Goal: Task Accomplishment & Management: Manage account settings

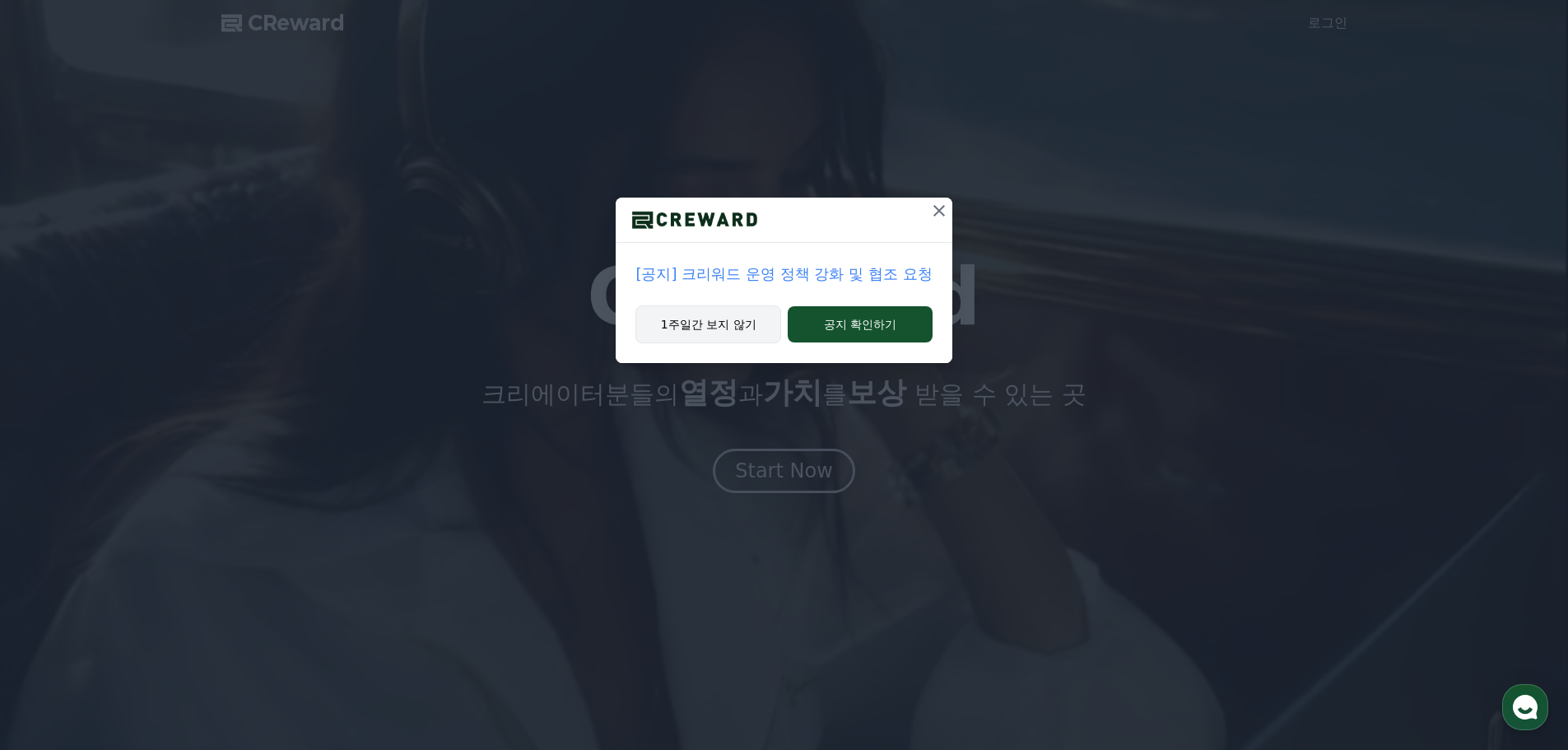
click at [727, 332] on button "1주일간 보지 않기" at bounding box center [708, 324] width 146 height 38
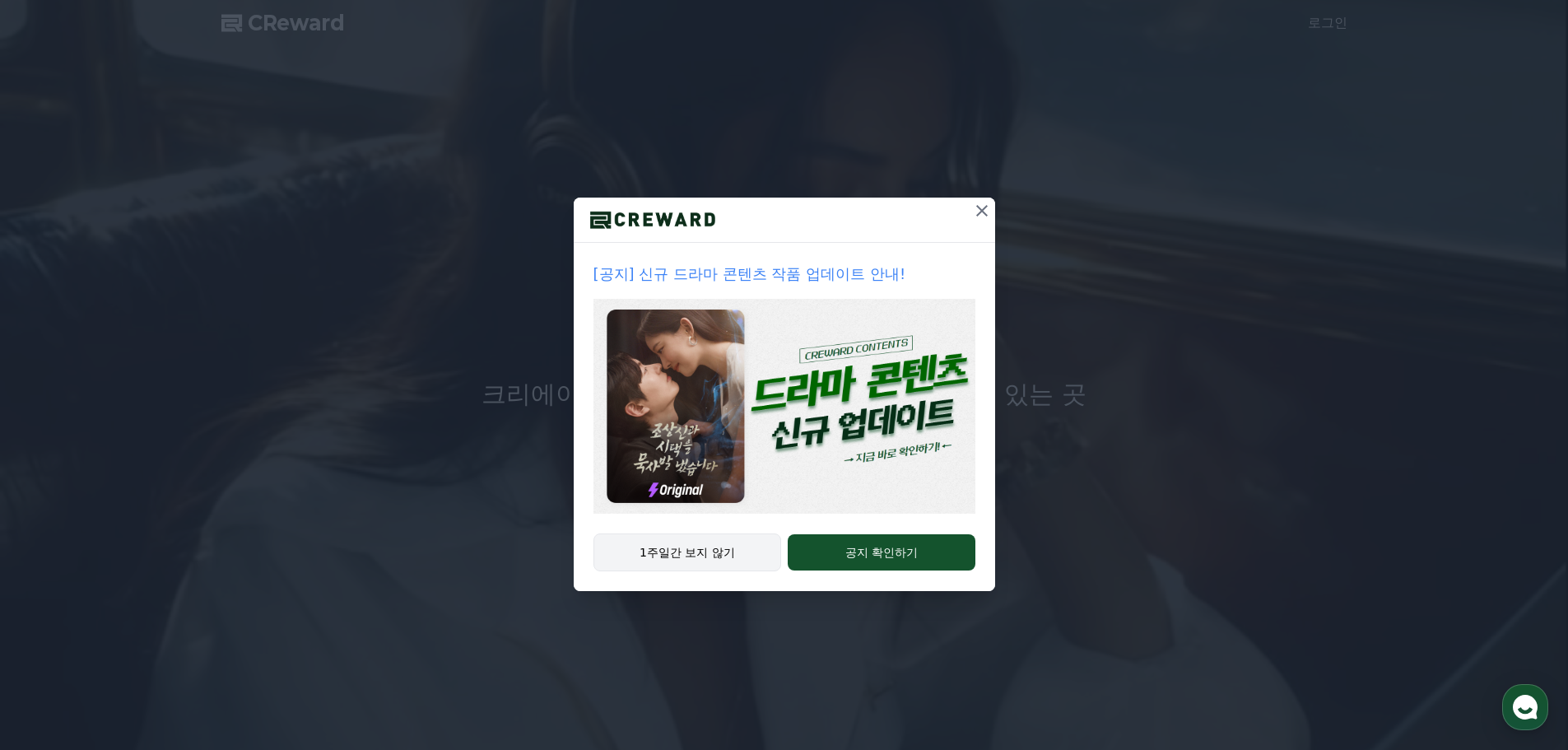
click at [711, 556] on button "1주일간 보지 않기" at bounding box center [688, 553] width 189 height 38
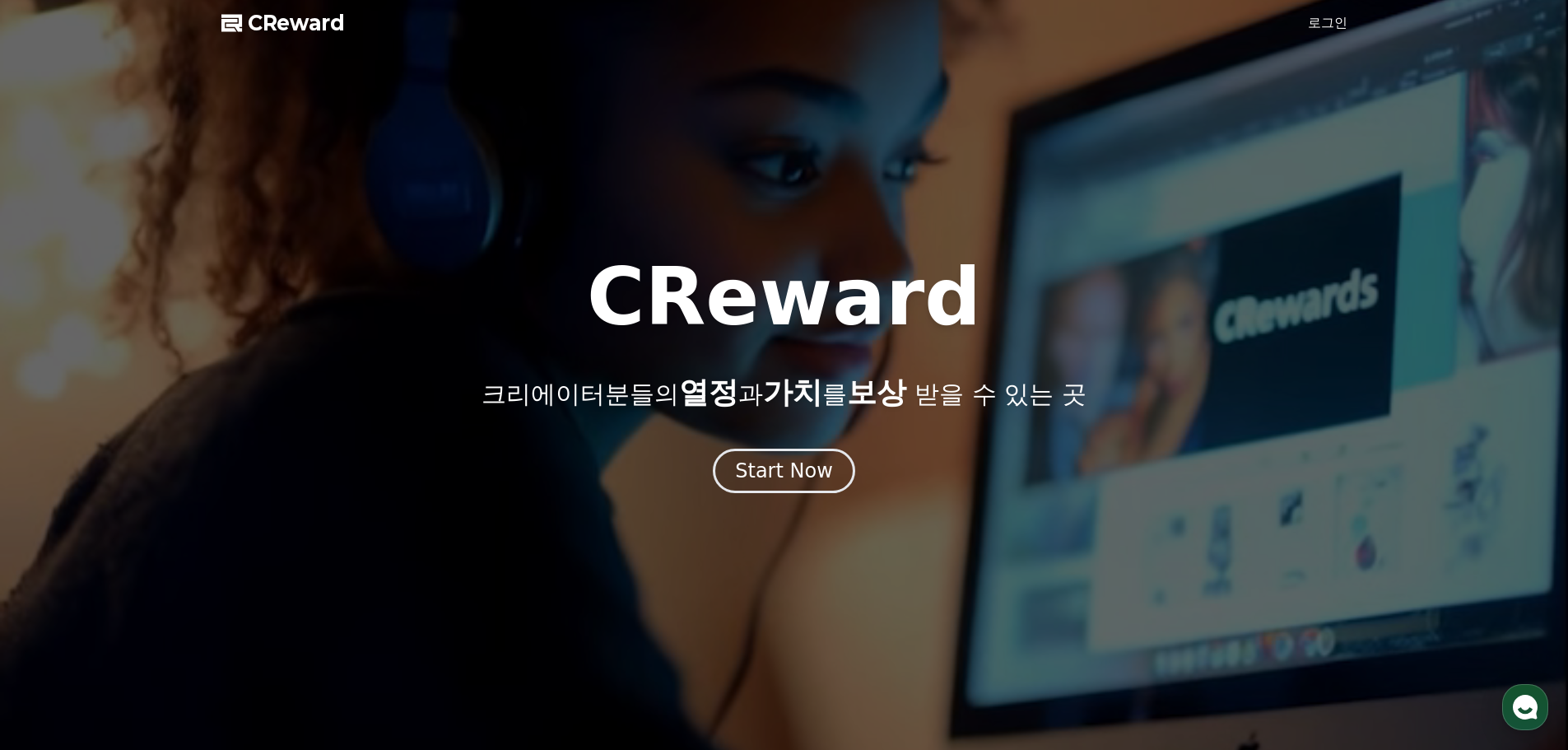
click at [1337, 26] on link "로그인" at bounding box center [1328, 23] width 40 height 20
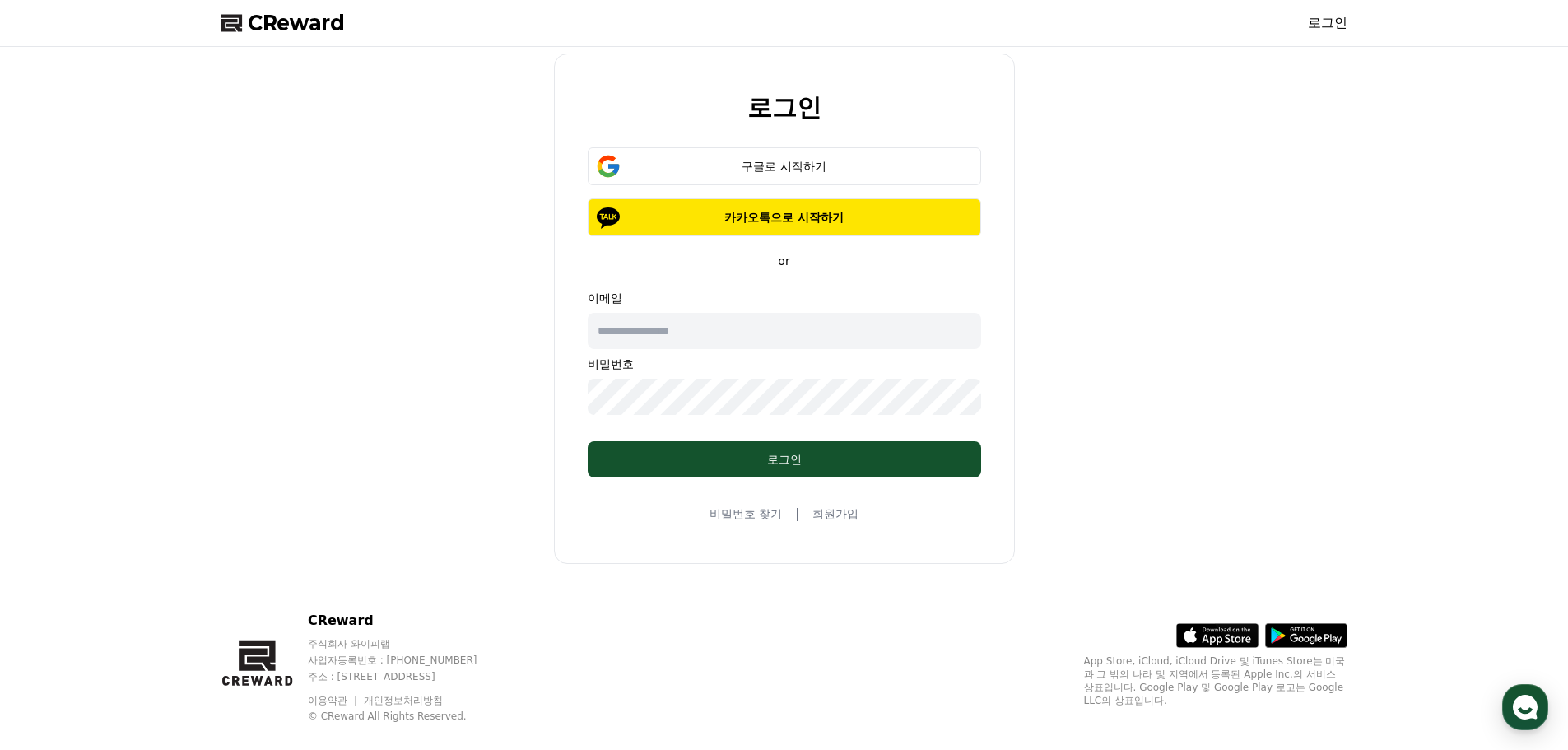
click at [701, 342] on input "text" at bounding box center [784, 331] width 394 height 36
type input "*"
type input "**********"
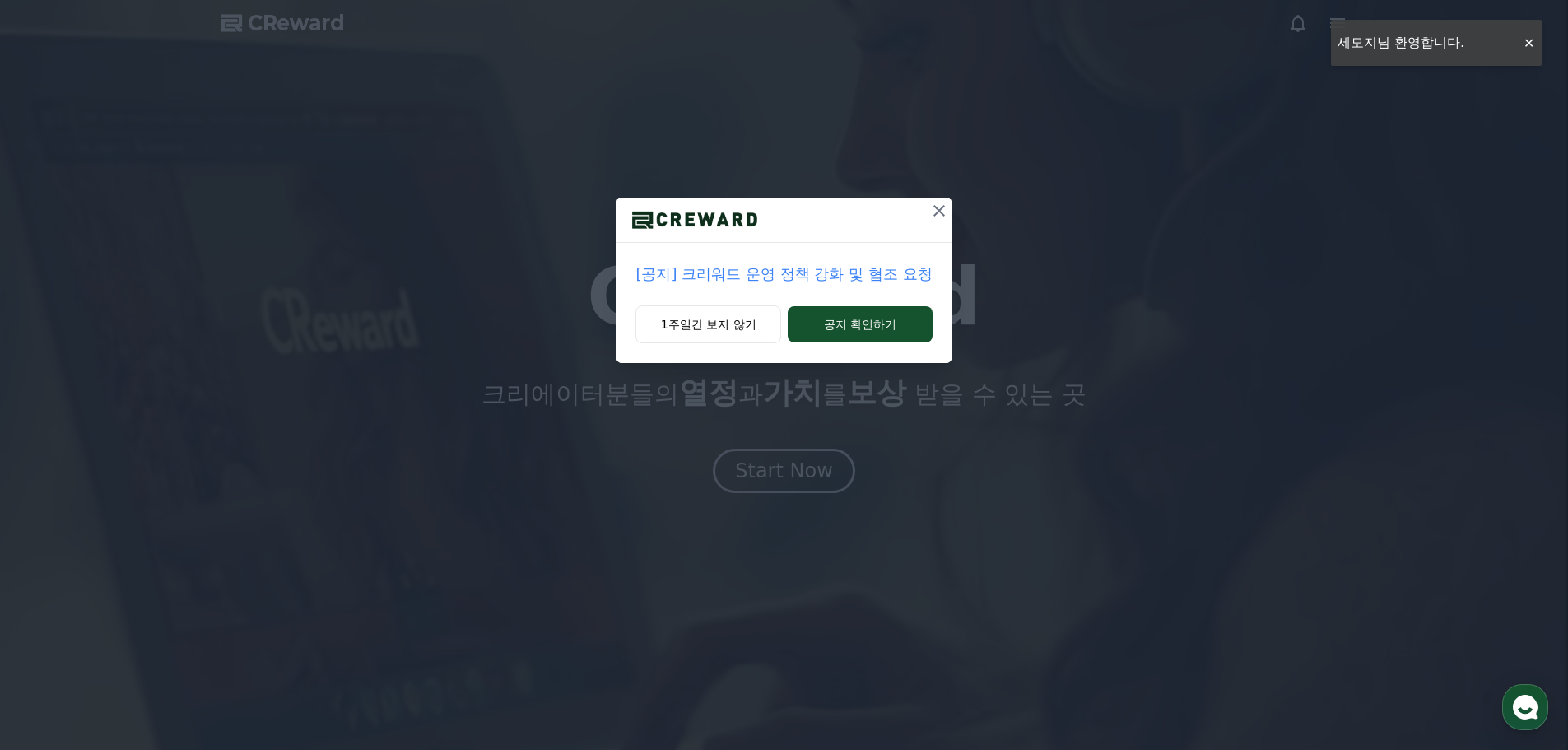
click at [878, 274] on p "[공지] 크리워드 운영 정책 강화 및 협조 요청" at bounding box center [784, 274] width 296 height 23
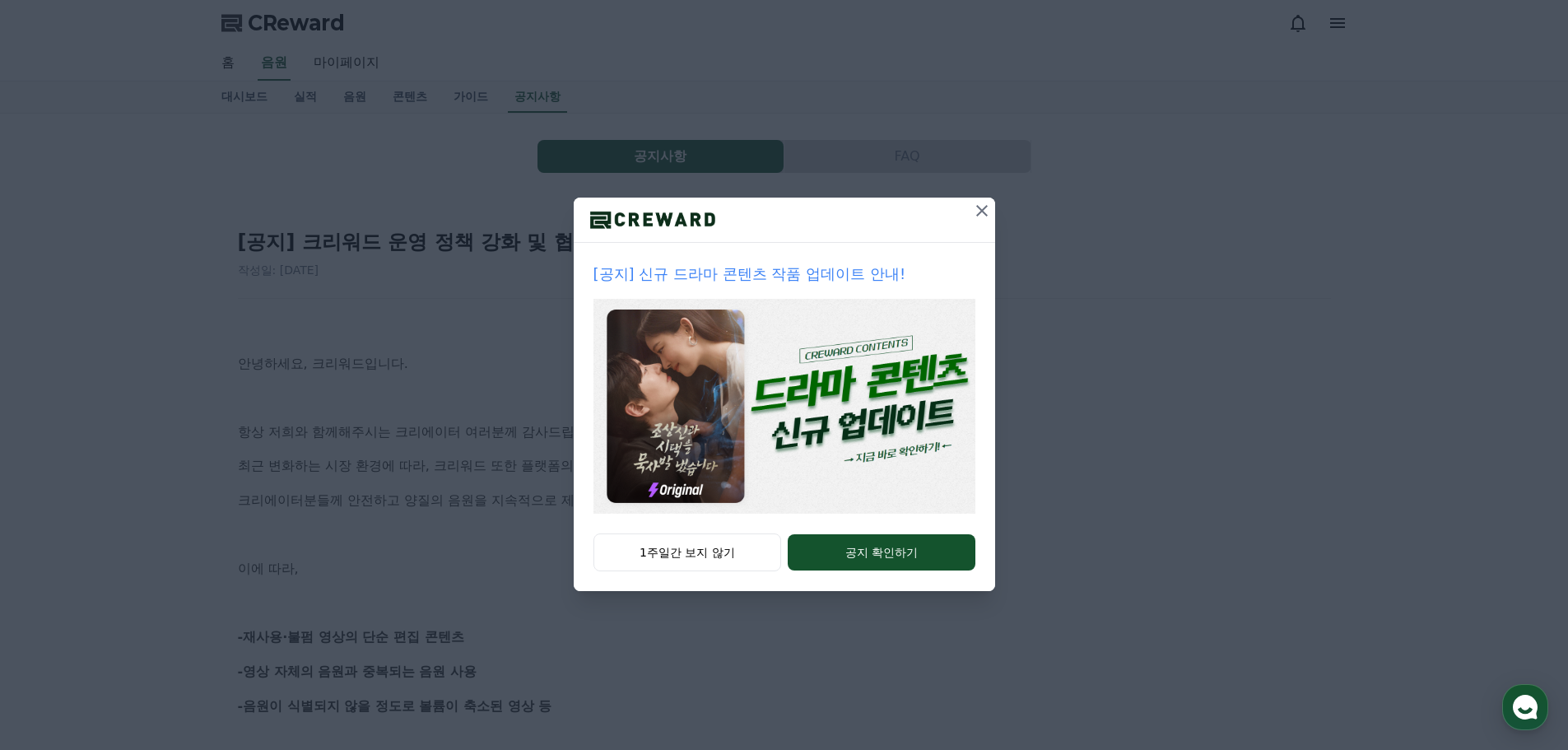
click at [985, 207] on icon at bounding box center [982, 211] width 12 height 12
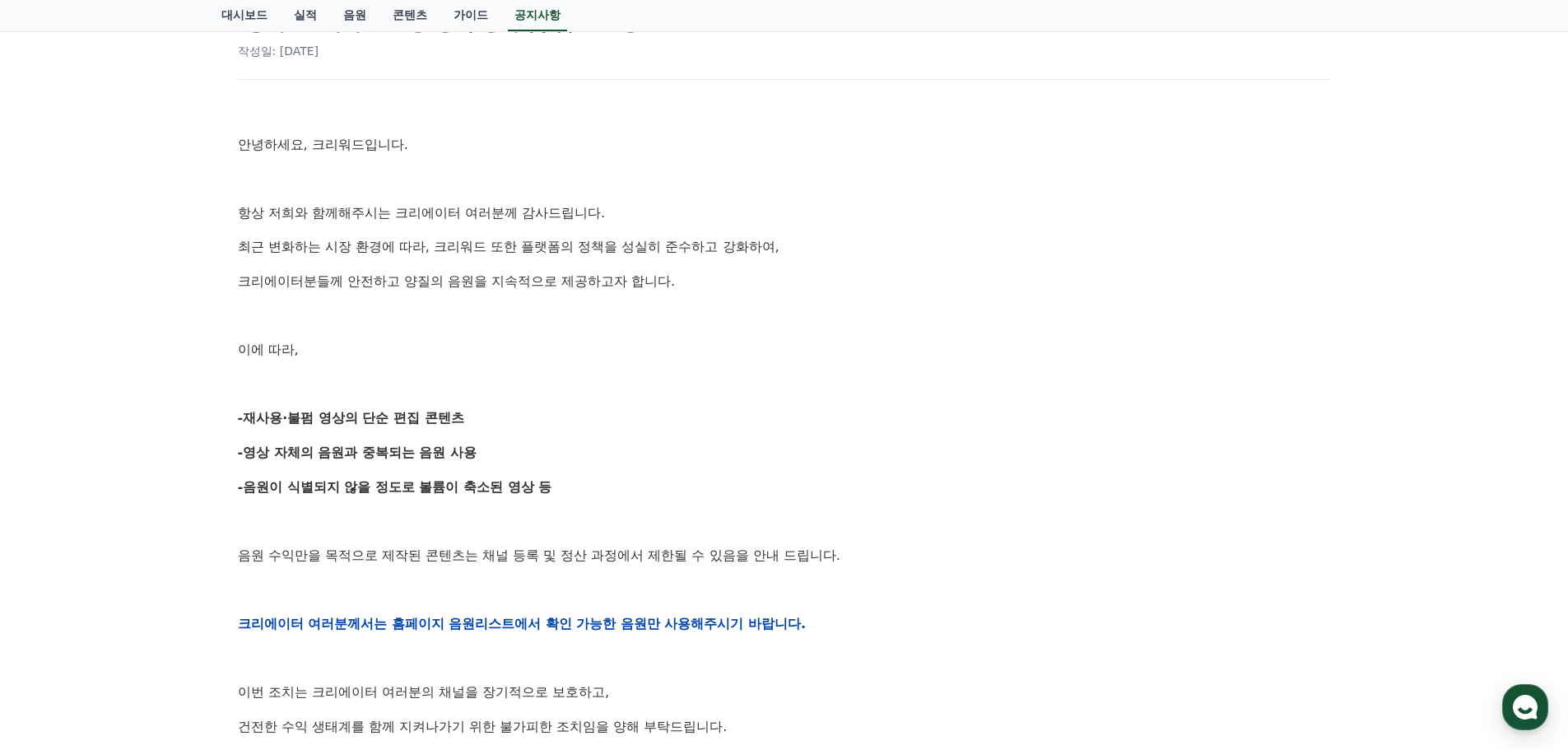
scroll to position [247, 0]
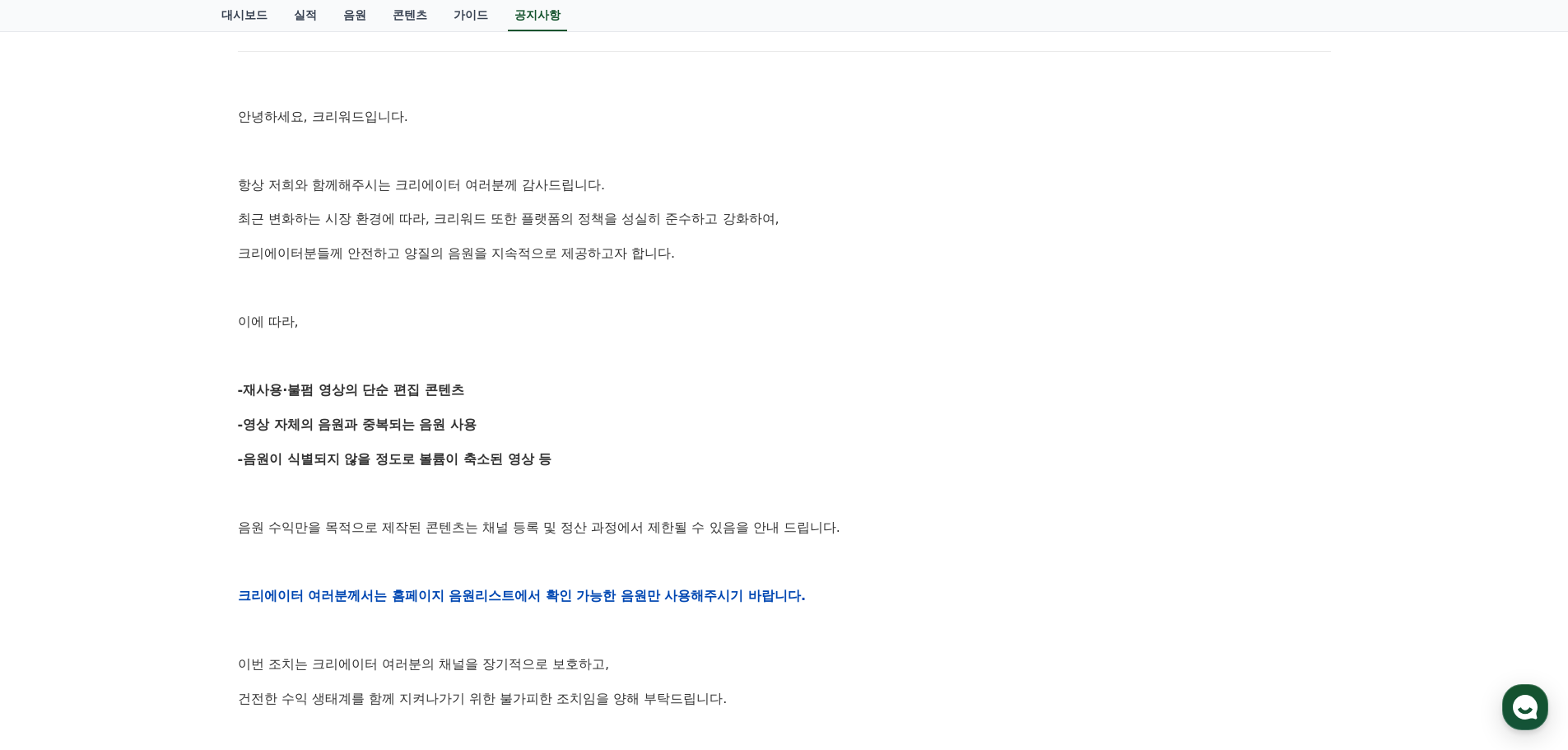
drag, startPoint x: 261, startPoint y: 388, endPoint x: 536, endPoint y: 398, distance: 275.2
click at [536, 398] on p "-재사용·불펌 영상의 단순 편집 콘텐츠" at bounding box center [784, 391] width 1094 height 22
click at [627, 411] on div "안녕하세요, 크리워드입니다. 항상 저희와 함께해주시는 크리에이터 여러분께 감사드립니다. 최근 변화하는 시장 환경에 따라, 크리워드 또한 플랫폼…" at bounding box center [784, 596] width 1094 height 1048
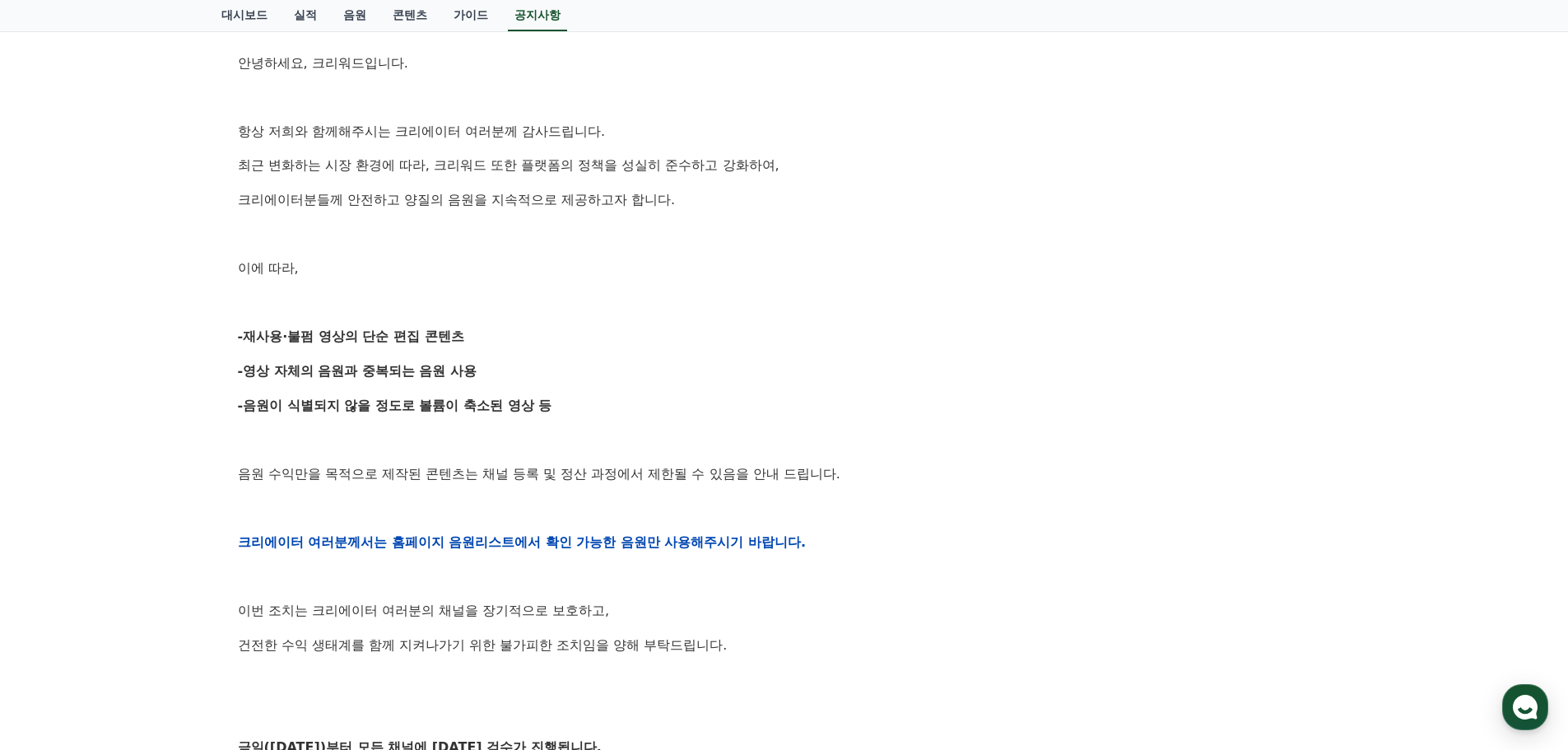
scroll to position [329, 0]
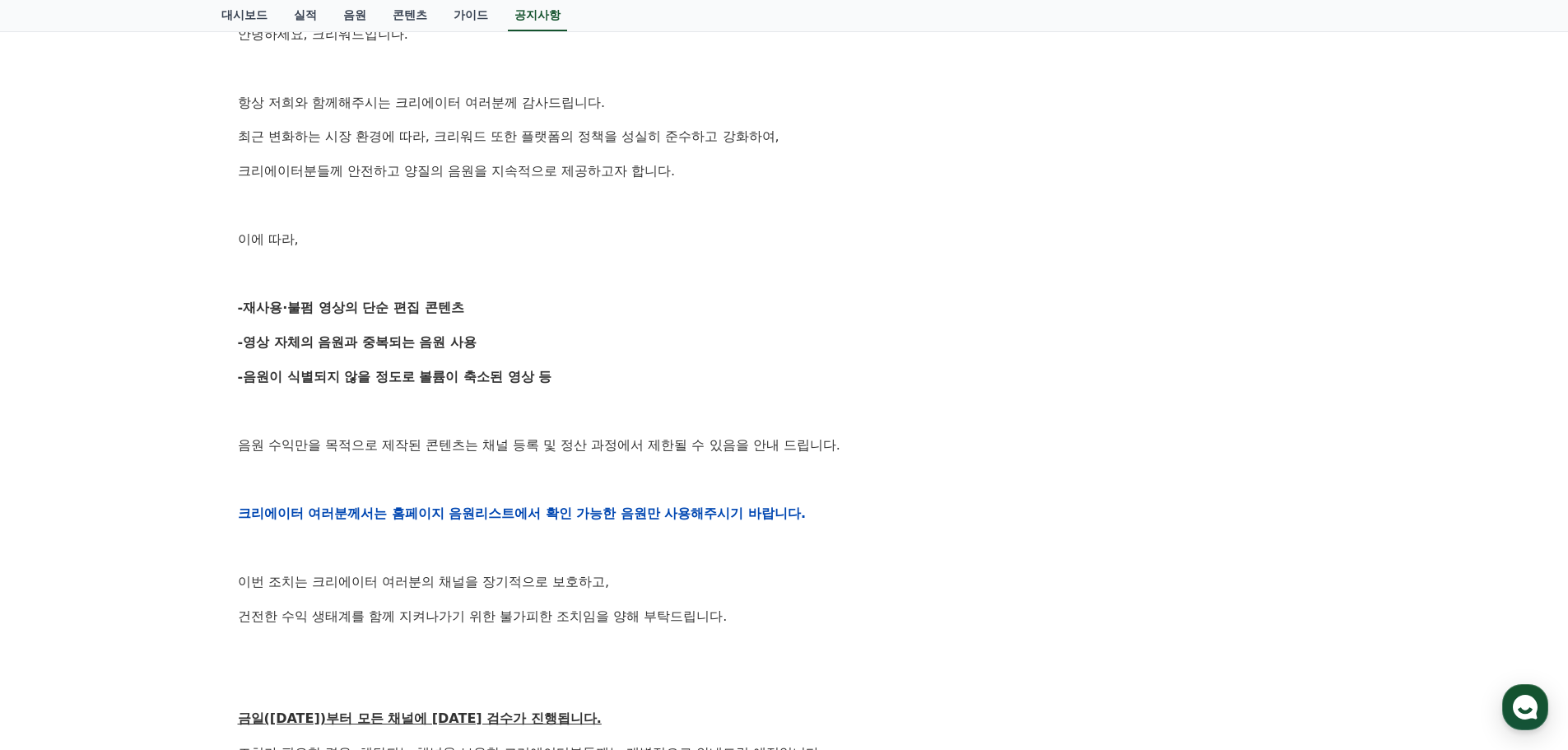
drag, startPoint x: 352, startPoint y: 345, endPoint x: 514, endPoint y: 347, distance: 162.0
click at [514, 347] on p "-영상 자체의 음원과 중복되는 음원 사용" at bounding box center [784, 343] width 1094 height 22
click at [610, 353] on div "안녕하세요, 크리워드입니다. 항상 저희와 함께해주시는 크리에이터 여러분께 감사드립니다. 최근 변화하는 시장 환경에 따라, 크리워드 또한 플랫폼…" at bounding box center [784, 513] width 1094 height 1048
drag, startPoint x: 345, startPoint y: 376, endPoint x: 566, endPoint y: 376, distance: 221.0
click at [555, 379] on p "-음원이 식별되지 않을 정도로 볼륨이 축소된 영상 등" at bounding box center [784, 377] width 1094 height 22
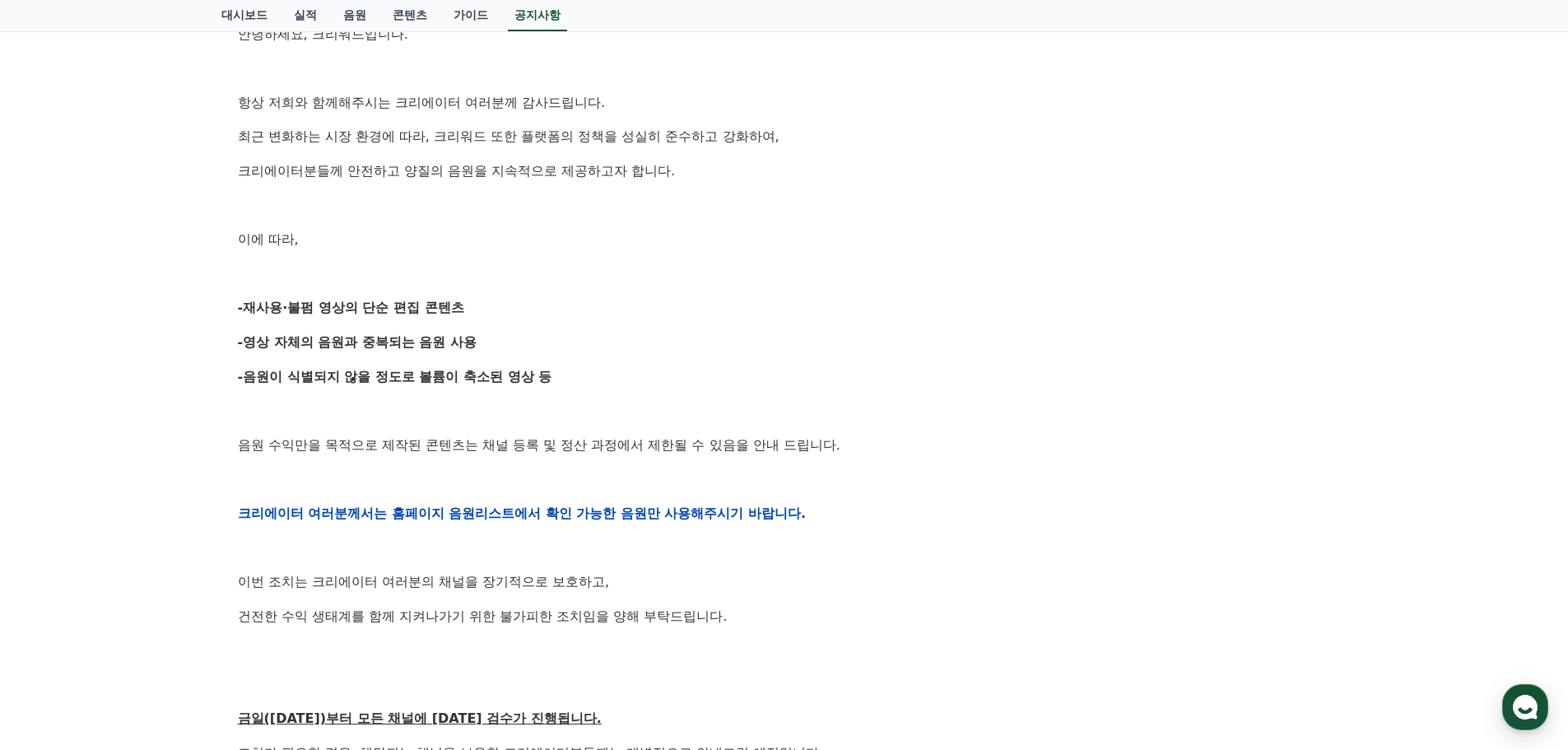
click at [677, 382] on p "-음원이 식별되지 않을 정도로 볼륨이 축소된 영상 등" at bounding box center [784, 377] width 1094 height 22
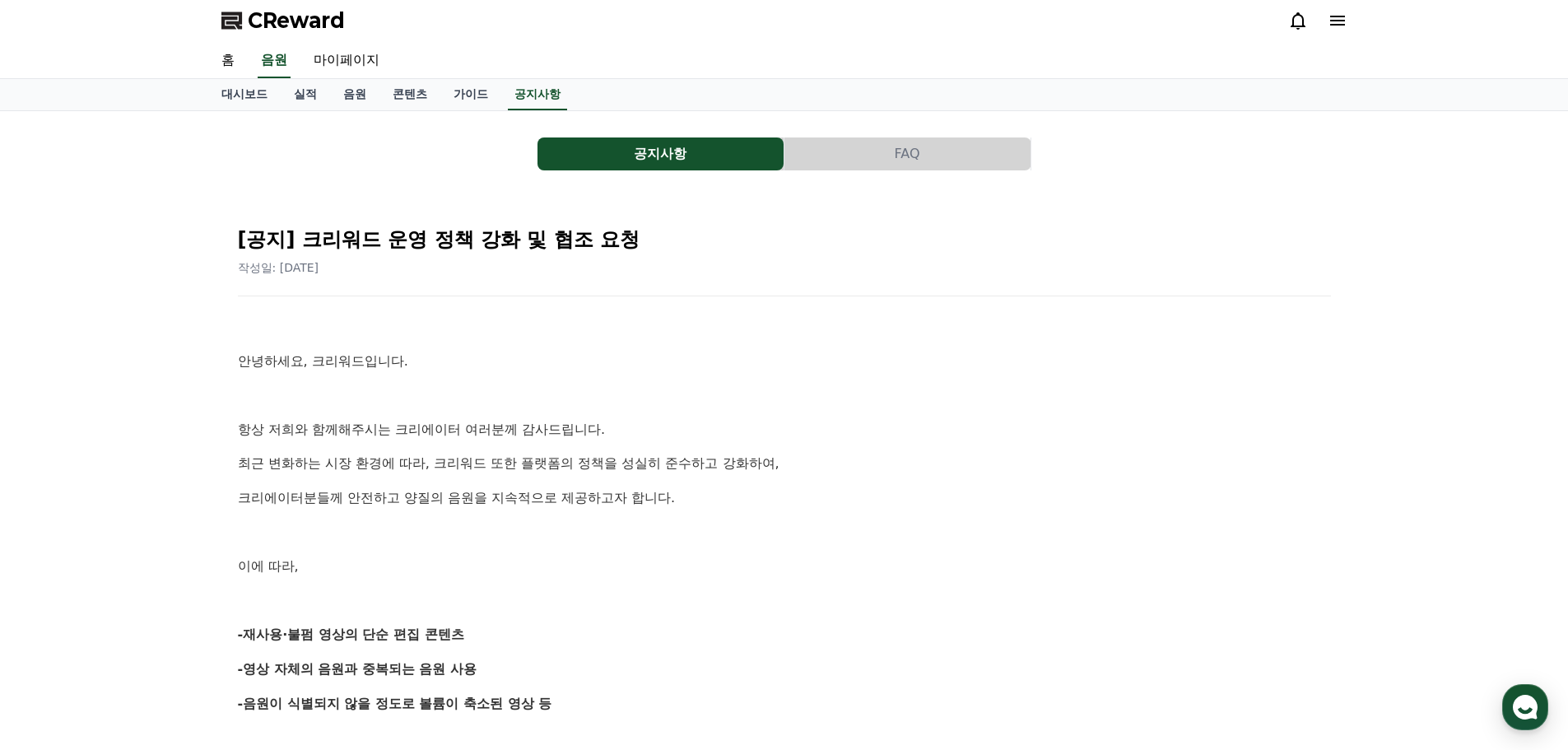
scroll to position [0, 0]
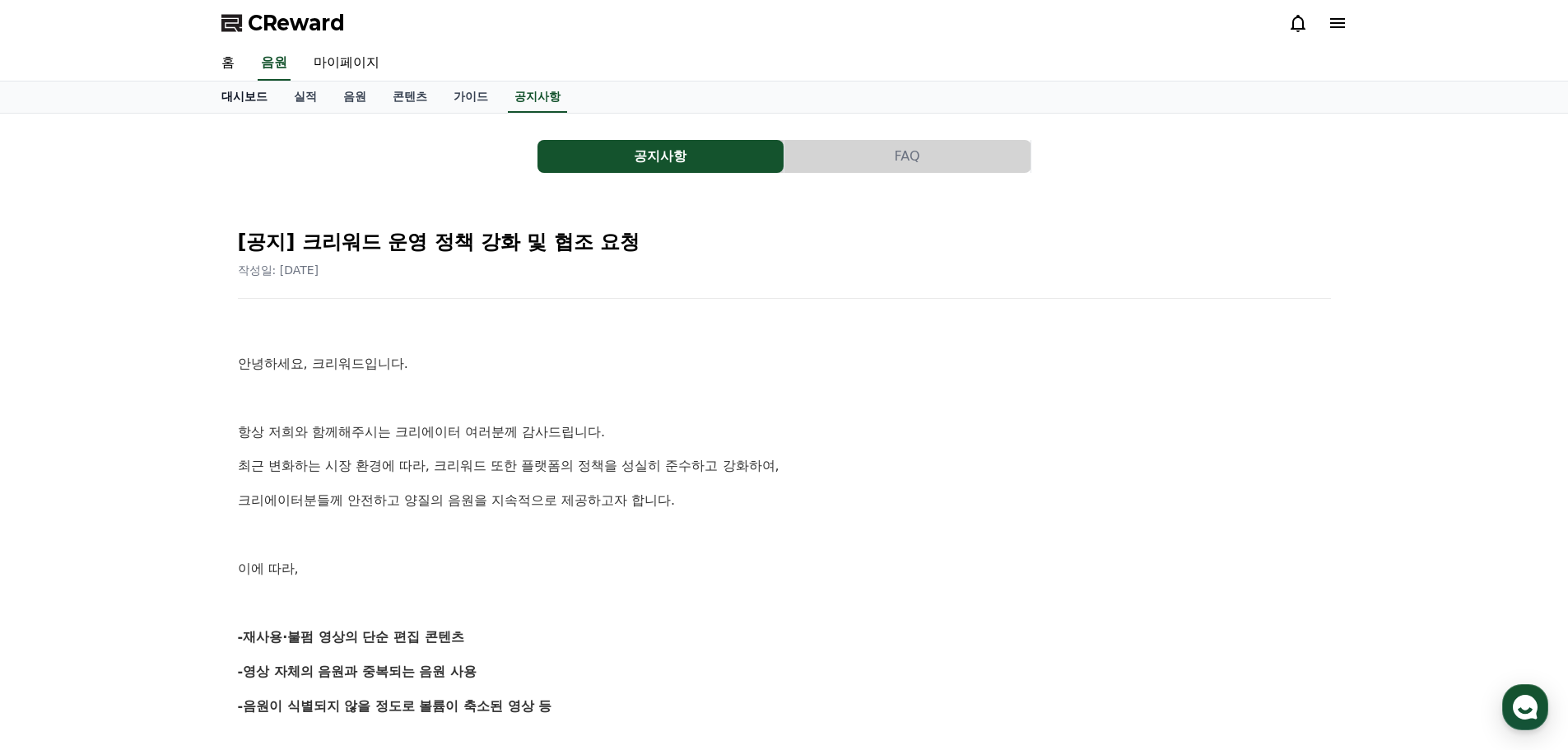
click at [232, 96] on link "대시보드" at bounding box center [244, 96] width 73 height 31
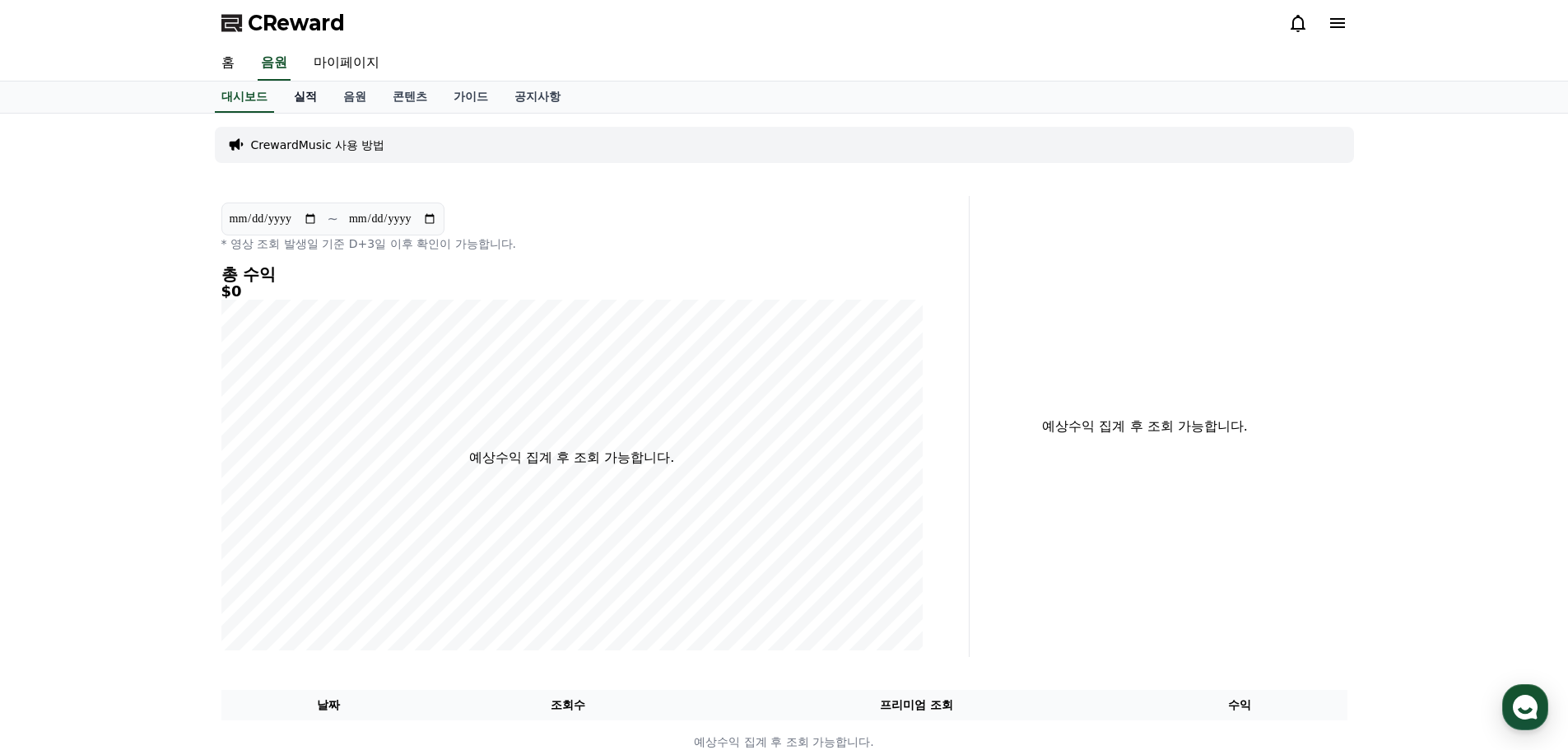
click at [303, 97] on link "실적" at bounding box center [305, 96] width 50 height 31
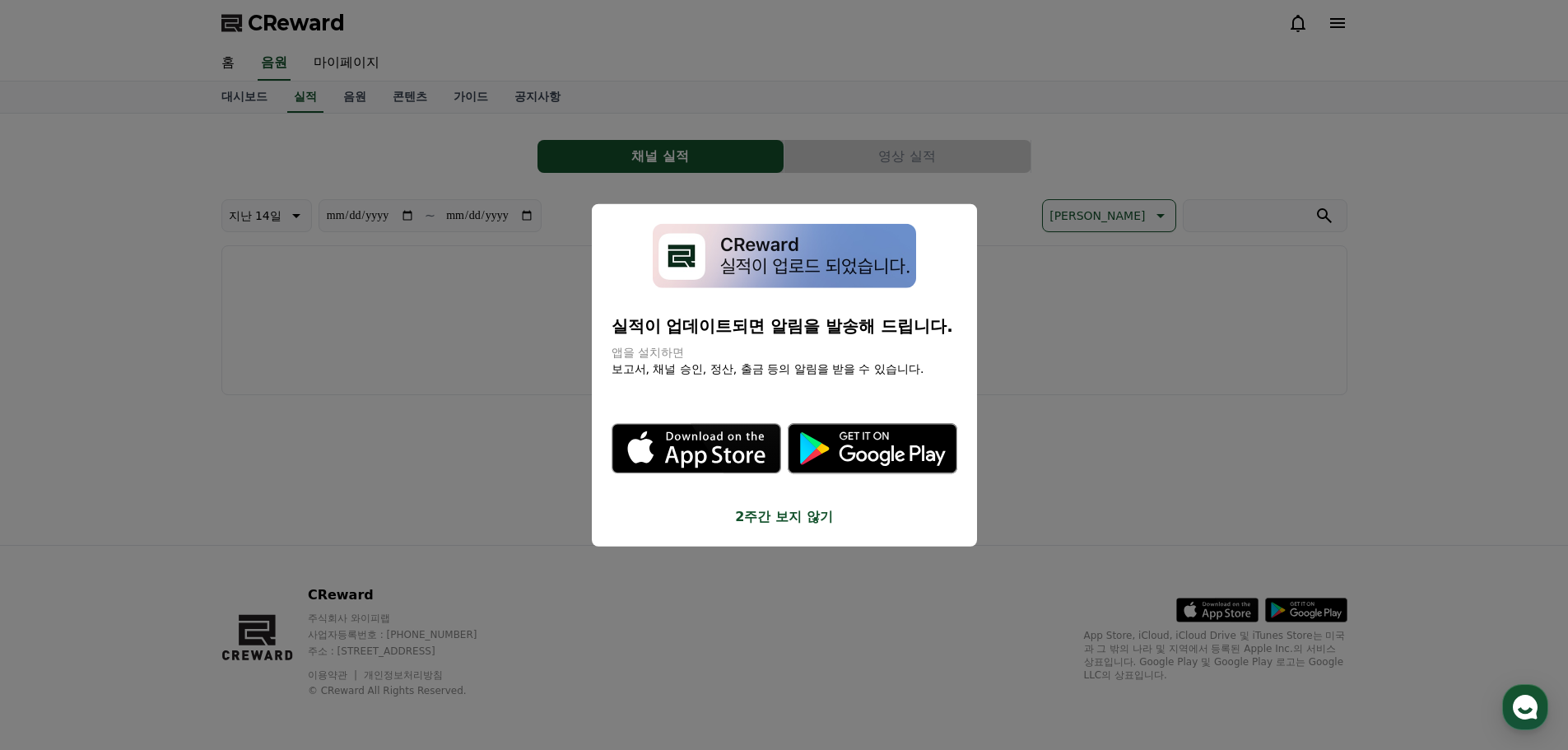
click at [522, 344] on button "close modal" at bounding box center [784, 375] width 1568 height 750
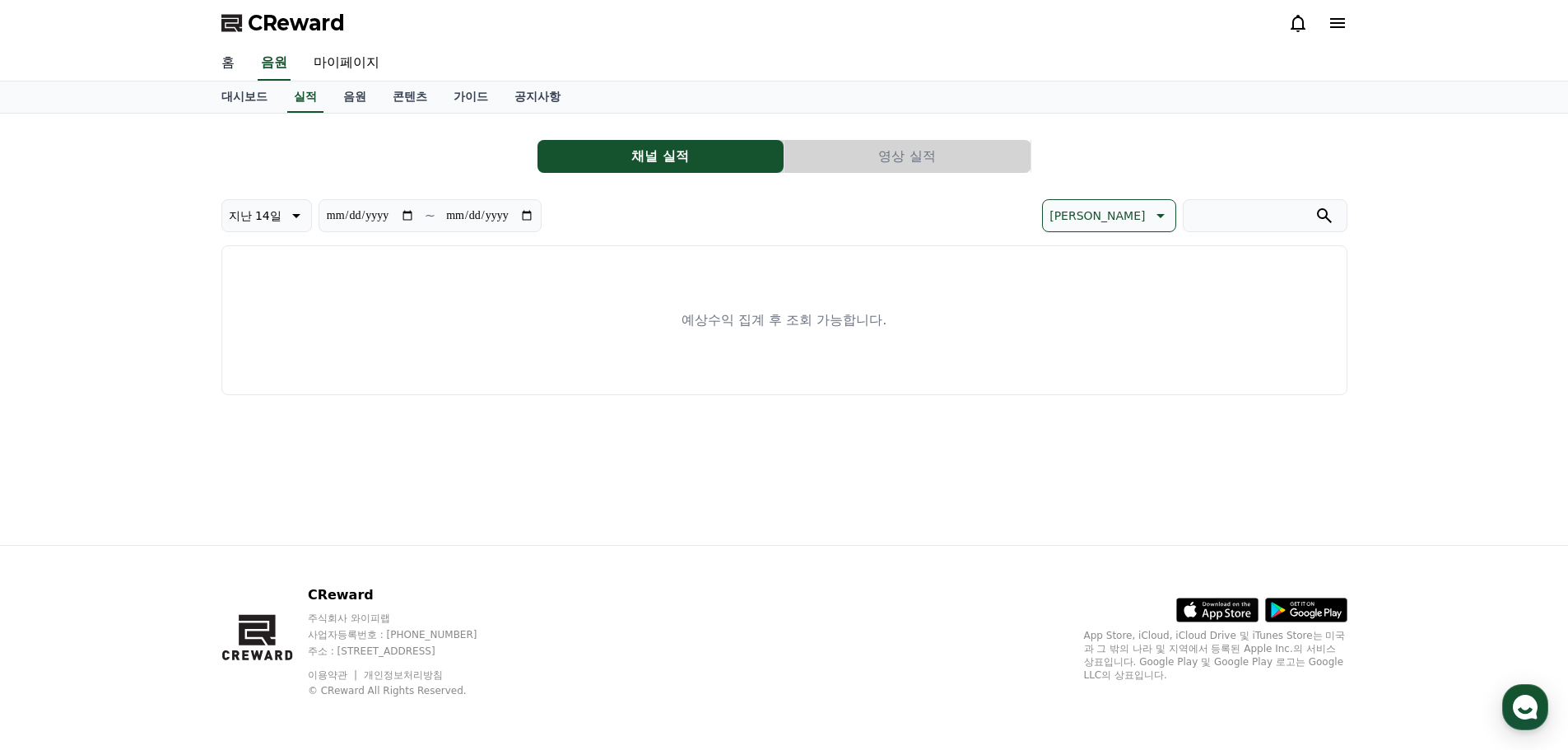
click at [232, 64] on link "홈" at bounding box center [228, 63] width 40 height 35
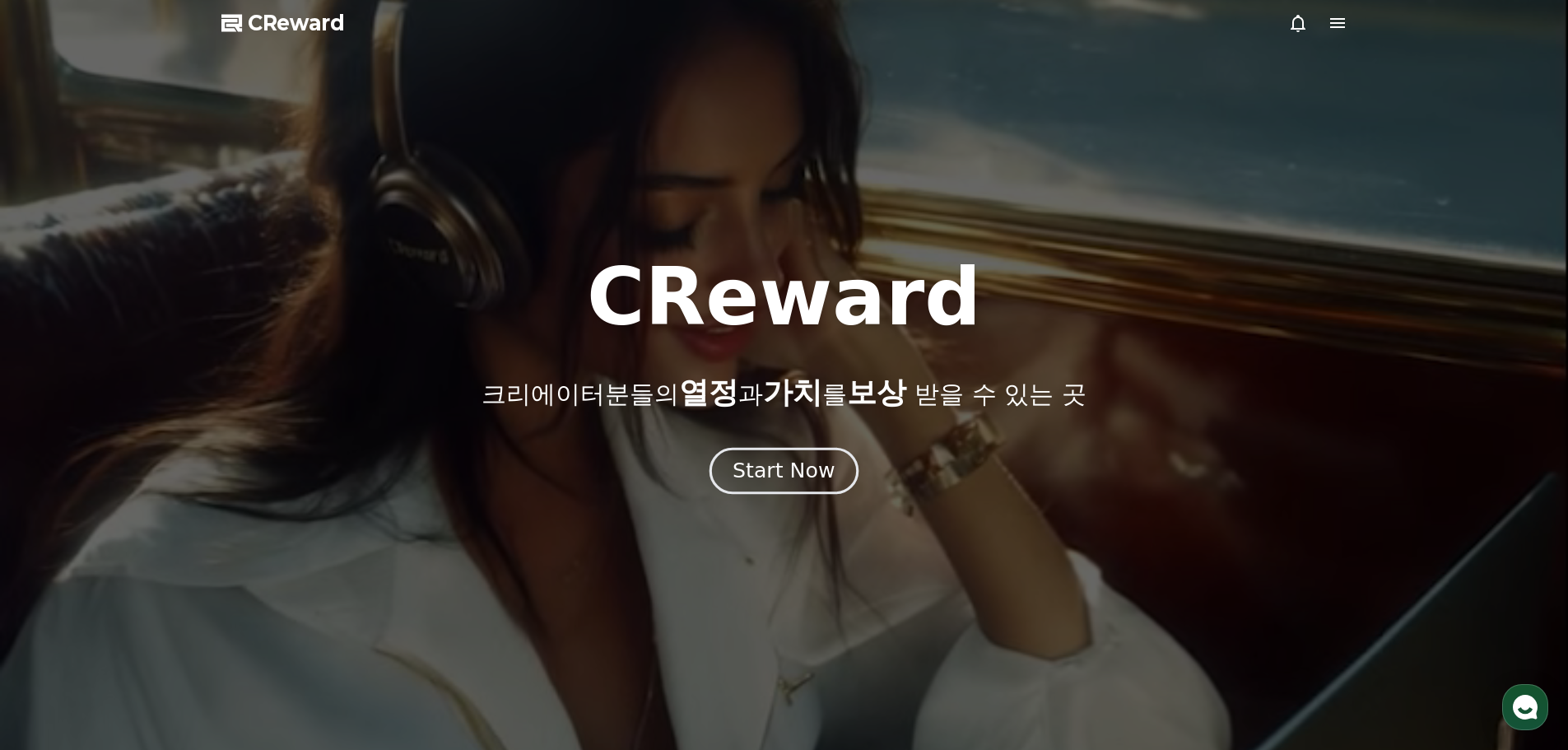
click at [777, 465] on div "Start Now" at bounding box center [784, 471] width 102 height 28
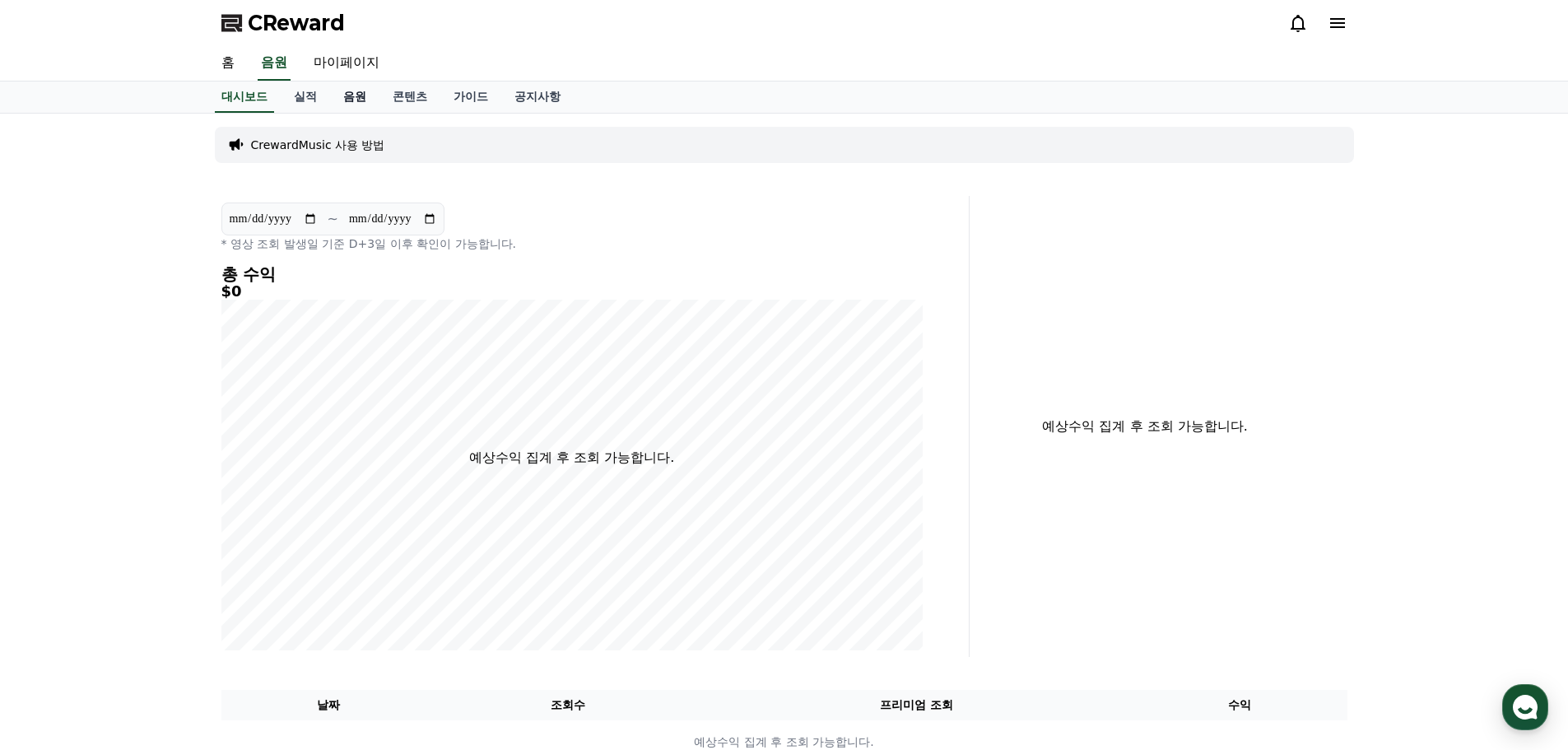
click at [355, 96] on link "음원" at bounding box center [355, 96] width 50 height 31
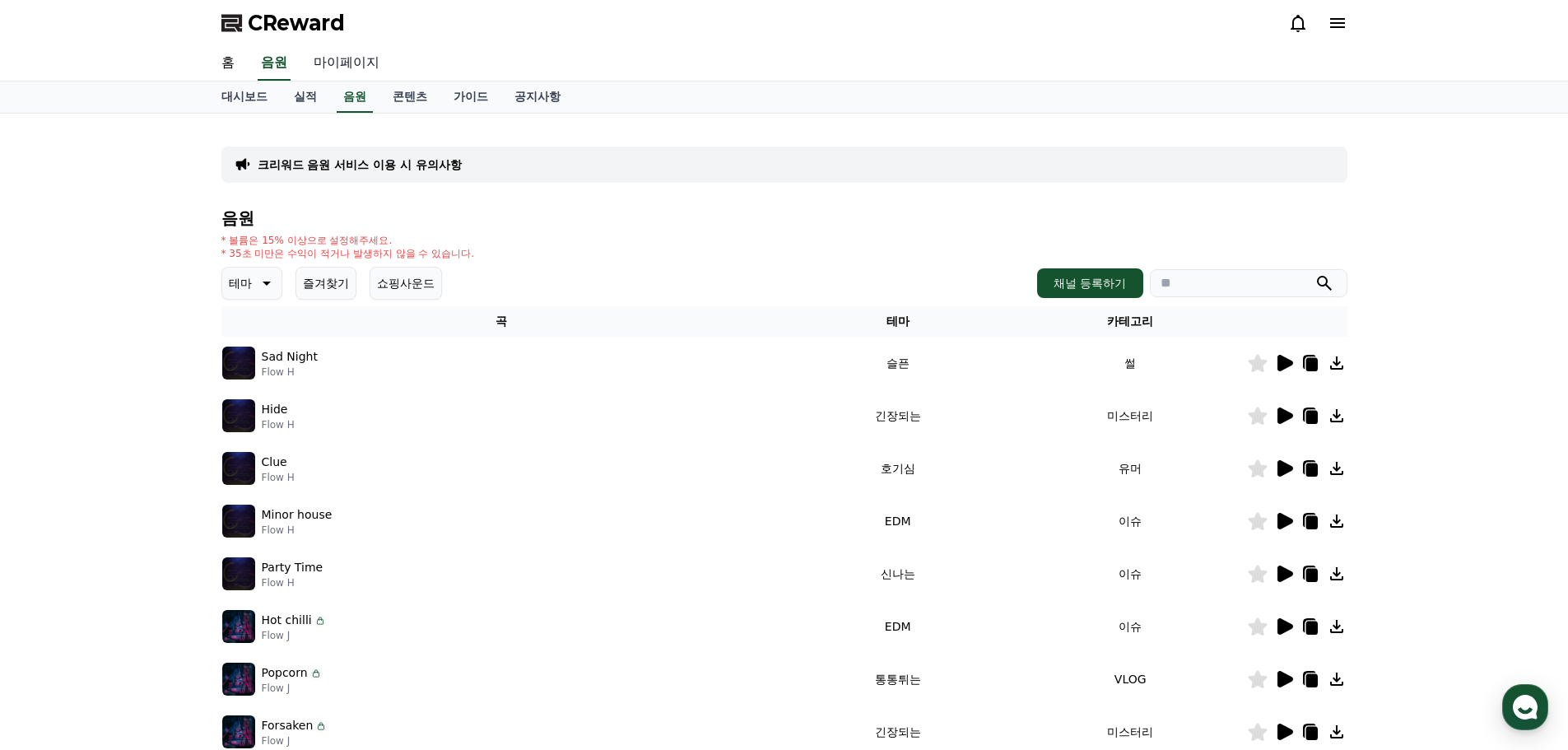
click at [342, 69] on link "마이페이지" at bounding box center [346, 63] width 92 height 35
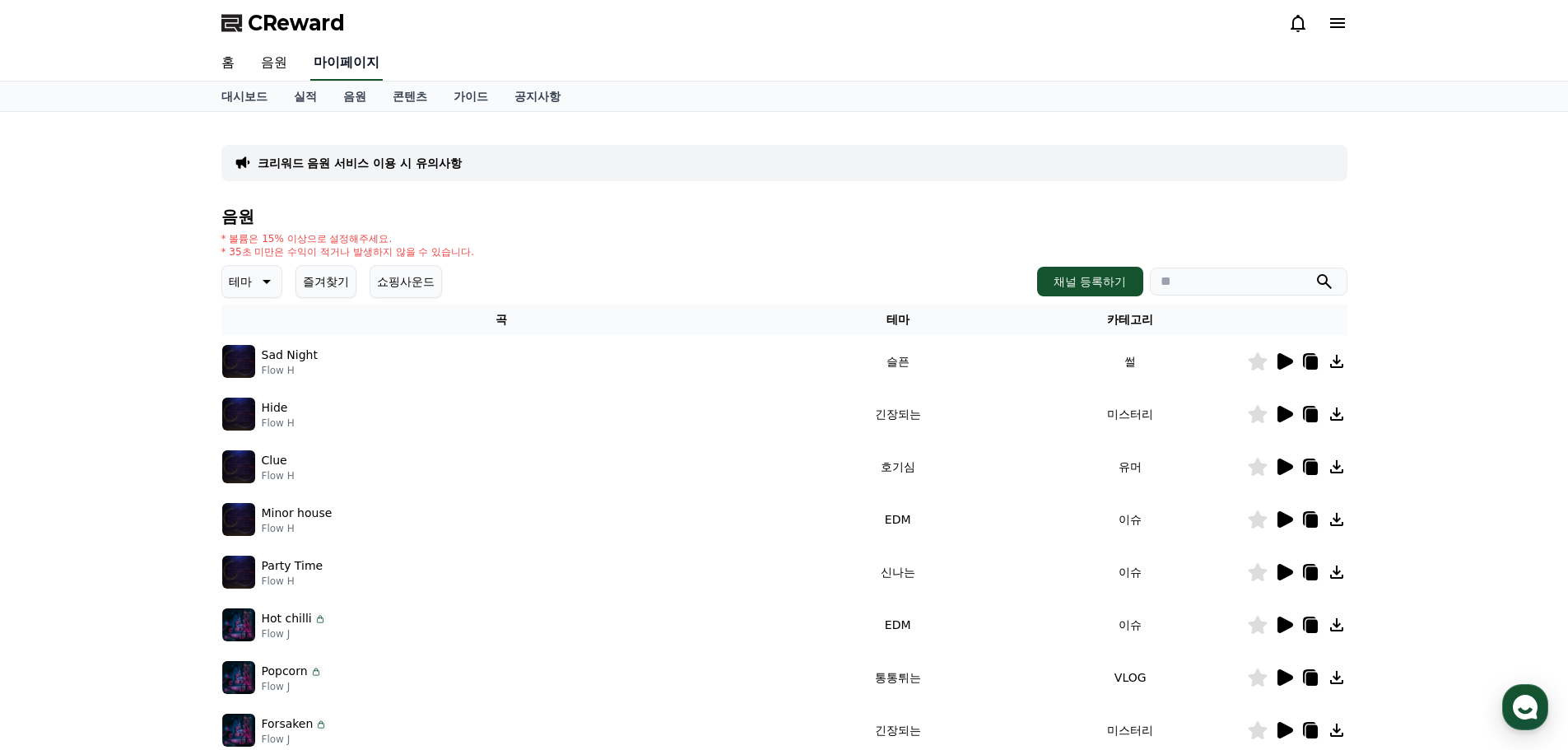
select select "**********"
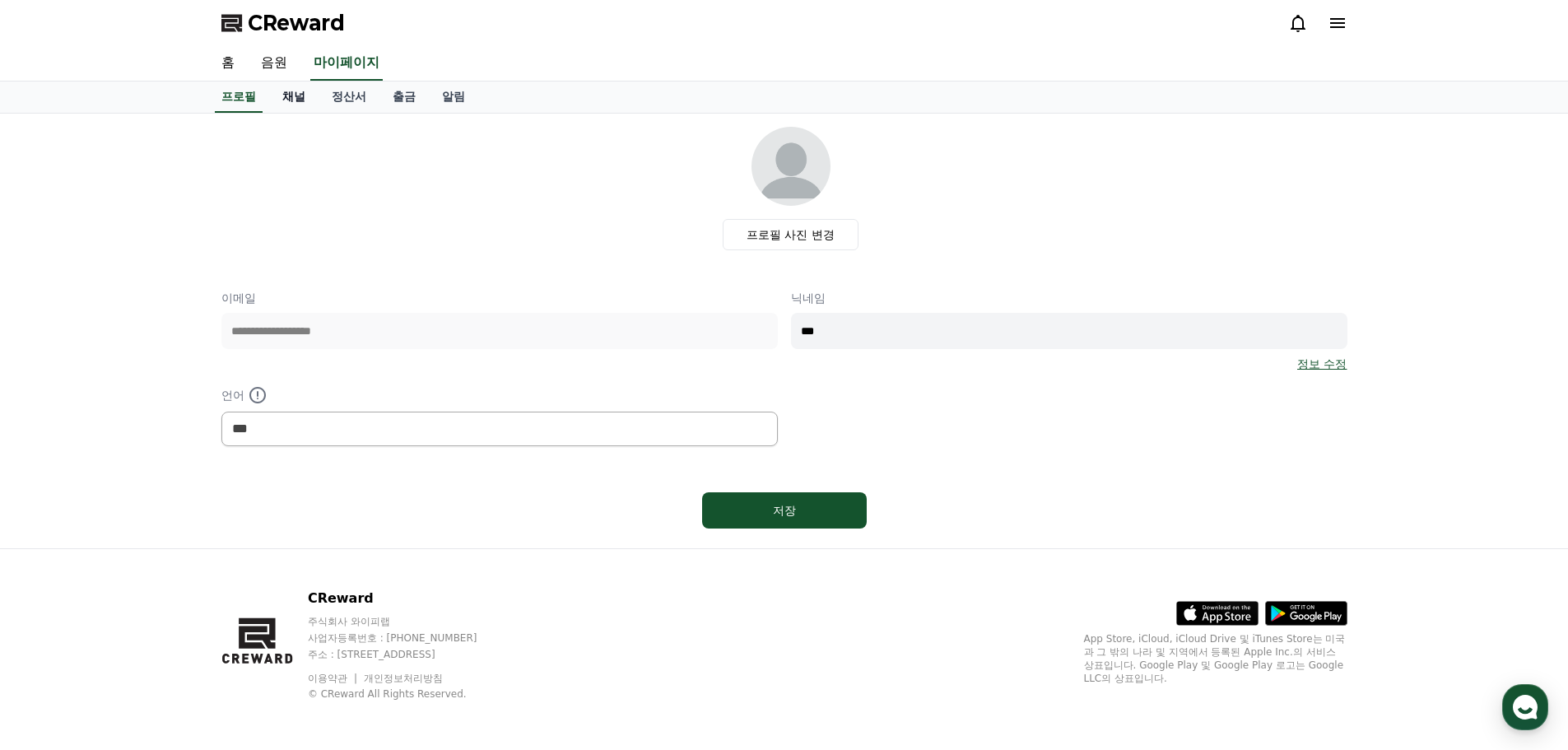
click at [294, 94] on link "채널" at bounding box center [294, 96] width 50 height 31
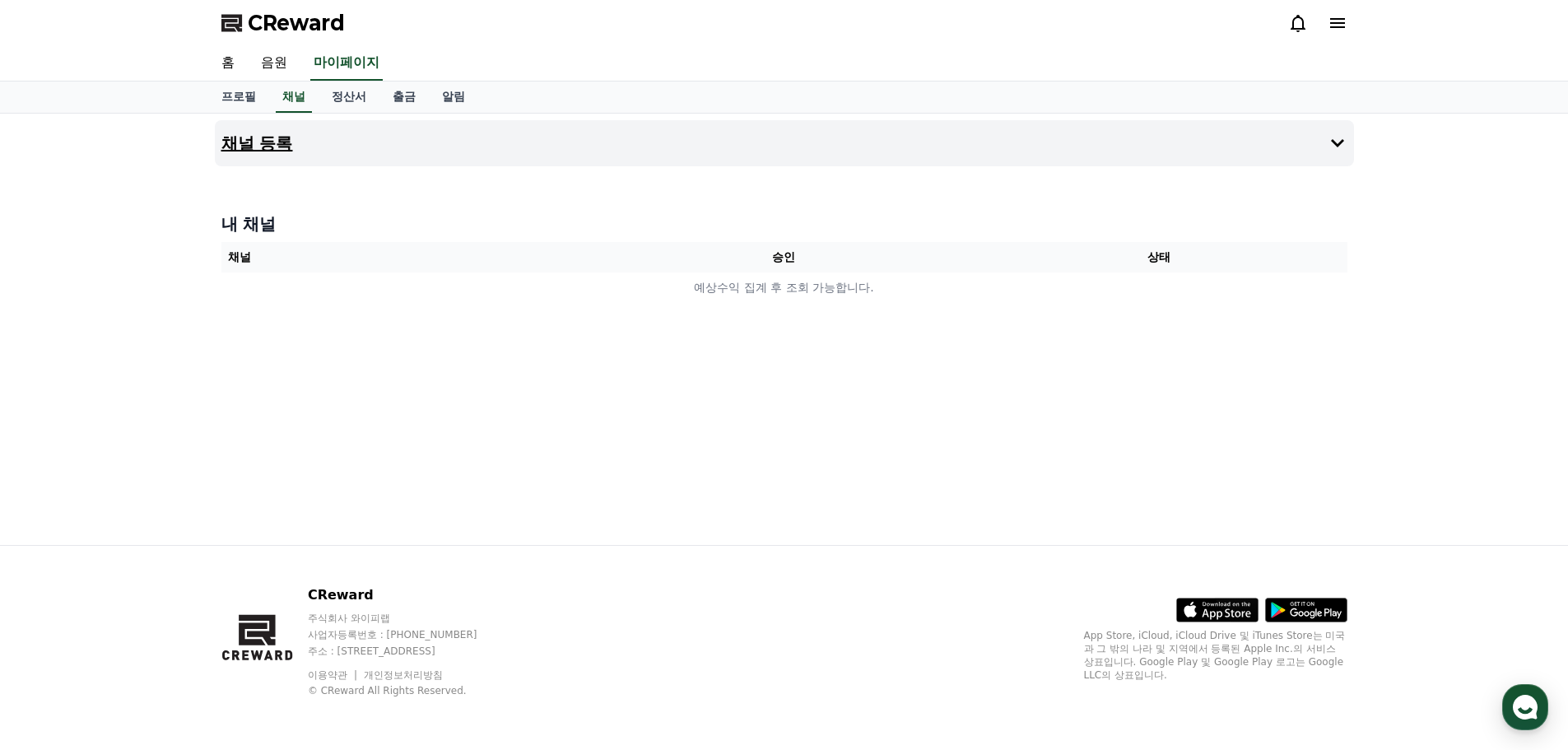
click at [234, 145] on h4 "채널 등록" at bounding box center [258, 143] width 72 height 18
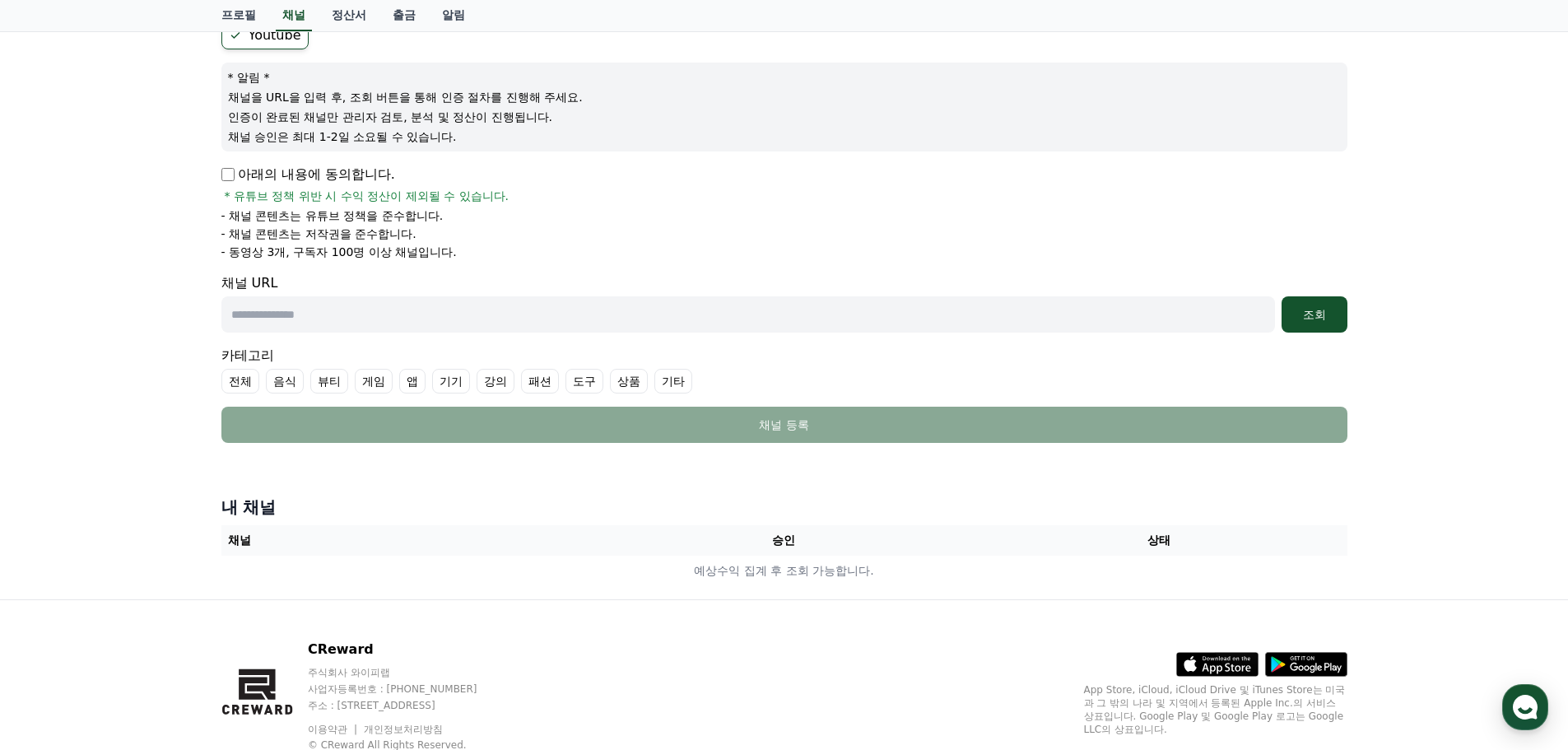
scroll to position [219, 0]
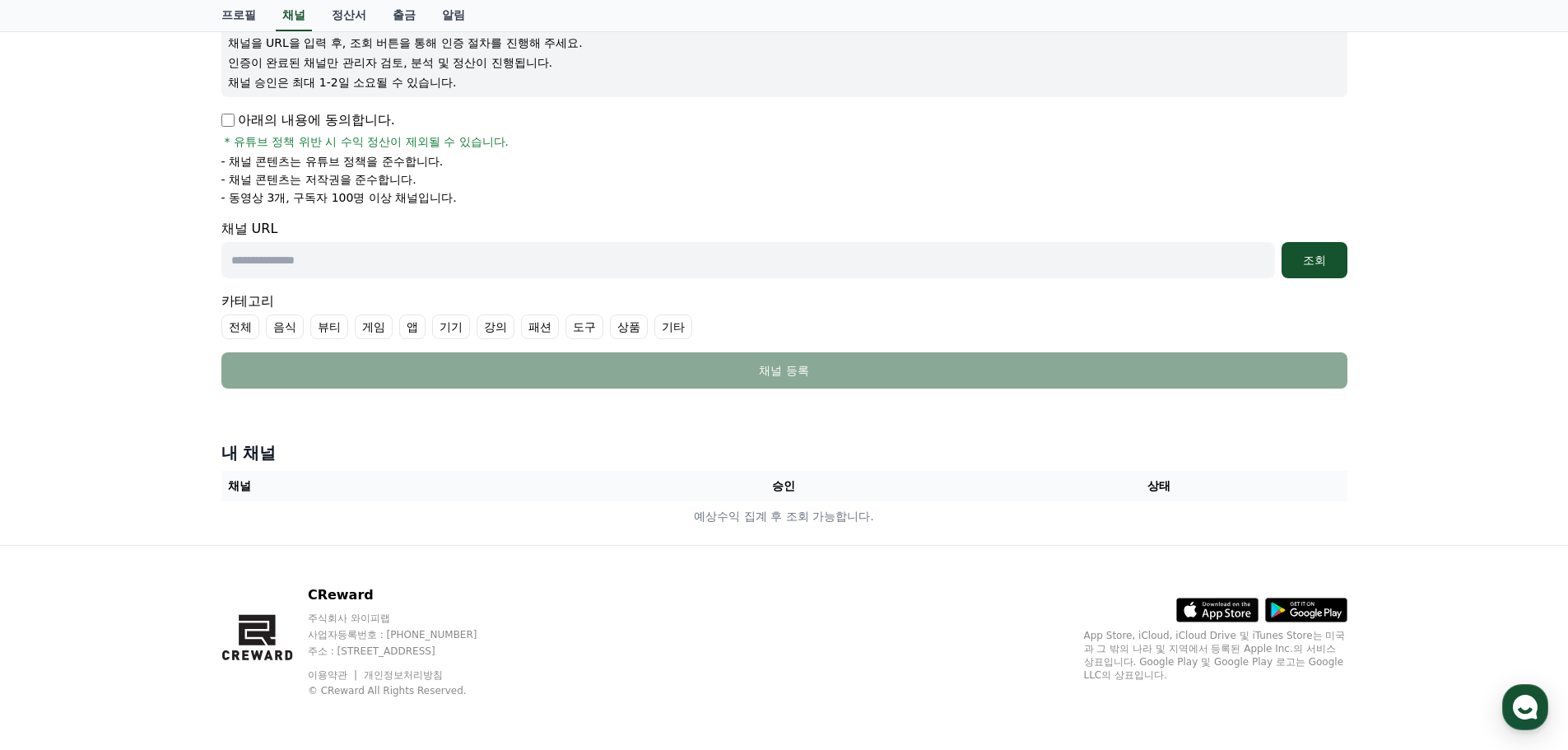
click at [287, 260] on input "text" at bounding box center [749, 260] width 1054 height 36
paste input "**********"
type input "**********"
click at [1300, 260] on div "조회" at bounding box center [1314, 260] width 53 height 17
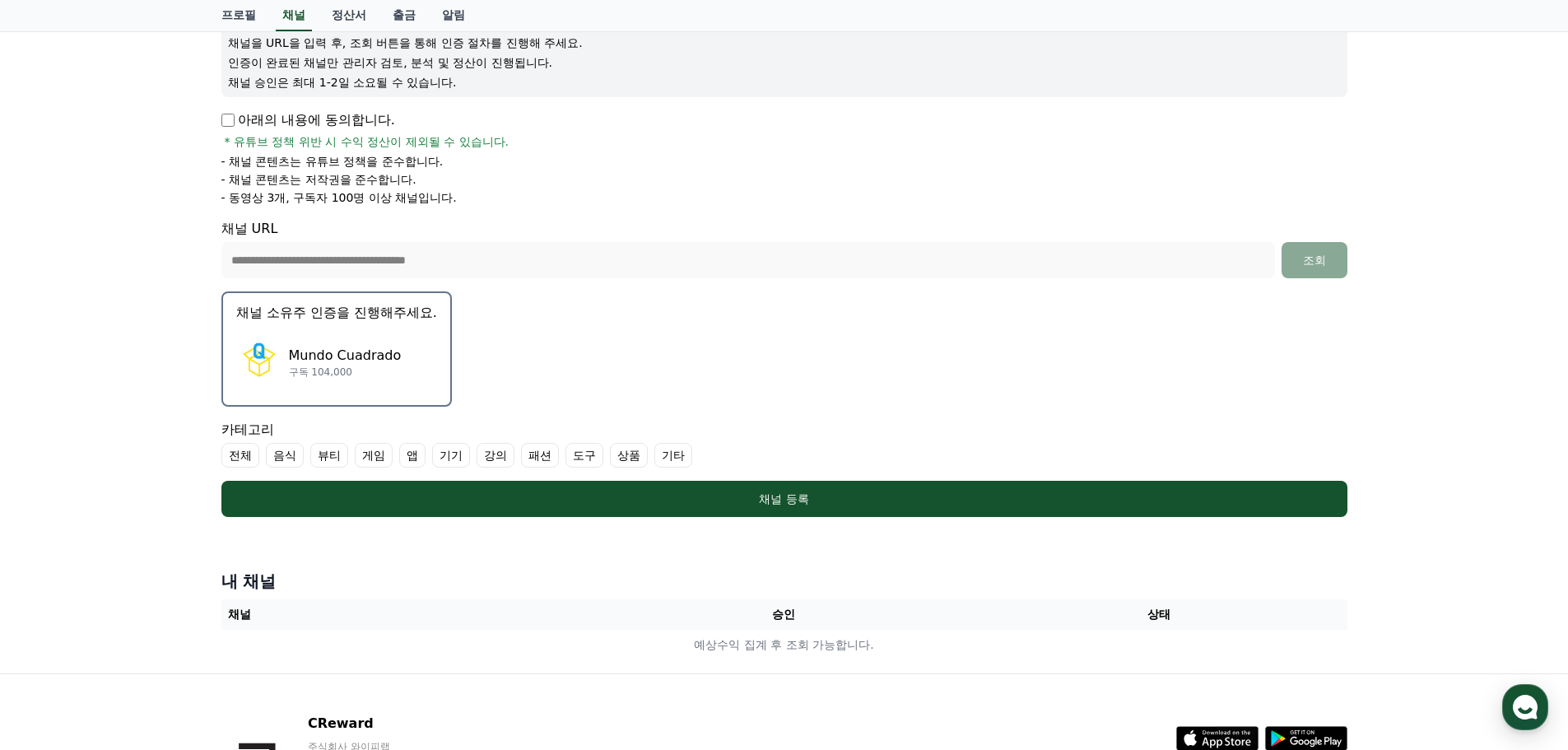
click at [284, 368] on div "Mundo Cuadrado 구독 104,000" at bounding box center [337, 362] width 201 height 66
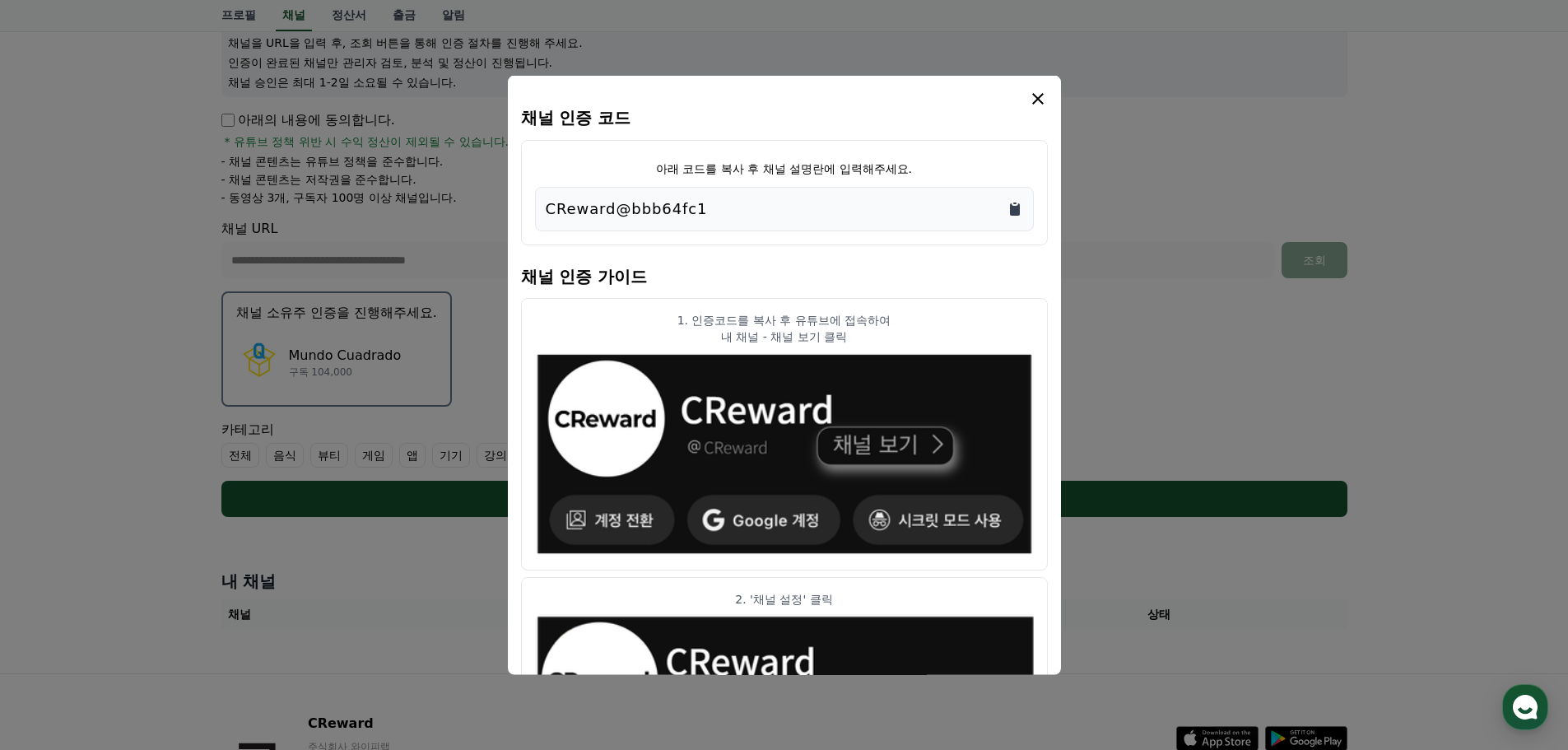
click at [1016, 214] on icon "Copy to clipboard" at bounding box center [1015, 209] width 10 height 12
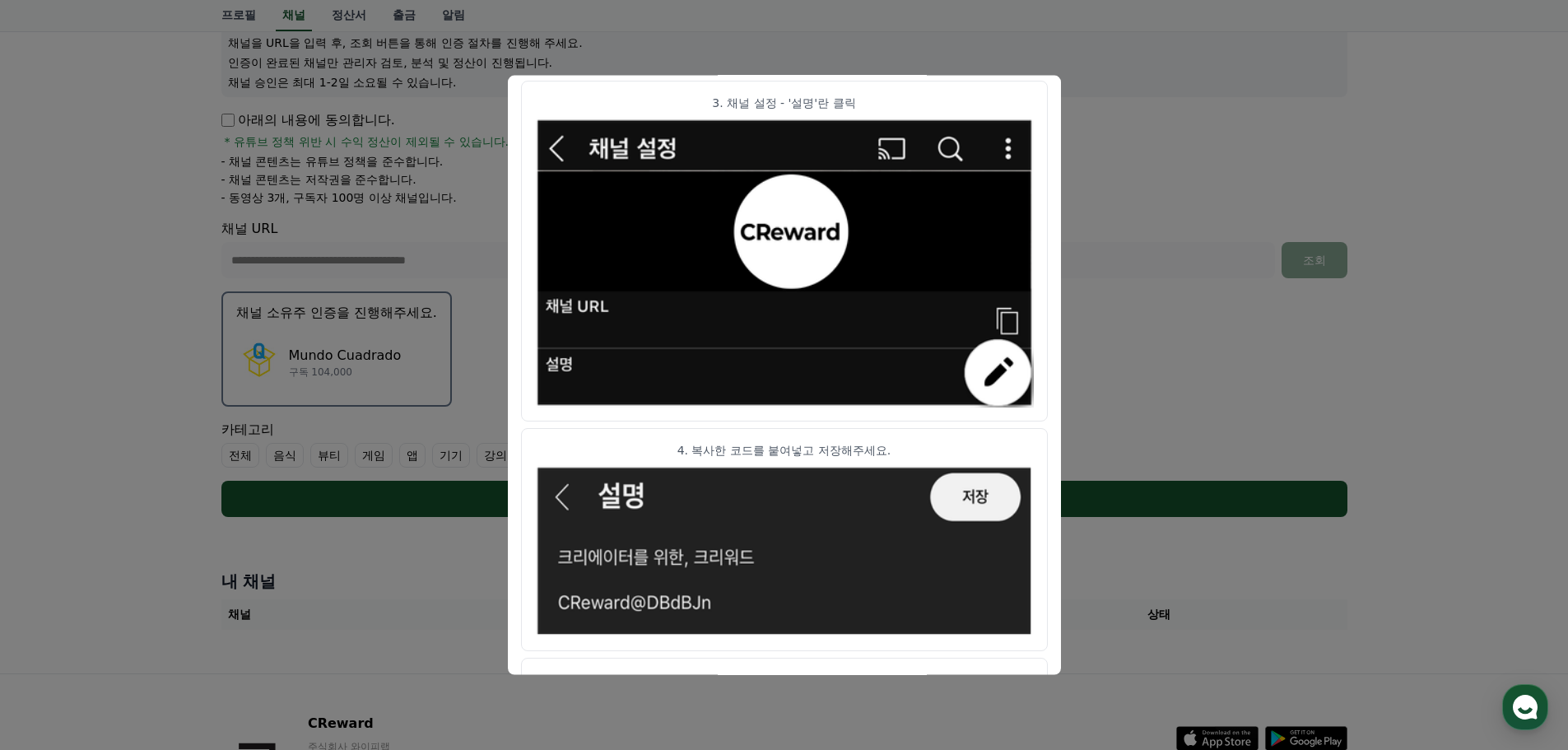
scroll to position [740, 0]
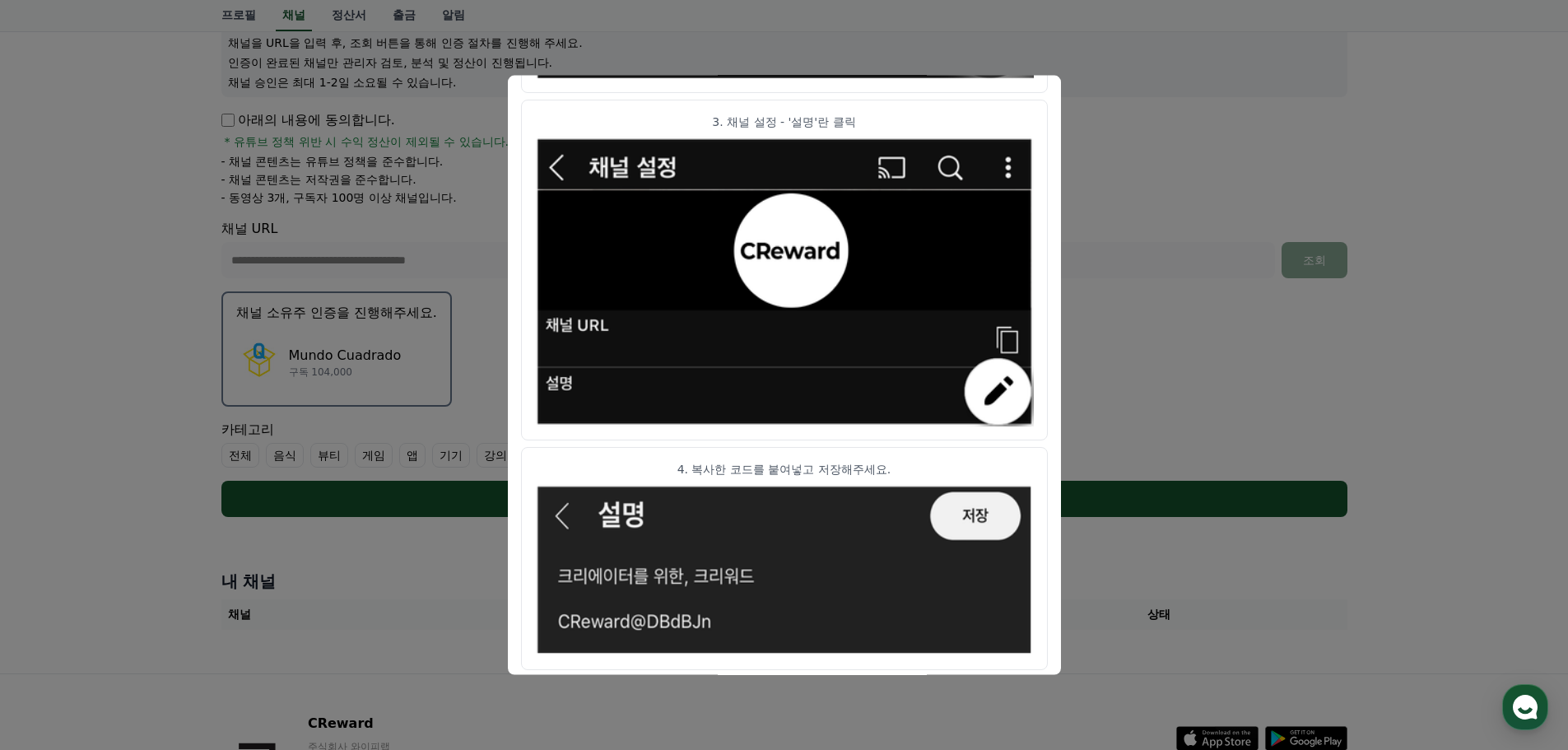
click at [1156, 372] on button "close modal" at bounding box center [784, 375] width 1568 height 750
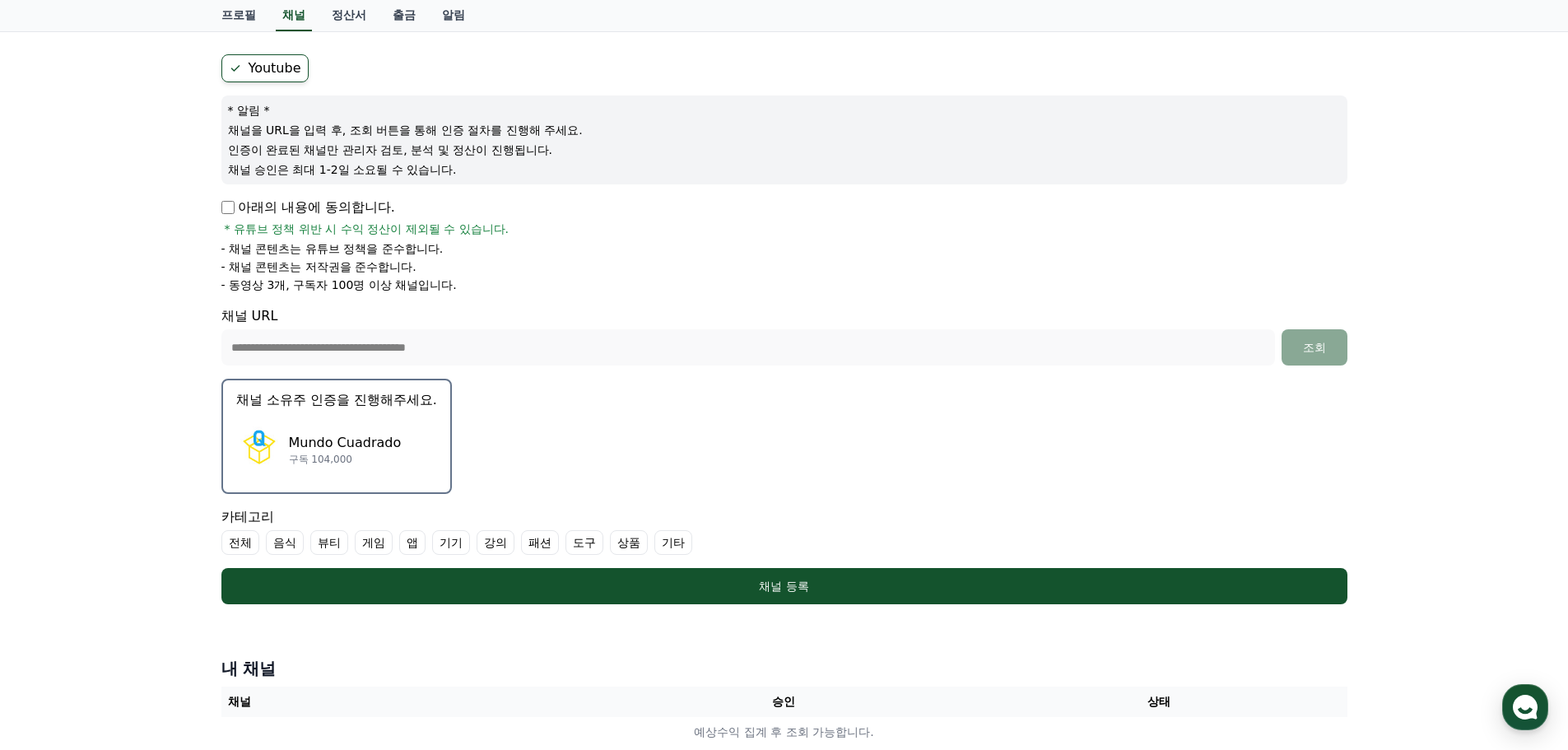
scroll to position [165, 0]
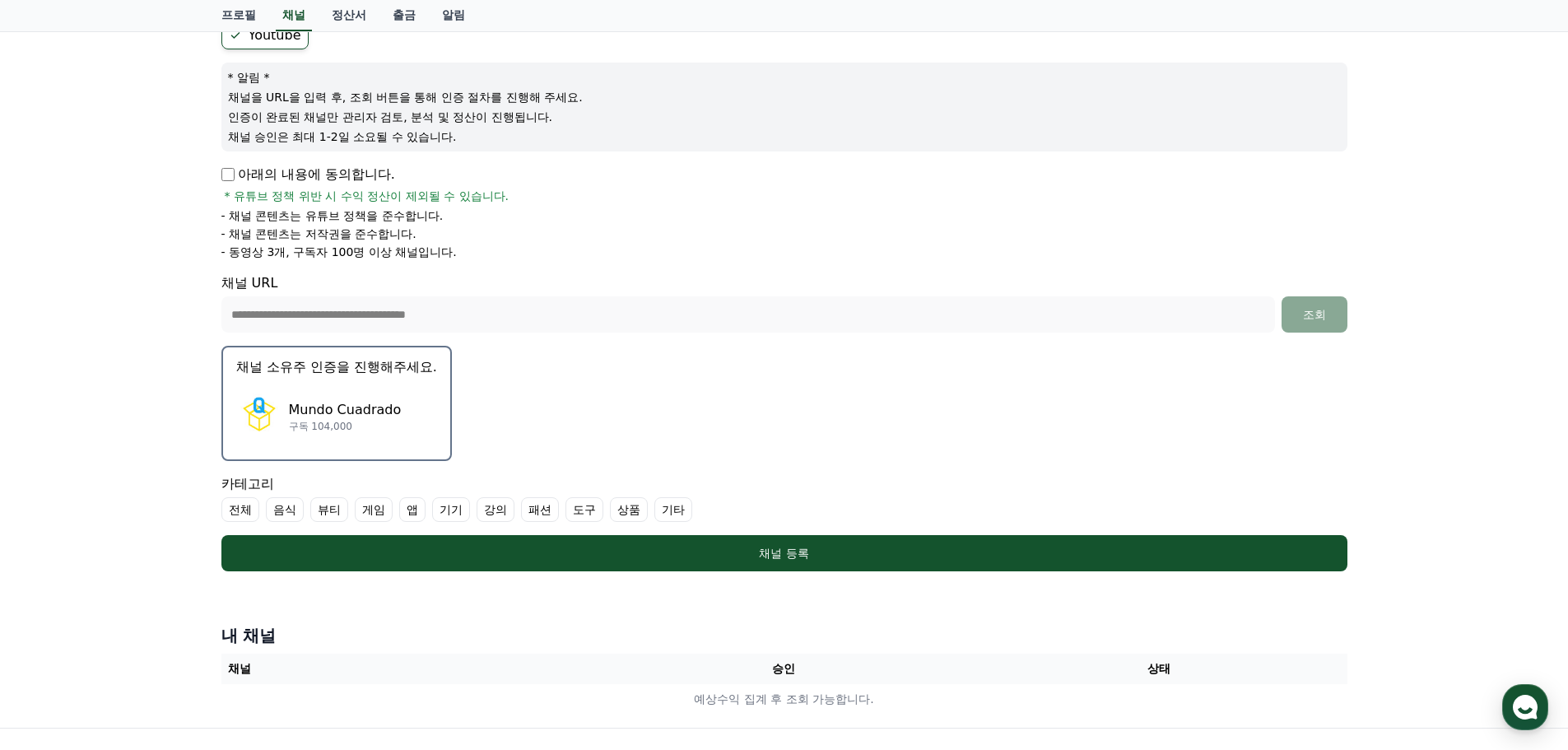
click at [384, 424] on p "구독 104,000" at bounding box center [345, 426] width 112 height 13
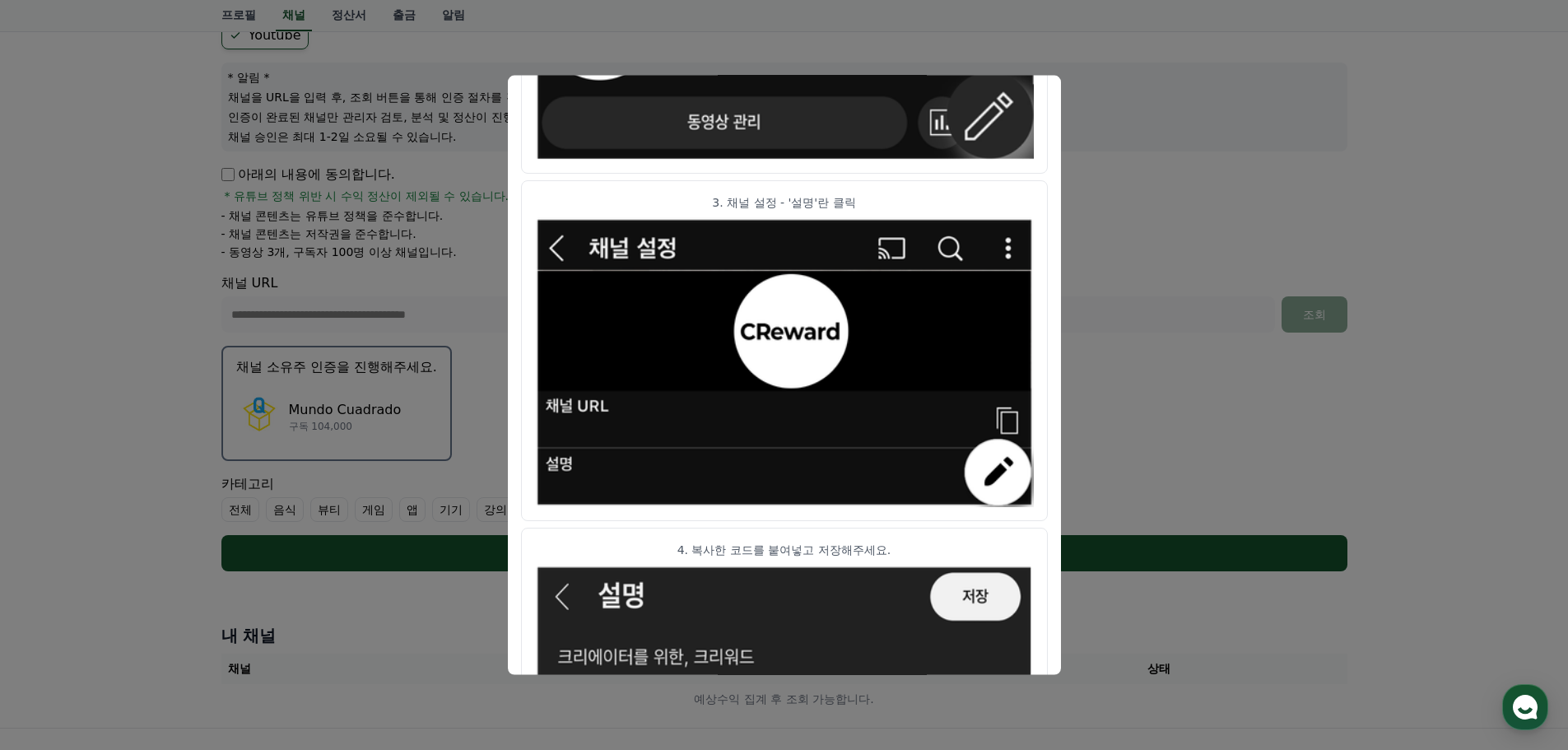
scroll to position [821, 0]
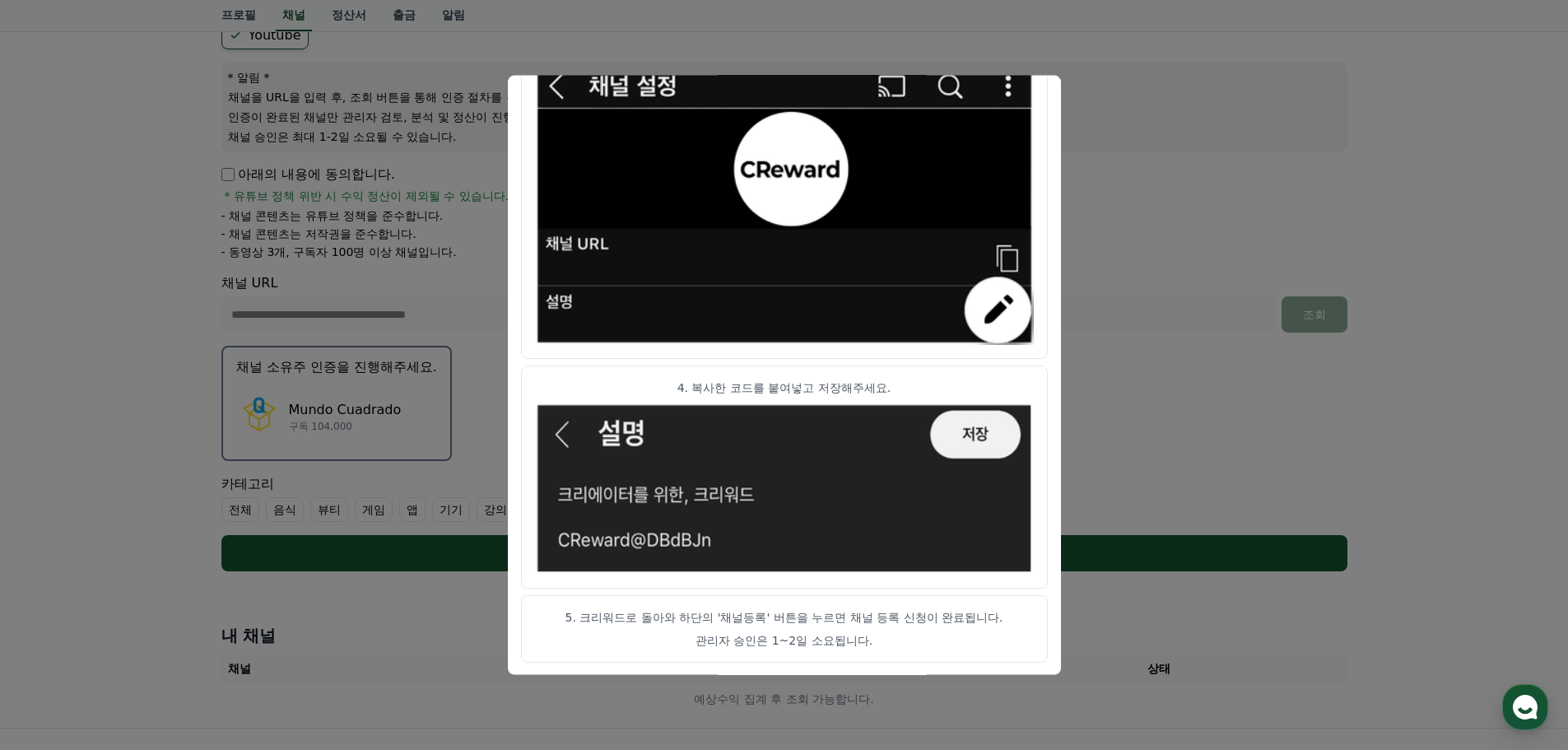
click at [1160, 254] on button "close modal" at bounding box center [784, 375] width 1568 height 750
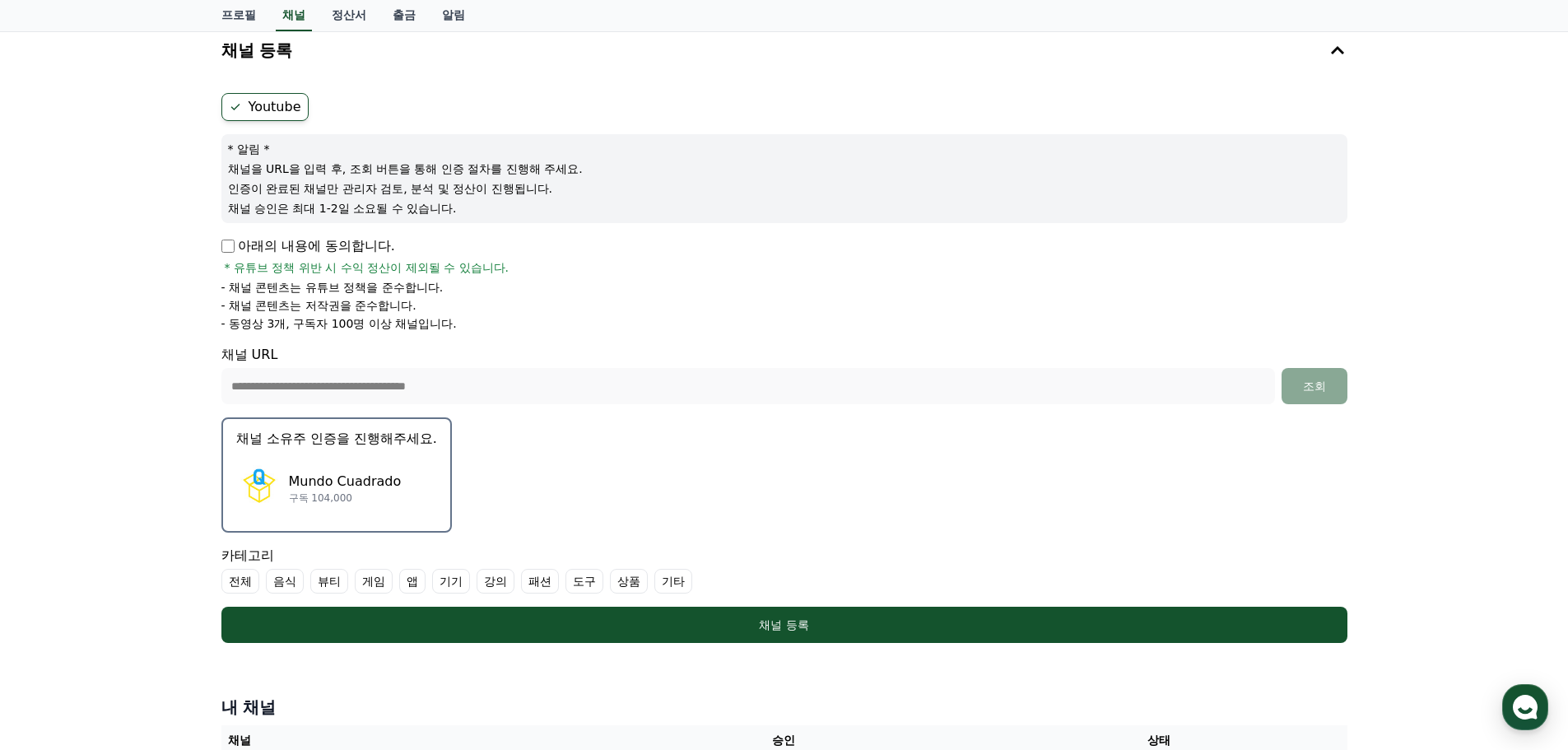
scroll to position [0, 0]
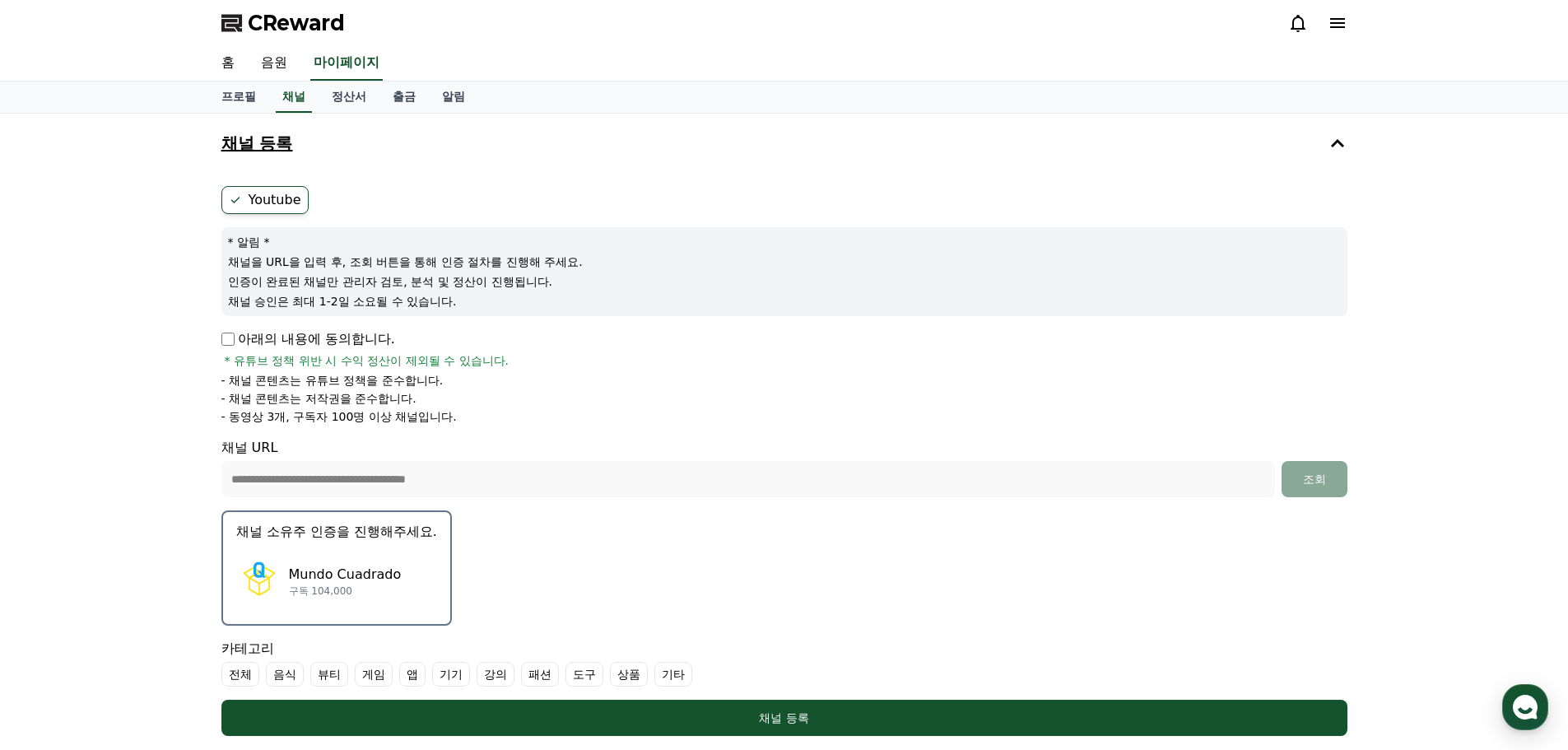
click at [271, 150] on h4 "채널 등록" at bounding box center [258, 143] width 72 height 18
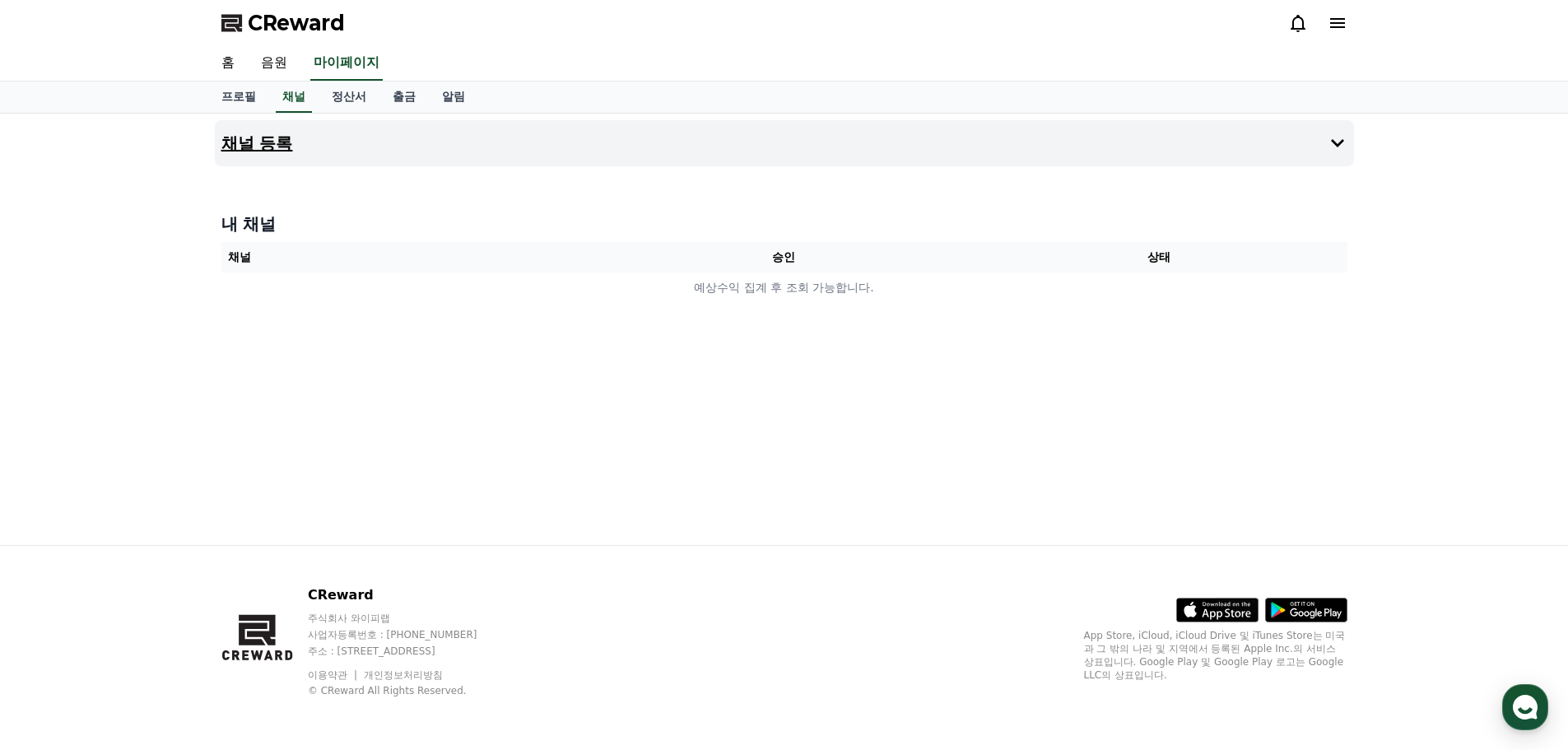
click at [271, 150] on h4 "채널 등록" at bounding box center [258, 143] width 72 height 18
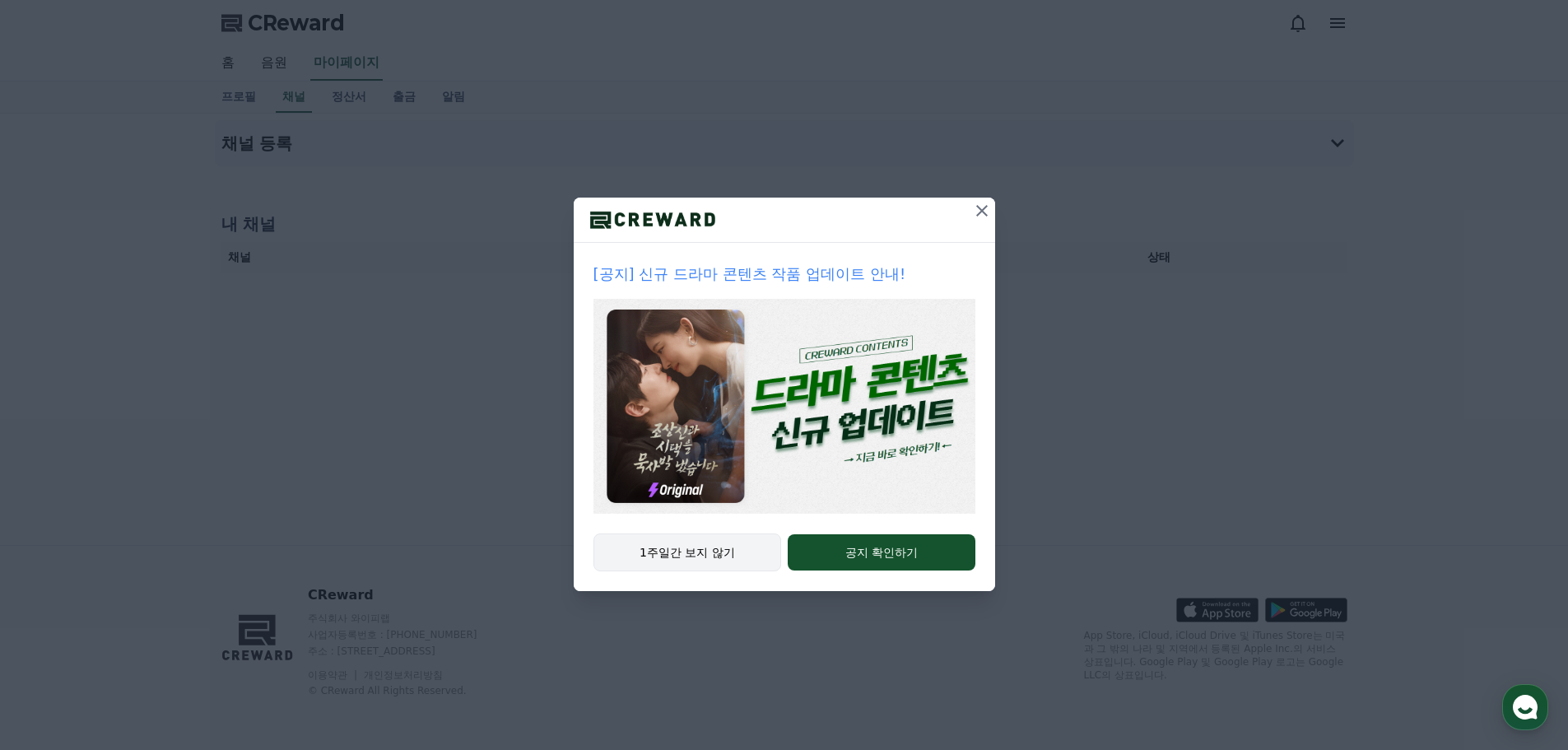
click at [655, 543] on button "1주일간 보지 않기" at bounding box center [688, 553] width 189 height 38
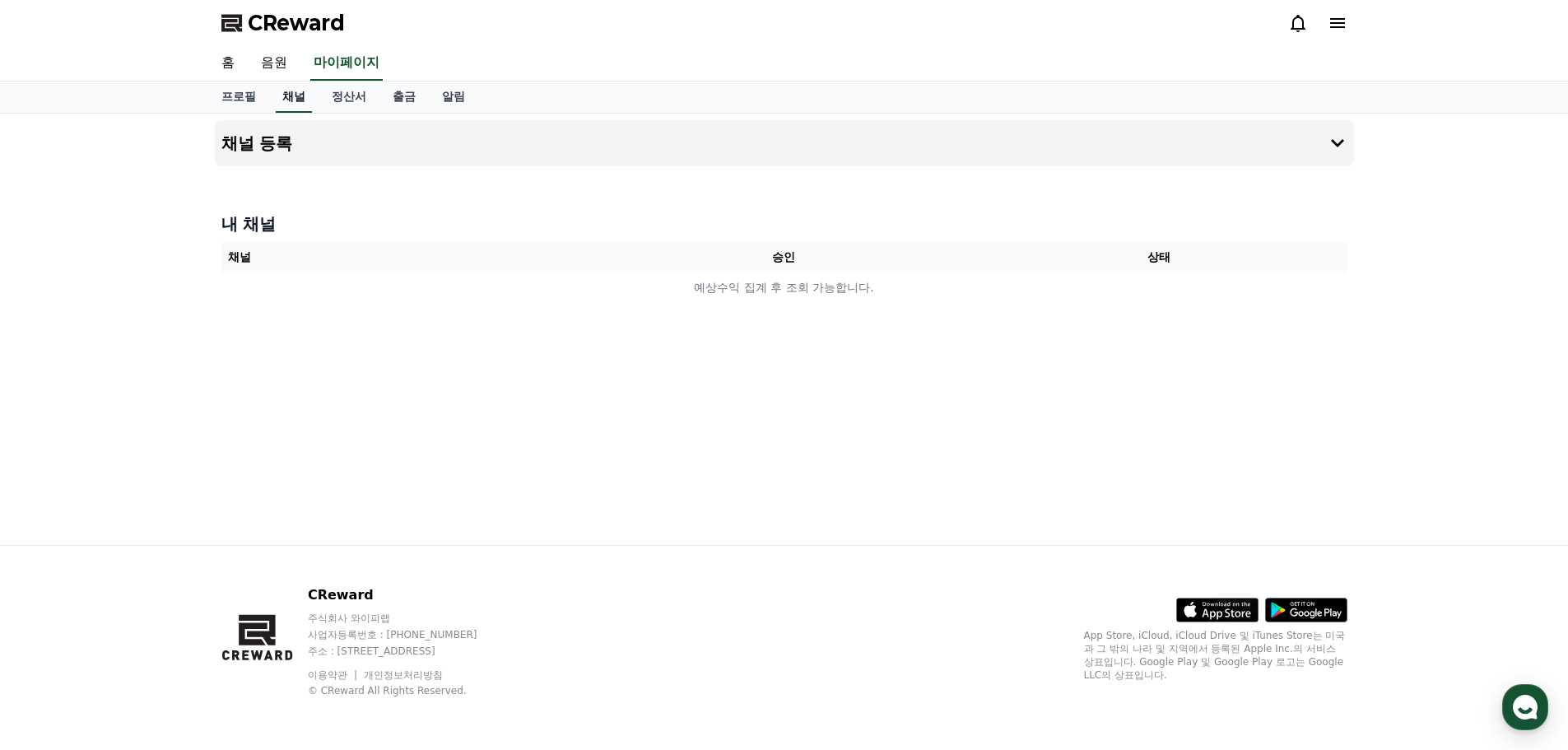
click at [286, 96] on link "채널" at bounding box center [293, 96] width 36 height 31
click at [1136, 143] on button "채널 등록" at bounding box center [784, 143] width 1139 height 46
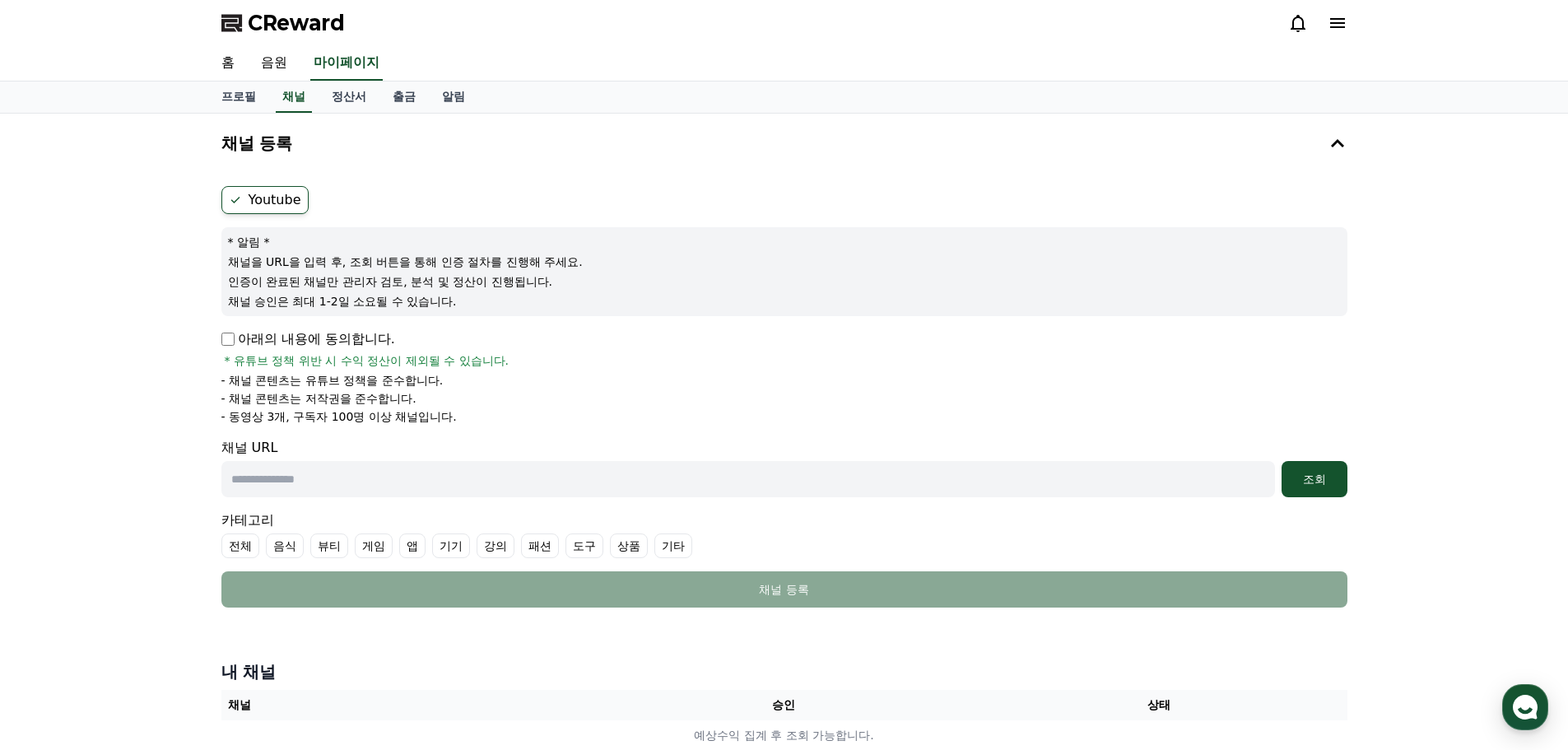
click at [279, 194] on label "Youtube" at bounding box center [265, 200] width 87 height 28
click at [270, 199] on label "Youtube" at bounding box center [265, 200] width 87 height 28
click at [438, 198] on ul "Youtube" at bounding box center [784, 200] width 1127 height 28
click at [293, 97] on link "채널" at bounding box center [293, 96] width 36 height 31
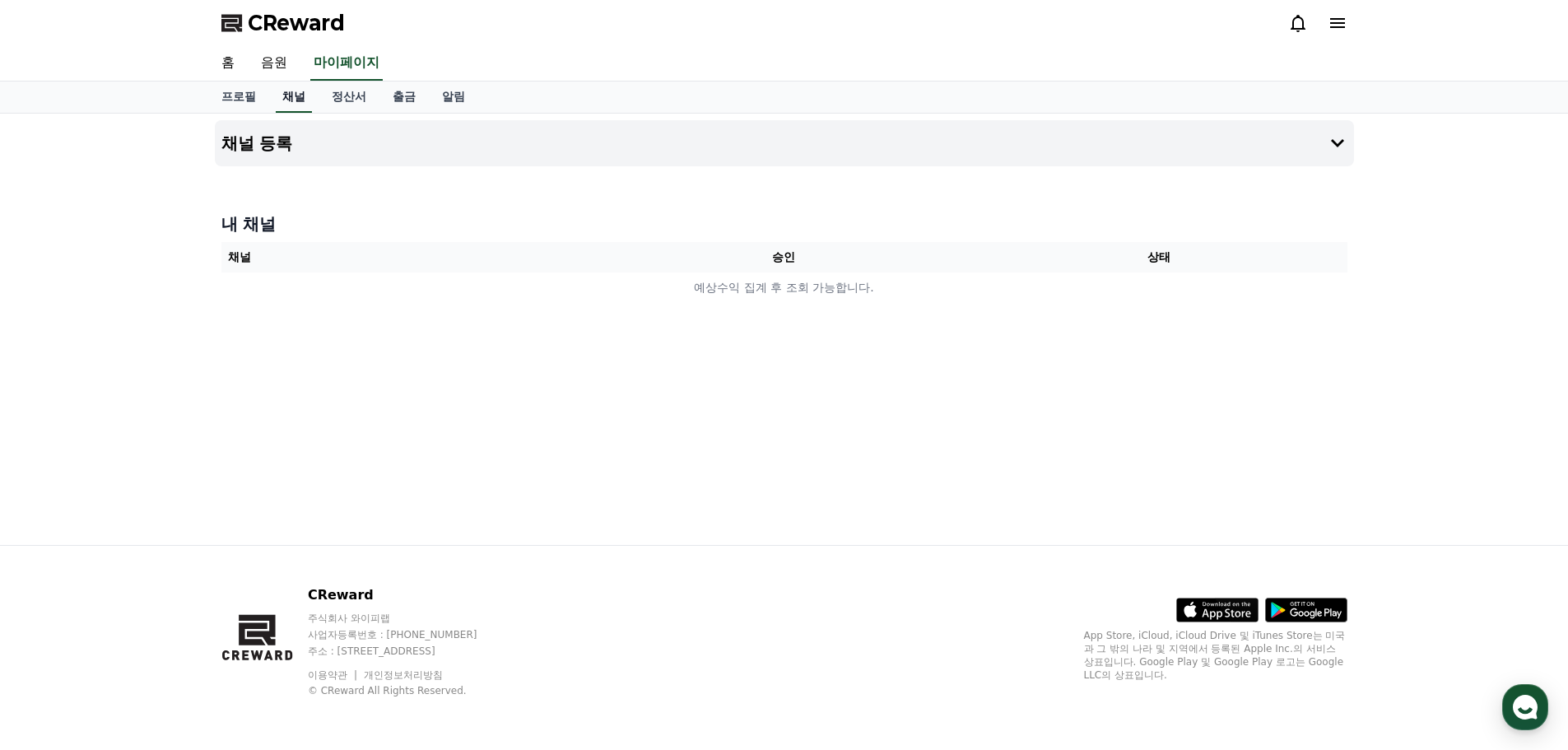
click at [288, 90] on link "채널" at bounding box center [293, 96] width 36 height 31
click at [1171, 161] on button "채널 등록" at bounding box center [784, 143] width 1139 height 46
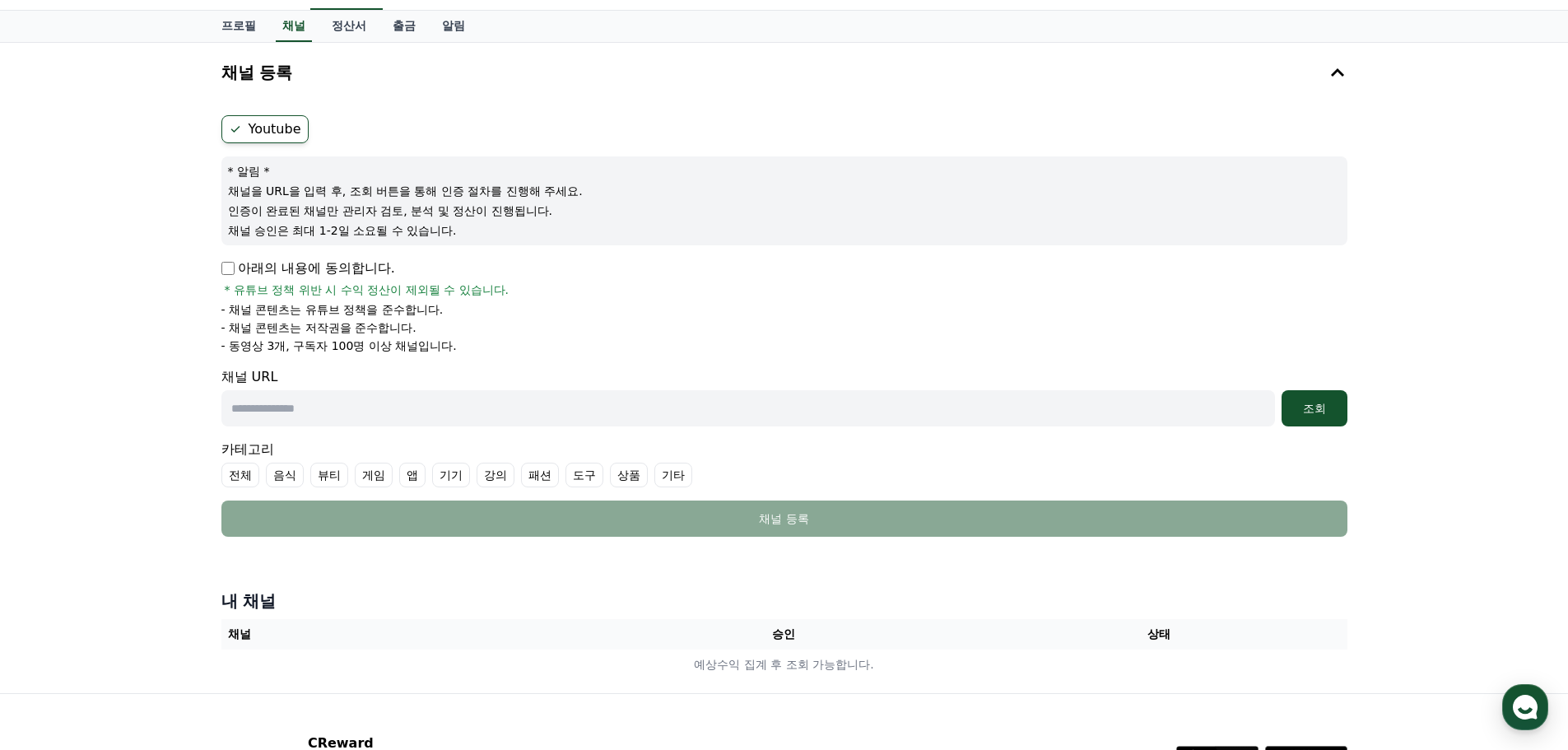
scroll to position [165, 0]
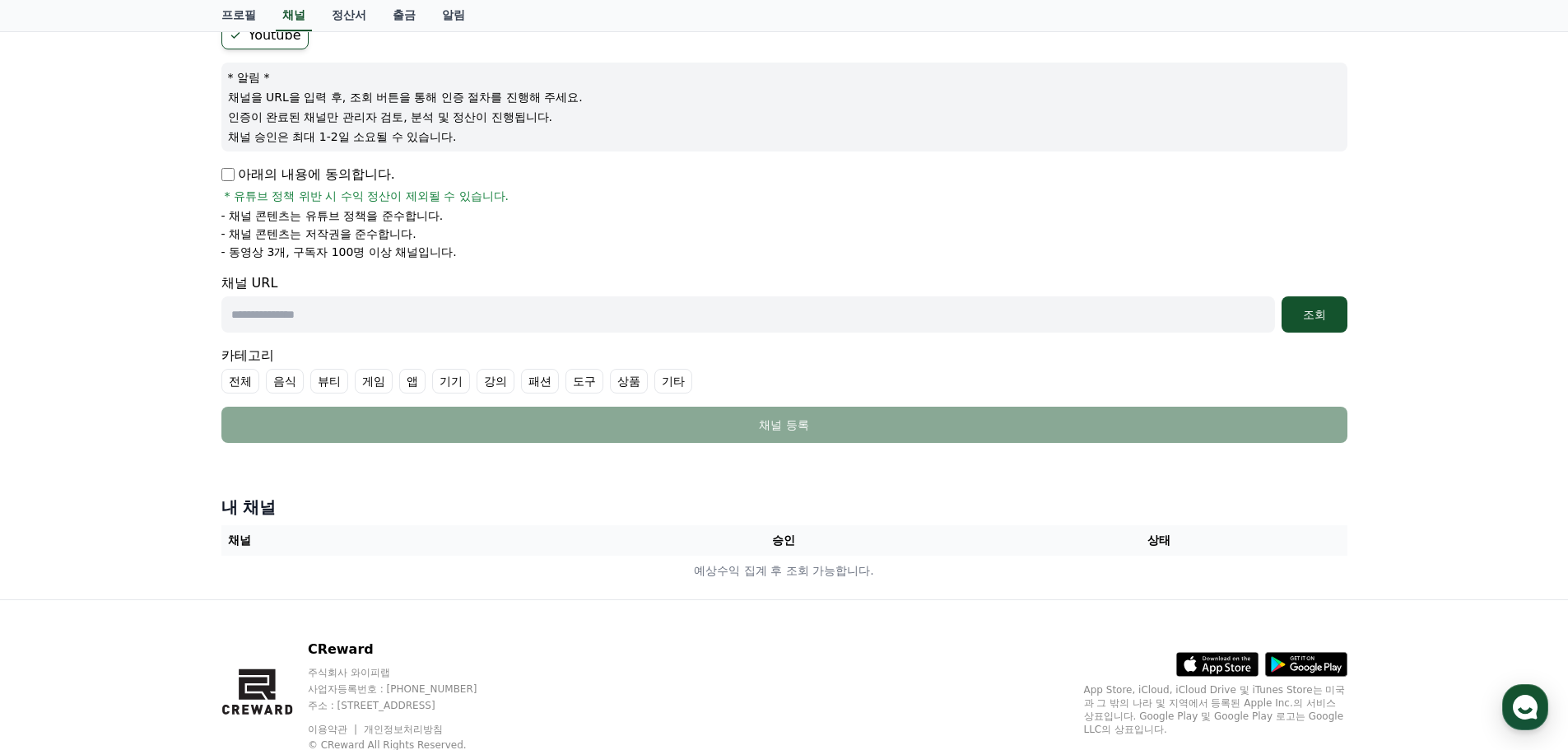
click at [395, 320] on input "text" at bounding box center [749, 314] width 1054 height 36
click at [320, 334] on form "Youtube * 알림 * 채널을 URL을 입력 후, 조회 버튼을 통해 인증 절차를 진행해 주세요. 인증이 완료된 채널만 관리자 검토, 분석 …" at bounding box center [784, 233] width 1127 height 422
click at [332, 324] on input "text" at bounding box center [749, 314] width 1054 height 36
paste input "**********"
type input "**********"
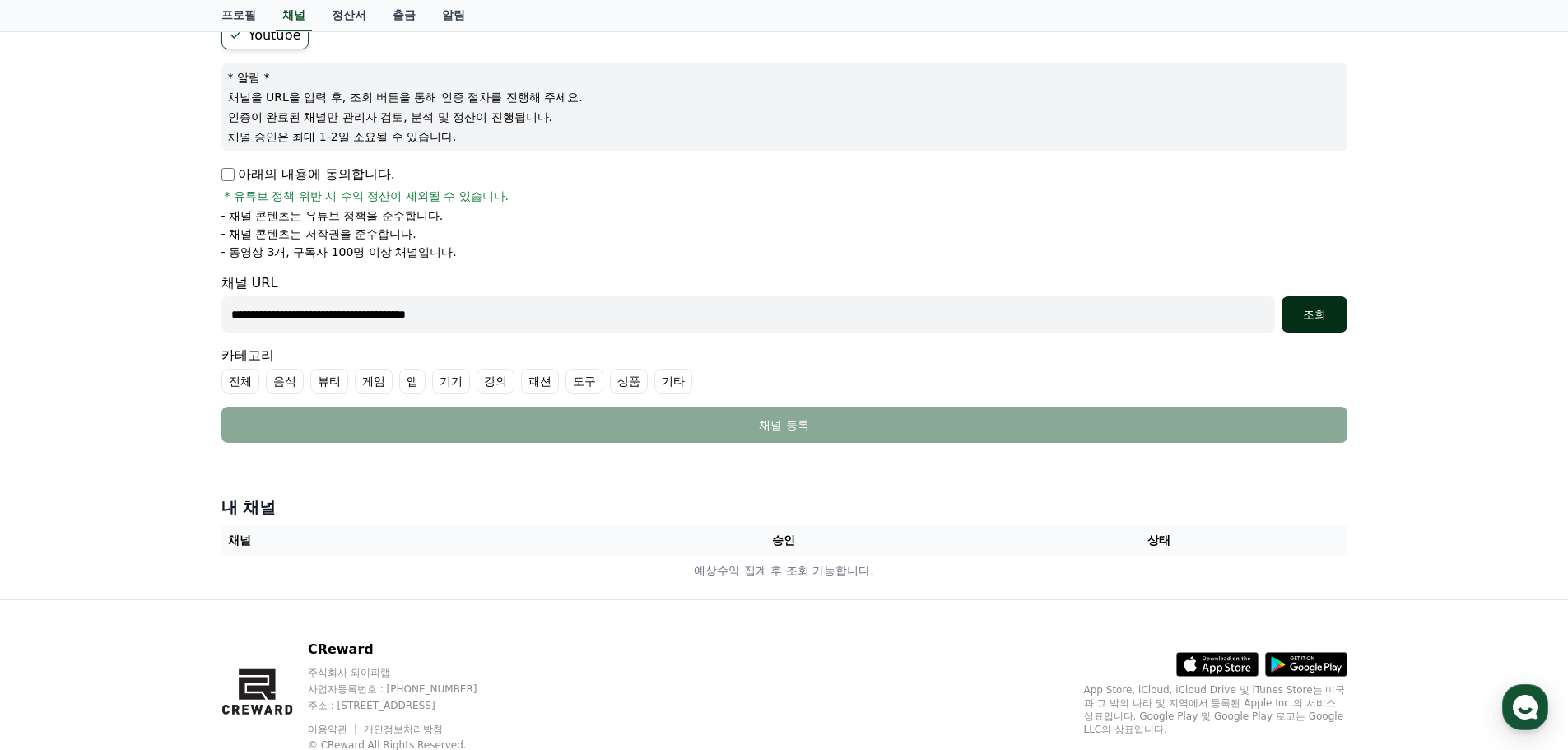
click at [1332, 307] on div "조회" at bounding box center [1314, 314] width 53 height 17
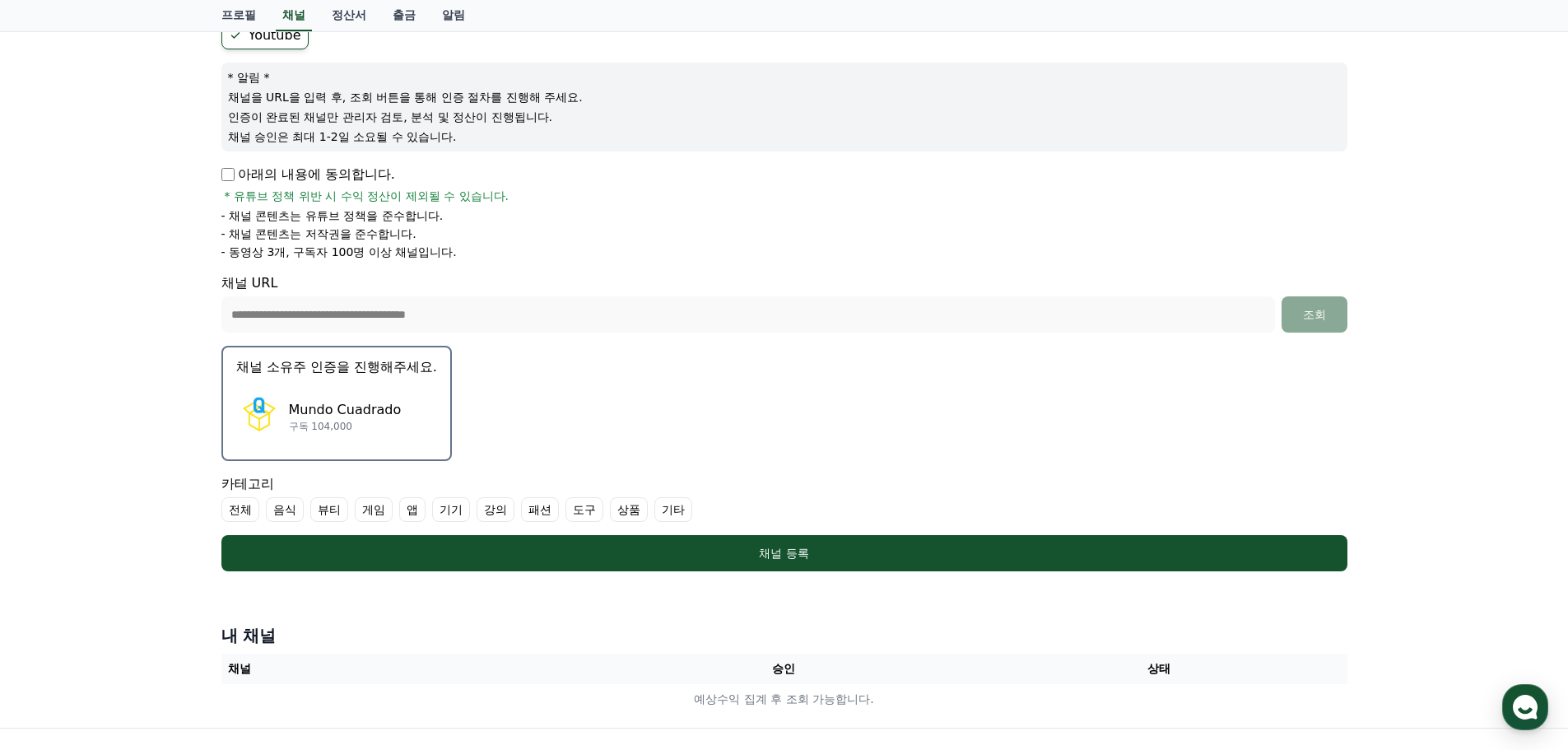
click at [409, 416] on div "Mundo Cuadrado 구독 104,000" at bounding box center [337, 417] width 201 height 66
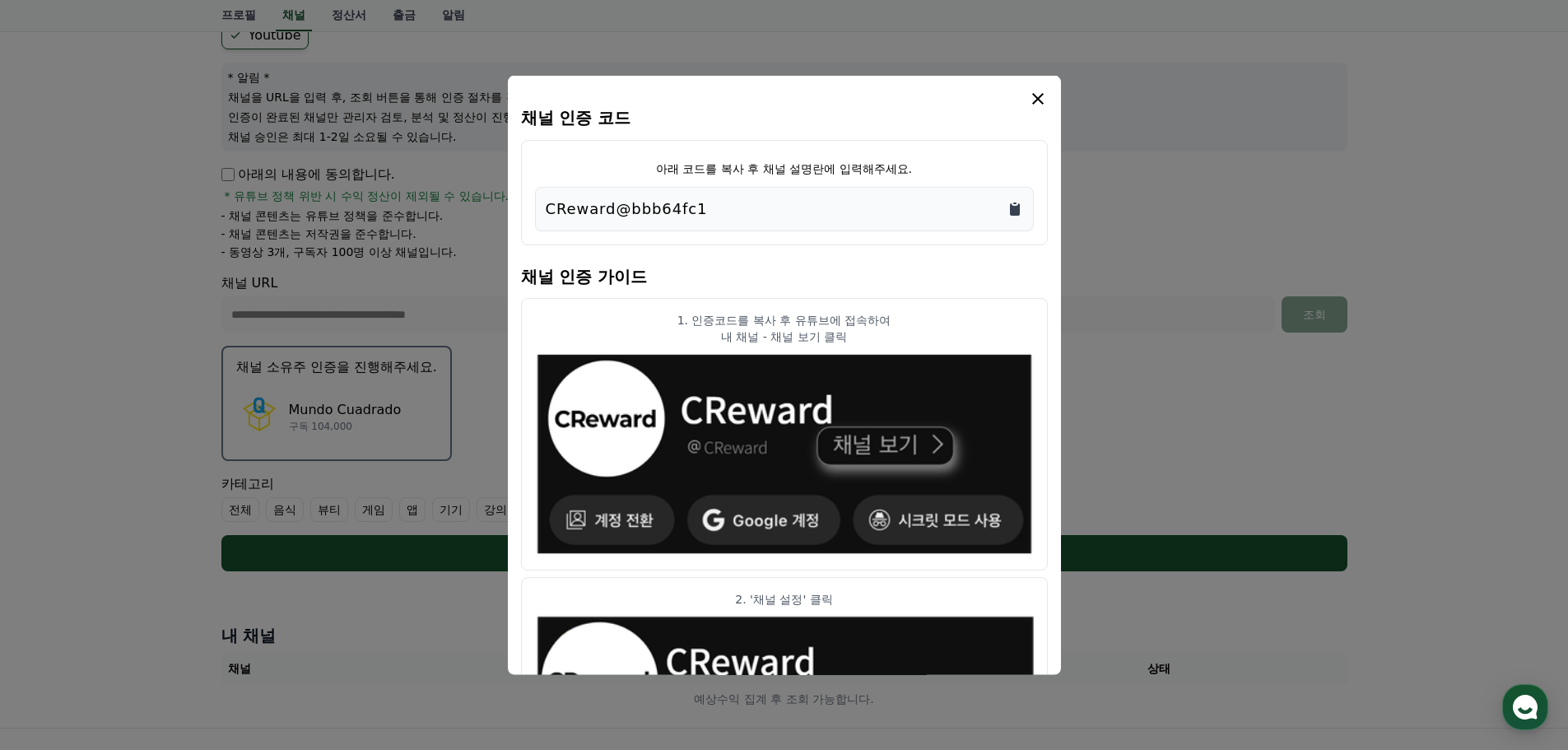
click at [1016, 210] on icon "Copy to clipboard" at bounding box center [1015, 209] width 10 height 12
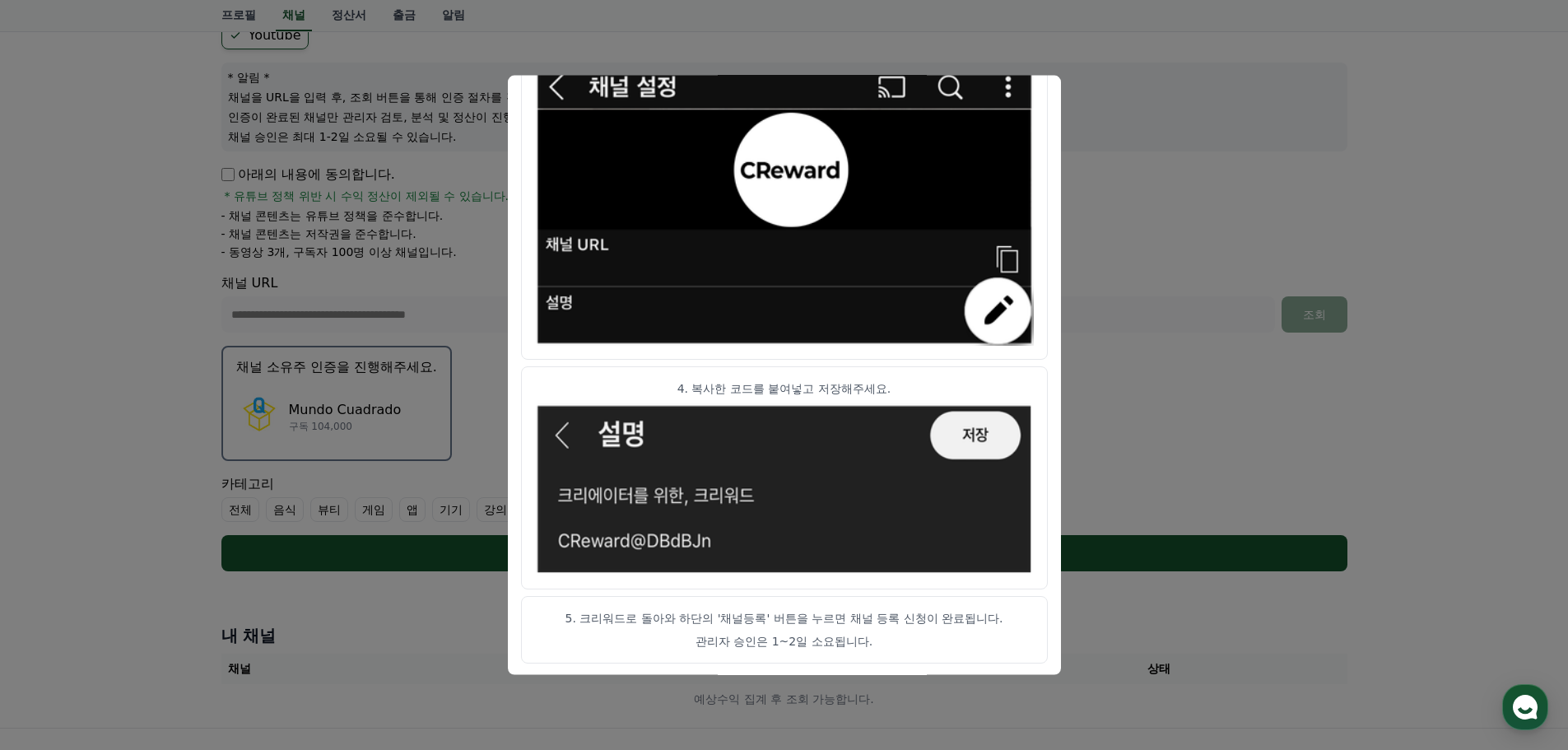
scroll to position [821, 0]
click at [1148, 405] on button "close modal" at bounding box center [784, 375] width 1568 height 750
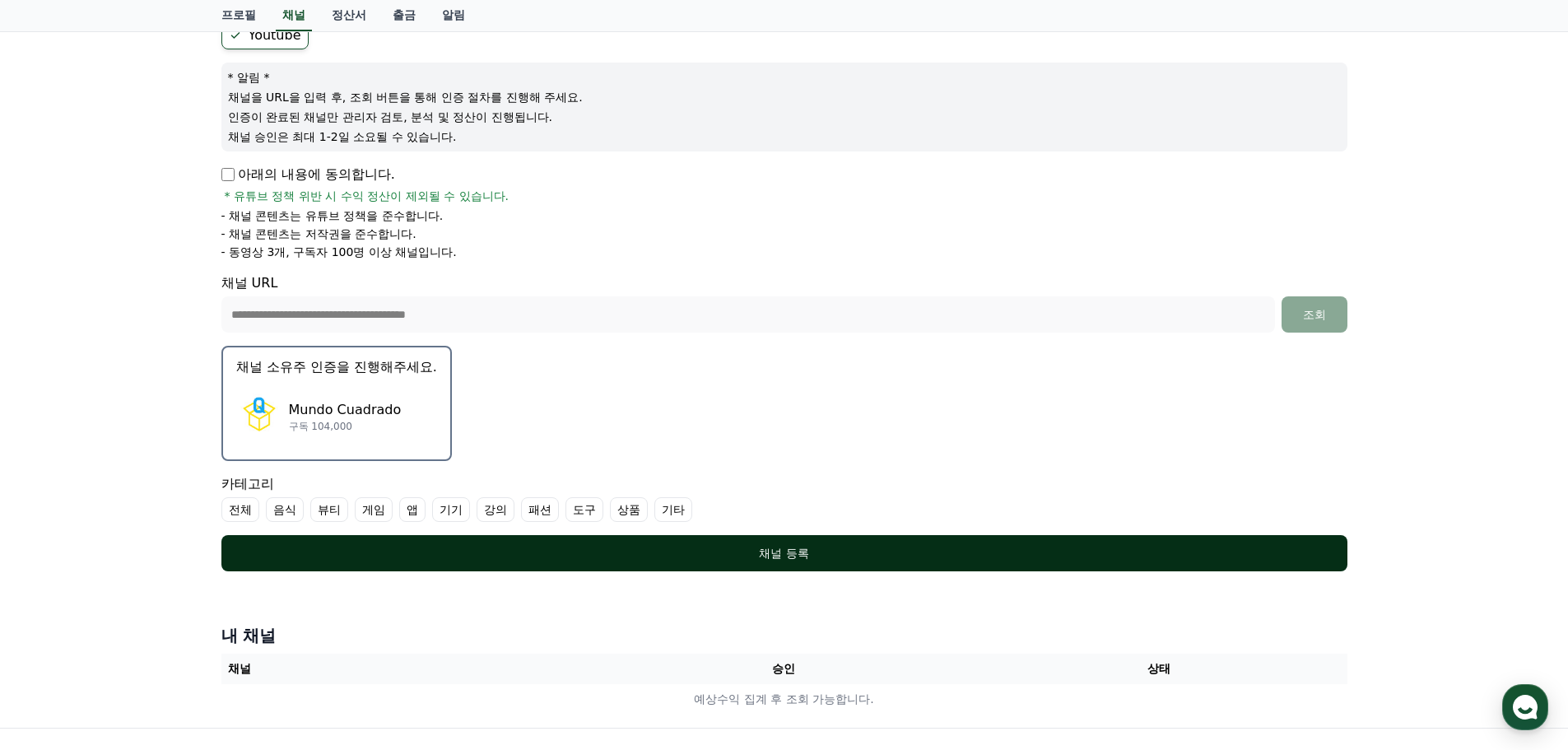
click at [699, 547] on div "채널 등록" at bounding box center [784, 553] width 1060 height 17
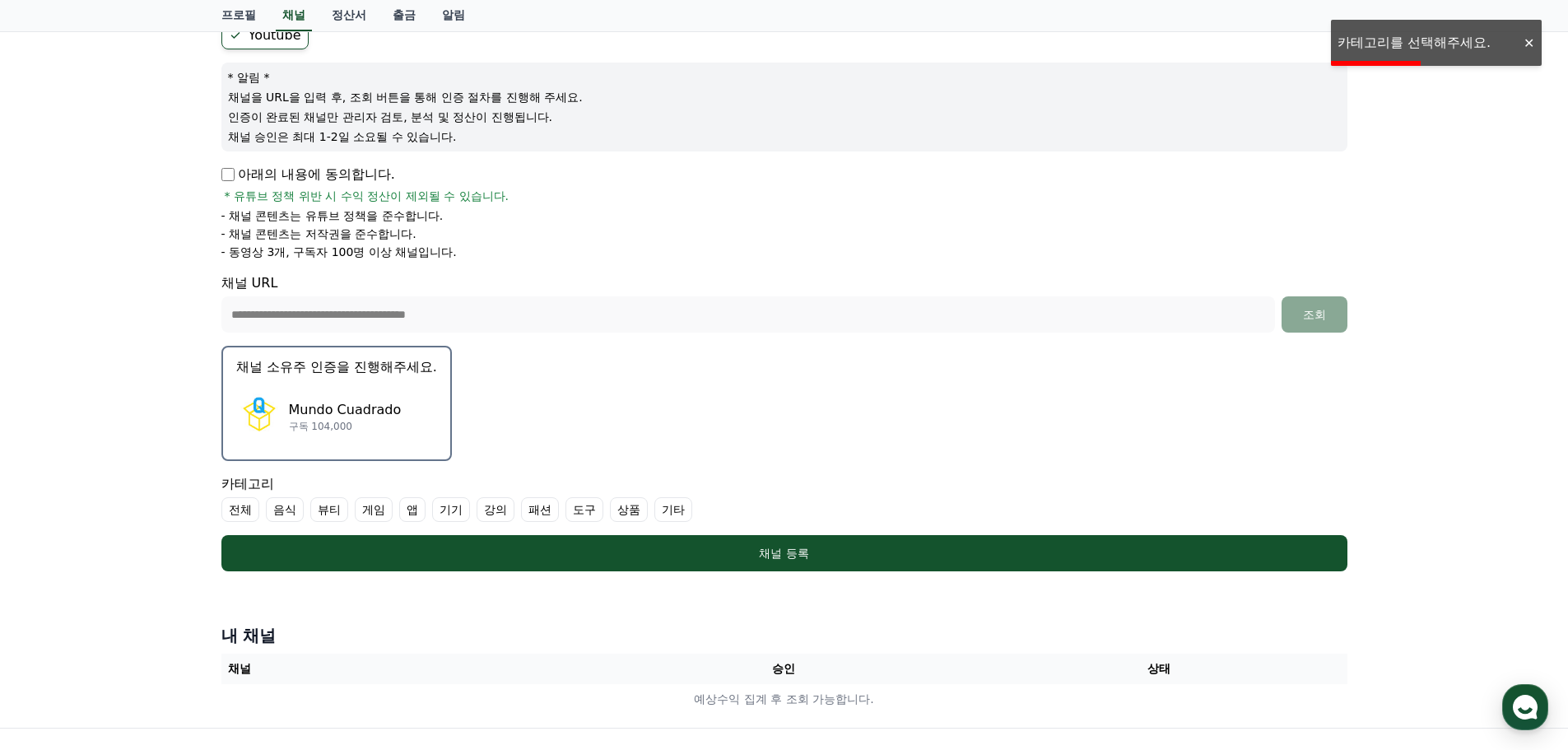
click at [495, 514] on label "강의" at bounding box center [495, 509] width 38 height 25
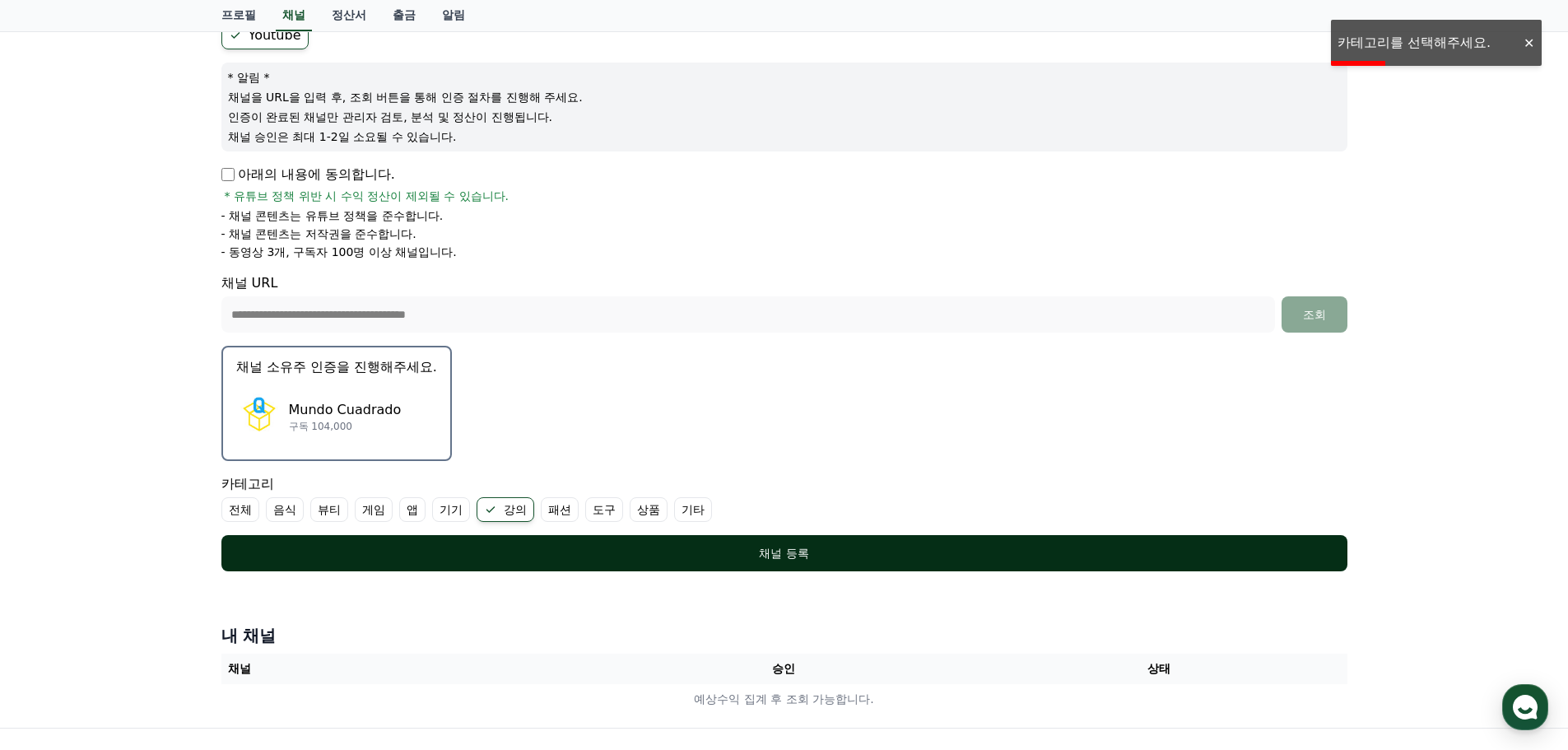
click at [615, 564] on button "채널 등록" at bounding box center [784, 553] width 1127 height 36
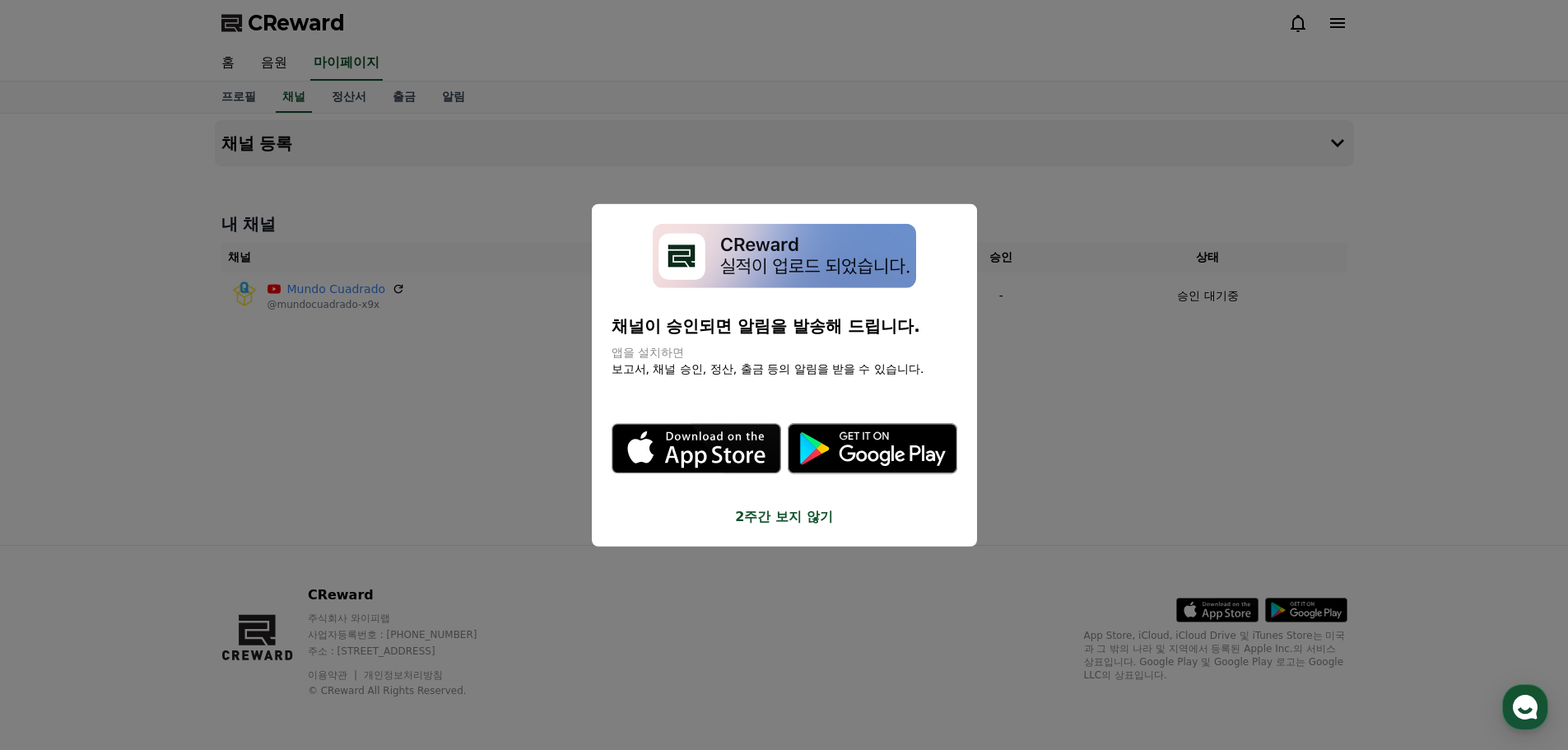
click at [790, 519] on button "2주간 보지 않기" at bounding box center [784, 517] width 346 height 20
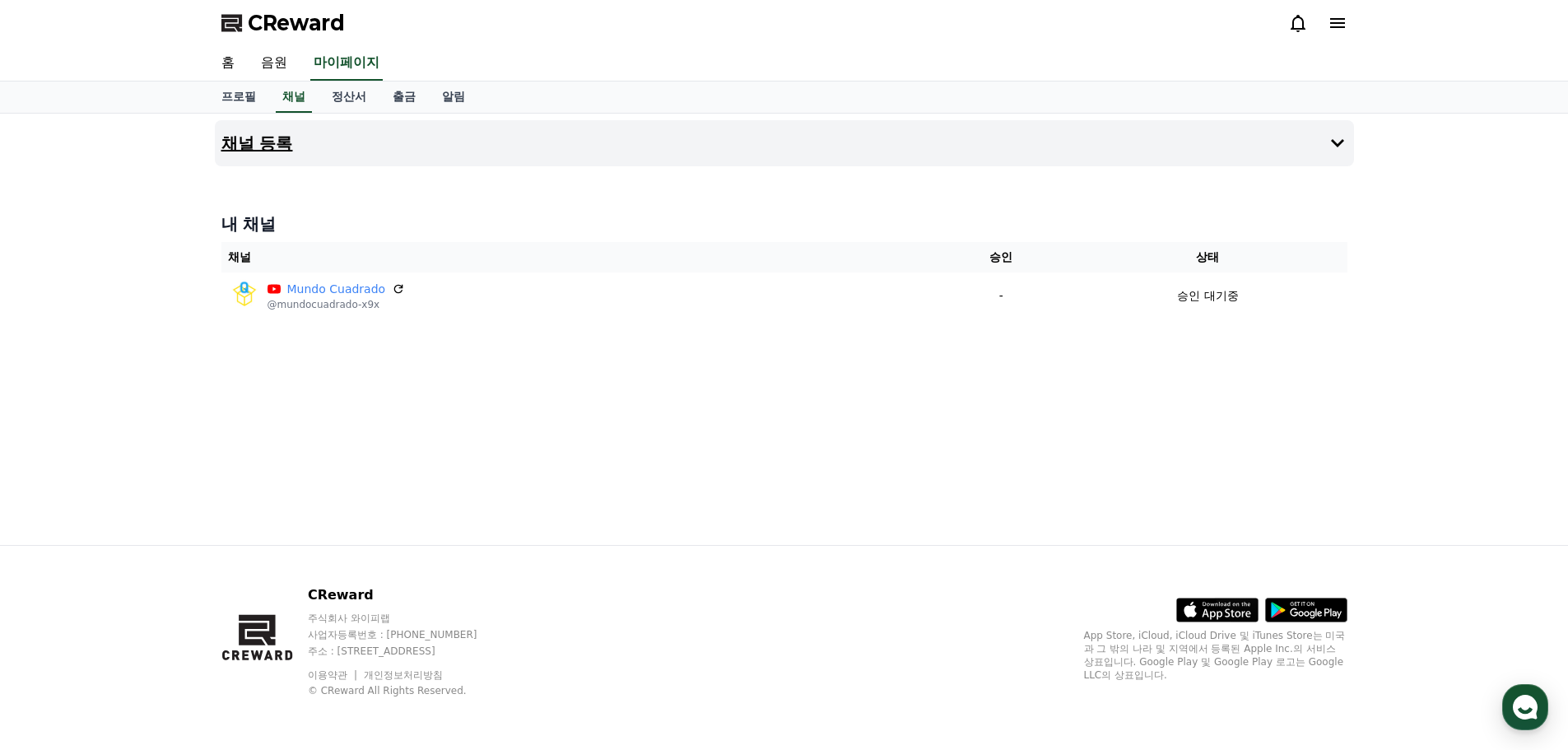
click at [523, 161] on button "채널 등록" at bounding box center [784, 143] width 1139 height 46
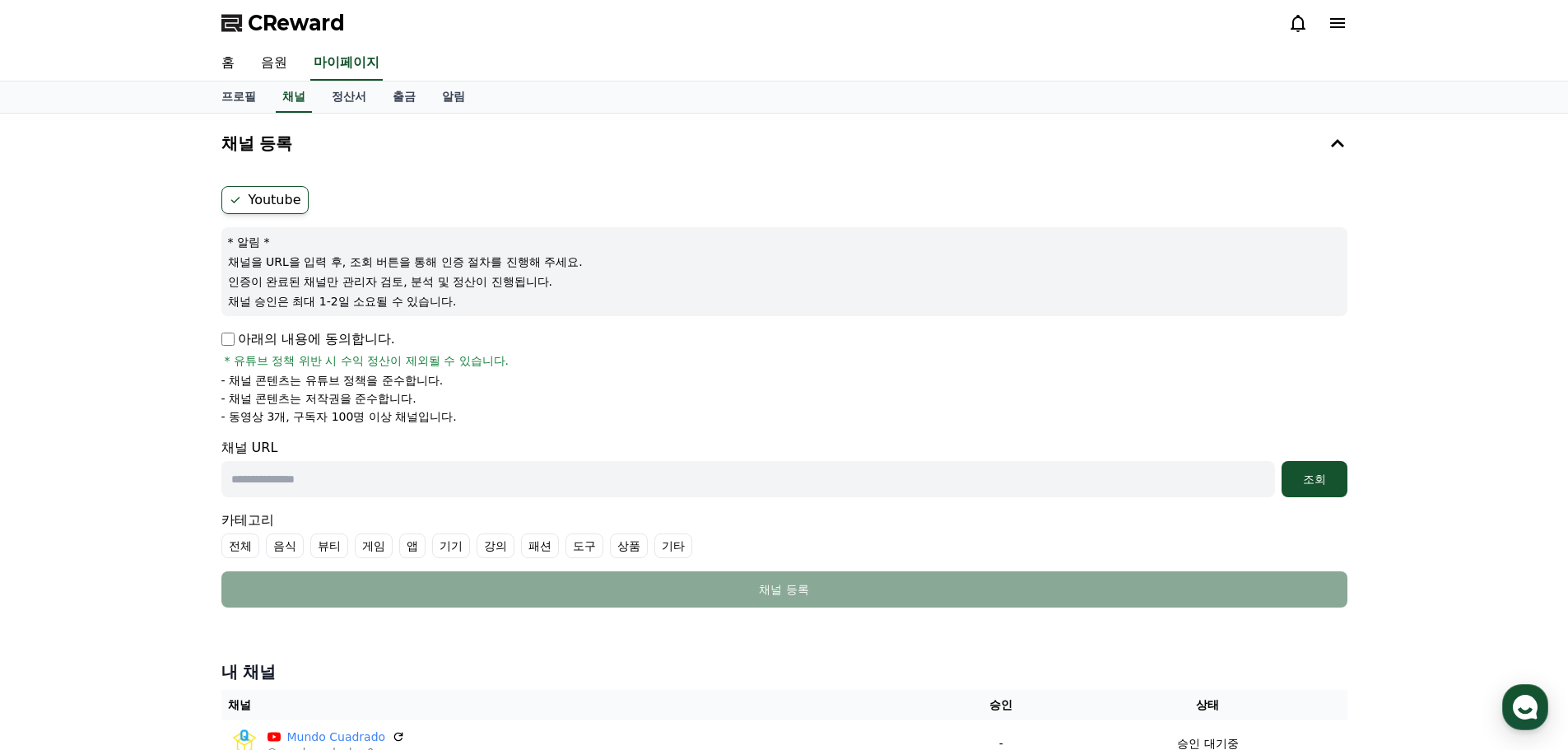
click at [222, 347] on p "아래의 내용에 동의합니다." at bounding box center [308, 339] width 174 height 20
click at [237, 336] on p "아래의 내용에 동의합니다." at bounding box center [308, 339] width 174 height 20
click at [381, 481] on input "text" at bounding box center [749, 479] width 1054 height 36
paste input "**********"
type input "**********"
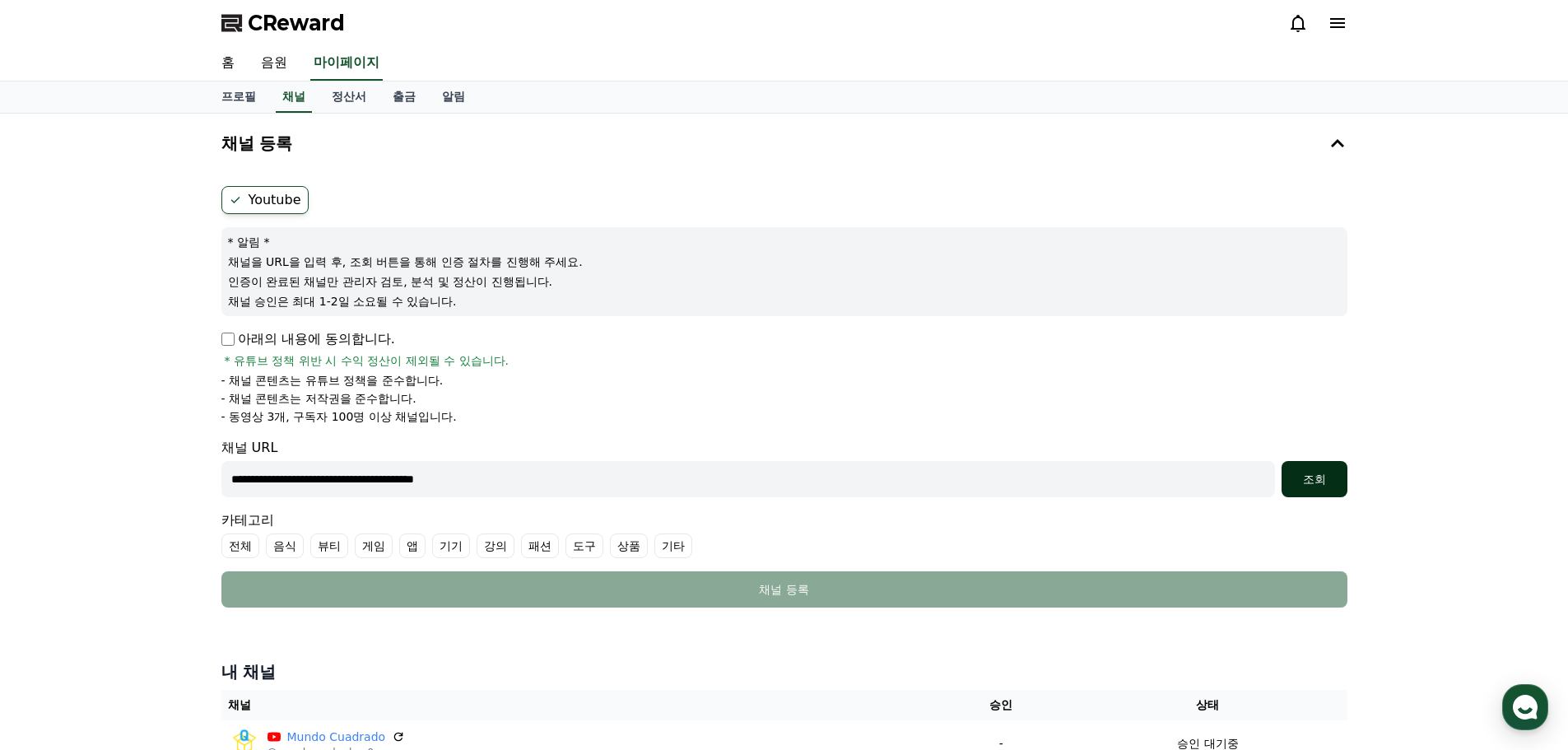
click at [1290, 470] on button "조회" at bounding box center [1314, 479] width 66 height 36
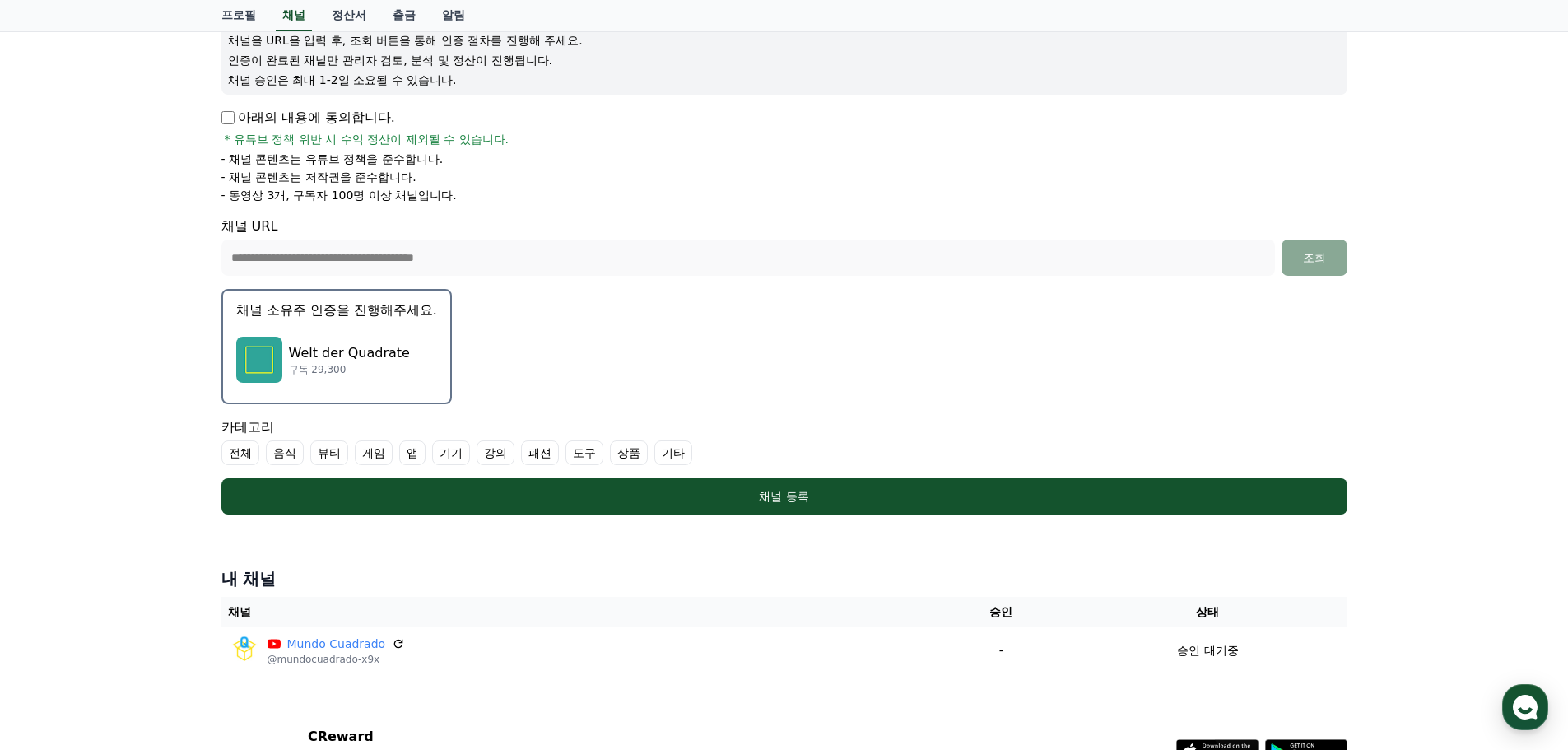
scroll to position [247, 0]
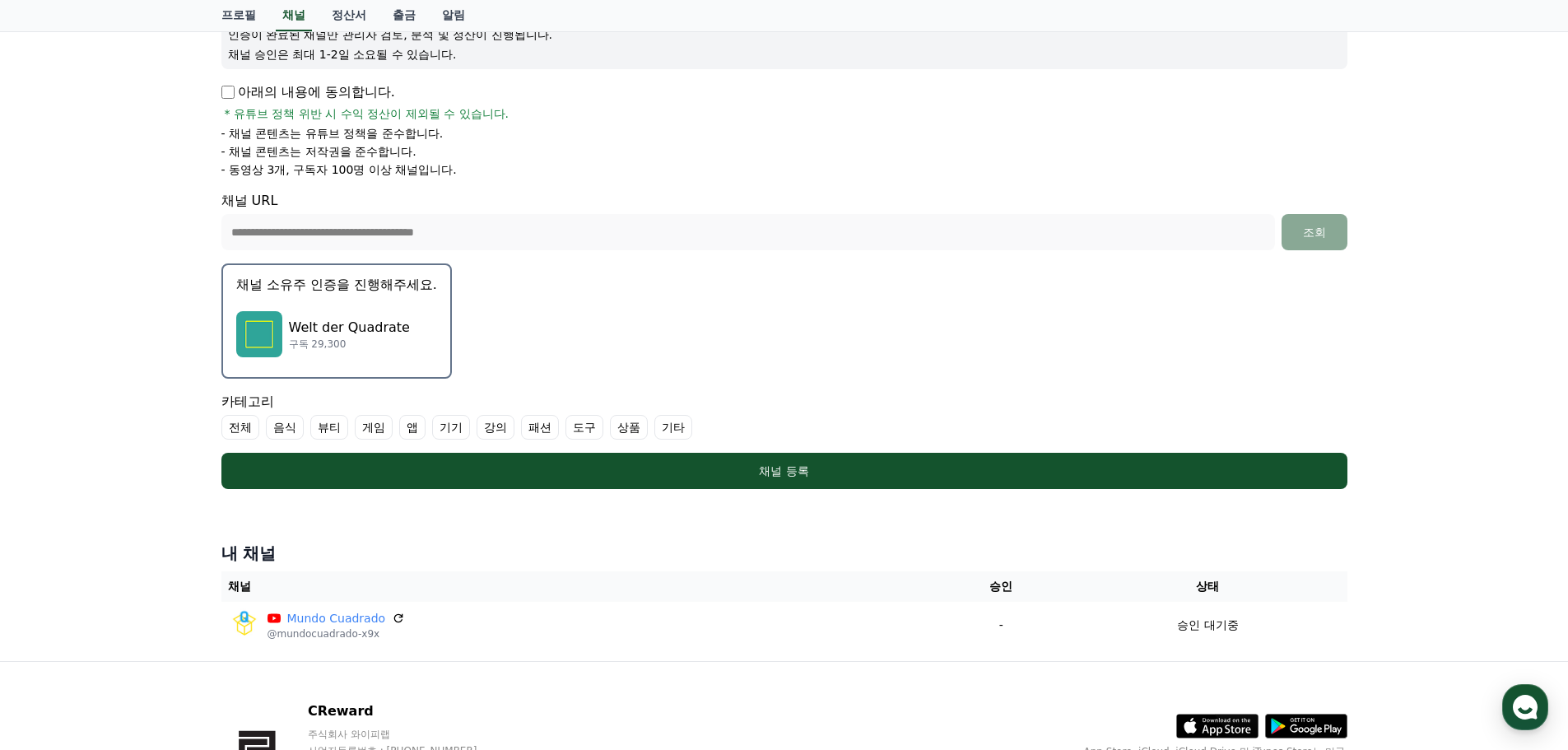
click at [332, 330] on p "Welt der Quadrate" at bounding box center [350, 328] width 121 height 20
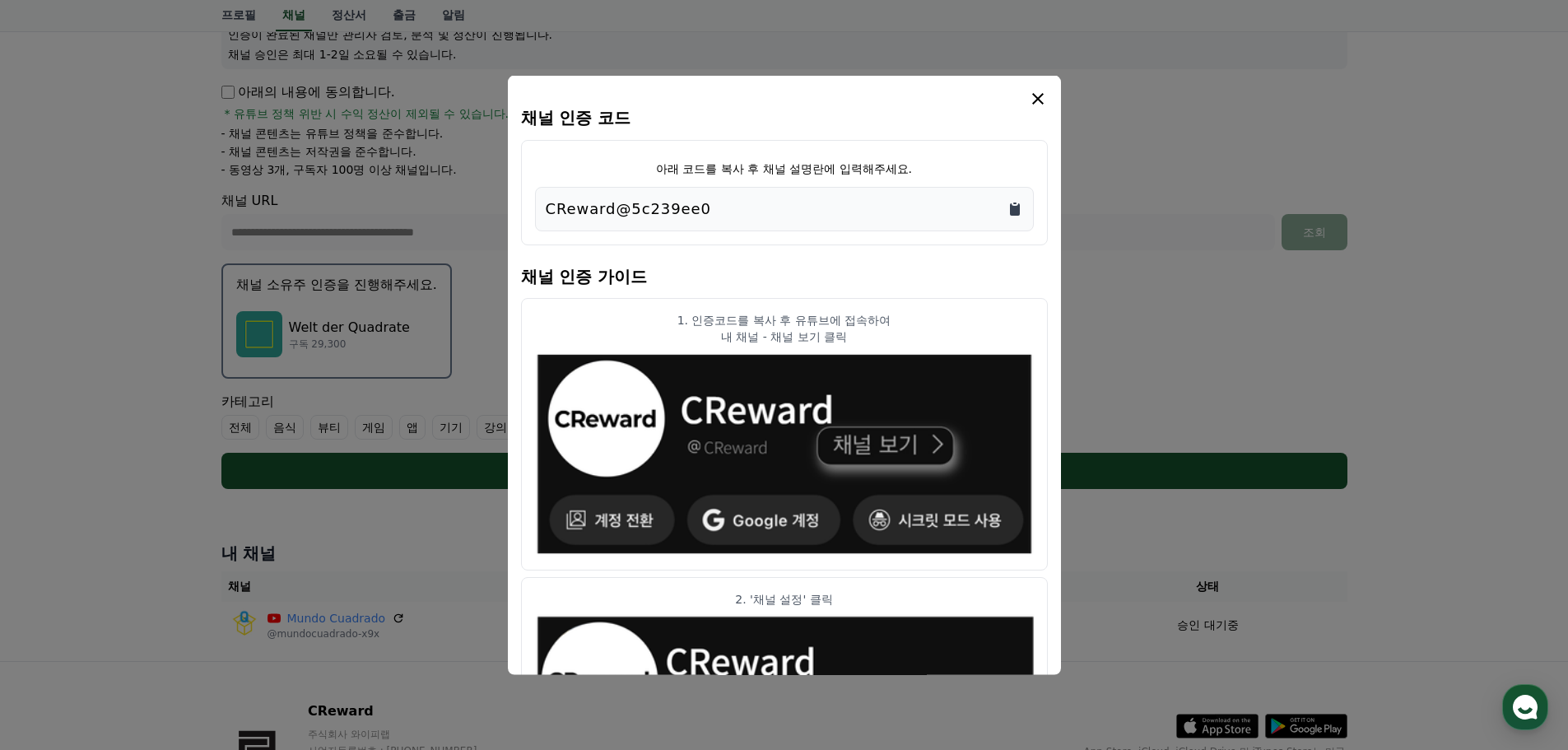
click at [1007, 205] on icon "Copy to clipboard" at bounding box center [1015, 208] width 17 height 17
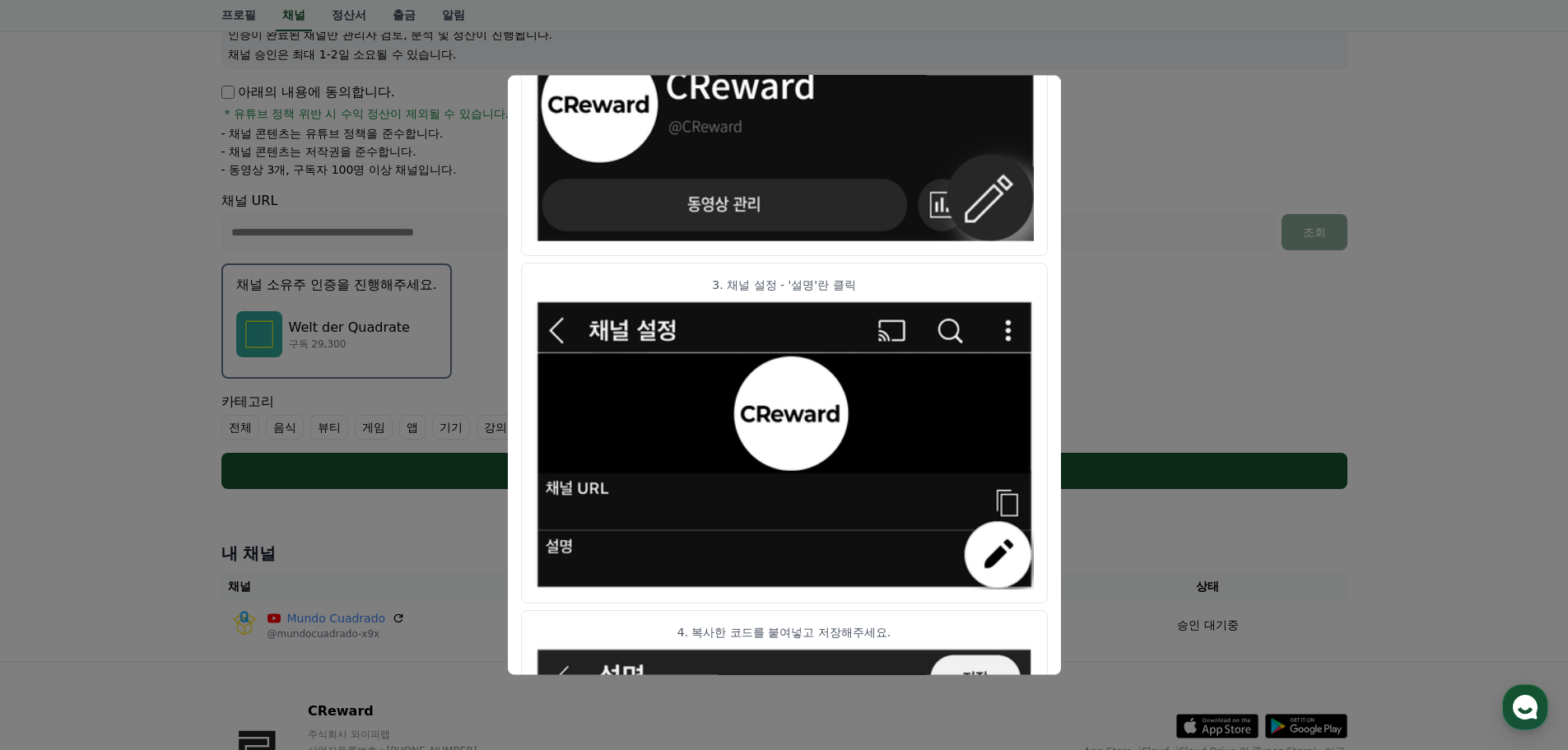
scroll to position [821, 0]
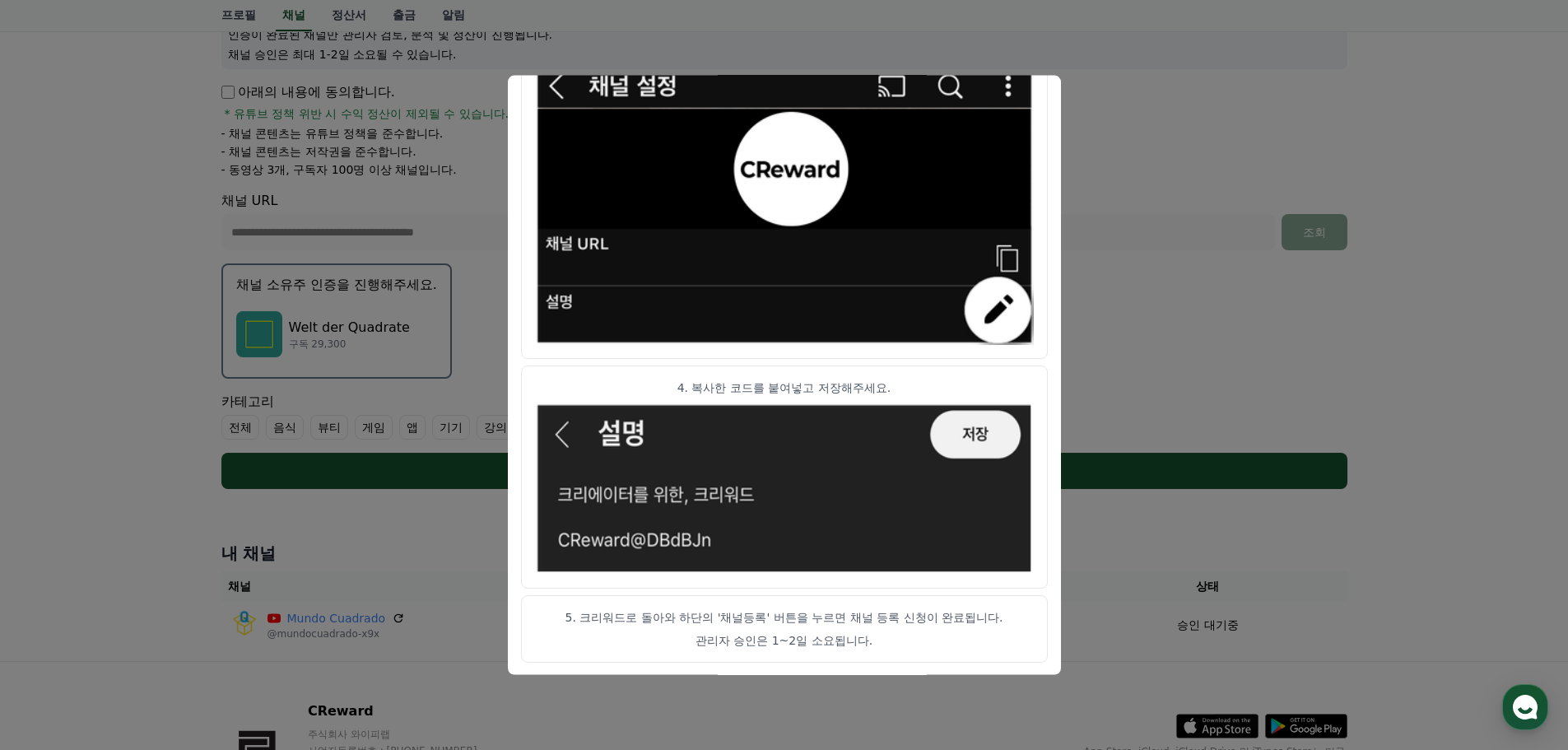
click at [1125, 564] on button "close modal" at bounding box center [784, 375] width 1568 height 750
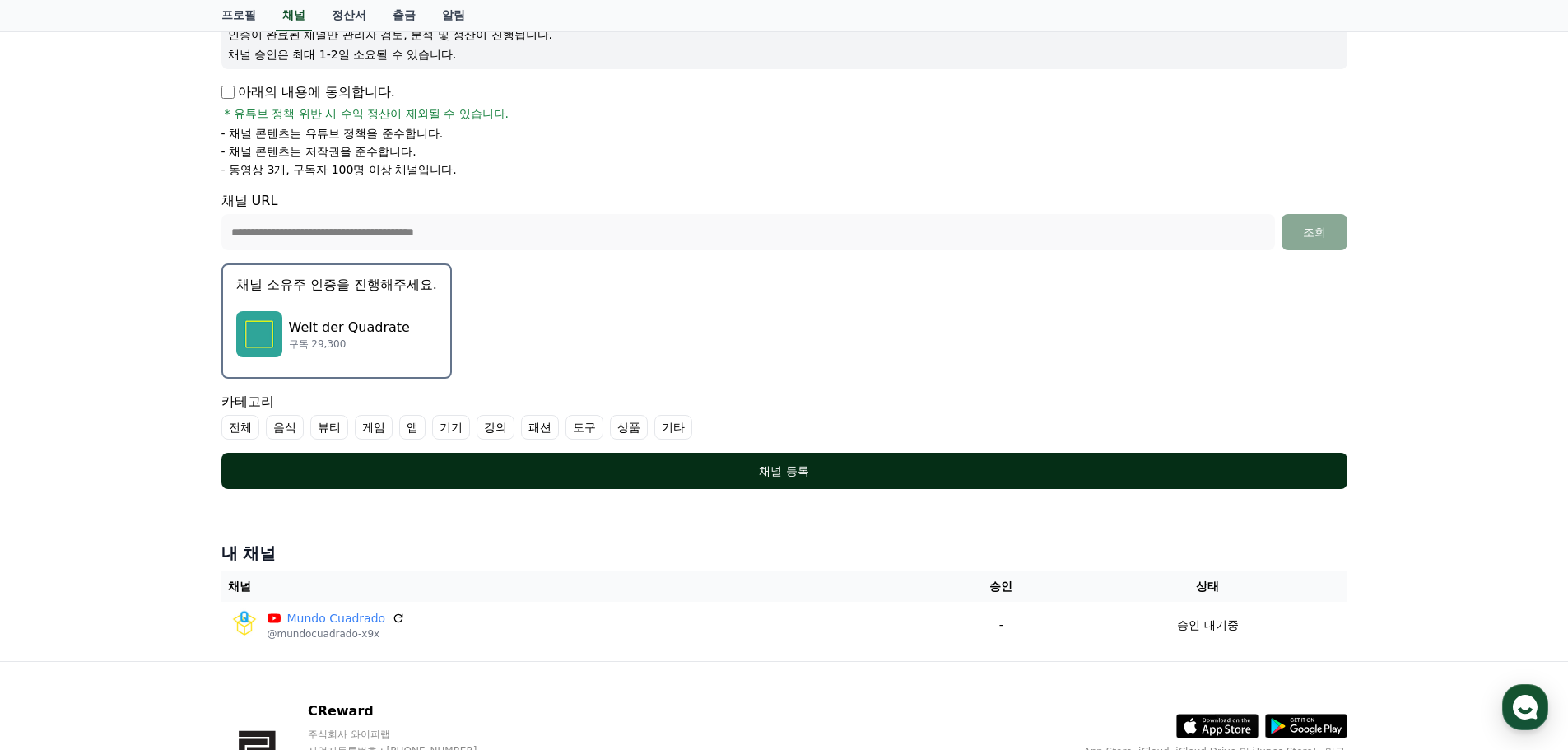
click at [803, 473] on div "채널 등록" at bounding box center [784, 470] width 1060 height 17
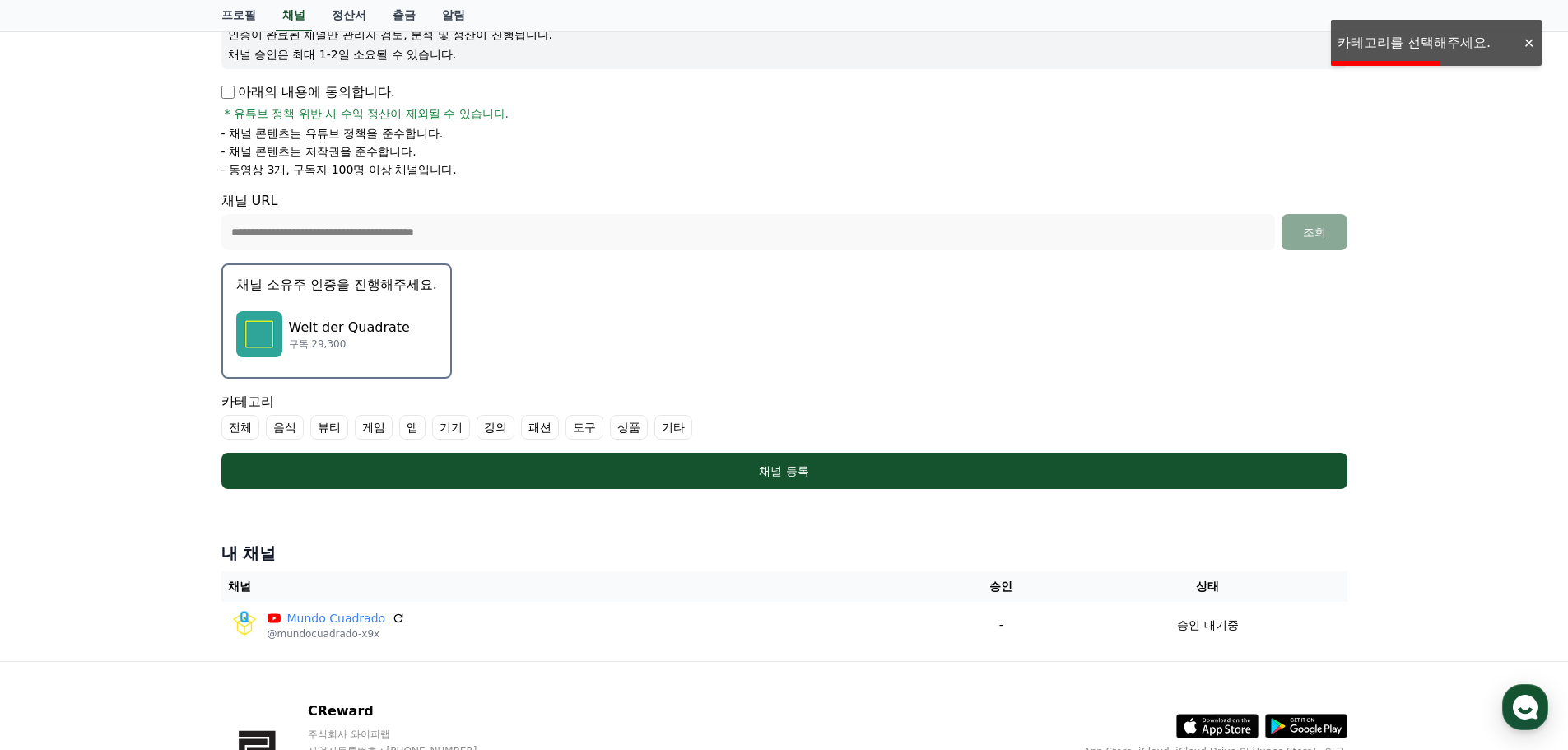
click at [496, 424] on label "강의" at bounding box center [495, 427] width 38 height 25
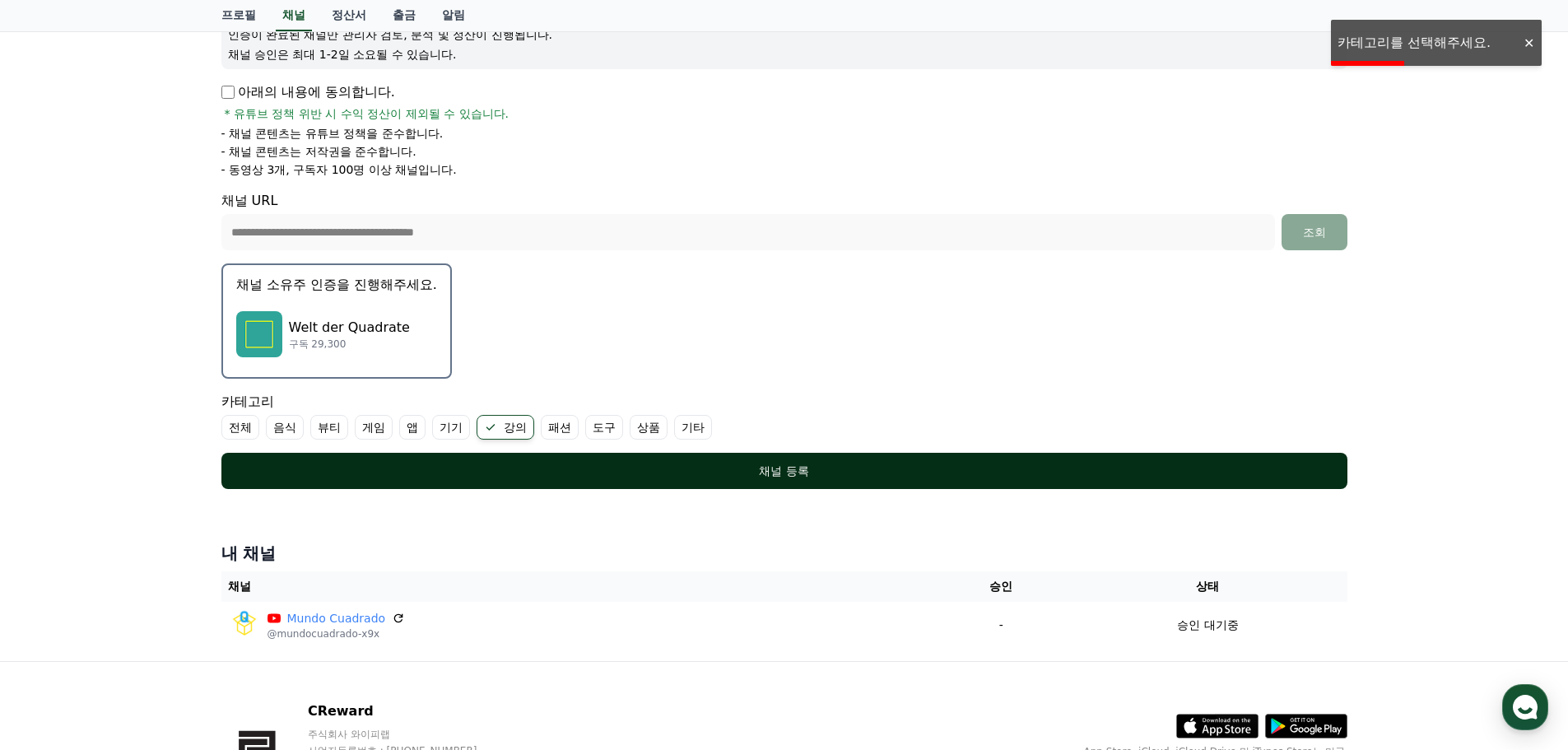
click at [643, 466] on div "채널 등록" at bounding box center [784, 470] width 1060 height 17
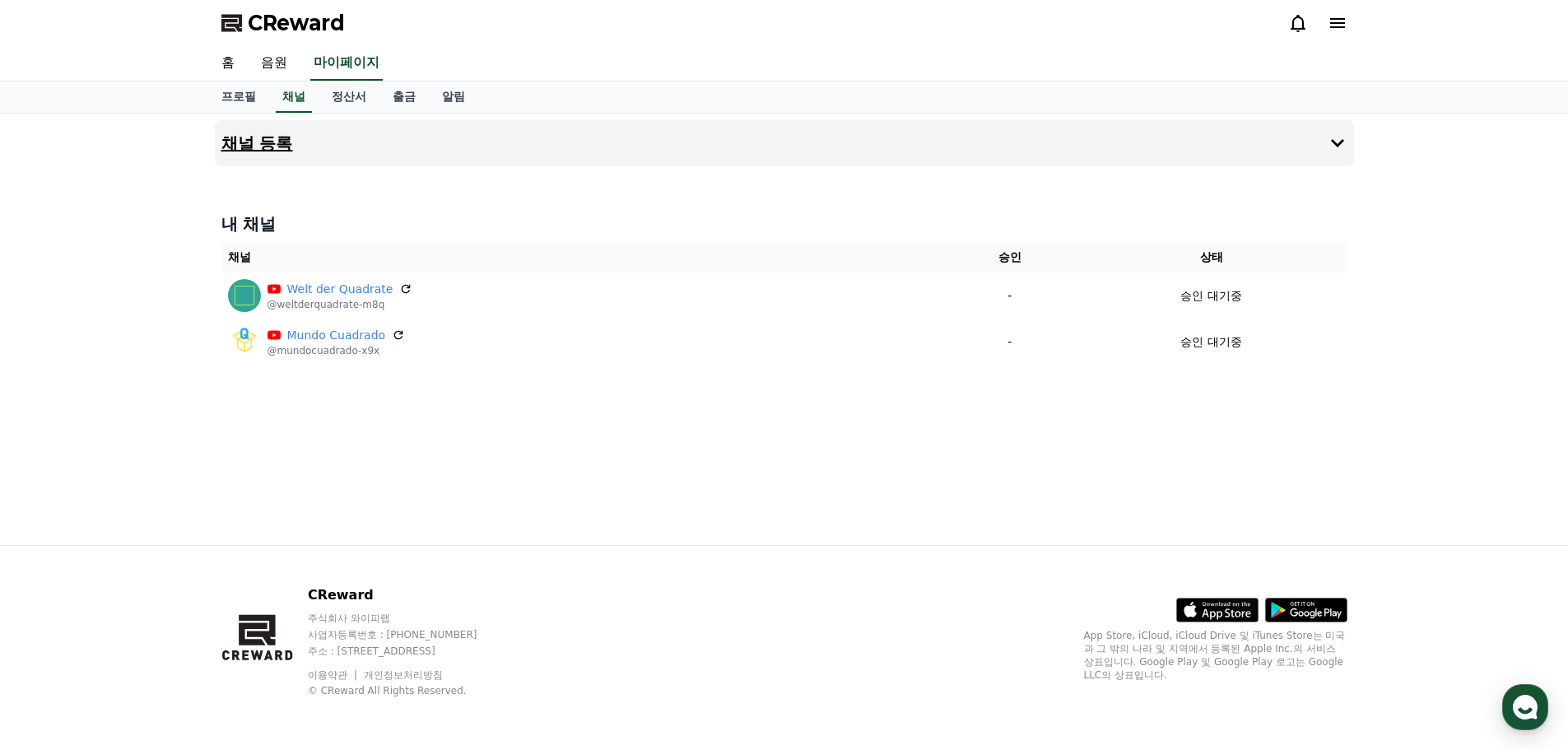
click at [1149, 141] on button "채널 등록" at bounding box center [784, 143] width 1139 height 46
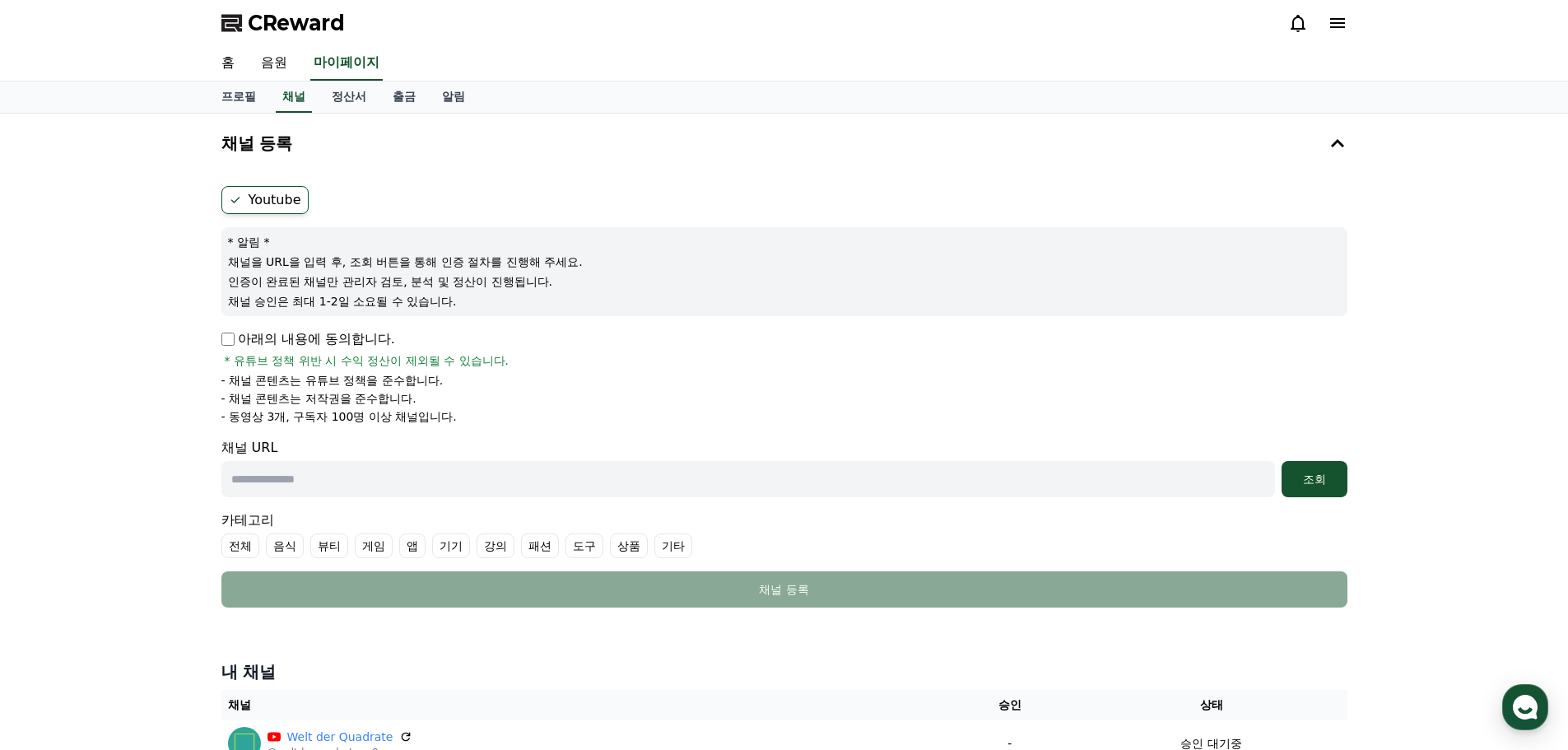
click at [344, 485] on input "text" at bounding box center [749, 479] width 1054 height 36
paste input "**********"
type input "**********"
click at [1314, 475] on div "조회" at bounding box center [1314, 479] width 53 height 17
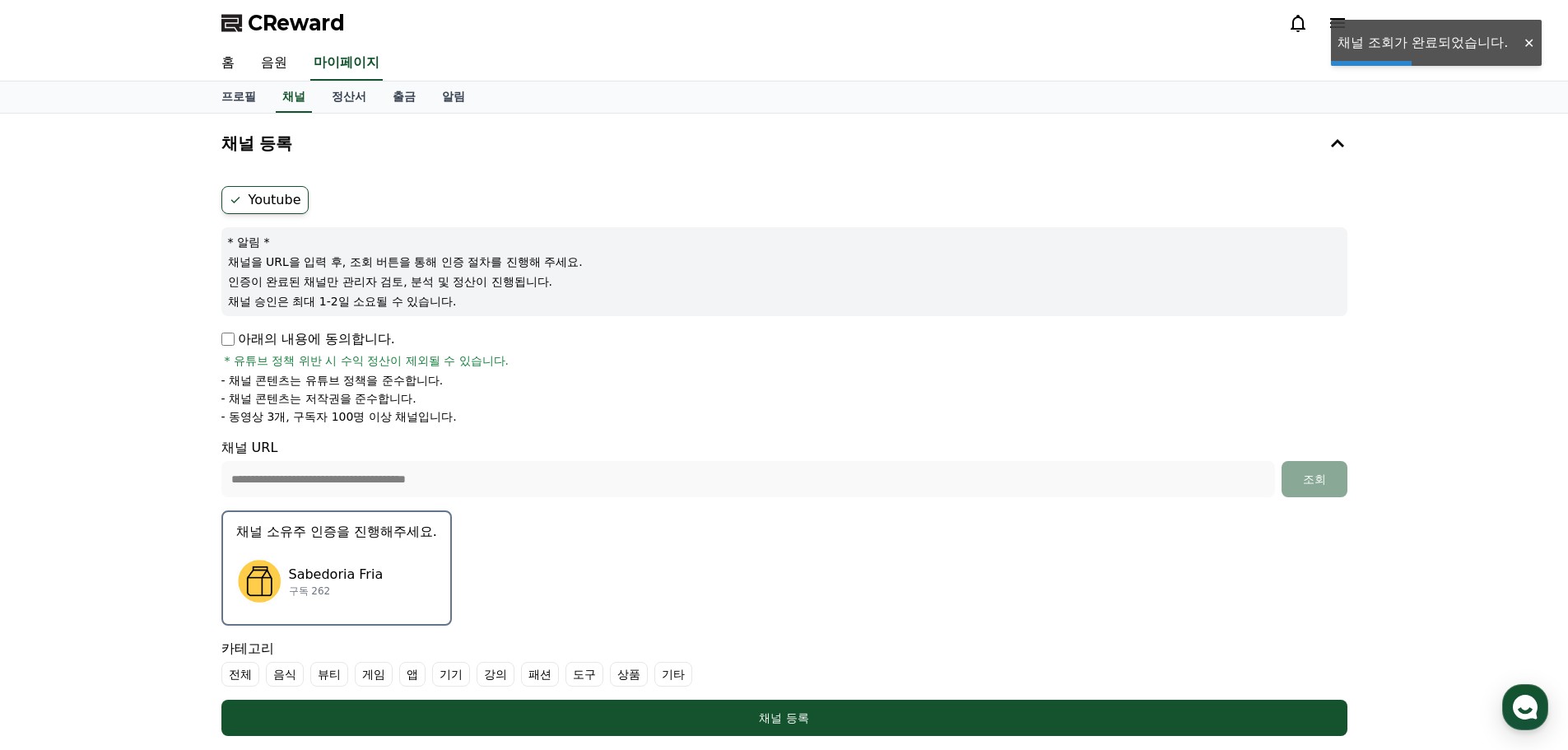
click at [347, 562] on div "Sabedoria Fria 구독 262" at bounding box center [337, 581] width 201 height 66
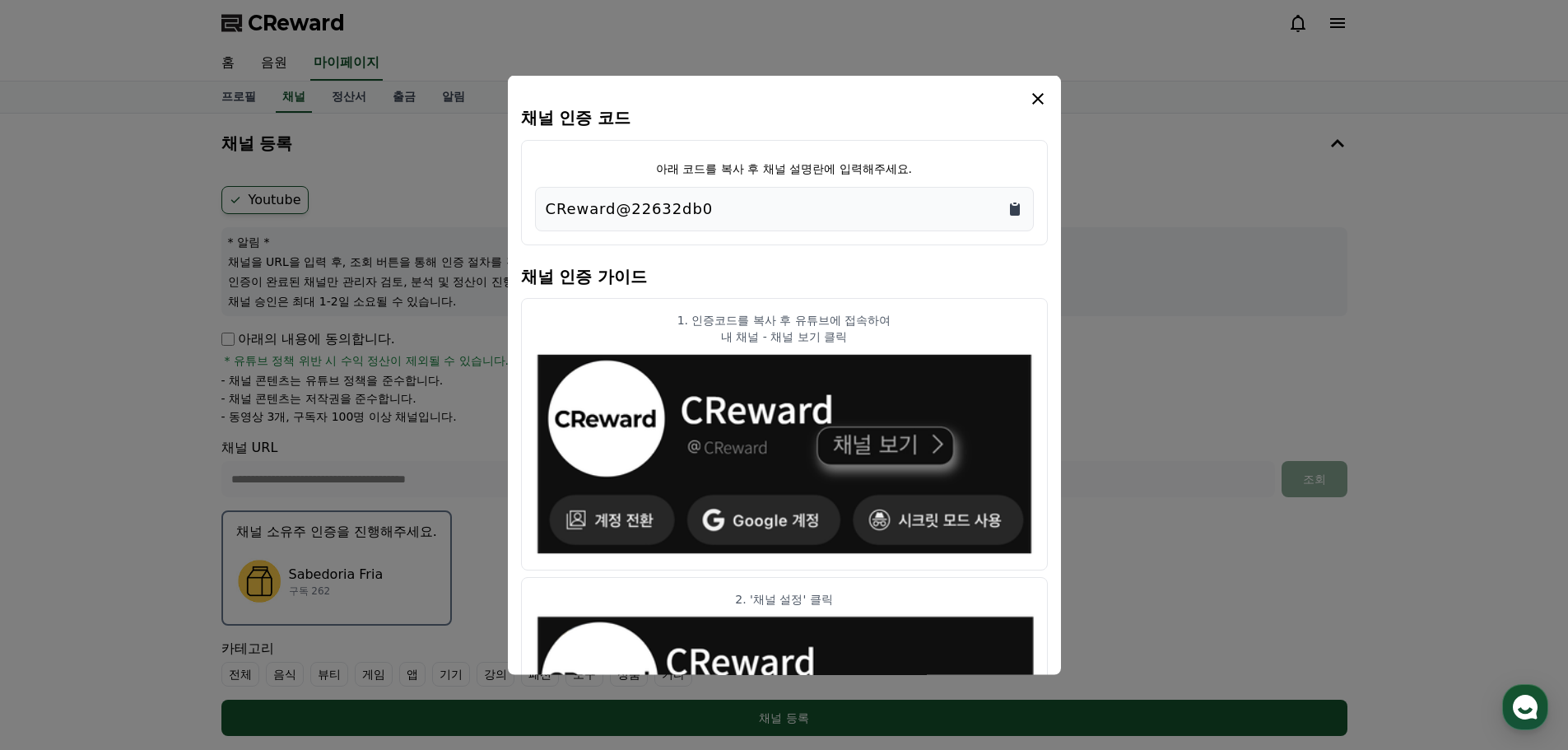
click at [1012, 210] on icon "Copy to clipboard" at bounding box center [1015, 209] width 10 height 12
click at [1036, 97] on icon "modal" at bounding box center [1038, 98] width 12 height 12
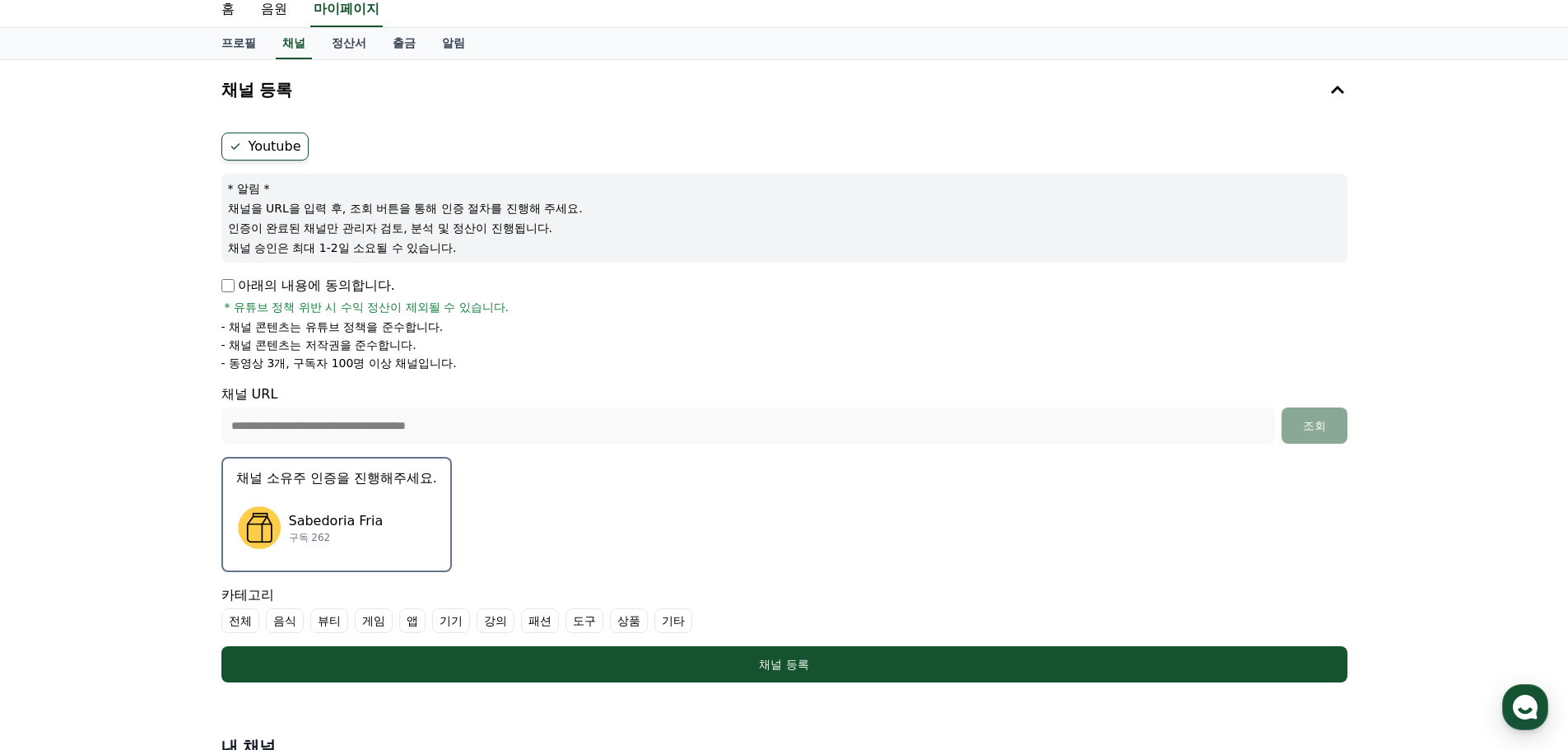
scroll to position [83, 0]
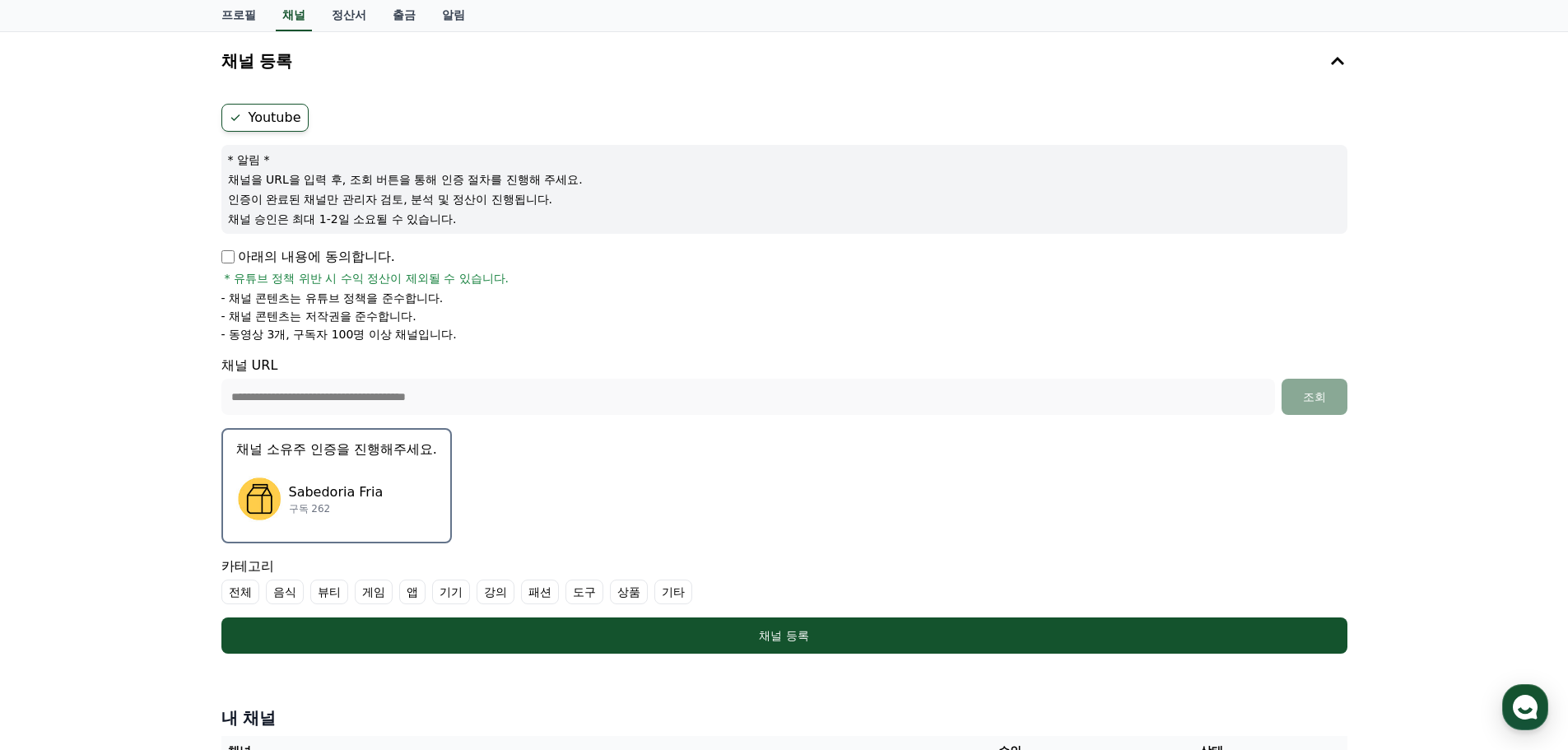
click at [485, 592] on label "강의" at bounding box center [495, 592] width 38 height 25
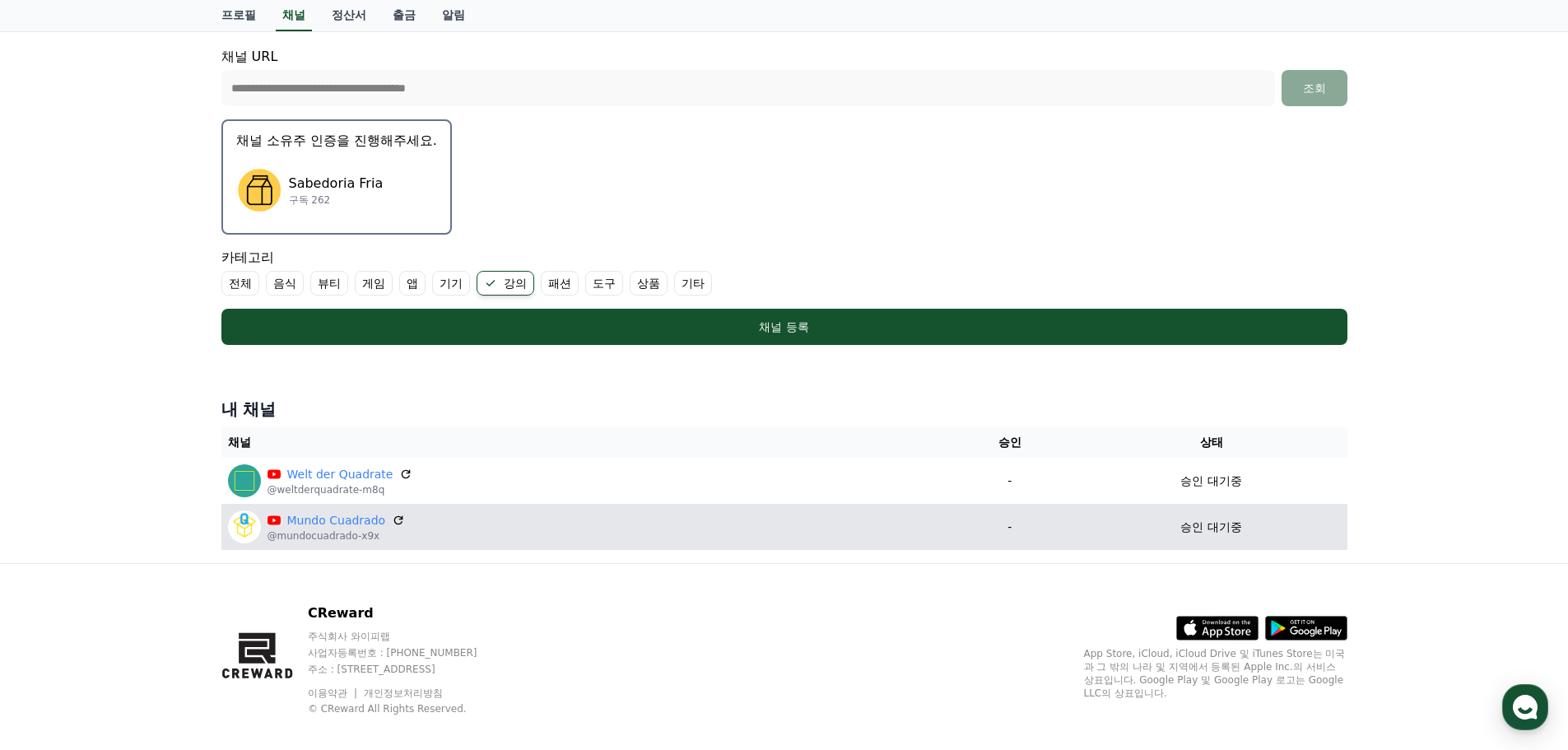
scroll to position [409, 0]
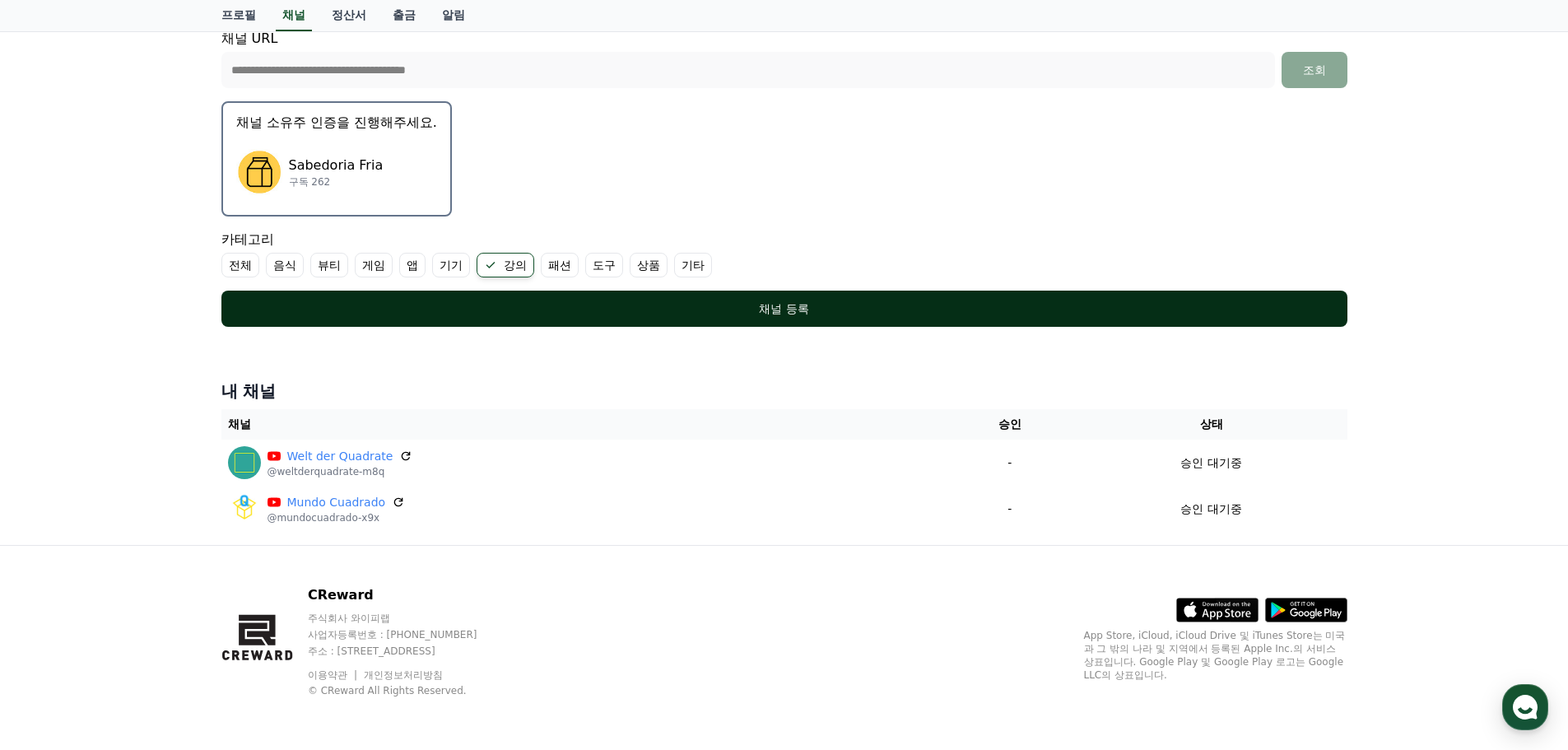
click at [645, 306] on div "채널 등록" at bounding box center [784, 308] width 1060 height 17
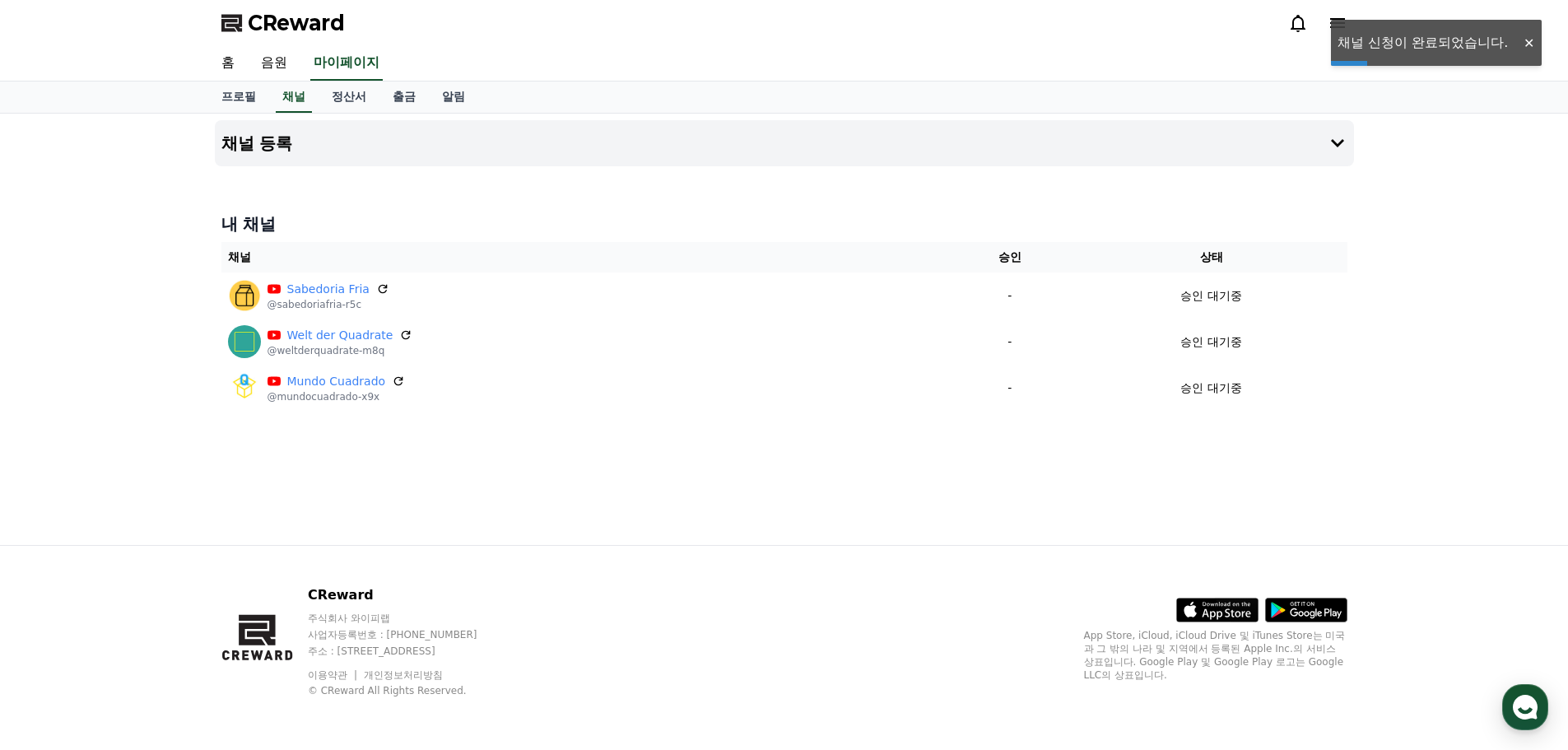
click at [1441, 449] on div "채널 등록 내 채널 채널 승인 상태 Sabedoria Fria @sabedoriafria-r5c - 승인 대기중 Welt der Quadrat…" at bounding box center [784, 329] width 1568 height 432
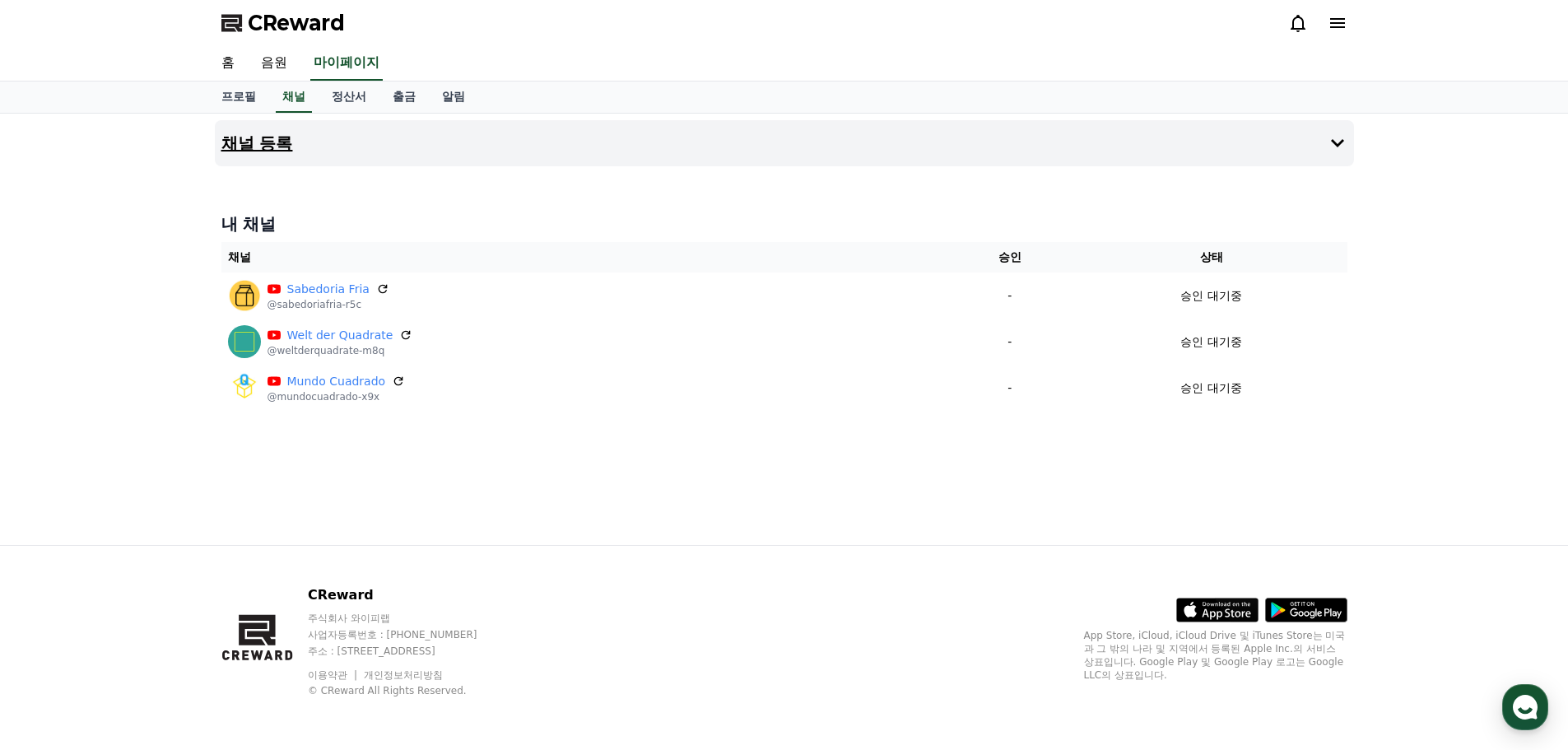
click at [624, 140] on button "채널 등록" at bounding box center [784, 143] width 1139 height 46
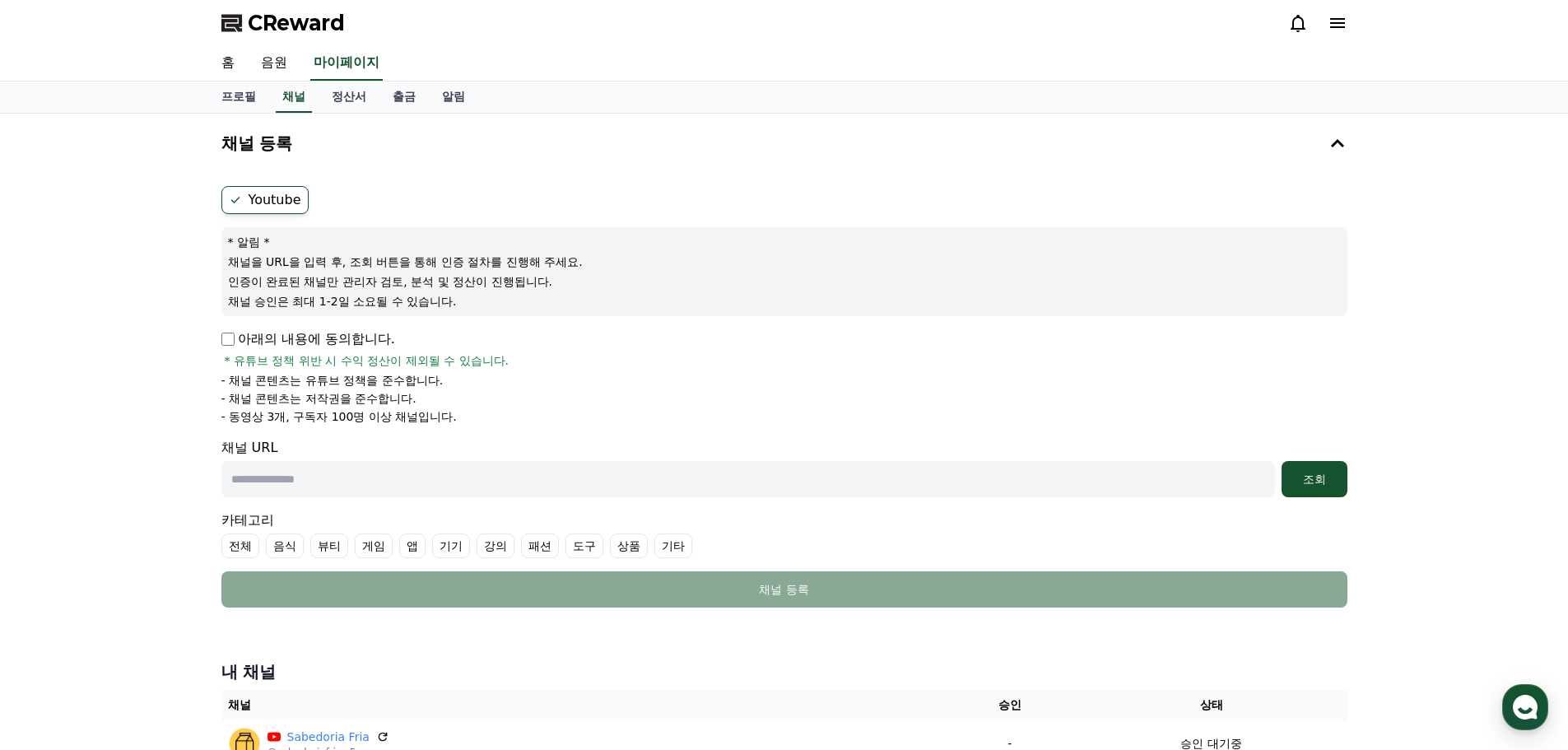
click at [348, 476] on input "text" at bounding box center [749, 479] width 1054 height 36
paste input "**********"
type input "**********"
click at [1319, 480] on div "조회" at bounding box center [1314, 479] width 53 height 17
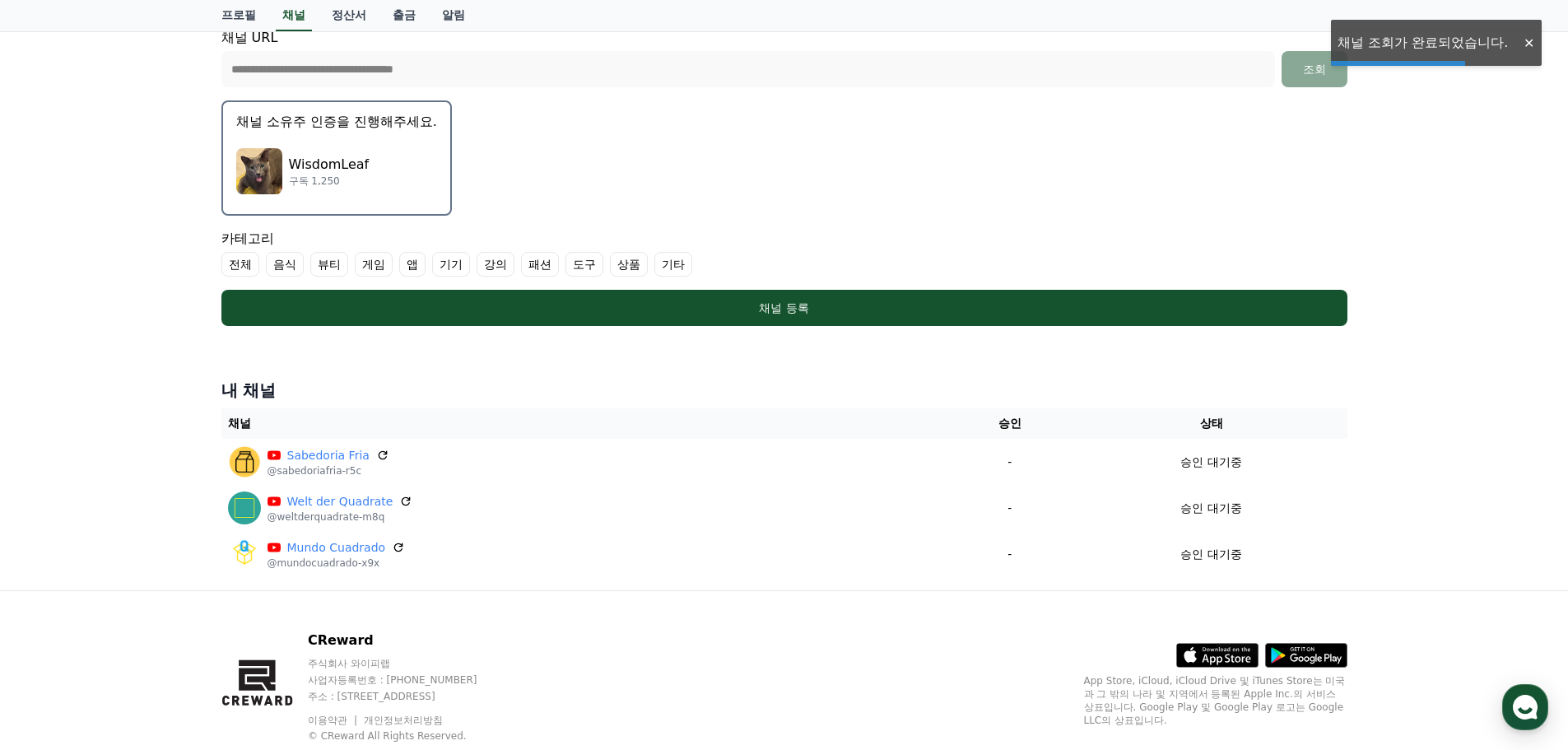
scroll to position [412, 0]
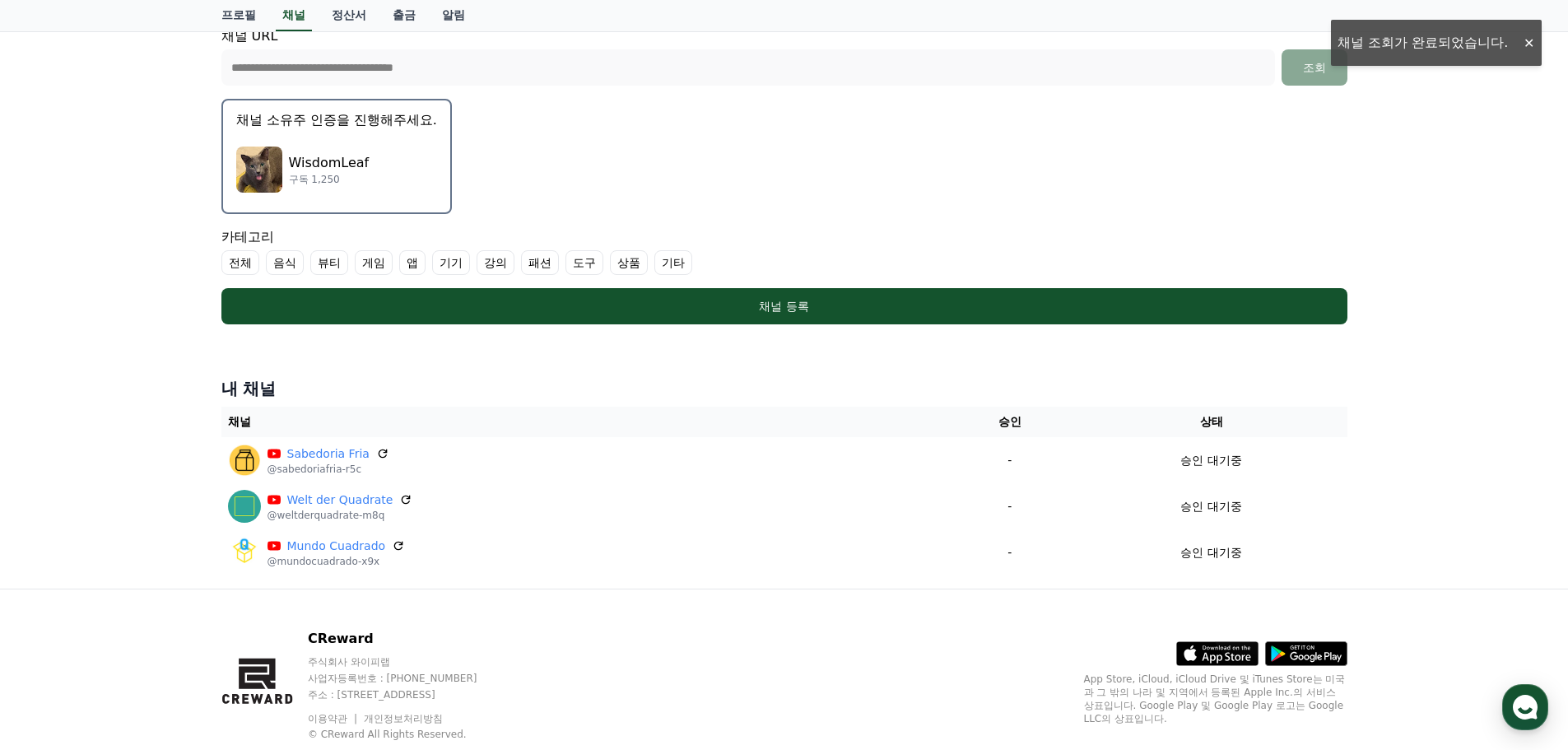
click at [495, 266] on label "강의" at bounding box center [495, 263] width 38 height 25
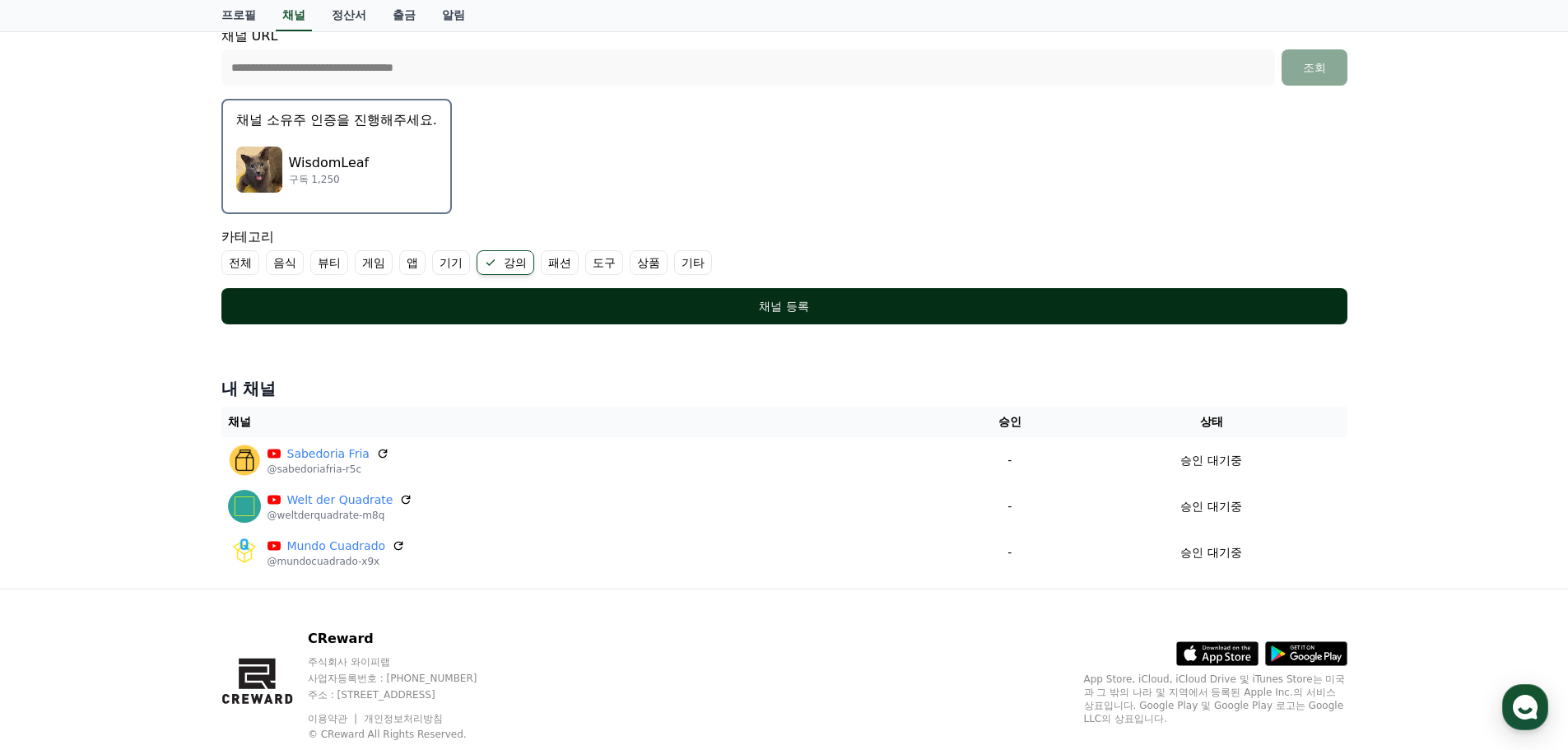
click at [543, 300] on div "채널 등록" at bounding box center [784, 306] width 1060 height 17
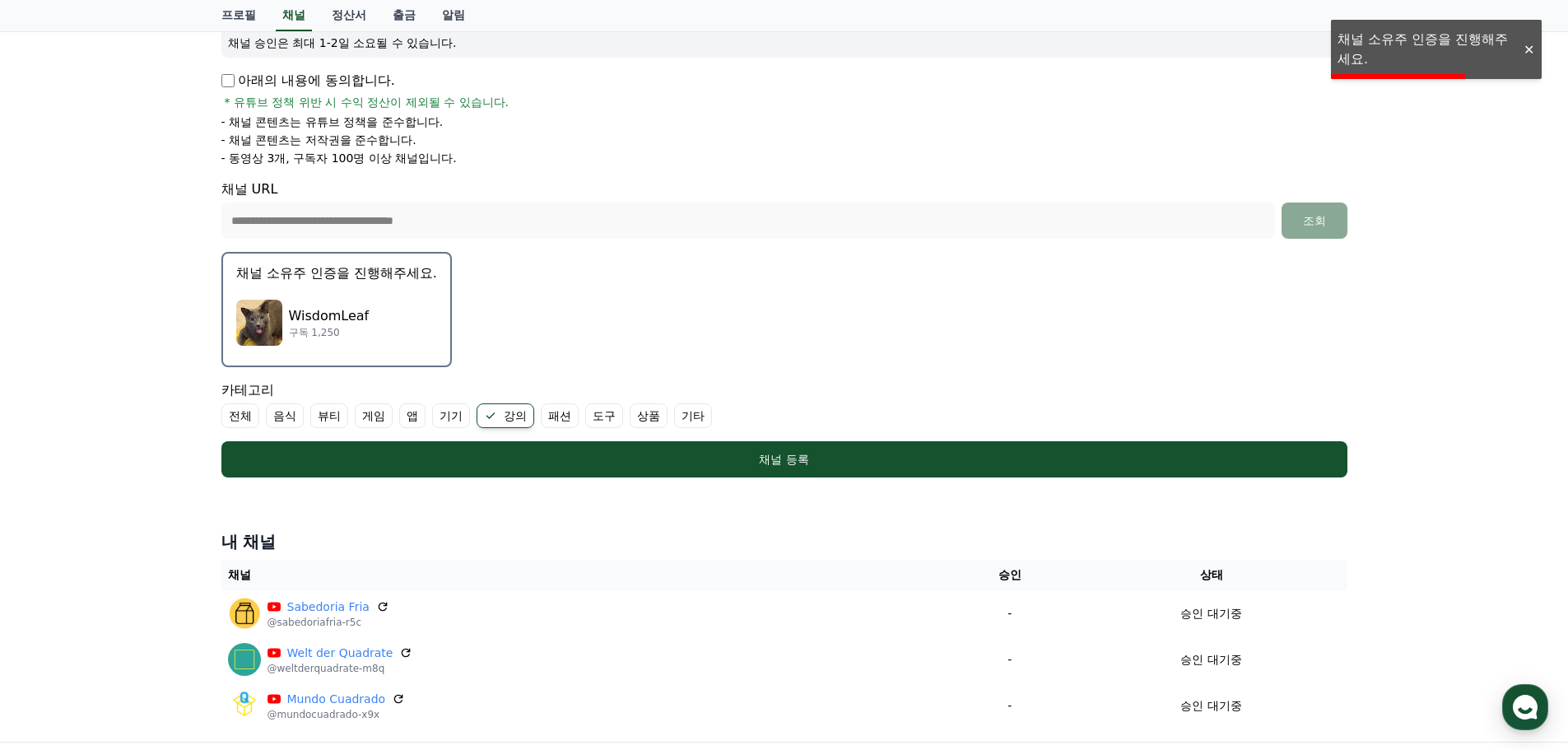
scroll to position [247, 0]
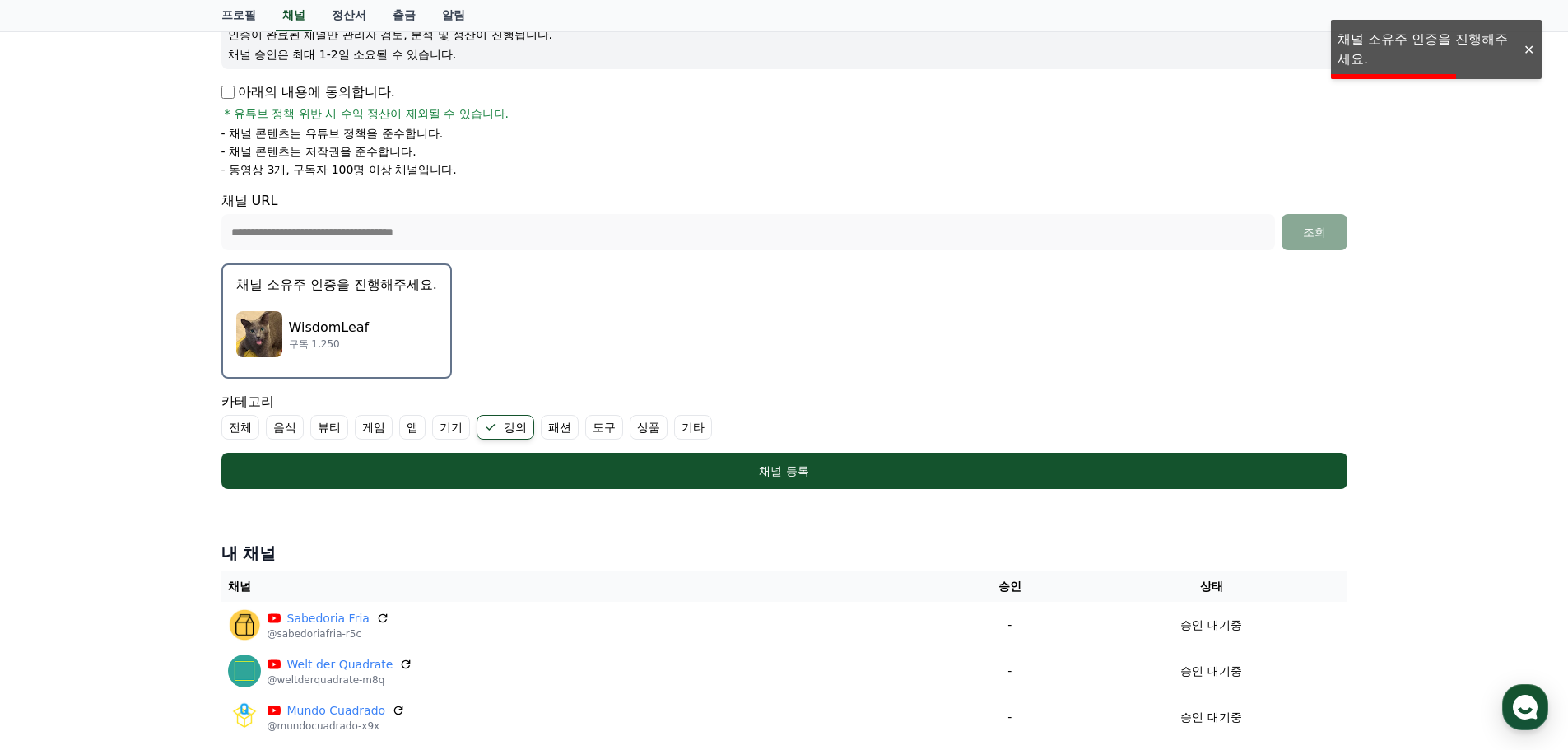
click at [337, 348] on p "구독 1,250" at bounding box center [329, 343] width 81 height 13
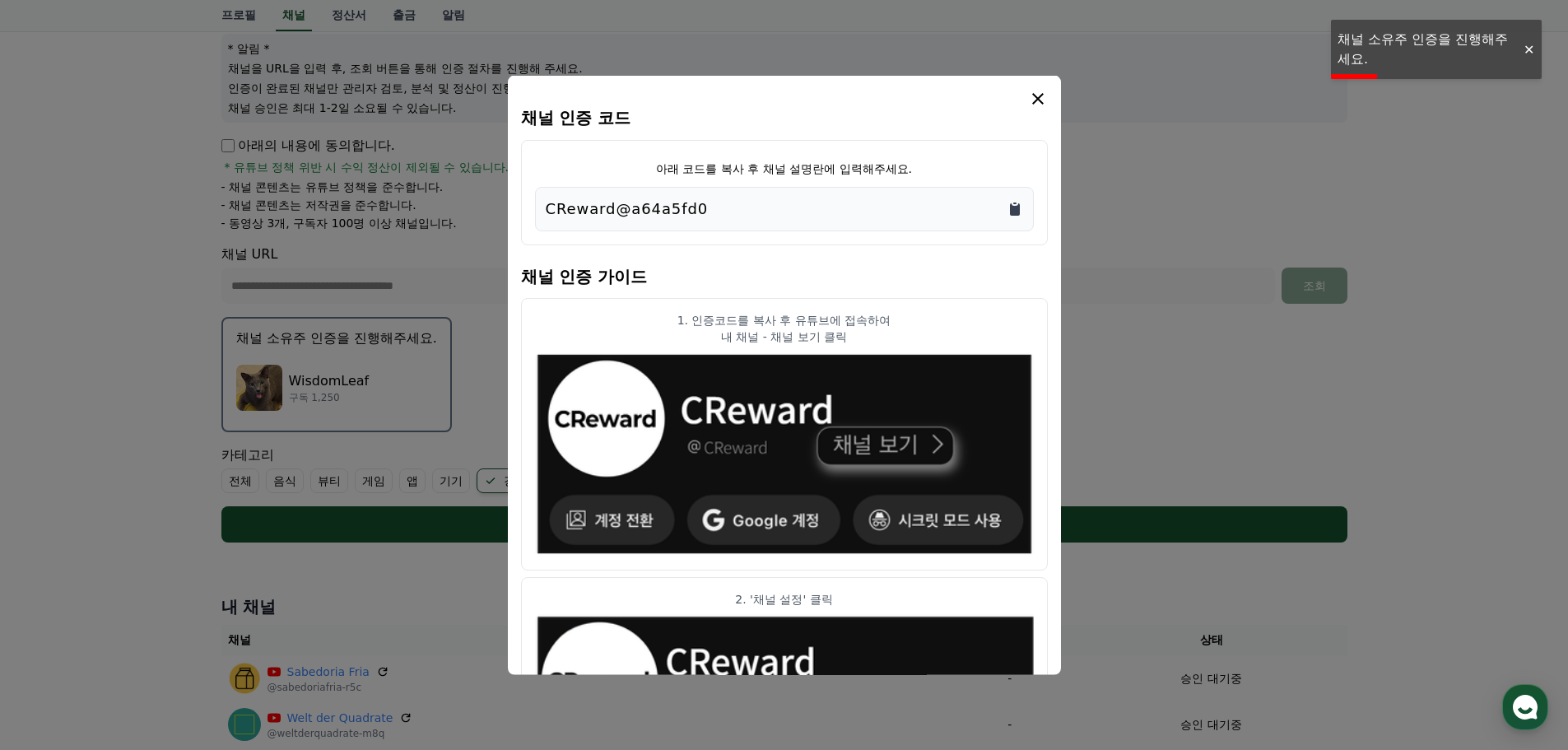
scroll to position [165, 0]
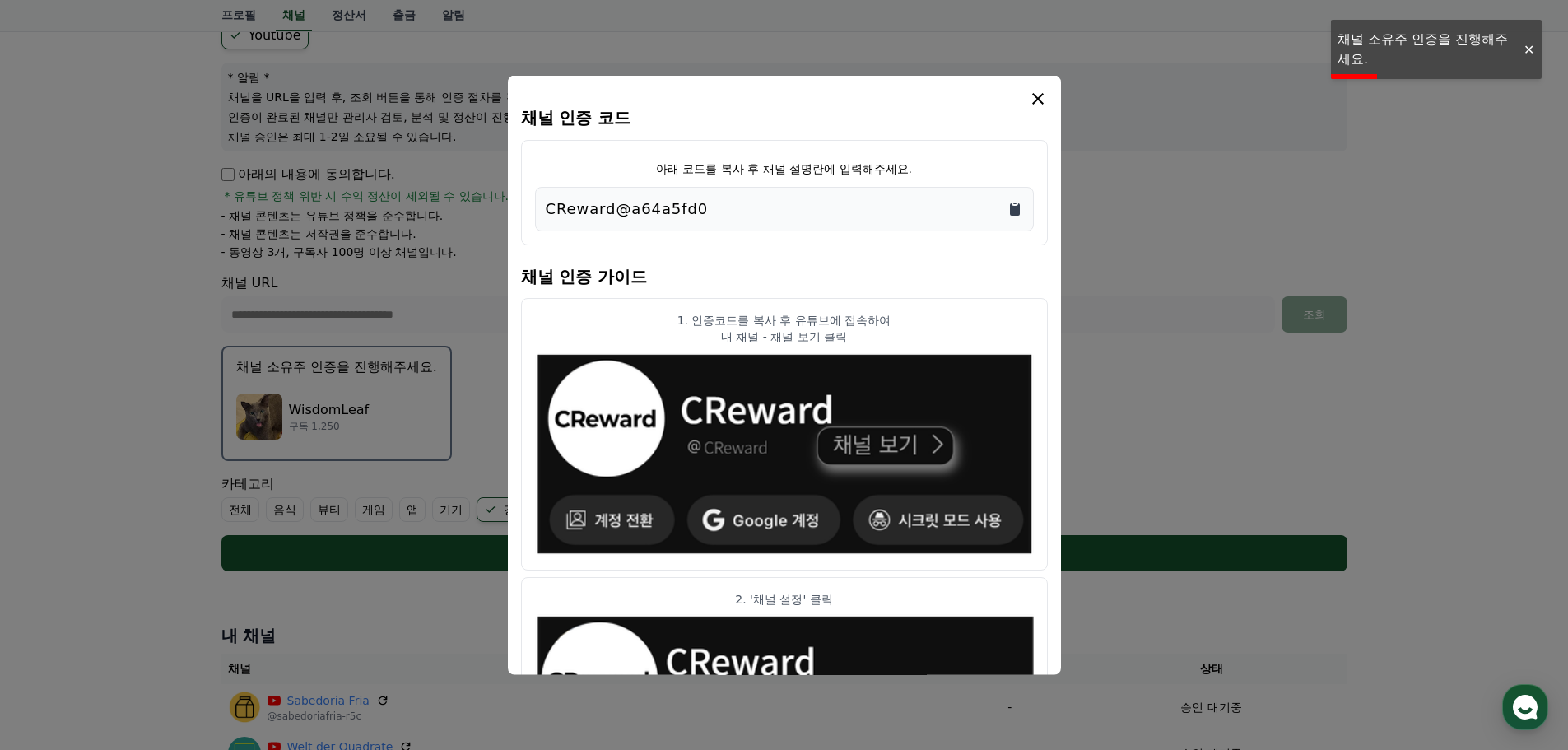
click at [1016, 213] on icon "Copy to clipboard" at bounding box center [1015, 209] width 10 height 12
click at [1181, 392] on button "close modal" at bounding box center [784, 375] width 1568 height 750
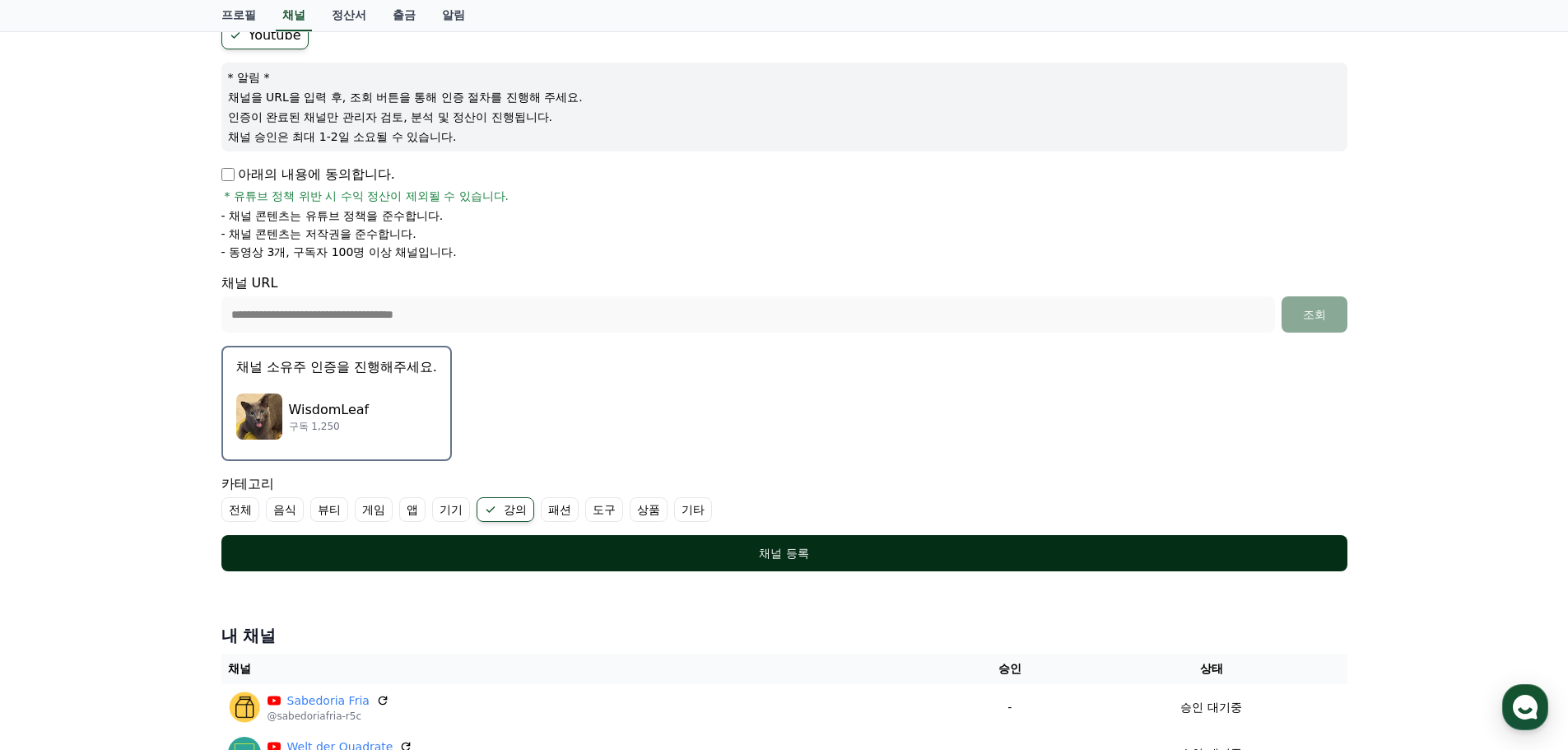
click at [750, 551] on div "채널 등록" at bounding box center [784, 553] width 1060 height 17
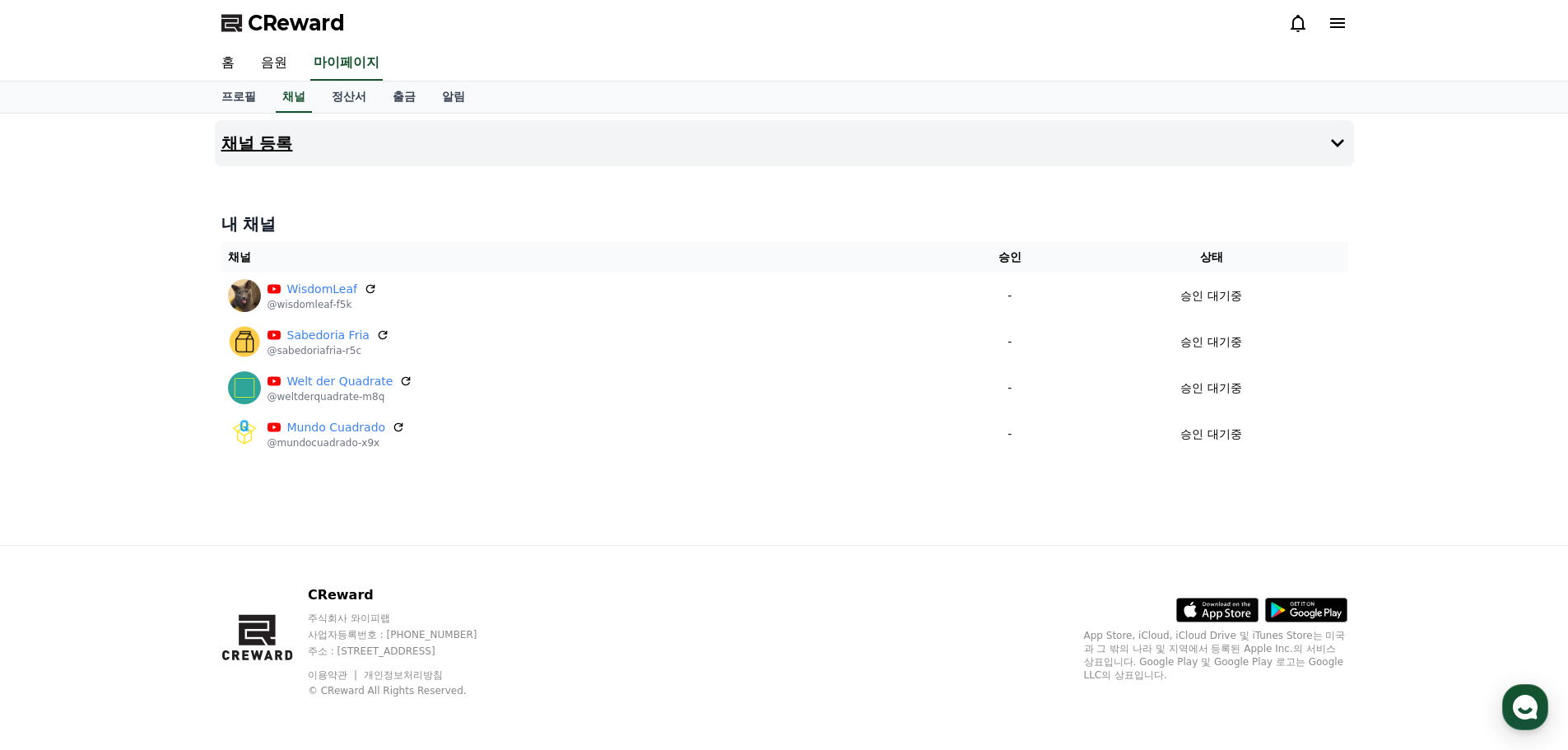
click at [702, 155] on button "채널 등록" at bounding box center [784, 143] width 1139 height 46
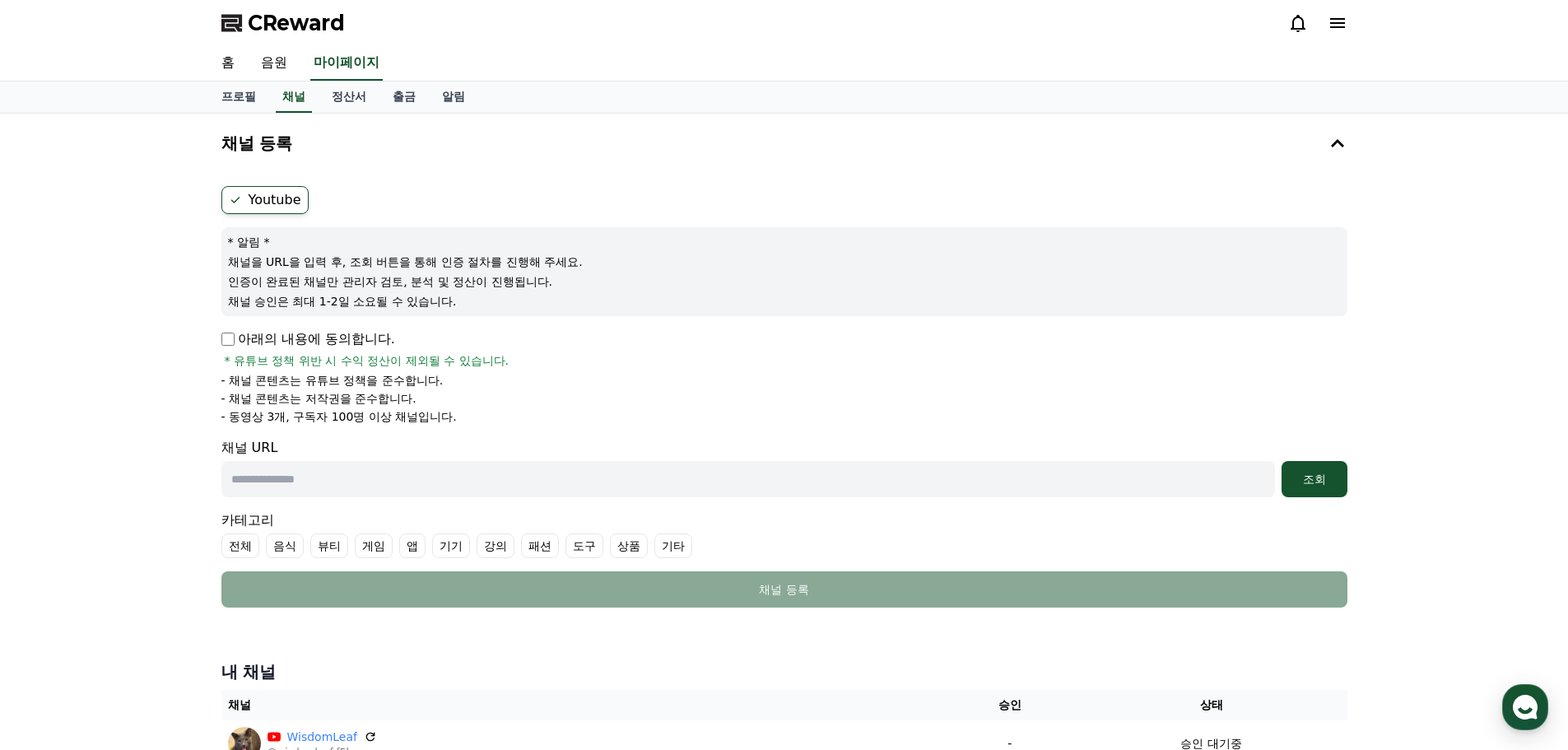
click at [220, 338] on div "Youtube * 알림 * 채널을 URL을 입력 후, 조회 버튼을 통해 인증 절차를 진행해 주세요. 인증이 완료된 채널만 관리자 검토, 분석 …" at bounding box center [784, 396] width 1139 height 435
click at [352, 482] on input "text" at bounding box center [749, 479] width 1054 height 36
paste input "**********"
type input "**********"
click at [1313, 486] on div "조회" at bounding box center [1314, 479] width 53 height 17
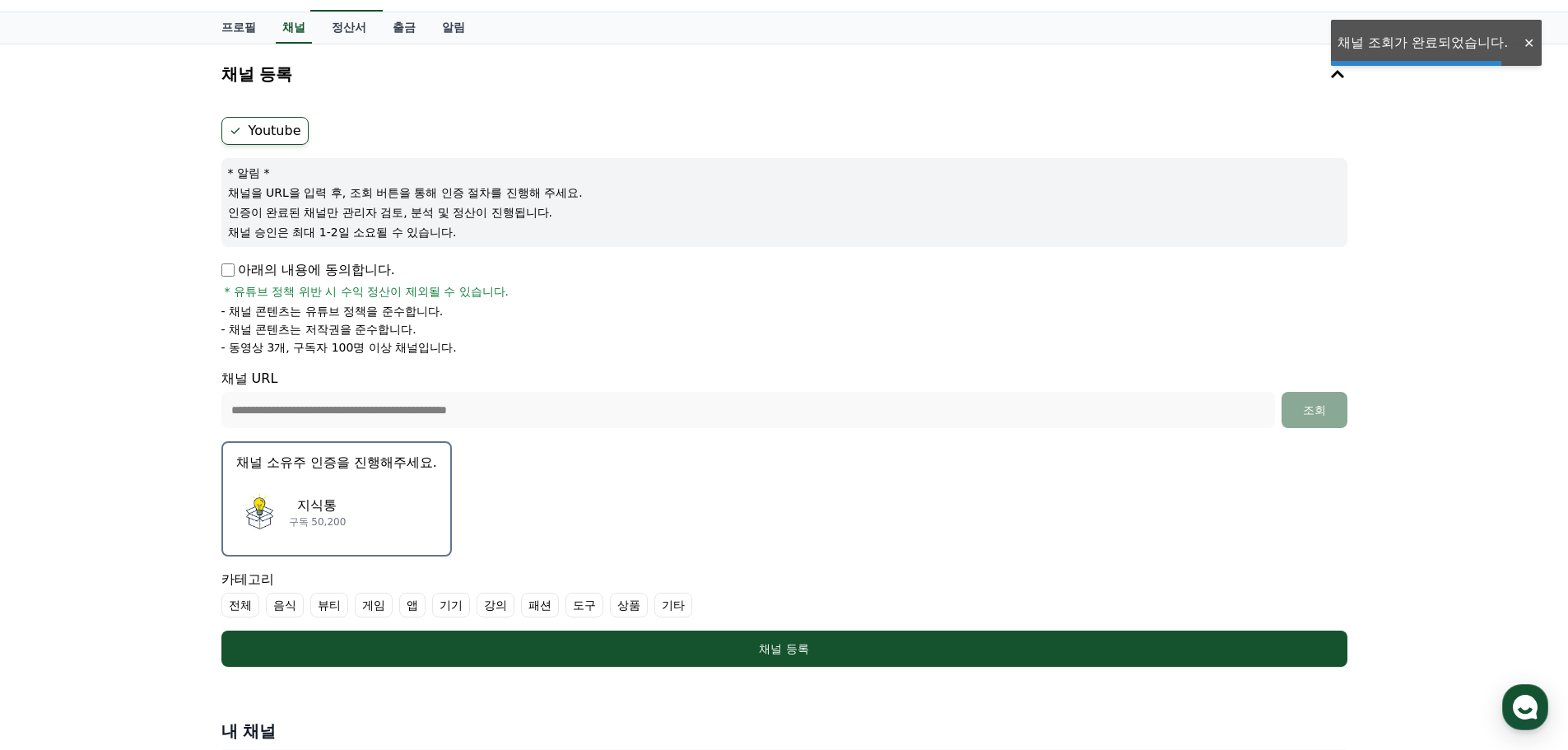
scroll to position [165, 0]
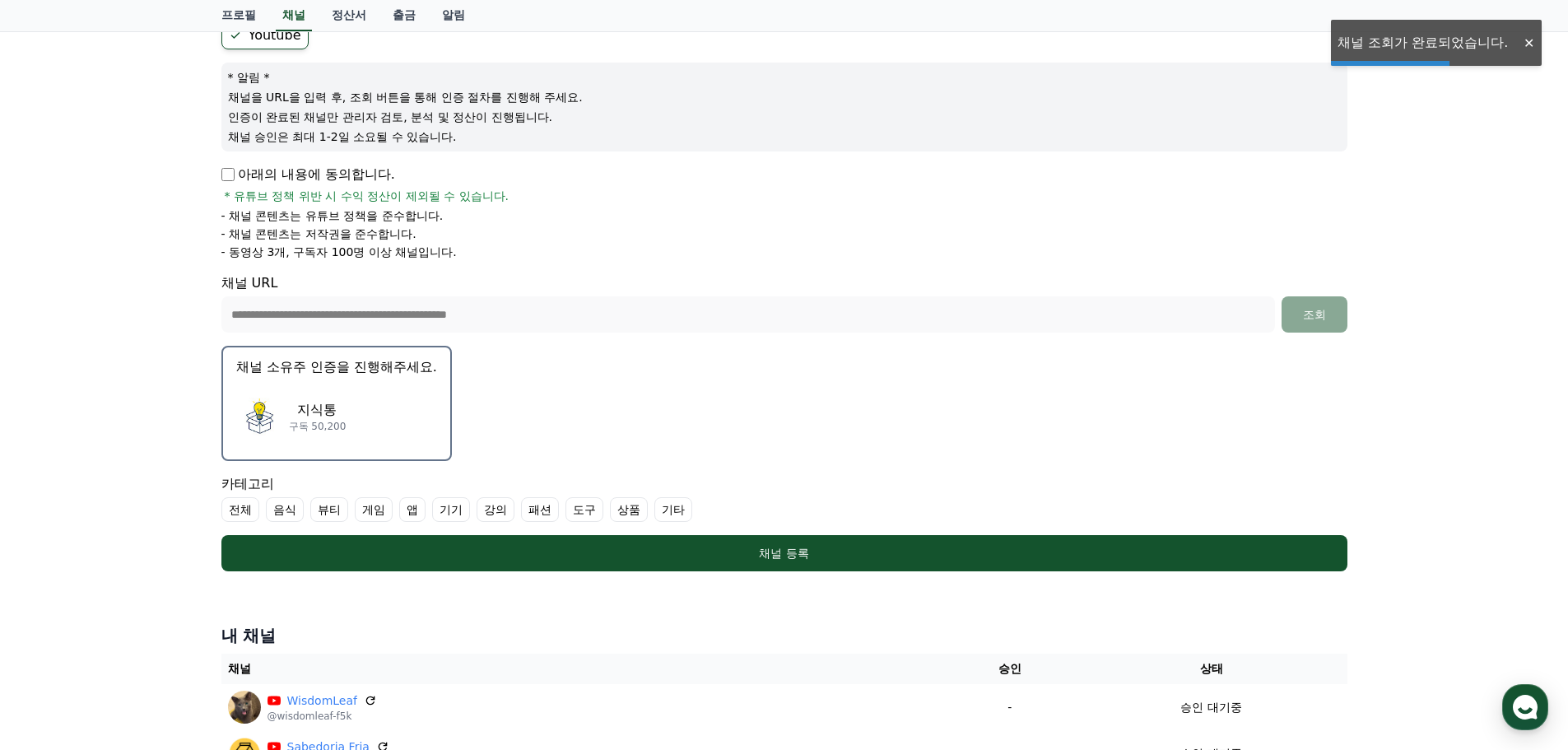
click at [388, 422] on div "지식통 구독 50,200" at bounding box center [337, 417] width 201 height 66
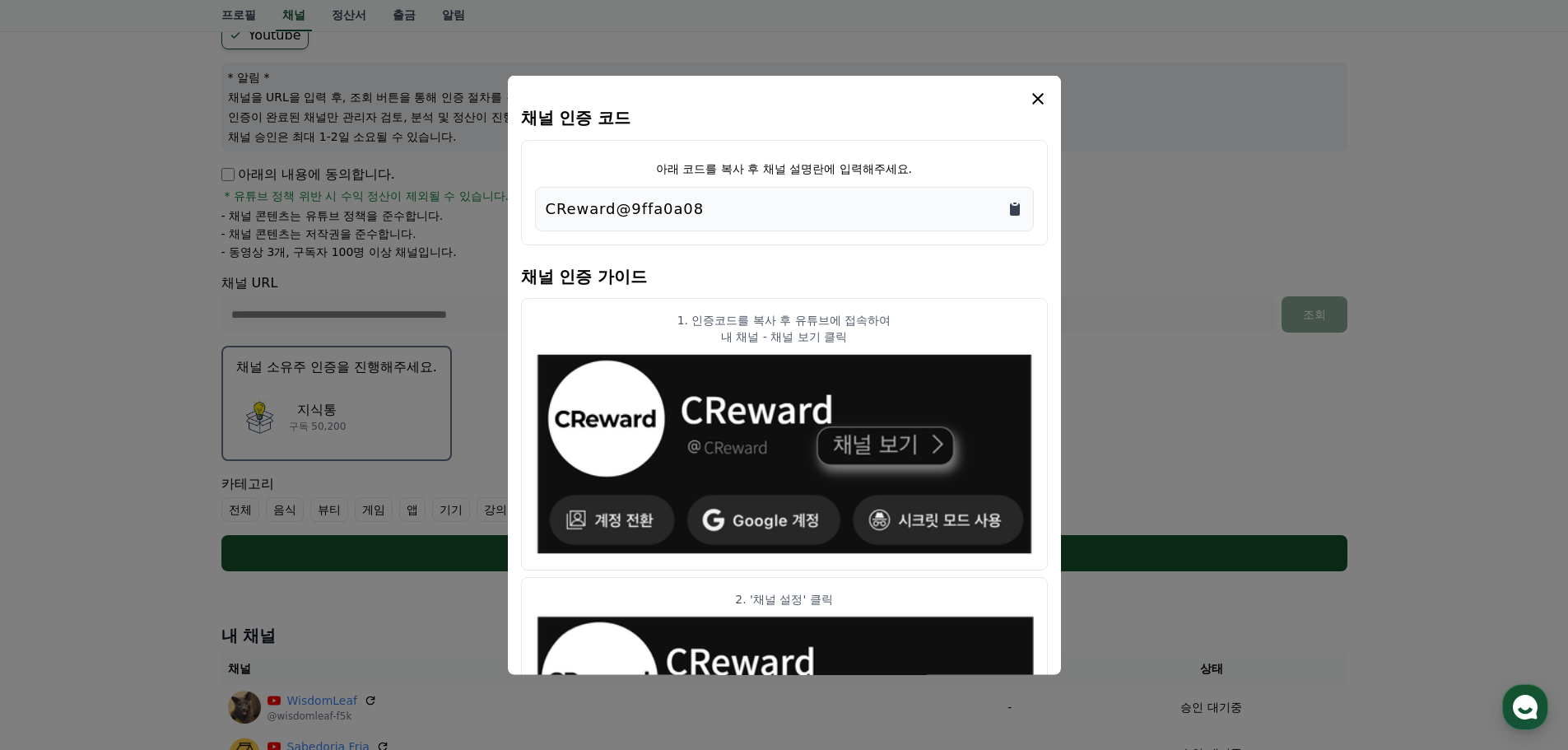
click at [1010, 212] on icon "Copy to clipboard" at bounding box center [1015, 209] width 10 height 12
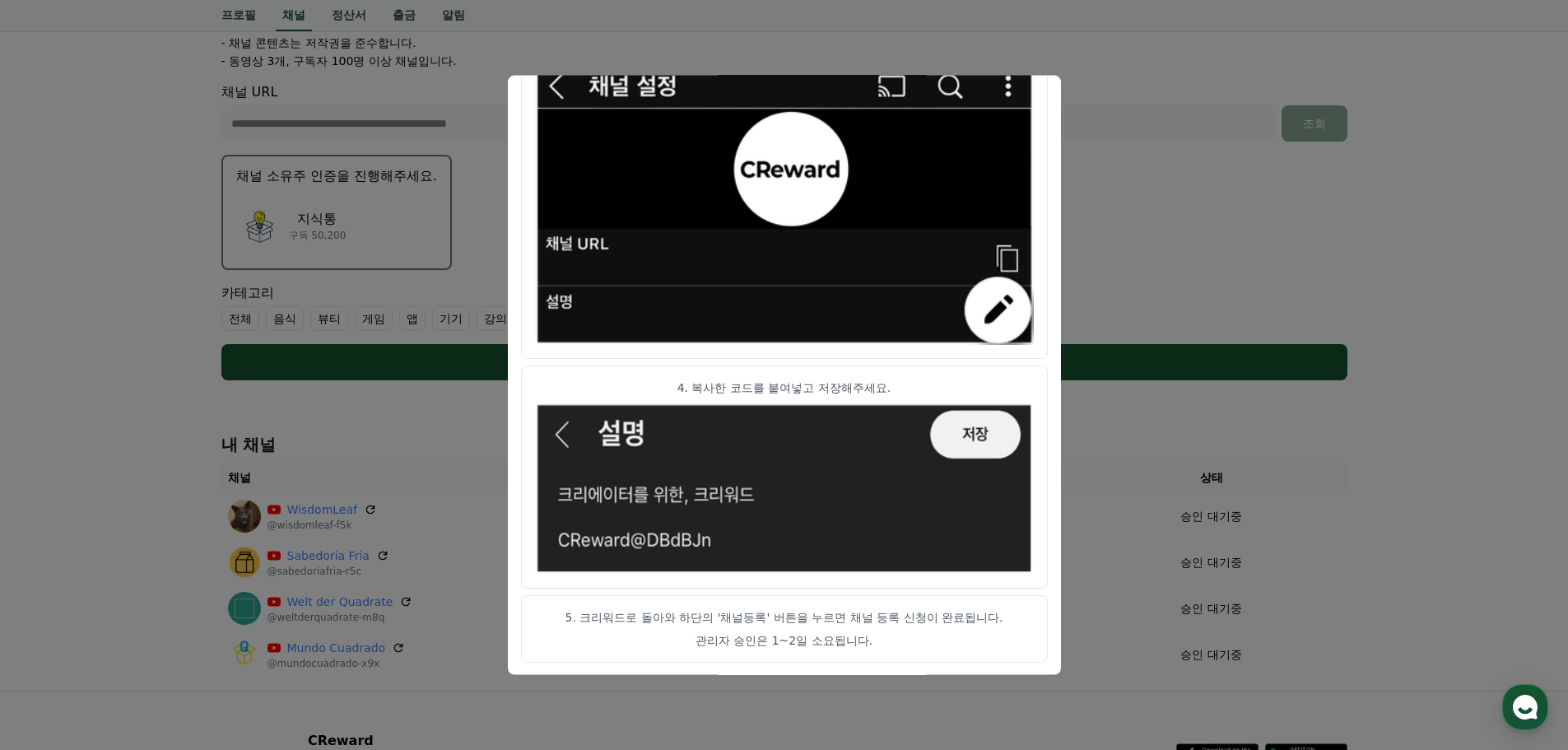
scroll to position [90, 0]
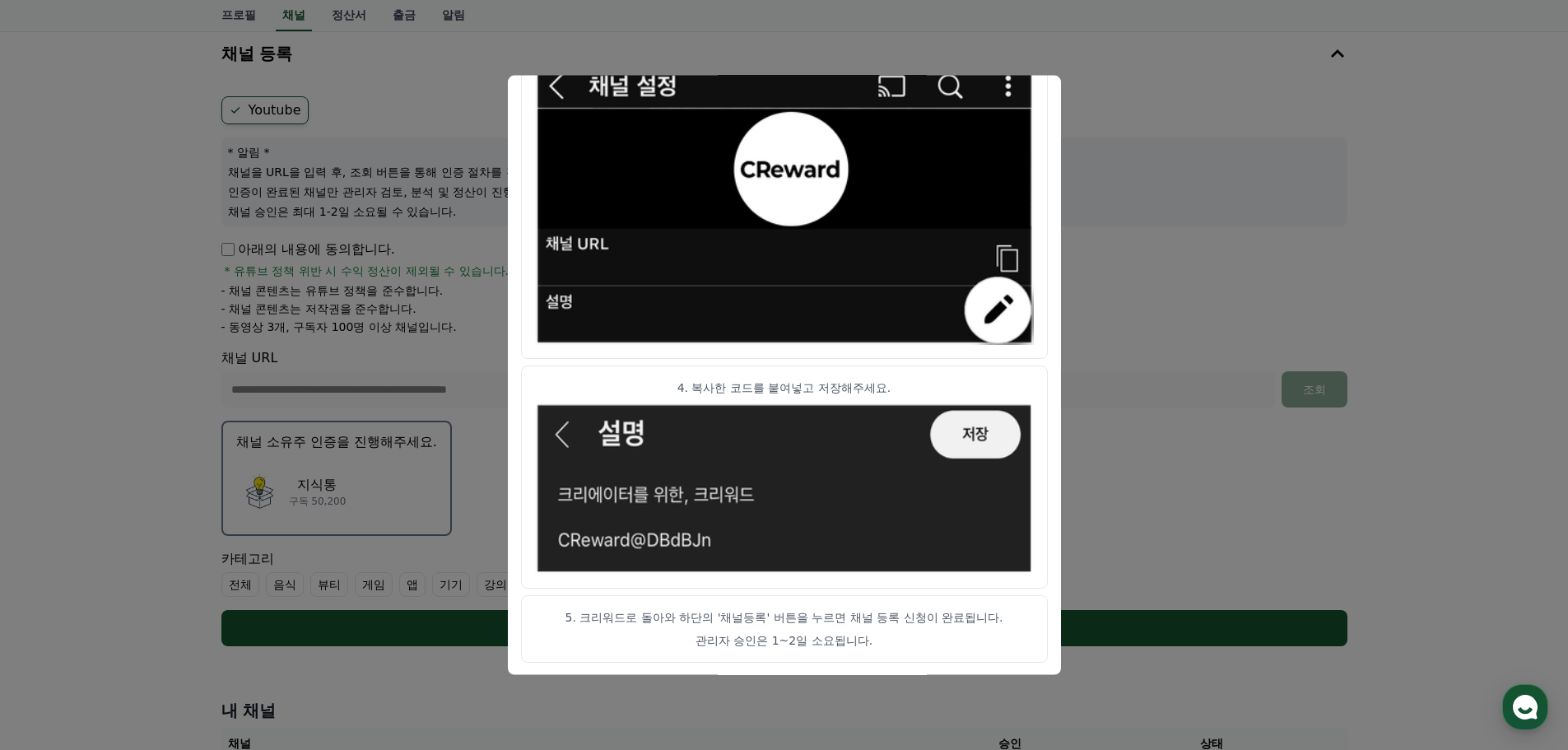
click at [1232, 535] on button "close modal" at bounding box center [784, 375] width 1568 height 750
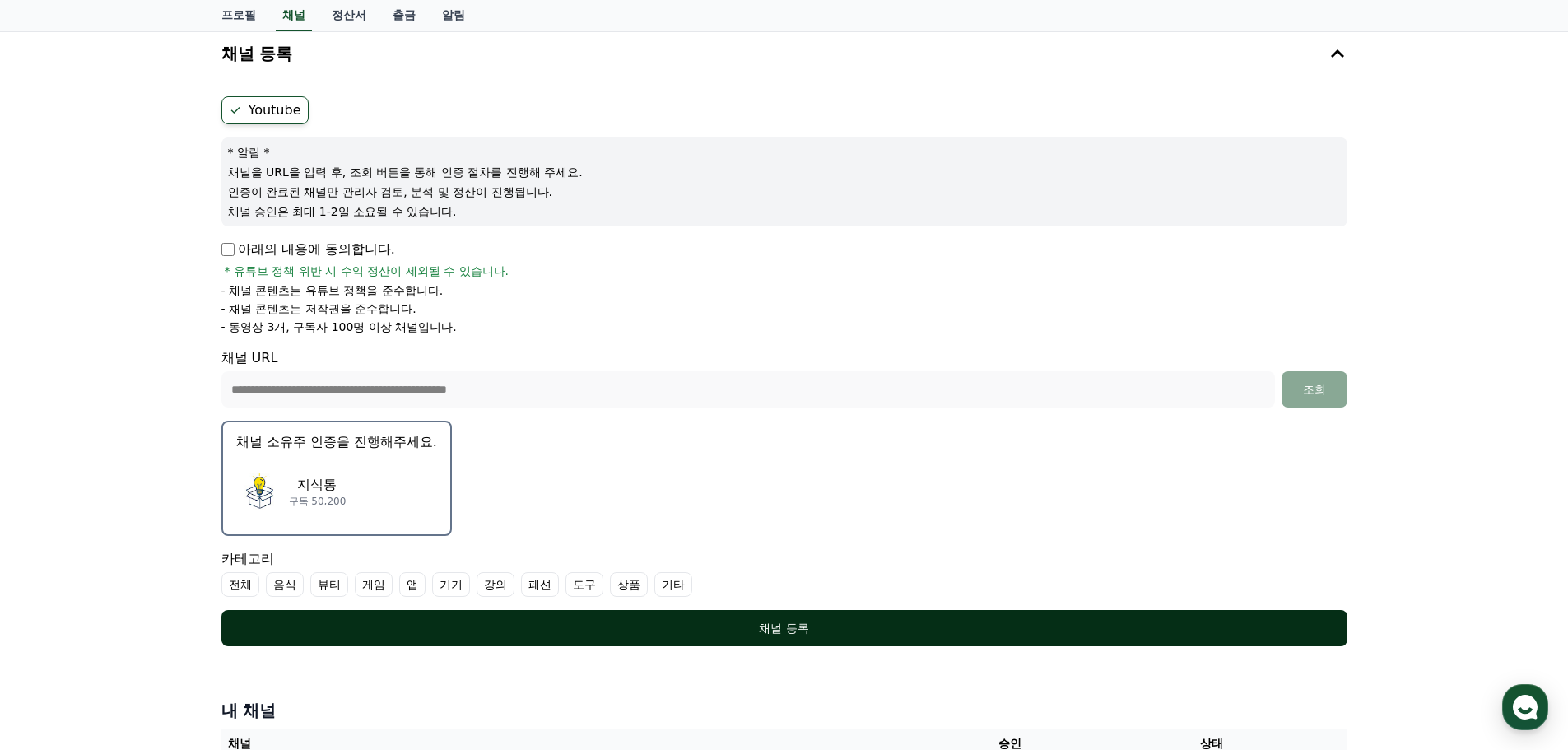
click at [773, 637] on button "채널 등록" at bounding box center [784, 629] width 1127 height 36
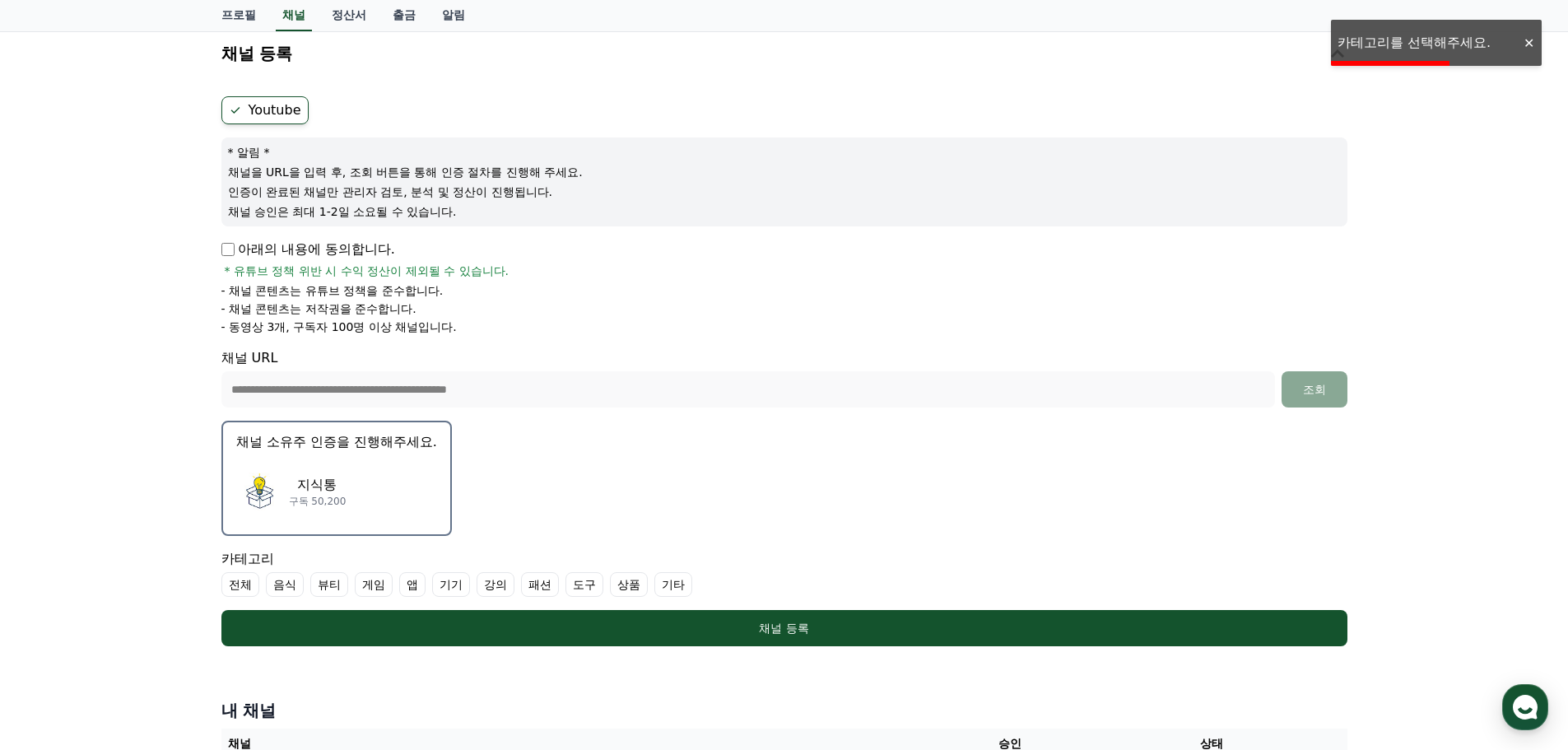
click at [490, 582] on label "강의" at bounding box center [495, 584] width 38 height 25
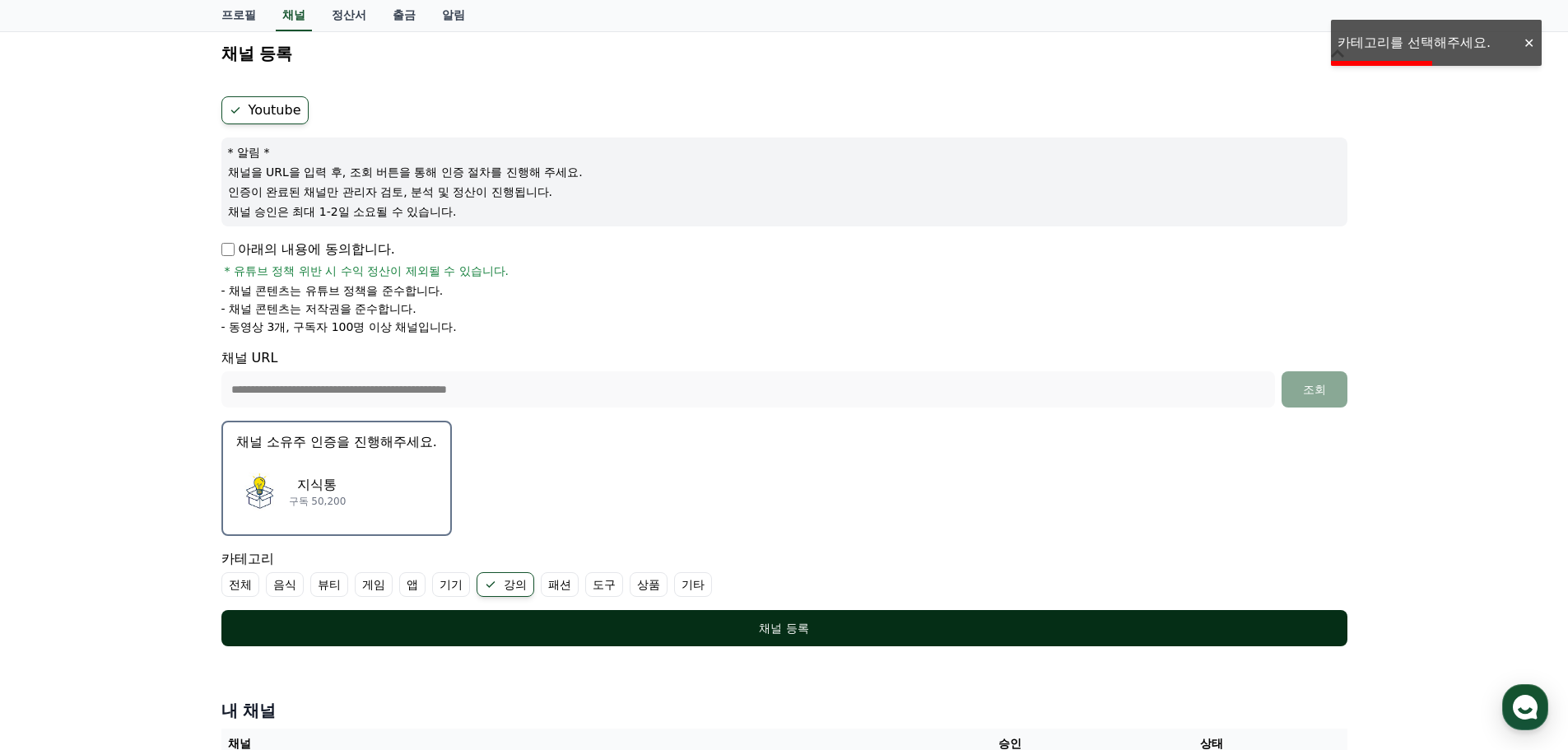
click at [544, 626] on div "채널 등록" at bounding box center [784, 628] width 1060 height 17
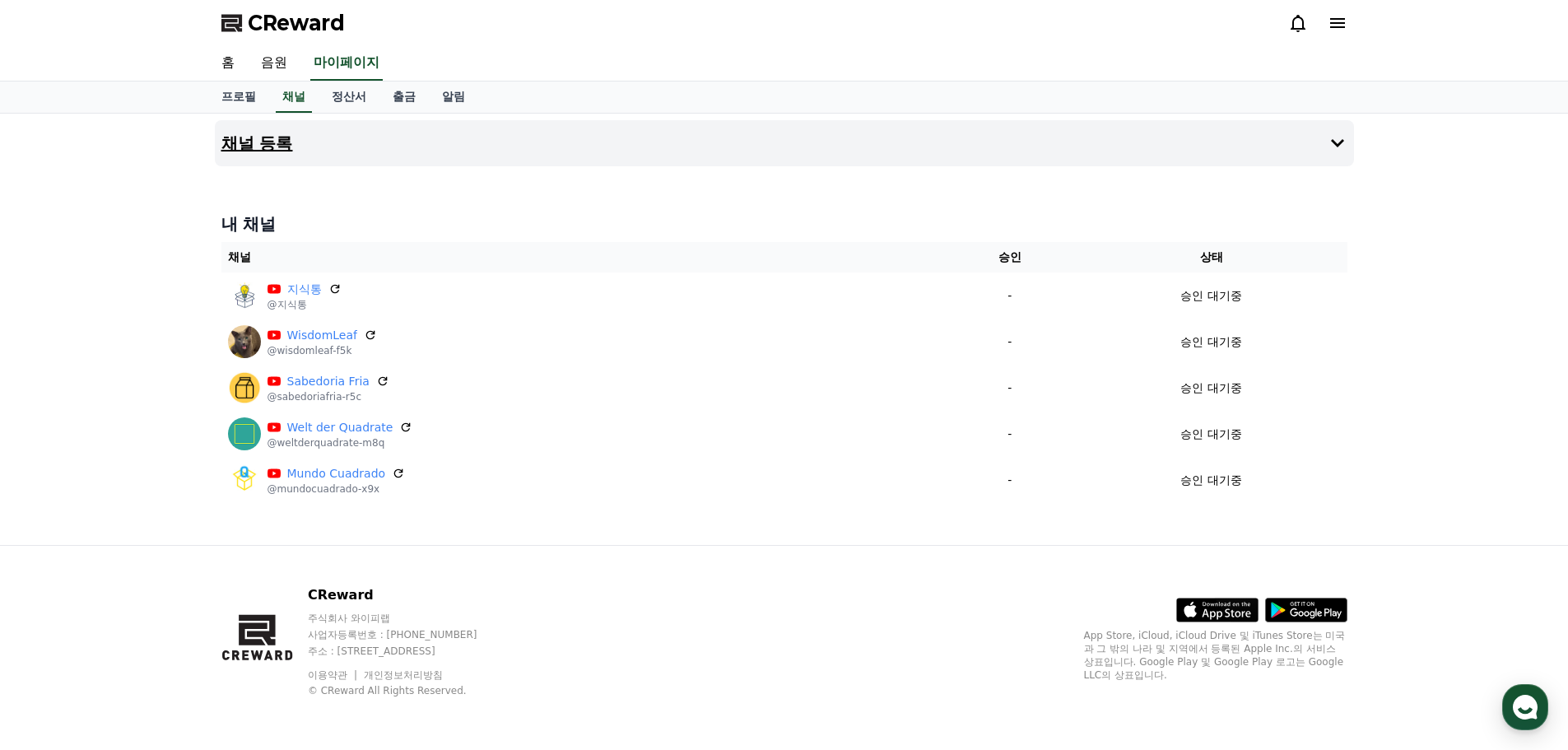
click at [275, 147] on h4 "채널 등록" at bounding box center [258, 143] width 72 height 18
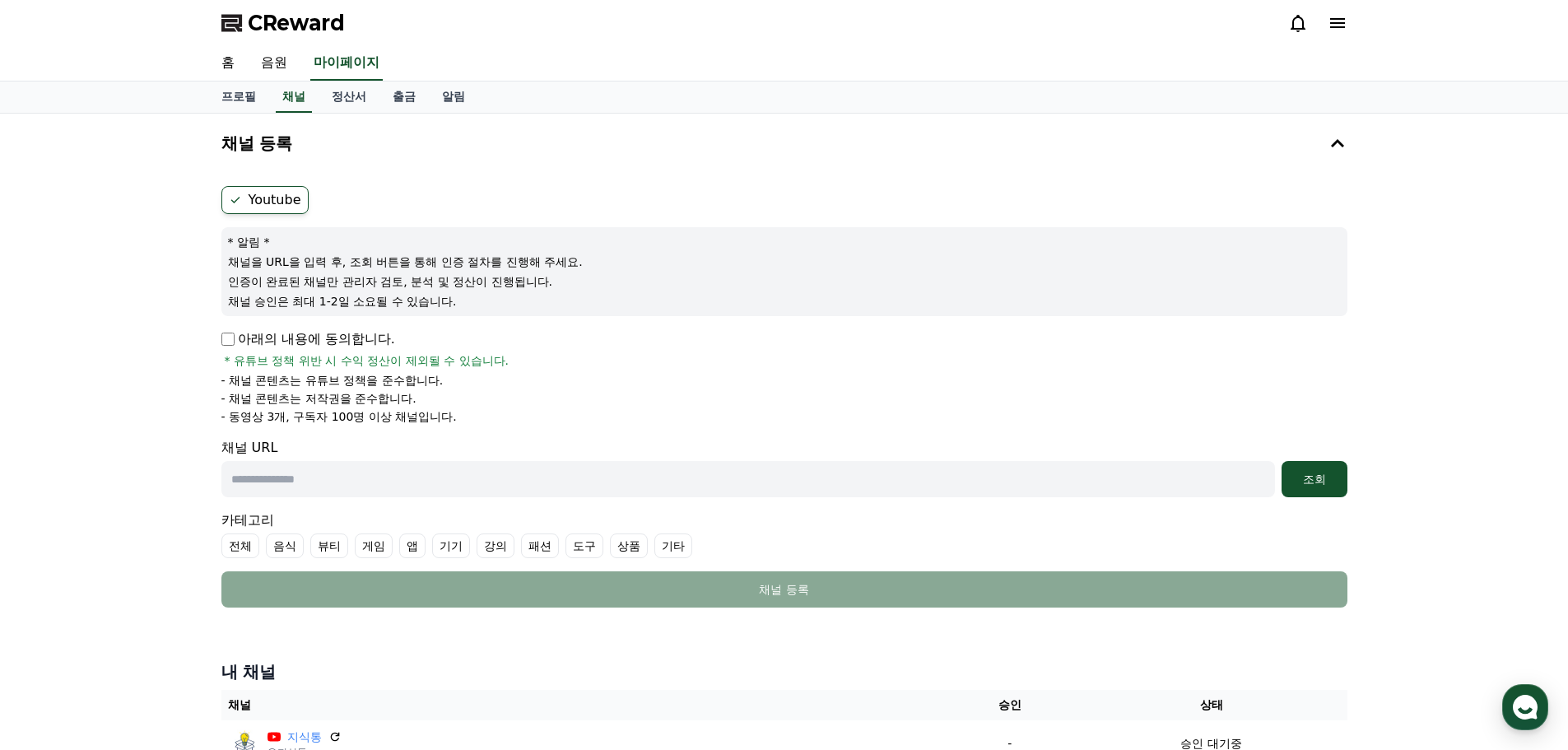
click at [347, 471] on input "text" at bounding box center [749, 479] width 1054 height 36
paste input "**********"
type input "**********"
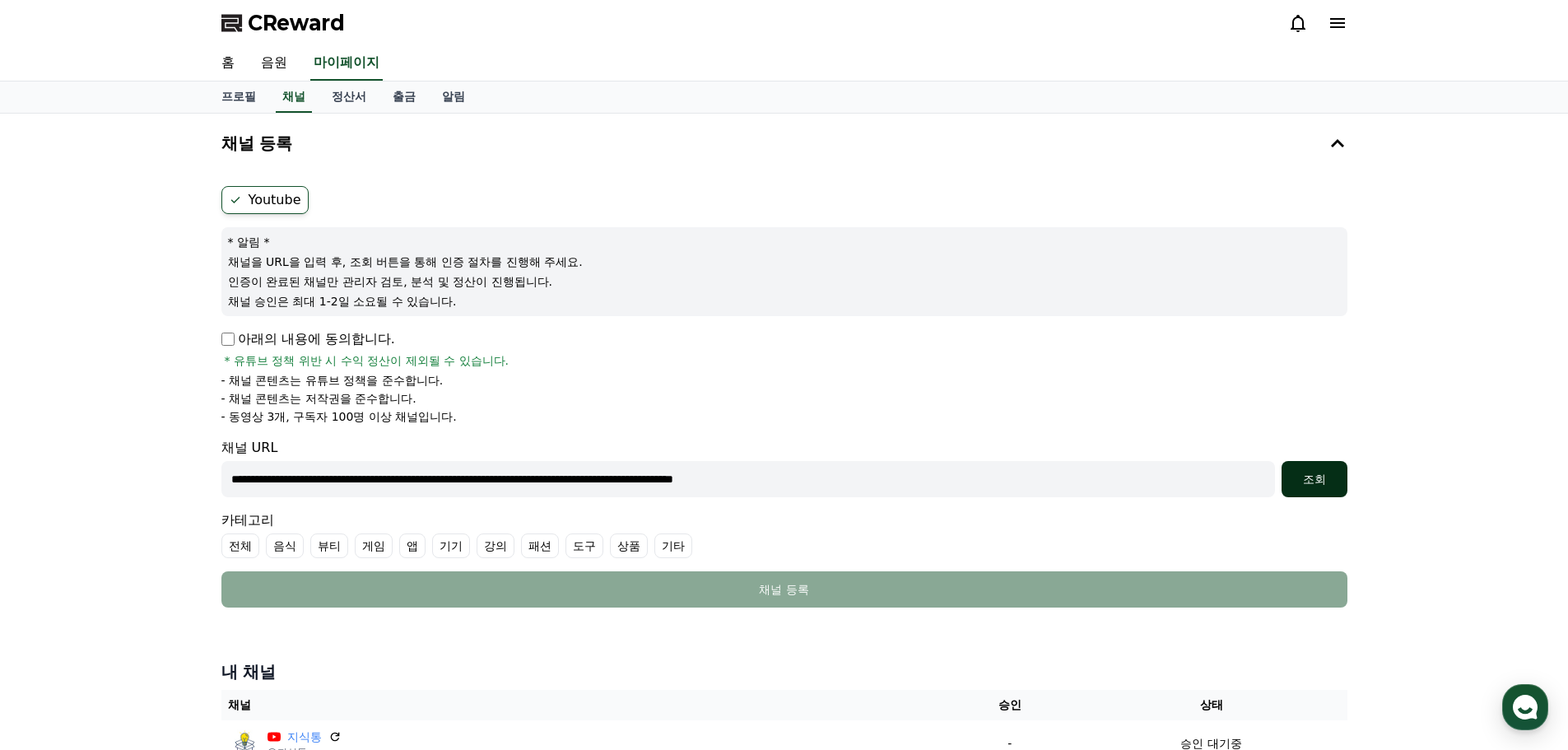
click at [1305, 478] on div "조회" at bounding box center [1314, 479] width 53 height 17
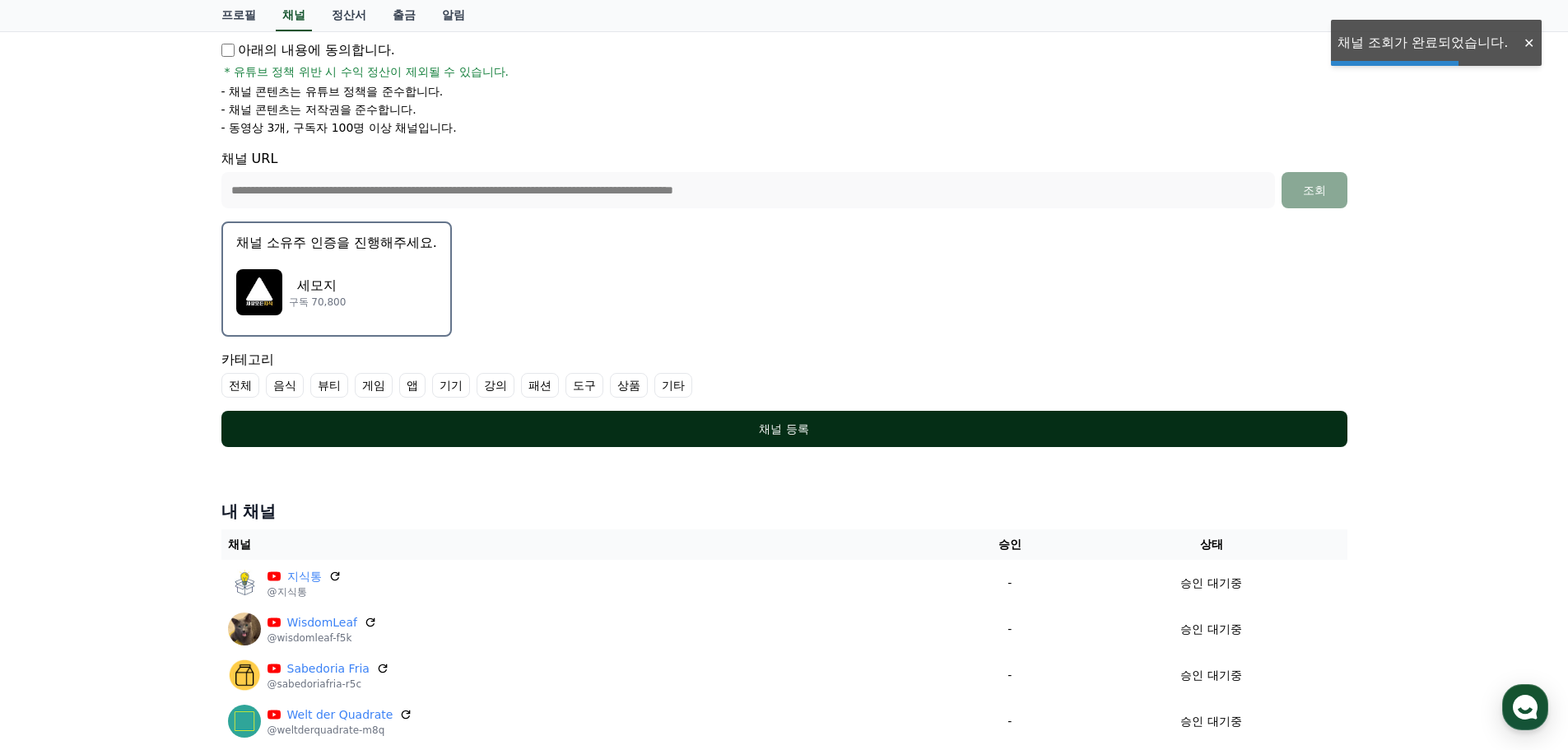
scroll to position [329, 0]
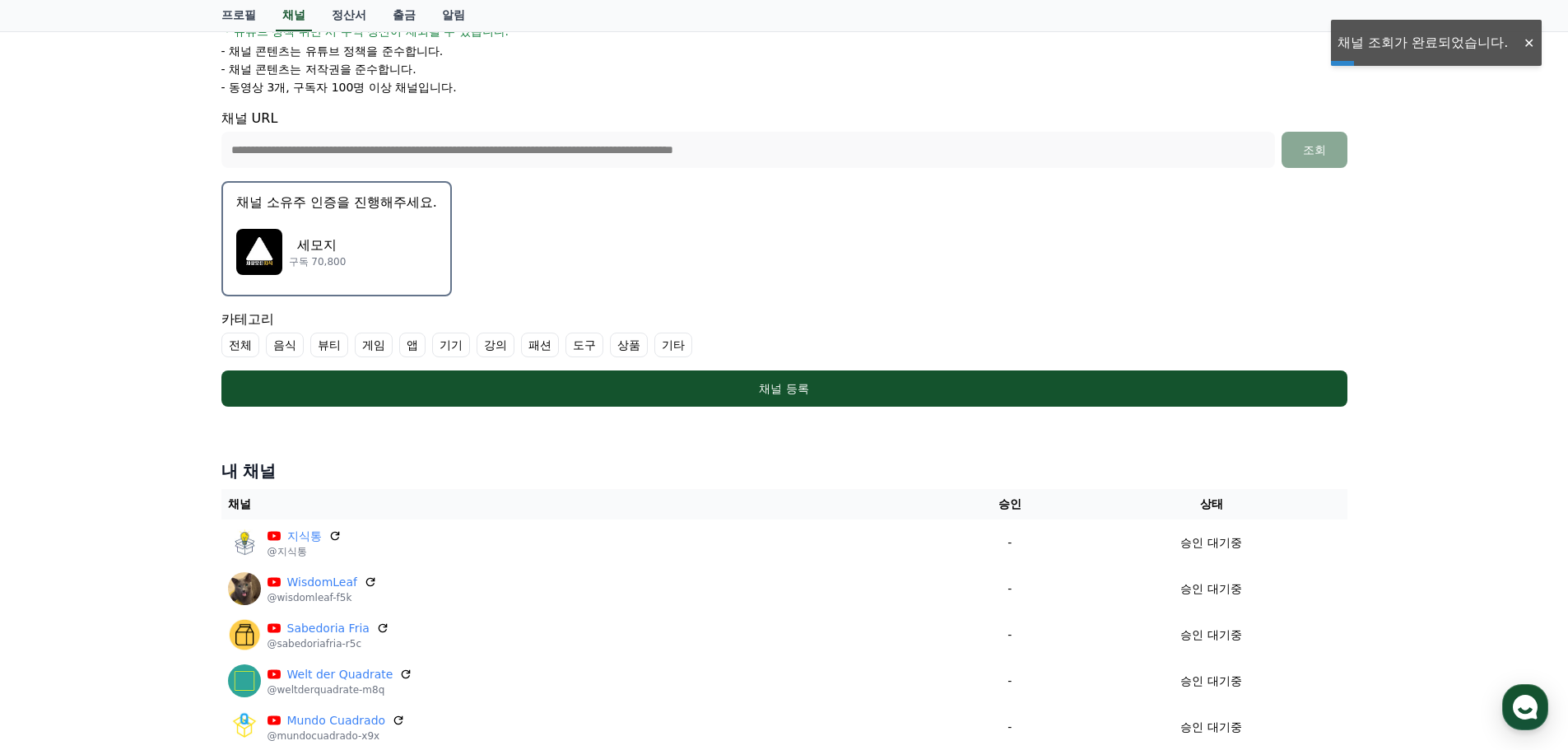
click at [485, 345] on label "강의" at bounding box center [495, 344] width 38 height 25
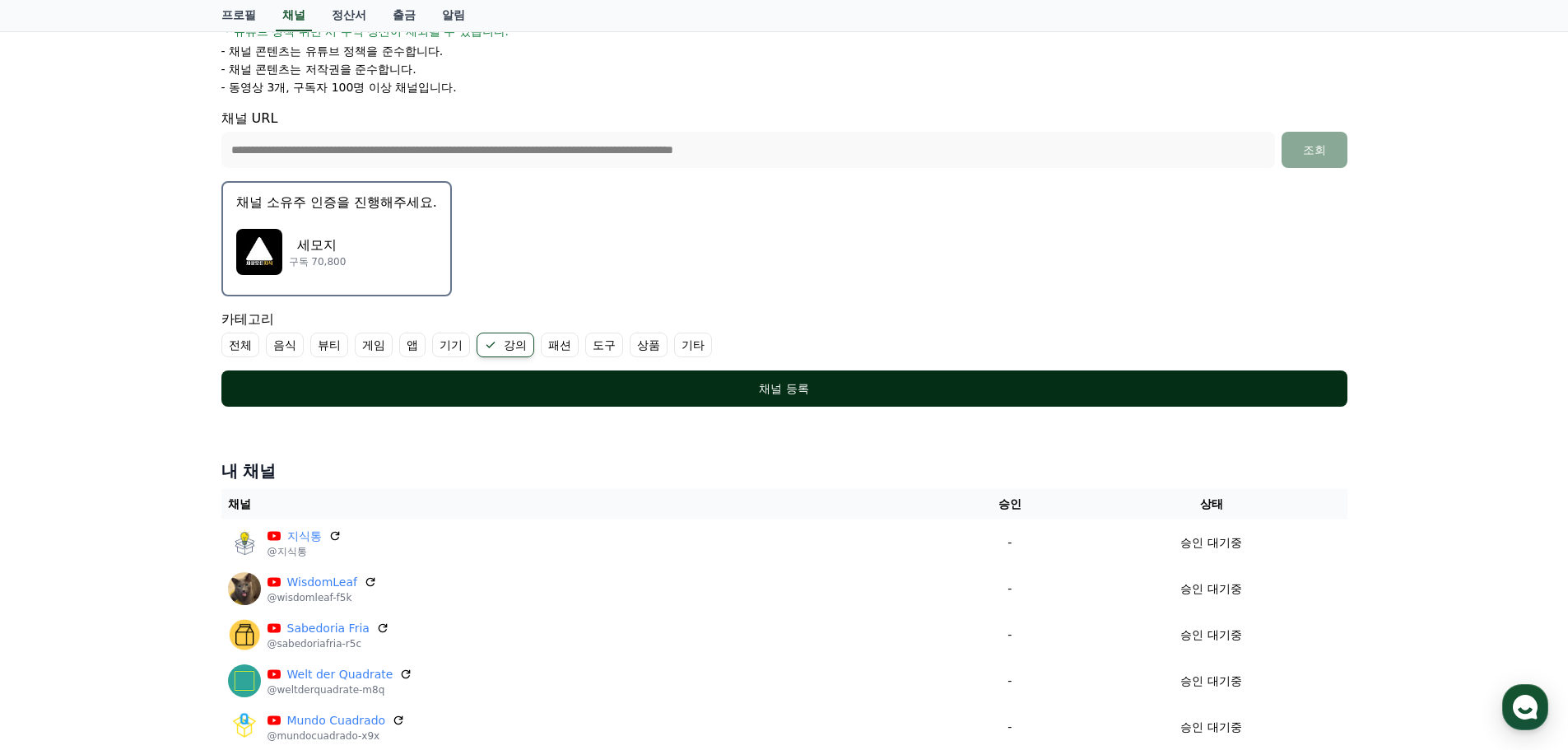
click at [758, 393] on div "채널 등록" at bounding box center [784, 389] width 1060 height 17
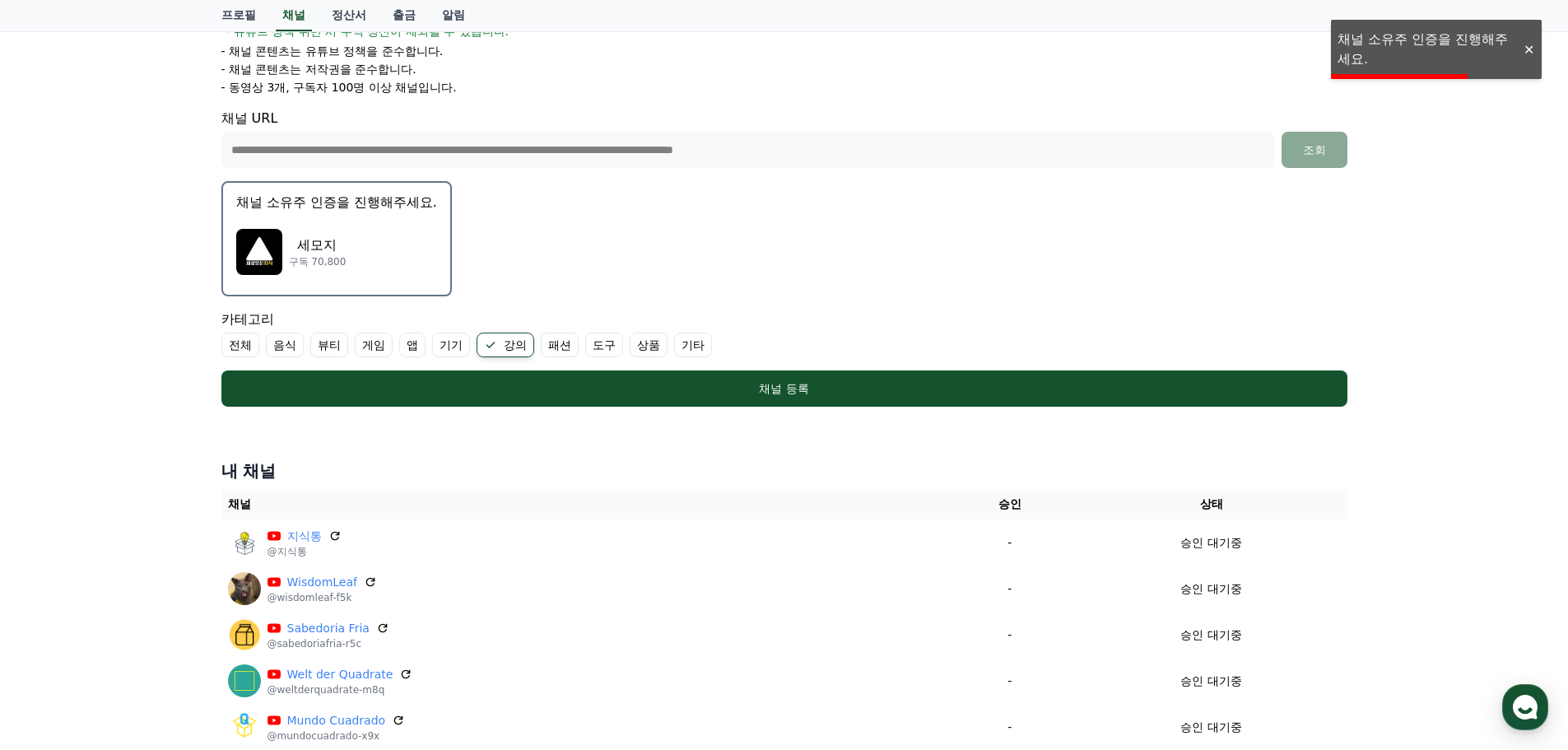
click at [318, 281] on div "세모지 구독 70,800" at bounding box center [337, 252] width 201 height 66
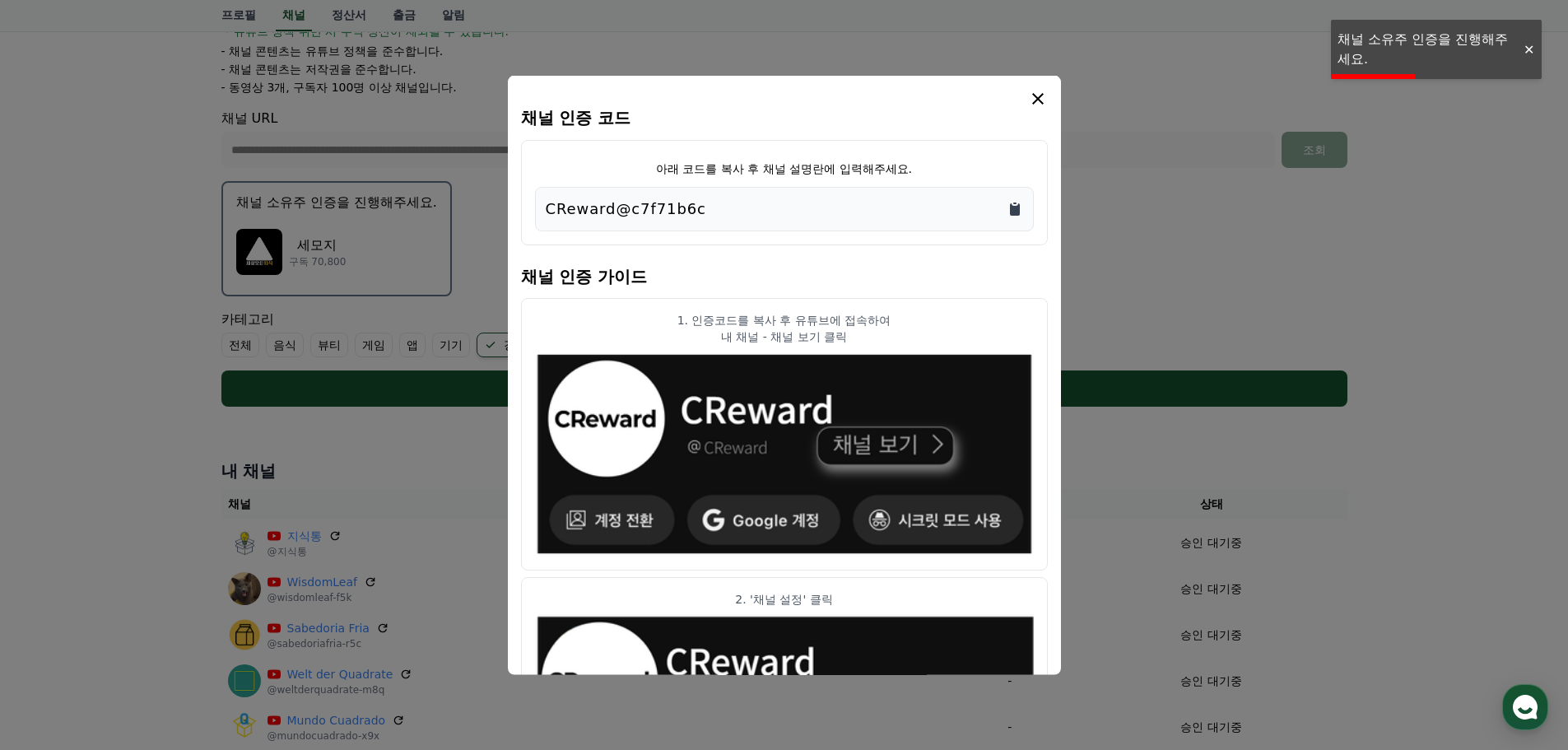
click at [1007, 212] on icon "Copy to clipboard" at bounding box center [1015, 208] width 17 height 17
click at [1050, 90] on div "채널 인증 코드 아래 코드를 복사 후 채널 설명란에 입력해주세요. CReward@c7f71b6c 채널 인증 가이드 1. 인증코드를 복사 후 유…" at bounding box center [784, 375] width 553 height 601
click at [1036, 92] on icon "modal" at bounding box center [1038, 98] width 20 height 20
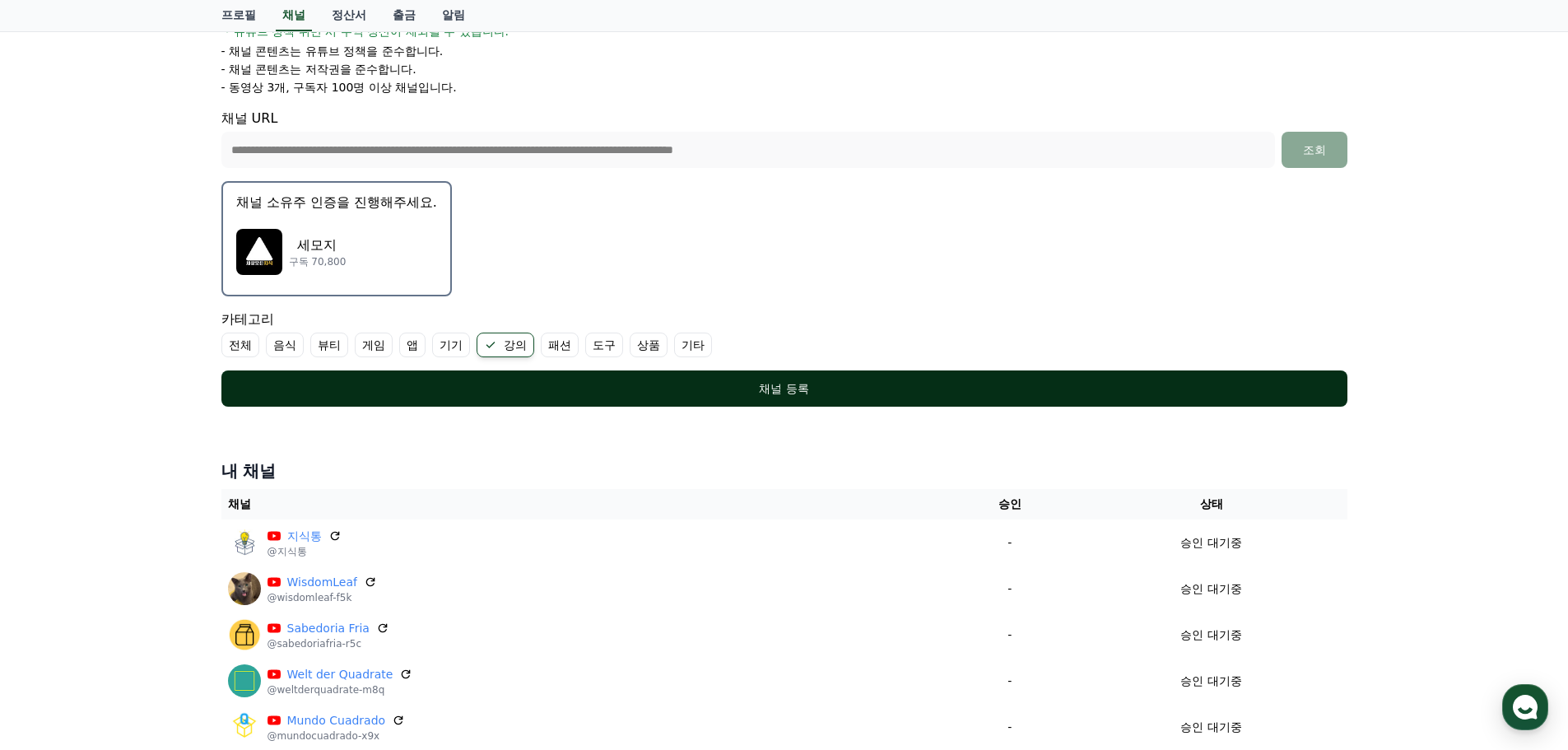
click at [884, 393] on div "채널 등록" at bounding box center [784, 389] width 1060 height 17
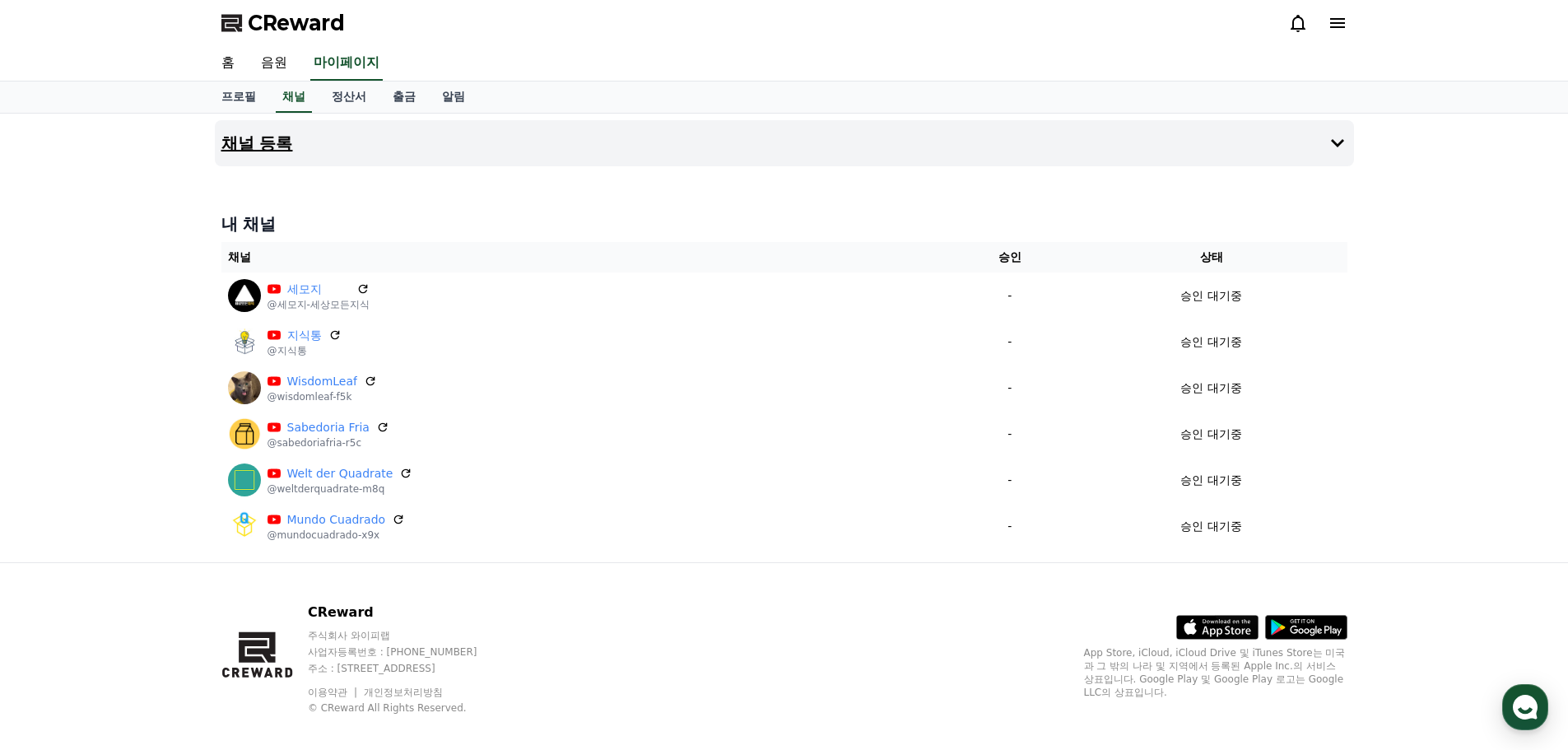
click at [457, 139] on button "채널 등록" at bounding box center [784, 143] width 1139 height 46
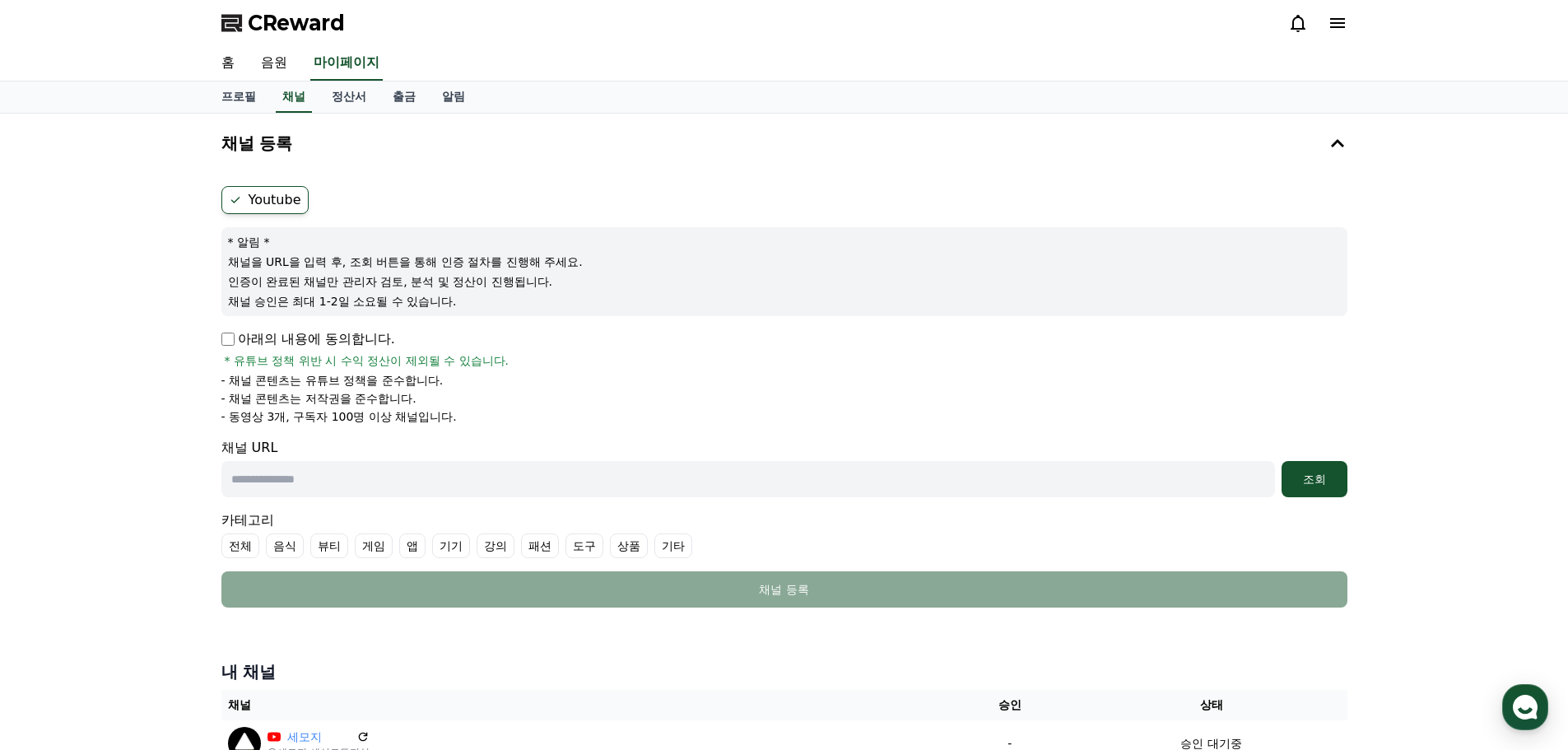
click at [357, 483] on input "text" at bounding box center [749, 479] width 1054 height 36
paste input "**********"
type input "**********"
click at [1322, 481] on div "조회" at bounding box center [1314, 479] width 53 height 17
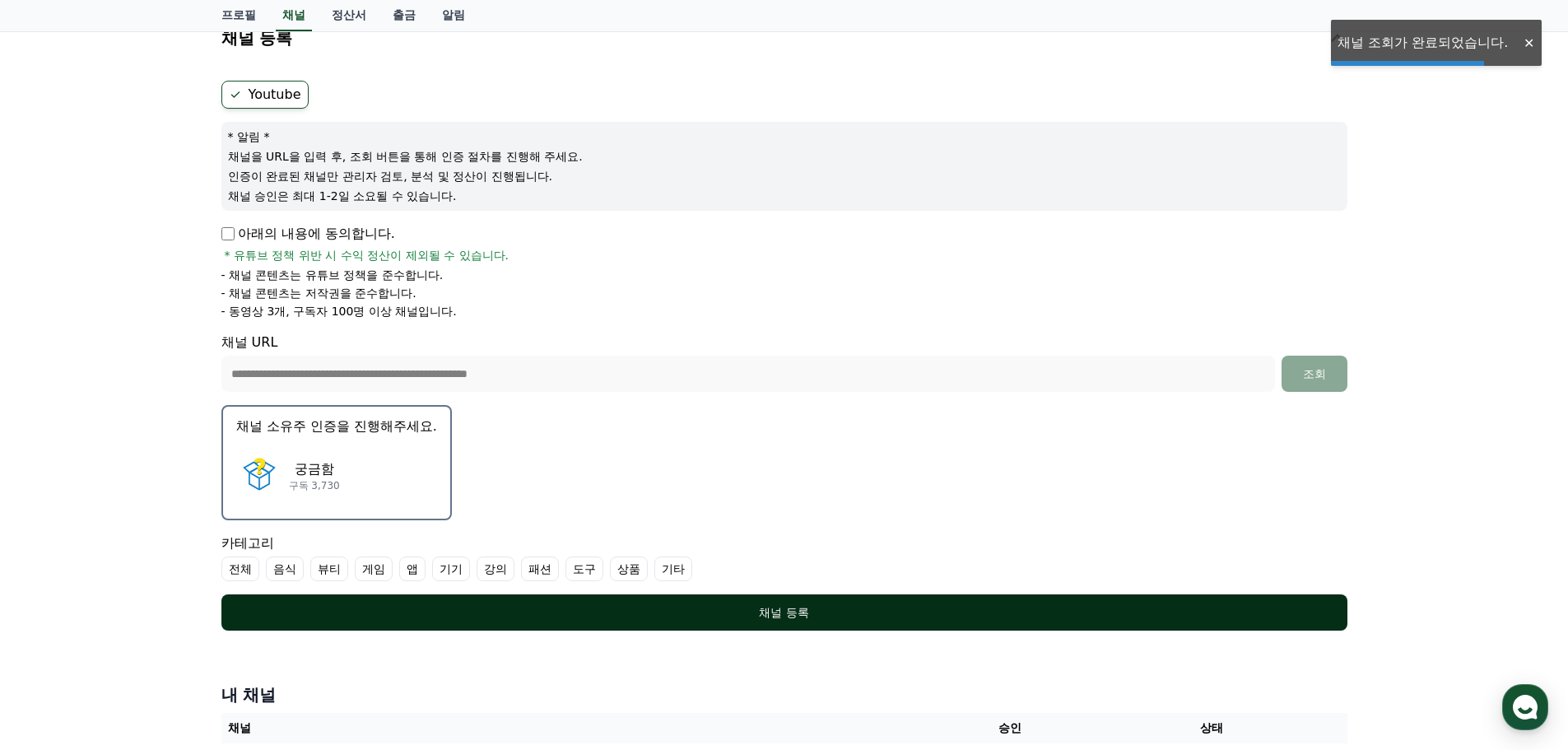
scroll to position [247, 0]
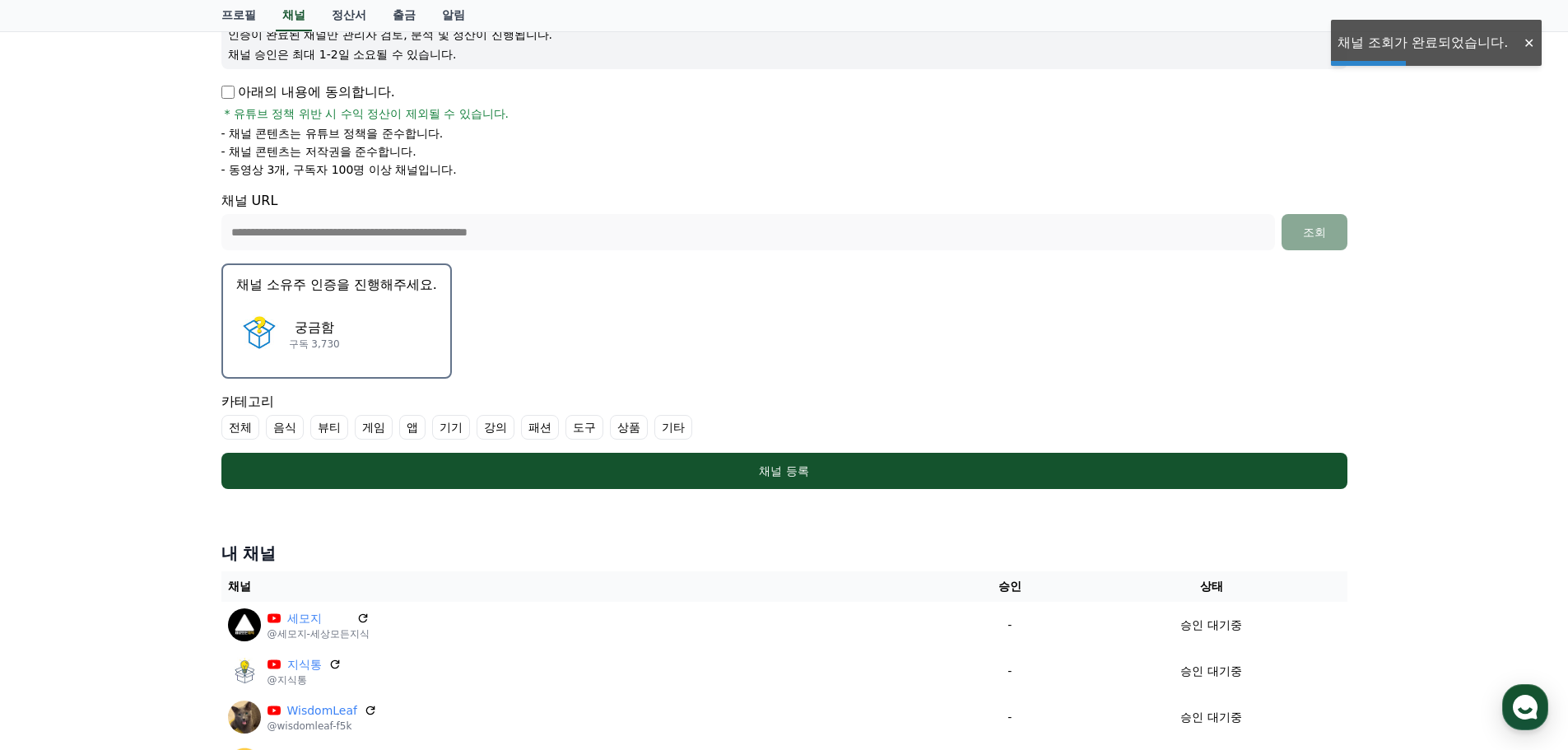
click at [376, 325] on div "궁금함 구독 3,730" at bounding box center [337, 334] width 201 height 66
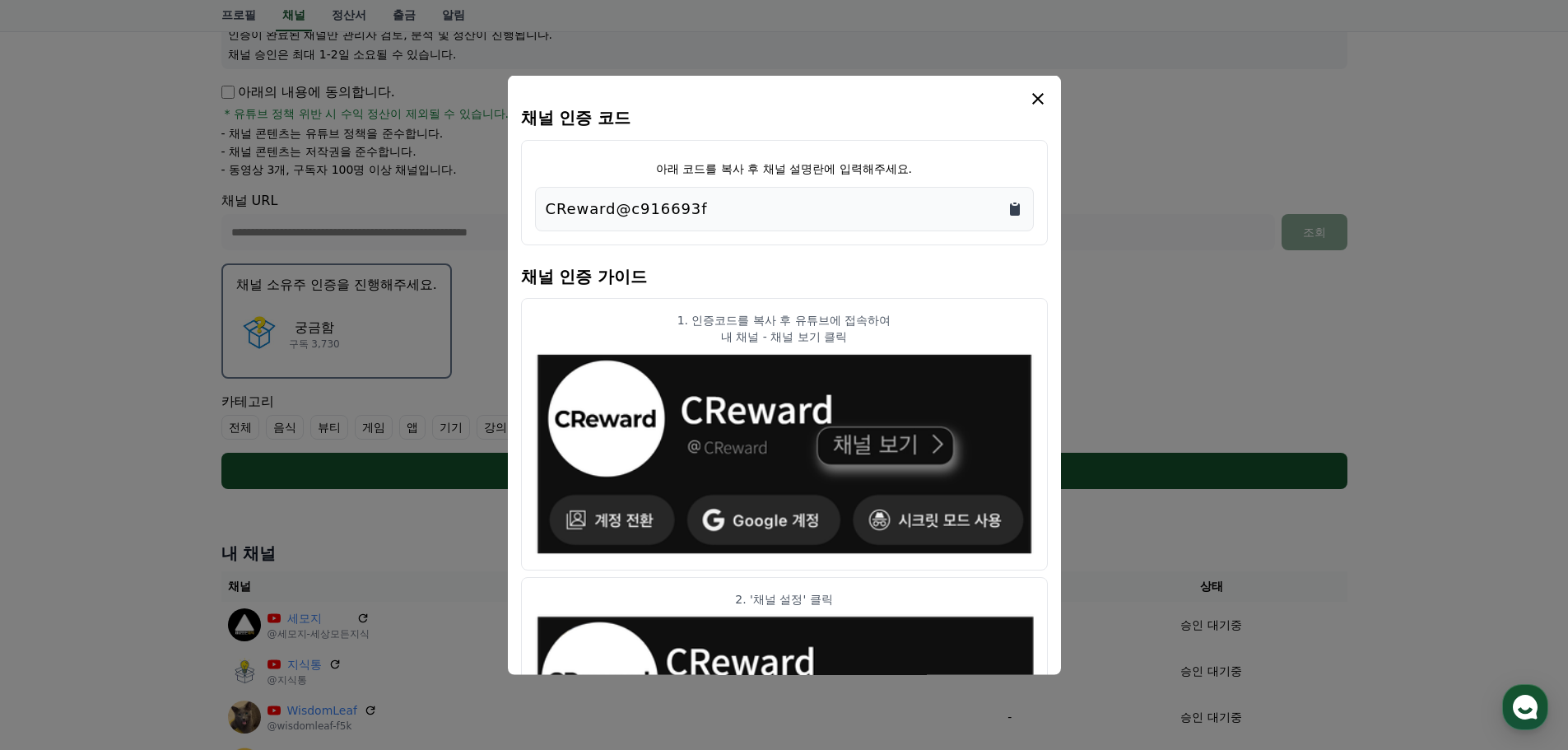
click at [1007, 208] on icon "Copy to clipboard" at bounding box center [1015, 208] width 17 height 17
click at [1040, 100] on icon "modal" at bounding box center [1038, 98] width 12 height 12
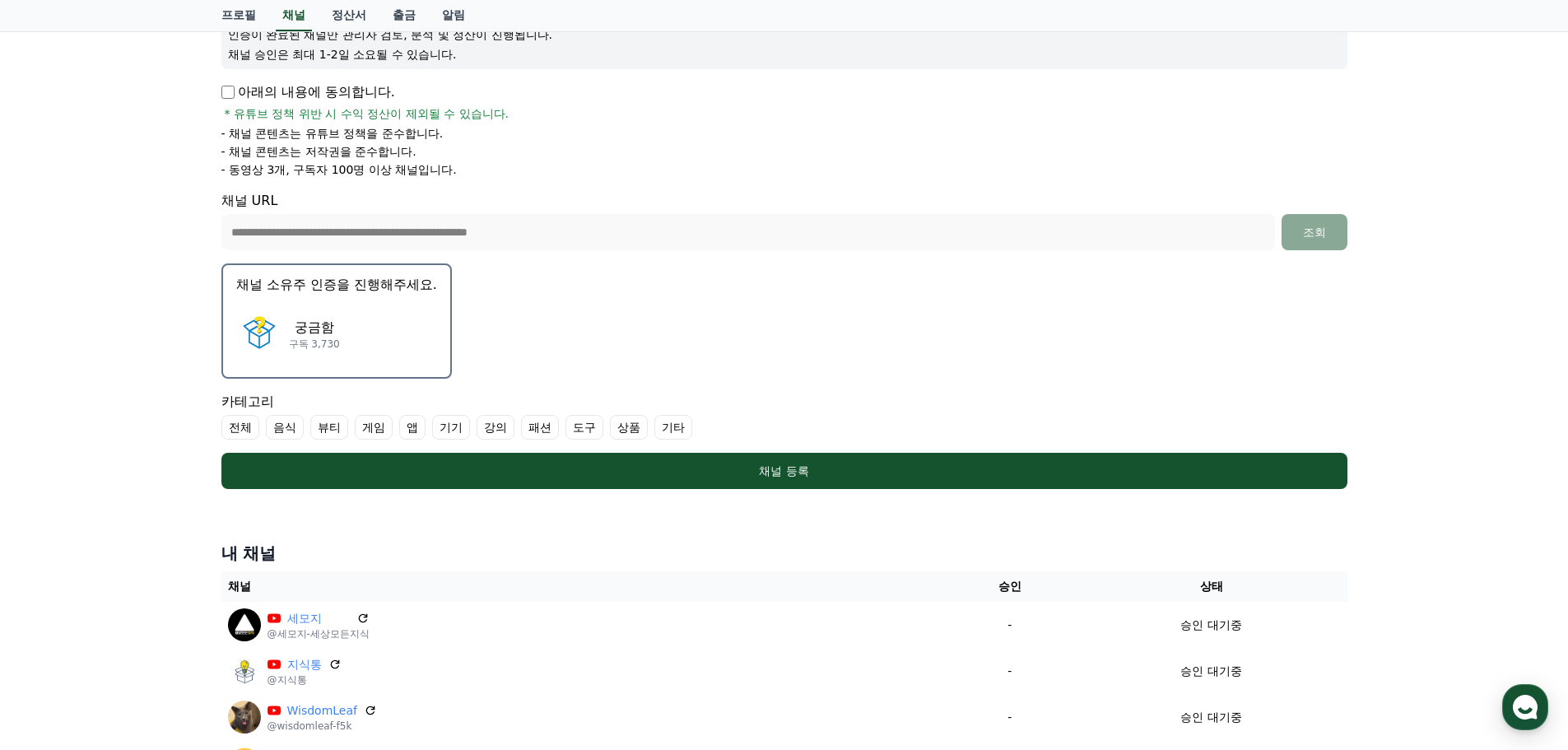
click at [485, 424] on label "강의" at bounding box center [495, 427] width 38 height 25
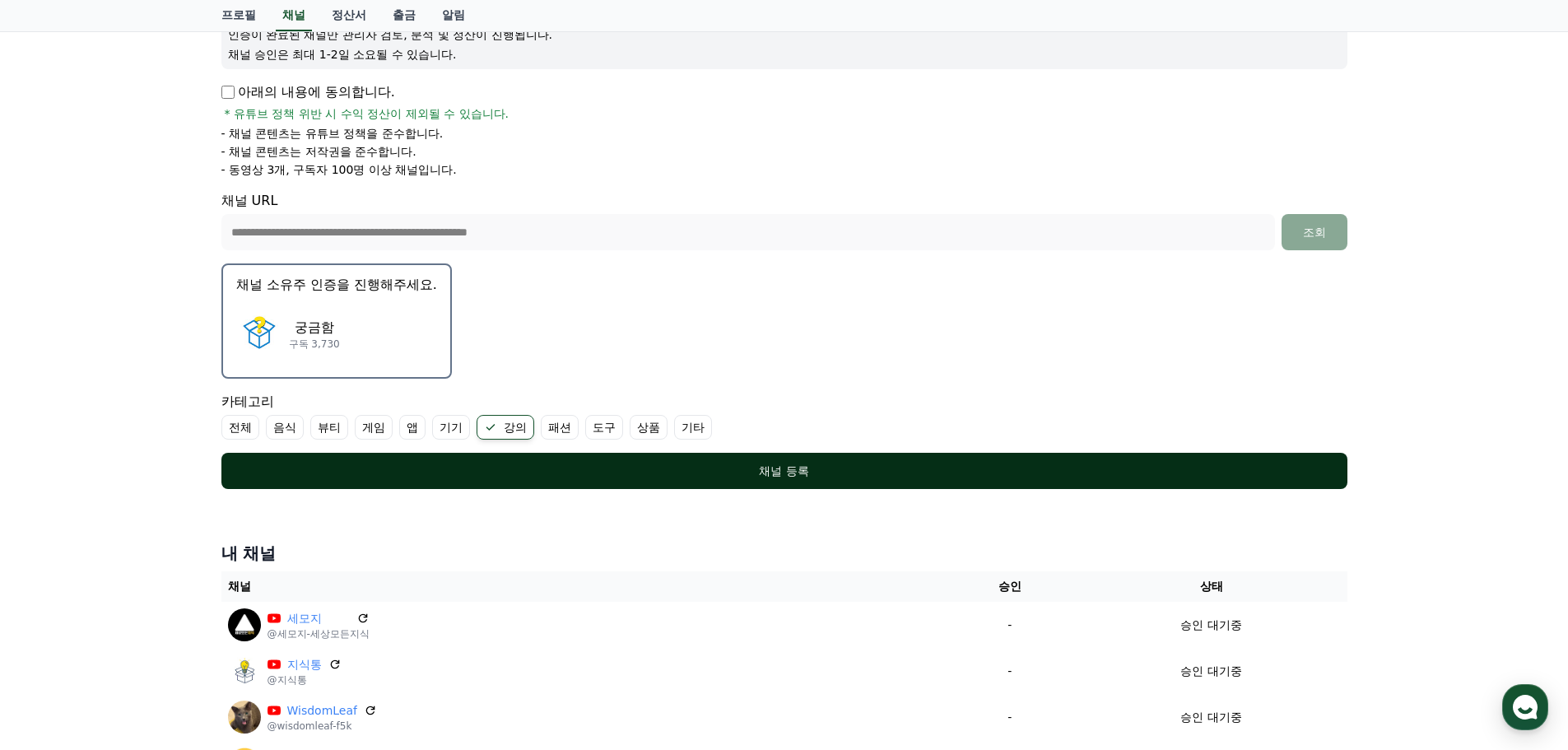
click at [558, 478] on div "채널 등록" at bounding box center [784, 470] width 1060 height 17
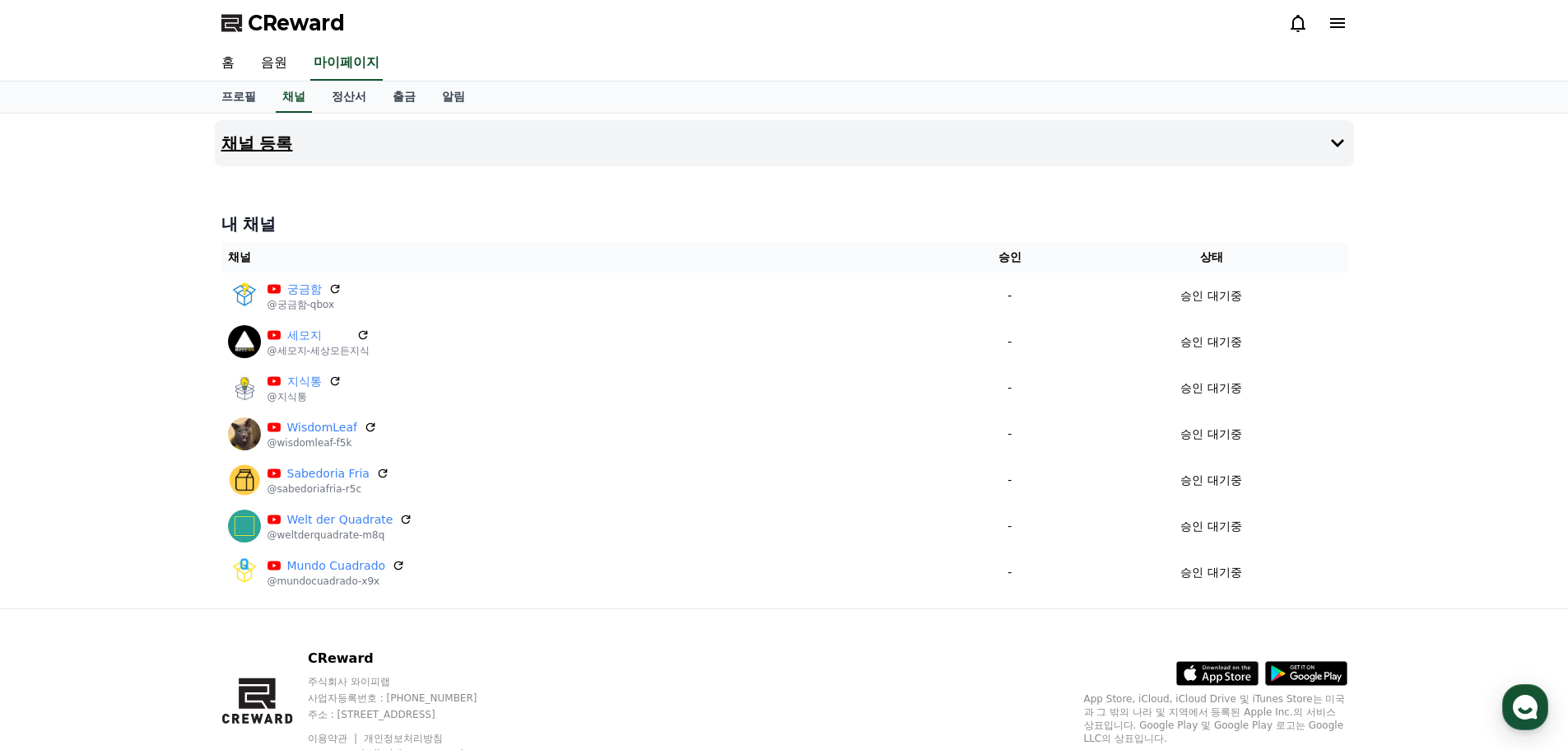
click at [1344, 141] on icon at bounding box center [1337, 143] width 20 height 20
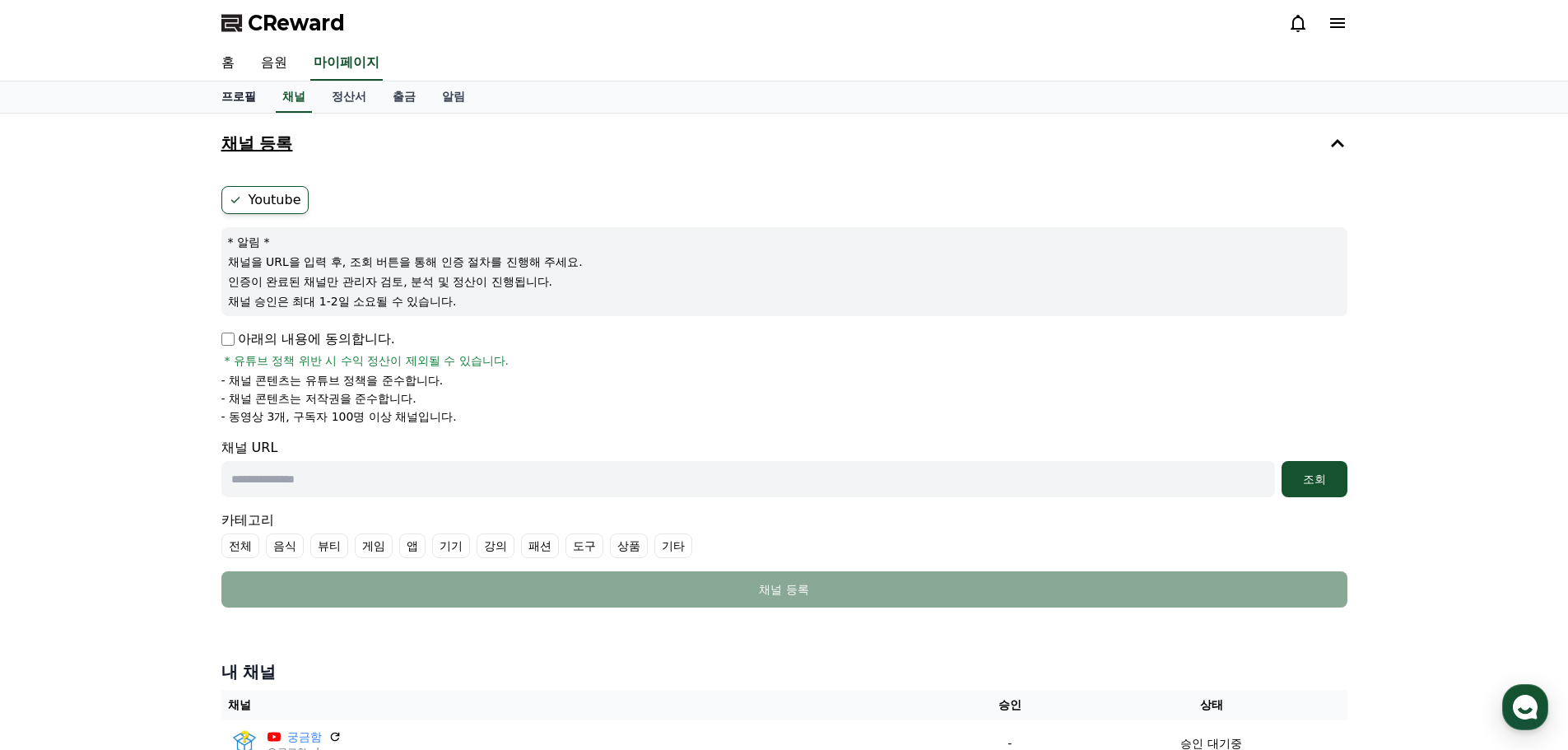
click at [242, 103] on link "프로필" at bounding box center [238, 96] width 61 height 31
select select "**********"
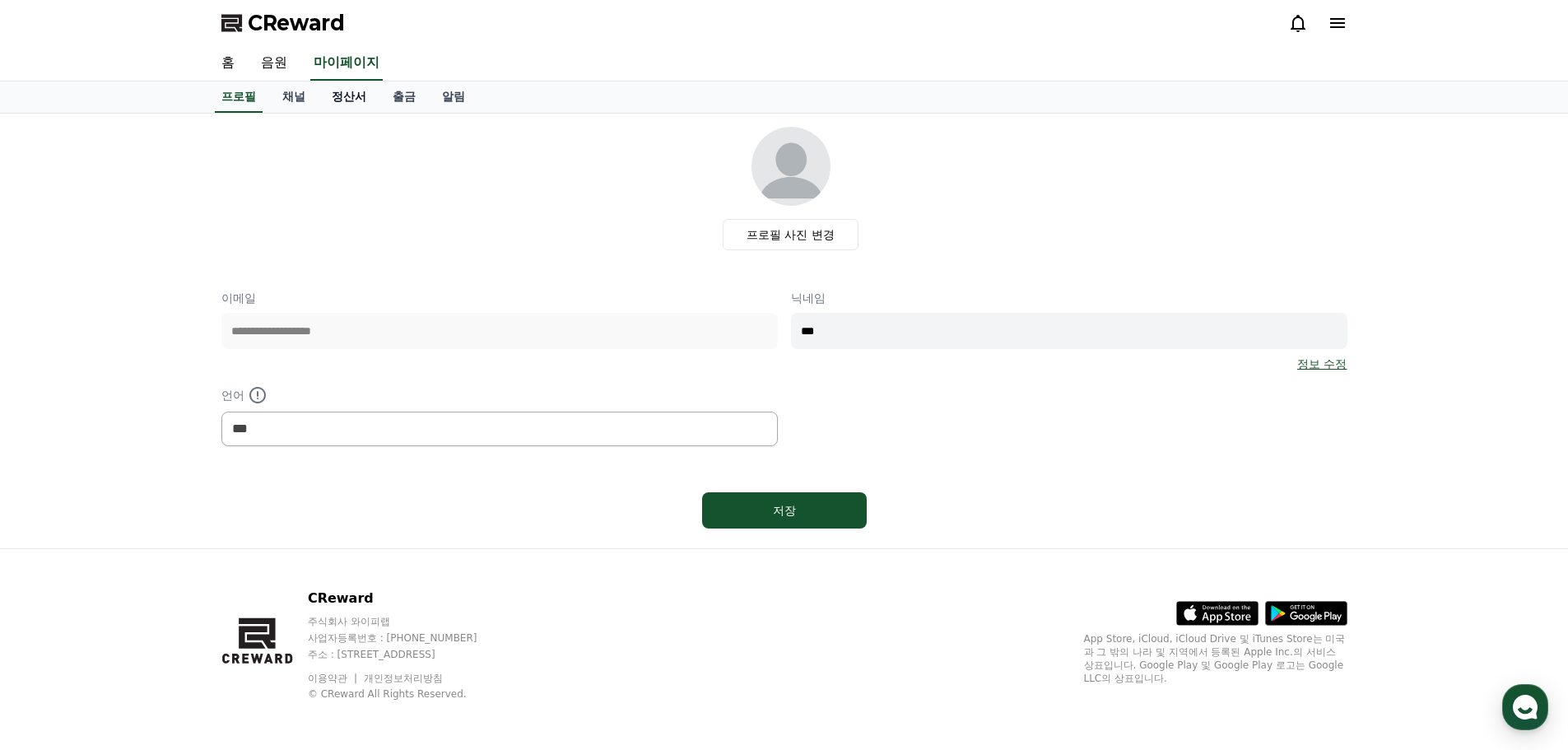
click at [353, 98] on link "정산서" at bounding box center [348, 96] width 61 height 31
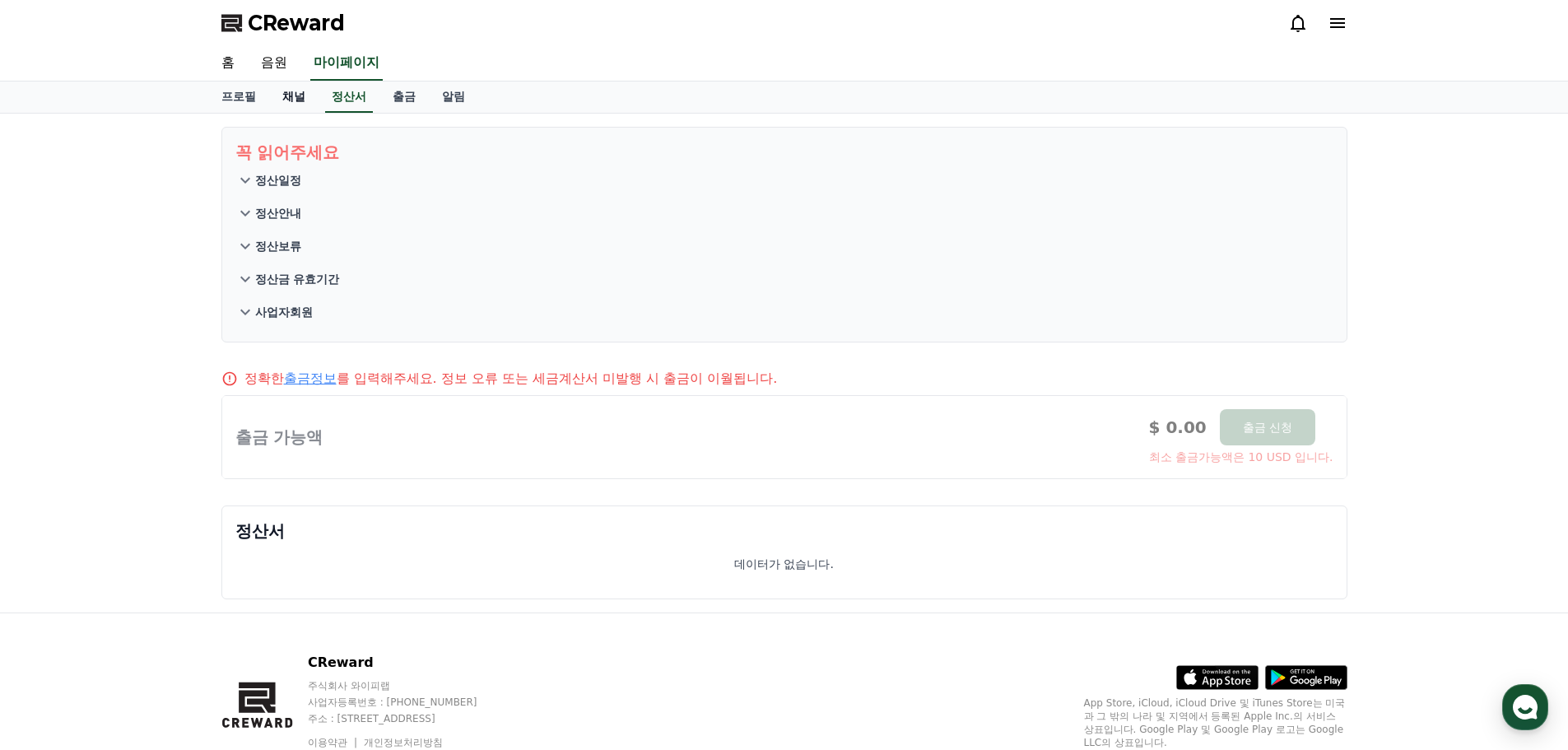
click at [304, 98] on link "채널" at bounding box center [294, 96] width 50 height 31
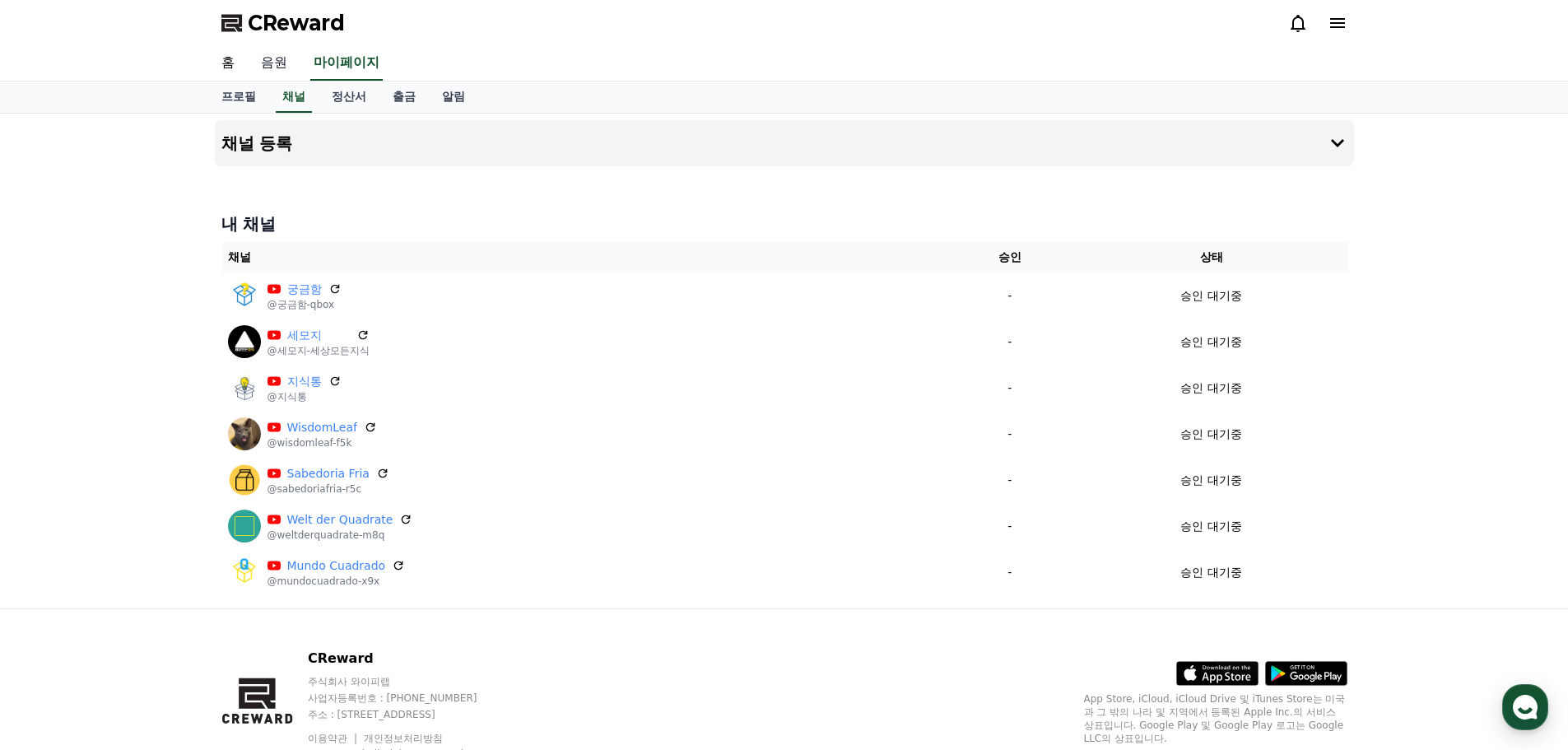
click at [275, 49] on link "음원" at bounding box center [273, 63] width 53 height 35
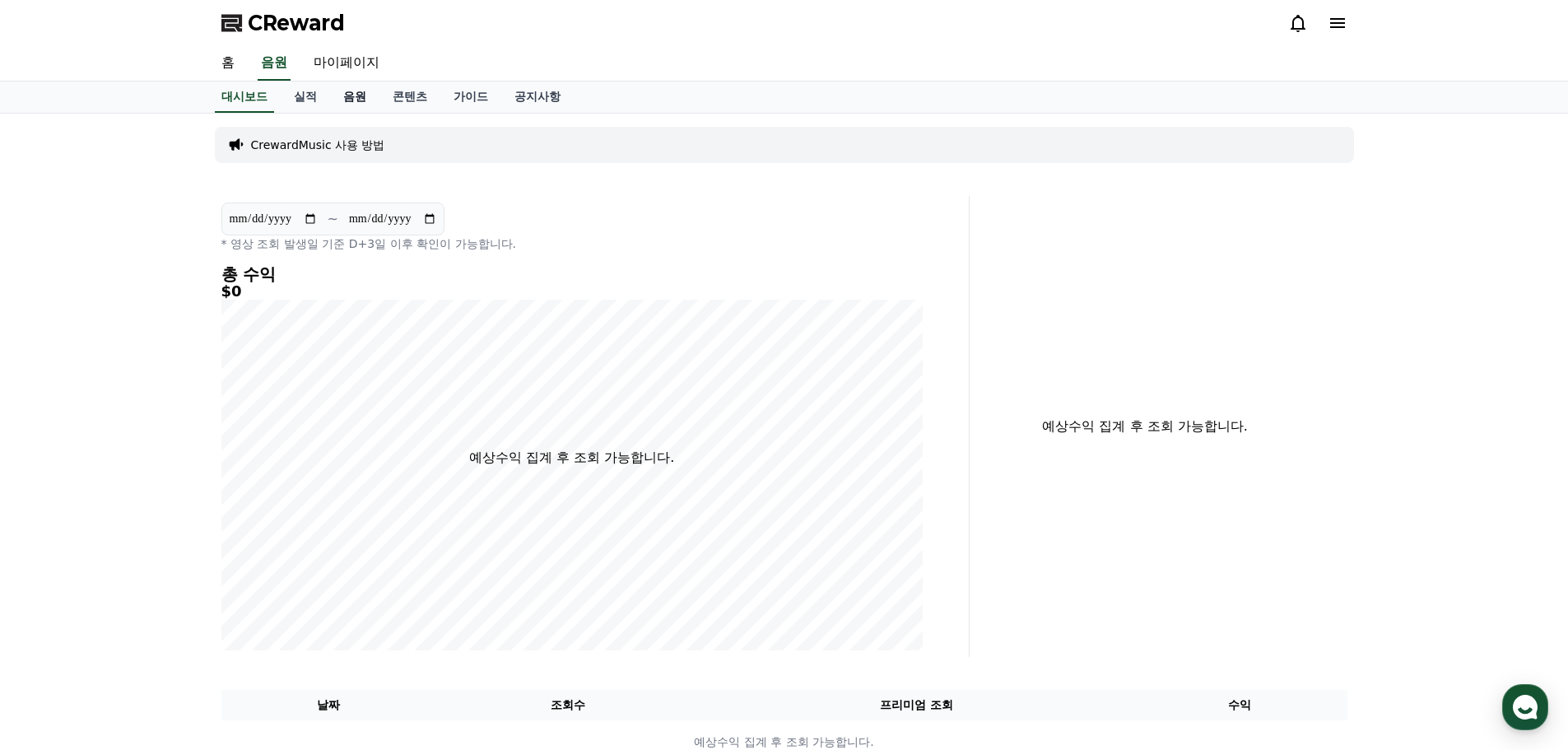
click at [352, 92] on link "음원" at bounding box center [355, 96] width 50 height 31
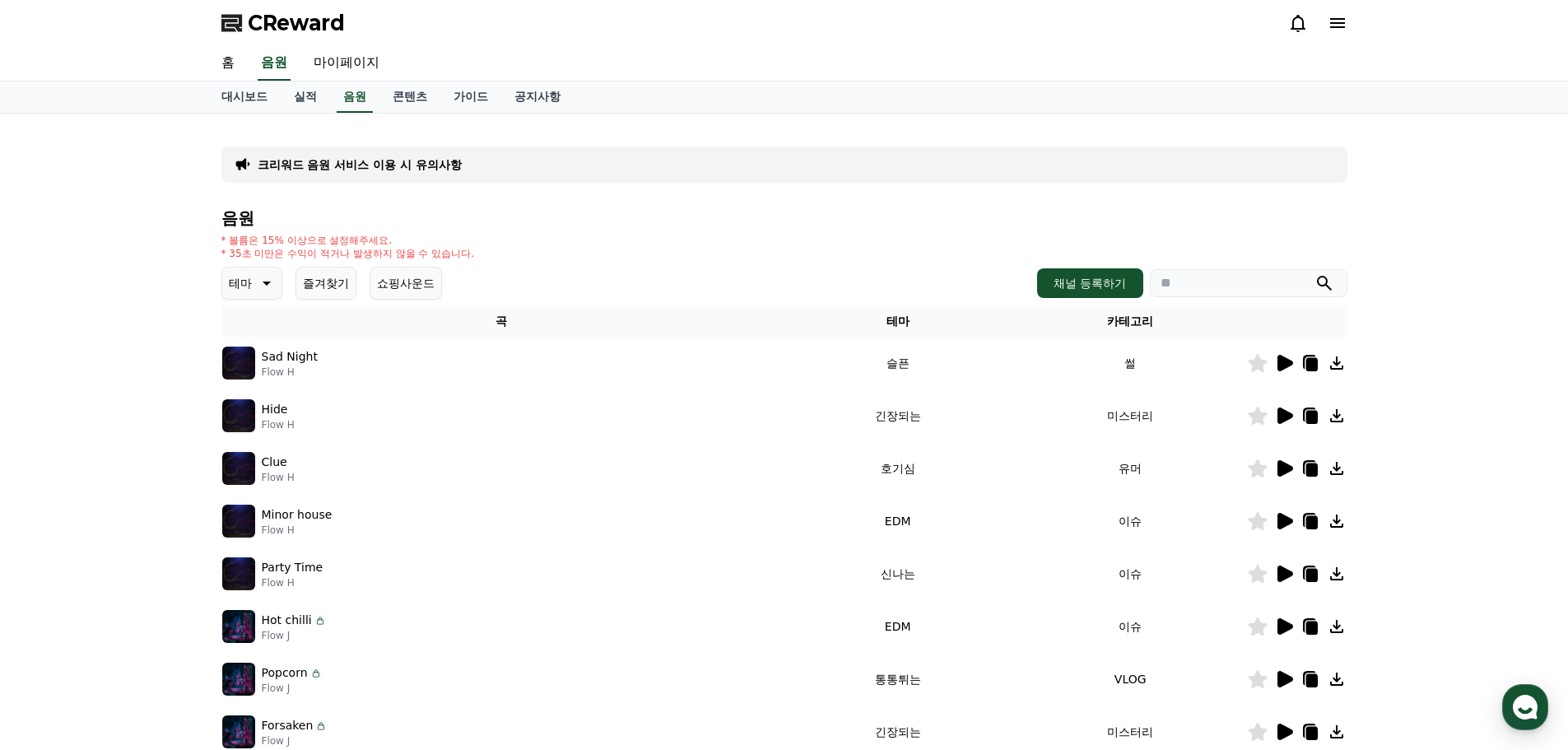
click at [1285, 359] on icon at bounding box center [1286, 363] width 16 height 17
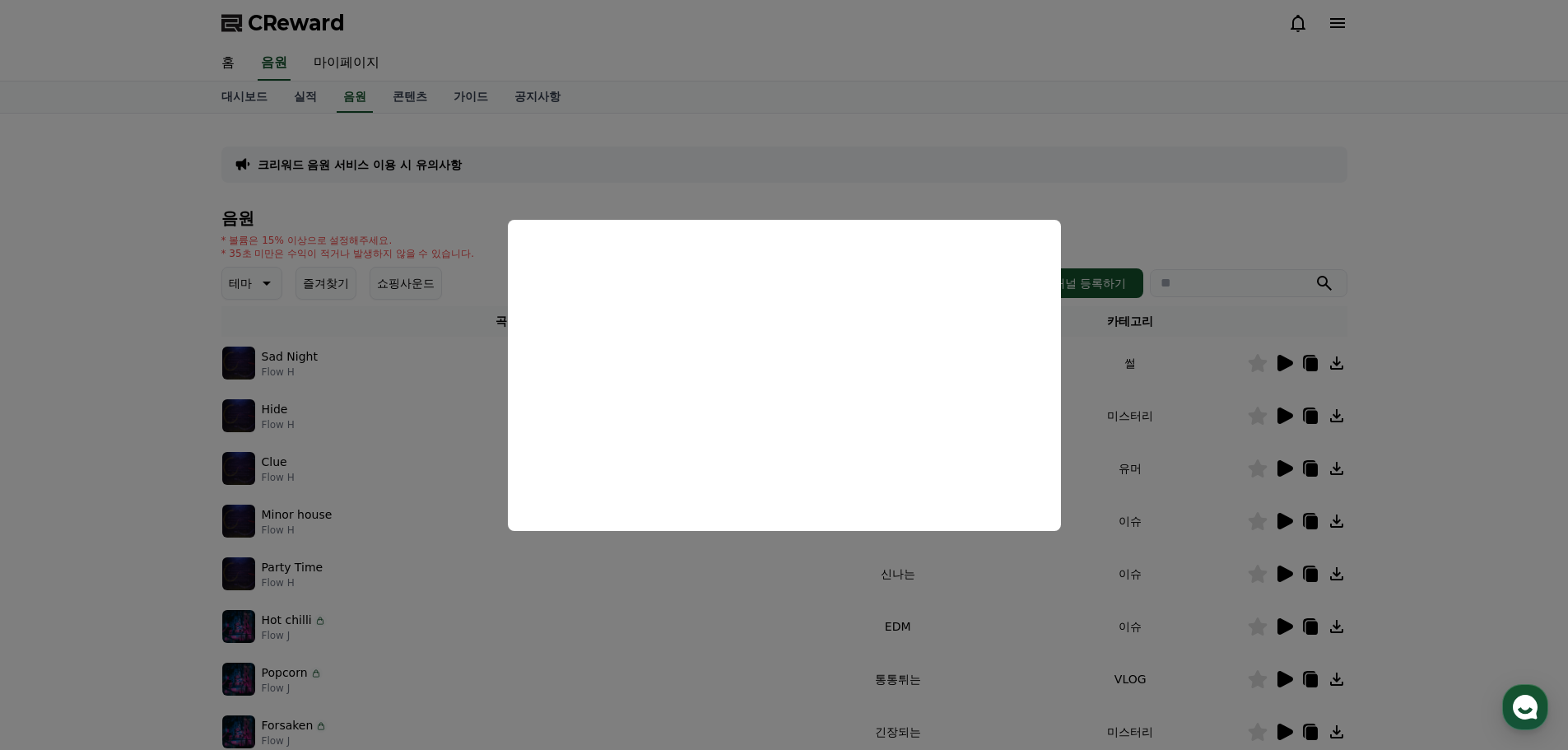
click at [1484, 374] on button "close modal" at bounding box center [784, 375] width 1568 height 750
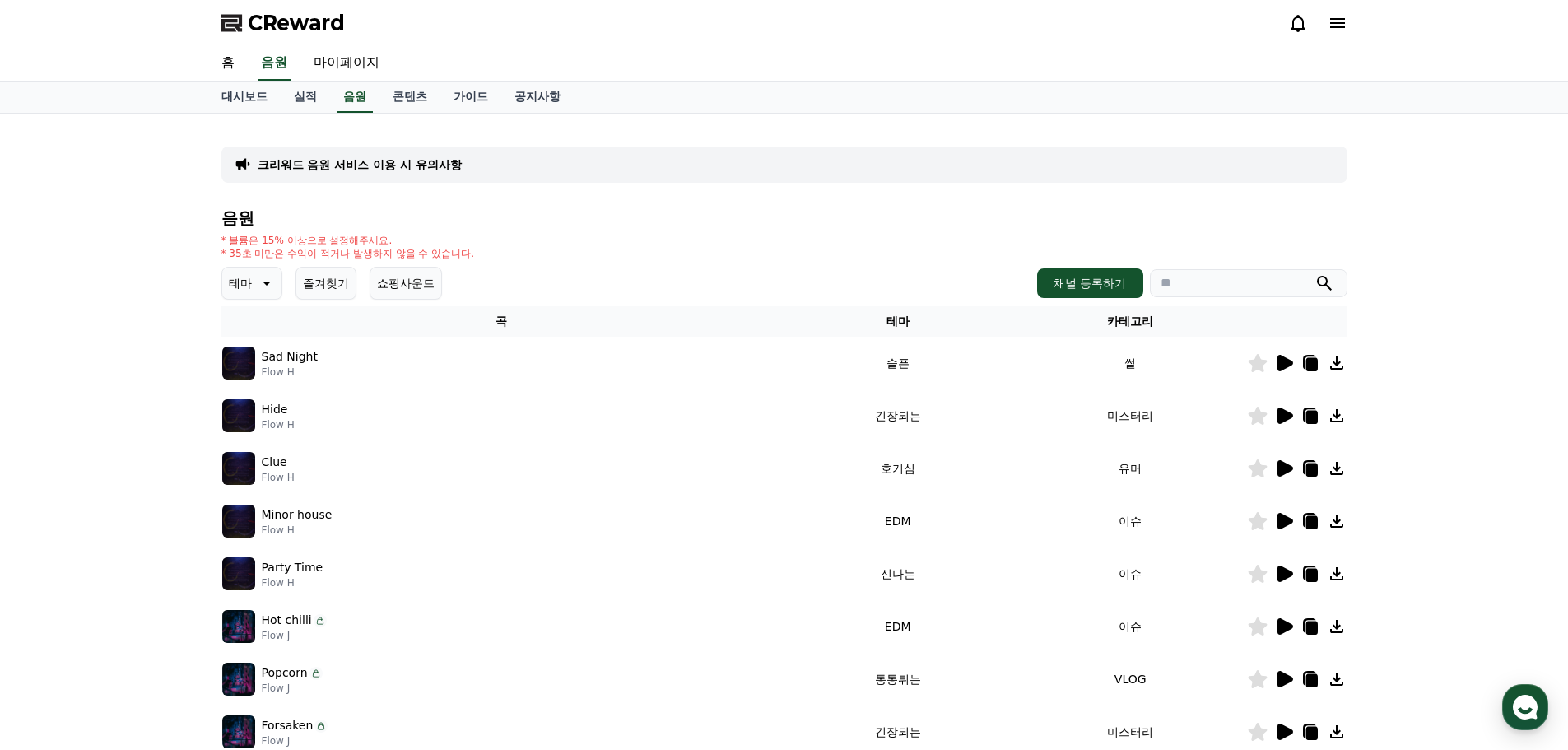
click at [1286, 413] on icon at bounding box center [1286, 416] width 16 height 17
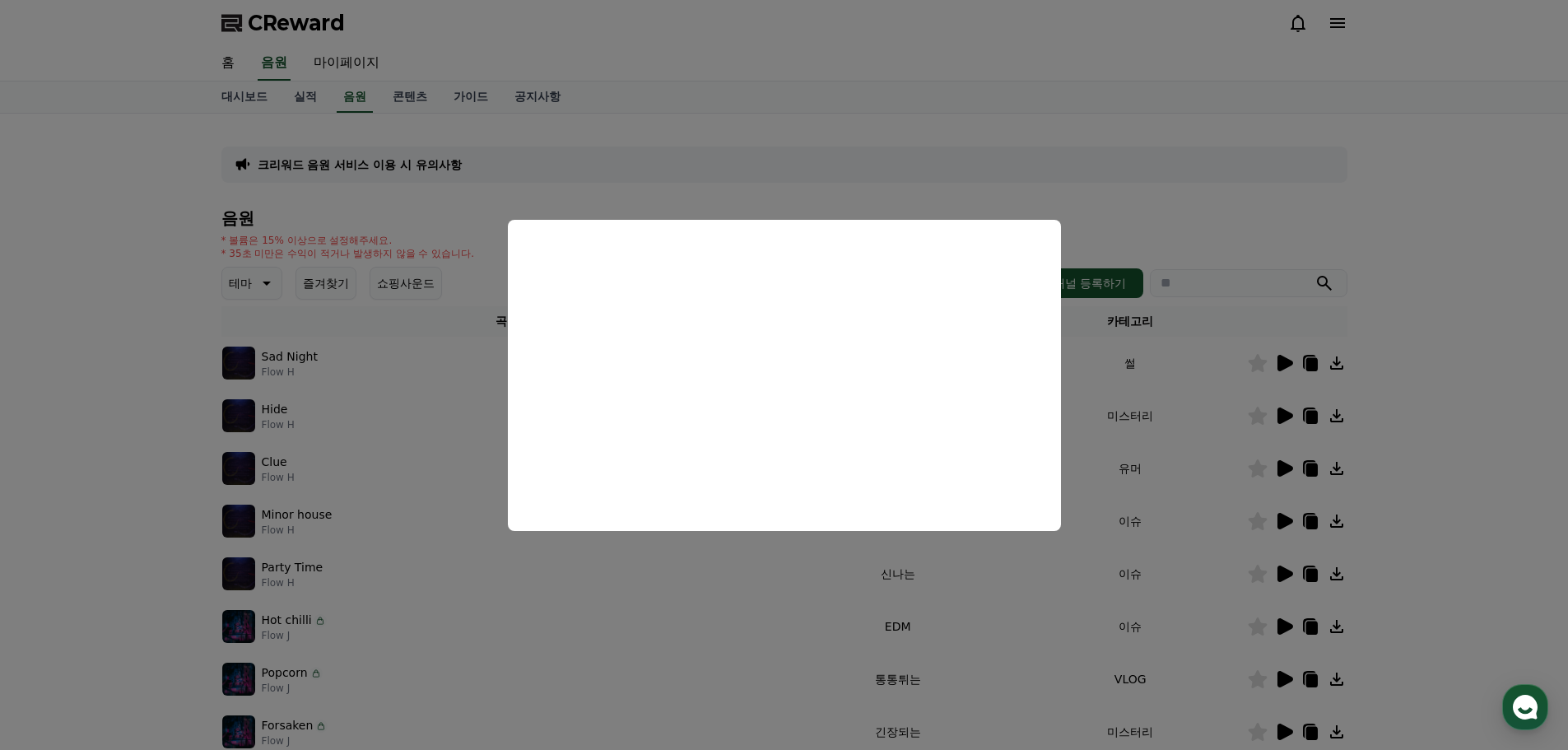
click at [1508, 436] on button "close modal" at bounding box center [784, 375] width 1568 height 750
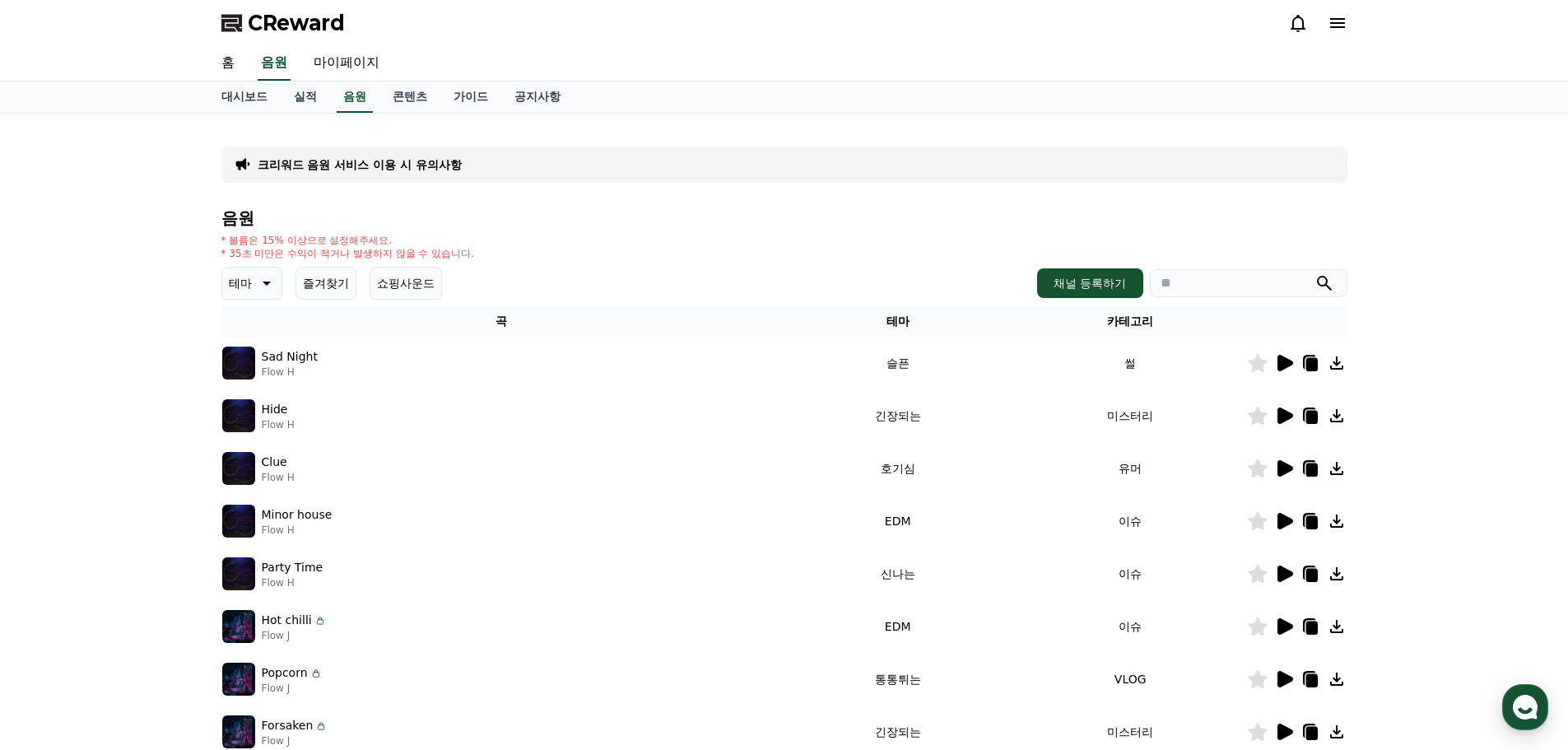
click at [1289, 470] on icon at bounding box center [1286, 469] width 16 height 17
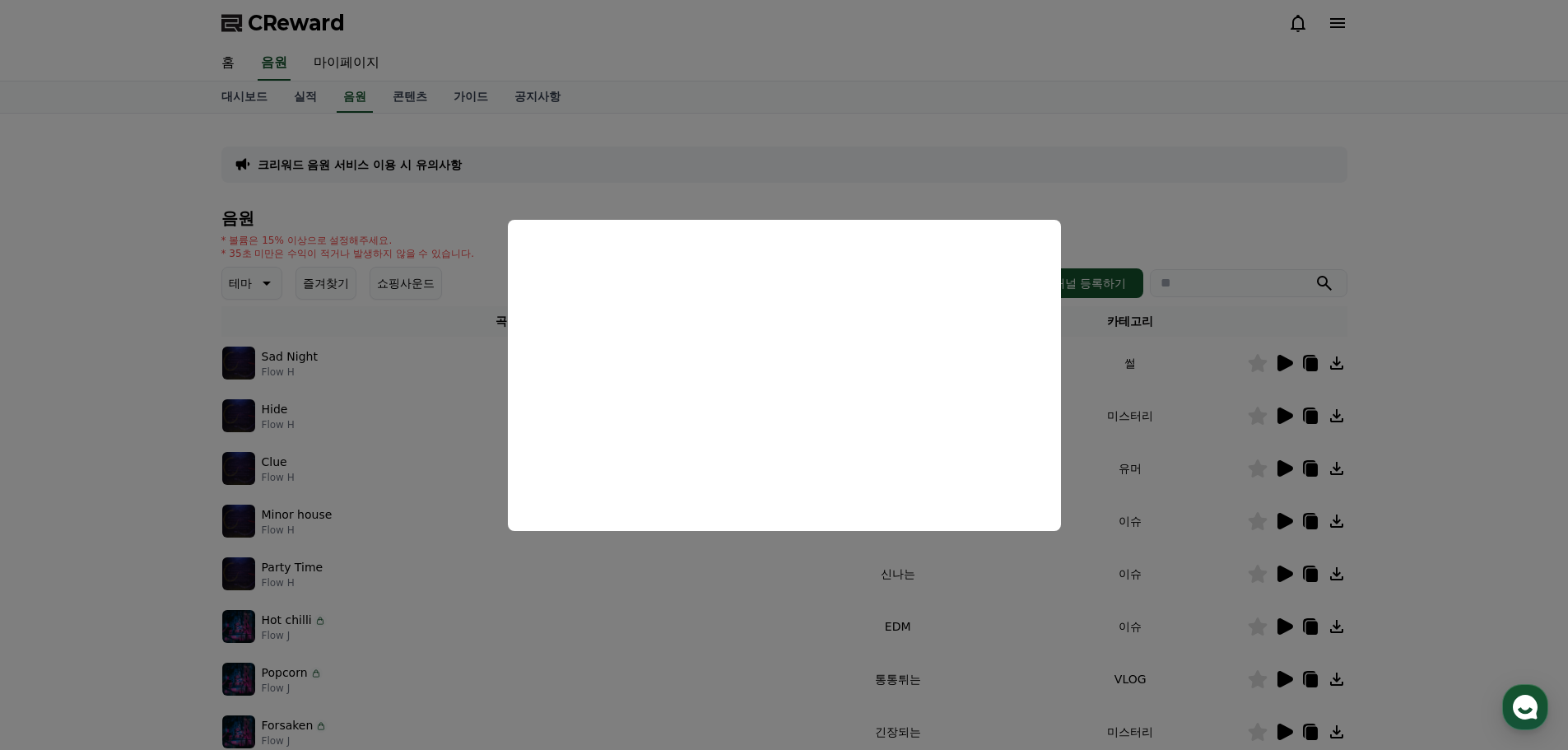
click at [1399, 481] on button "close modal" at bounding box center [784, 375] width 1568 height 750
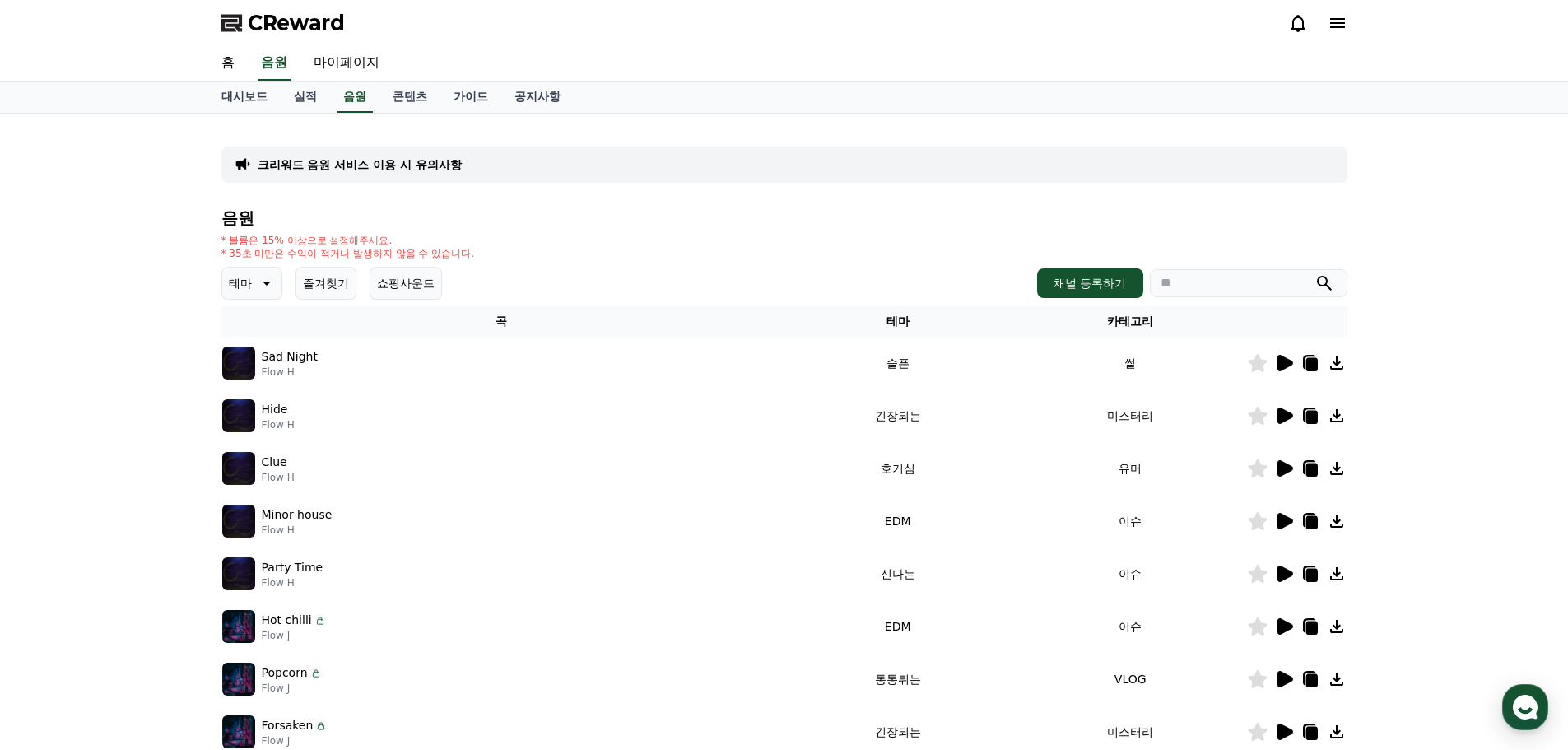
click at [1285, 520] on icon at bounding box center [1286, 521] width 16 height 17
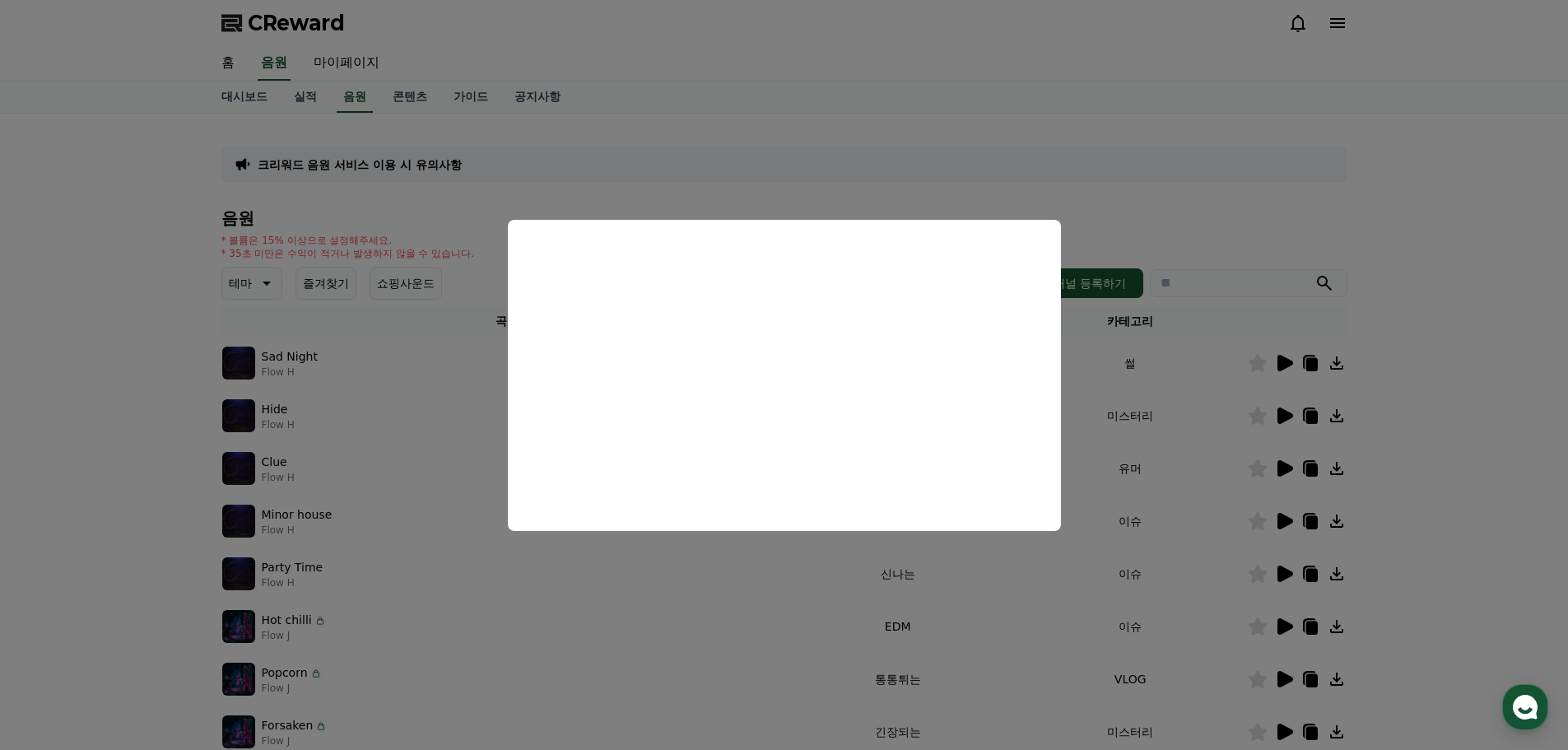
click at [1428, 466] on button "close modal" at bounding box center [784, 375] width 1568 height 750
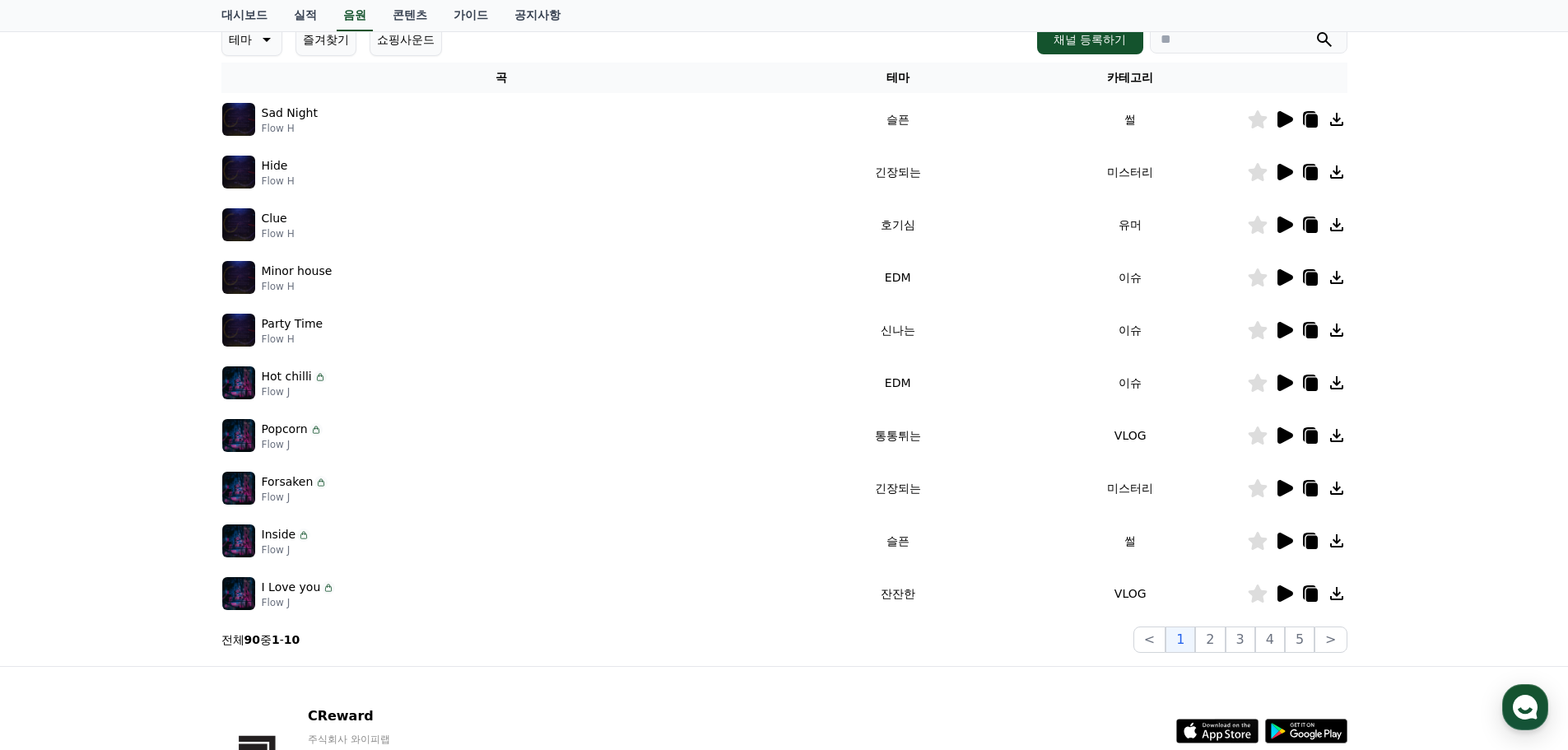
scroll to position [247, 0]
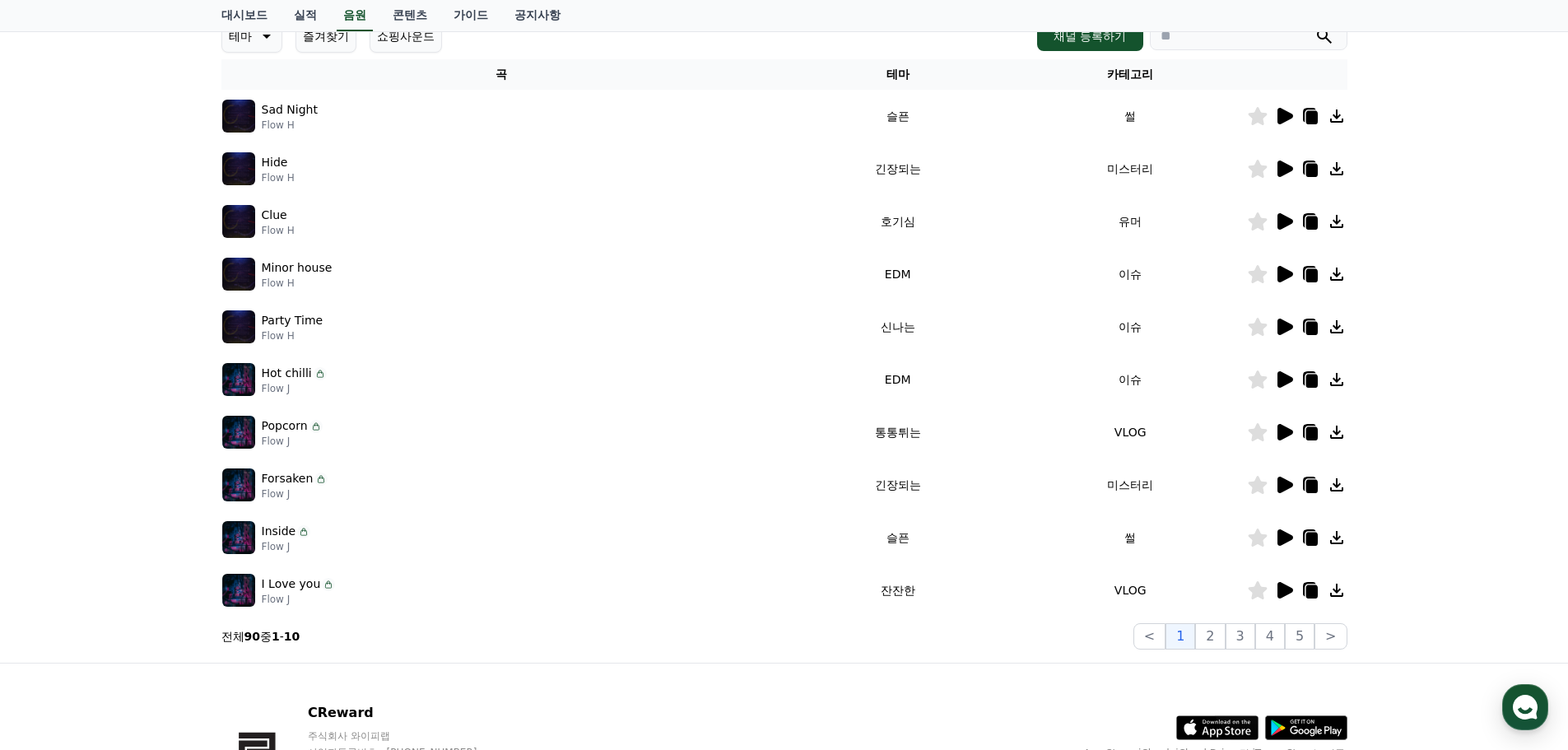
click at [1282, 117] on icon at bounding box center [1286, 115] width 16 height 17
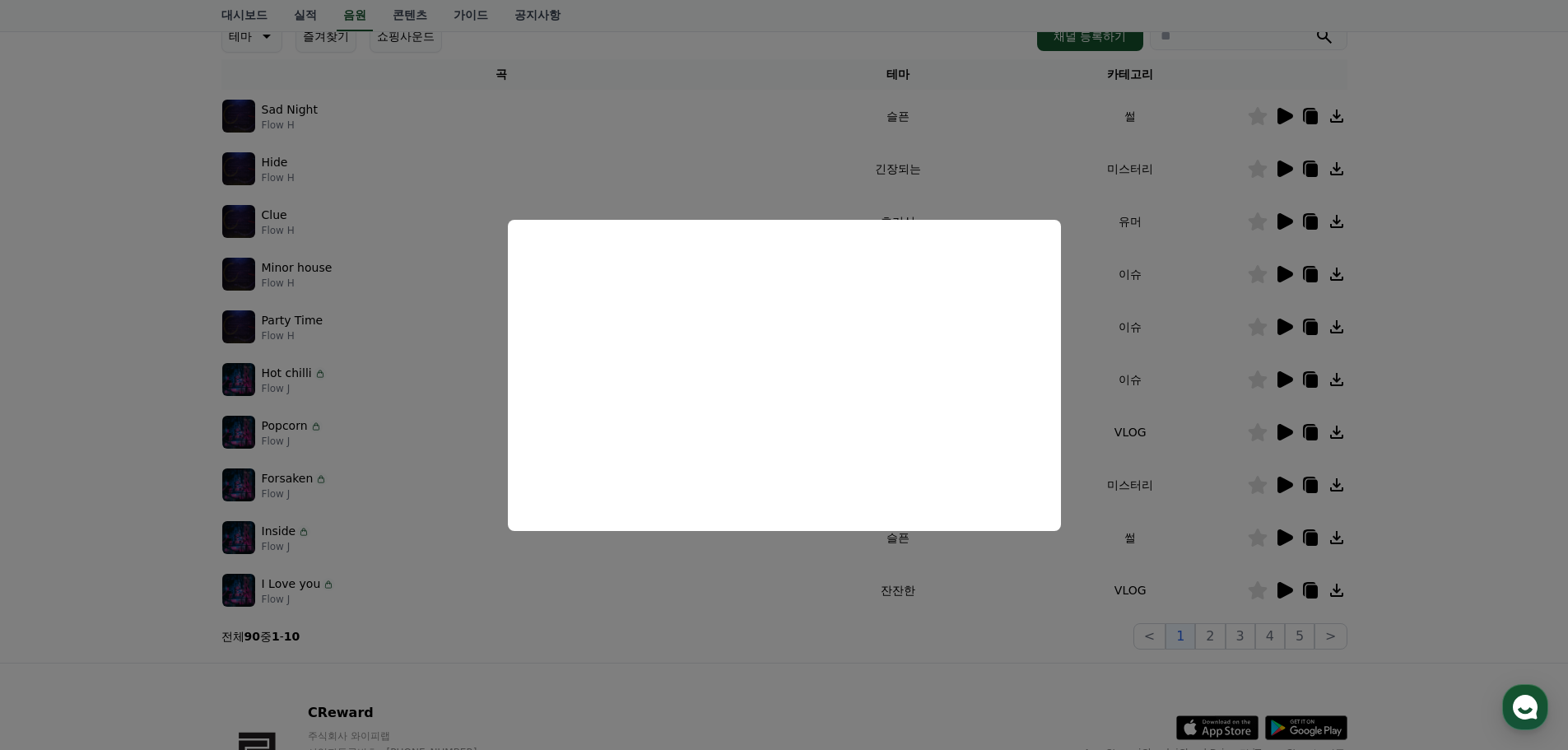
click at [1393, 185] on button "close modal" at bounding box center [784, 375] width 1568 height 750
click at [1289, 170] on icon at bounding box center [1286, 168] width 16 height 17
click at [1281, 223] on button "close modal" at bounding box center [784, 375] width 1568 height 750
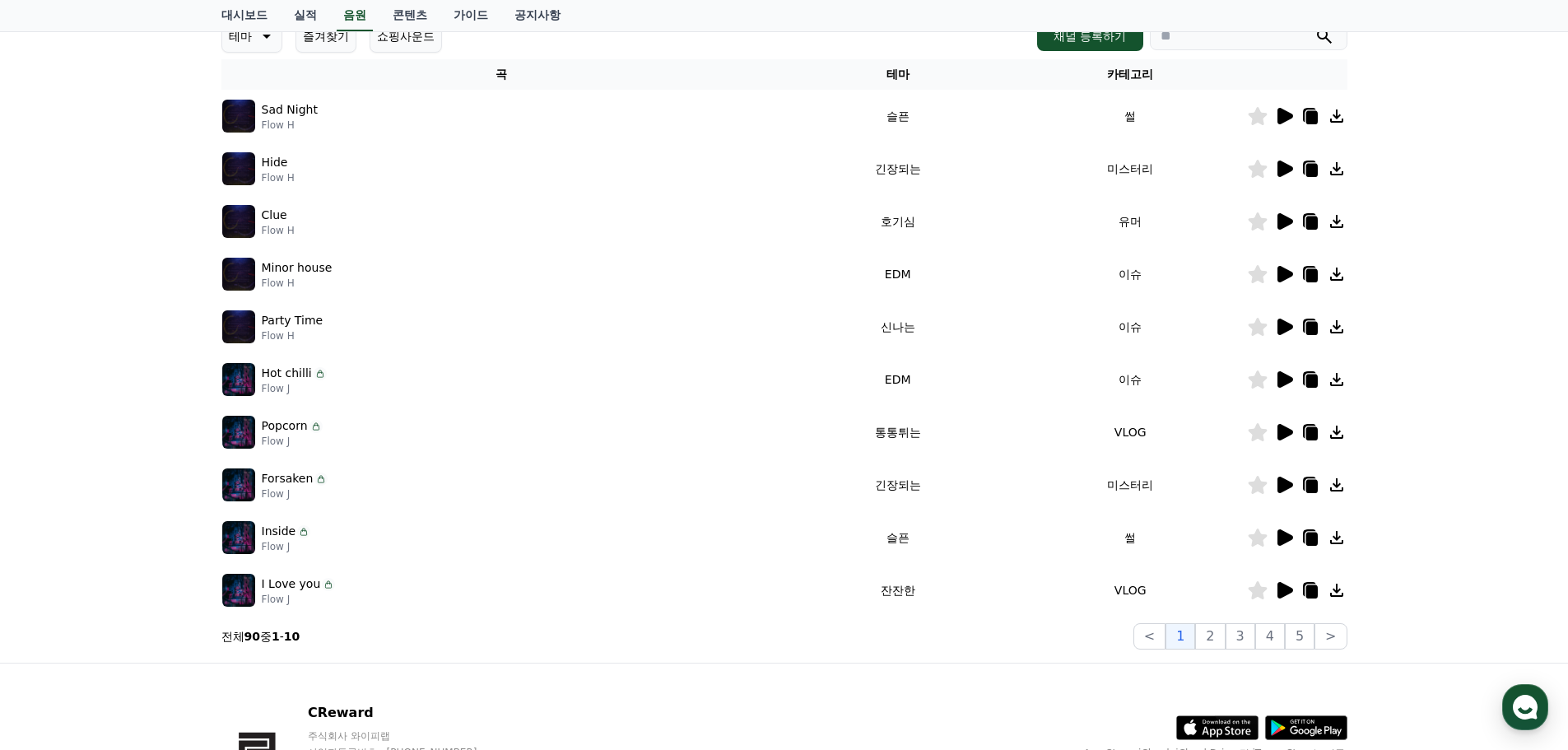
click at [1285, 232] on td at bounding box center [1297, 221] width 100 height 53
click at [1275, 227] on icon at bounding box center [1285, 222] width 20 height 20
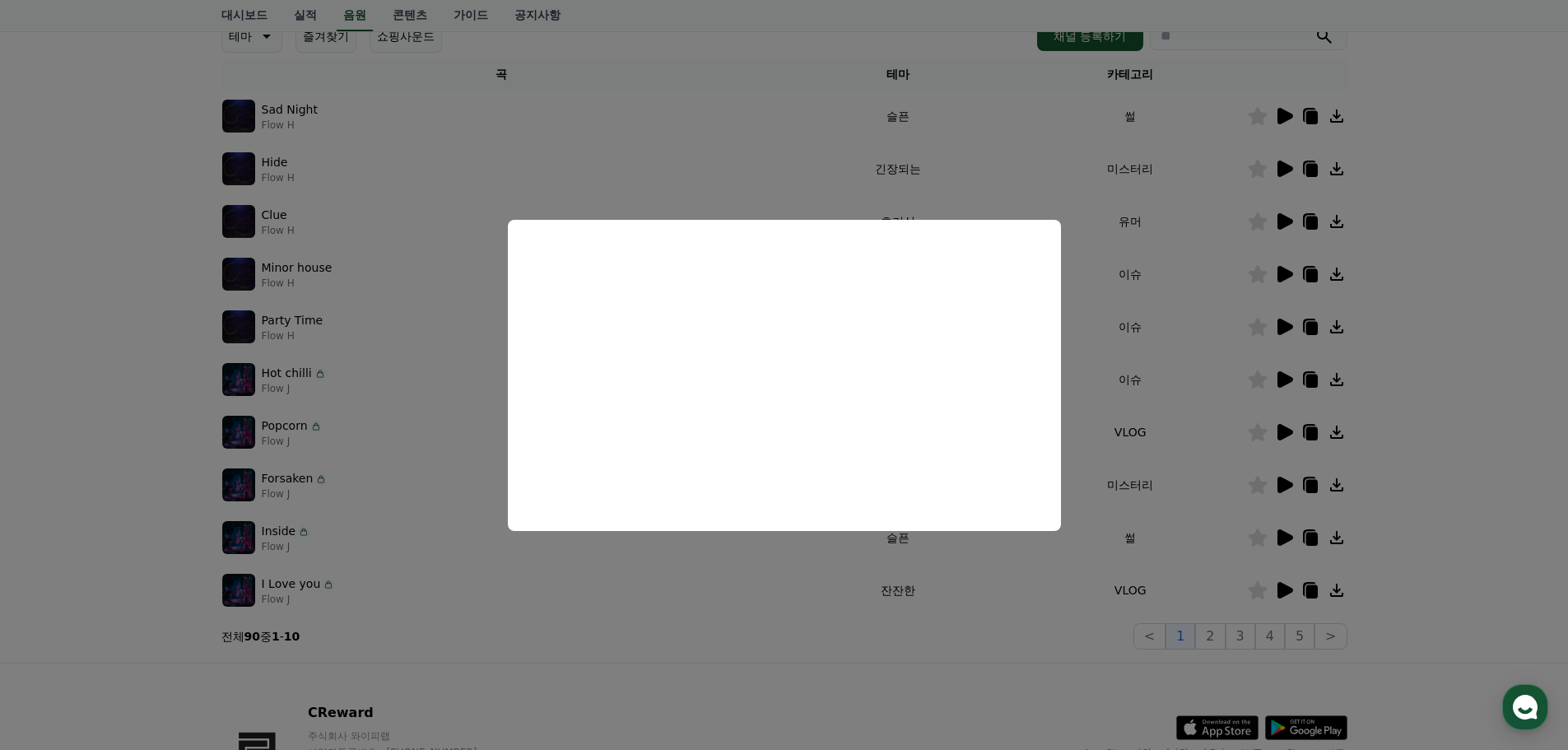
click at [1426, 316] on button "close modal" at bounding box center [784, 375] width 1568 height 750
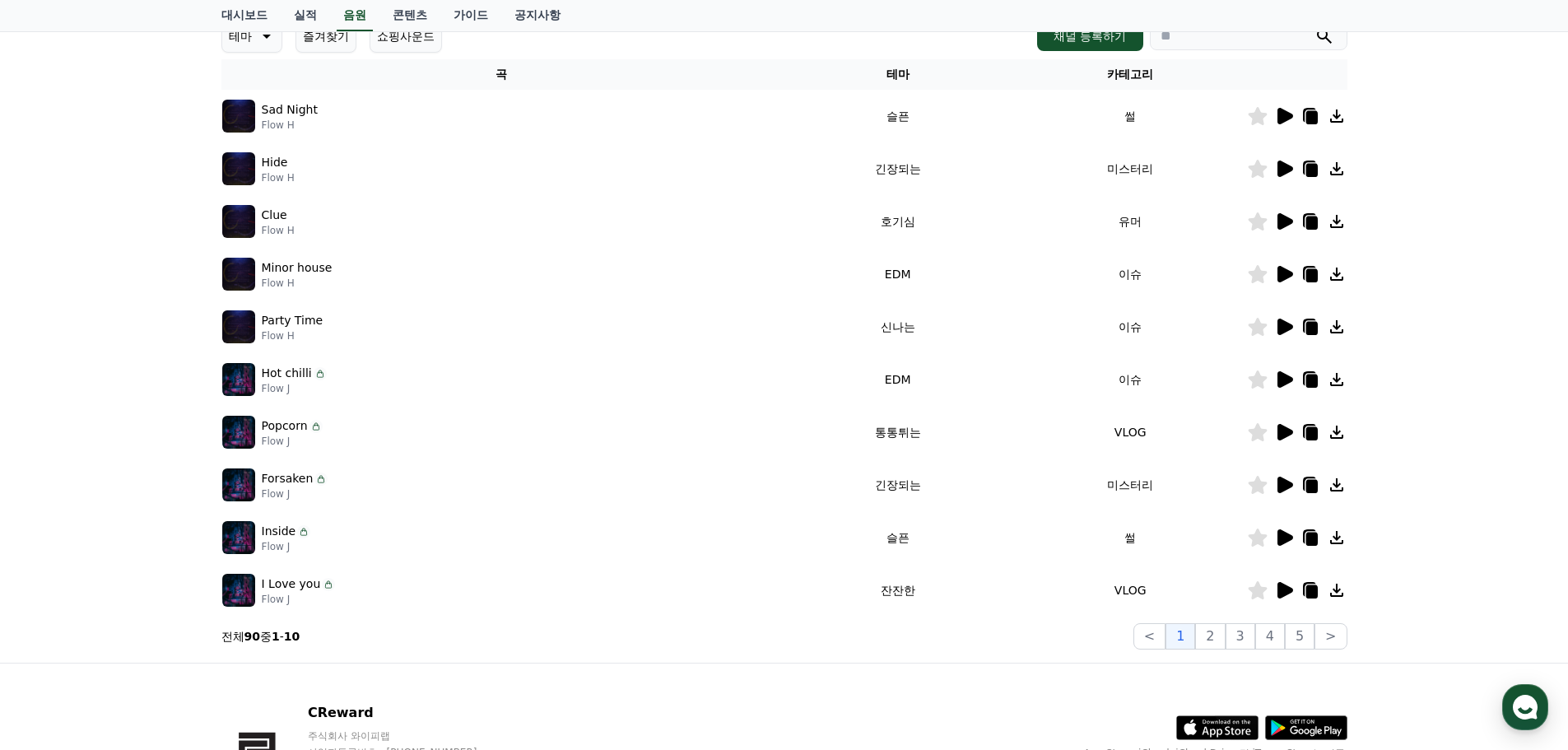
click at [1285, 265] on icon at bounding box center [1285, 275] width 20 height 20
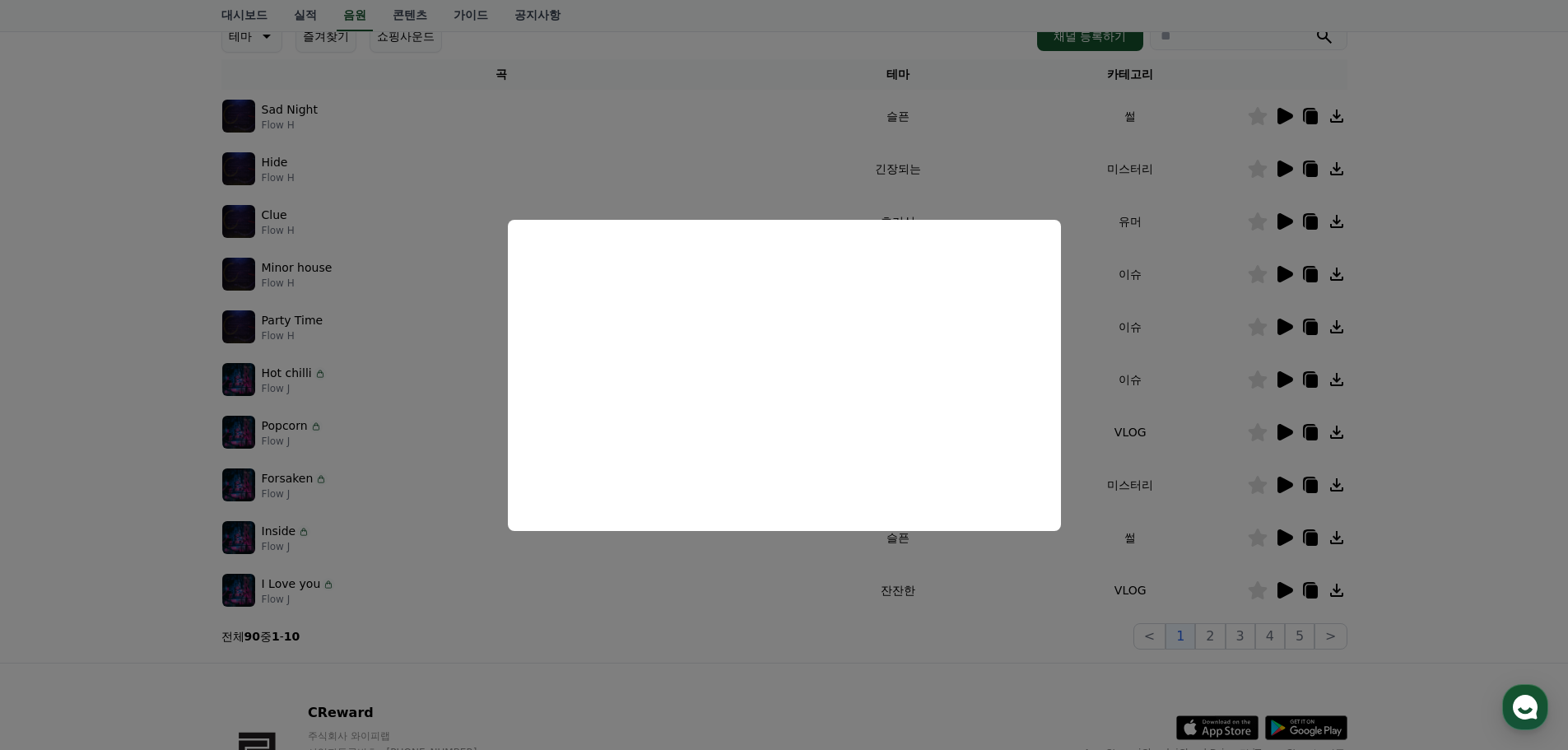
click at [1445, 363] on button "close modal" at bounding box center [784, 375] width 1568 height 750
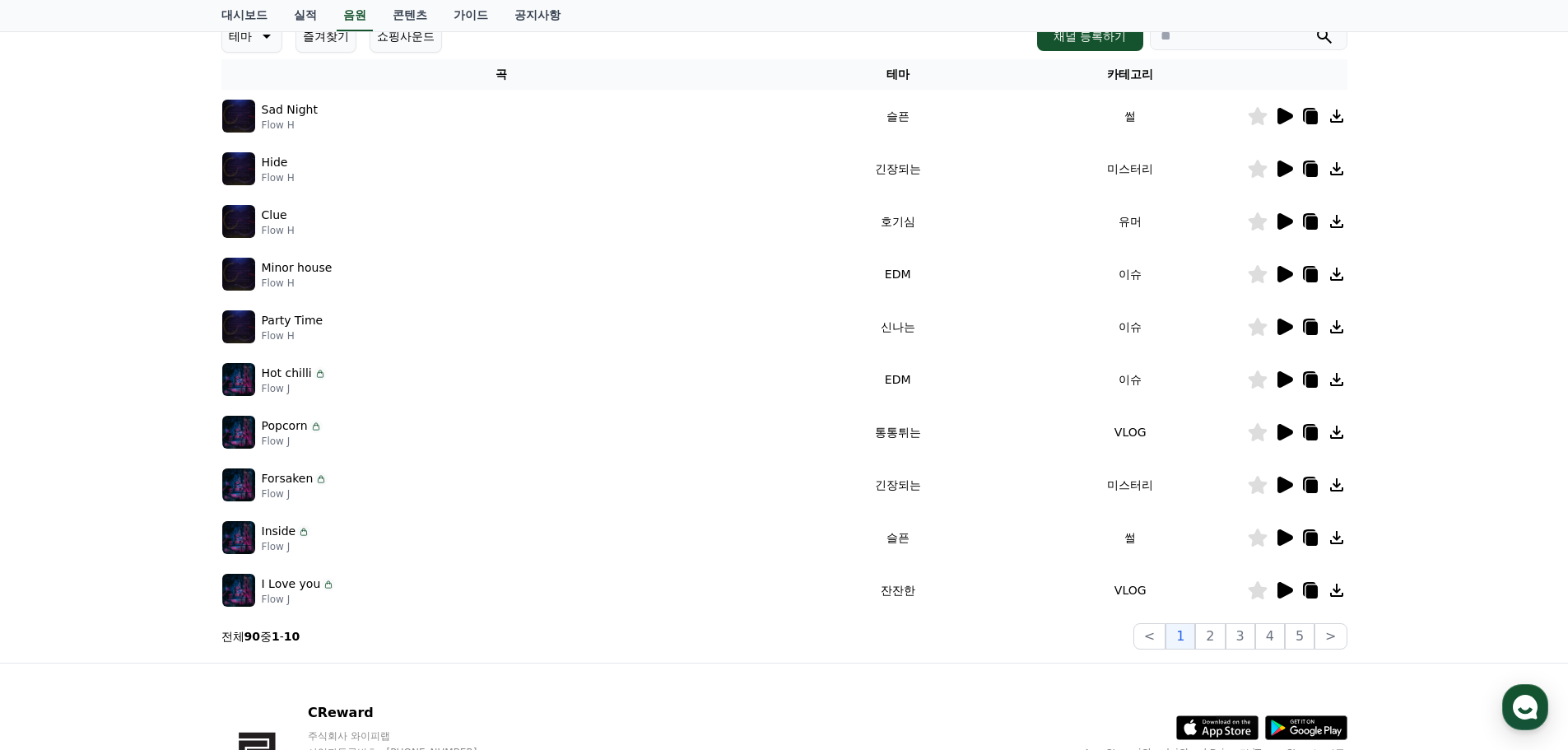
click at [1277, 328] on icon at bounding box center [1285, 327] width 20 height 20
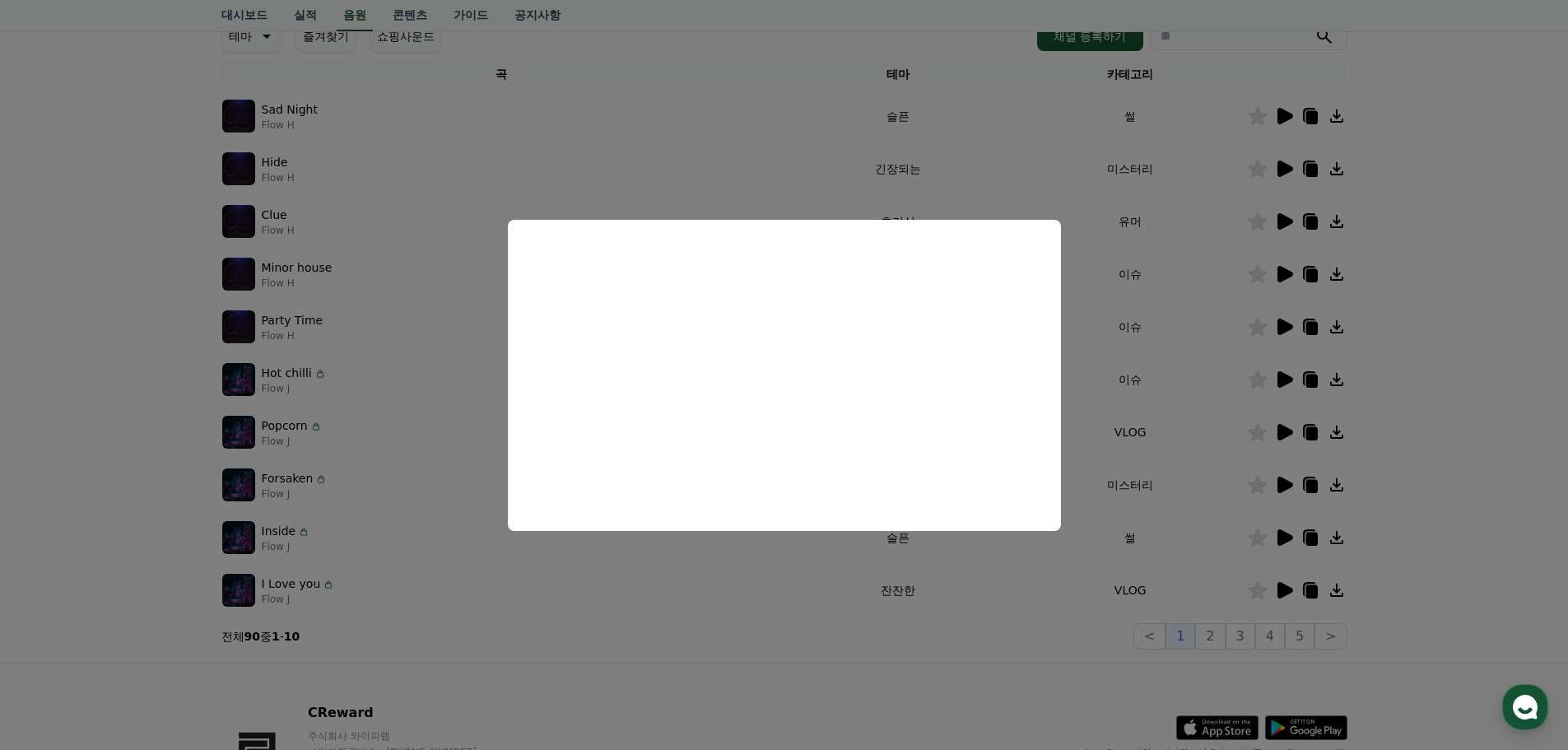
click at [1514, 391] on button "close modal" at bounding box center [784, 375] width 1568 height 750
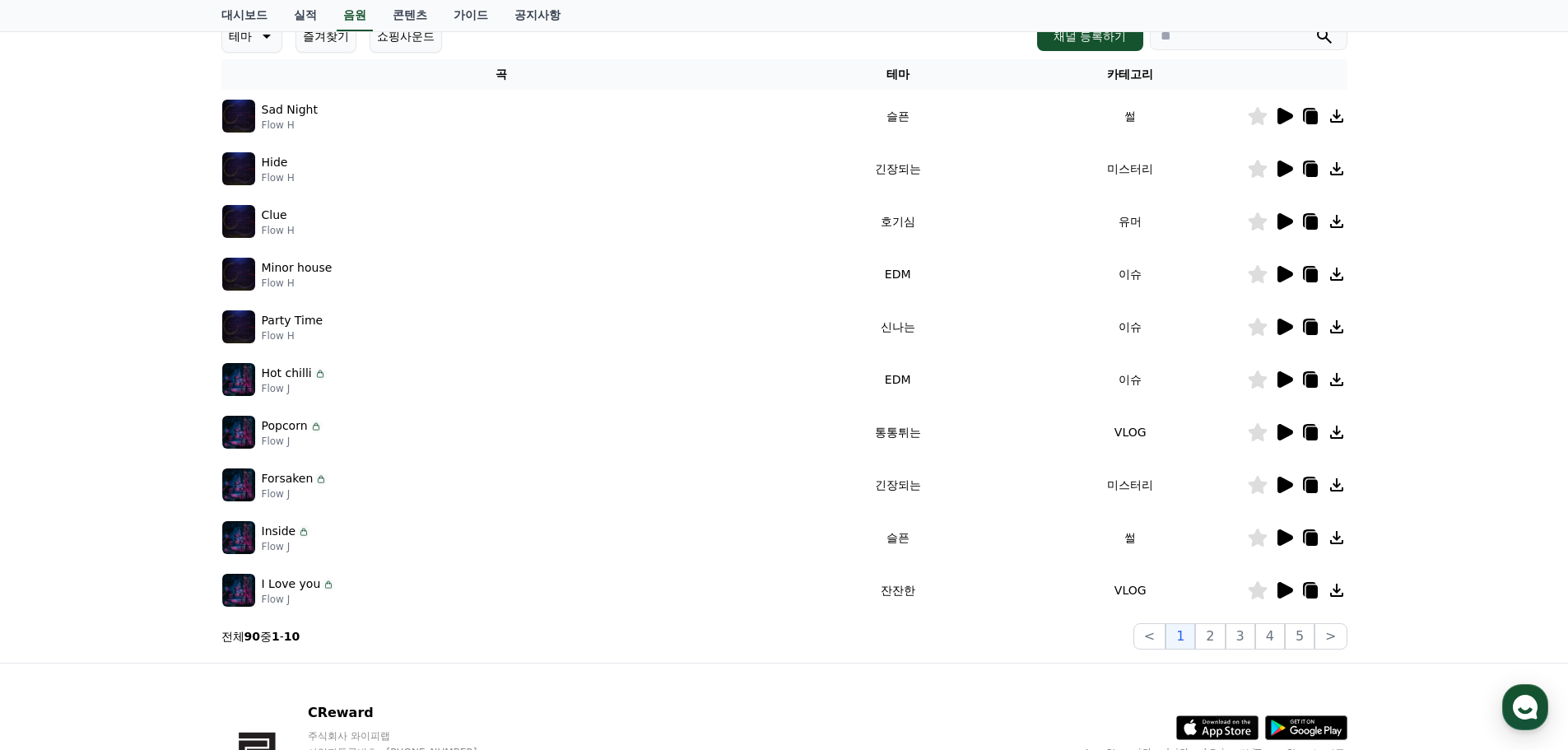
click at [1283, 383] on icon at bounding box center [1286, 379] width 16 height 17
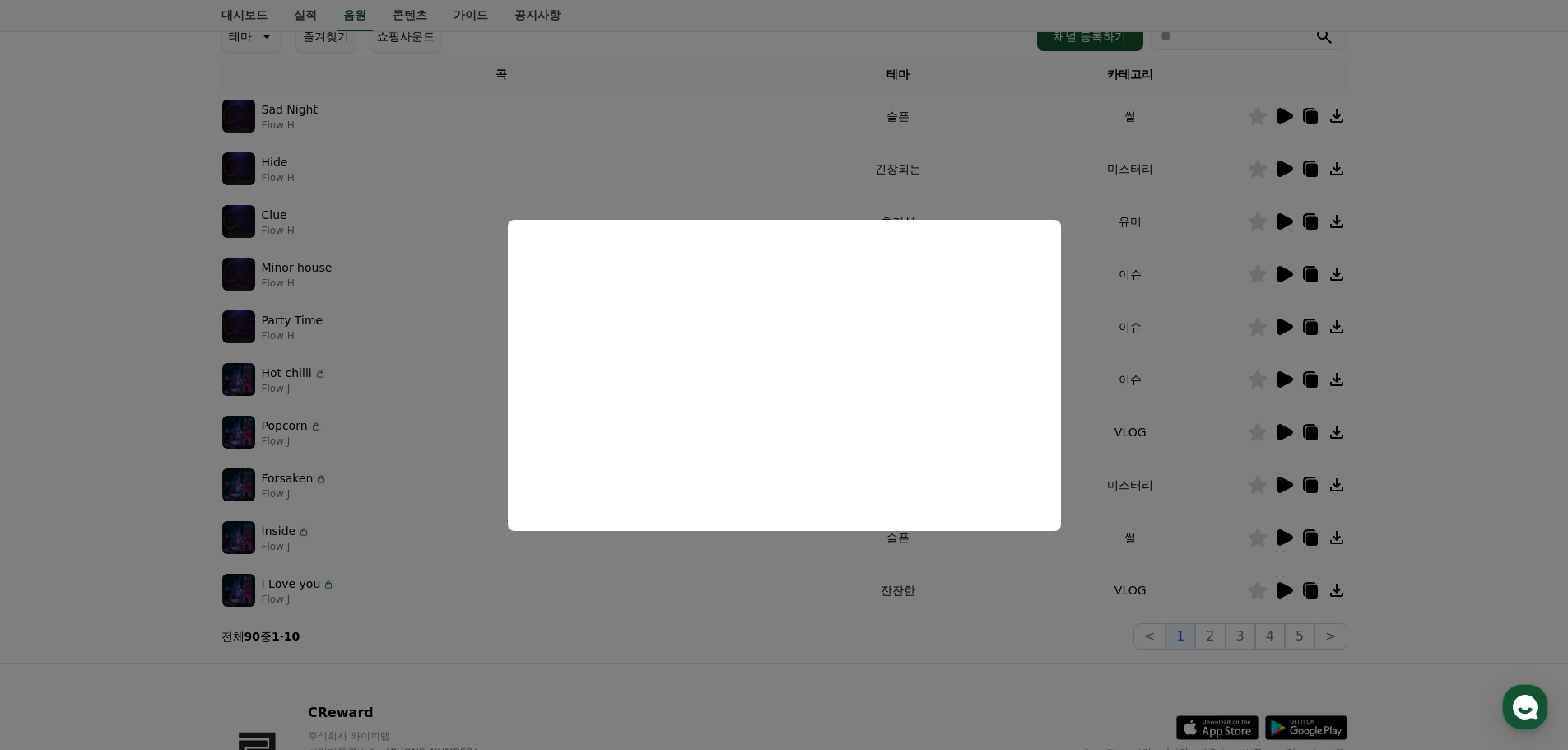
click at [1423, 512] on button "close modal" at bounding box center [784, 375] width 1568 height 750
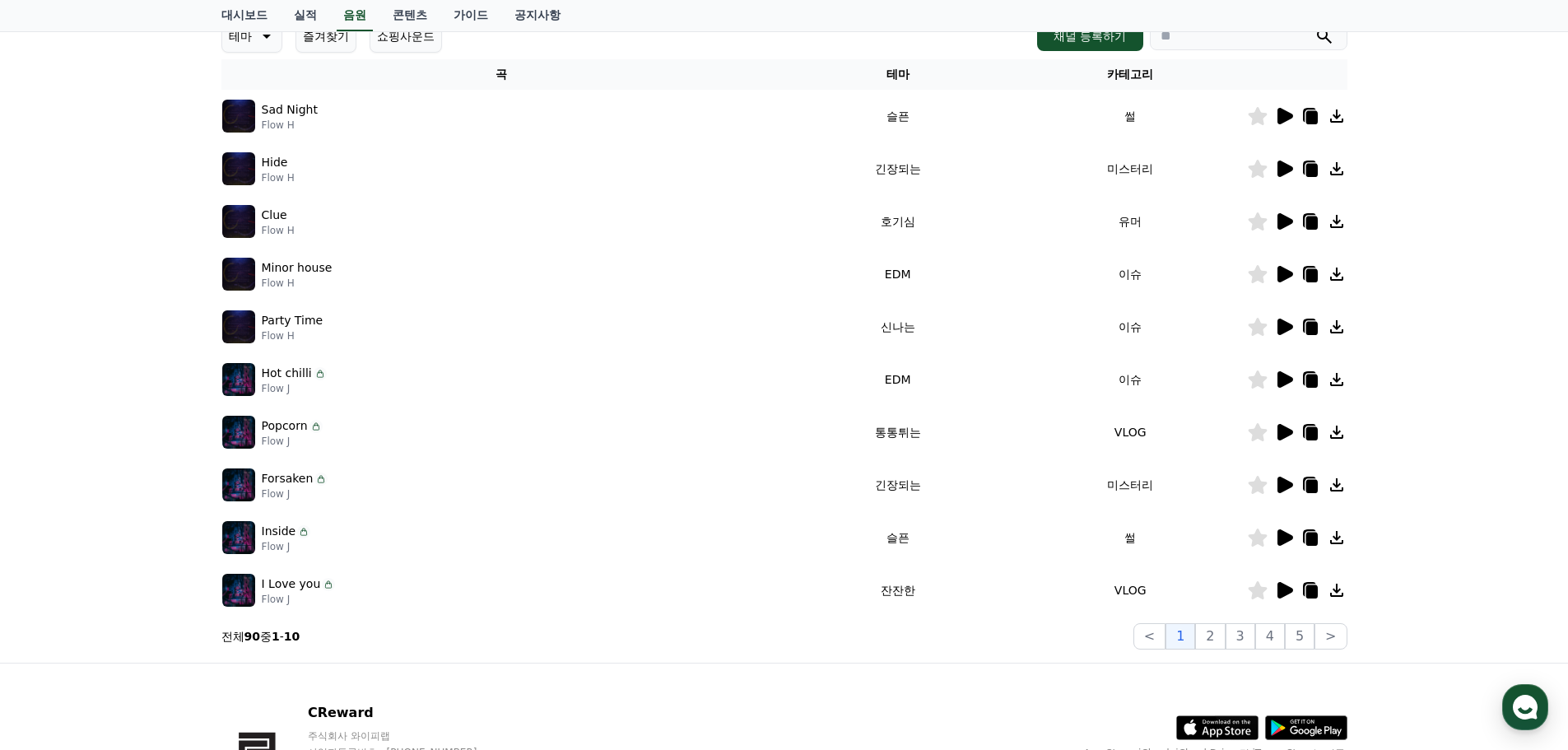
click at [1310, 381] on icon at bounding box center [1311, 381] width 12 height 13
click at [1307, 378] on icon at bounding box center [1311, 381] width 12 height 13
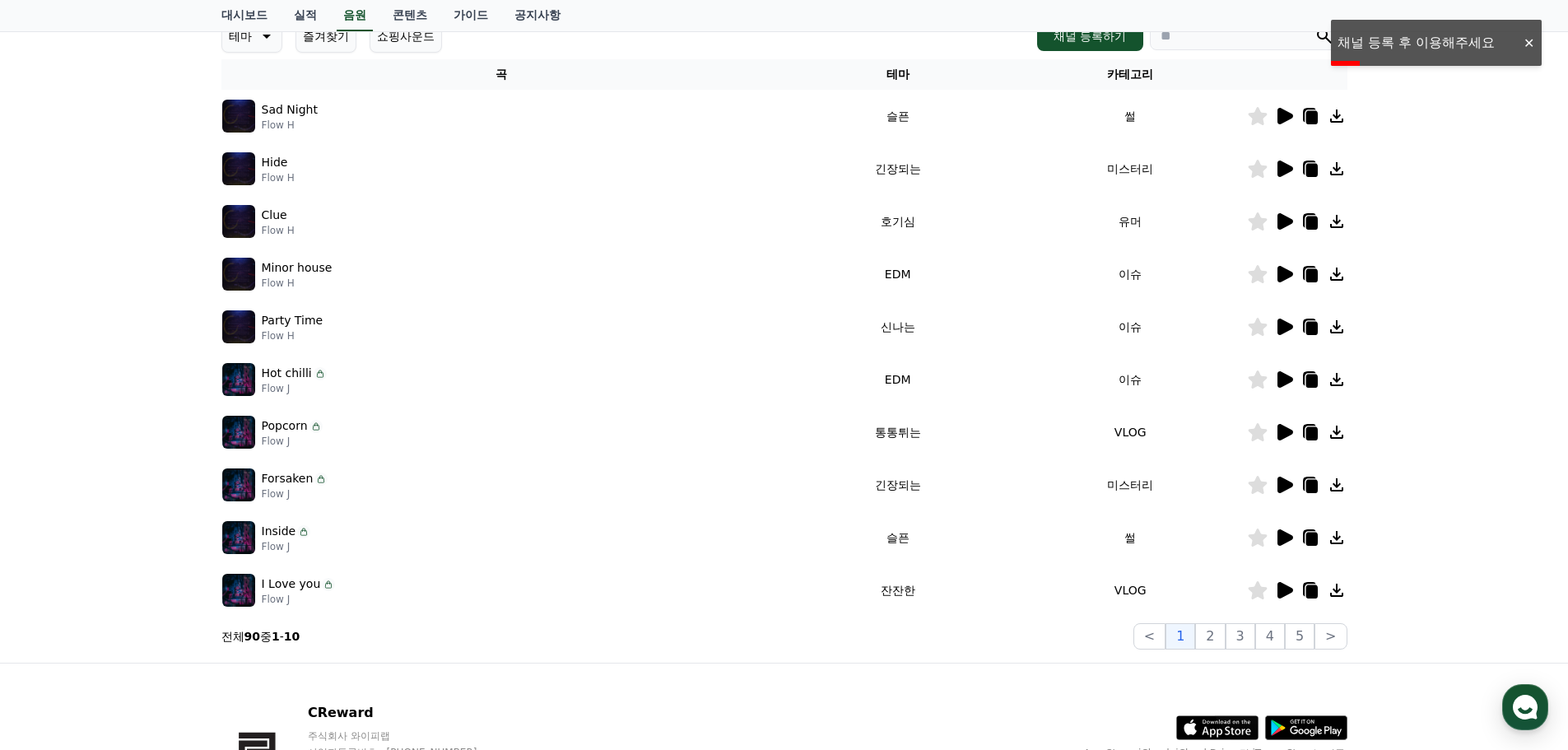
drag, startPoint x: 299, startPoint y: 381, endPoint x: 261, endPoint y: 377, distance: 38.2
click at [261, 377] on div "Hot chilli Flow J" at bounding box center [502, 379] width 559 height 33
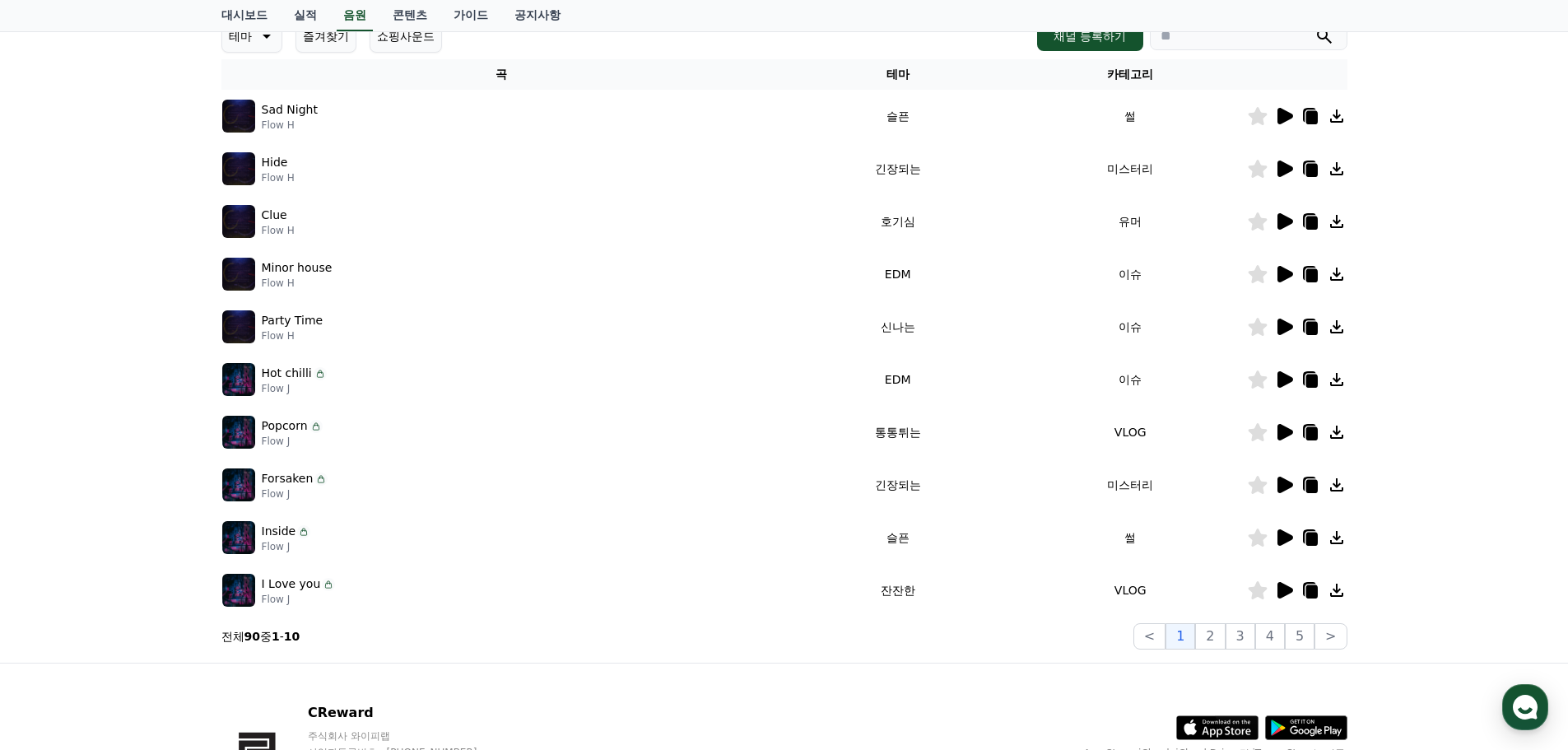
click at [356, 371] on div "Hot chilli Flow J" at bounding box center [502, 379] width 559 height 33
drag, startPoint x: 357, startPoint y: 371, endPoint x: 258, endPoint y: 376, distance: 99.1
click at [258, 376] on div "Hot chilli Flow J" at bounding box center [502, 379] width 559 height 33
copy div "Hot chilli"
click at [1280, 432] on icon at bounding box center [1286, 432] width 16 height 17
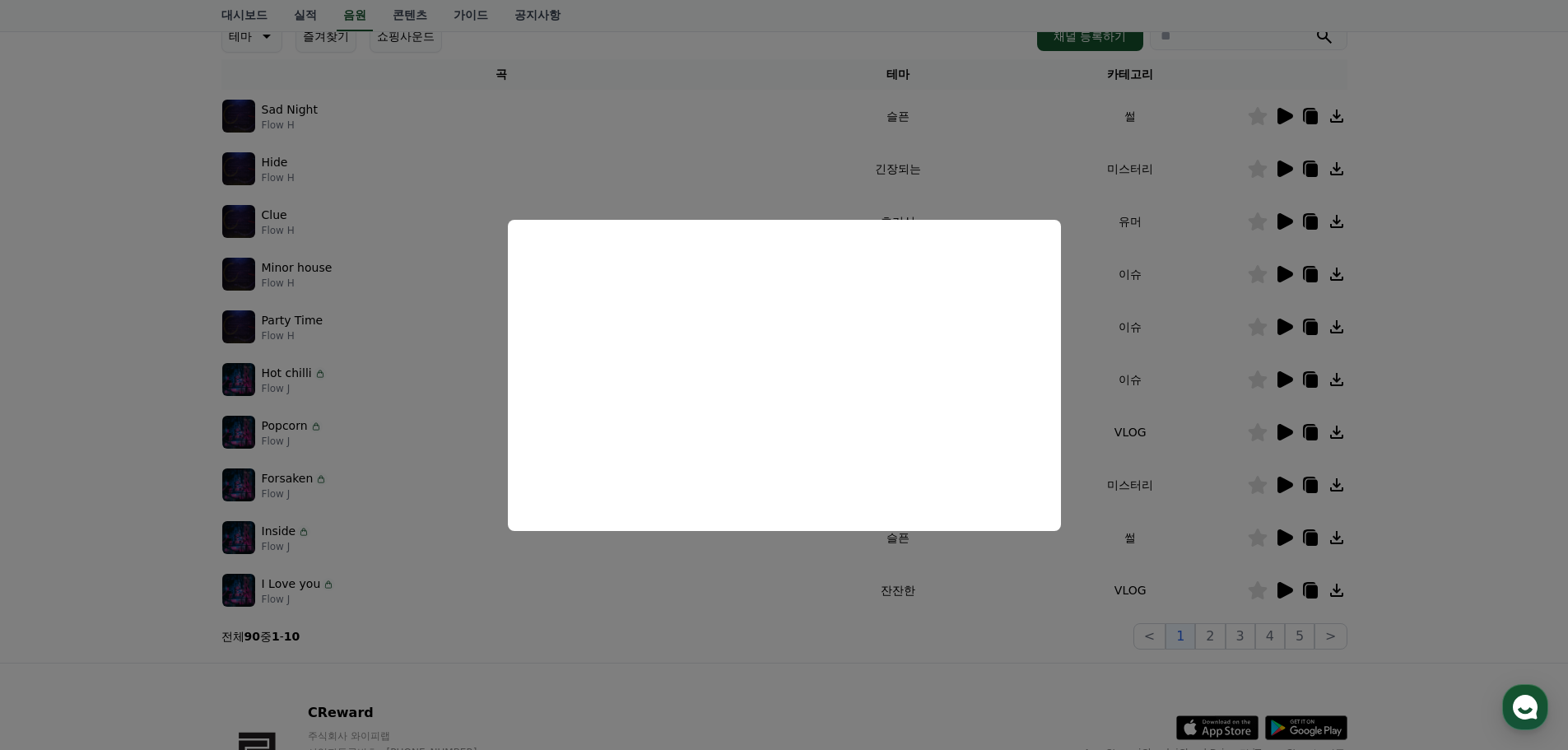
click at [1549, 350] on button "close modal" at bounding box center [784, 375] width 1568 height 750
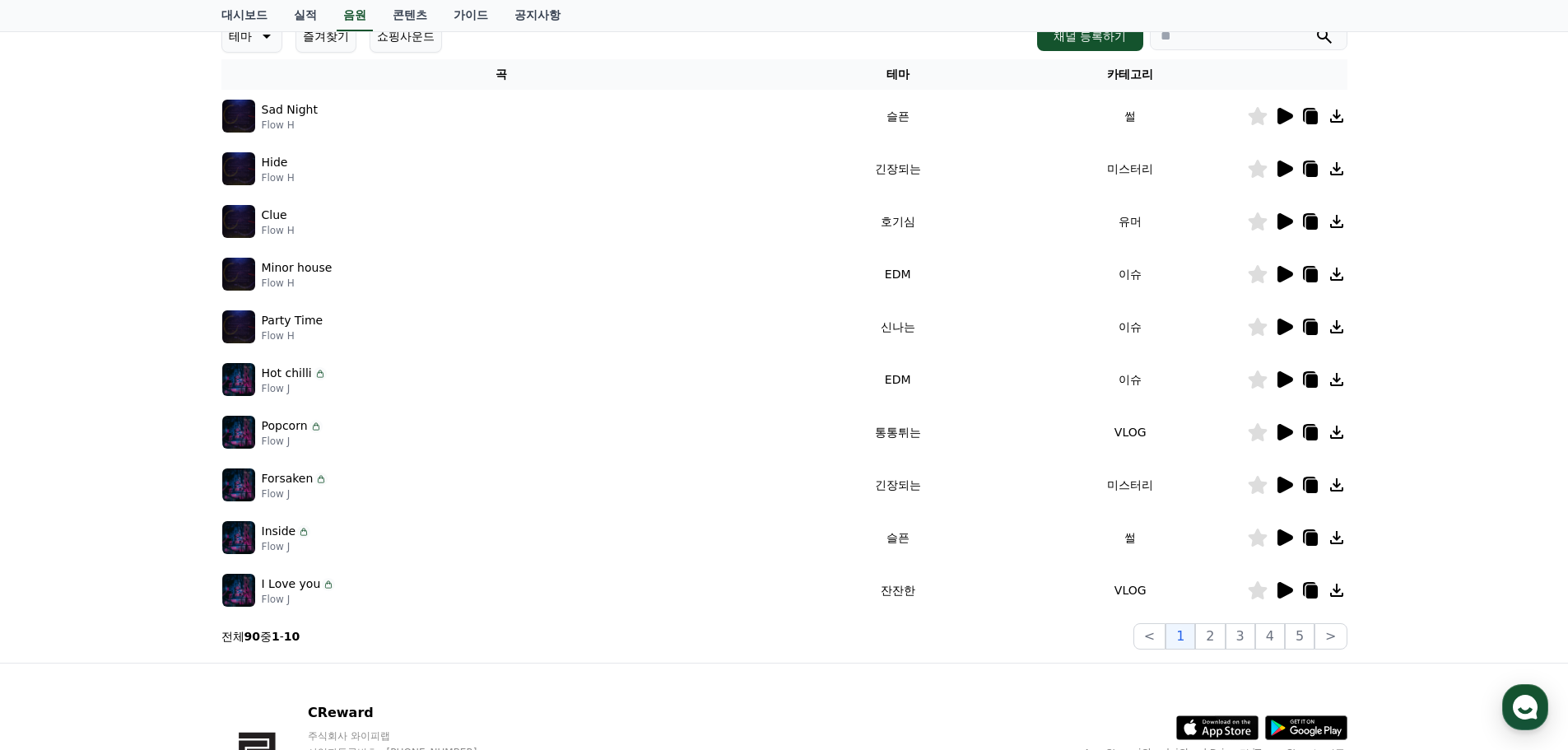
click at [1284, 490] on icon at bounding box center [1286, 484] width 16 height 17
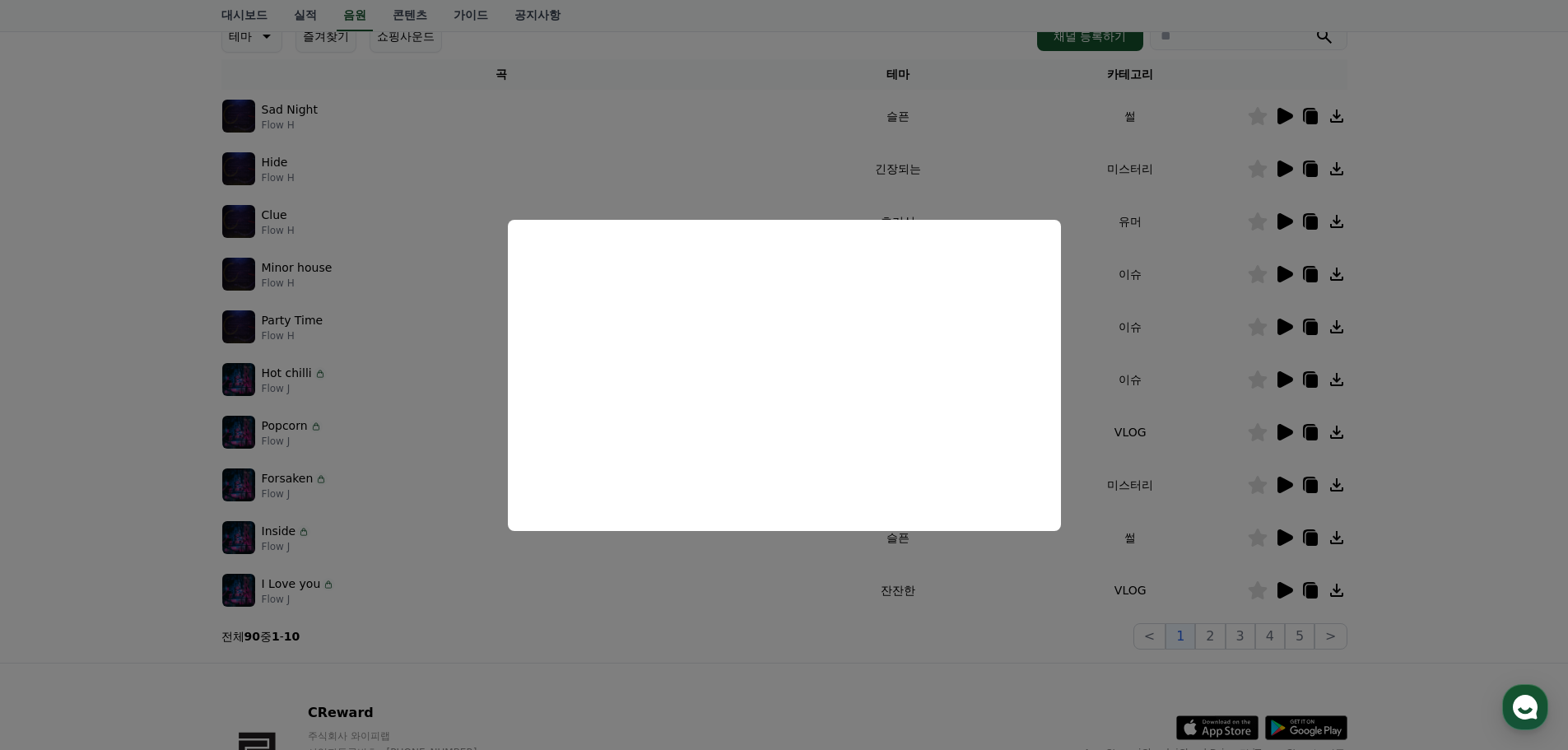
drag, startPoint x: 1453, startPoint y: 491, endPoint x: 1443, endPoint y: 484, distance: 12.2
click at [1453, 490] on button "close modal" at bounding box center [784, 375] width 1568 height 750
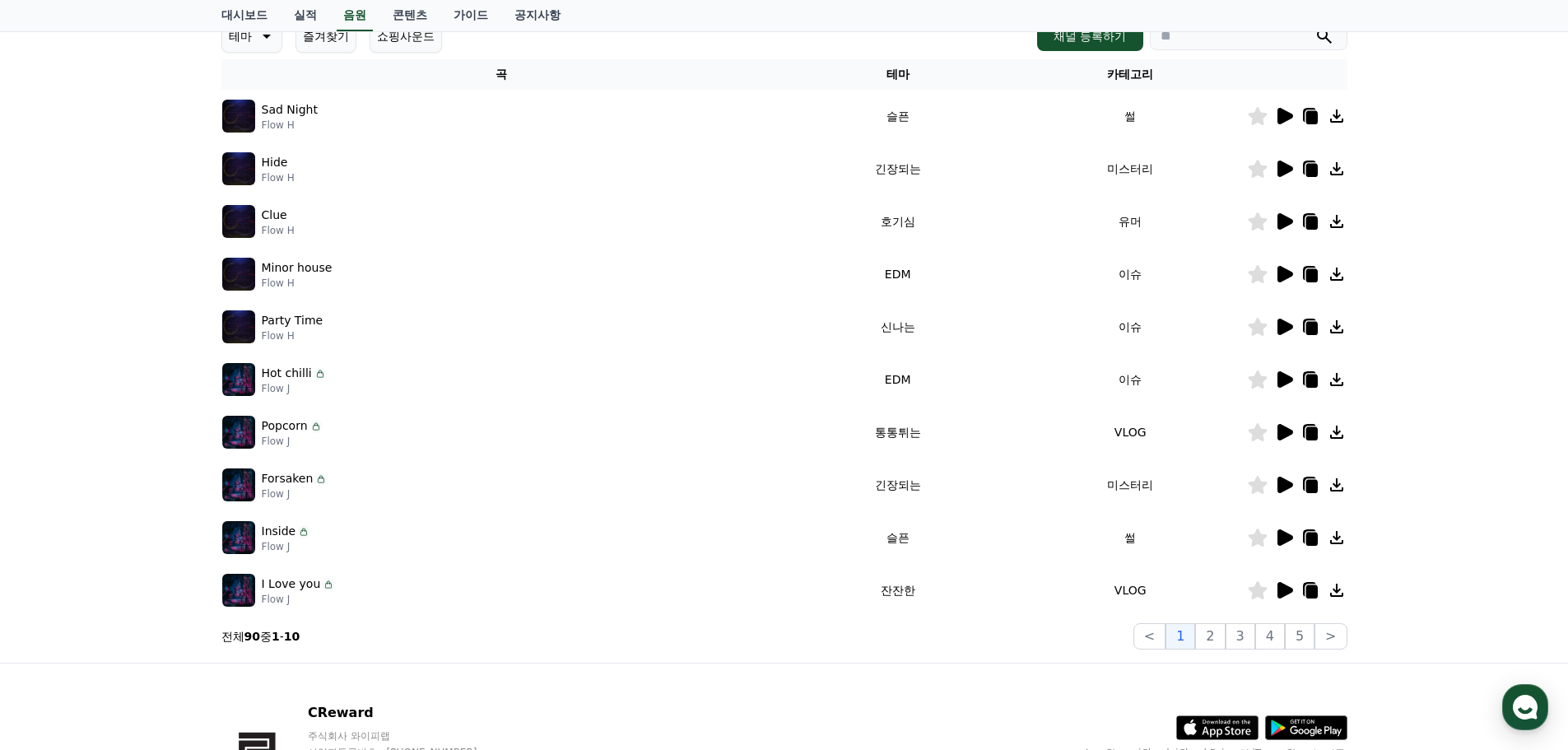
click at [1285, 539] on icon at bounding box center [1286, 537] width 16 height 17
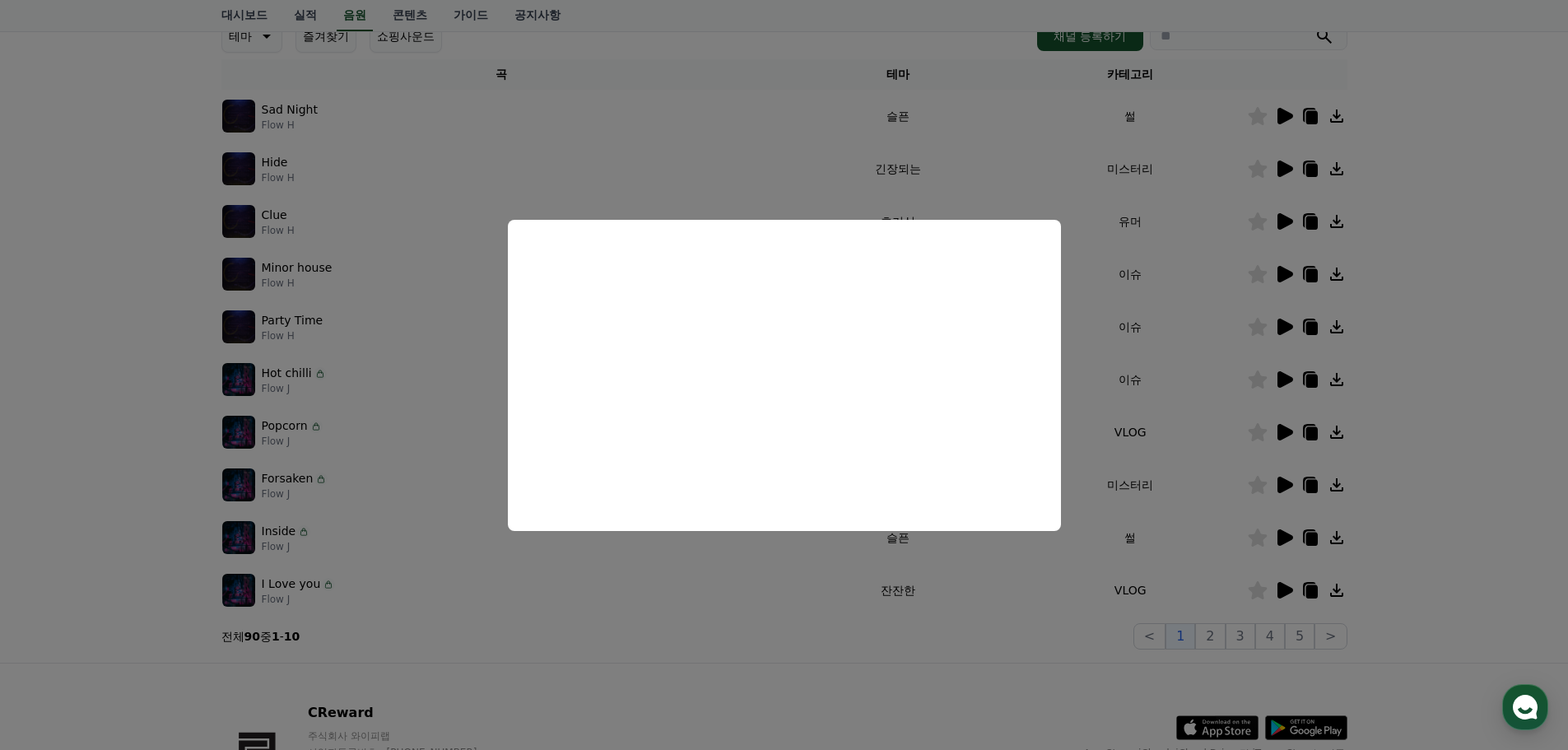
click at [1449, 560] on button "close modal" at bounding box center [784, 375] width 1568 height 750
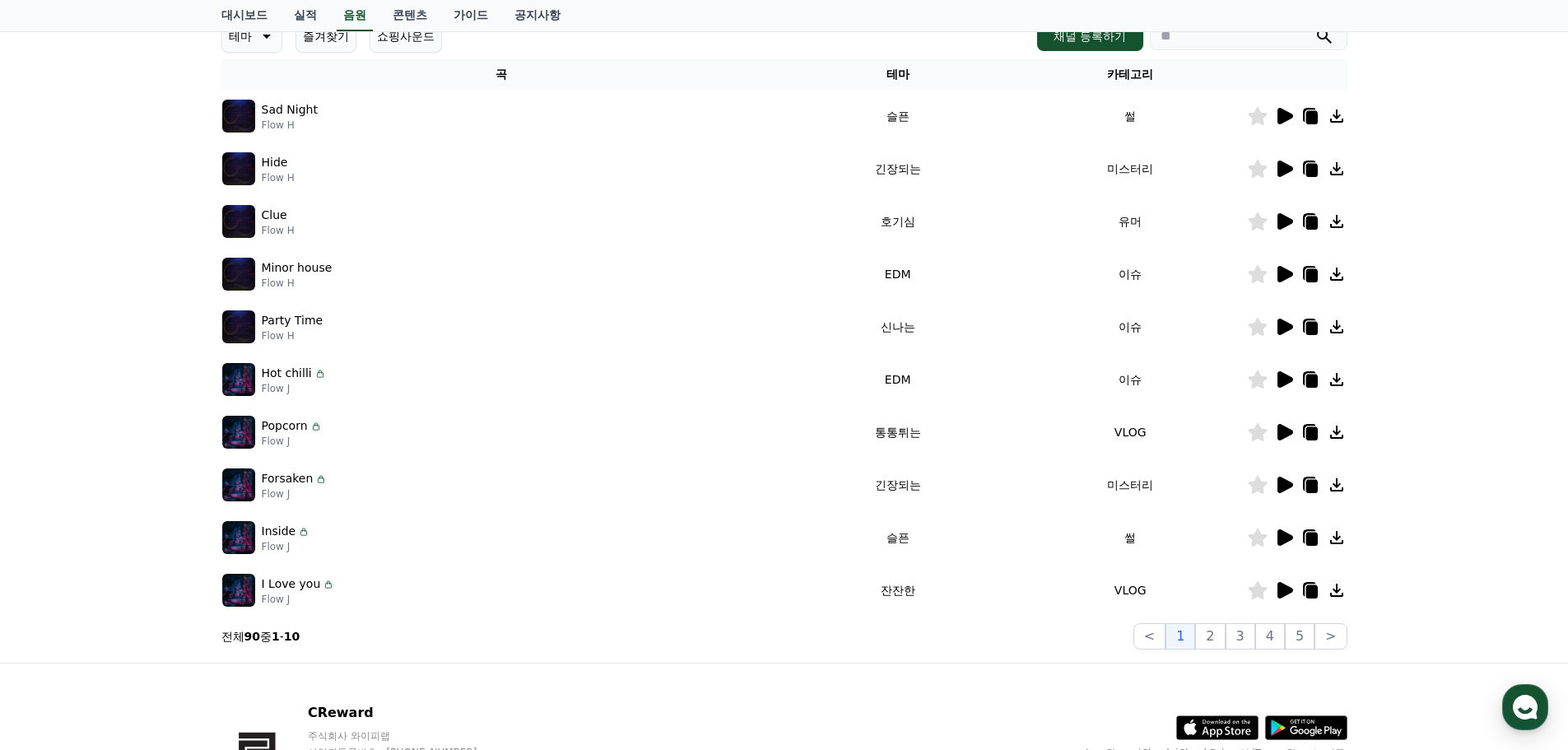
click at [1276, 587] on icon at bounding box center [1285, 591] width 20 height 20
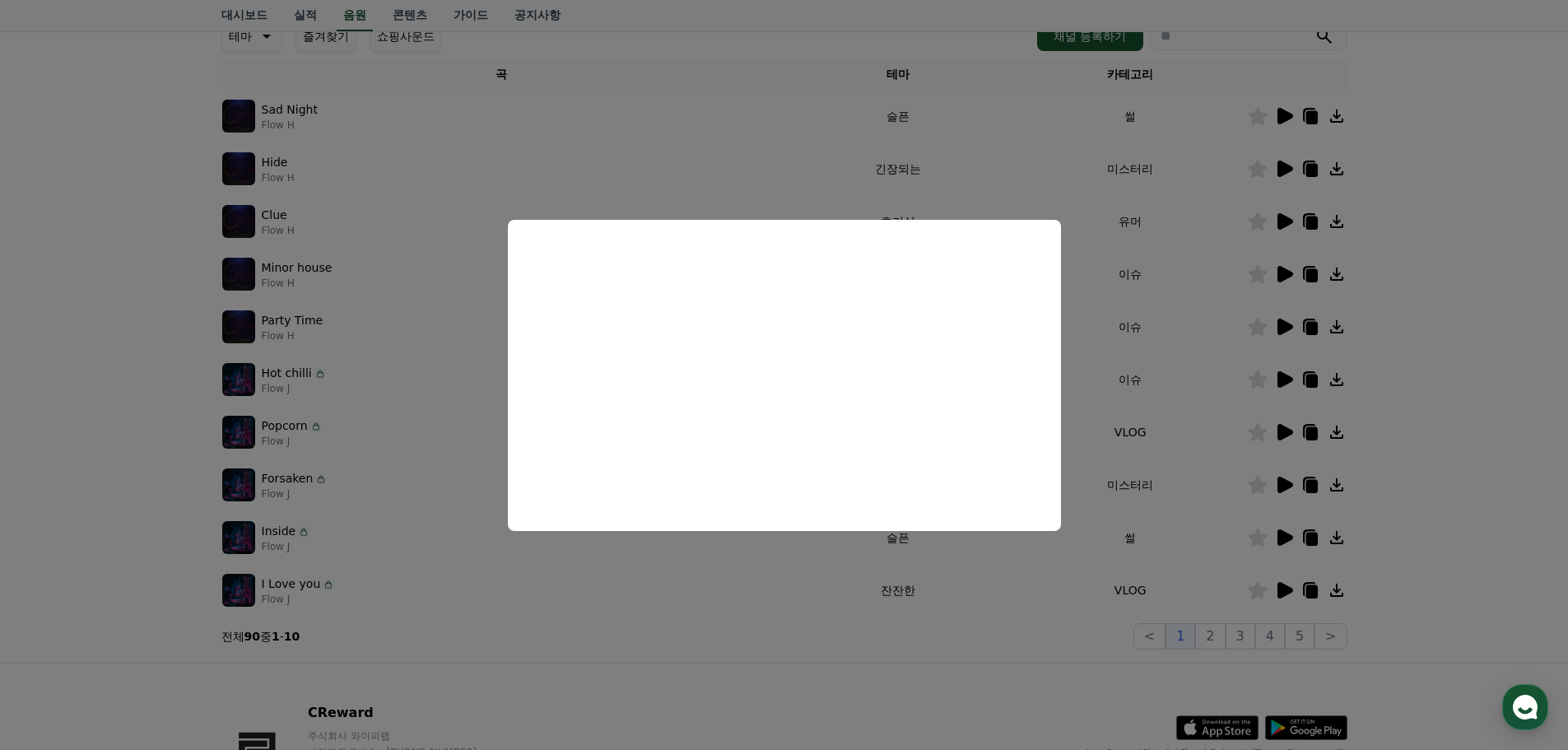
click at [1441, 587] on button "close modal" at bounding box center [784, 375] width 1568 height 750
drag, startPoint x: 1350, startPoint y: 651, endPoint x: 1324, endPoint y: 651, distance: 26.0
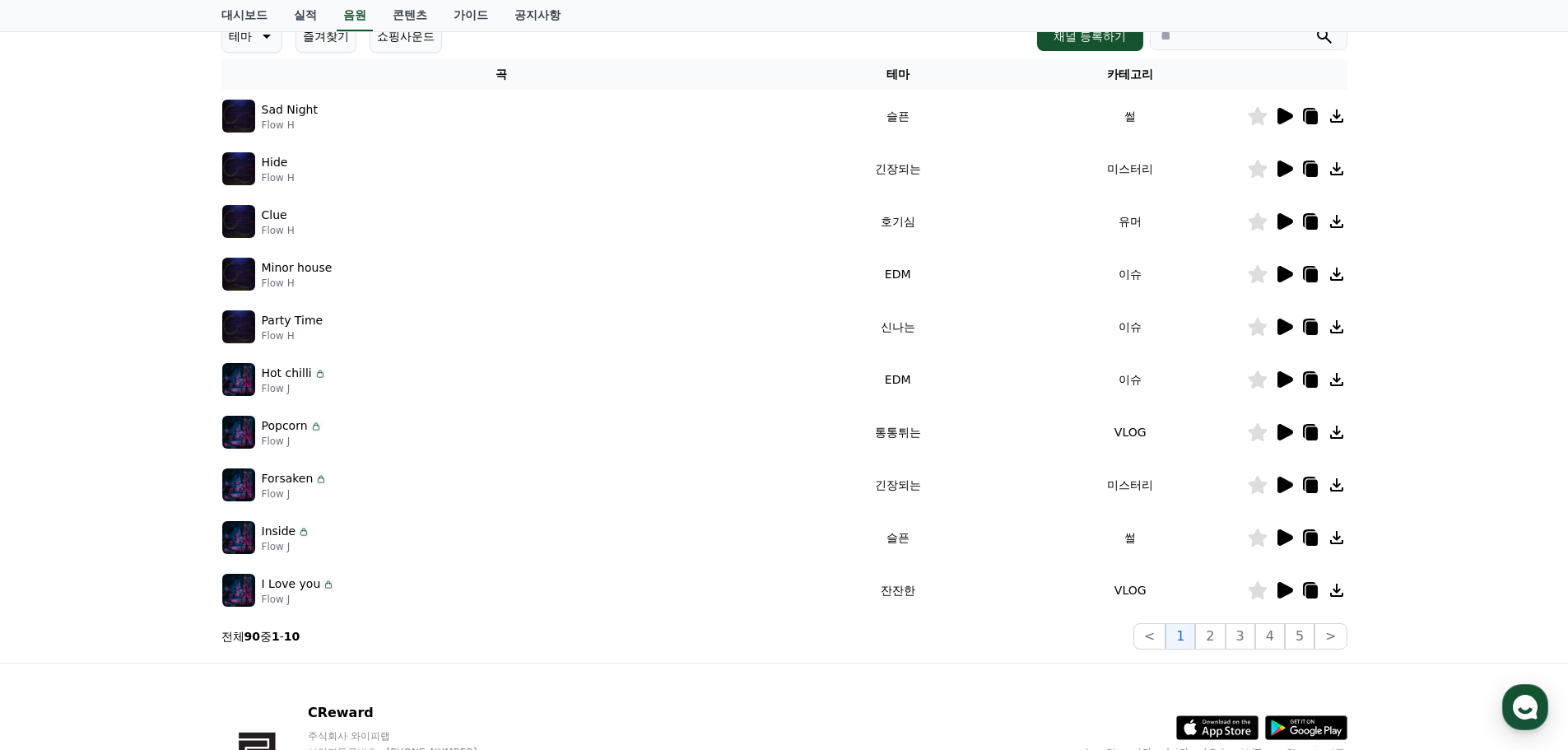
drag, startPoint x: 1324, startPoint y: 651, endPoint x: 1318, endPoint y: 611, distance: 40.4
click at [1380, 588] on div "크리워드 음원 서비스 이용 시 유의사항 음원 * 볼륨은 15% 이상으로 설정해주세요. * 35초 미만은 수익이 적거나 발생하지 않을 수 있습니…" at bounding box center [784, 265] width 1568 height 797
click at [1287, 538] on icon at bounding box center [1286, 537] width 16 height 17
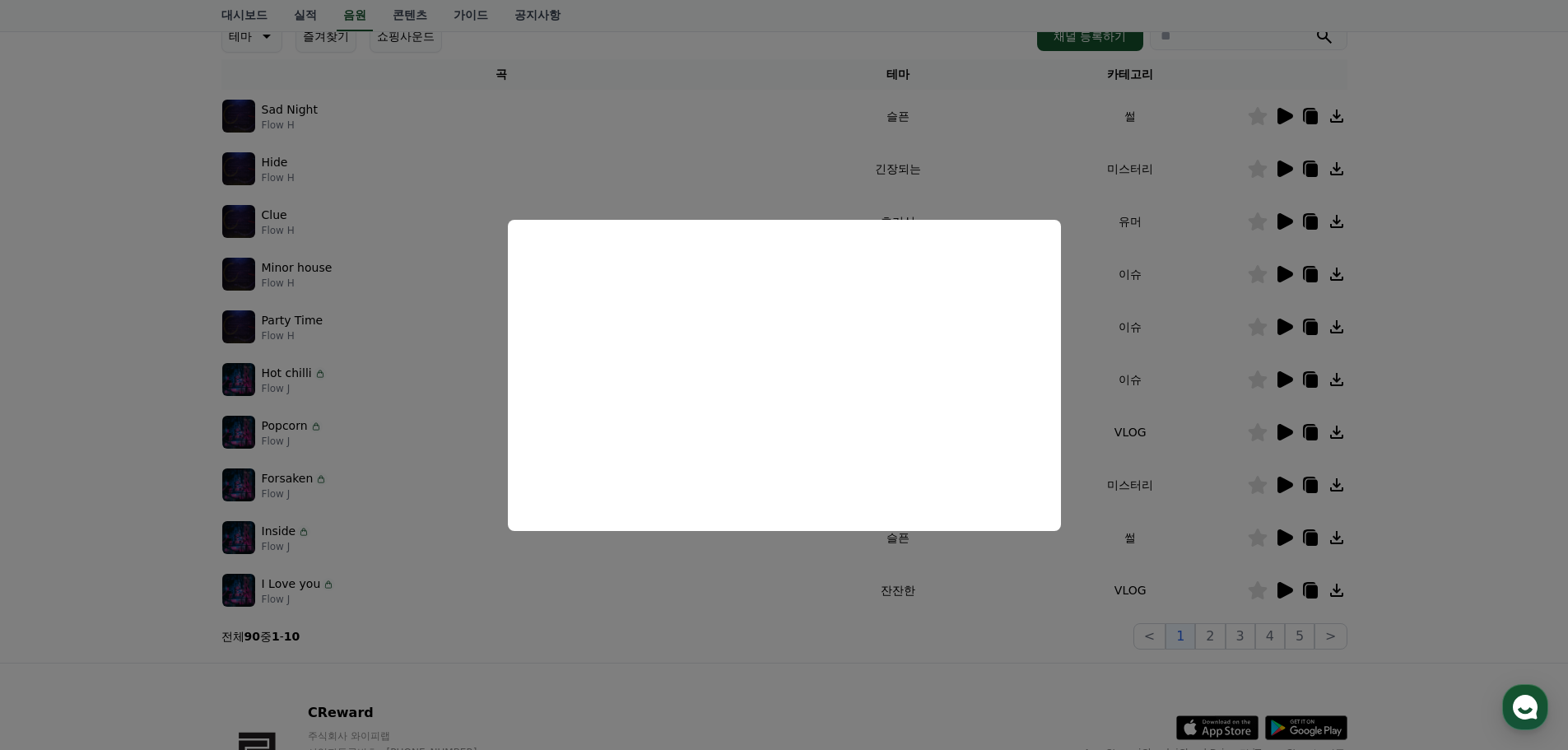
click at [916, 643] on button "close modal" at bounding box center [784, 375] width 1568 height 750
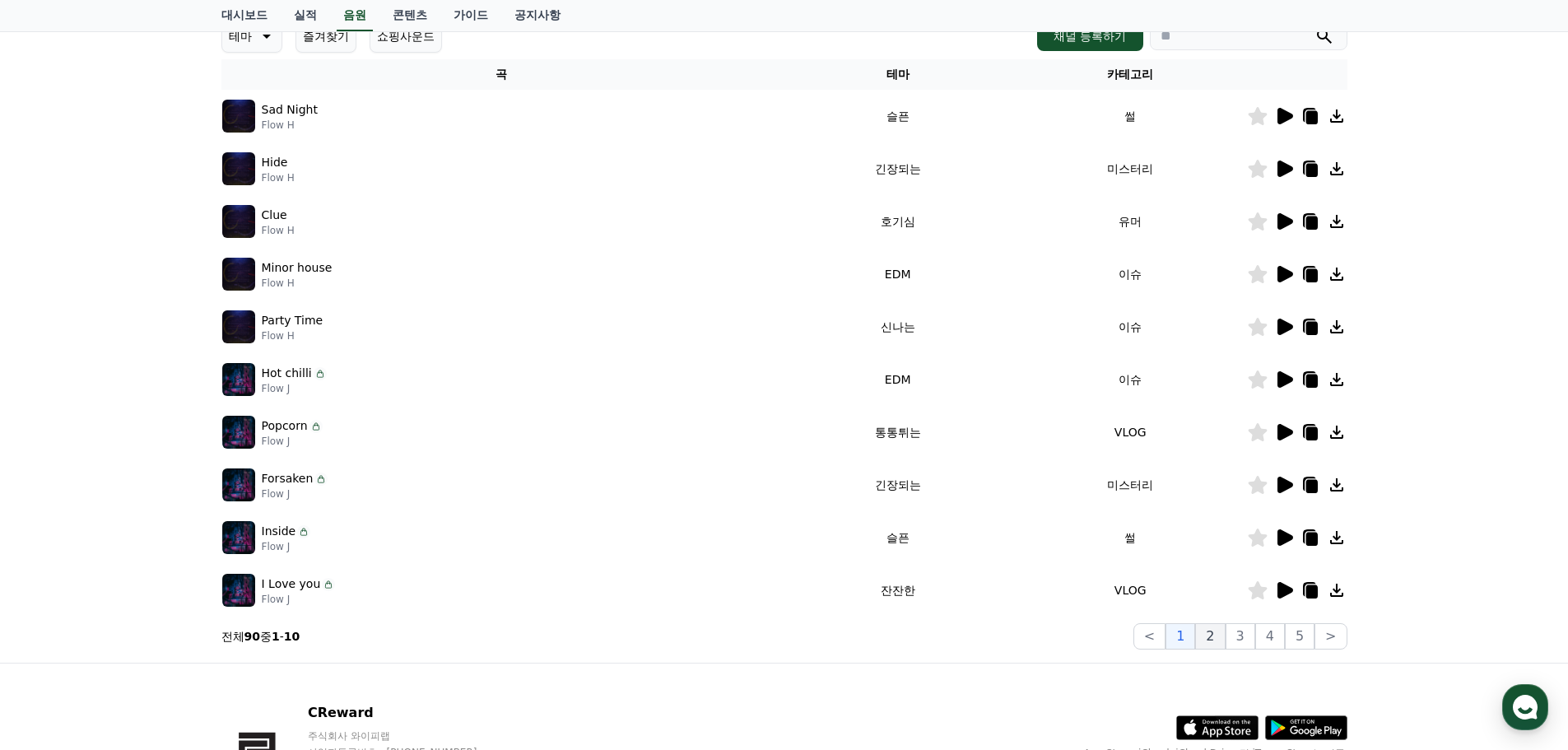
click at [1202, 637] on button "2" at bounding box center [1210, 637] width 30 height 26
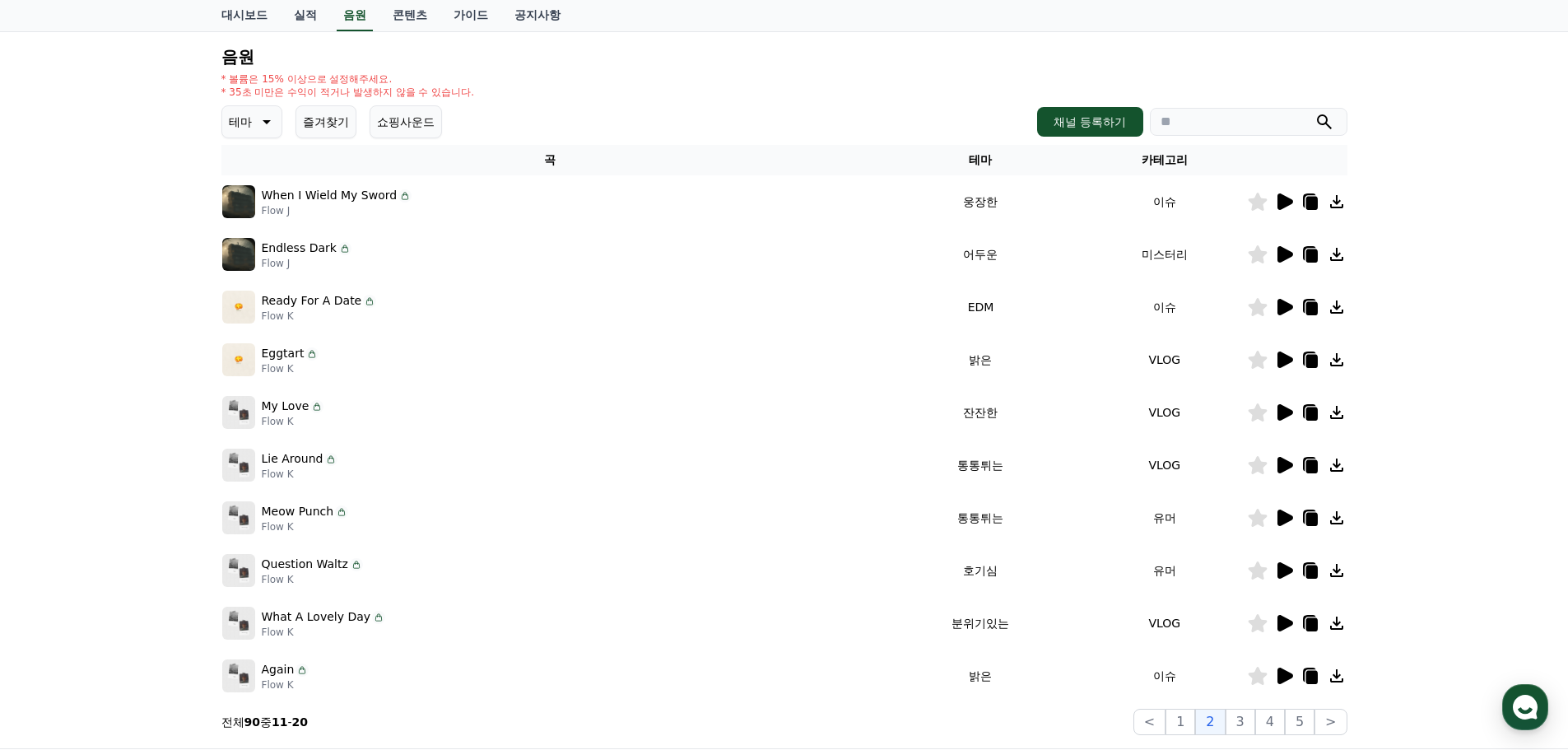
scroll to position [83, 0]
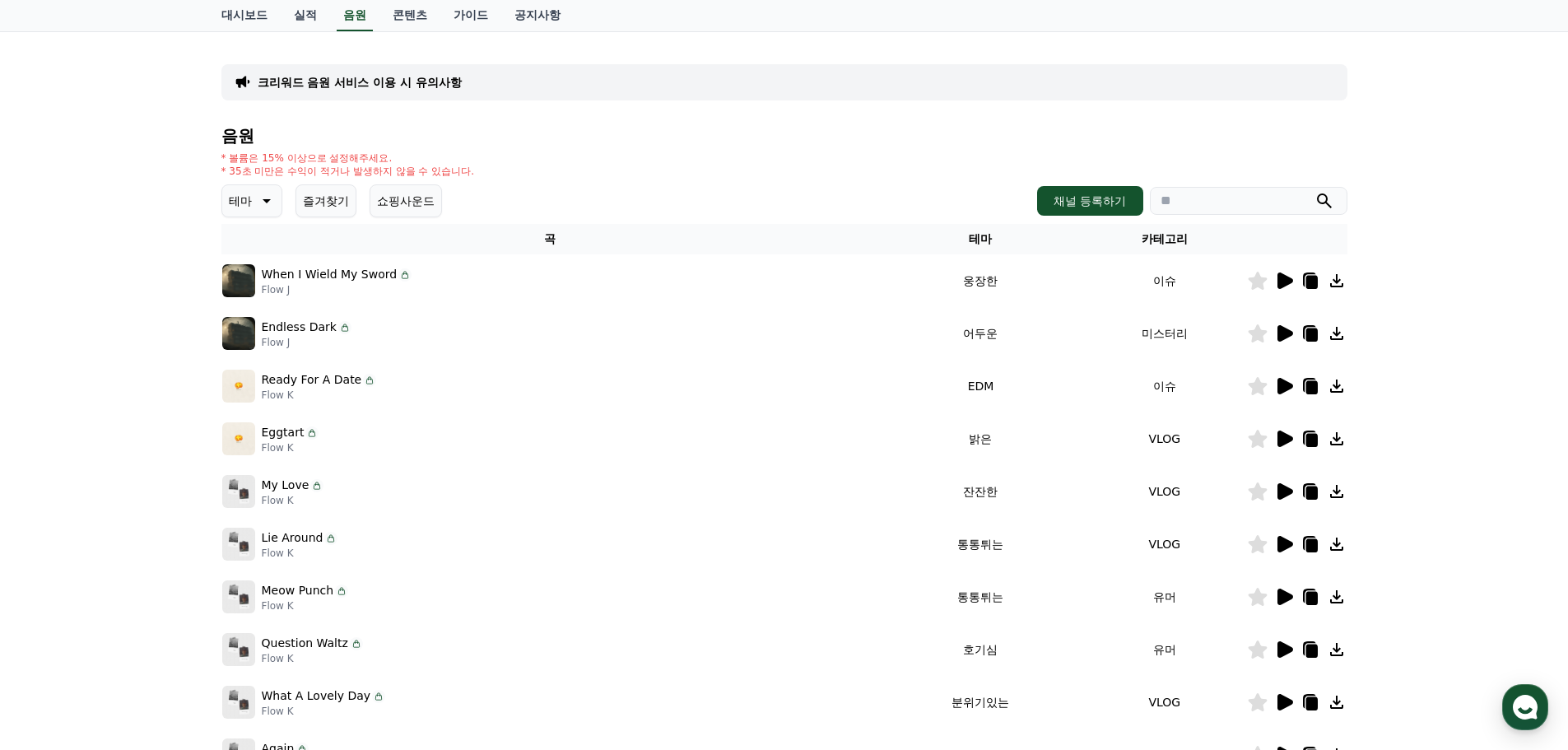
click at [1304, 278] on icon at bounding box center [1309, 280] width 13 height 15
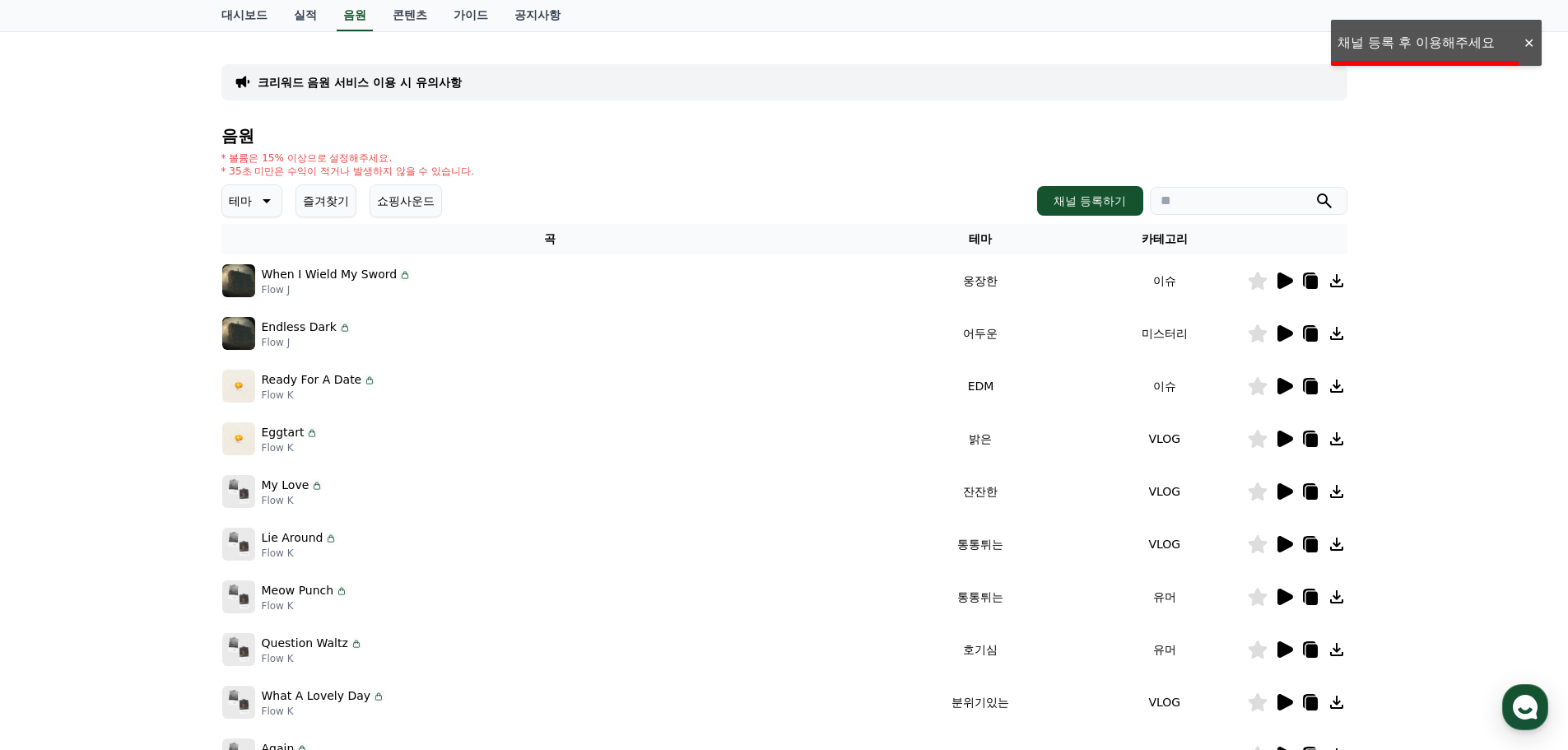
click at [1287, 281] on icon at bounding box center [1286, 281] width 16 height 17
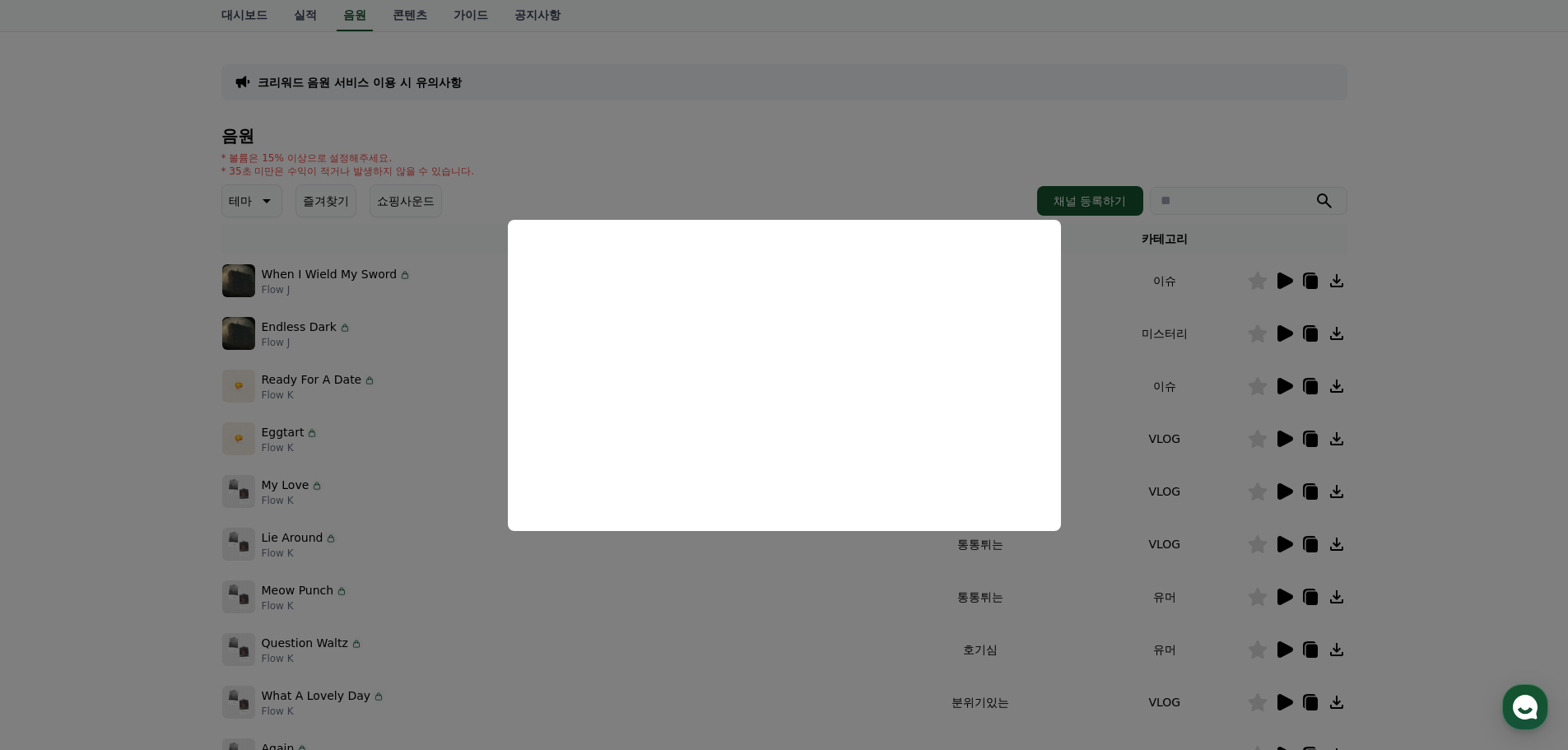
click at [1453, 406] on button "close modal" at bounding box center [784, 375] width 1568 height 750
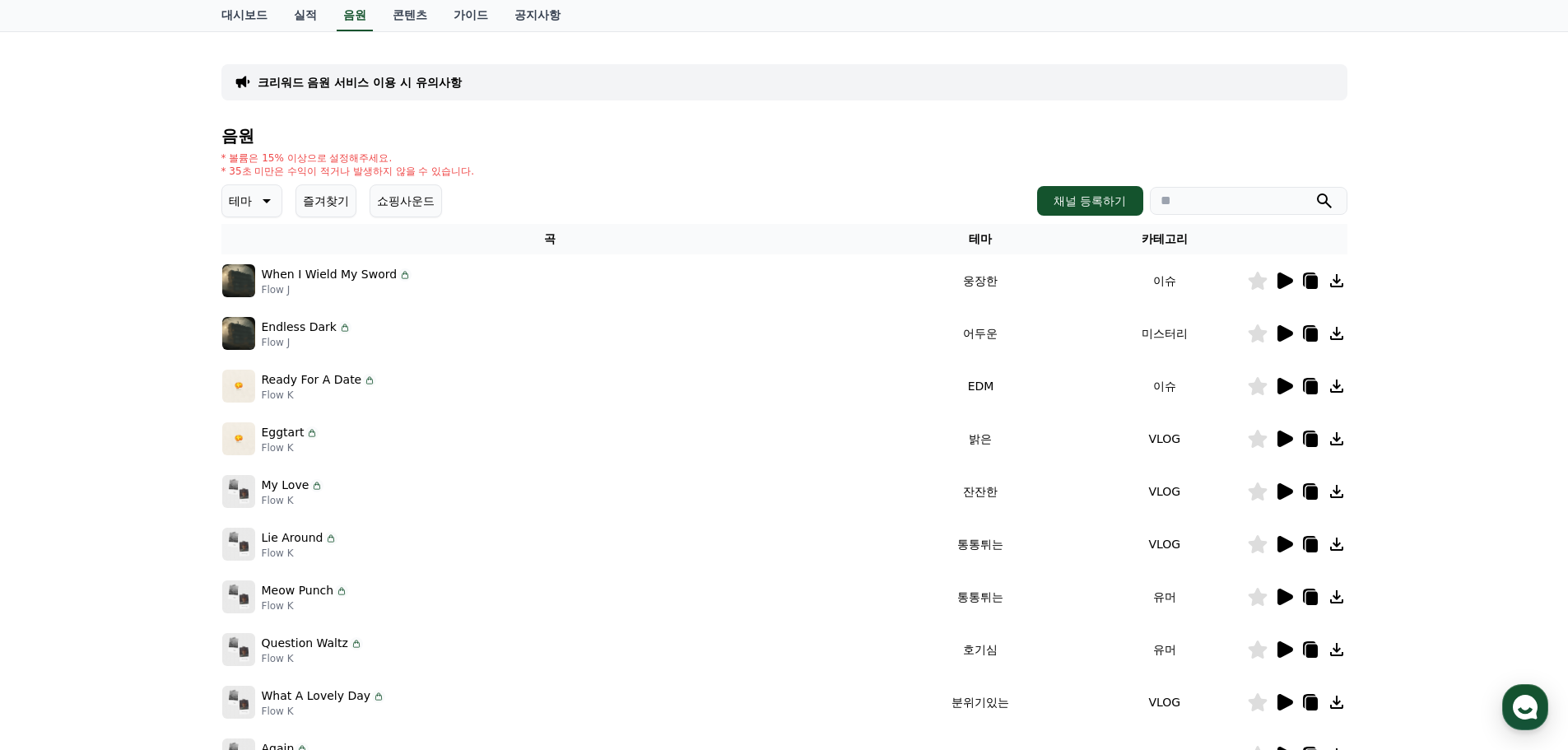
click at [1293, 330] on icon at bounding box center [1285, 333] width 20 height 20
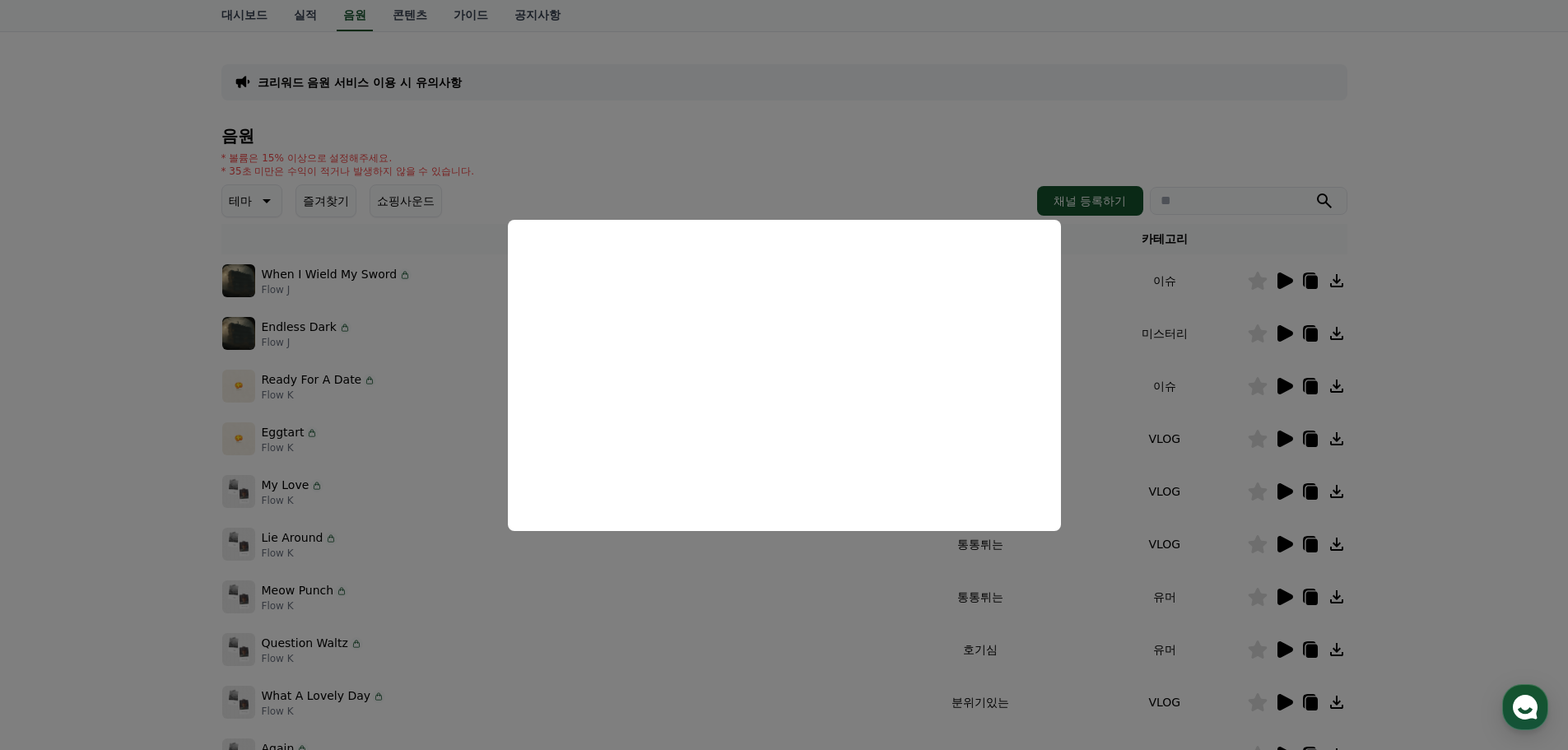
click at [1419, 463] on button "close modal" at bounding box center [784, 375] width 1568 height 750
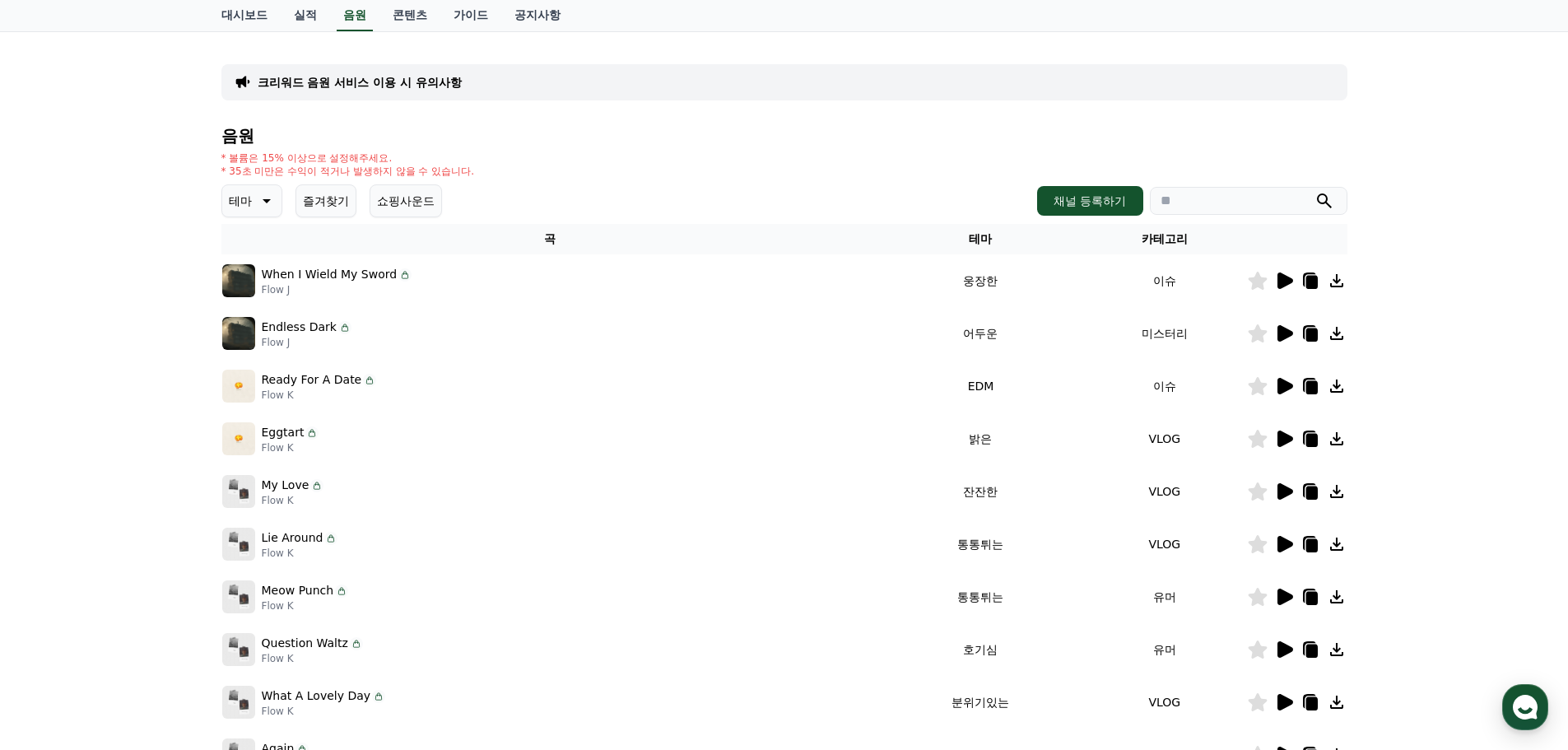
click at [1287, 388] on icon at bounding box center [1286, 386] width 16 height 17
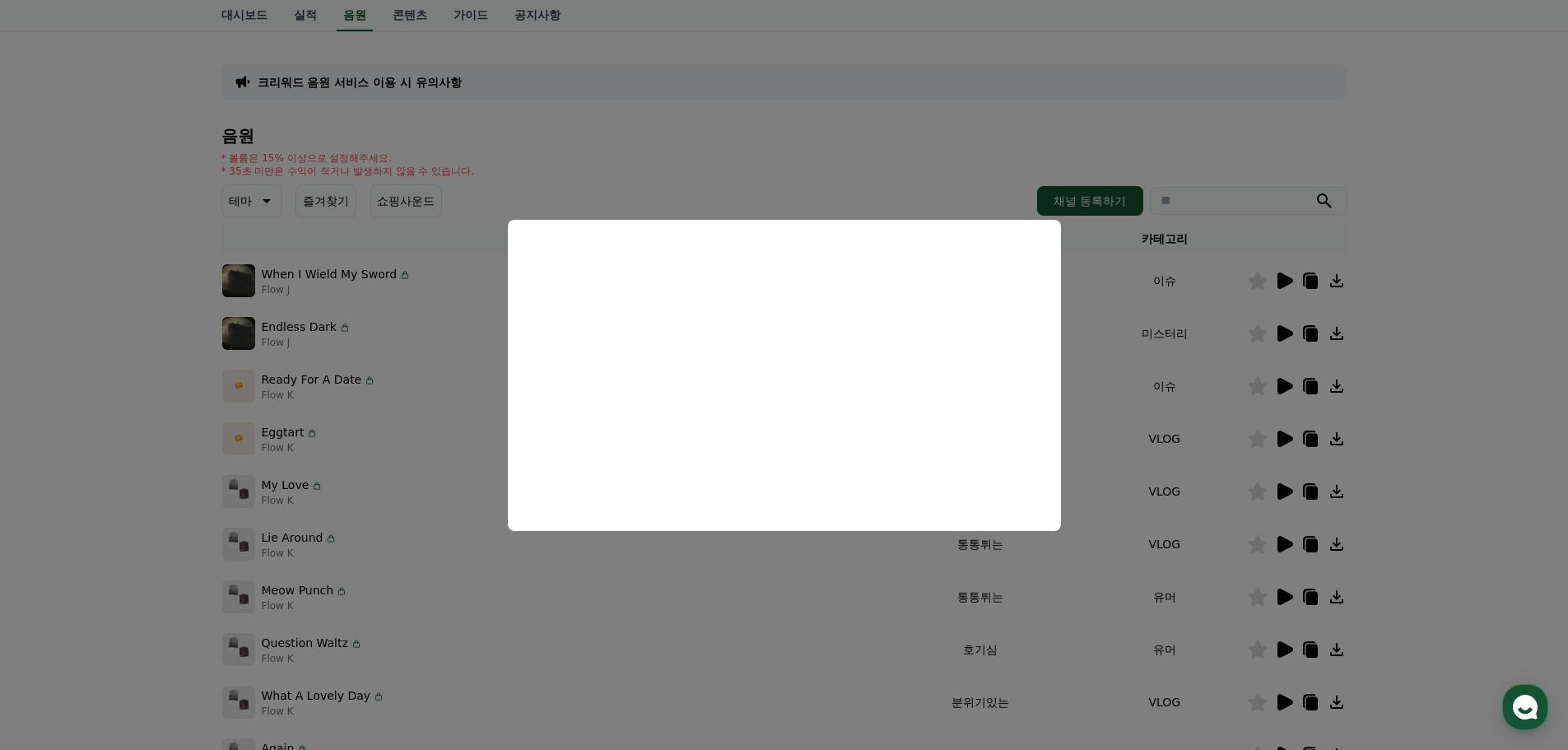
click at [1397, 296] on button "close modal" at bounding box center [784, 375] width 1568 height 750
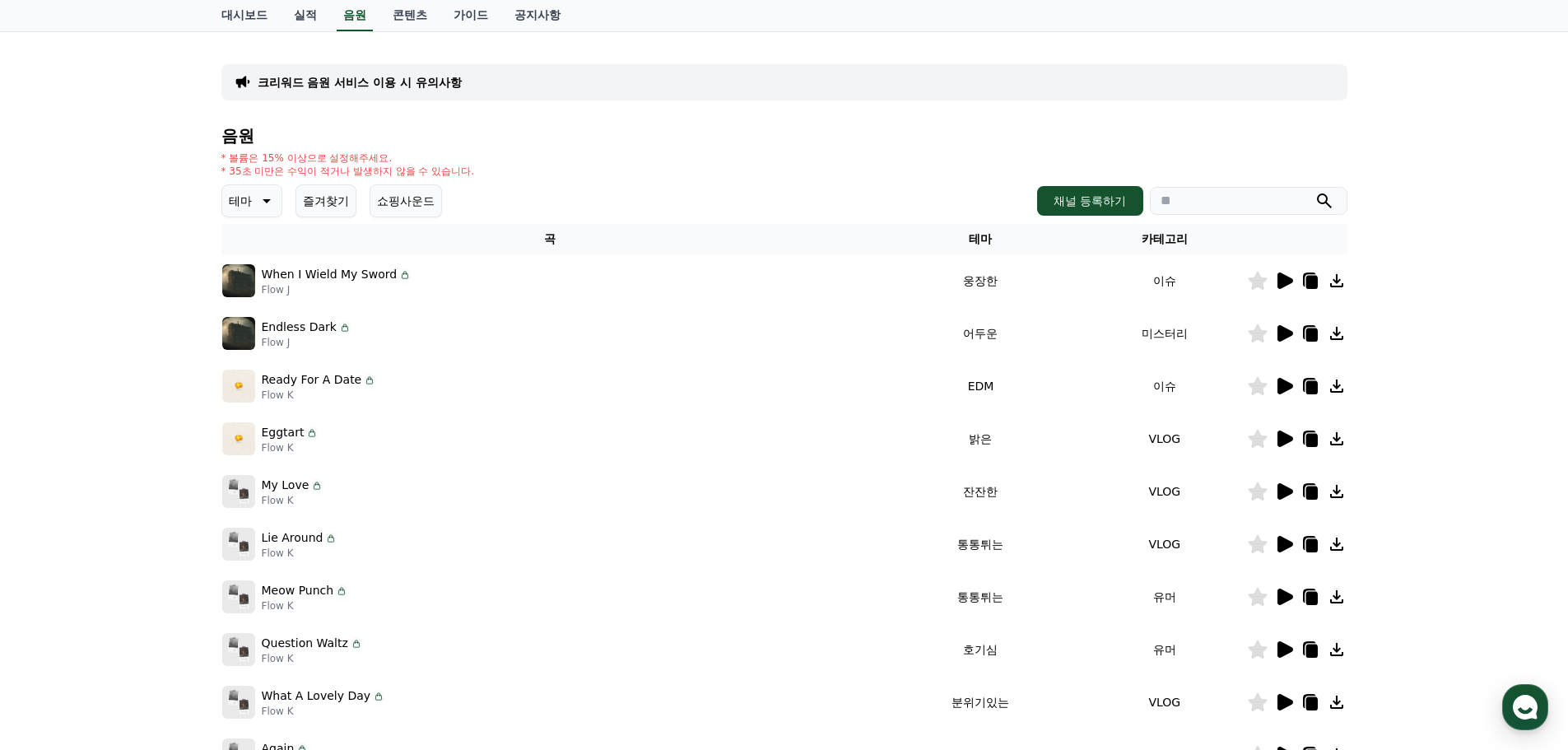
click at [1283, 331] on icon at bounding box center [1286, 333] width 16 height 17
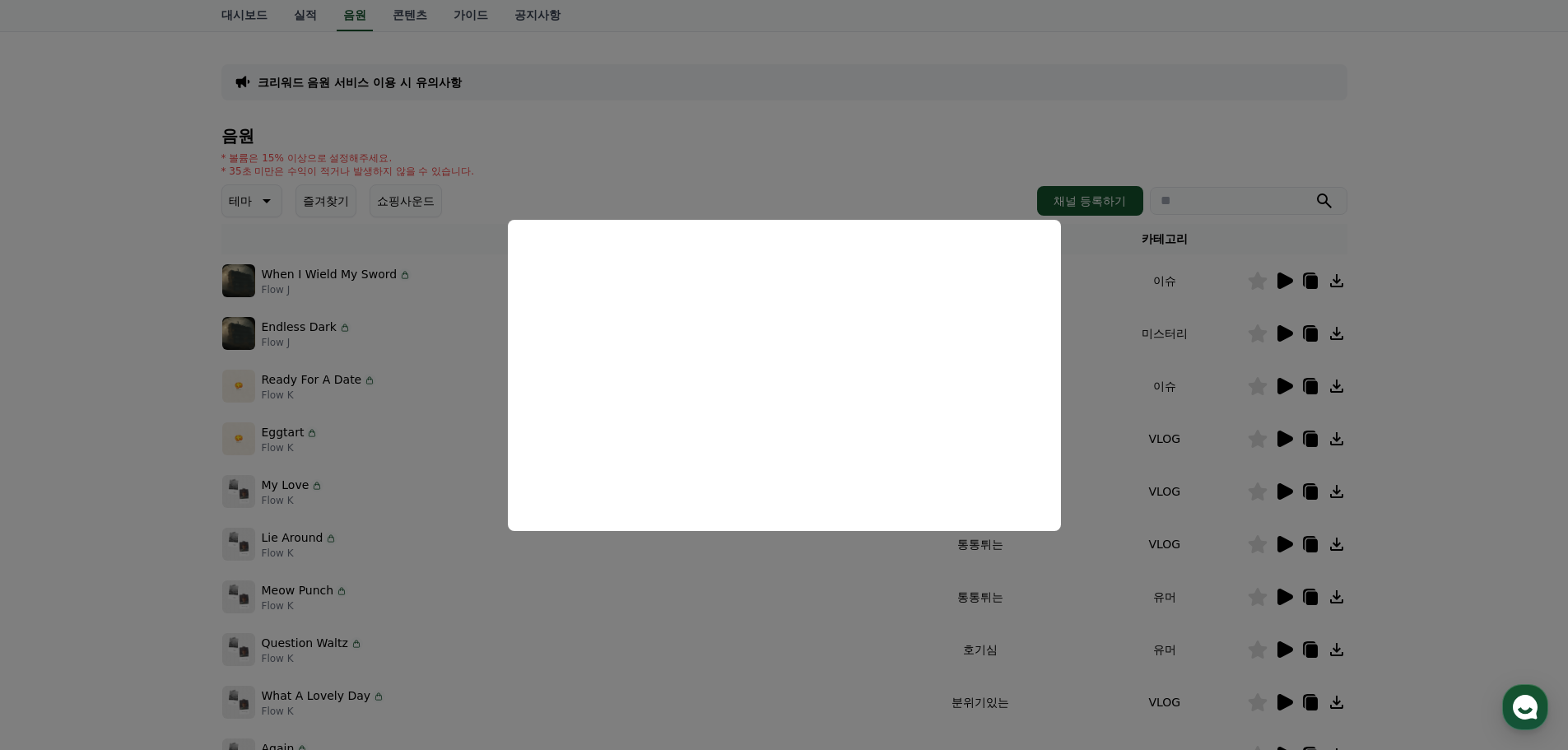
click at [1387, 364] on button "close modal" at bounding box center [784, 375] width 1568 height 750
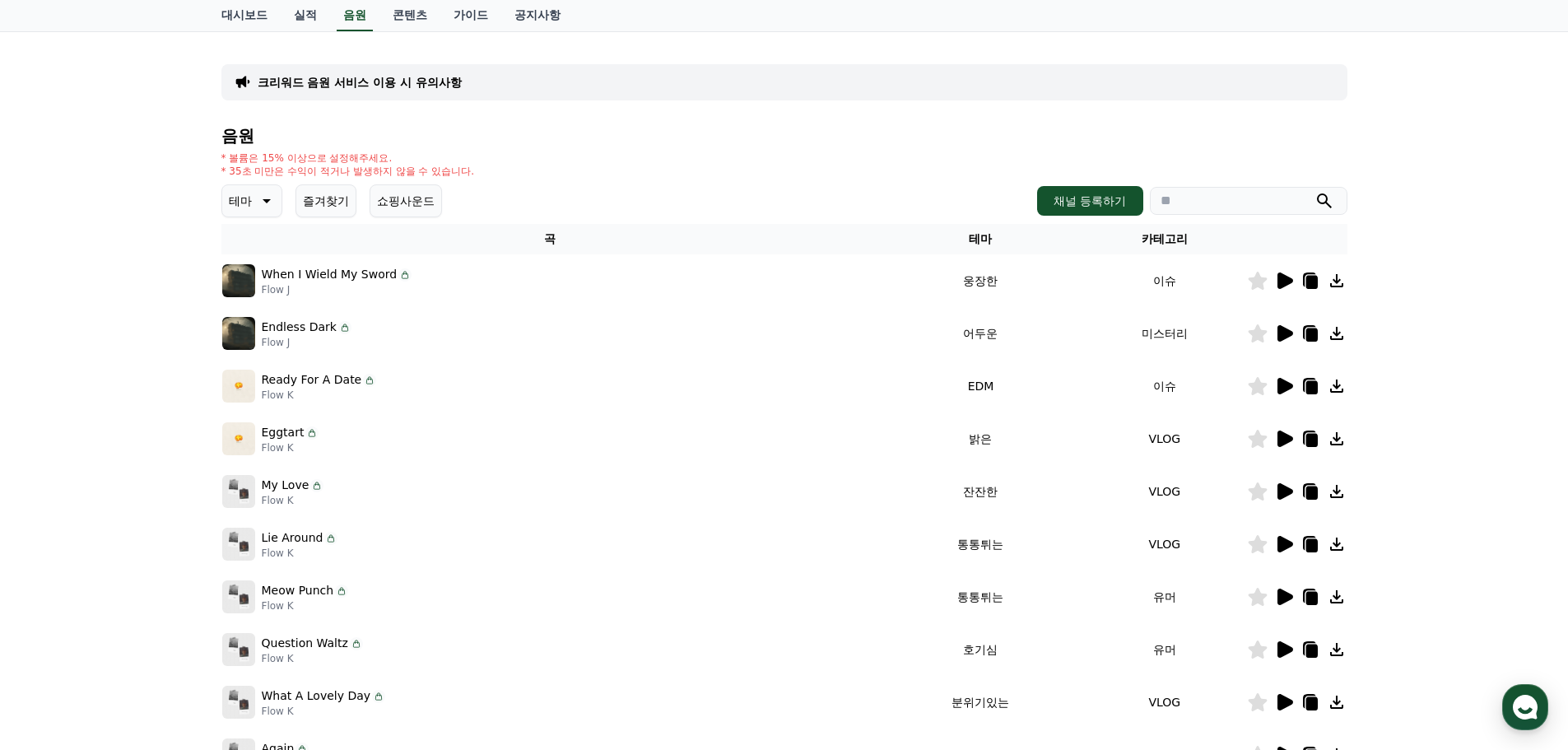
click at [1287, 384] on icon at bounding box center [1286, 386] width 16 height 17
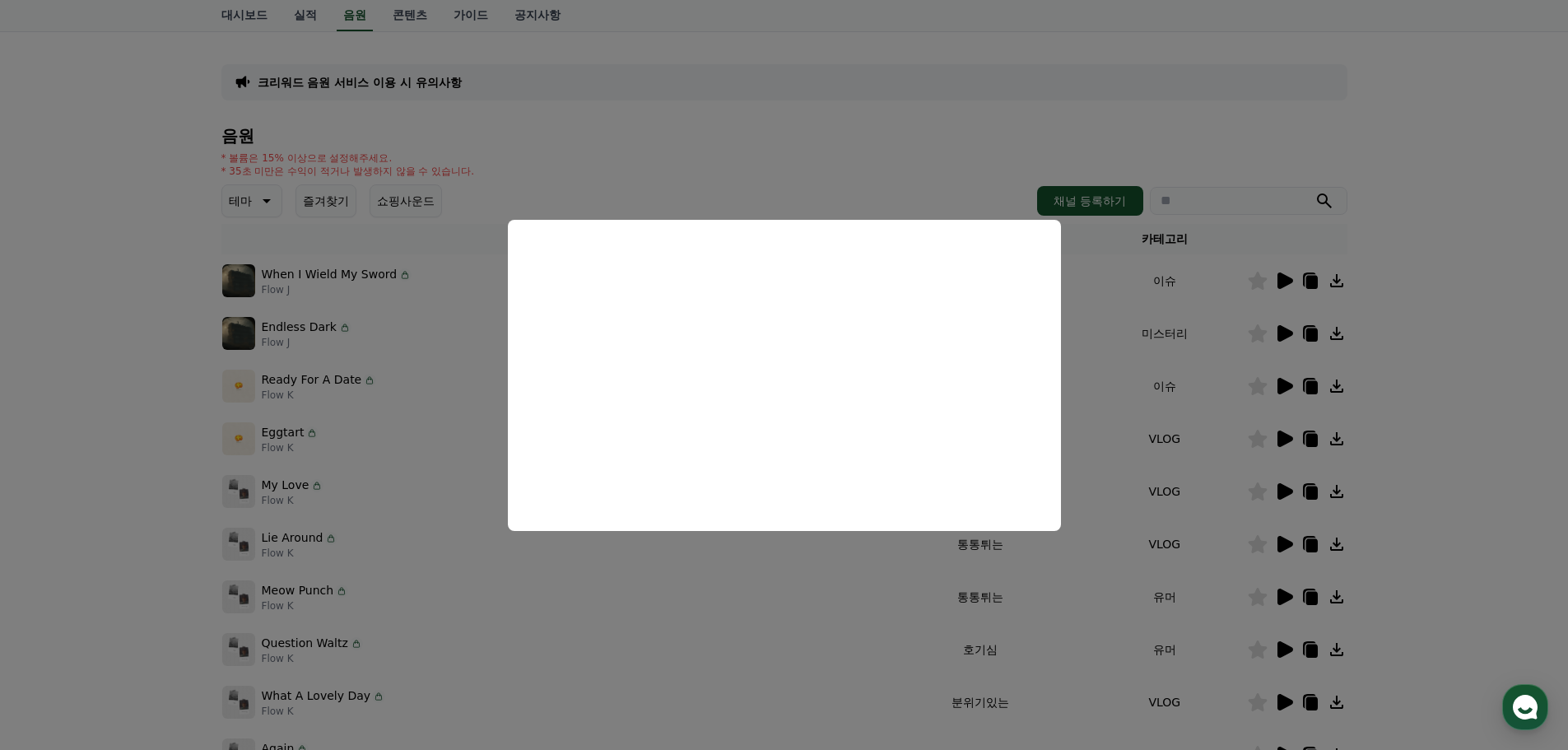
click at [1452, 432] on button "close modal" at bounding box center [784, 375] width 1568 height 750
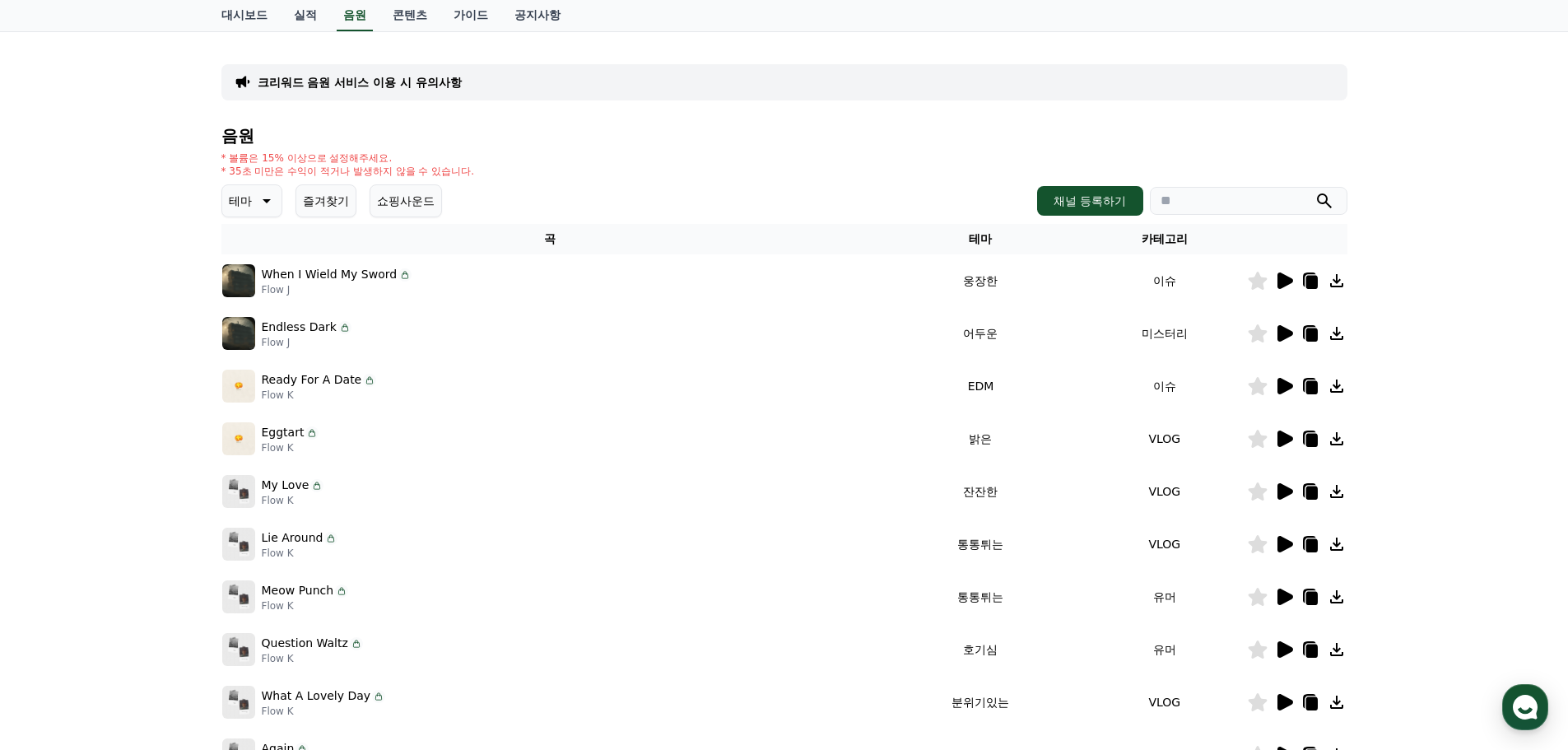
drag, startPoint x: 353, startPoint y: 378, endPoint x: 251, endPoint y: 384, distance: 102.2
click at [251, 384] on div "Ready For A Date Flow K" at bounding box center [551, 386] width 656 height 33
copy div "Ready For A Date"
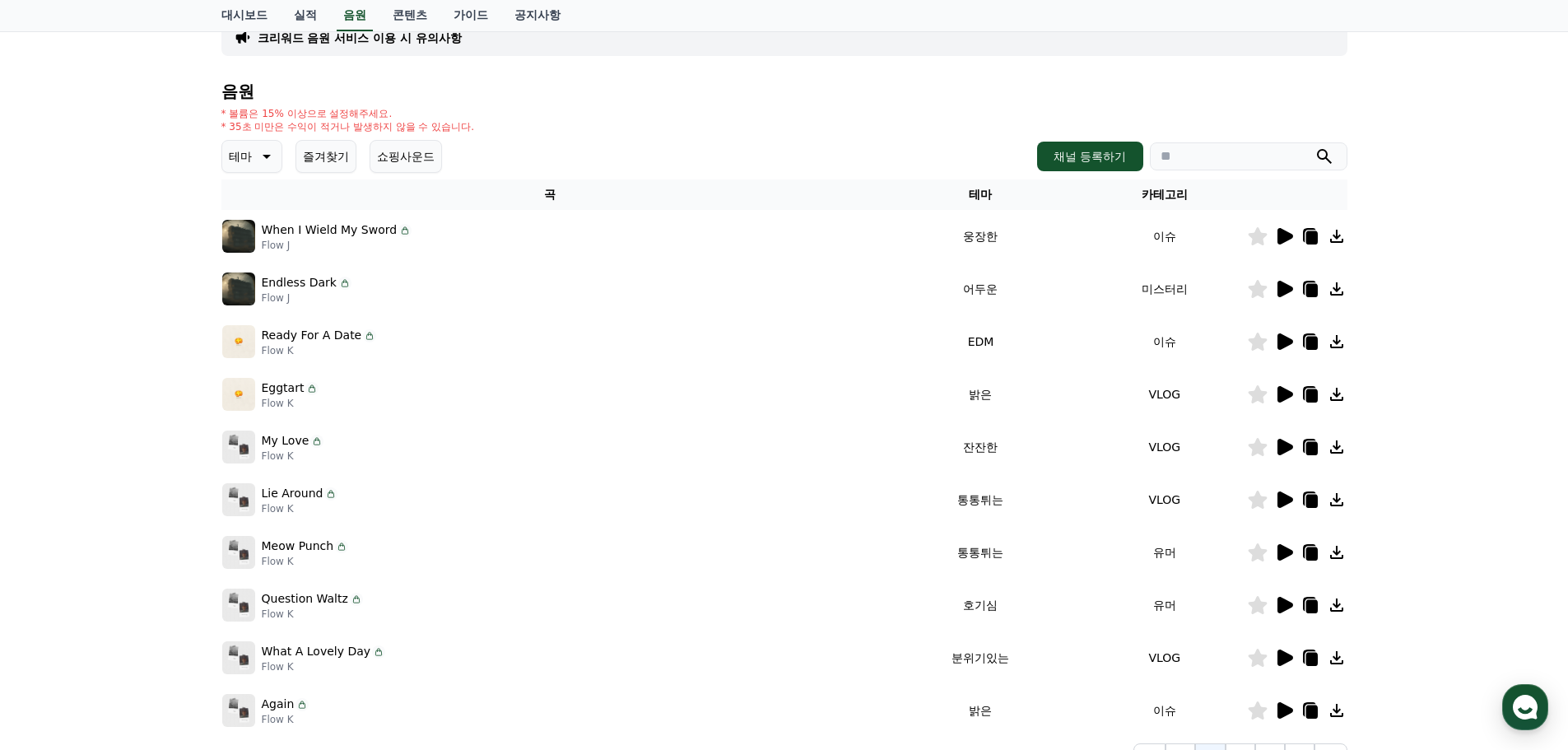
scroll to position [247, 0]
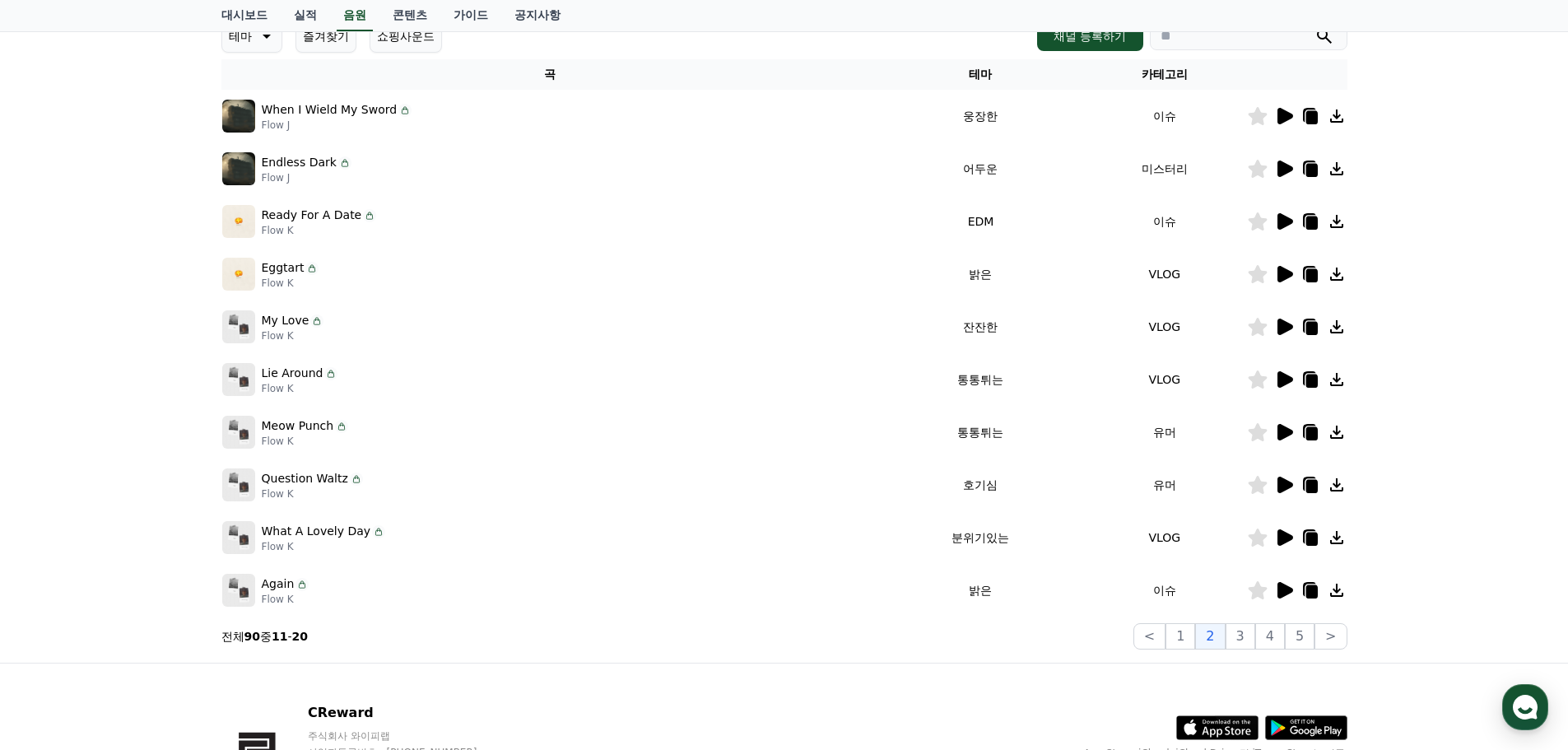
click at [1287, 273] on icon at bounding box center [1286, 274] width 16 height 17
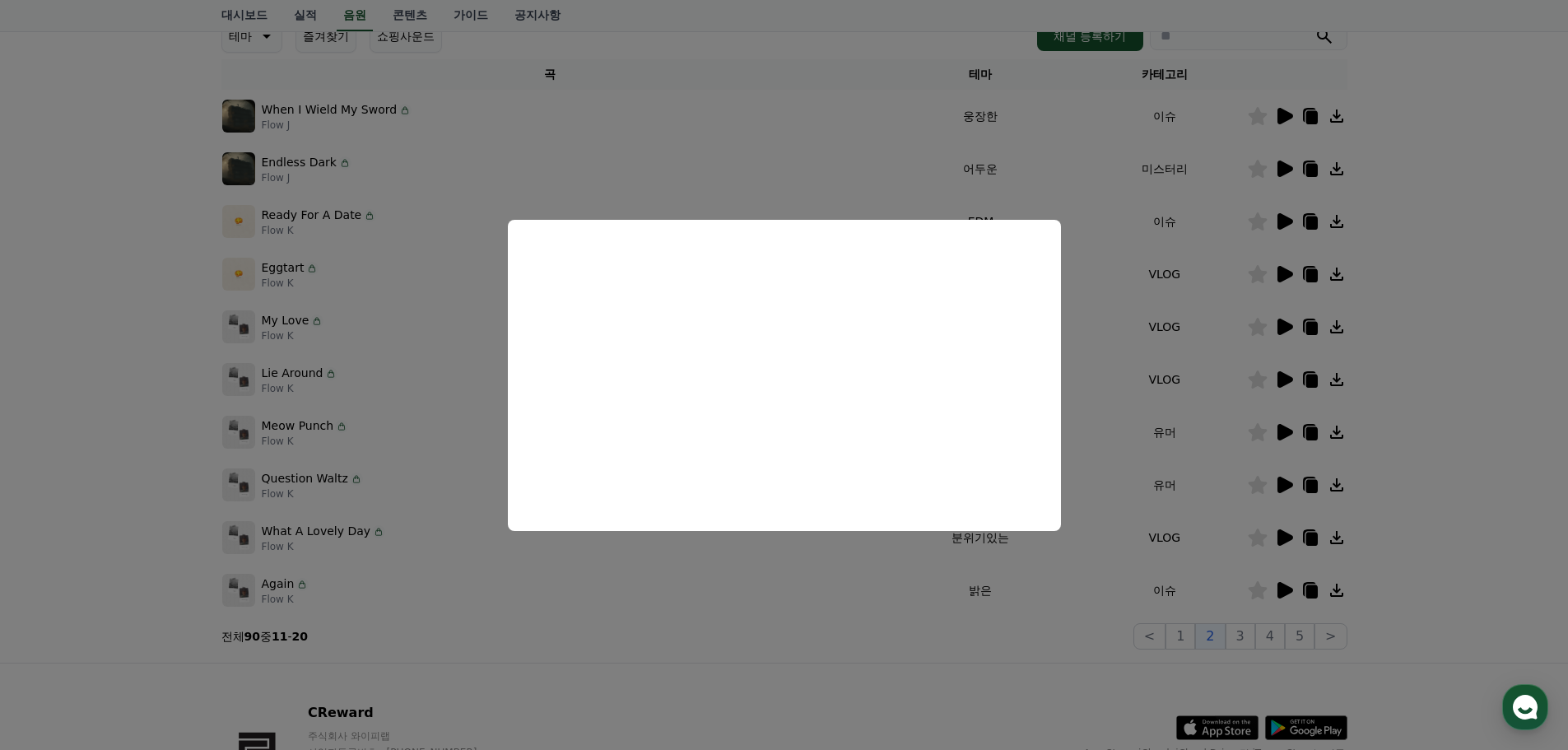
click at [1410, 439] on button "close modal" at bounding box center [784, 375] width 1568 height 750
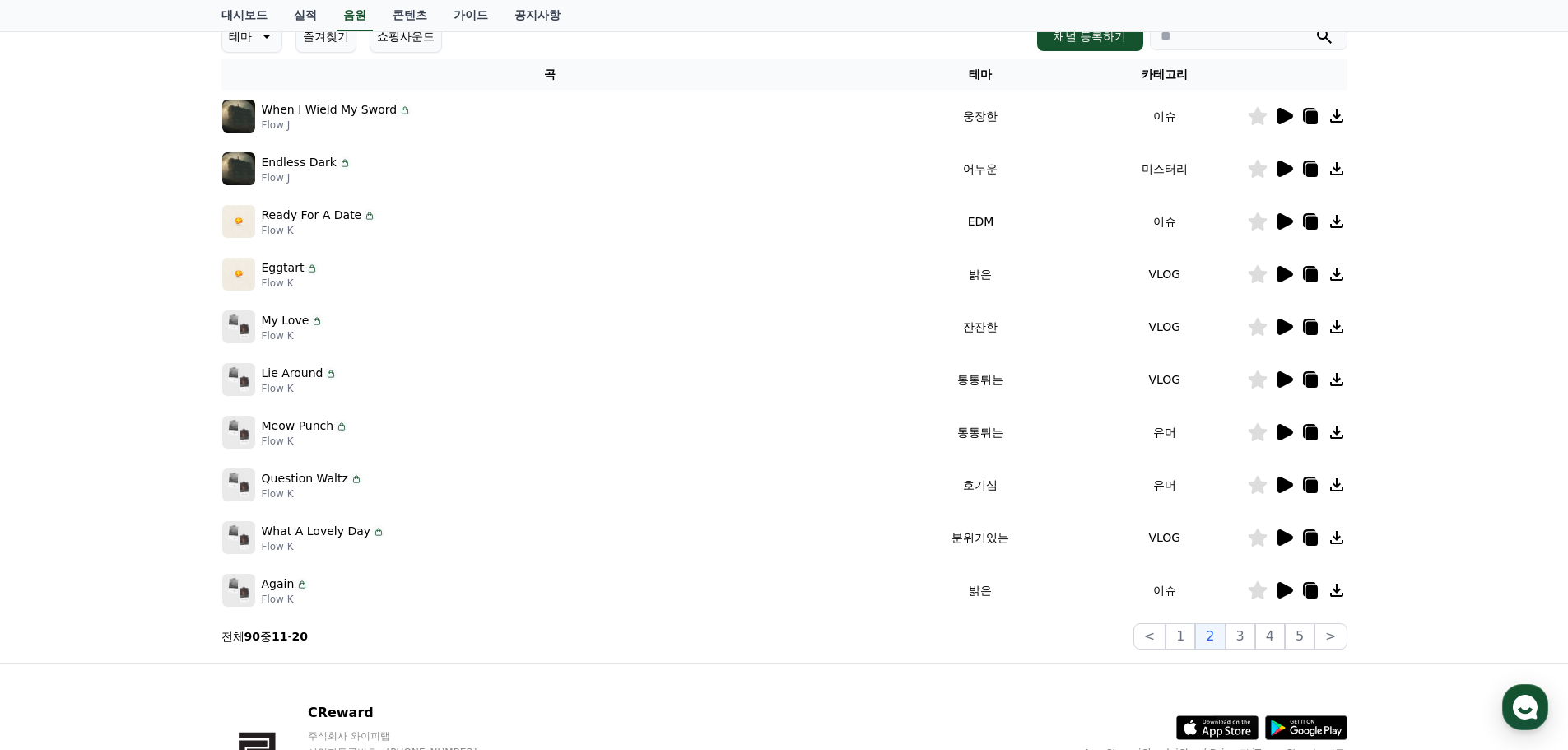
click at [1282, 327] on icon at bounding box center [1286, 326] width 16 height 17
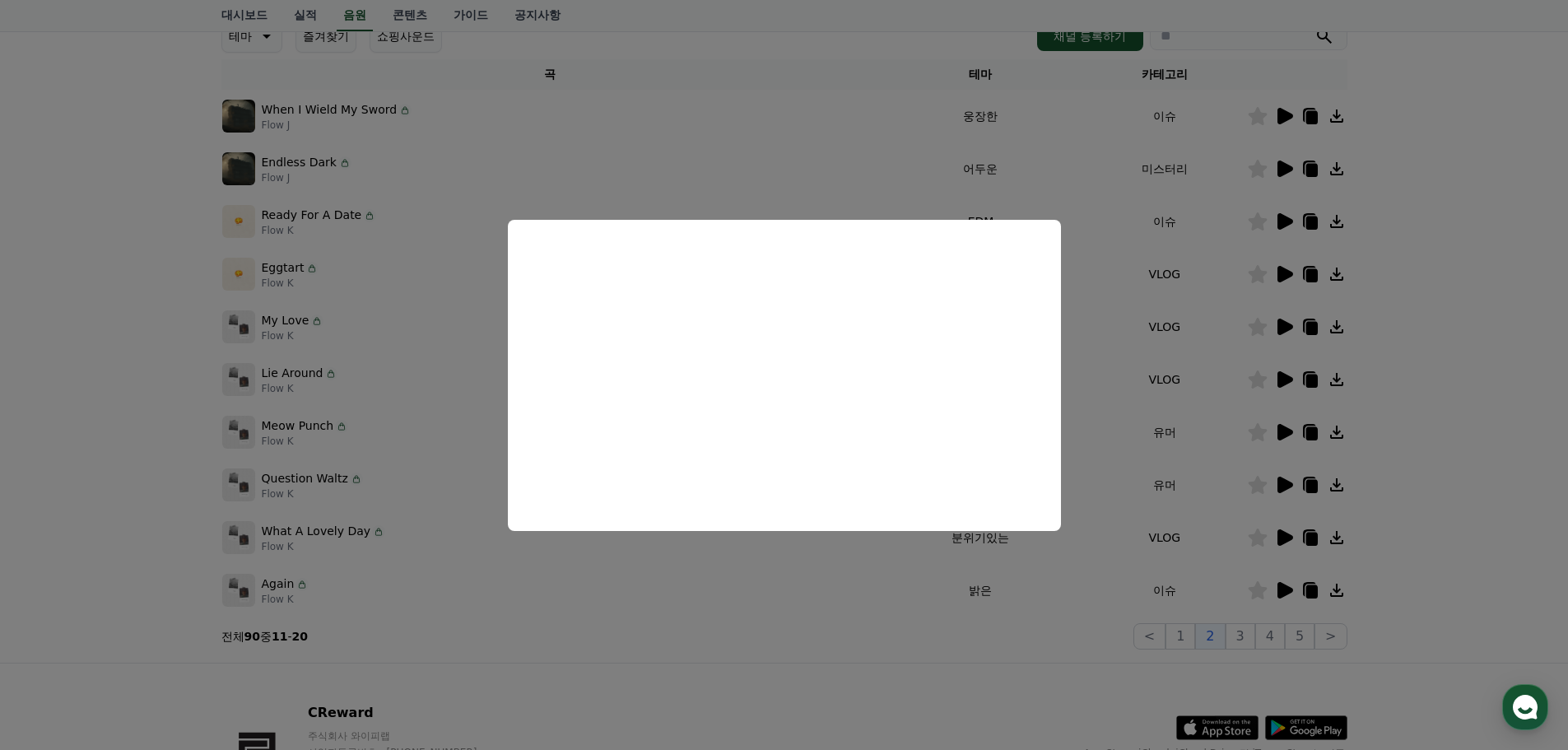
click at [1351, 374] on button "close modal" at bounding box center [784, 375] width 1568 height 750
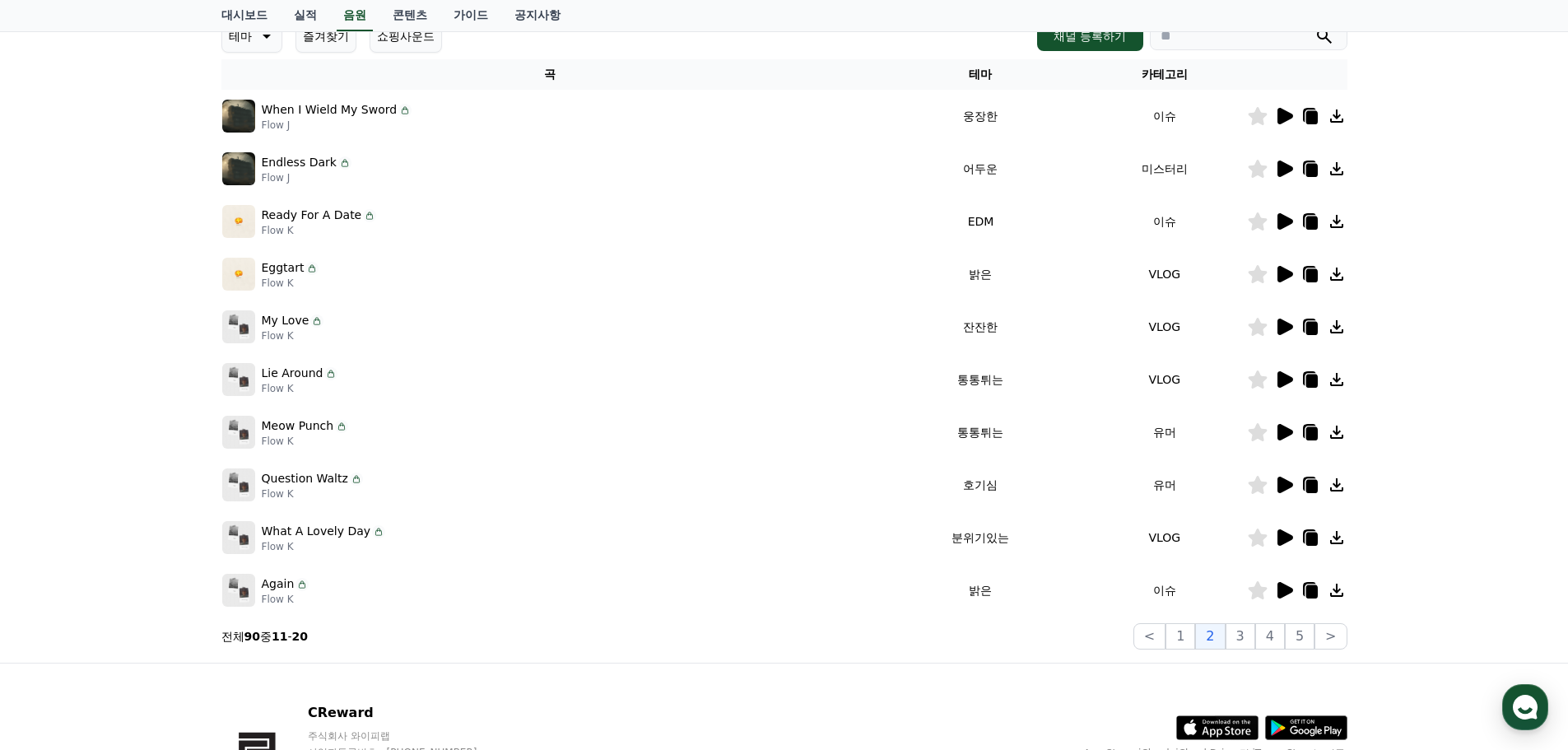
click at [1284, 385] on icon at bounding box center [1286, 379] width 16 height 17
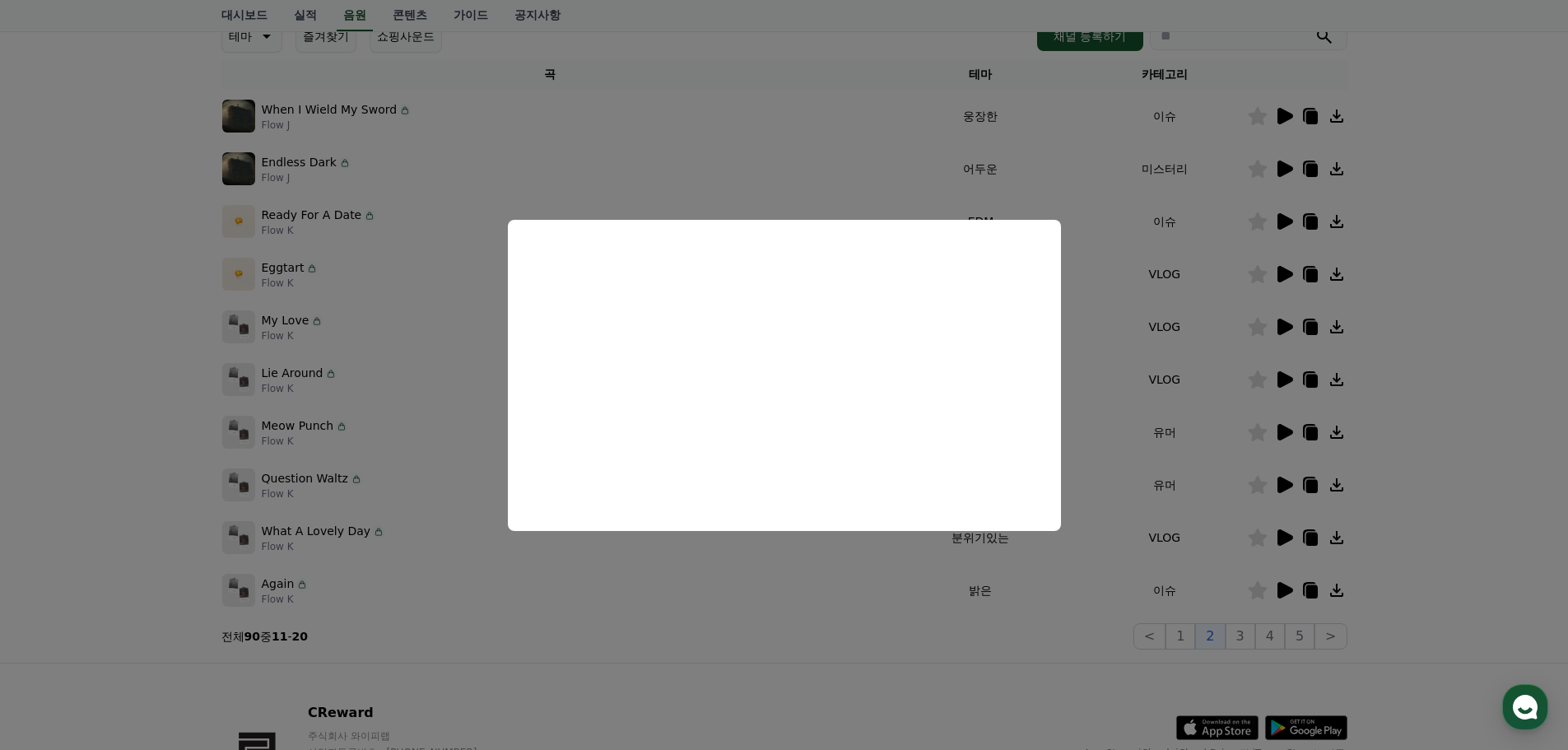
click at [1394, 400] on button "close modal" at bounding box center [784, 375] width 1568 height 750
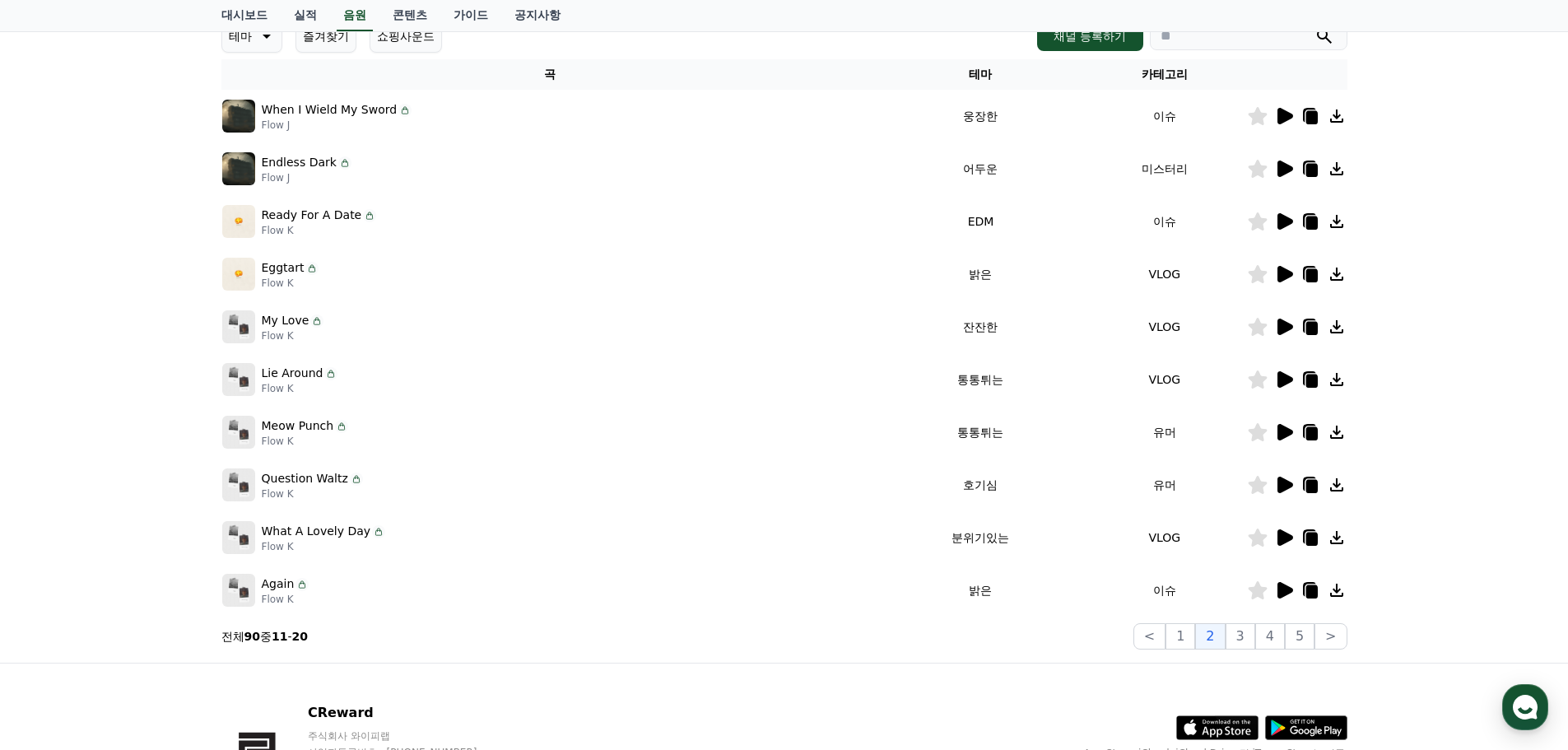
click at [1281, 434] on icon at bounding box center [1286, 432] width 16 height 17
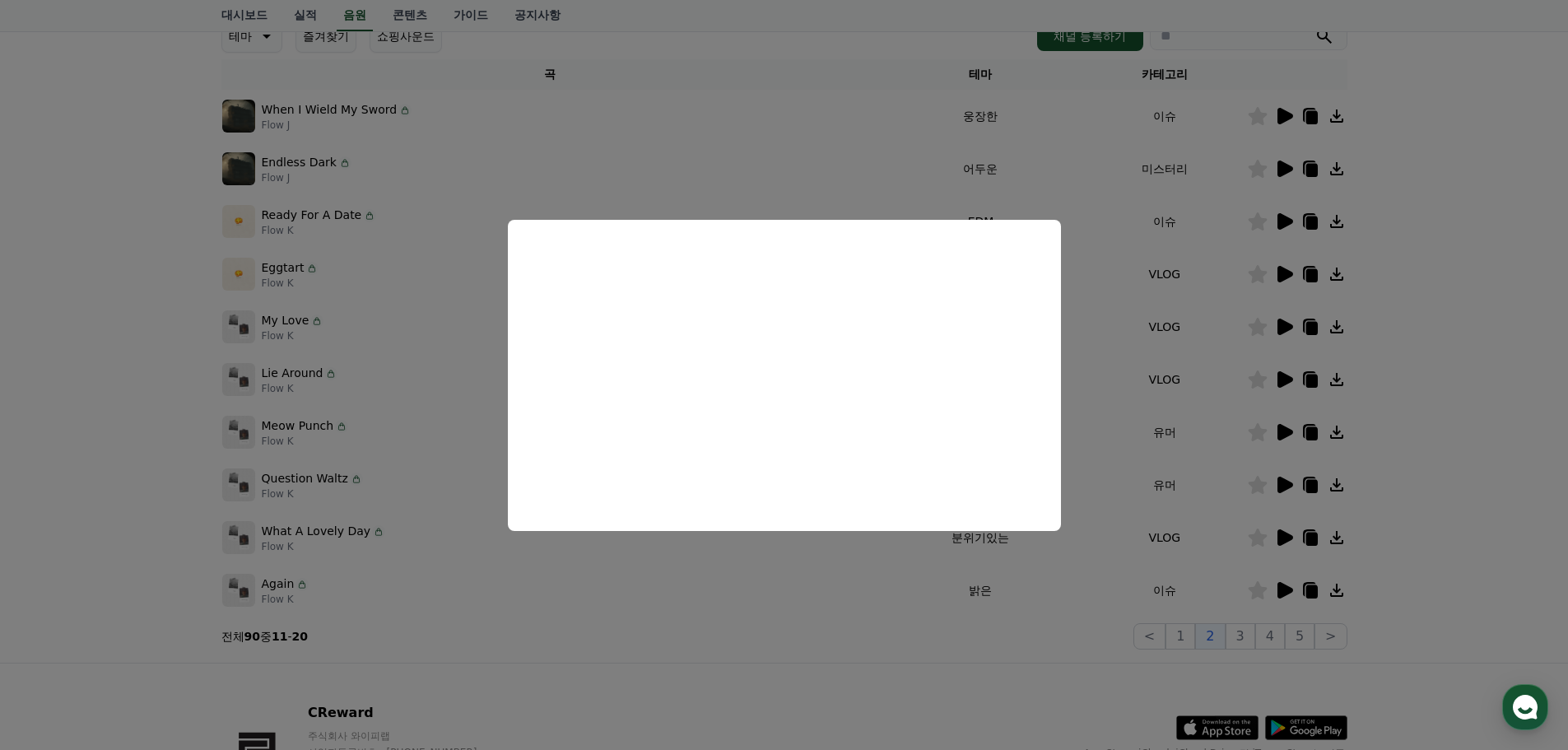
click at [1449, 451] on button "close modal" at bounding box center [784, 375] width 1568 height 750
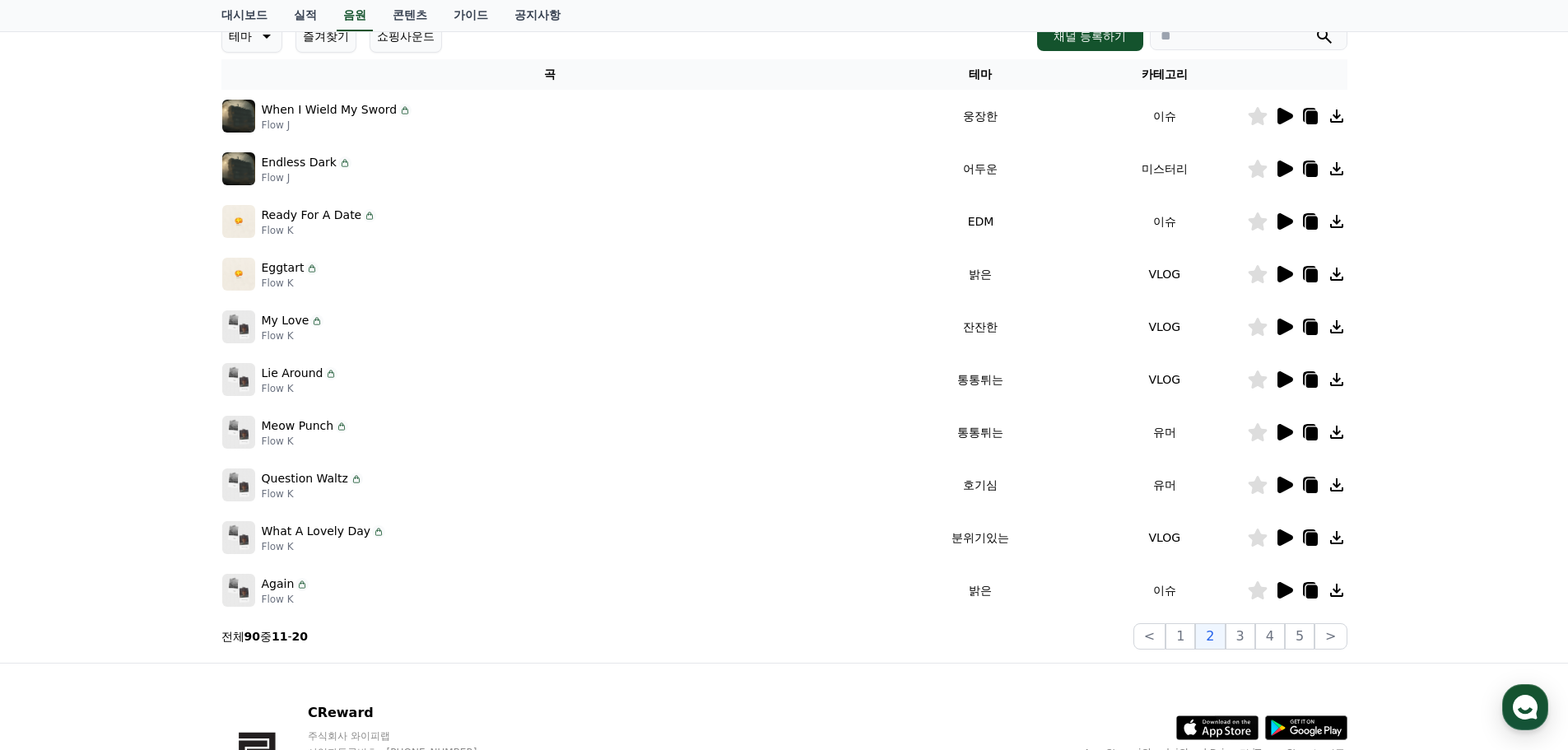
click at [1280, 485] on icon at bounding box center [1286, 484] width 16 height 17
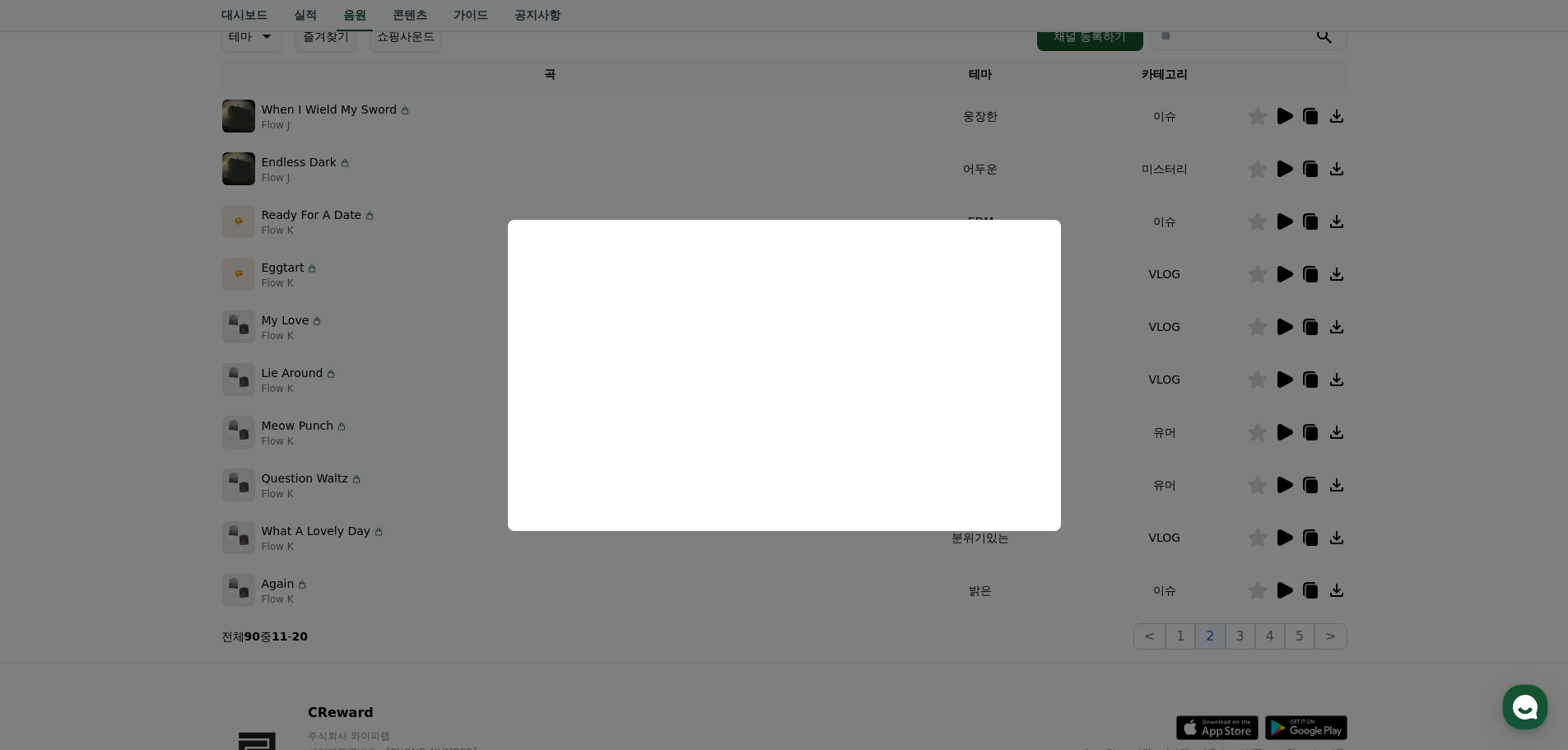
click at [1433, 434] on button "close modal" at bounding box center [784, 375] width 1568 height 750
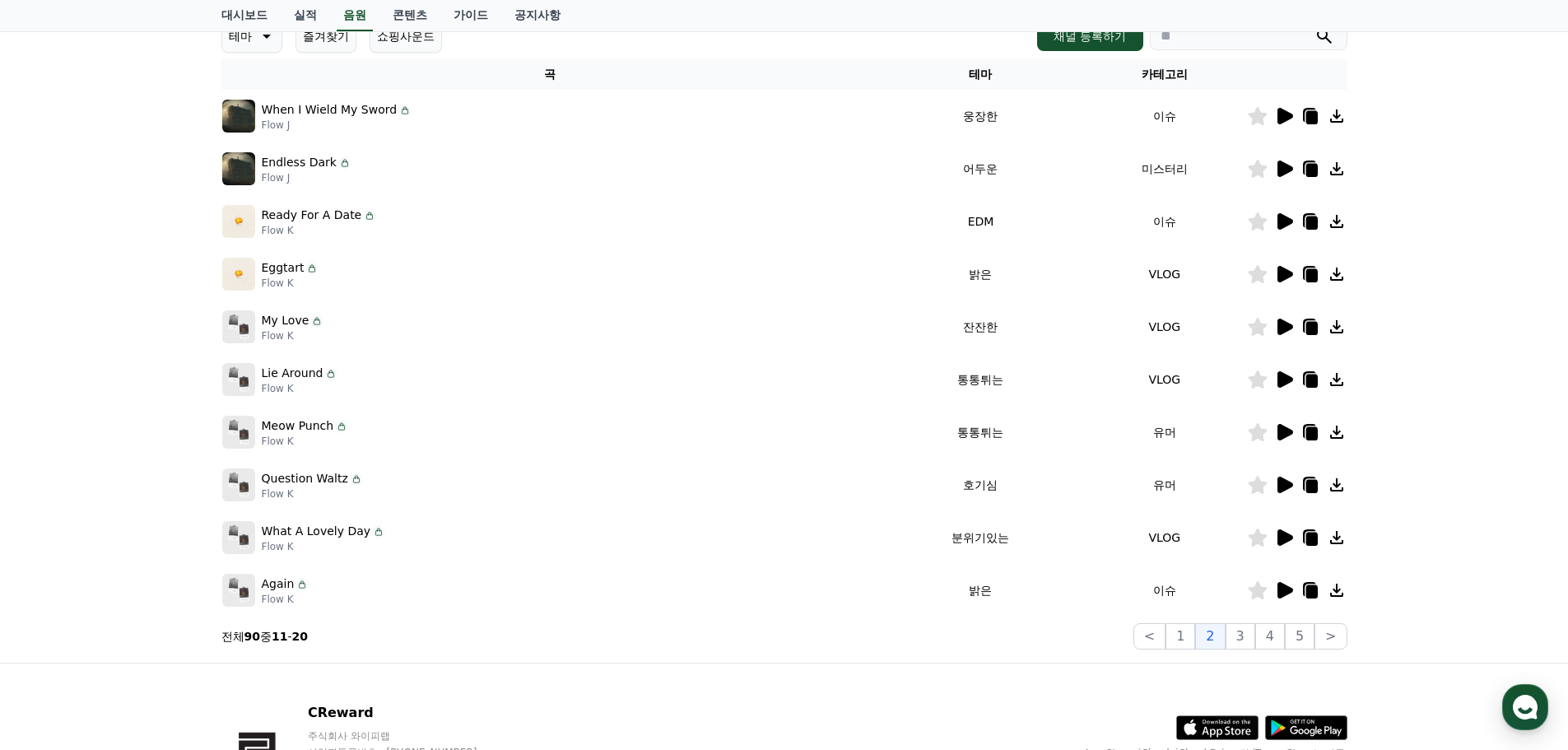
click at [1282, 538] on icon at bounding box center [1286, 537] width 16 height 17
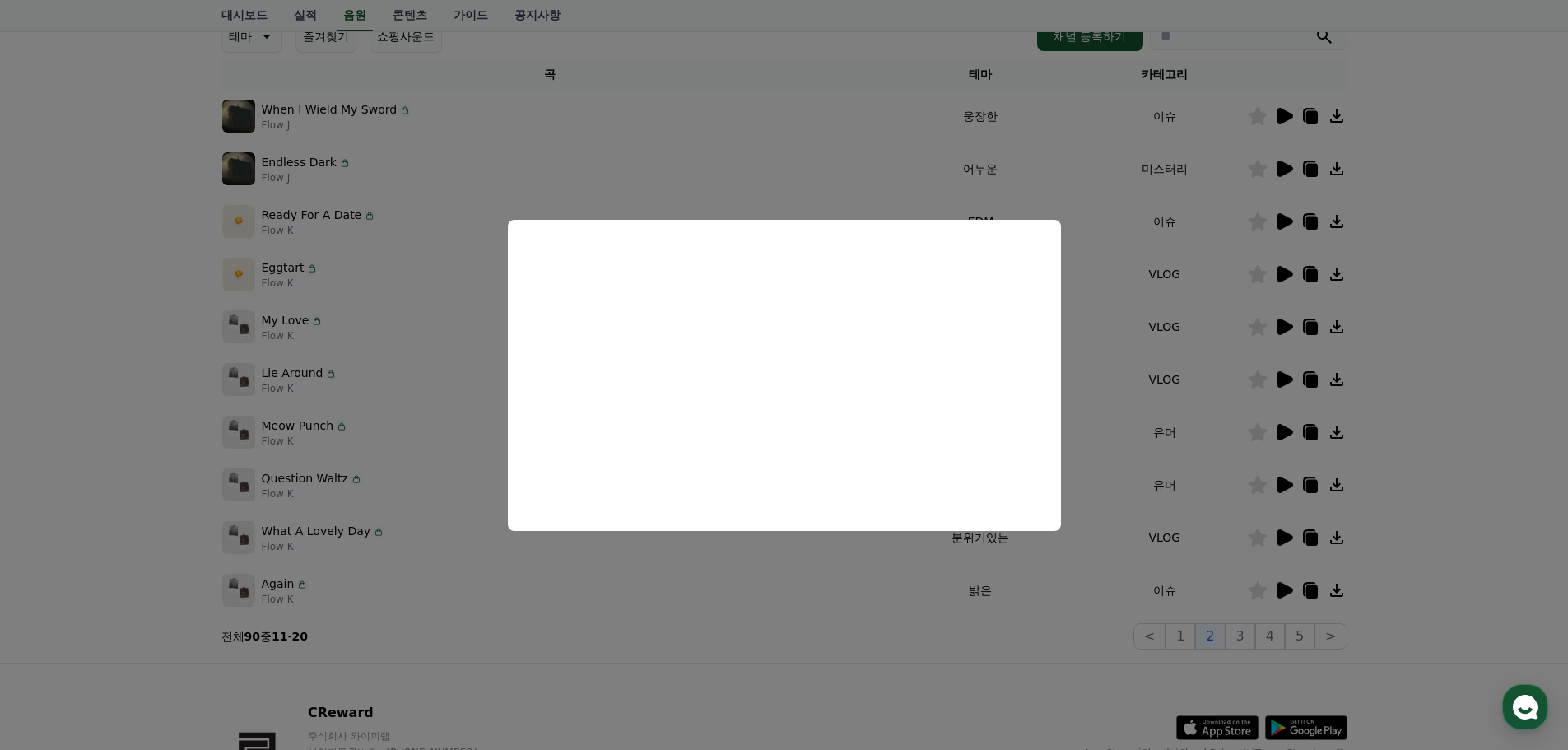
click at [1411, 499] on button "close modal" at bounding box center [784, 375] width 1568 height 750
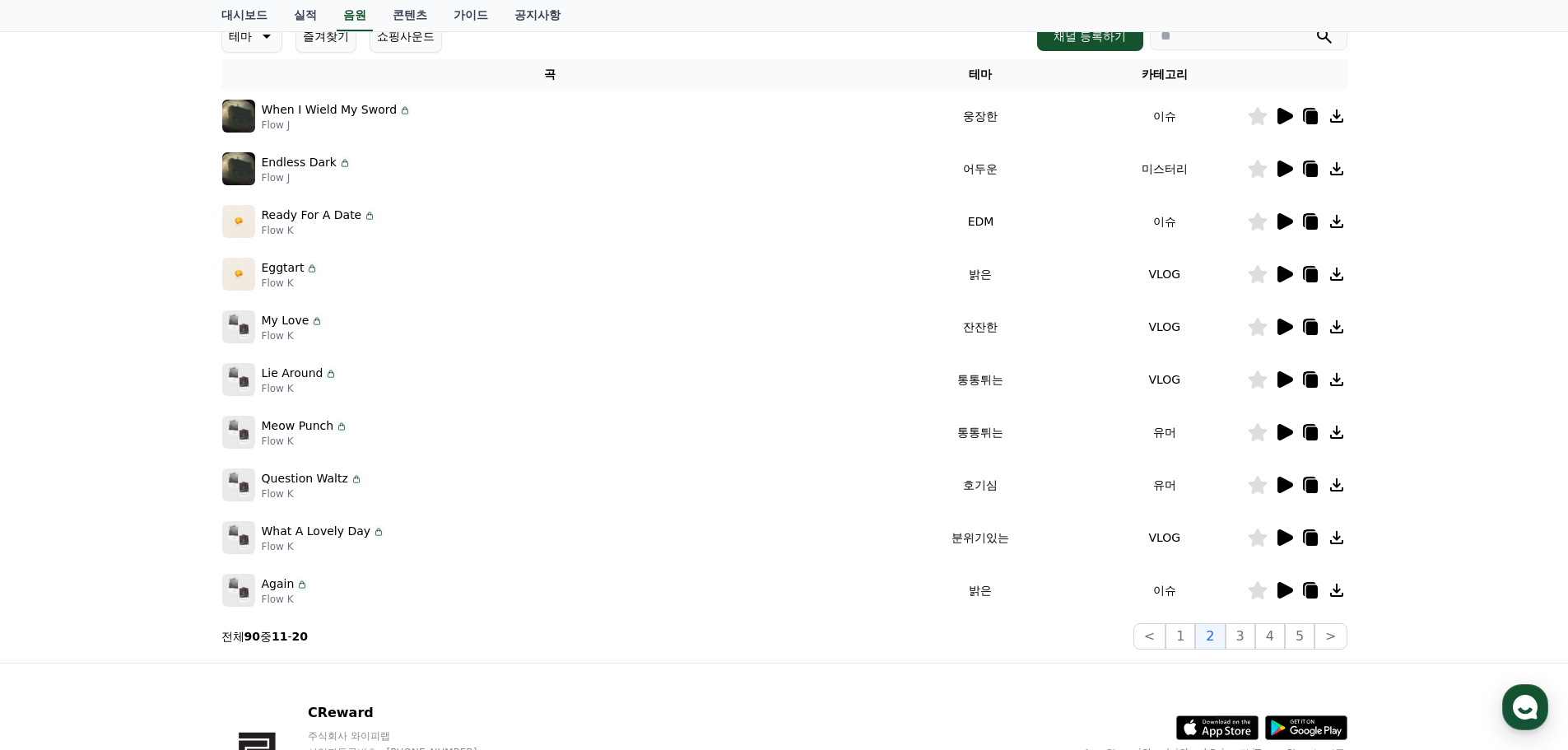
click at [1277, 588] on icon at bounding box center [1285, 591] width 20 height 20
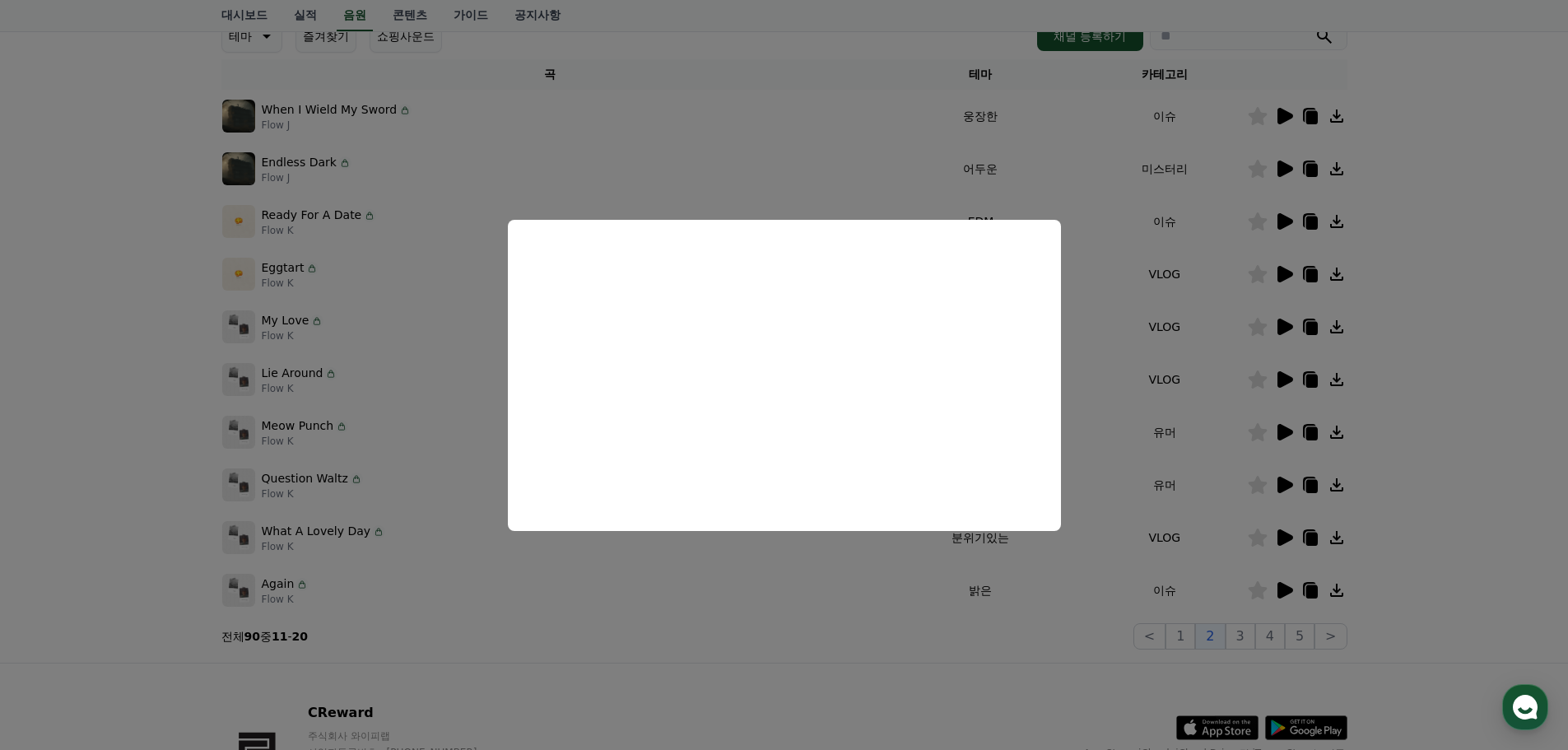
click at [1358, 476] on button "close modal" at bounding box center [784, 375] width 1568 height 750
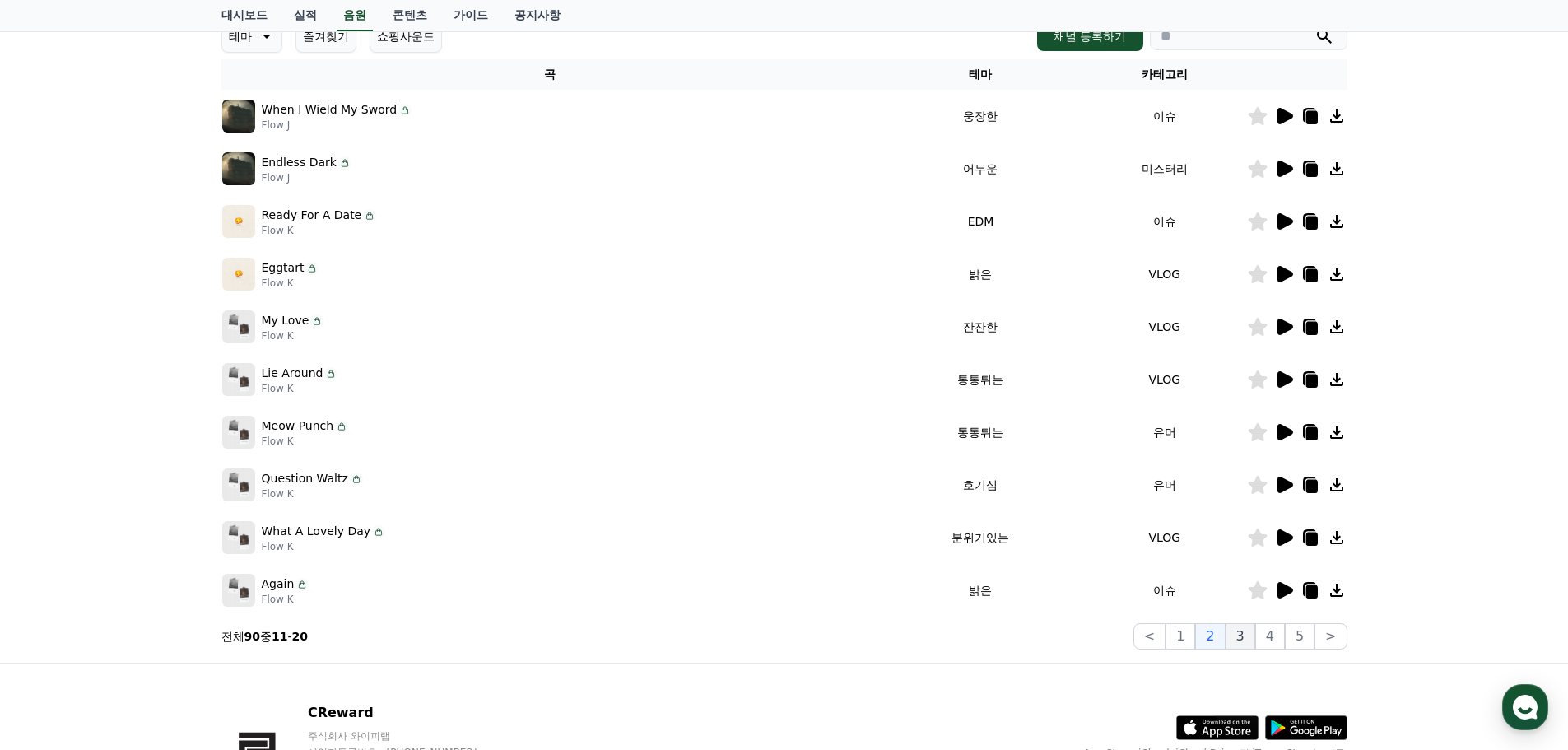
click at [1241, 635] on button "3" at bounding box center [1241, 637] width 30 height 26
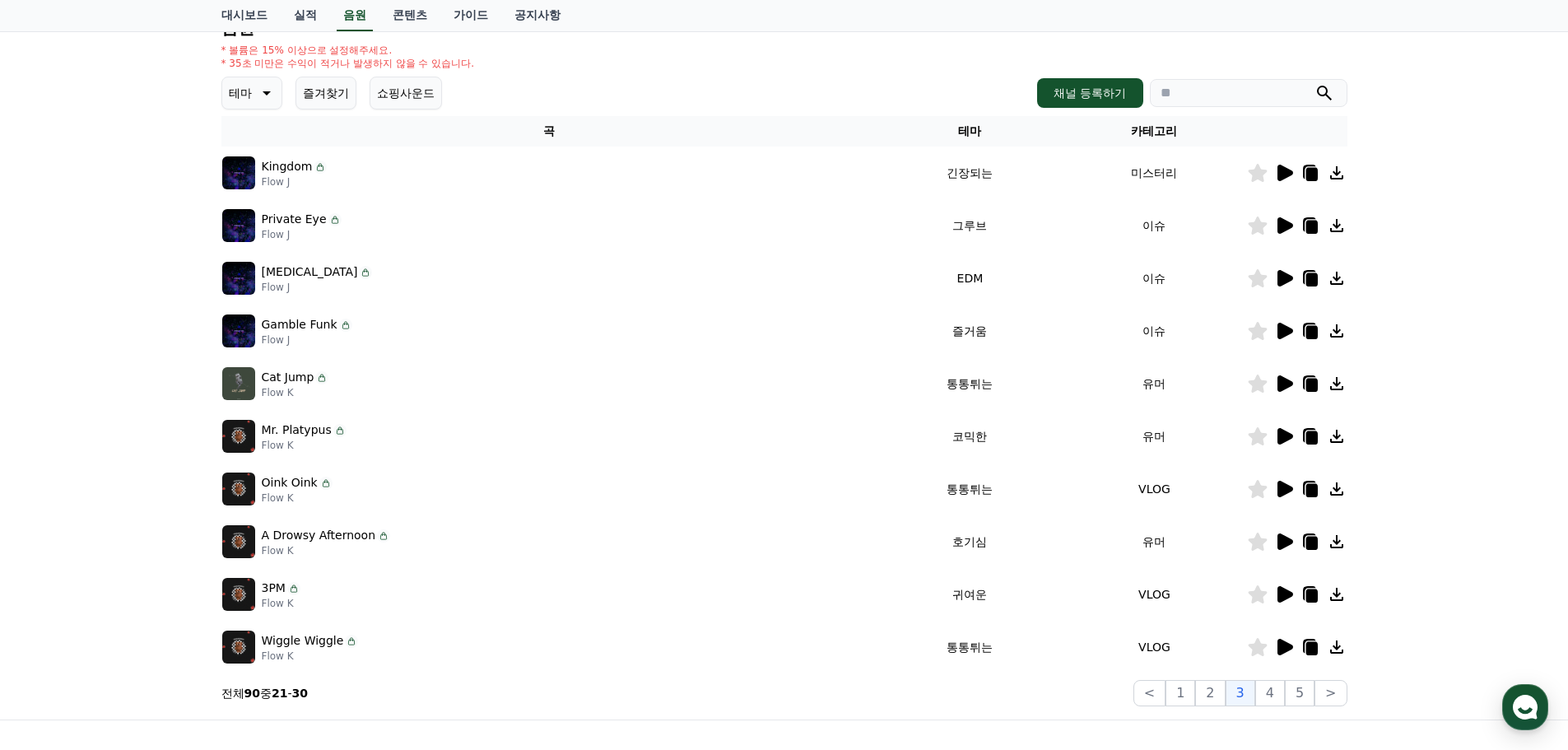
scroll to position [165, 0]
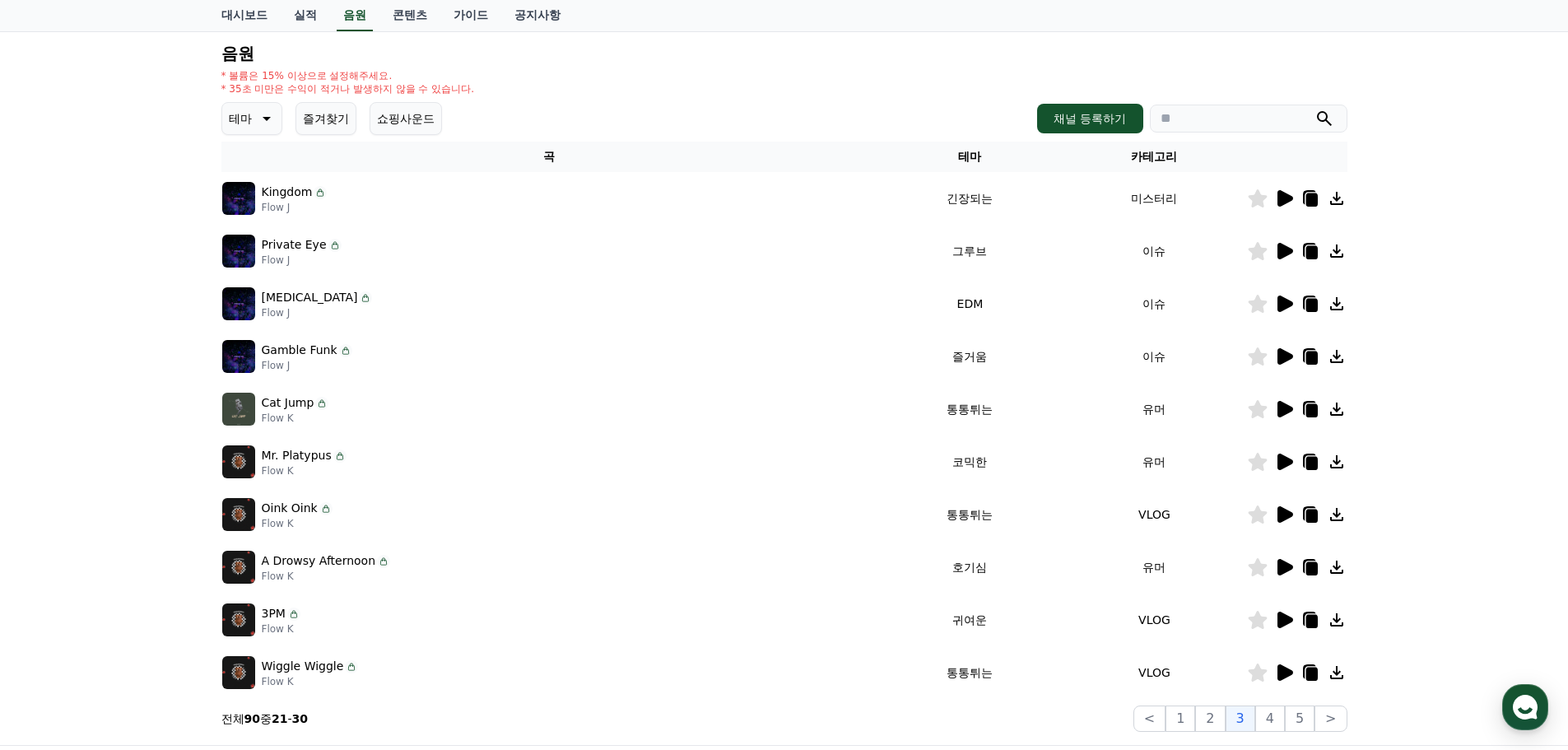
click at [1285, 203] on icon at bounding box center [1286, 198] width 16 height 17
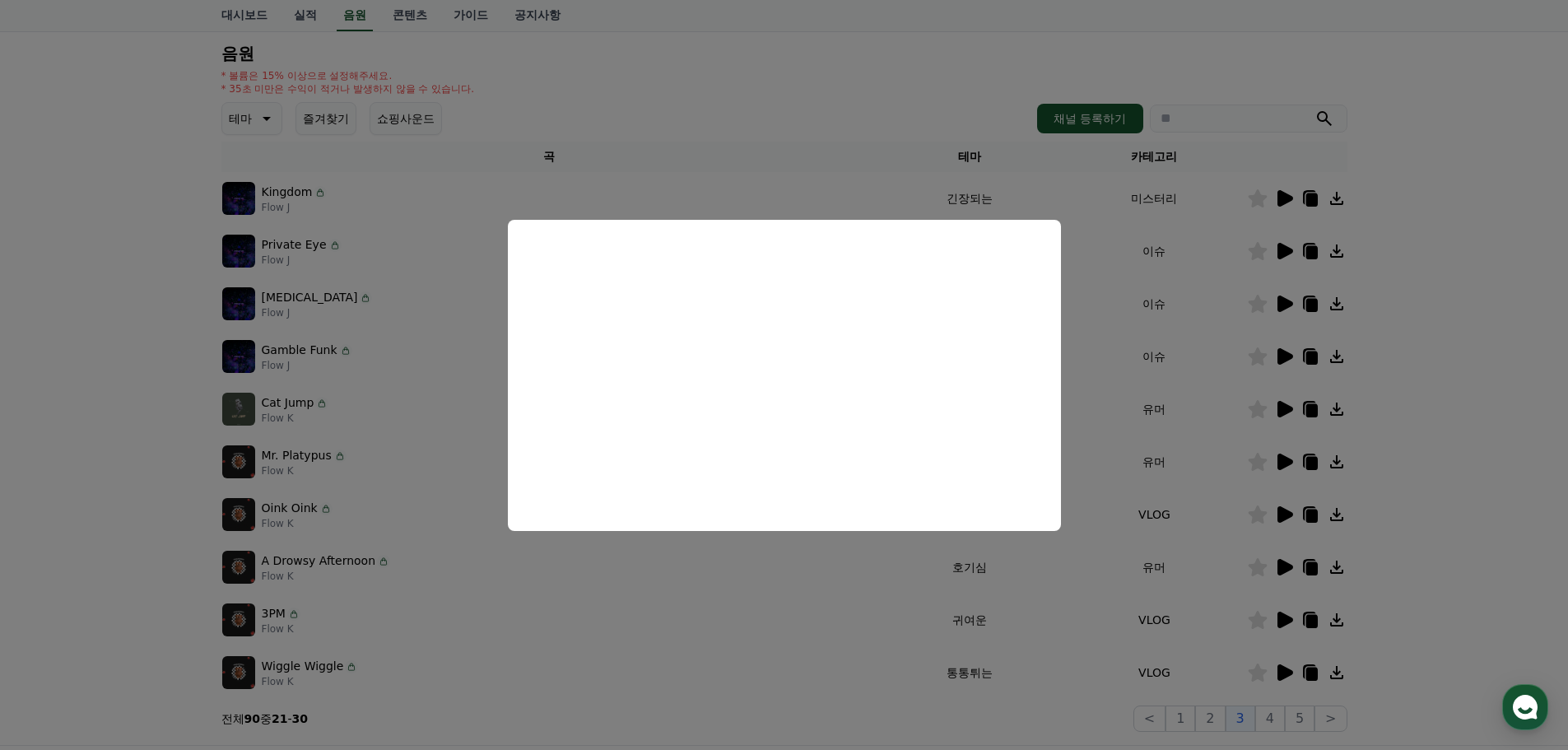
click at [1412, 347] on button "close modal" at bounding box center [784, 375] width 1568 height 750
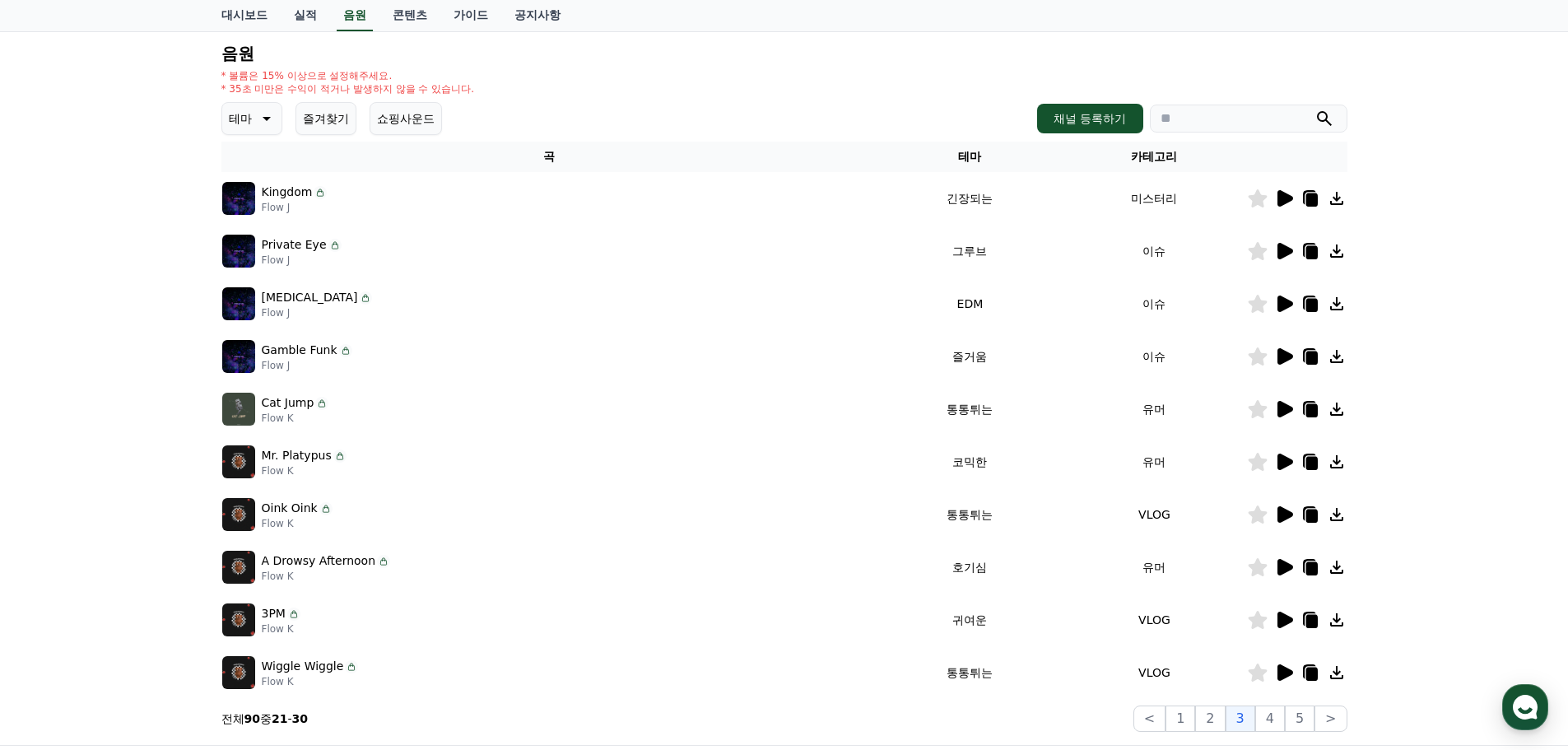
click at [1275, 251] on icon at bounding box center [1285, 252] width 20 height 20
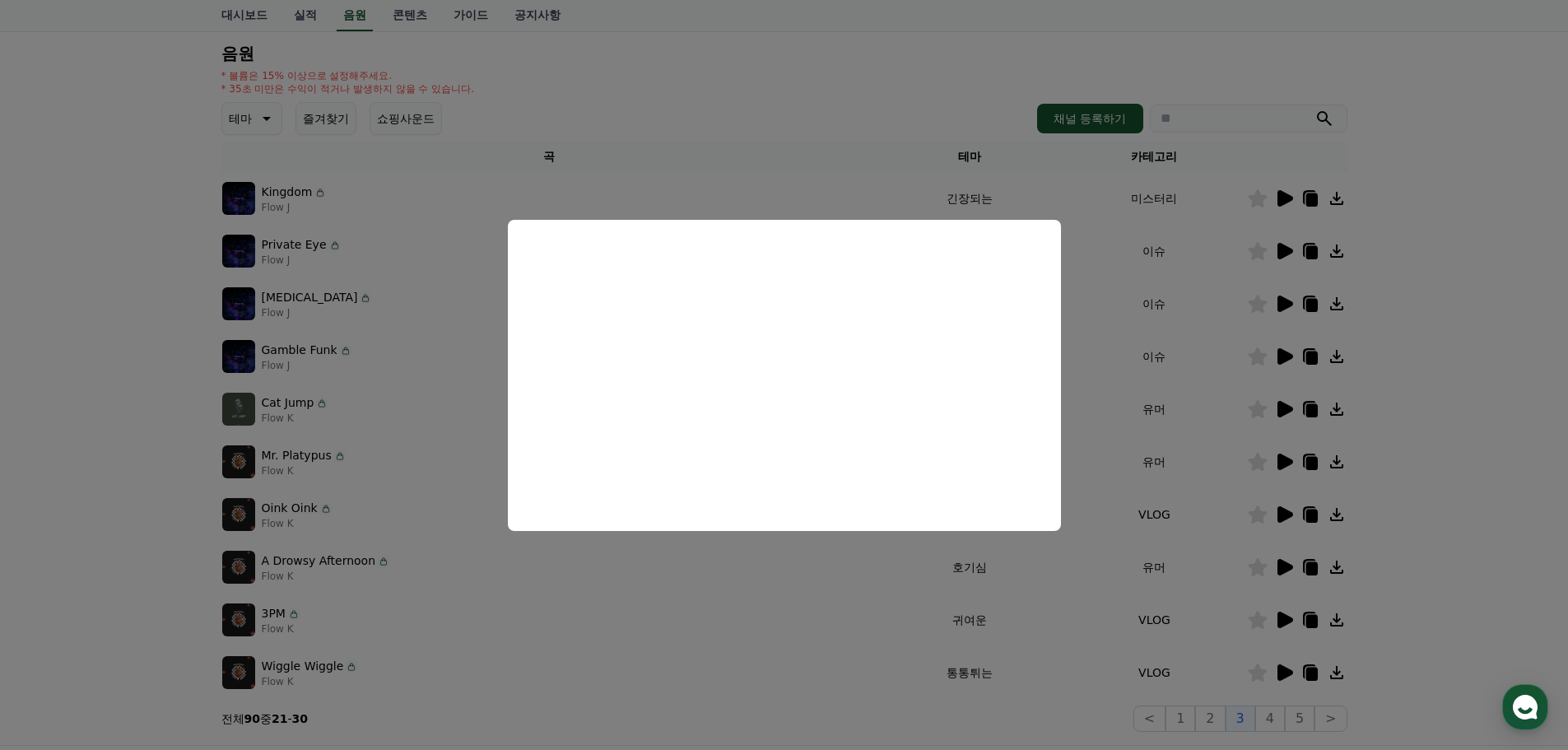
click at [1459, 305] on button "close modal" at bounding box center [784, 375] width 1568 height 750
click at [1270, 299] on div at bounding box center [1297, 304] width 98 height 20
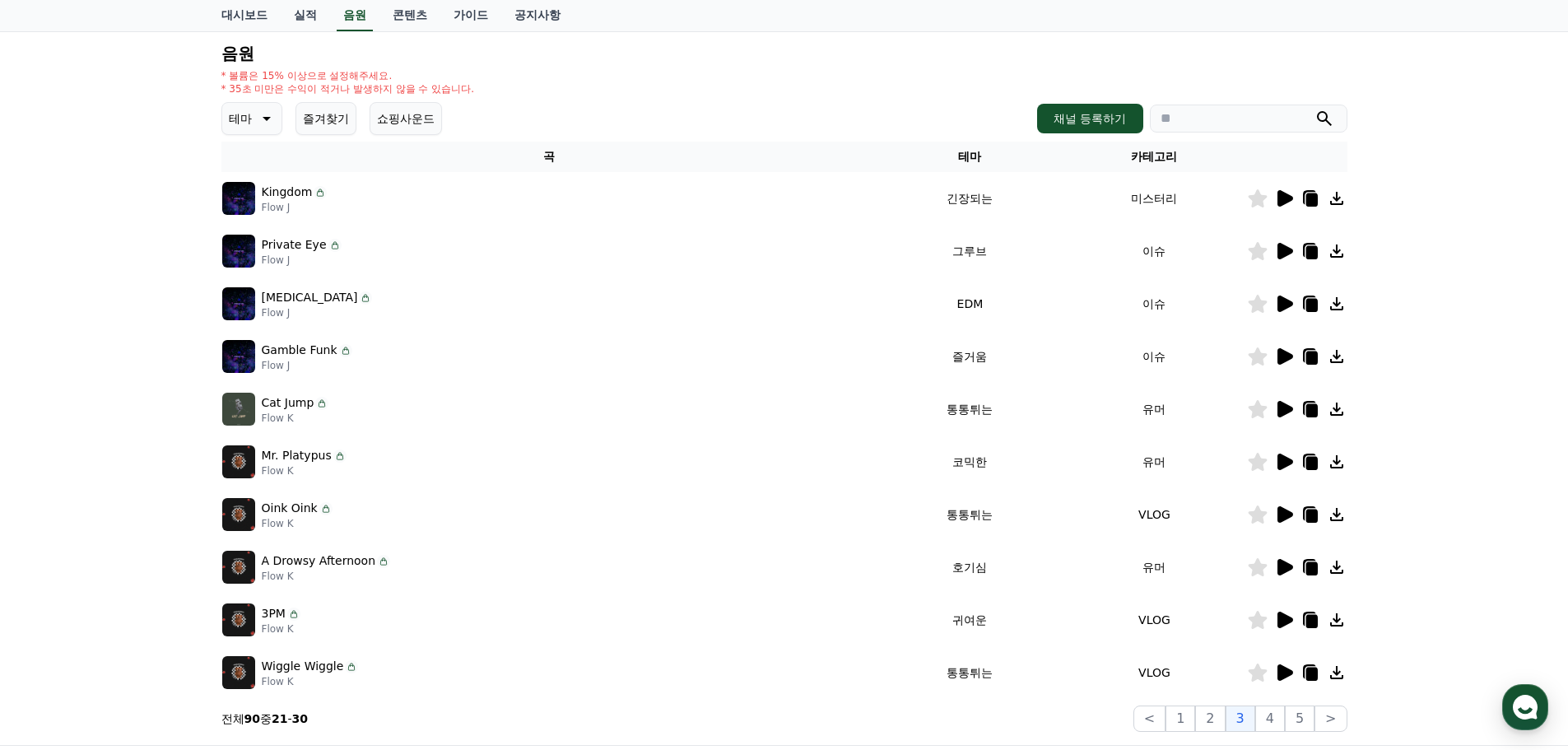
click at [1278, 299] on icon at bounding box center [1285, 304] width 20 height 20
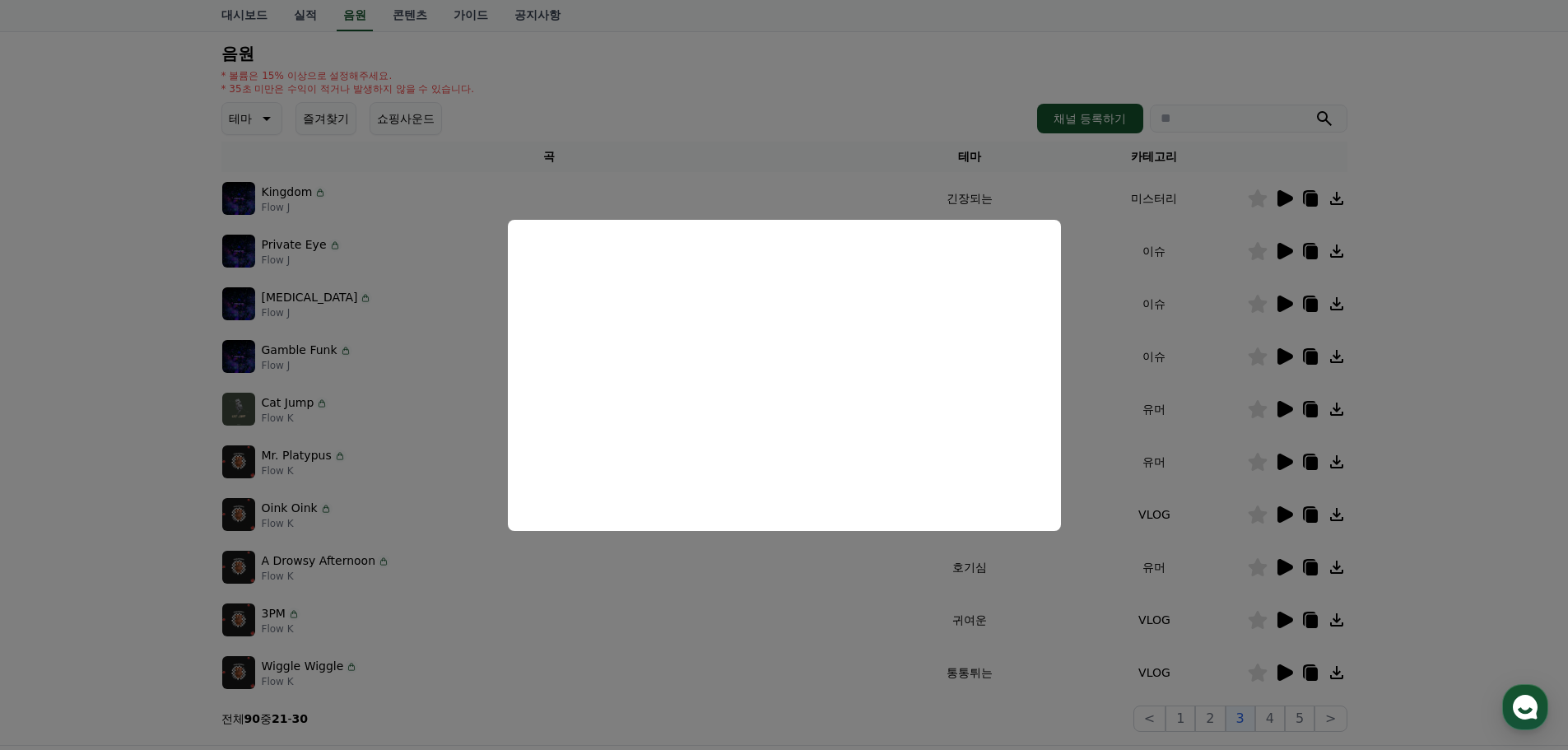
click at [1493, 395] on button "close modal" at bounding box center [784, 375] width 1568 height 750
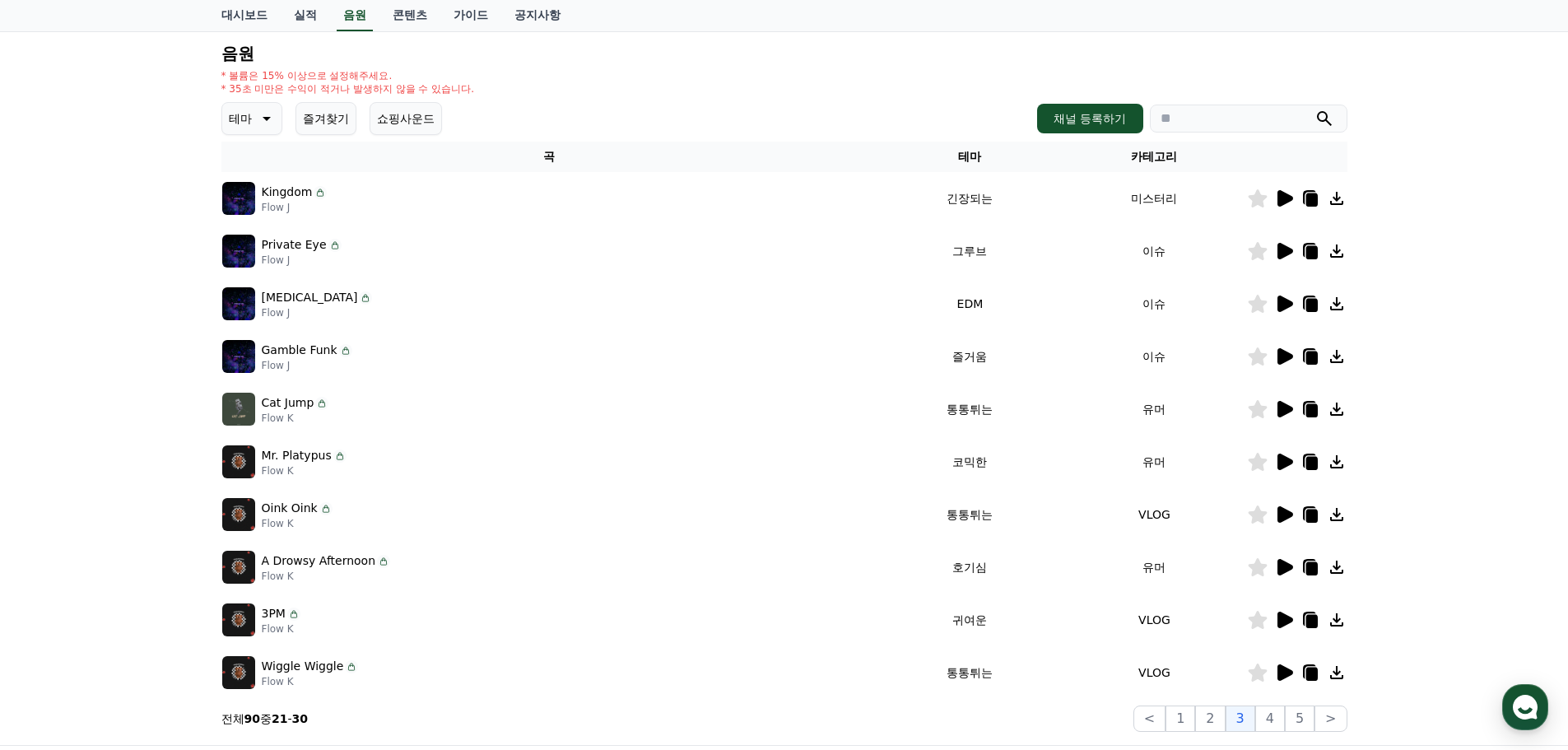
click at [1281, 352] on icon at bounding box center [1286, 356] width 16 height 17
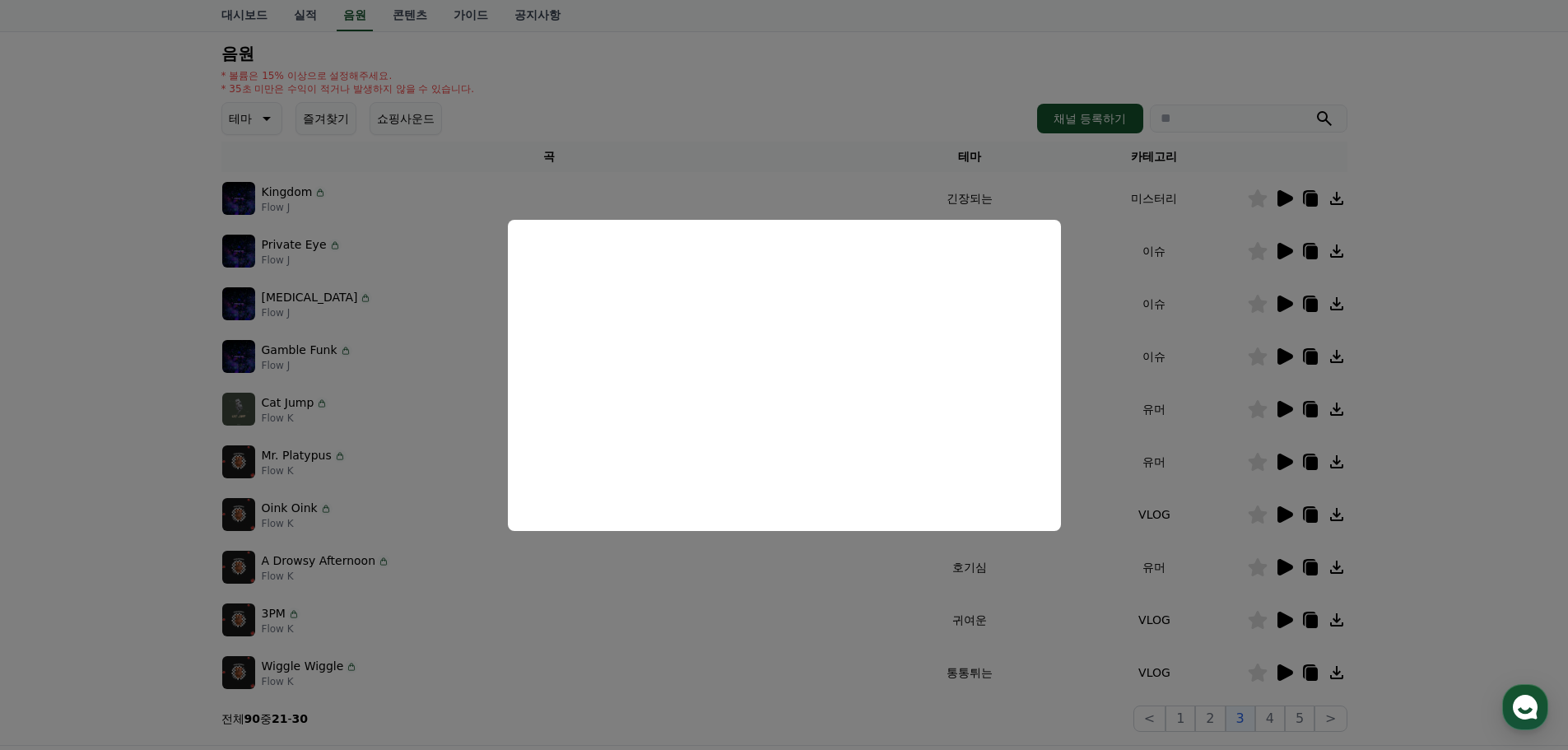
click at [1458, 385] on button "close modal" at bounding box center [784, 375] width 1568 height 750
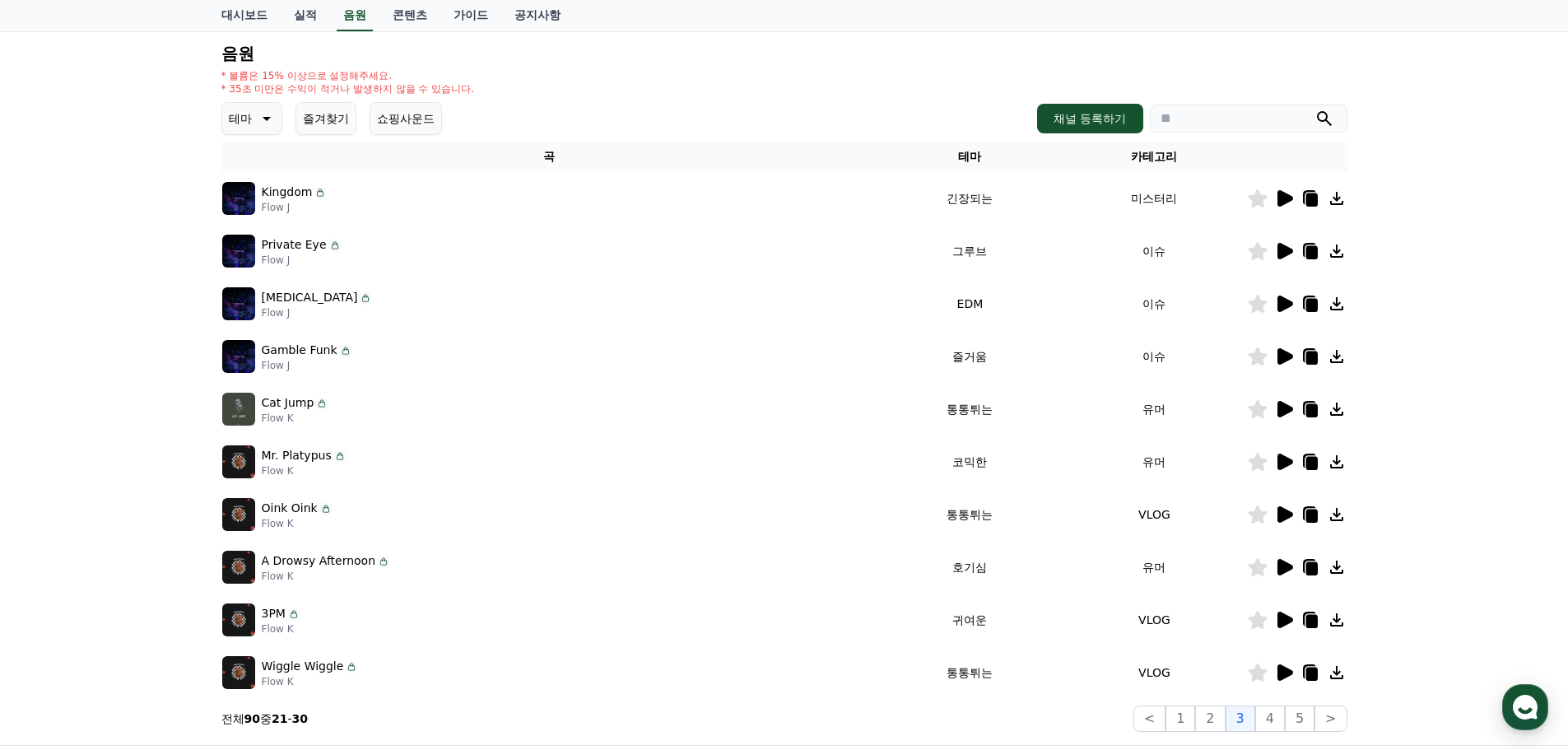
click at [1284, 413] on icon at bounding box center [1286, 409] width 16 height 17
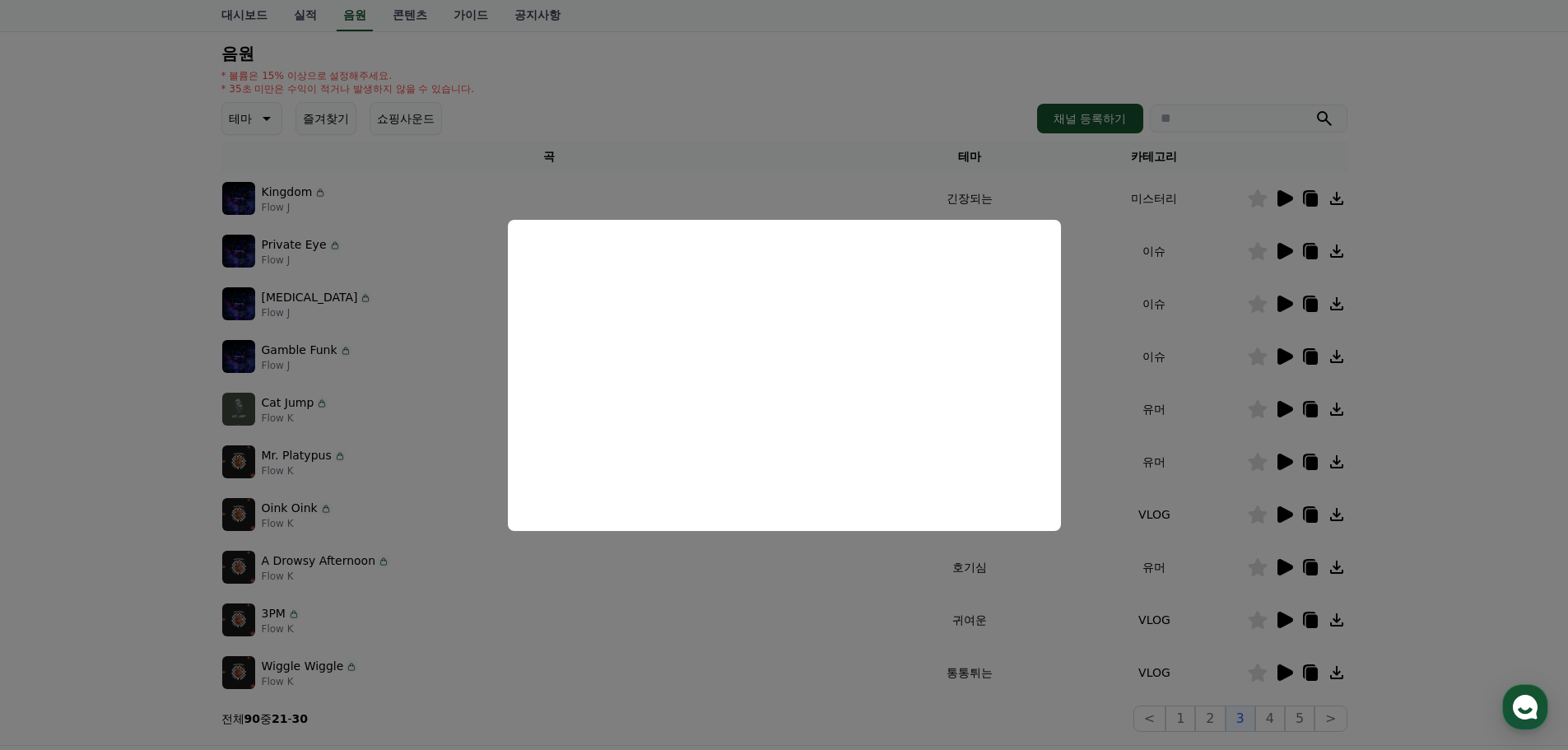
click at [1490, 434] on button "close modal" at bounding box center [784, 375] width 1568 height 750
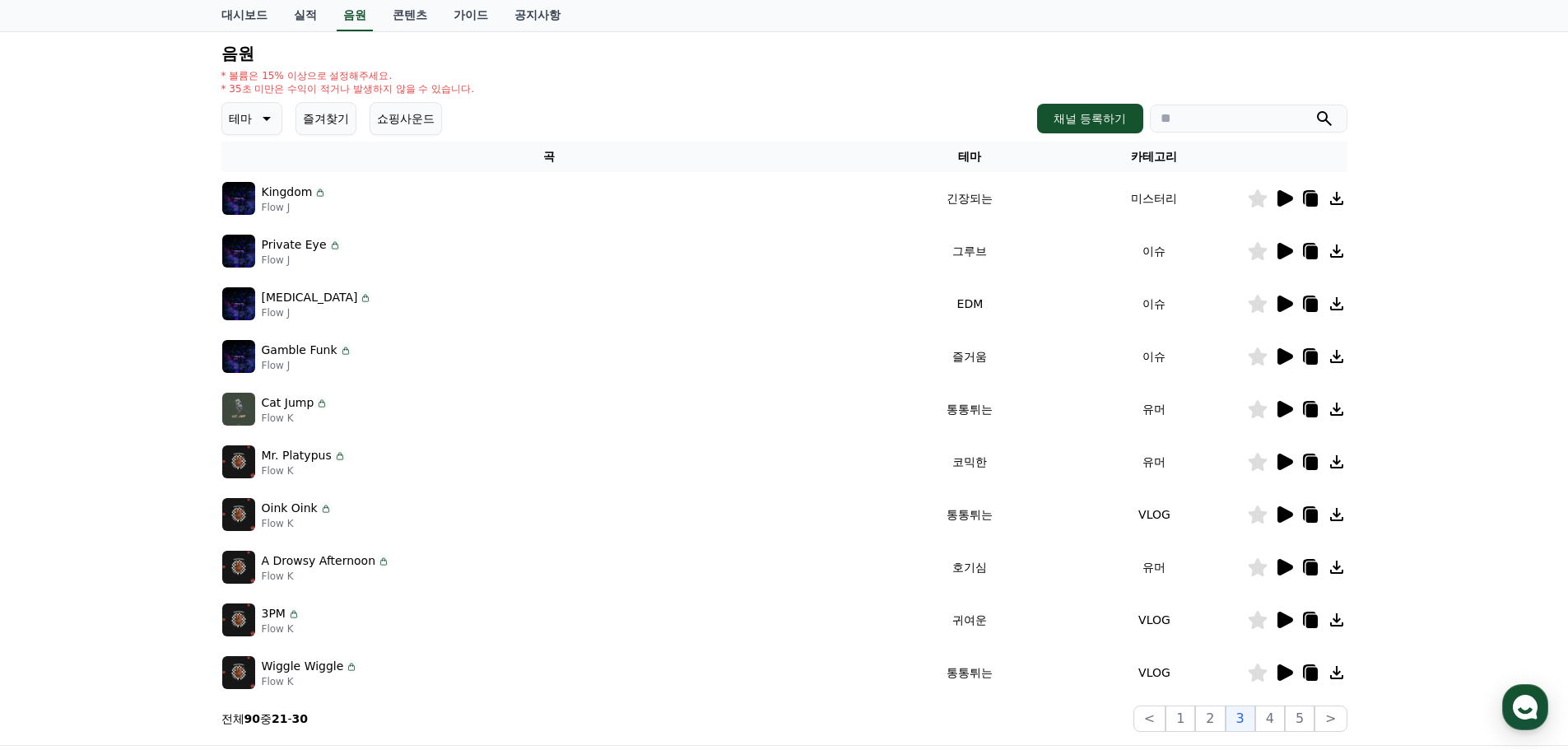
click at [1278, 461] on icon at bounding box center [1286, 462] width 16 height 17
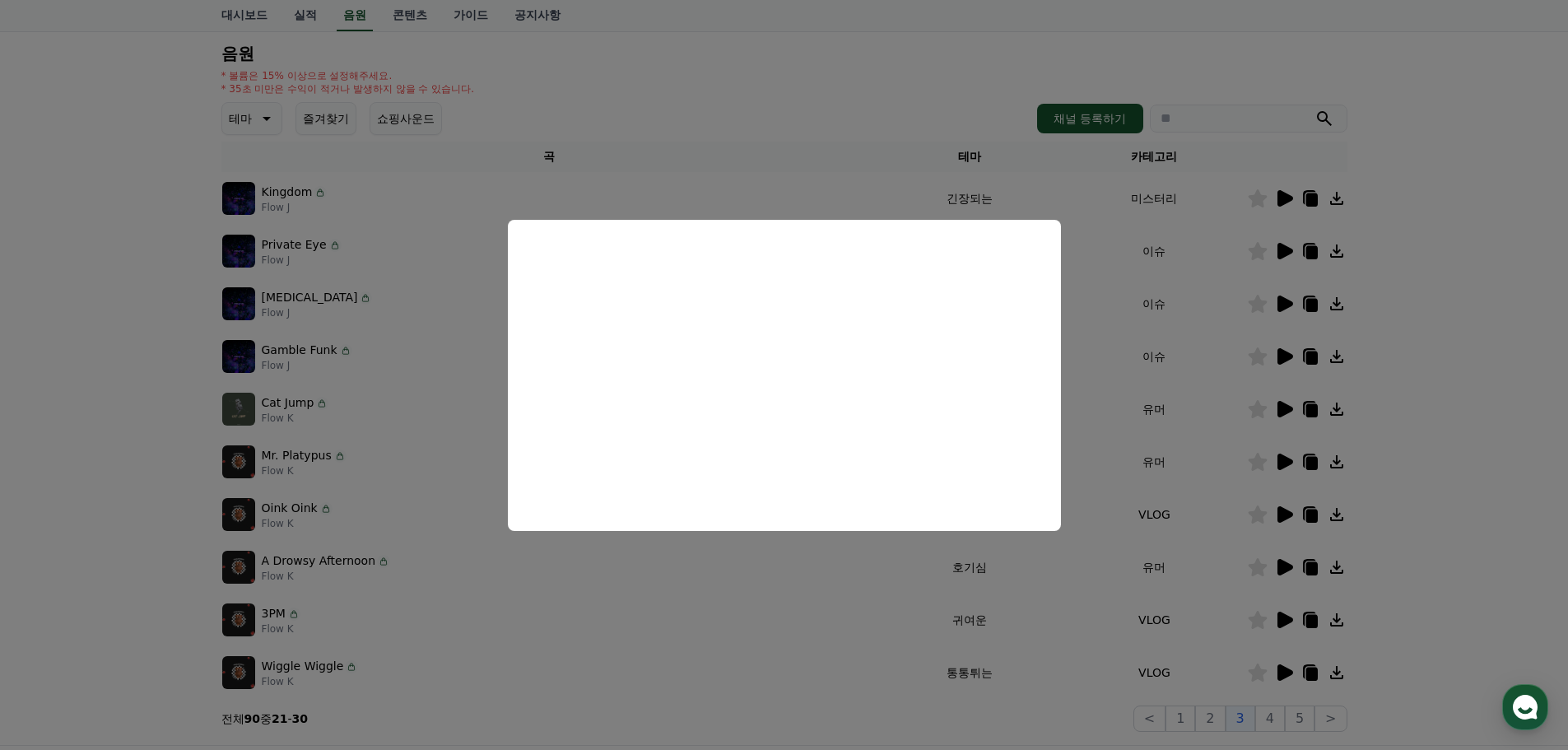
click at [1401, 480] on button "close modal" at bounding box center [784, 375] width 1568 height 750
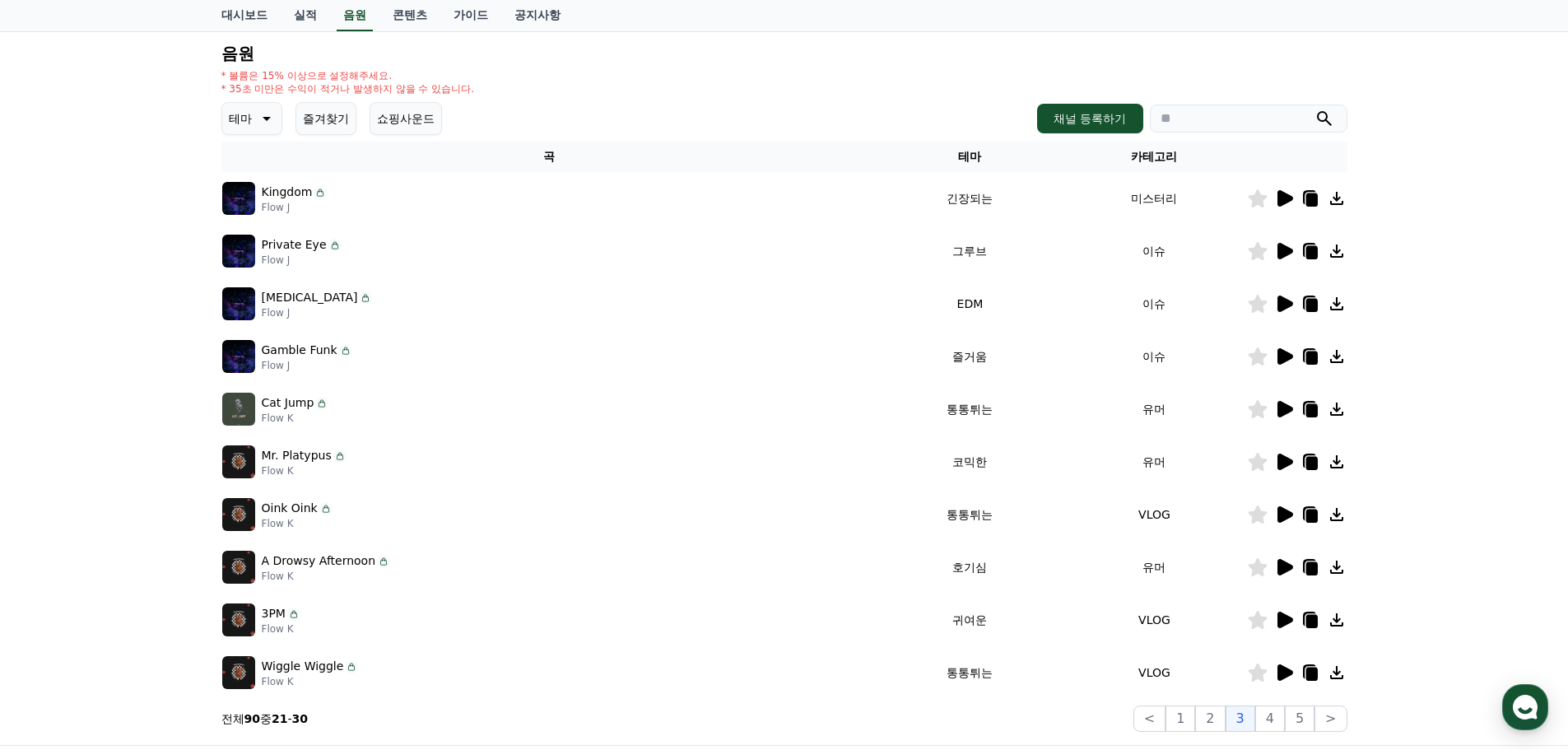
click at [1287, 515] on icon at bounding box center [1286, 514] width 16 height 17
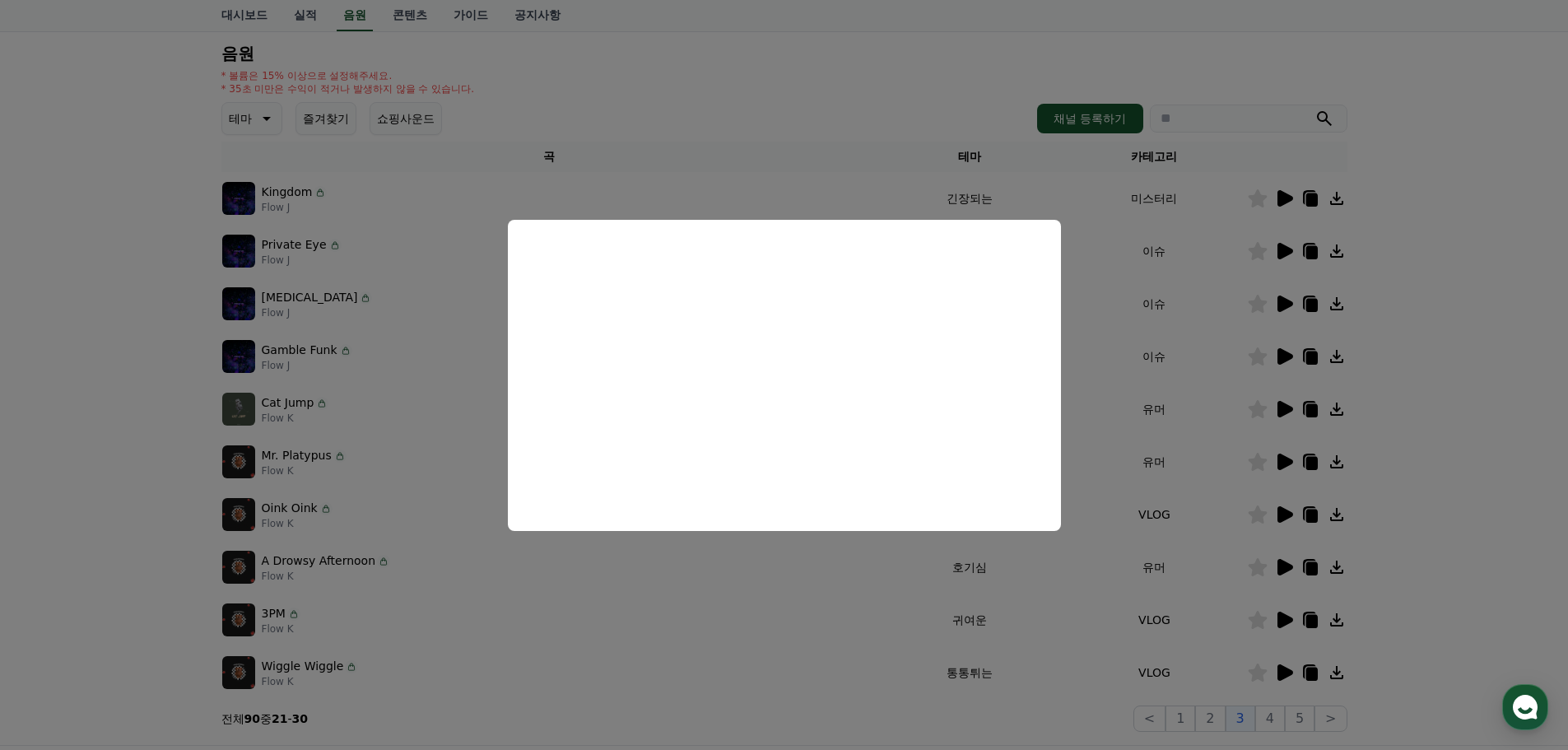
click at [1421, 476] on button "close modal" at bounding box center [784, 375] width 1568 height 750
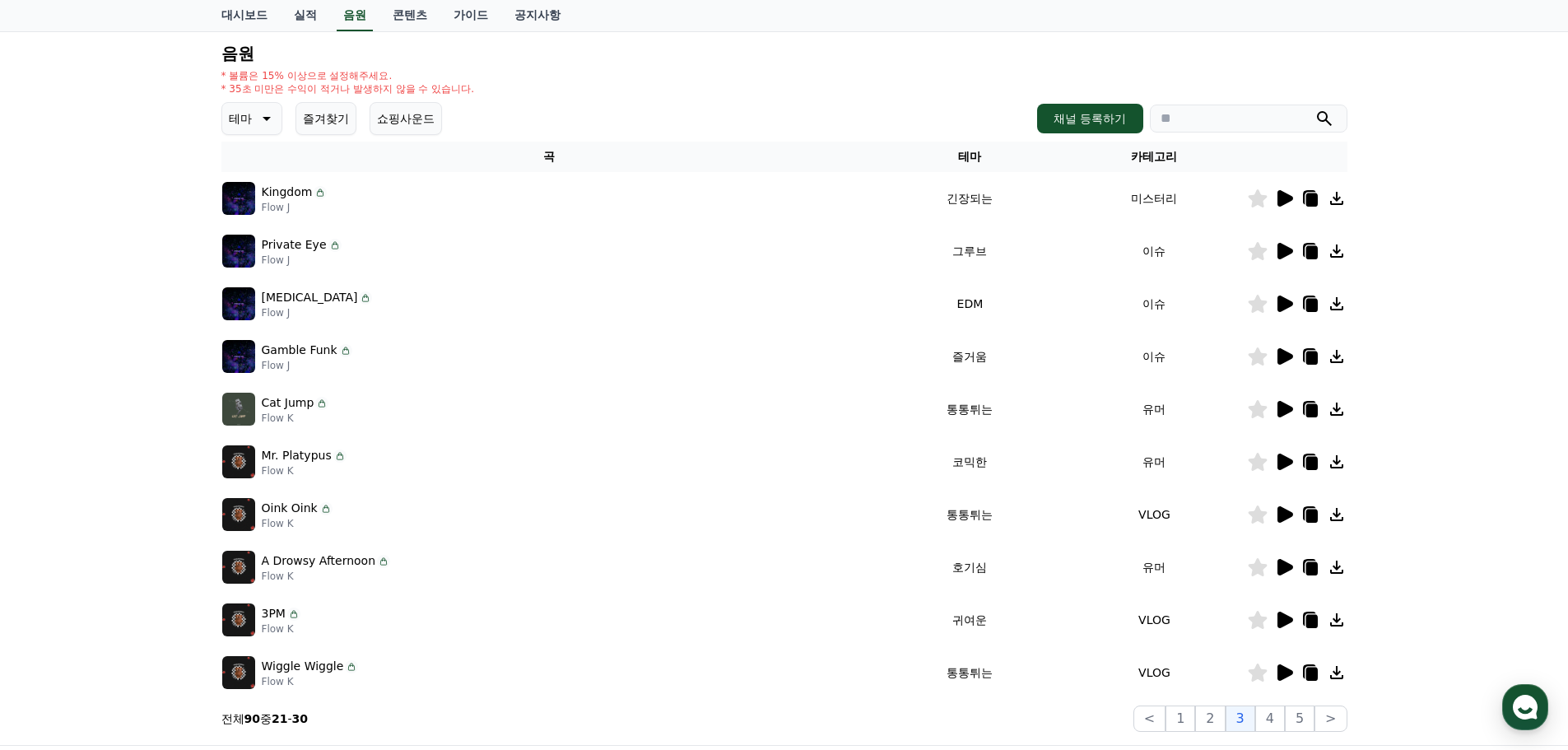
click at [1280, 562] on icon at bounding box center [1286, 567] width 16 height 17
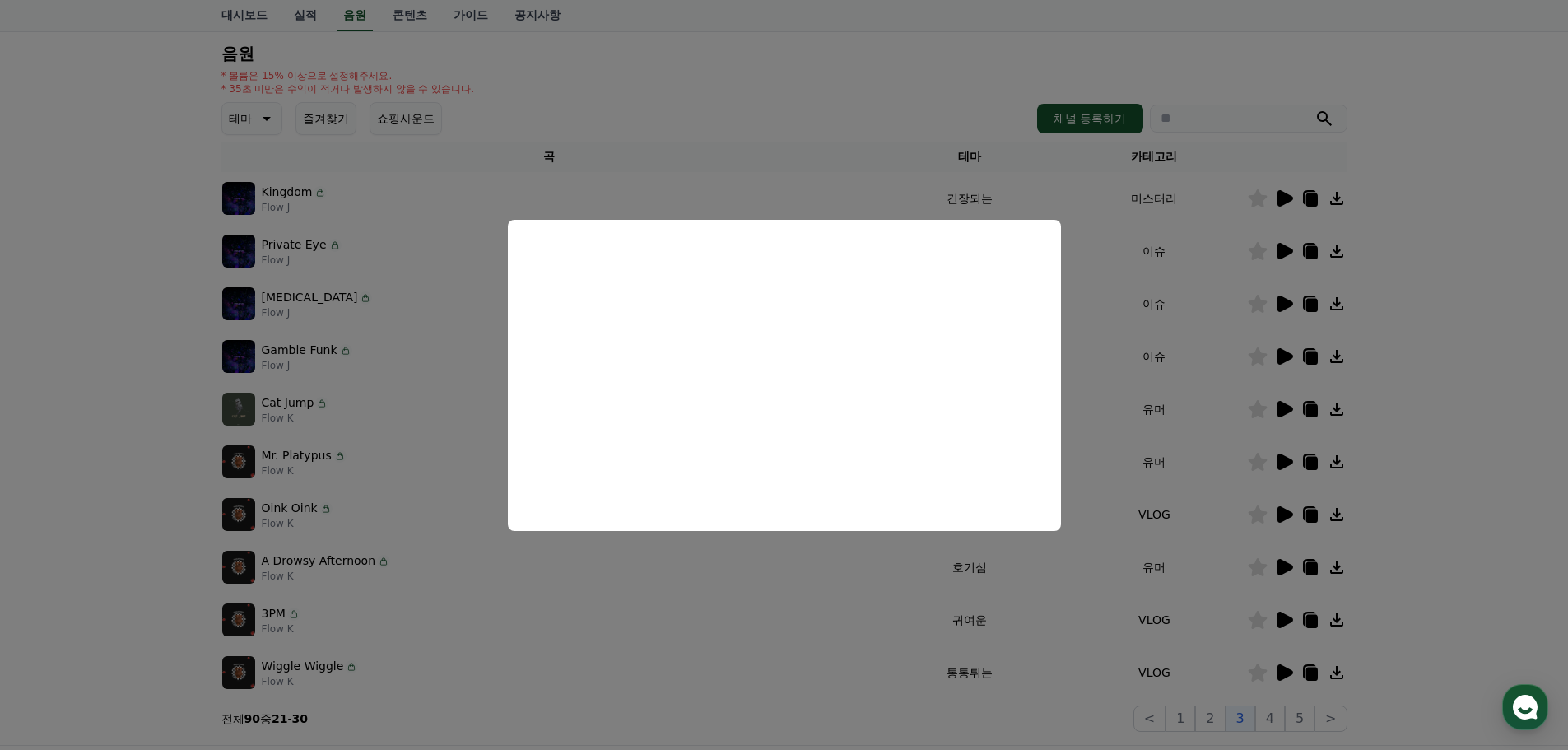
click at [1458, 597] on button "close modal" at bounding box center [784, 375] width 1568 height 750
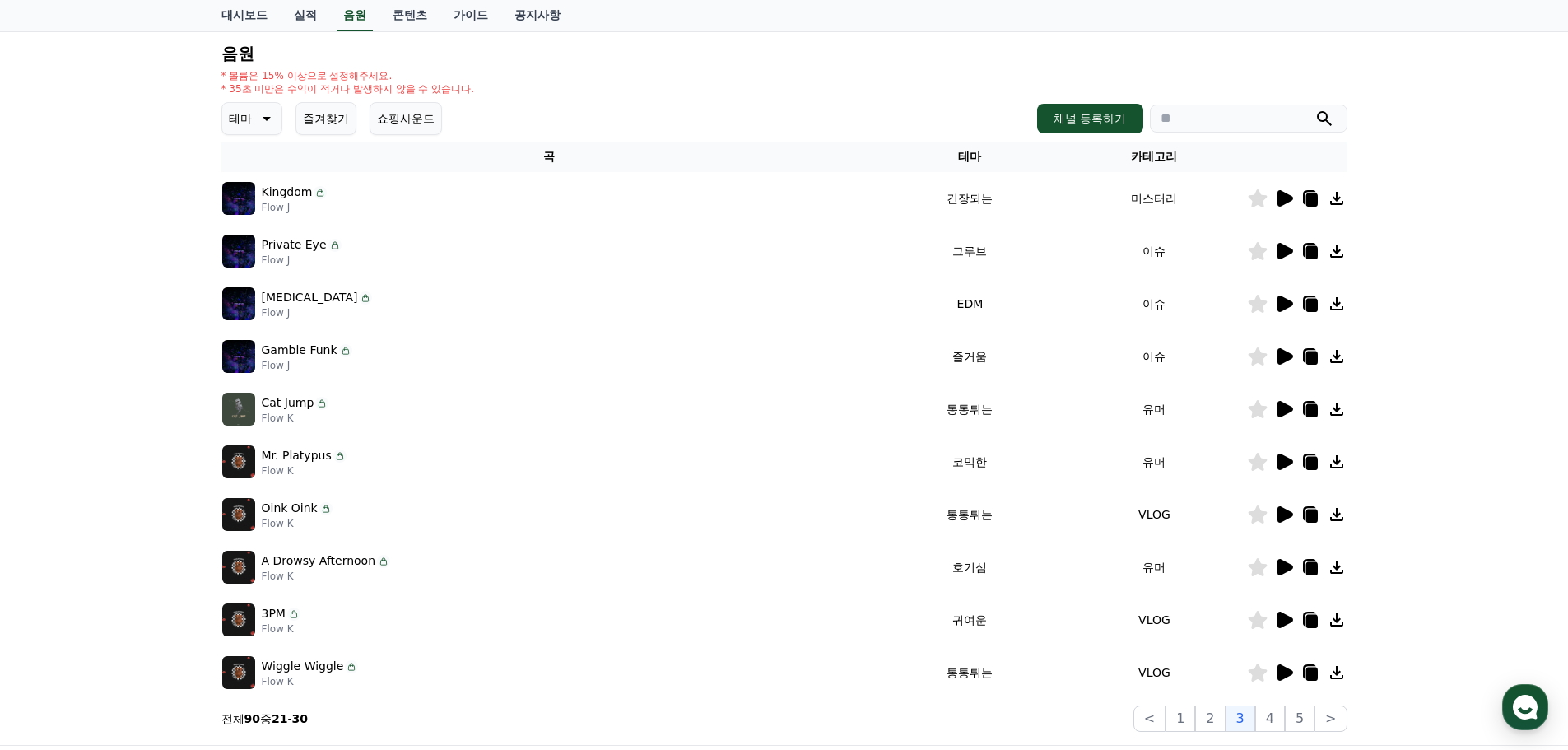
click at [1280, 615] on icon at bounding box center [1286, 620] width 16 height 17
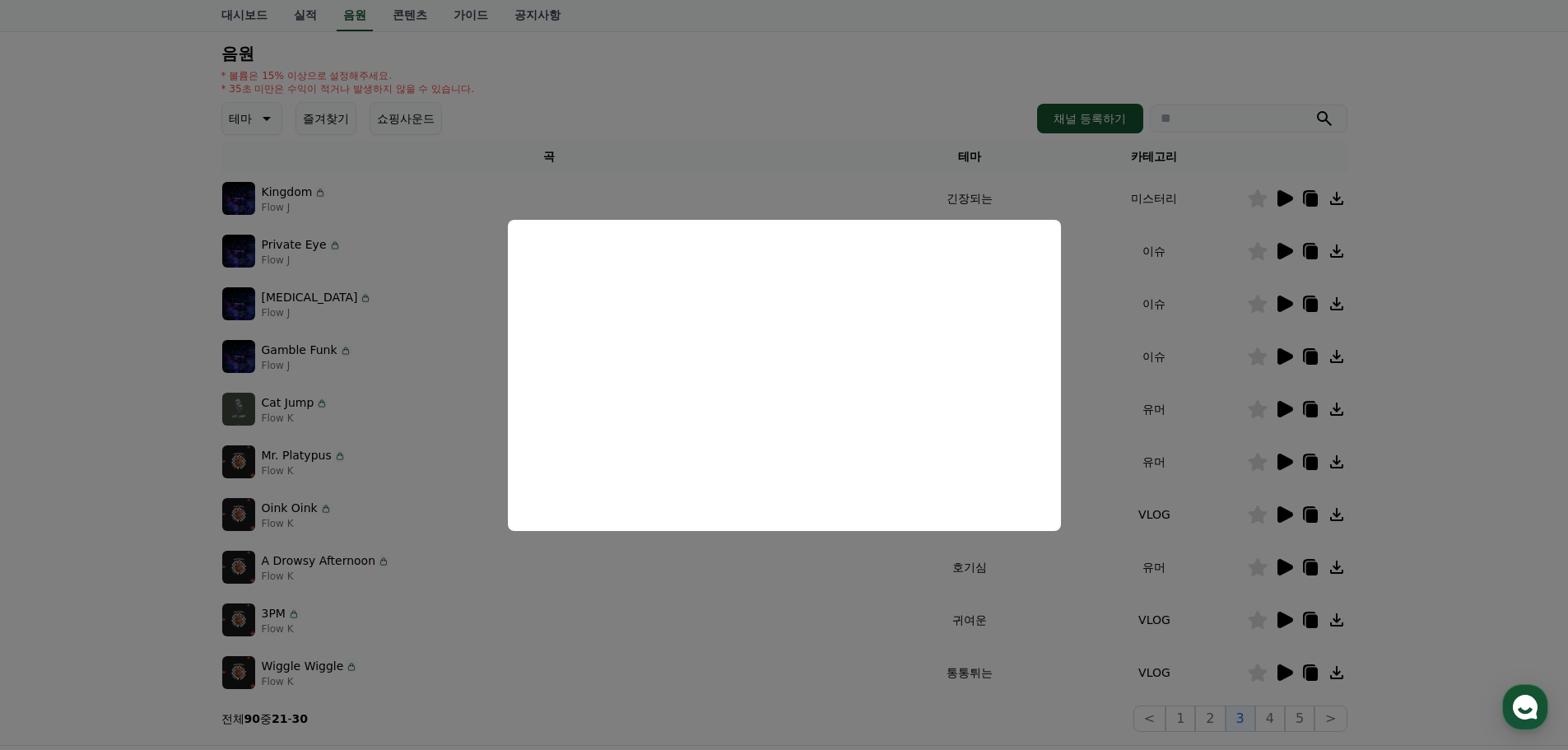
click at [1385, 466] on button "close modal" at bounding box center [784, 375] width 1568 height 750
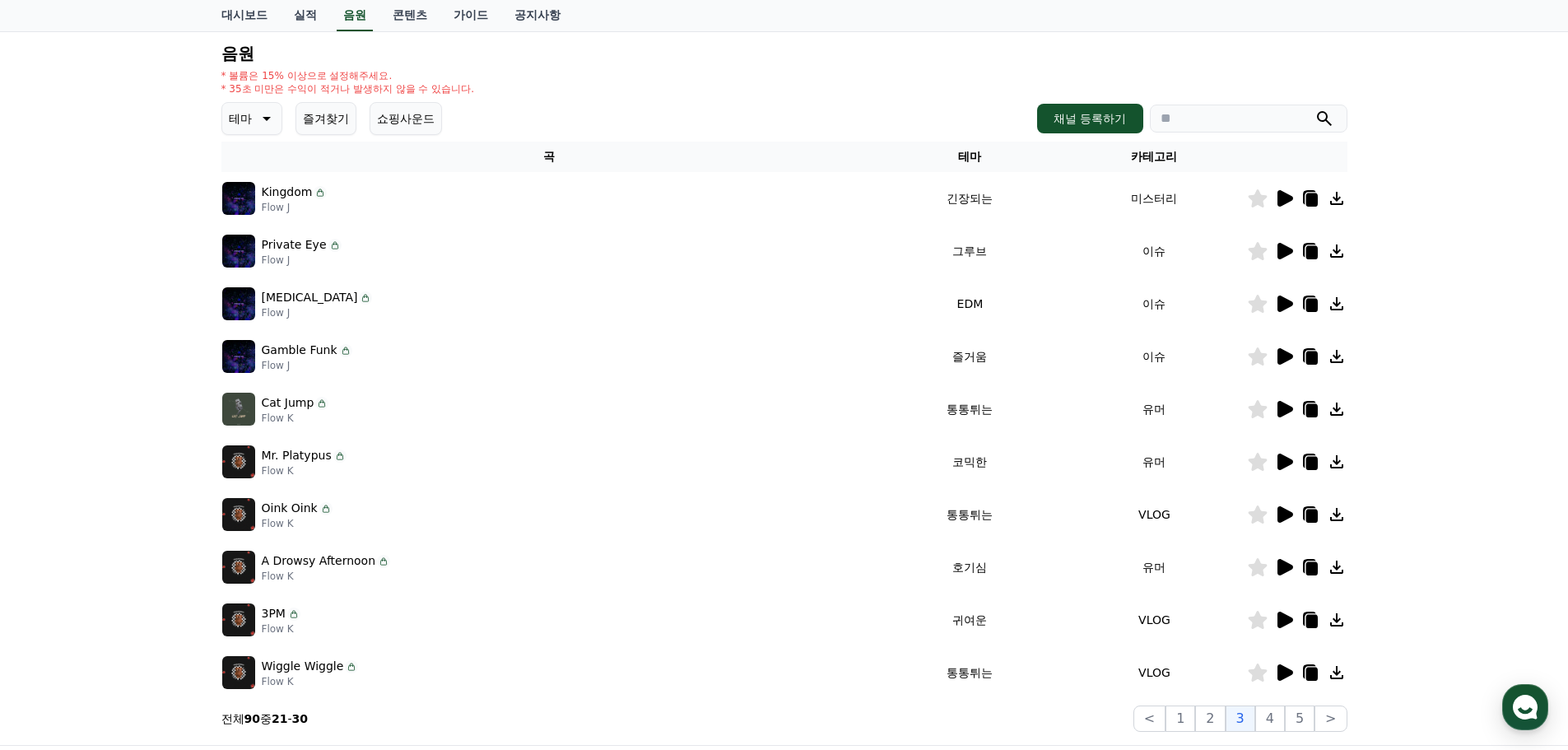
click at [1286, 673] on icon at bounding box center [1286, 672] width 16 height 17
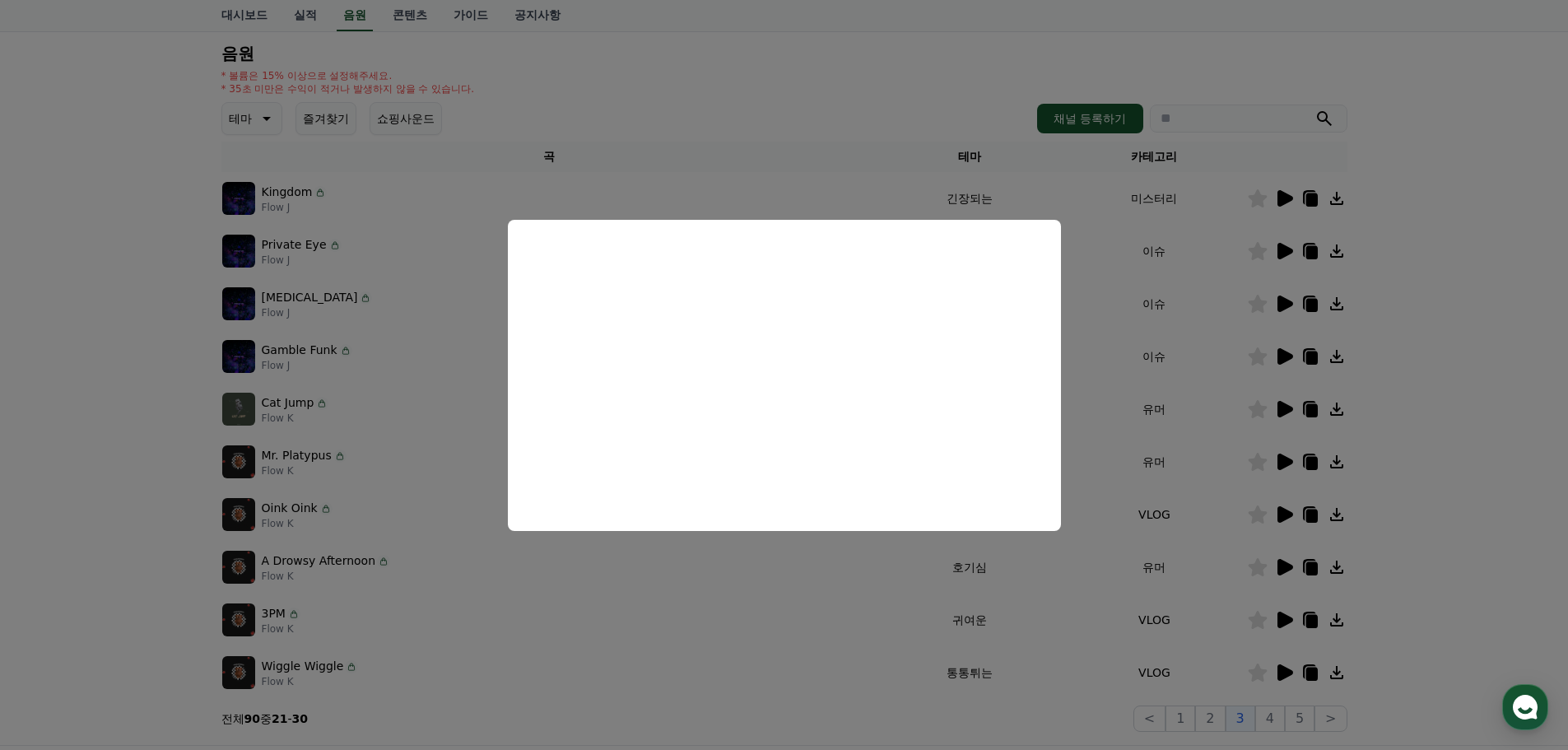
click at [1401, 667] on button "close modal" at bounding box center [784, 375] width 1568 height 750
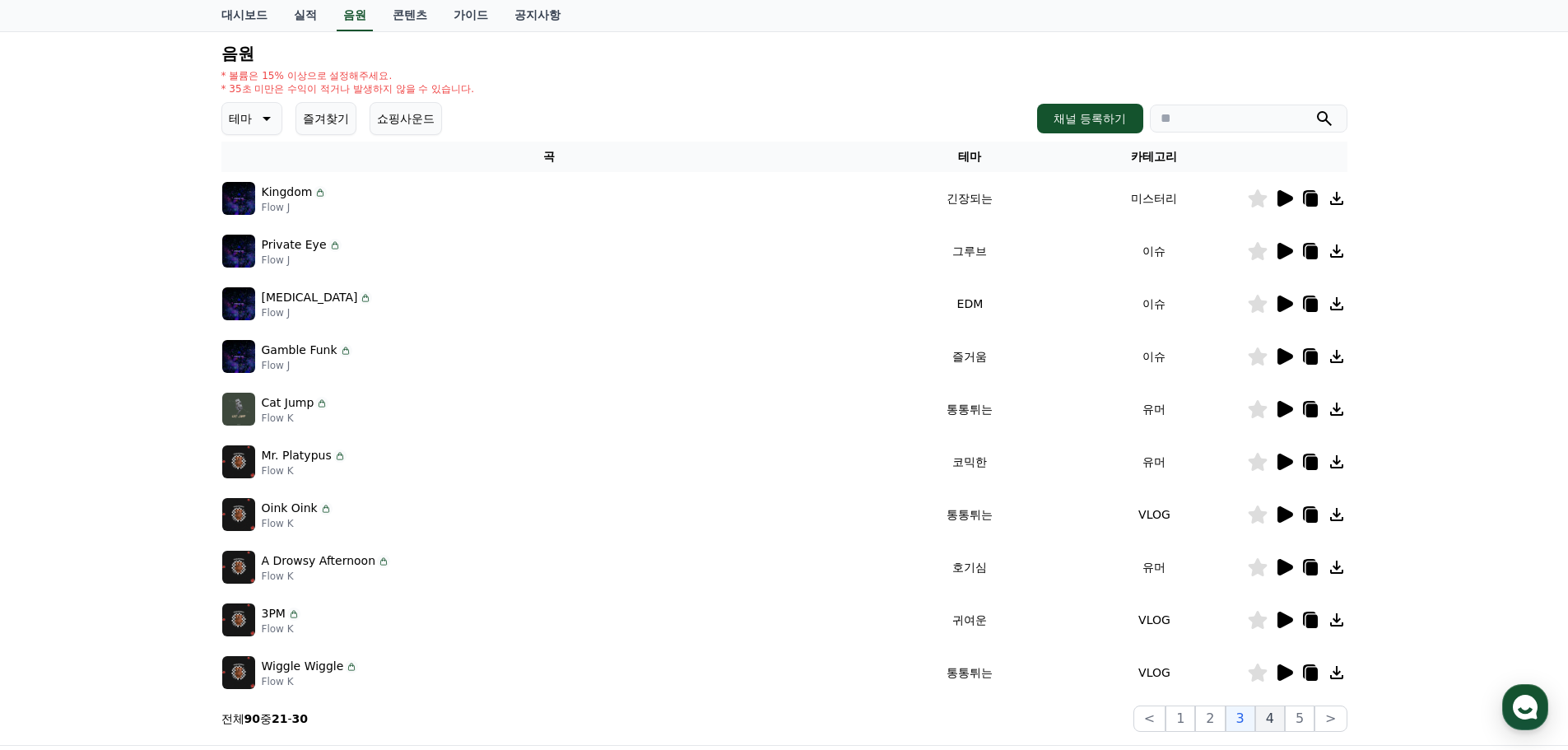
click at [1272, 716] on button "4" at bounding box center [1271, 719] width 30 height 26
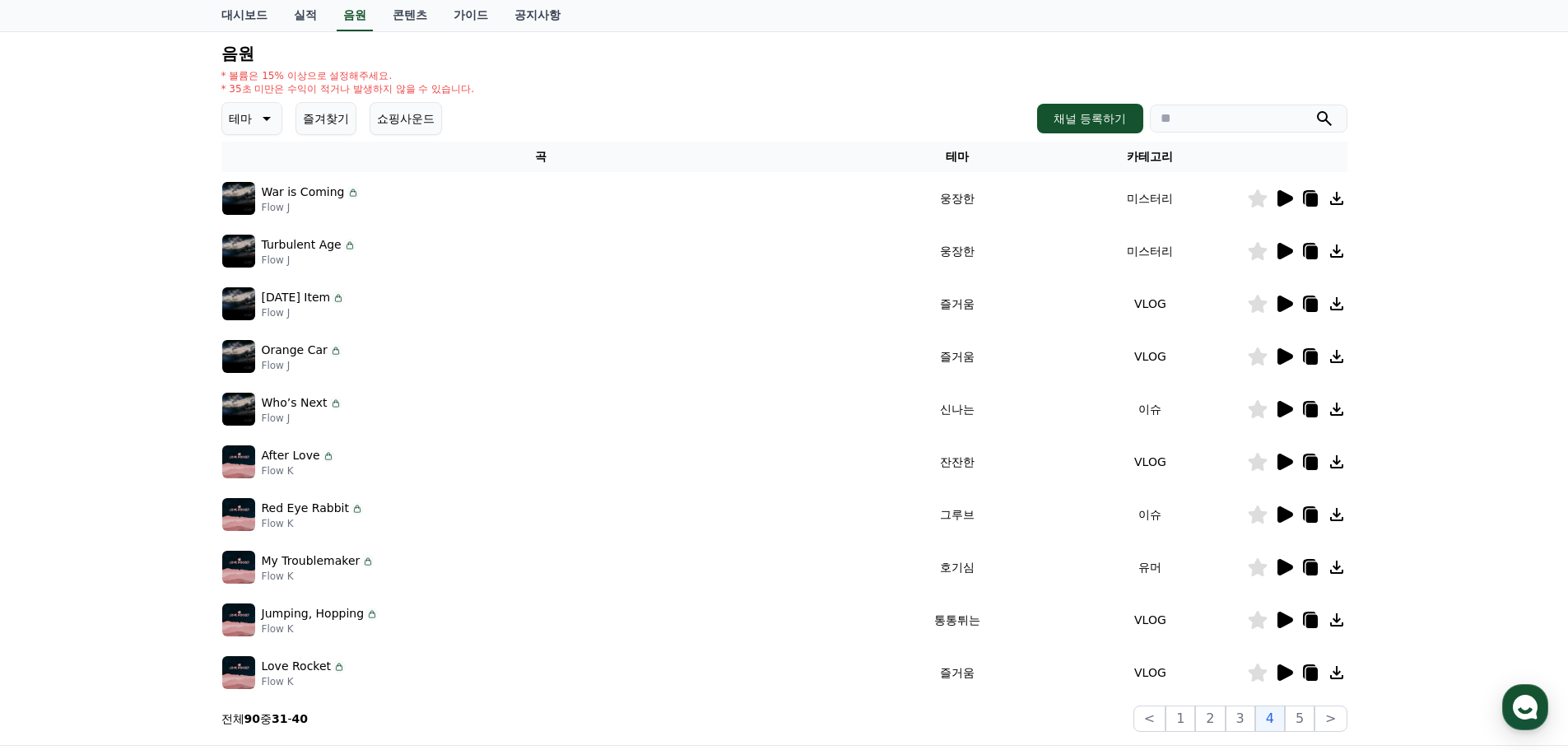
click at [1276, 204] on icon at bounding box center [1285, 199] width 20 height 20
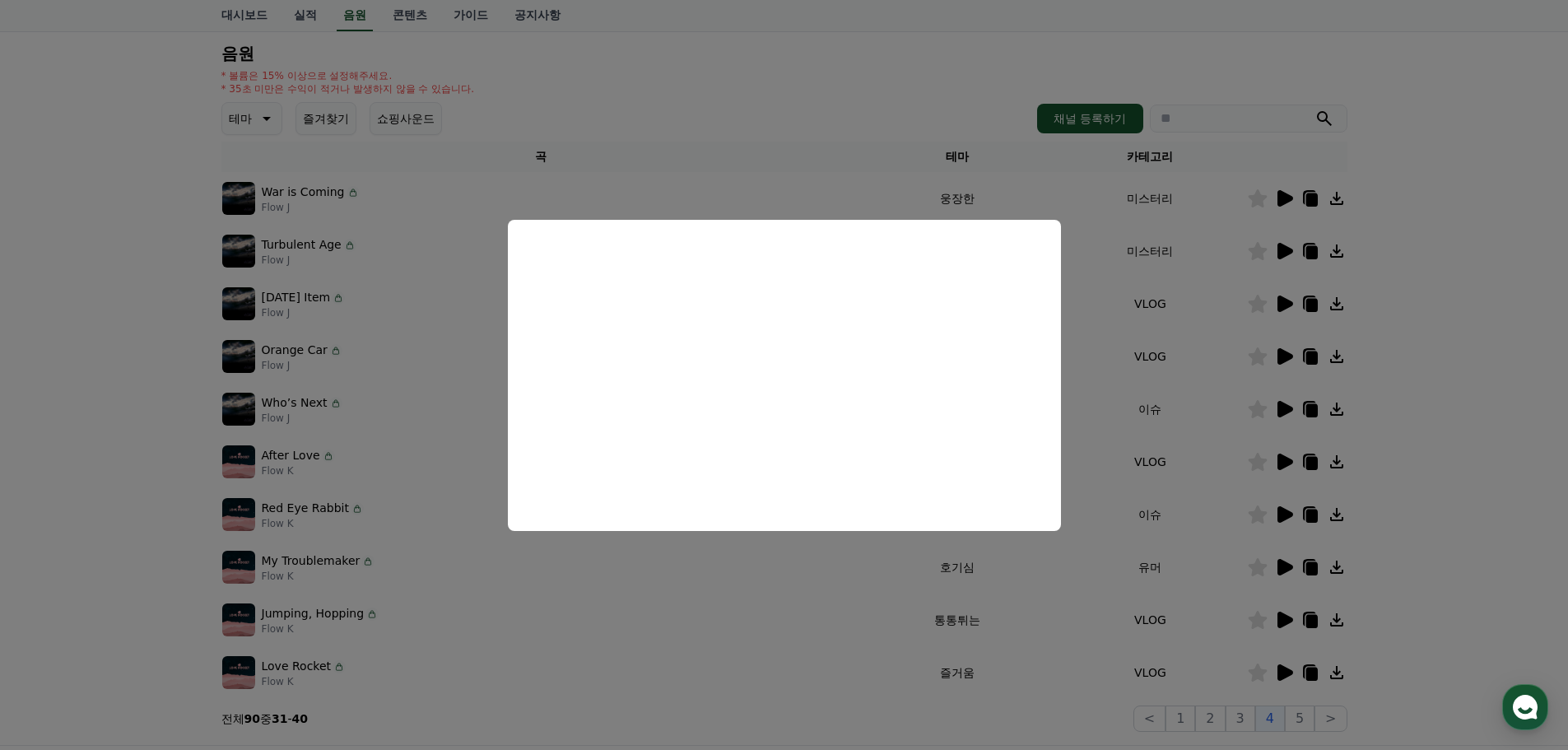
click at [1339, 314] on button "close modal" at bounding box center [784, 375] width 1568 height 750
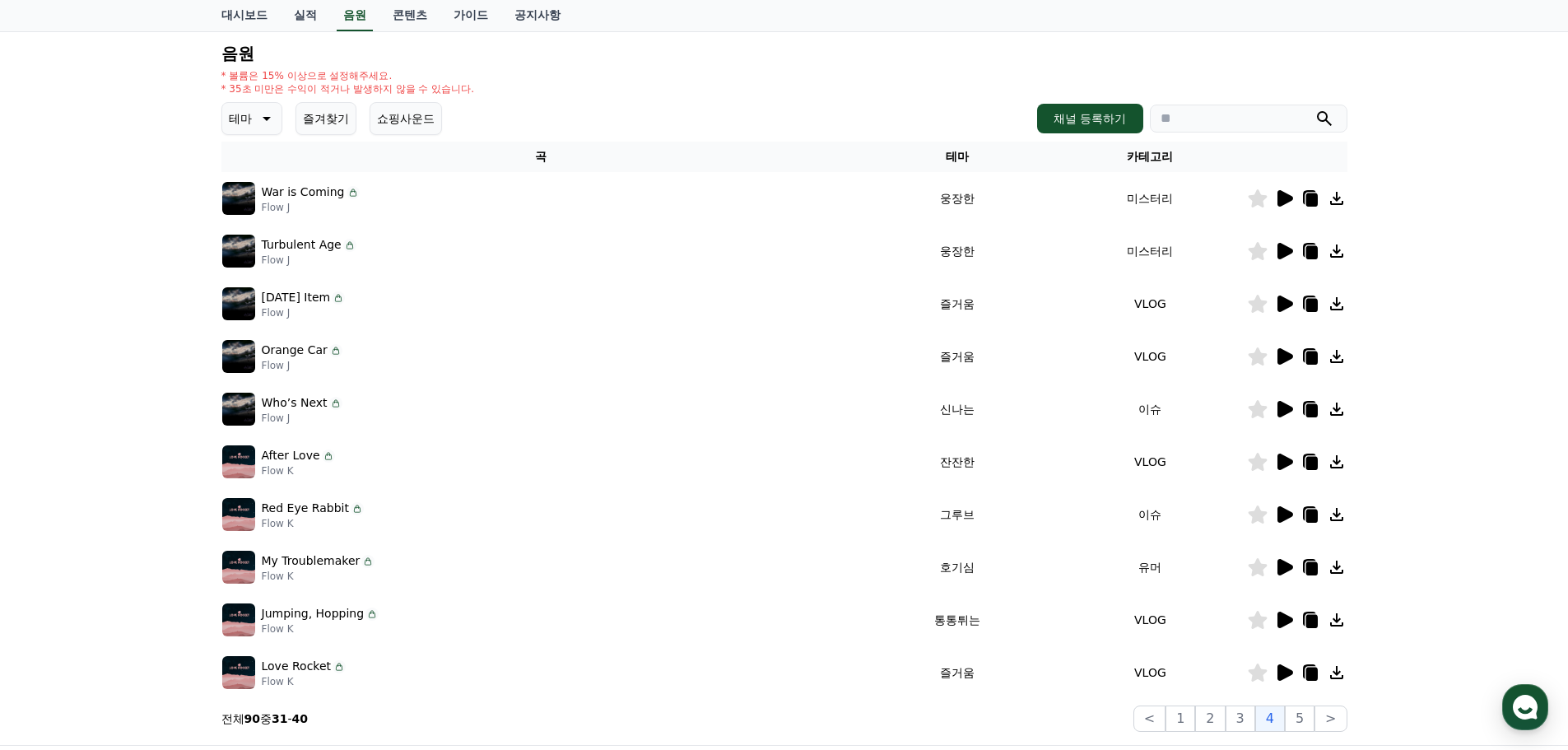
click at [1281, 246] on icon at bounding box center [1286, 251] width 16 height 17
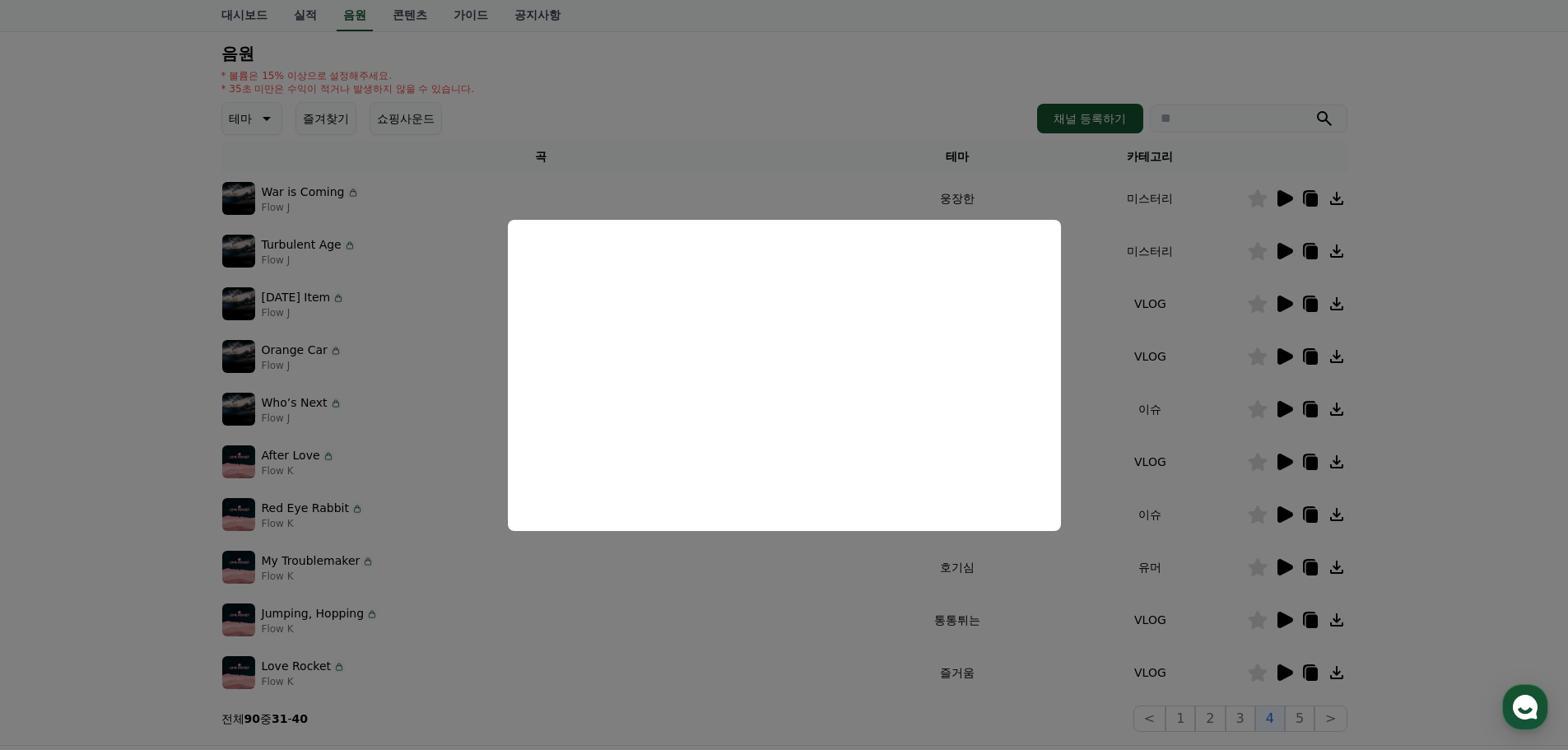
click at [1439, 326] on button "close modal" at bounding box center [784, 375] width 1568 height 750
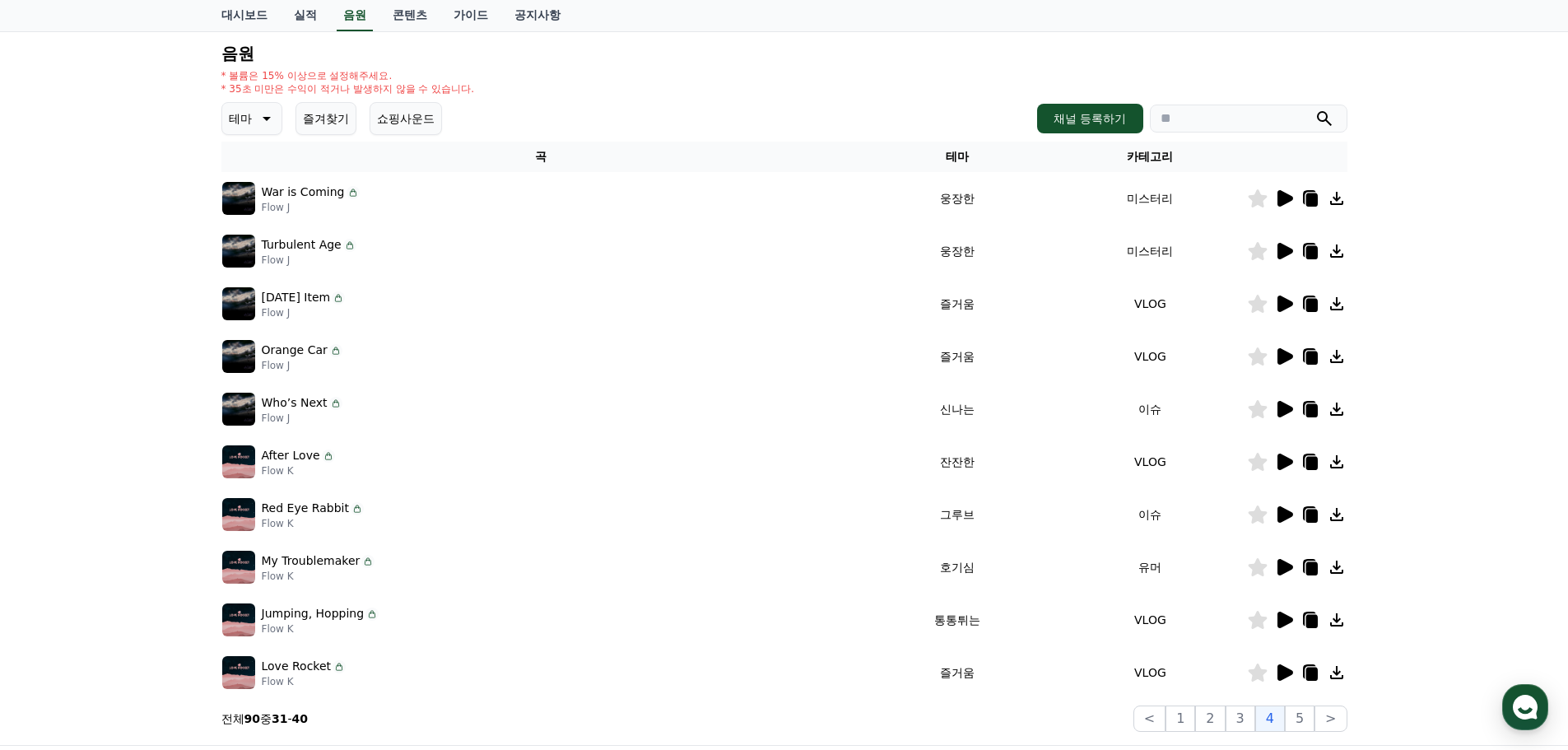
click at [1282, 303] on icon at bounding box center [1286, 303] width 16 height 17
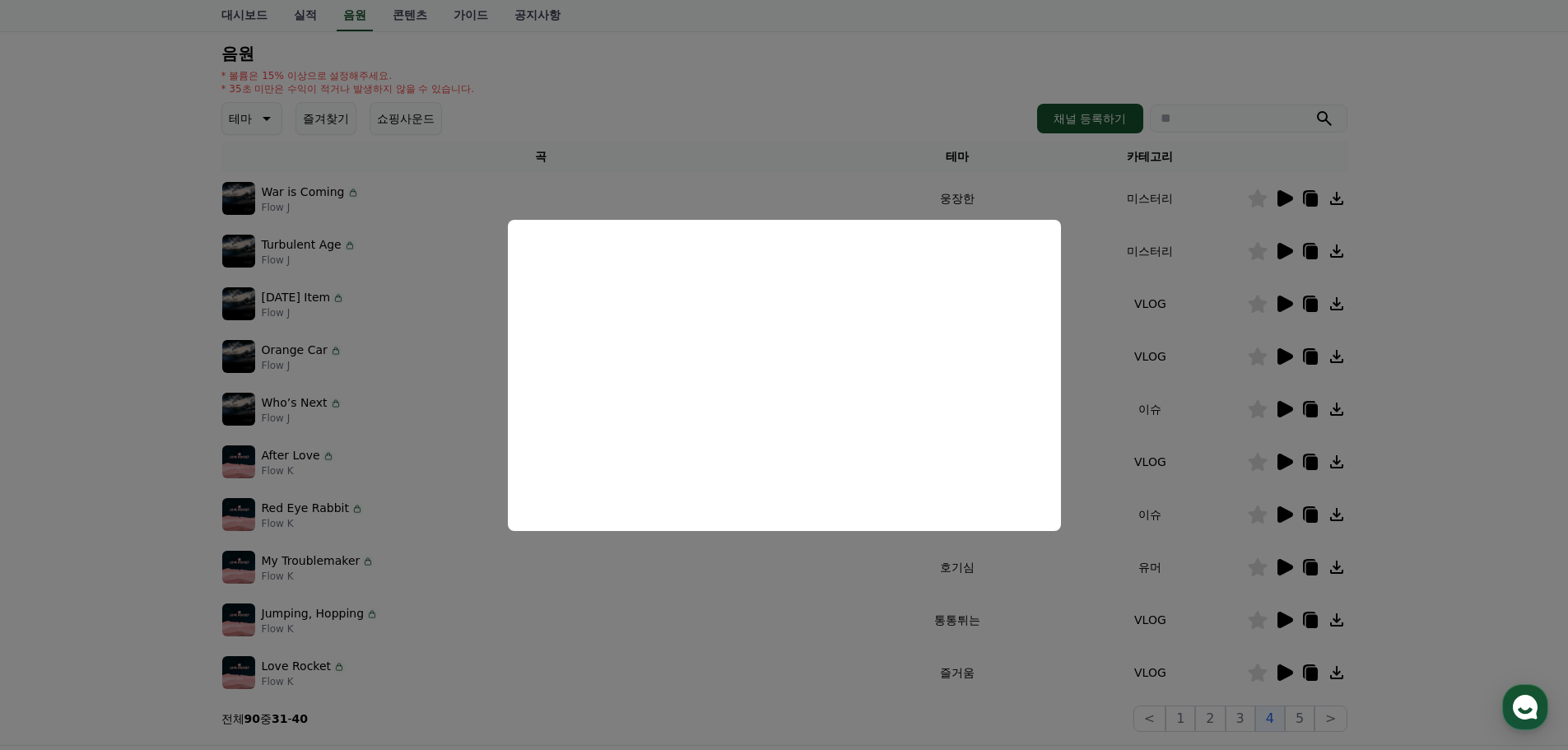
click at [1402, 373] on button "close modal" at bounding box center [784, 375] width 1568 height 750
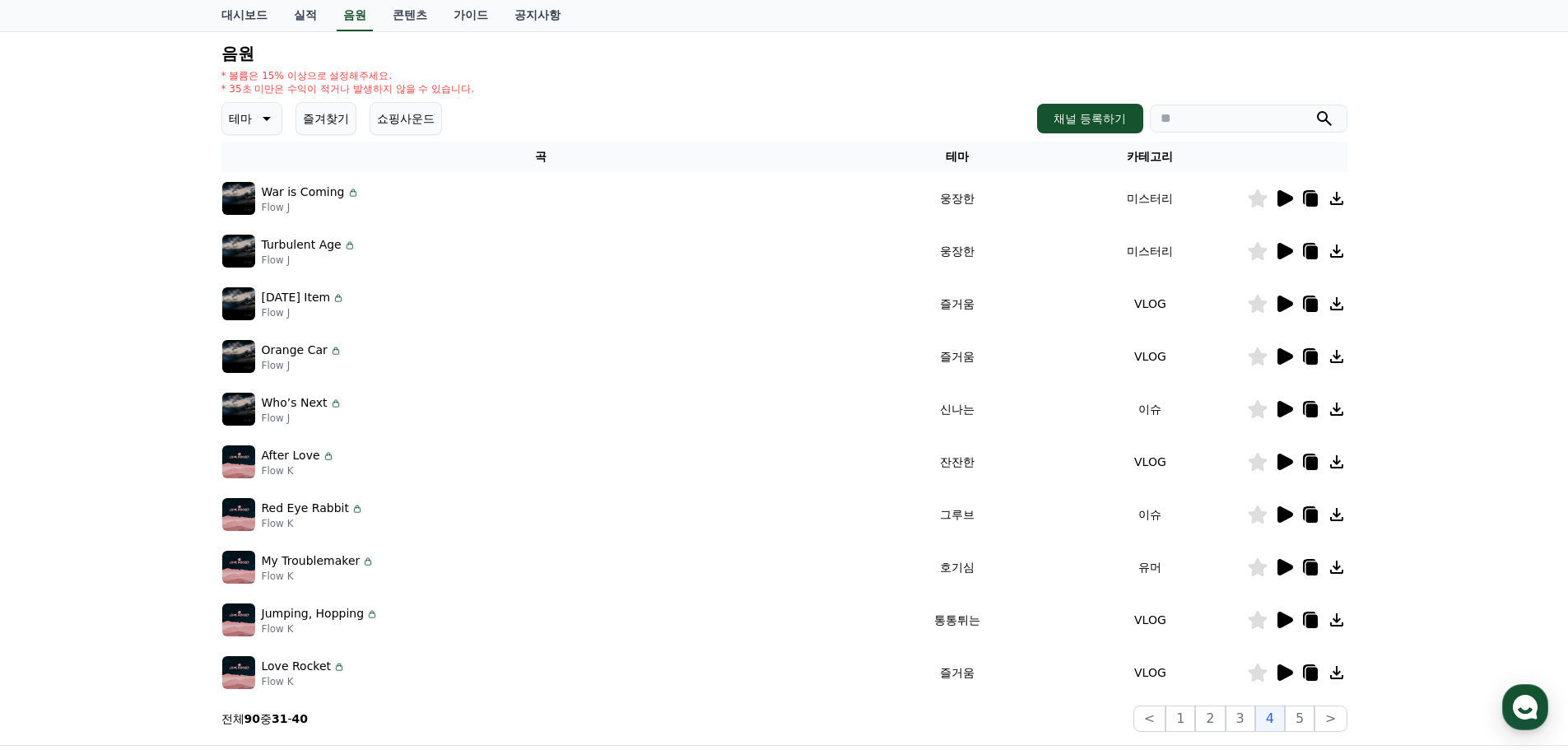
click at [1280, 352] on icon at bounding box center [1286, 356] width 16 height 17
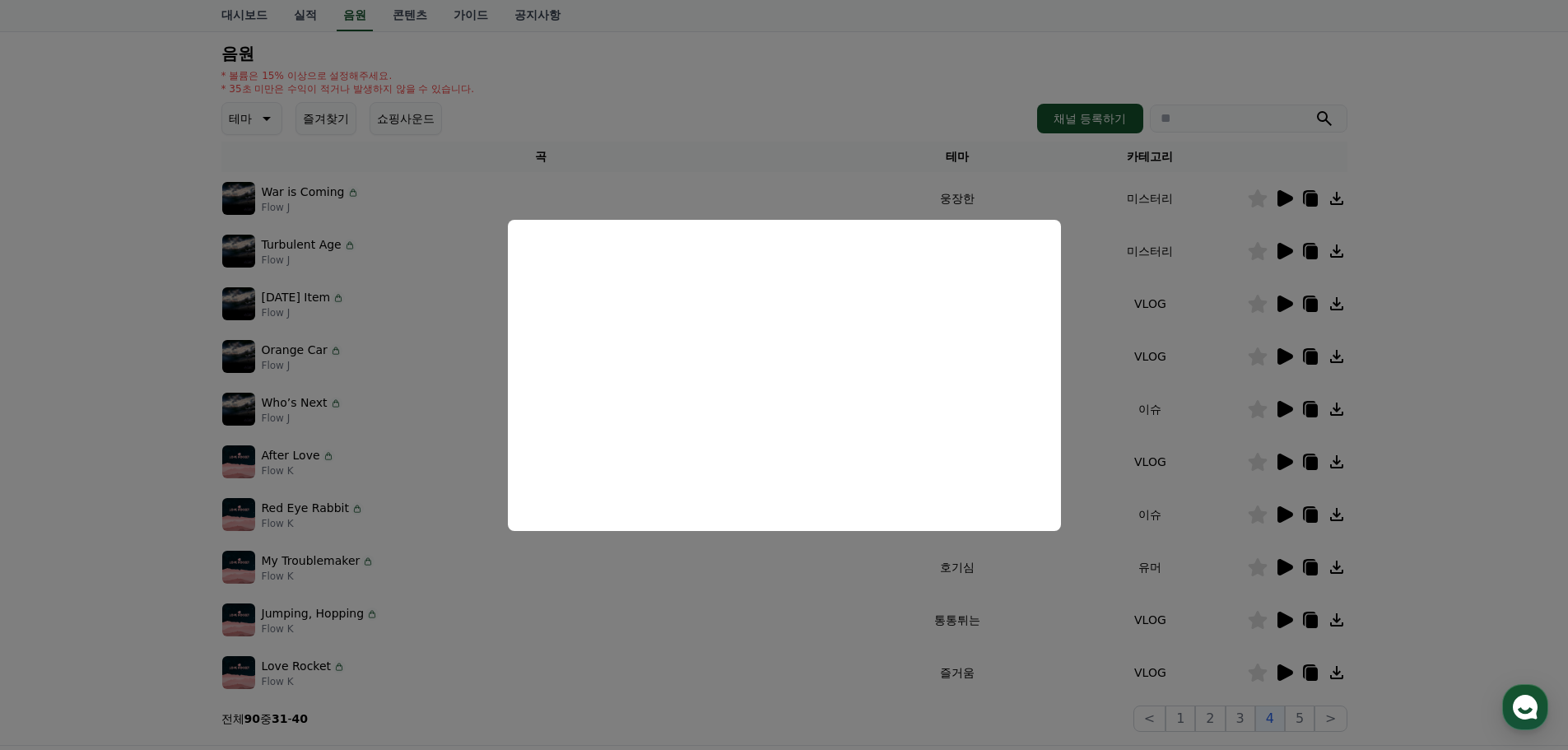
click at [1400, 354] on button "close modal" at bounding box center [784, 375] width 1568 height 750
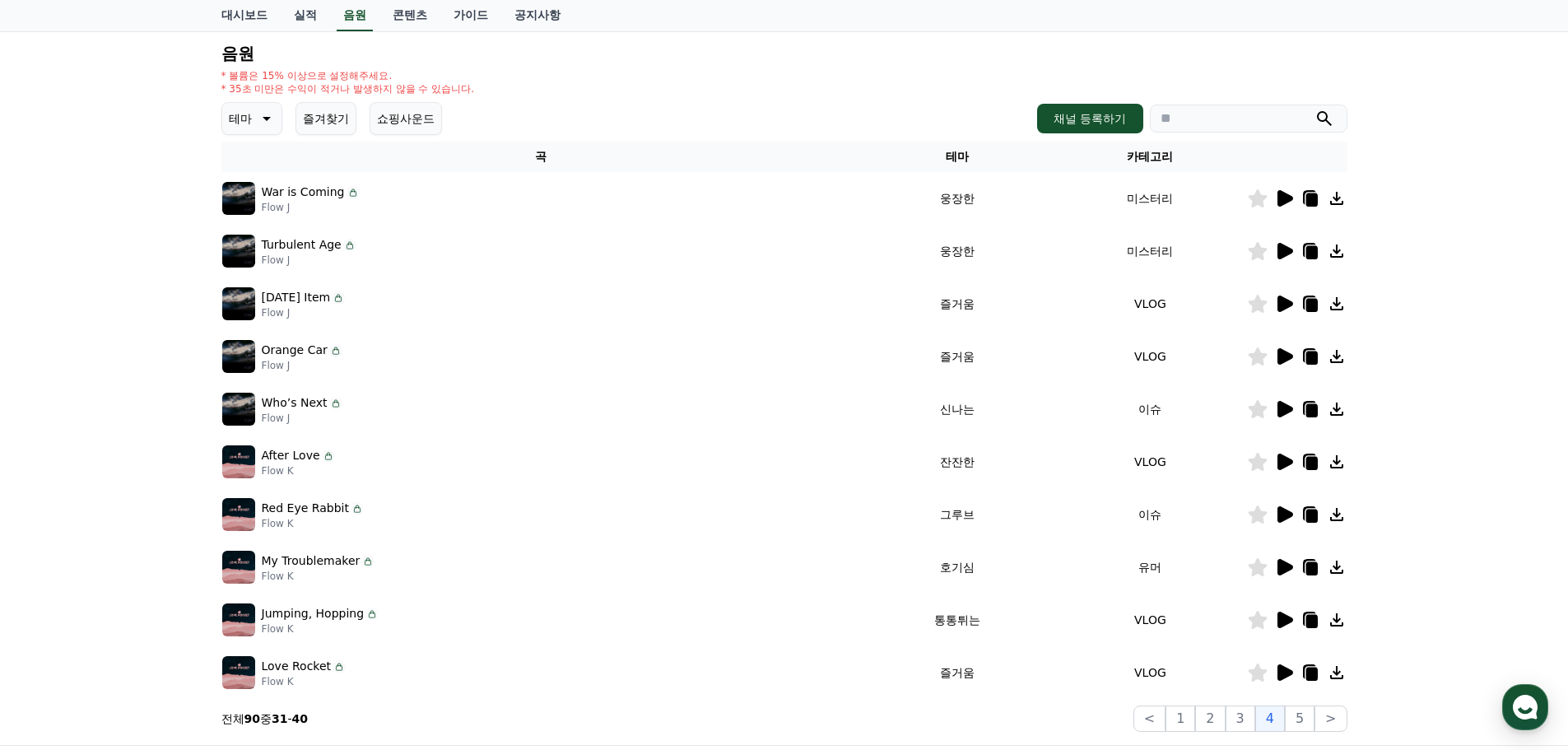
click at [1270, 305] on div at bounding box center [1297, 304] width 98 height 20
click at [1280, 305] on icon at bounding box center [1286, 303] width 16 height 17
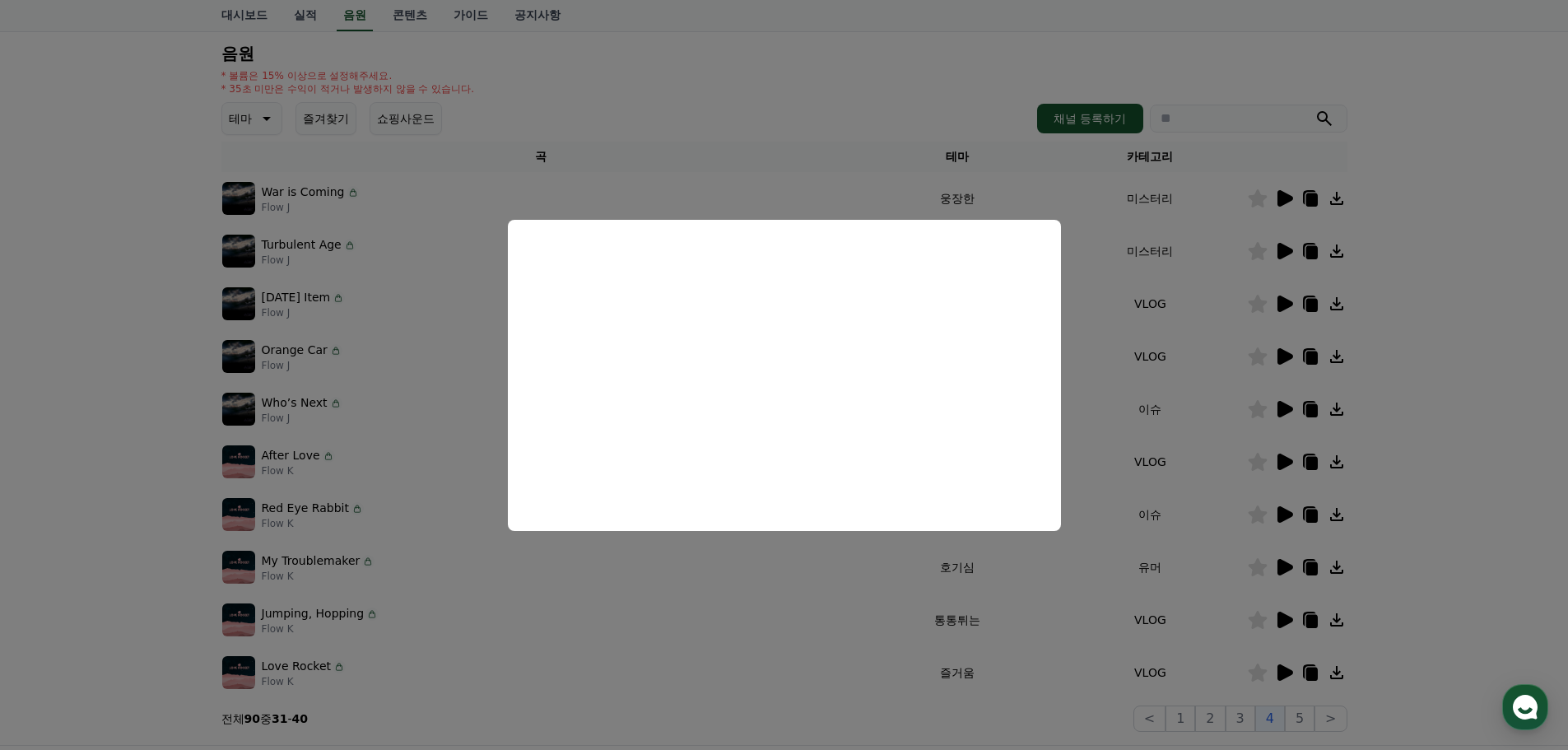
click at [1367, 383] on button "close modal" at bounding box center [784, 375] width 1568 height 750
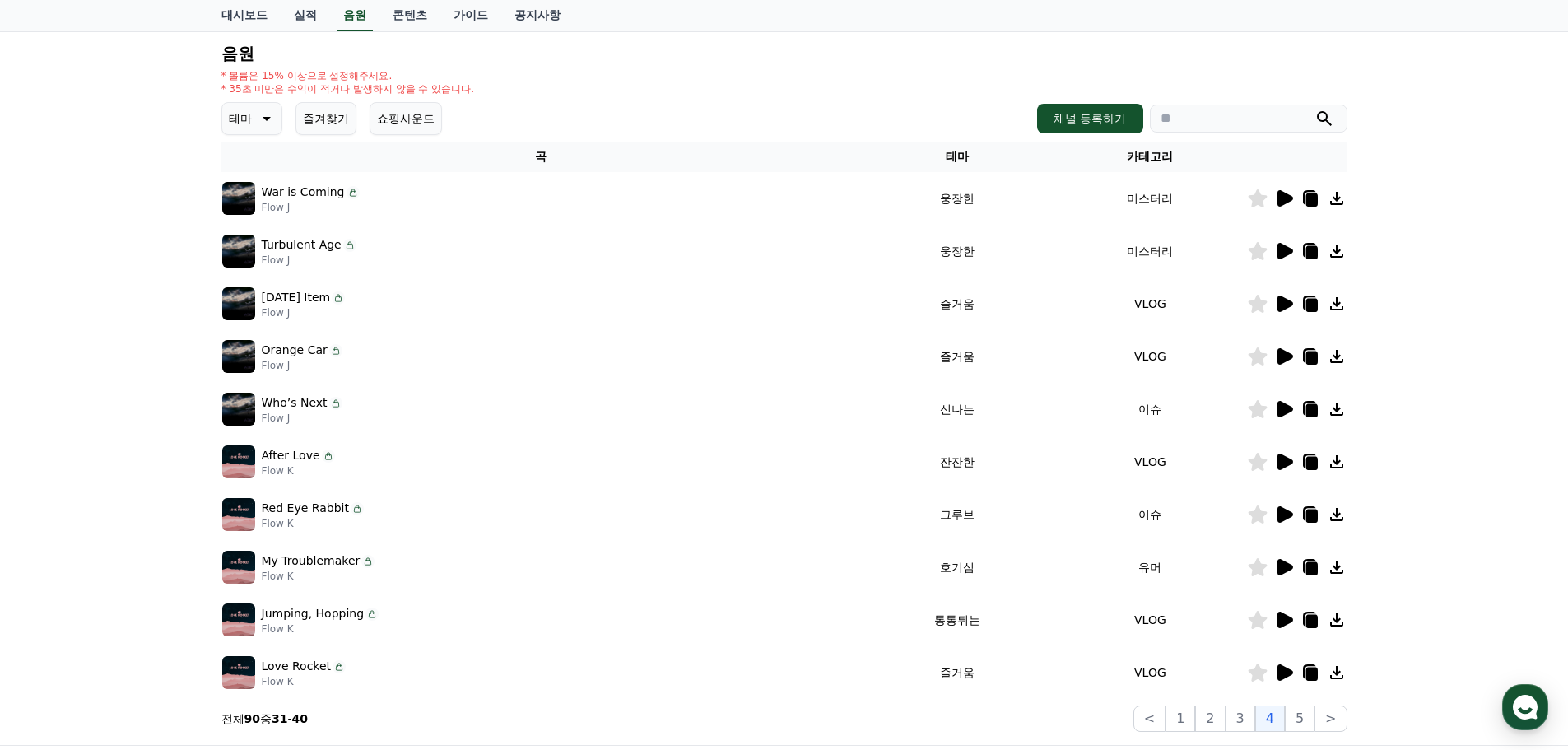
click at [1275, 353] on icon at bounding box center [1285, 357] width 20 height 20
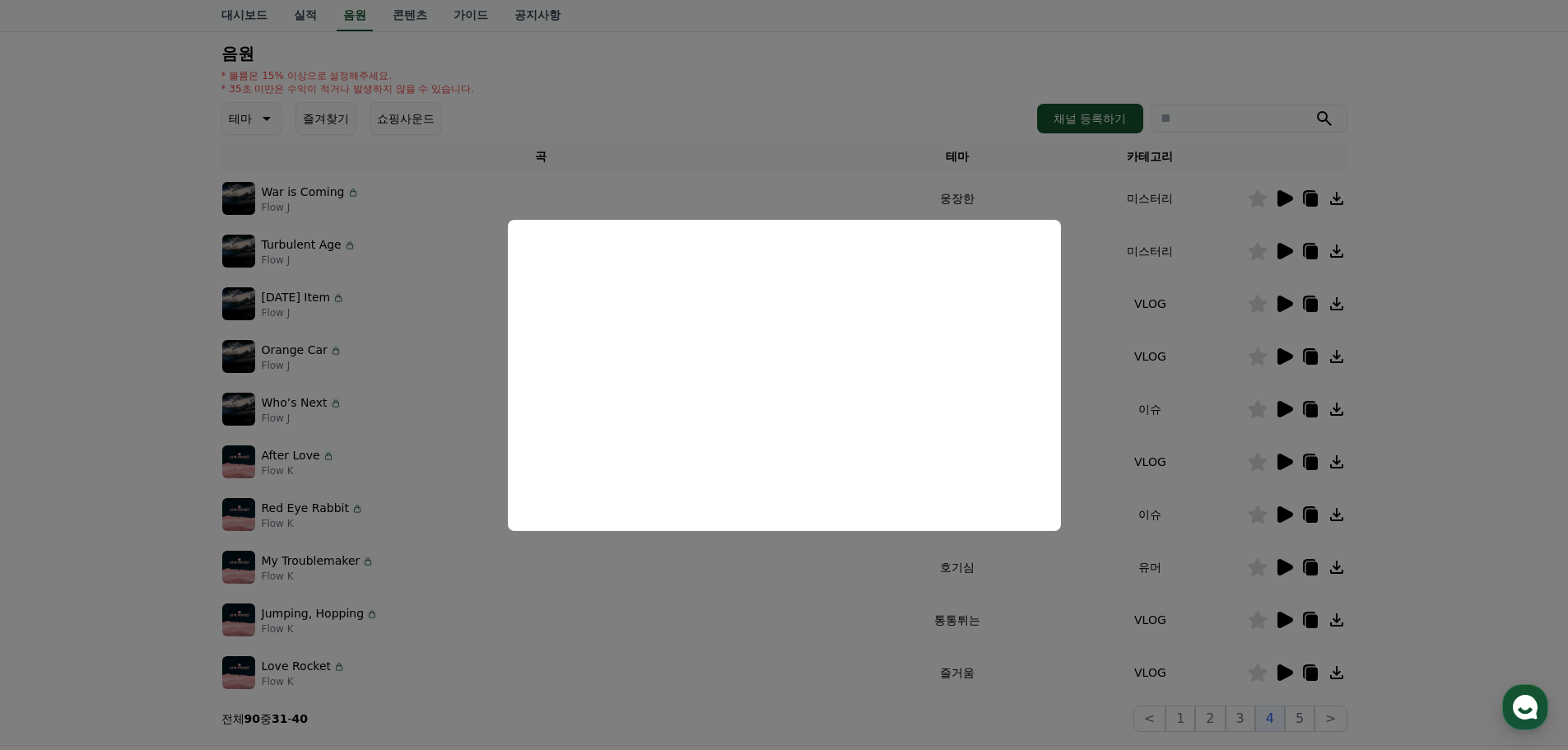
click at [1388, 394] on button "close modal" at bounding box center [784, 375] width 1568 height 750
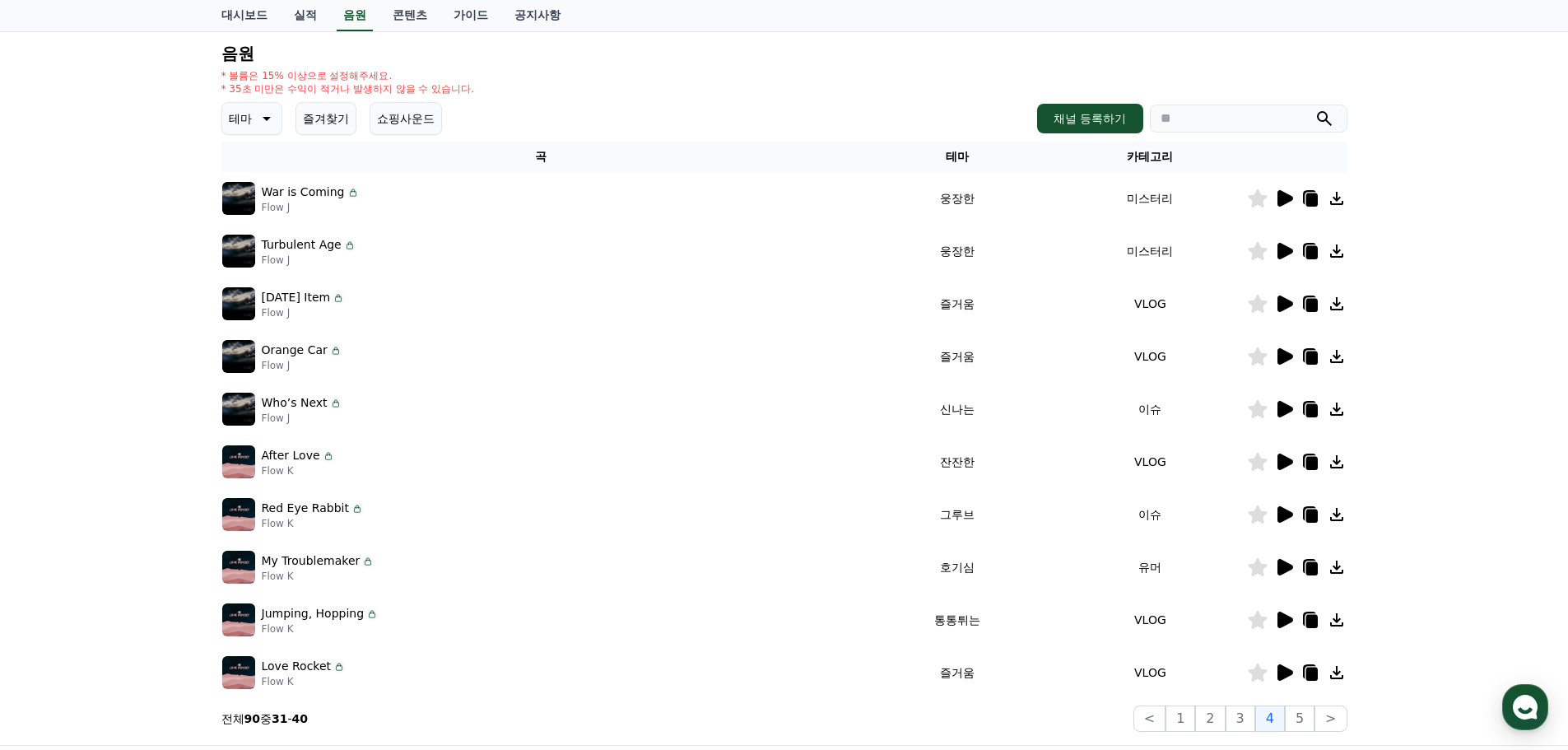
click at [1275, 408] on icon at bounding box center [1285, 410] width 20 height 20
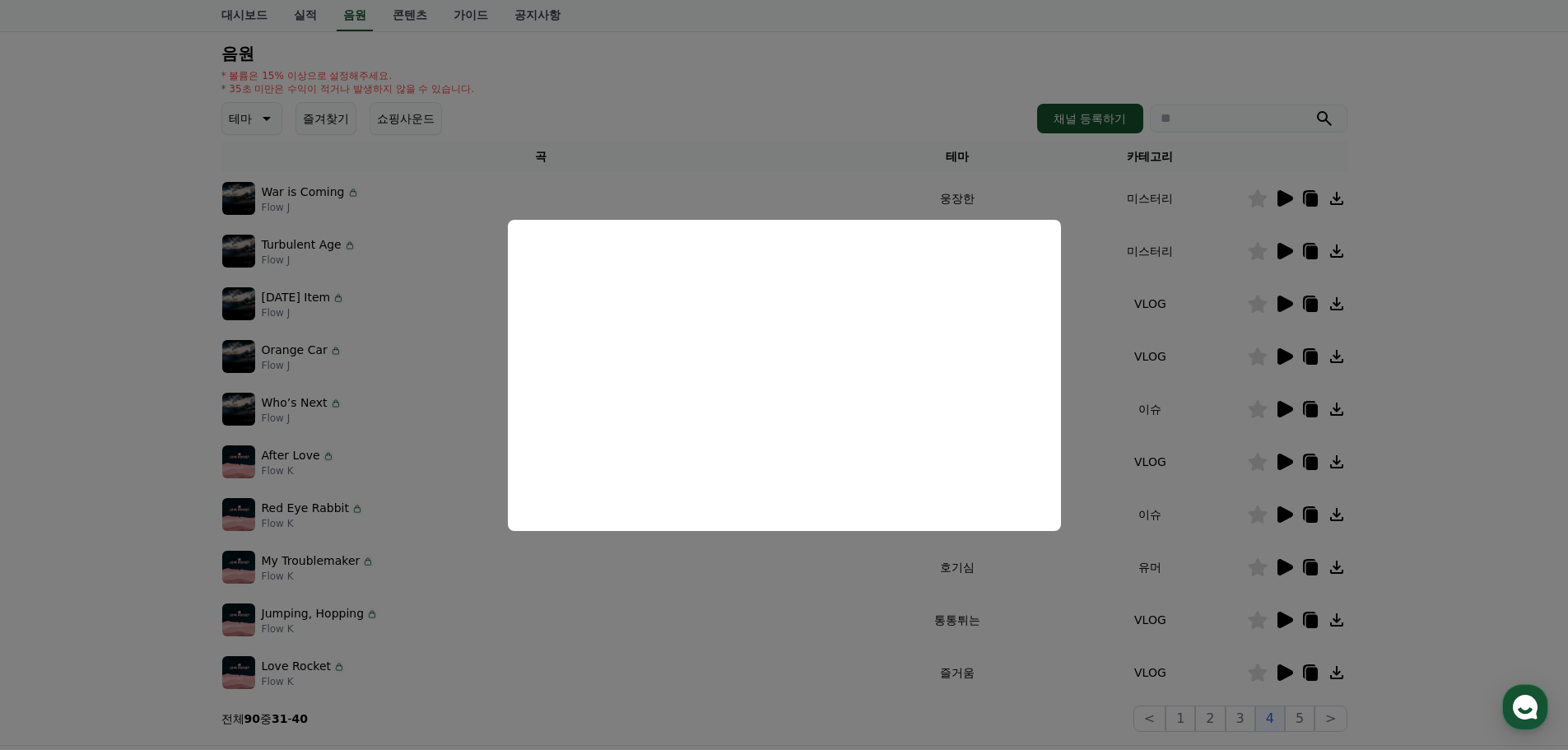
click at [1409, 419] on button "close modal" at bounding box center [784, 375] width 1568 height 750
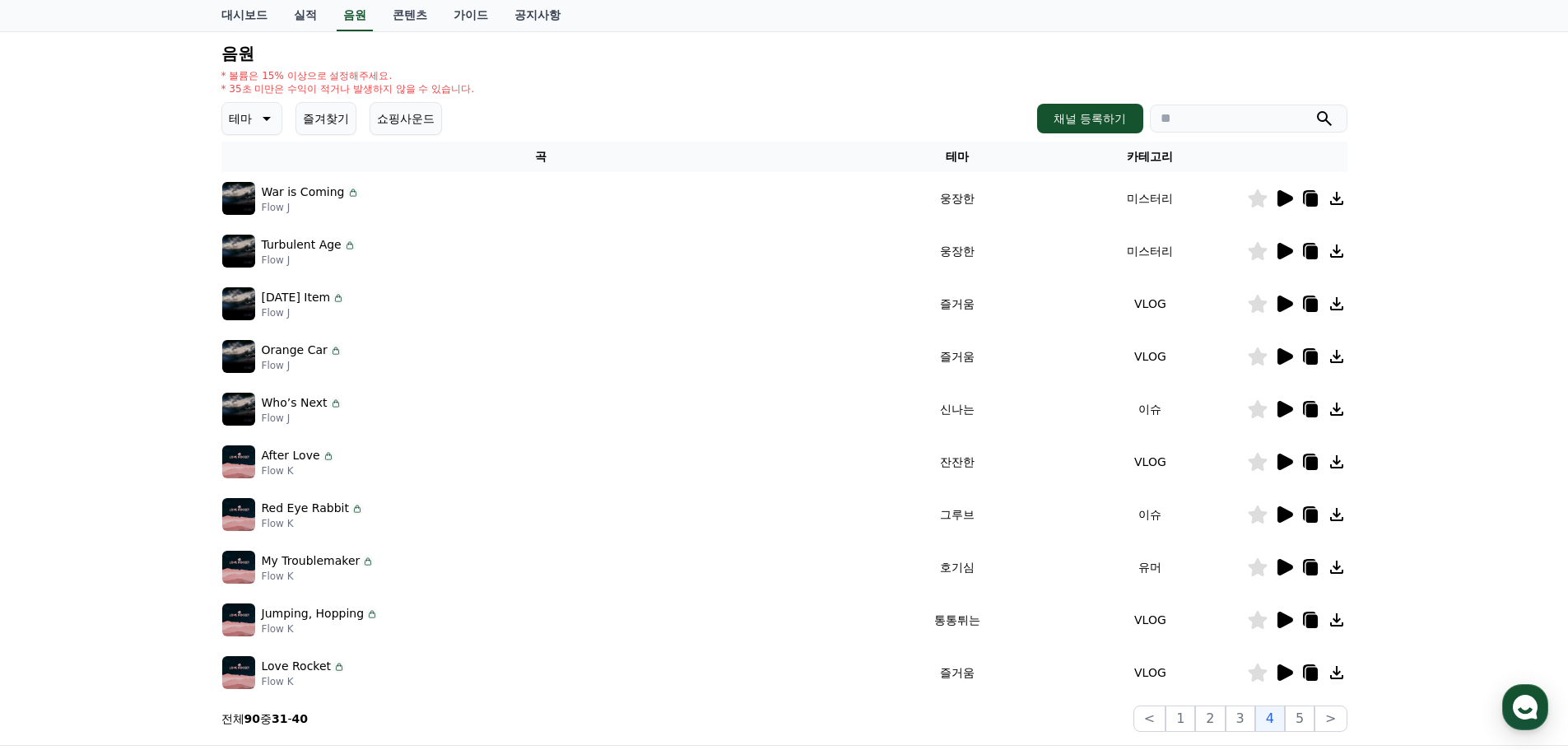
click at [1285, 354] on icon at bounding box center [1286, 356] width 16 height 17
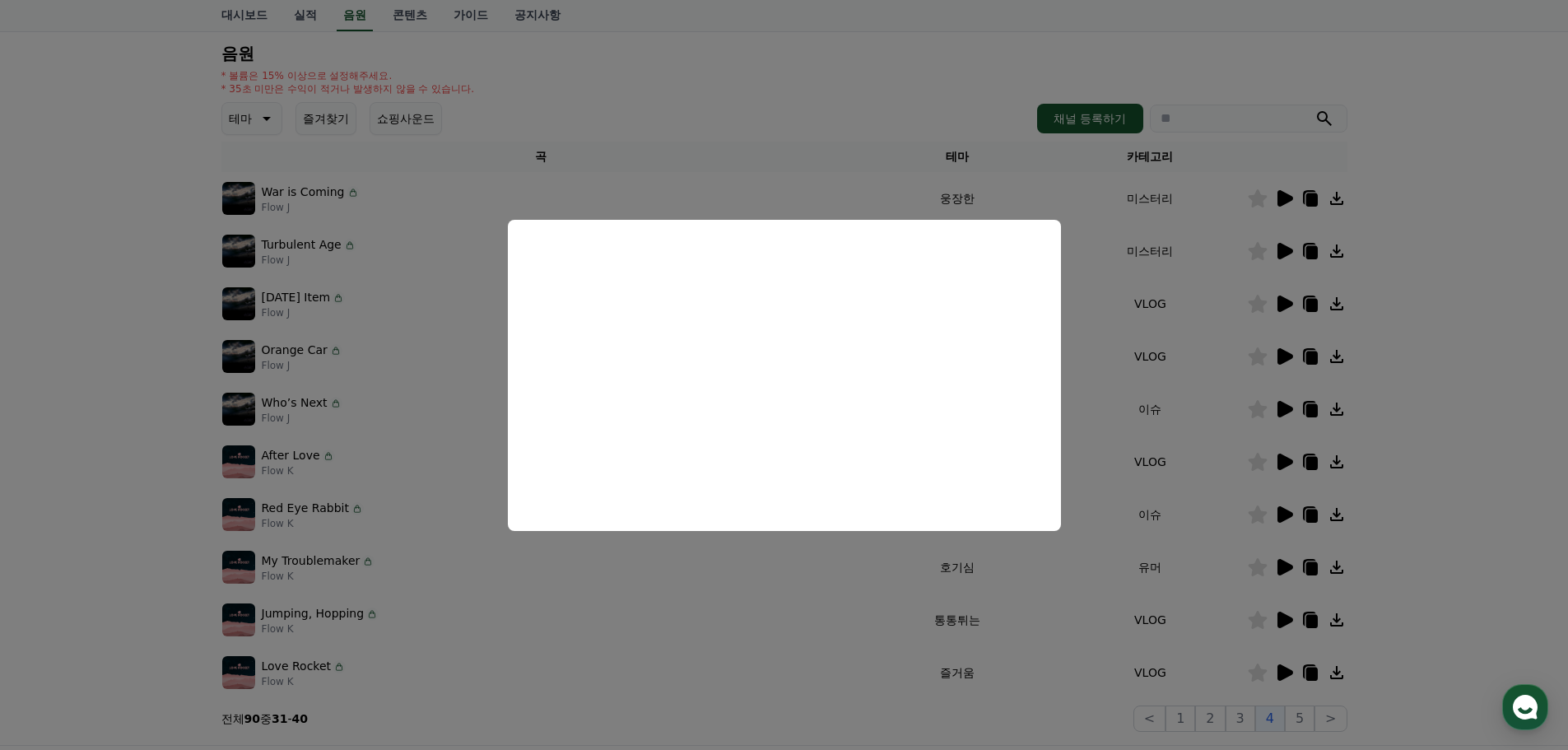
click at [1474, 431] on button "close modal" at bounding box center [784, 375] width 1568 height 750
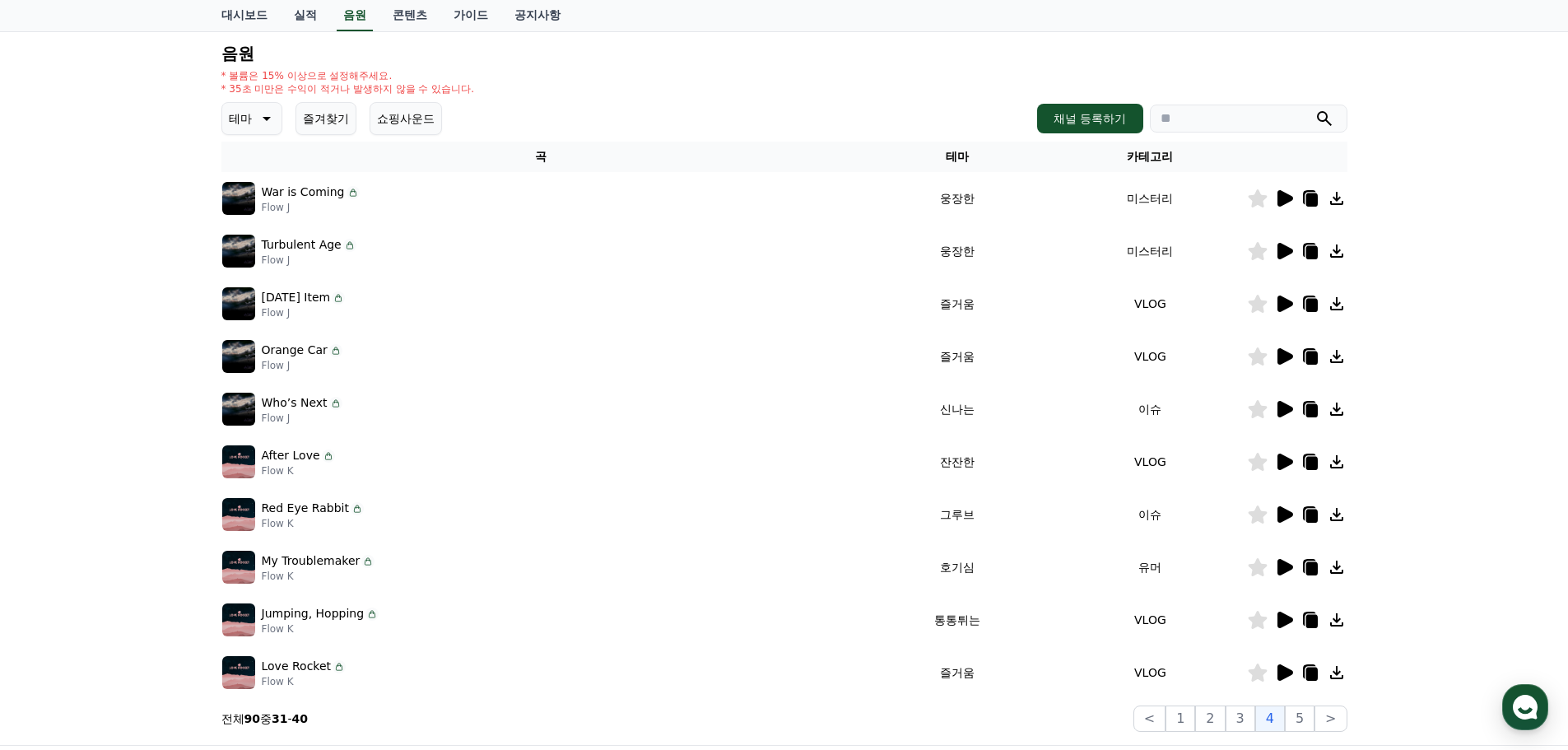
drag, startPoint x: 324, startPoint y: 347, endPoint x: 263, endPoint y: 355, distance: 61.5
click at [263, 355] on div "Orange Car" at bounding box center [301, 350] width 81 height 17
copy div "Orange Car"
click at [1278, 408] on icon at bounding box center [1286, 409] width 16 height 17
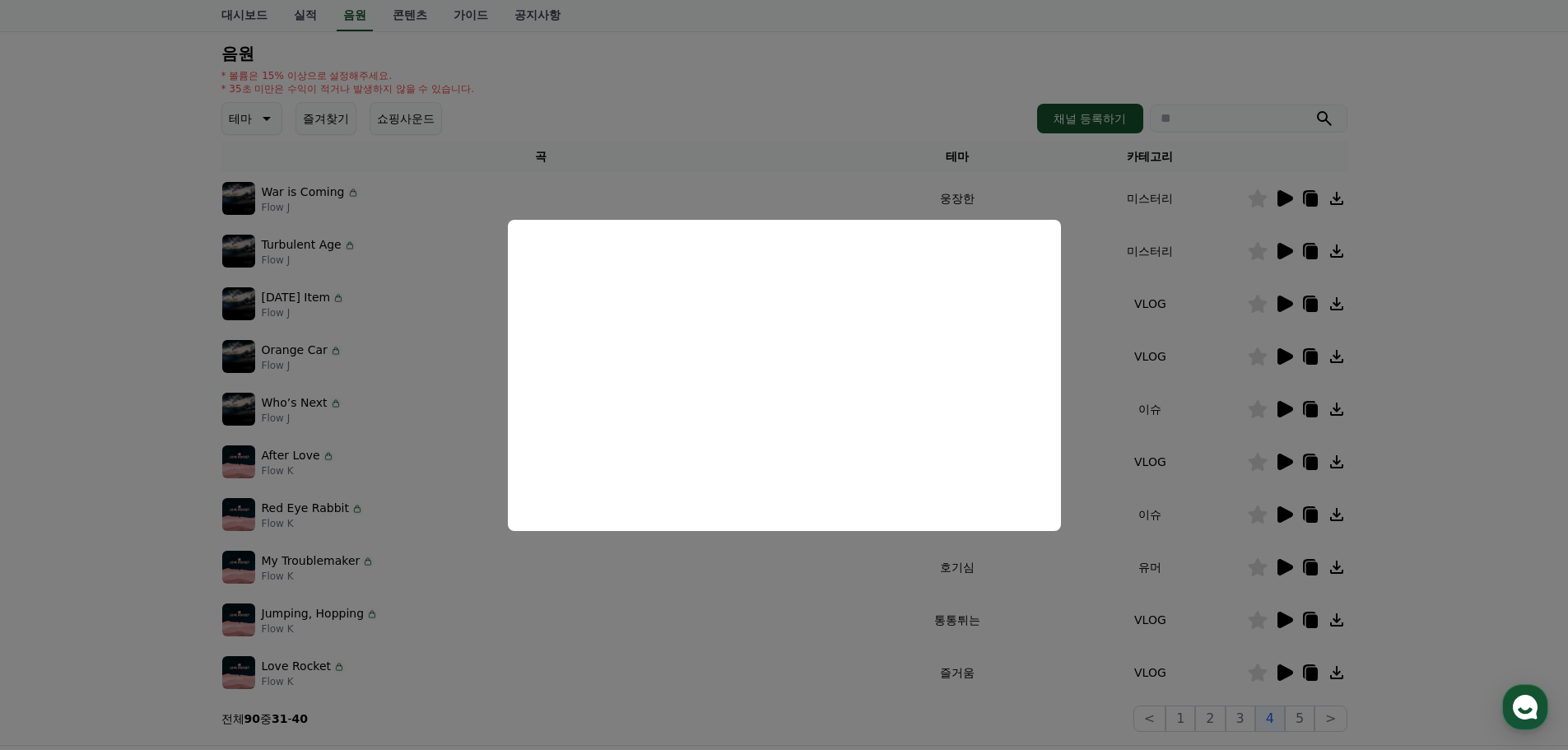
click at [1519, 483] on button "close modal" at bounding box center [784, 375] width 1568 height 750
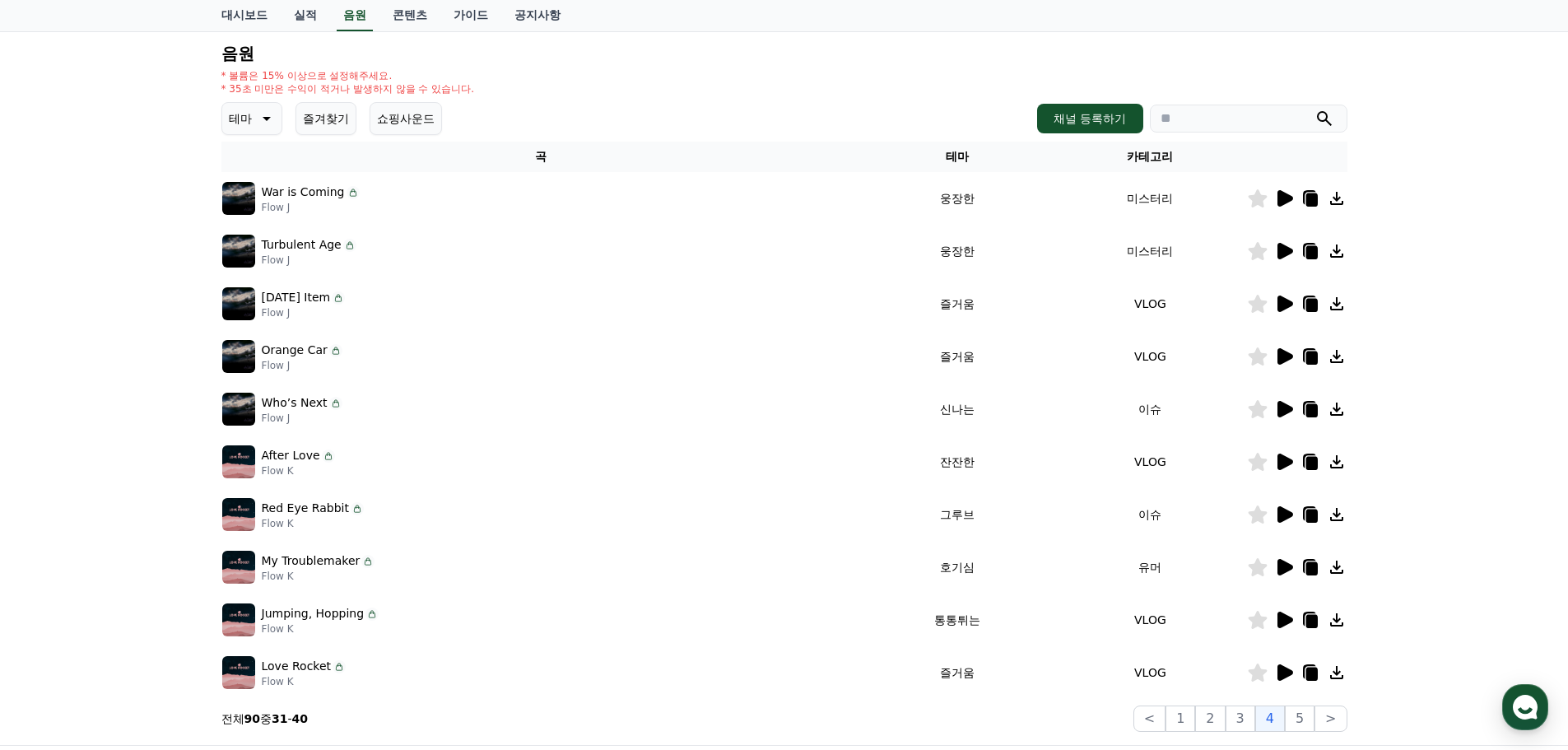
click at [1285, 466] on icon at bounding box center [1286, 462] width 16 height 17
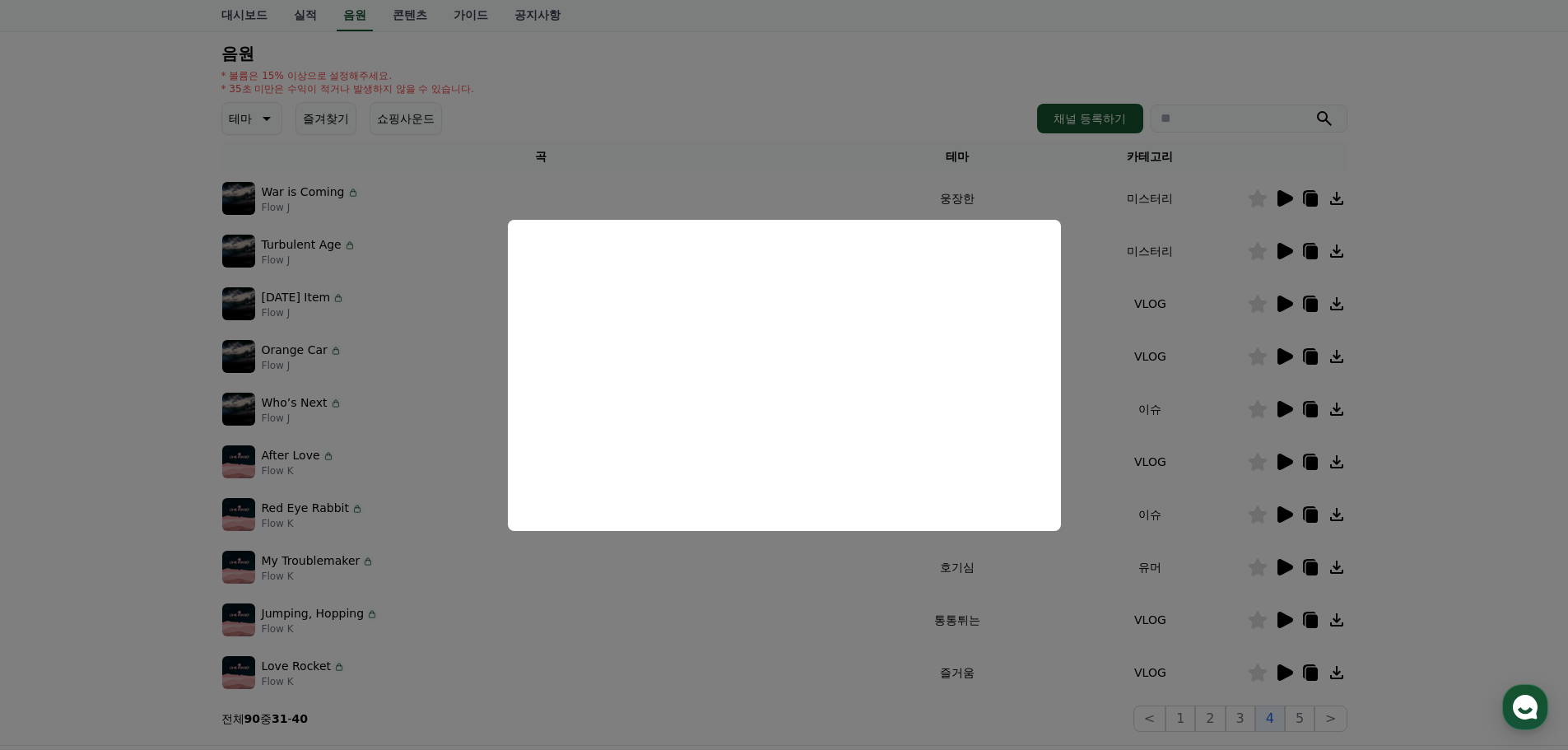
drag, startPoint x: 1511, startPoint y: 497, endPoint x: 1260, endPoint y: 508, distance: 251.2
click at [1503, 496] on button "close modal" at bounding box center [784, 375] width 1568 height 750
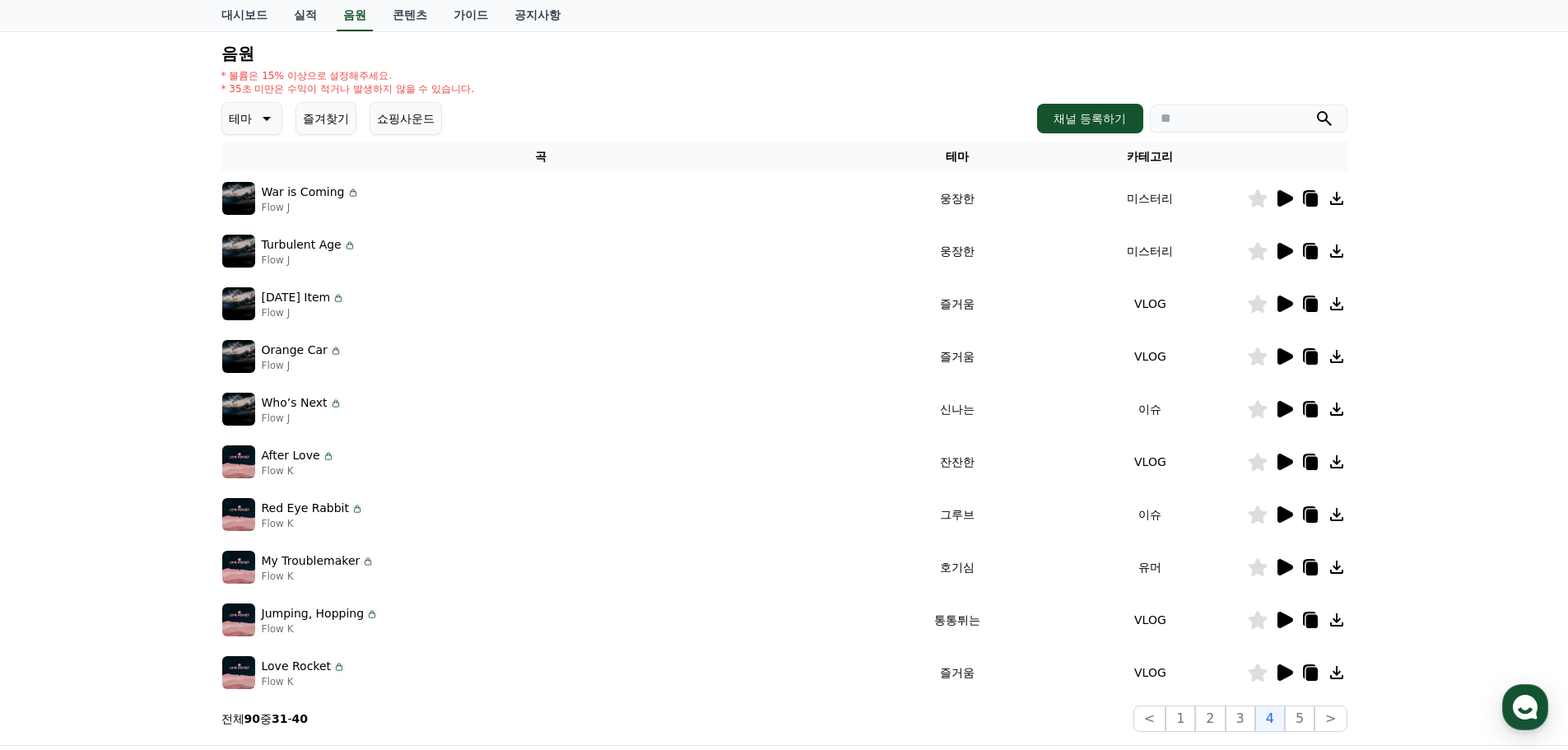
click at [1277, 513] on icon at bounding box center [1285, 515] width 20 height 20
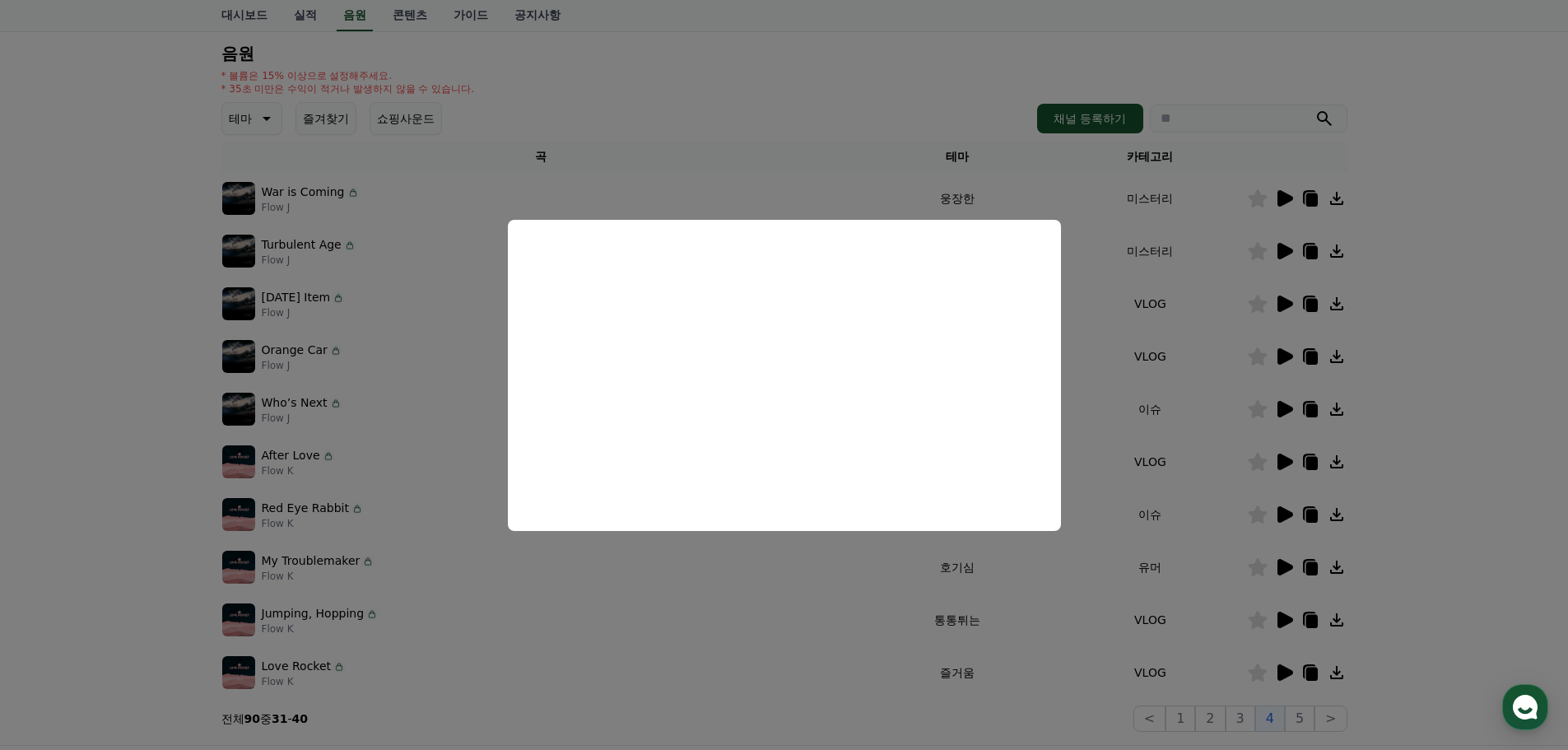
click at [1457, 586] on button "close modal" at bounding box center [784, 375] width 1568 height 750
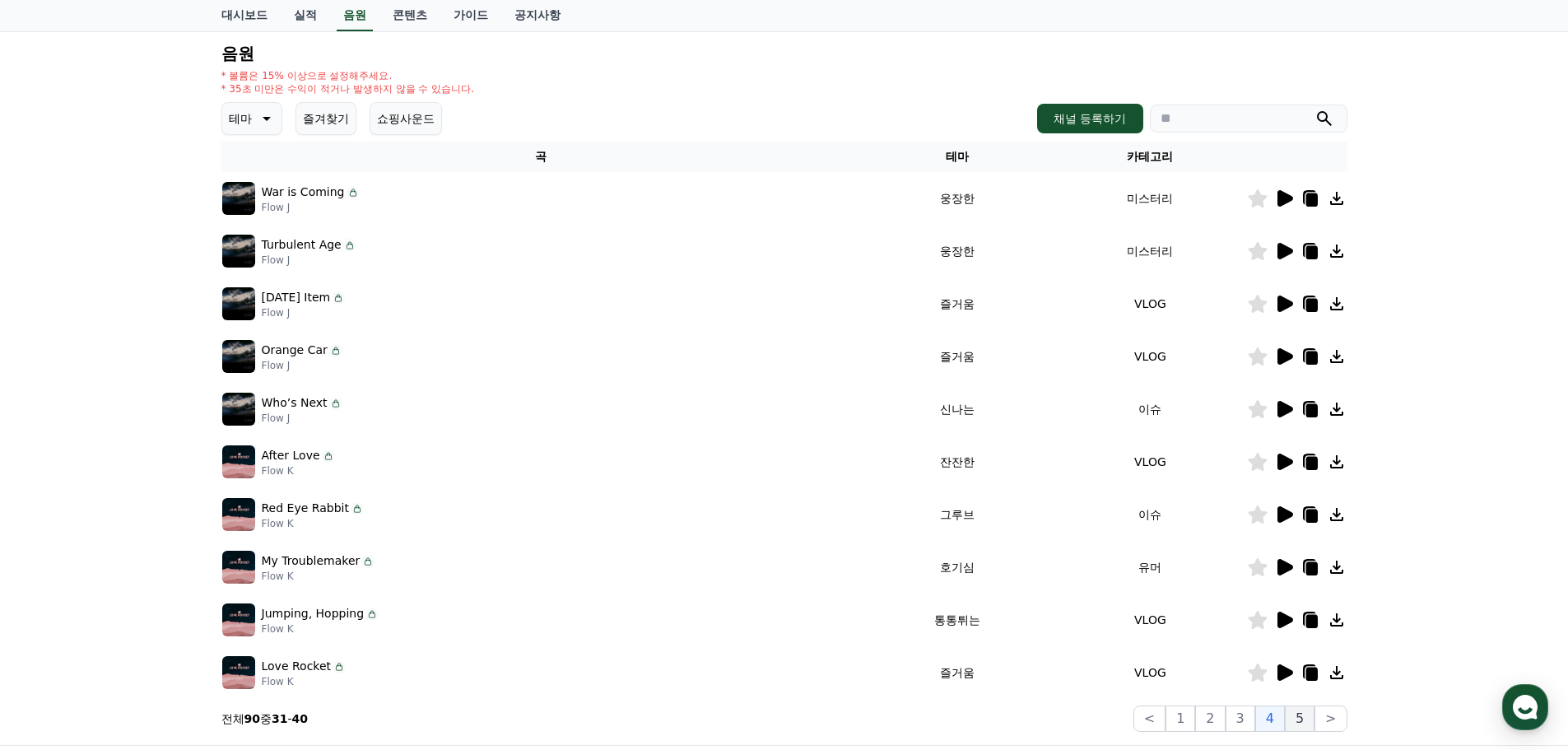
click at [1294, 723] on button "5" at bounding box center [1300, 719] width 30 height 26
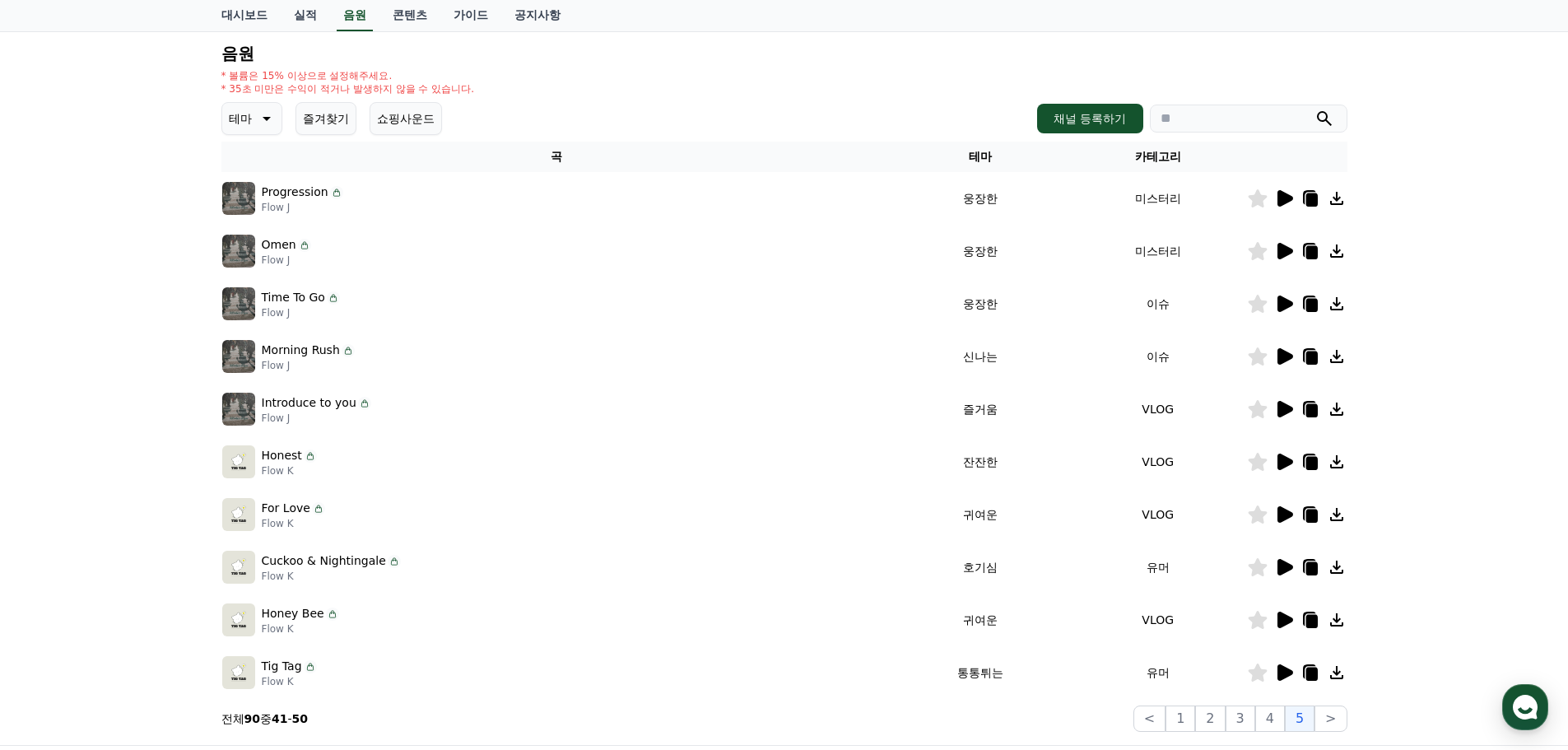
click at [1283, 197] on icon at bounding box center [1286, 198] width 16 height 17
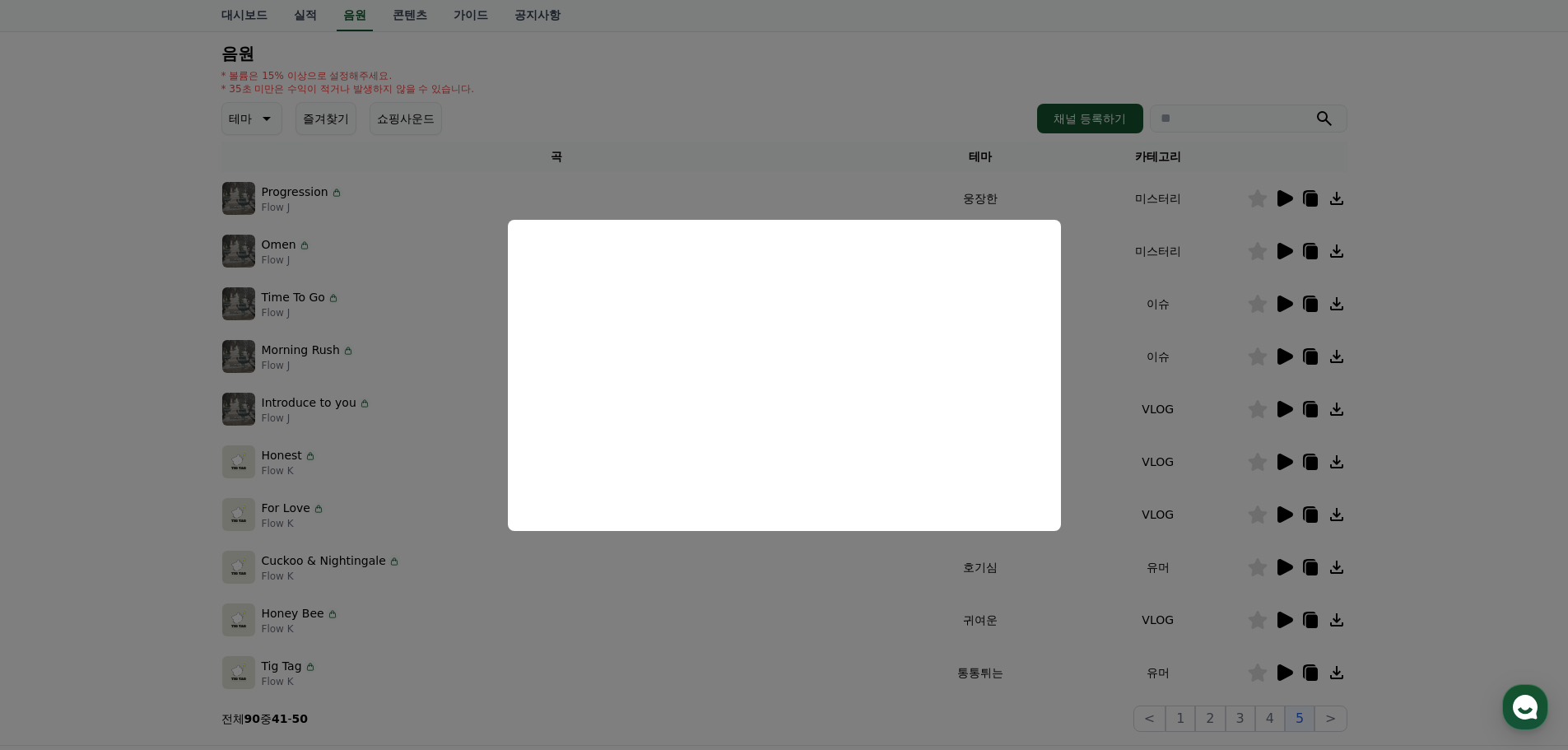
drag, startPoint x: 1457, startPoint y: 414, endPoint x: 1391, endPoint y: 403, distance: 66.9
click at [1459, 414] on button "close modal" at bounding box center [784, 375] width 1568 height 750
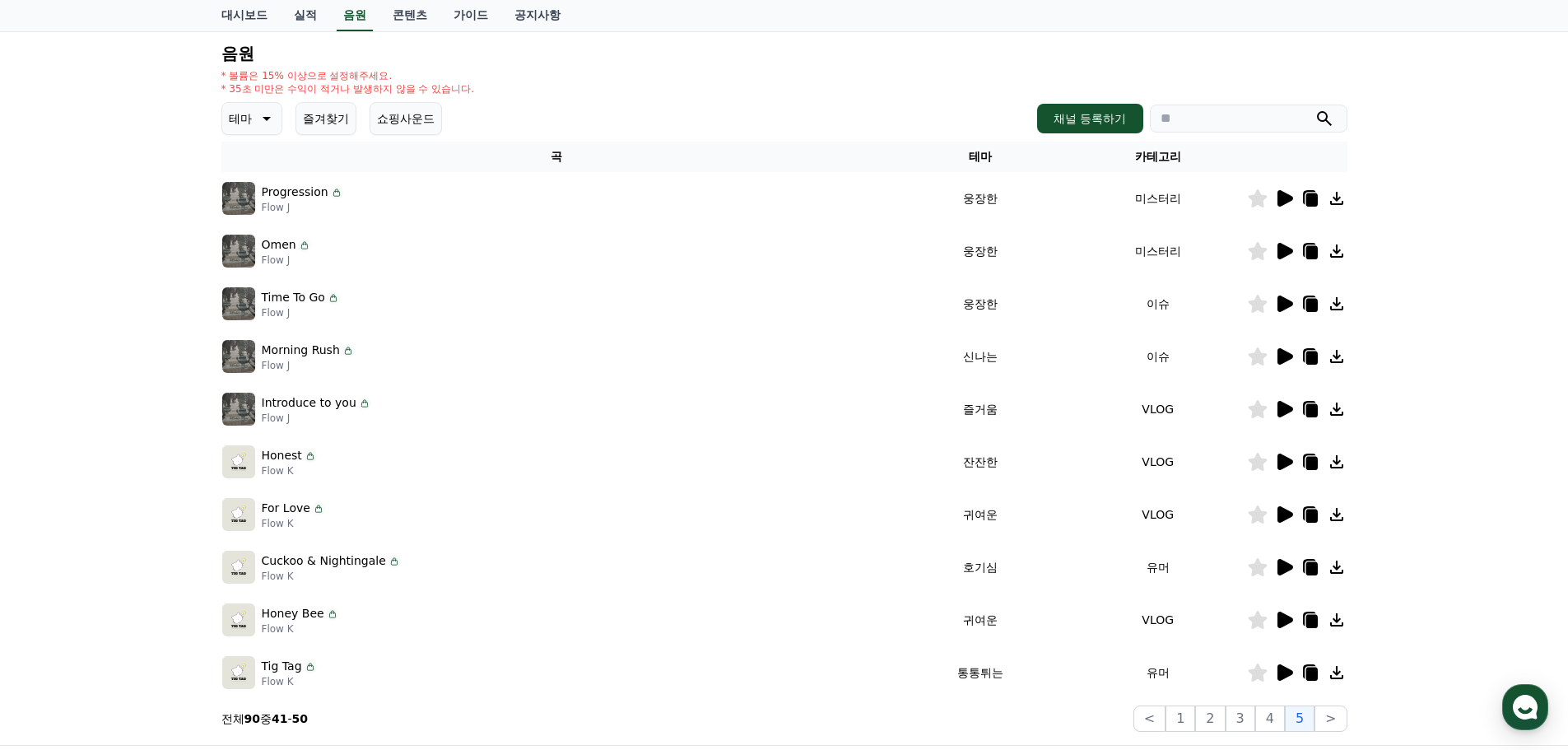
click at [1278, 252] on icon at bounding box center [1286, 251] width 16 height 17
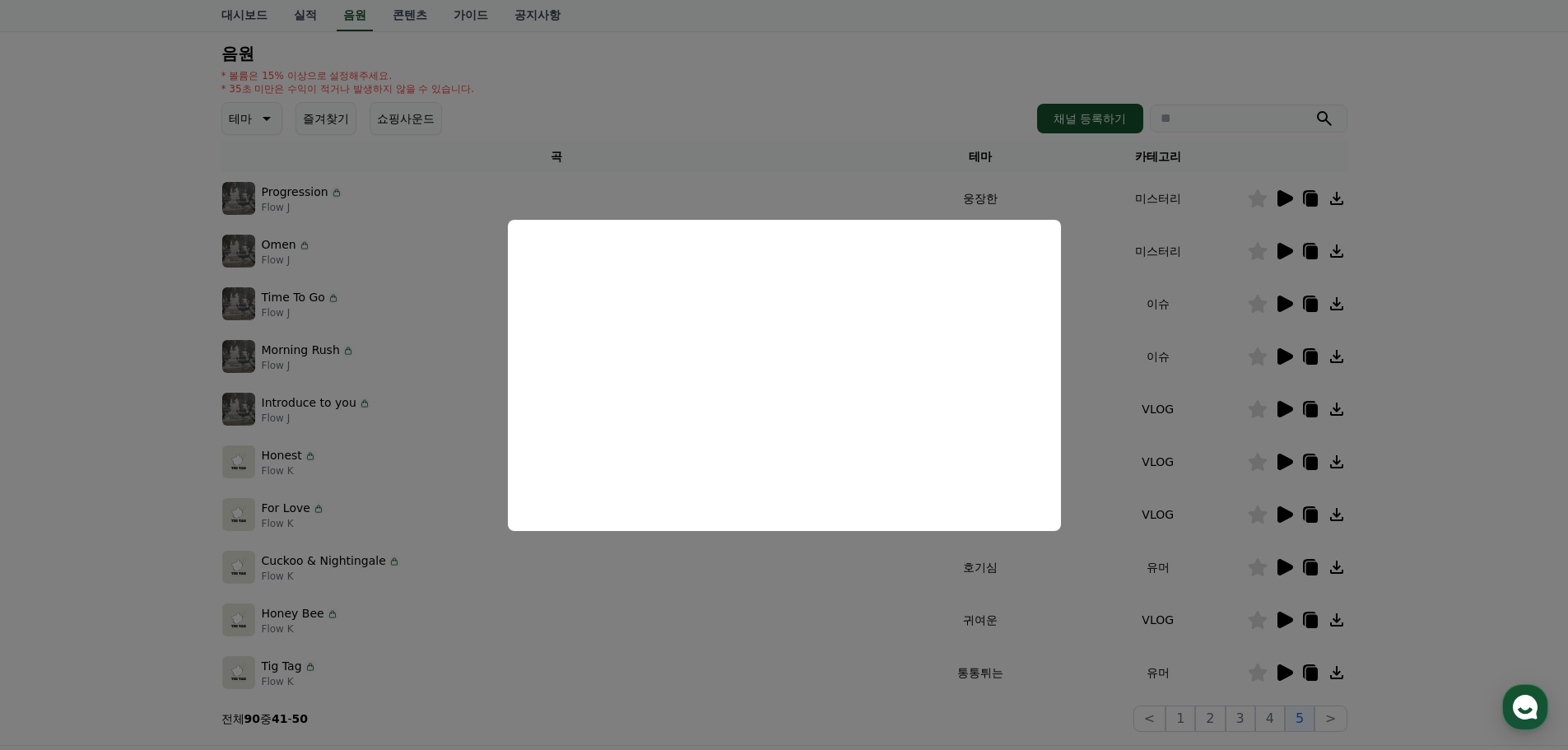
drag, startPoint x: 1485, startPoint y: 446, endPoint x: 1468, endPoint y: 444, distance: 17.1
click at [1486, 446] on button "close modal" at bounding box center [784, 375] width 1568 height 750
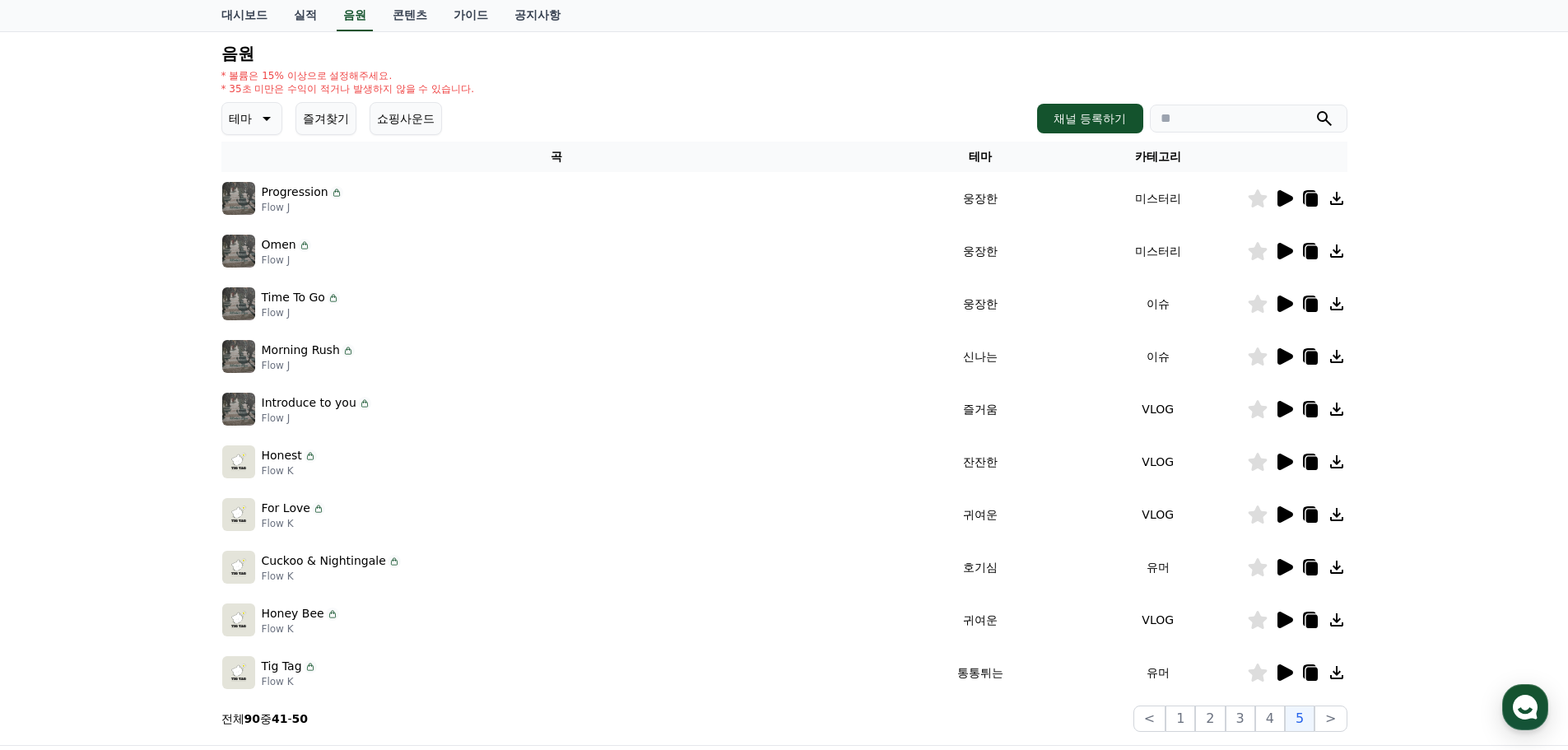
drag, startPoint x: 425, startPoint y: 411, endPoint x: 1031, endPoint y: 409, distance: 606.0
click at [1031, 409] on tr "Introduce to you Flow J 즐거움 VLOG" at bounding box center [784, 409] width 1127 height 53
click at [1284, 355] on icon at bounding box center [1286, 356] width 16 height 17
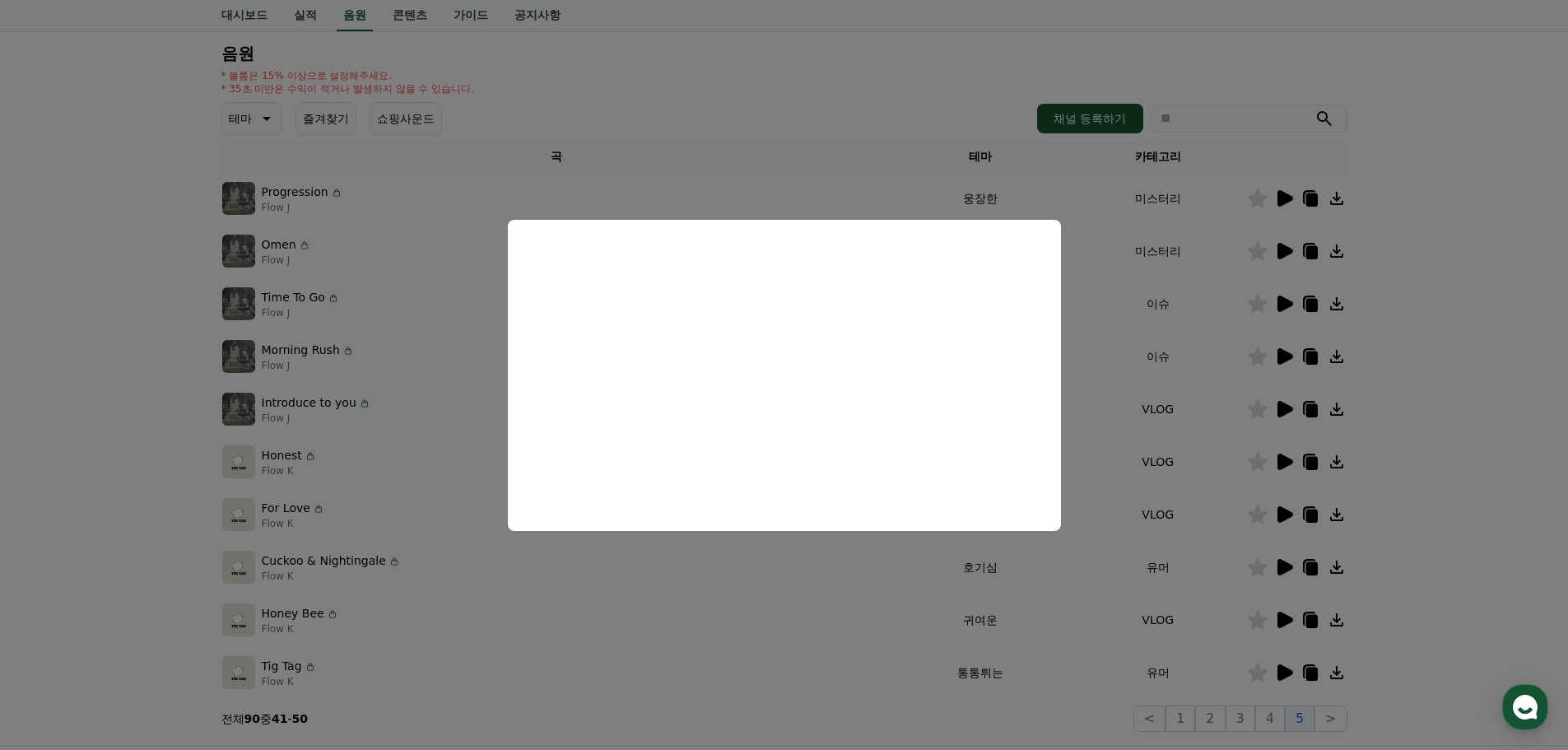
click at [1403, 432] on button "close modal" at bounding box center [784, 375] width 1568 height 750
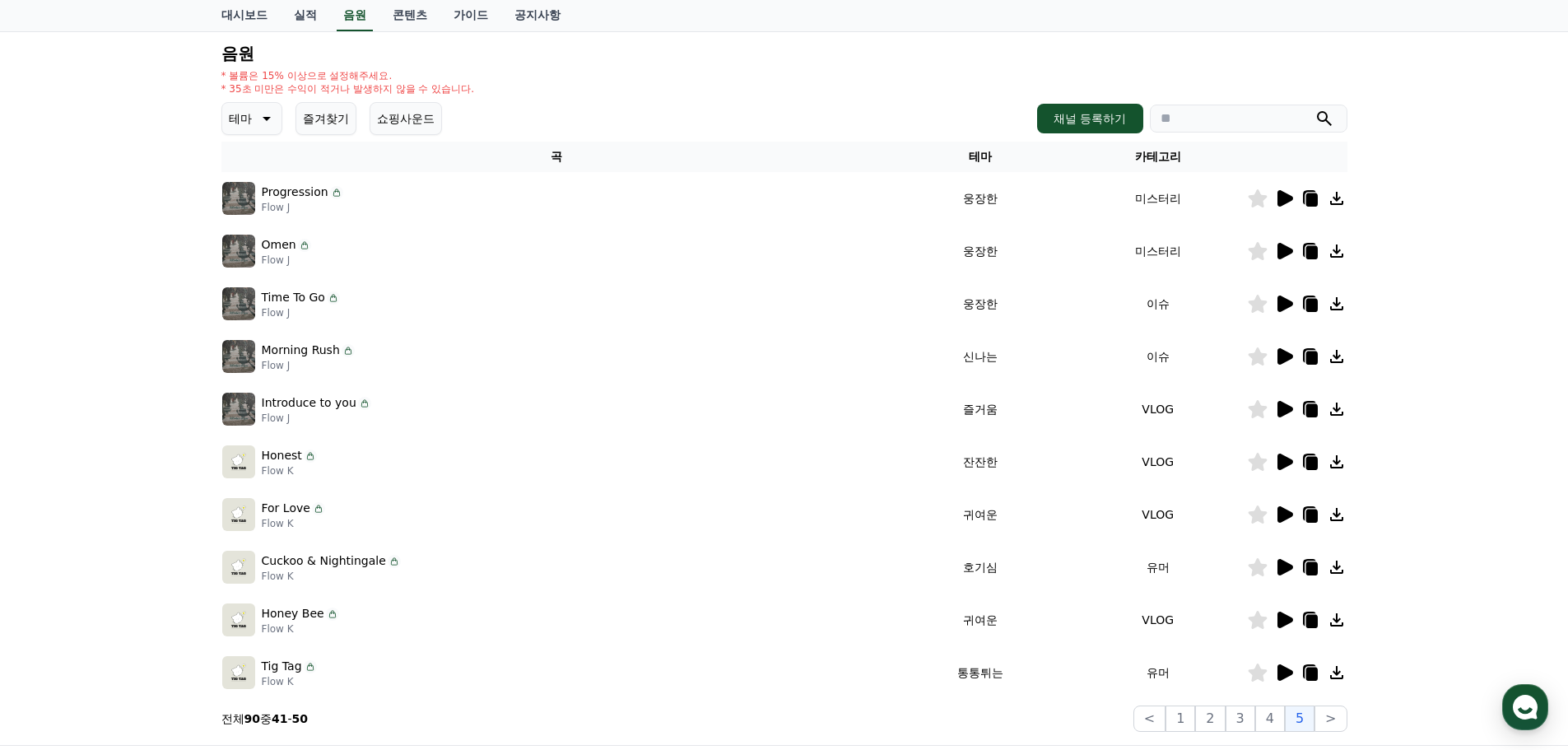
click at [1275, 411] on icon at bounding box center [1285, 410] width 20 height 20
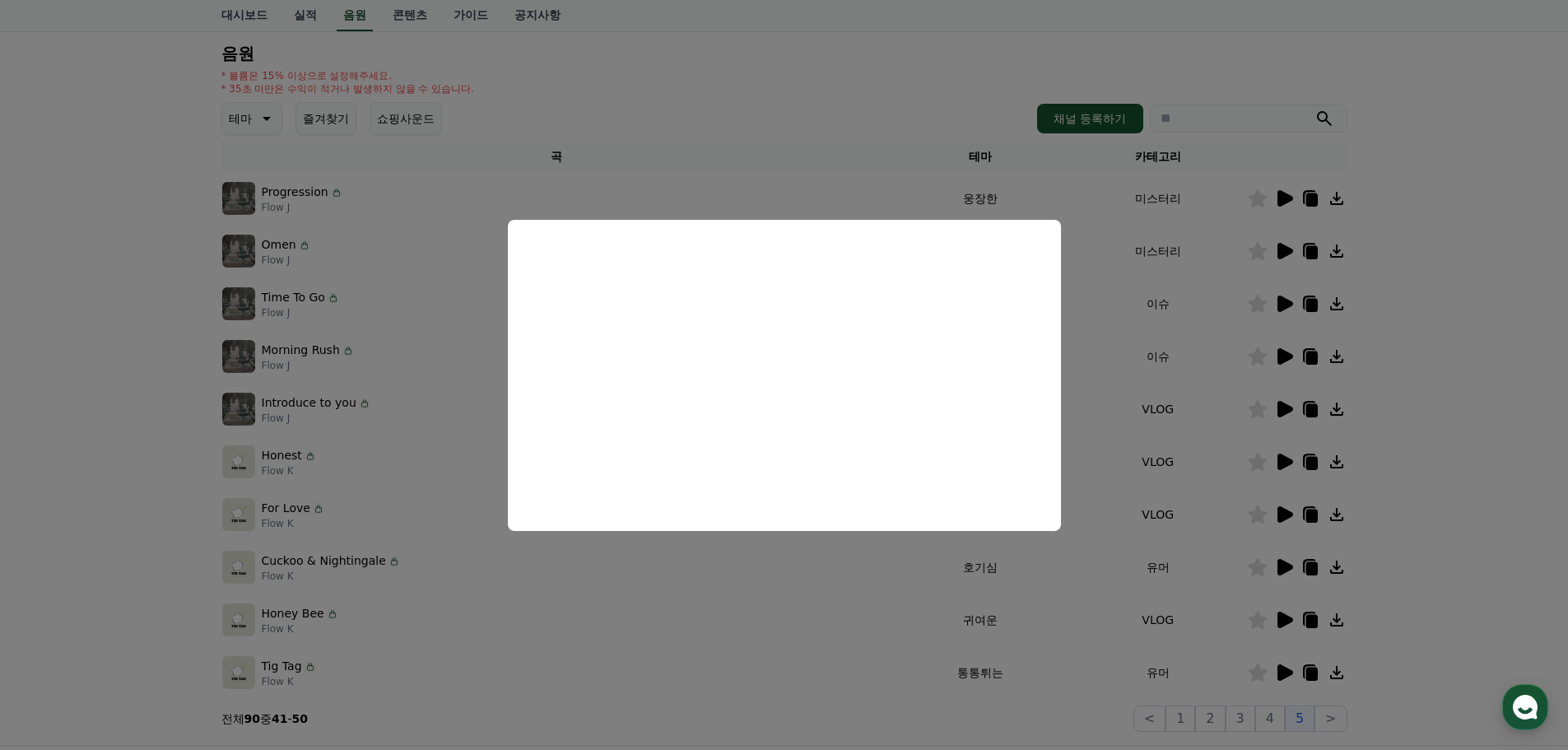
click at [1501, 470] on button "close modal" at bounding box center [784, 375] width 1568 height 750
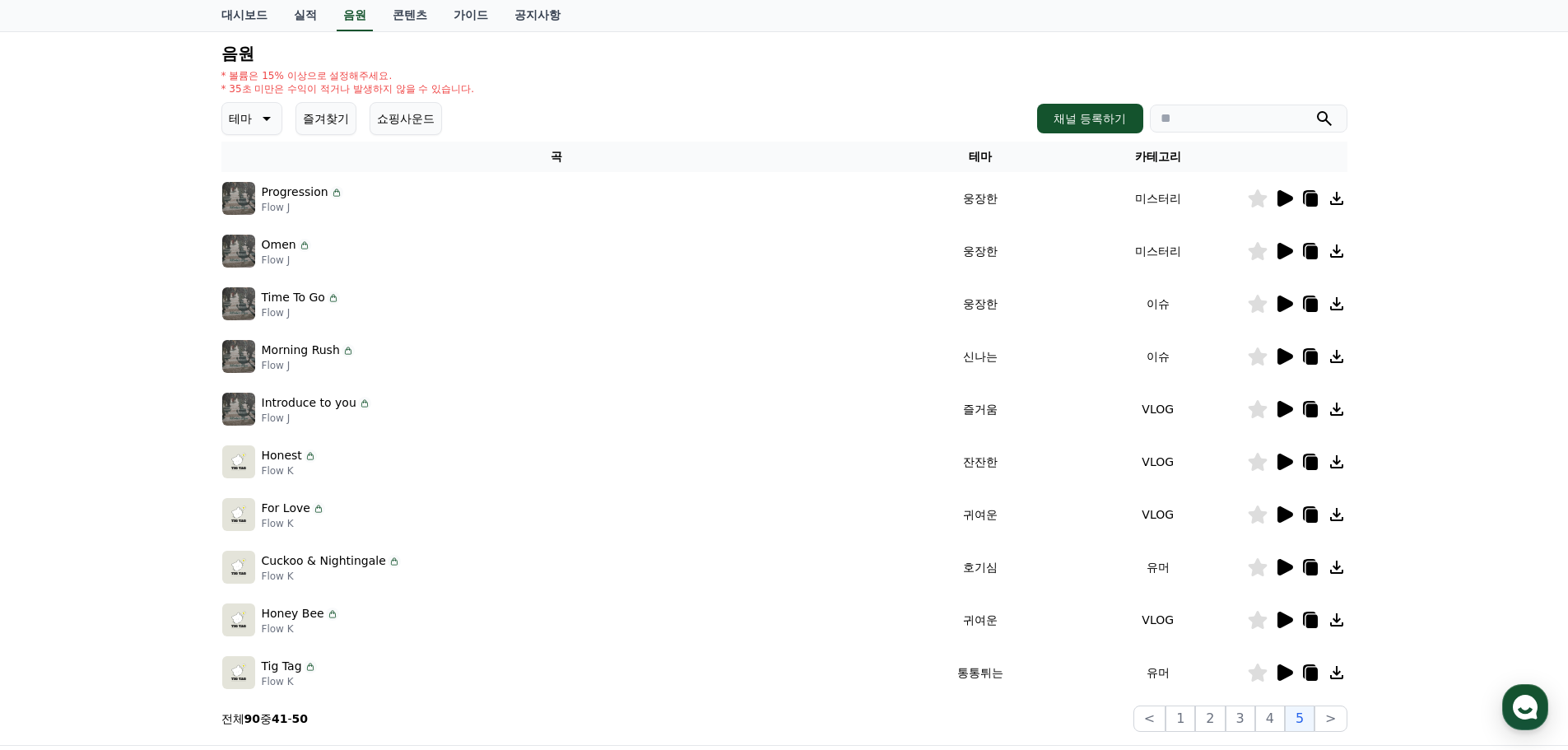
drag, startPoint x: 347, startPoint y: 401, endPoint x: 261, endPoint y: 409, distance: 86.4
click at [261, 409] on p "Introduce to you" at bounding box center [308, 403] width 94 height 17
copy p "Introduce to you"
click at [1285, 463] on icon at bounding box center [1286, 462] width 16 height 17
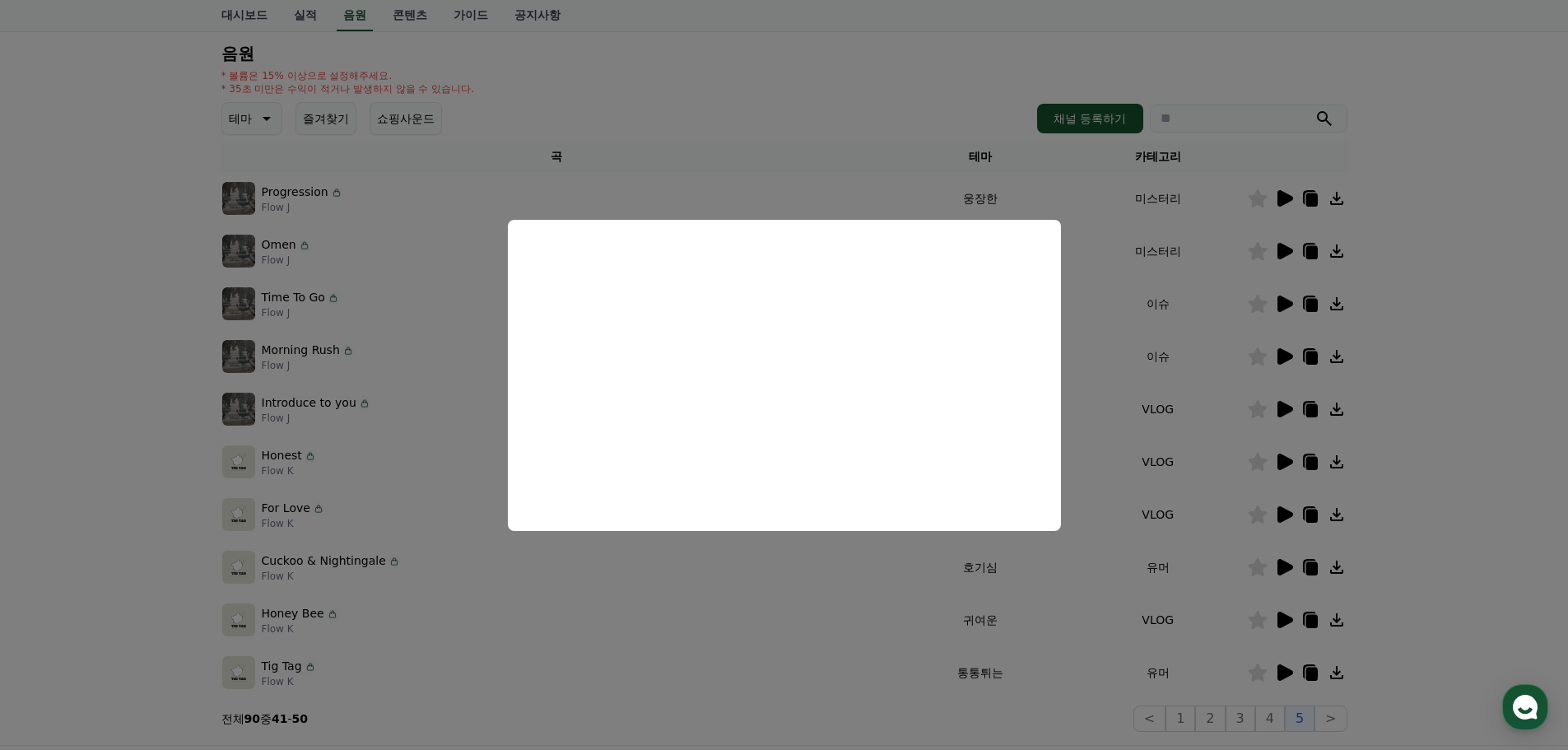
click at [1473, 503] on button "close modal" at bounding box center [784, 375] width 1568 height 750
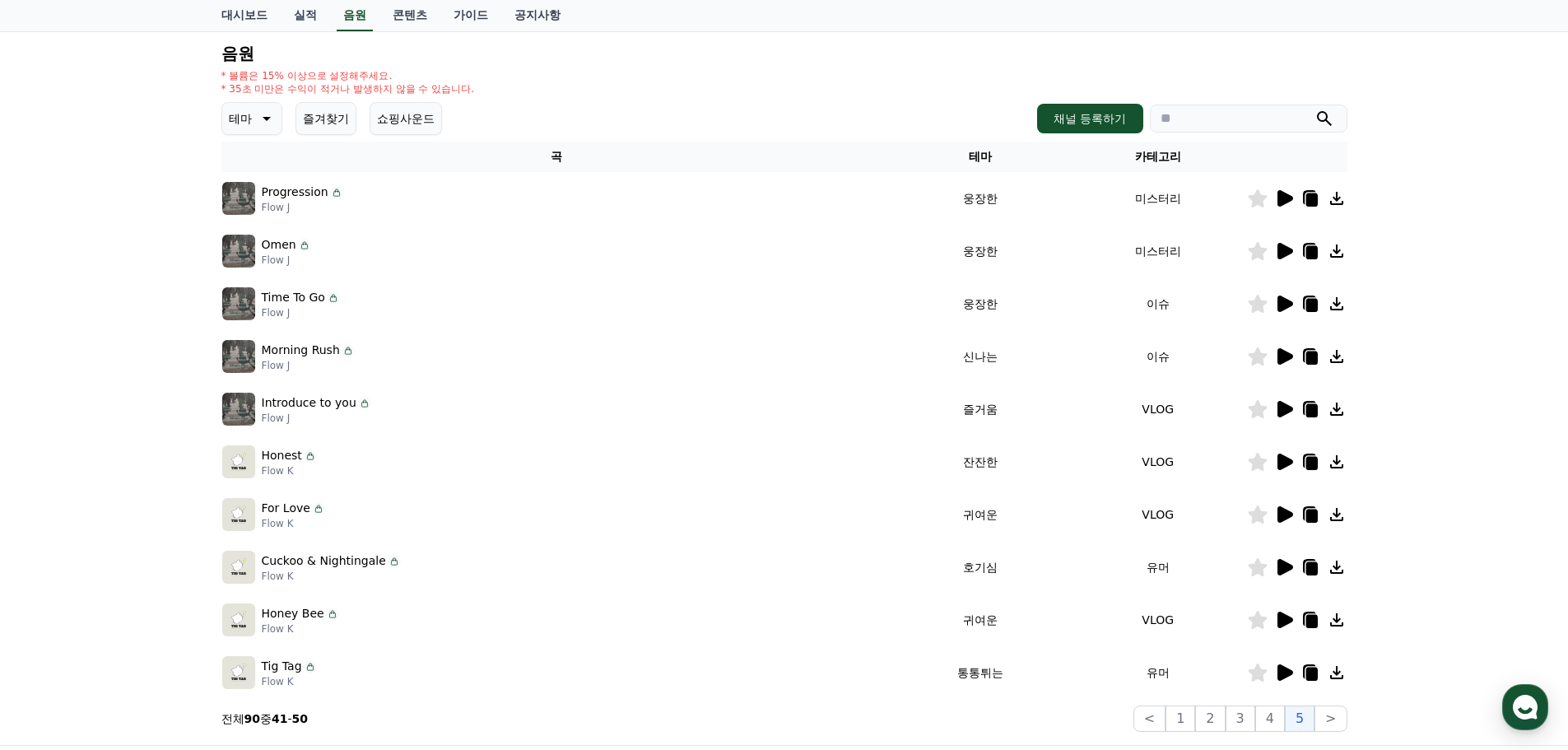
click at [1282, 566] on icon at bounding box center [1286, 567] width 16 height 17
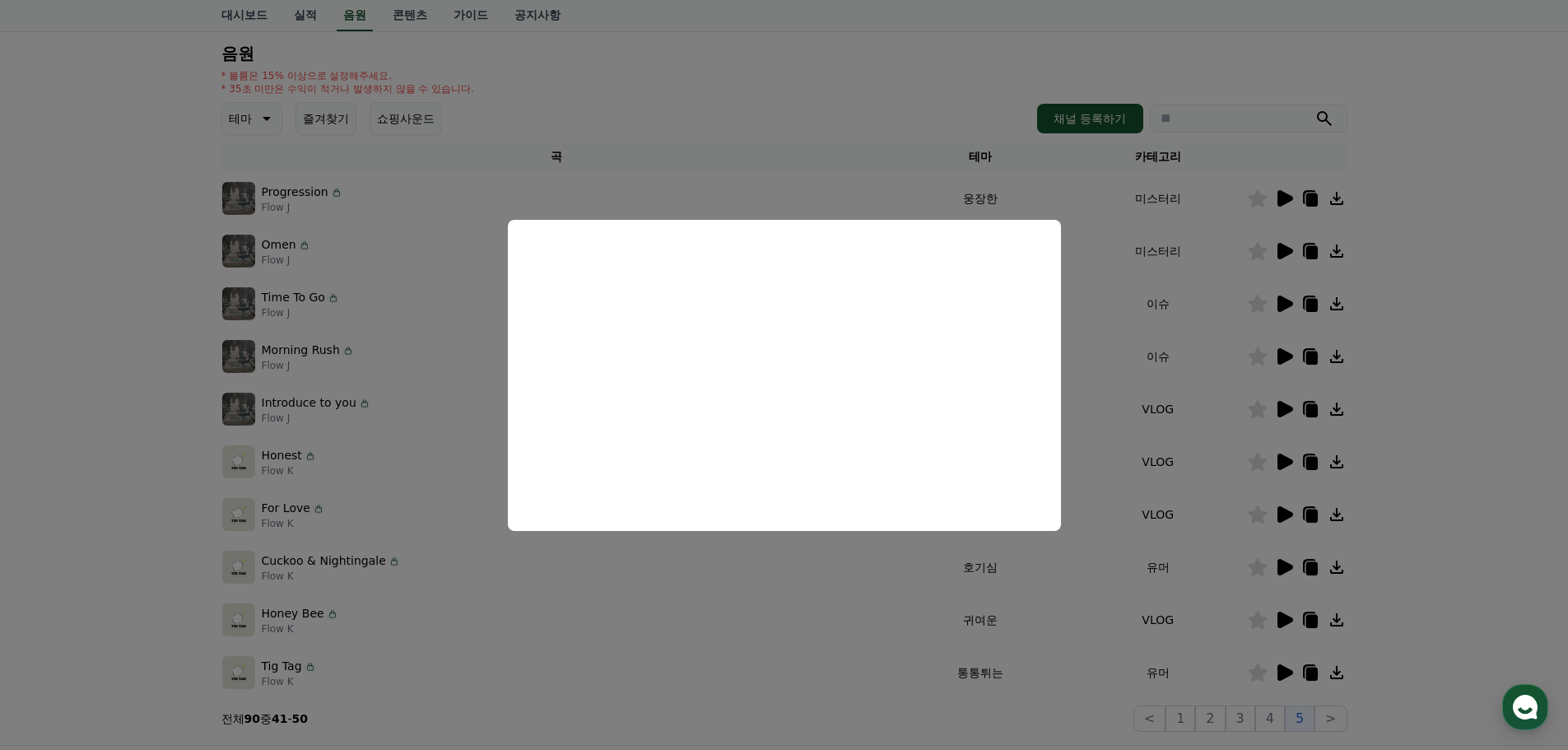
click at [1450, 620] on button "close modal" at bounding box center [784, 375] width 1568 height 750
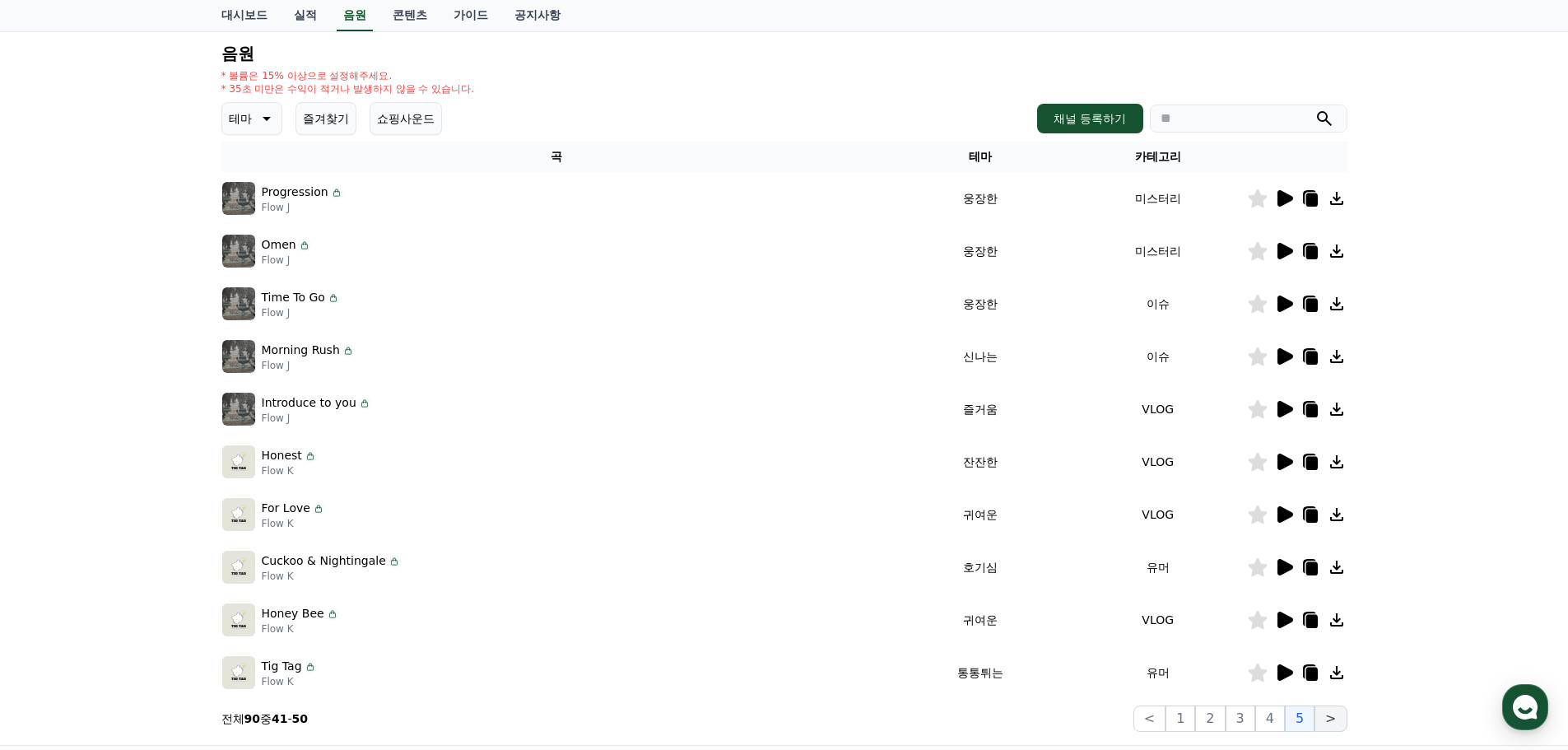
click at [1318, 717] on button ">" at bounding box center [1330, 719] width 32 height 26
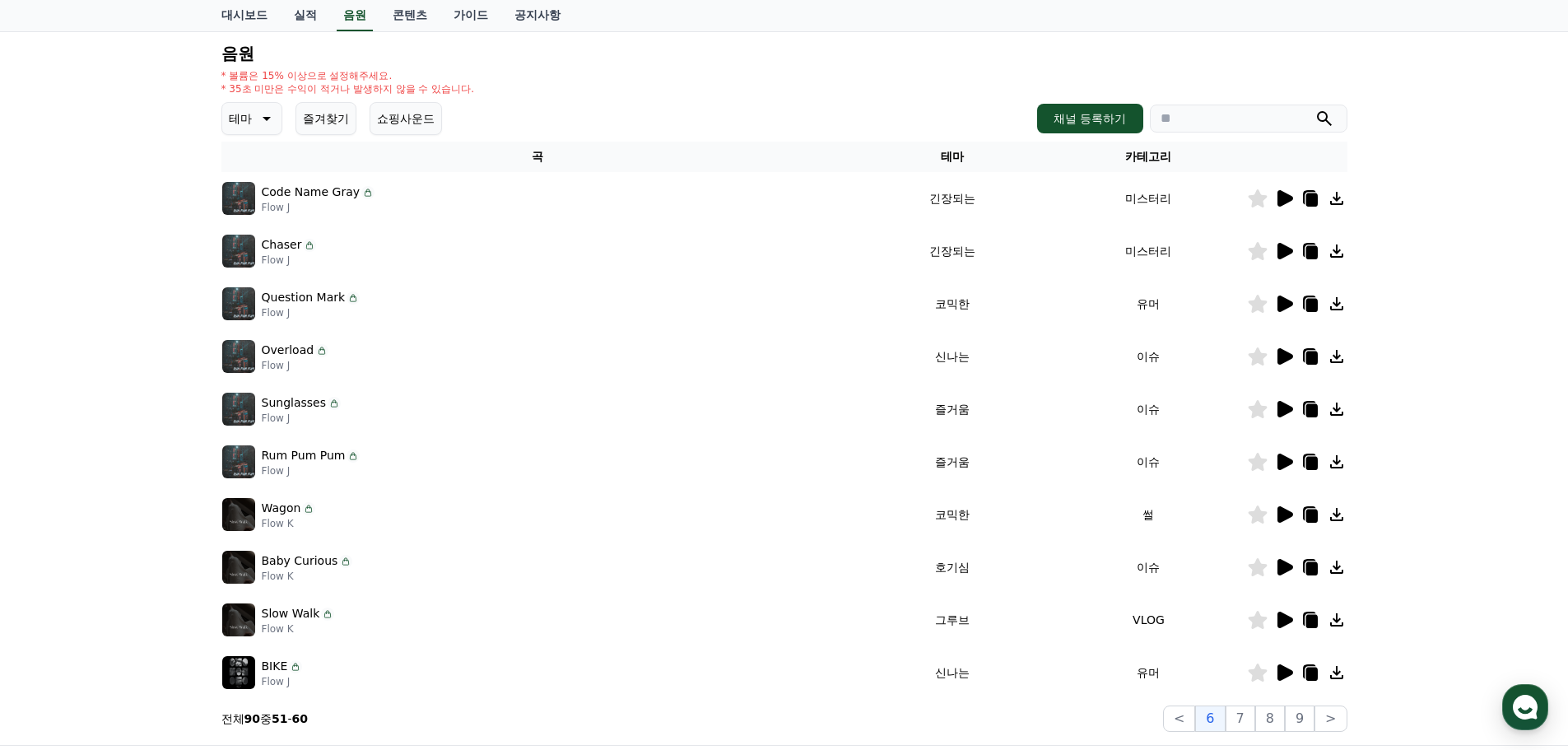
click at [1280, 199] on icon at bounding box center [1286, 198] width 16 height 17
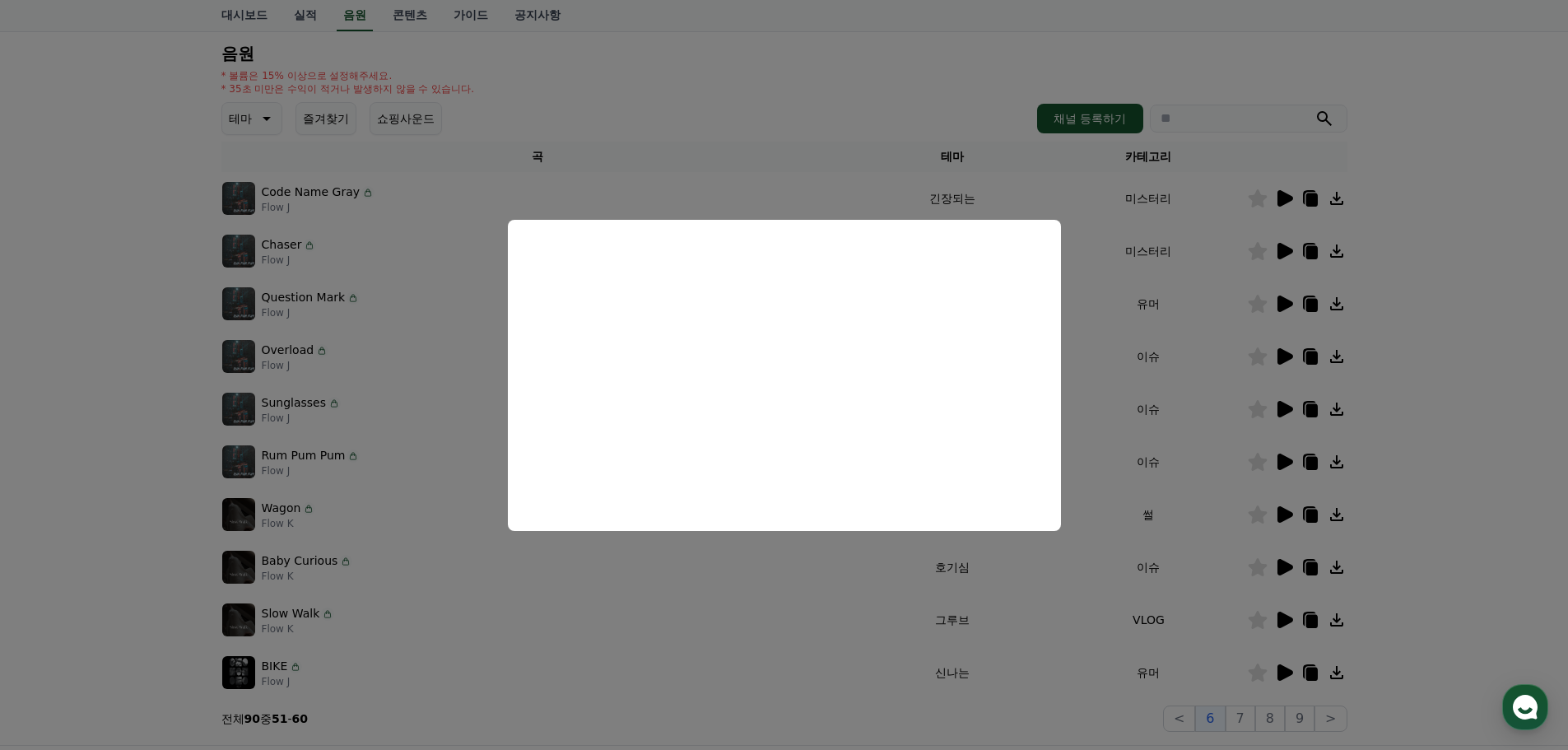
click at [1524, 327] on button "close modal" at bounding box center [784, 375] width 1568 height 750
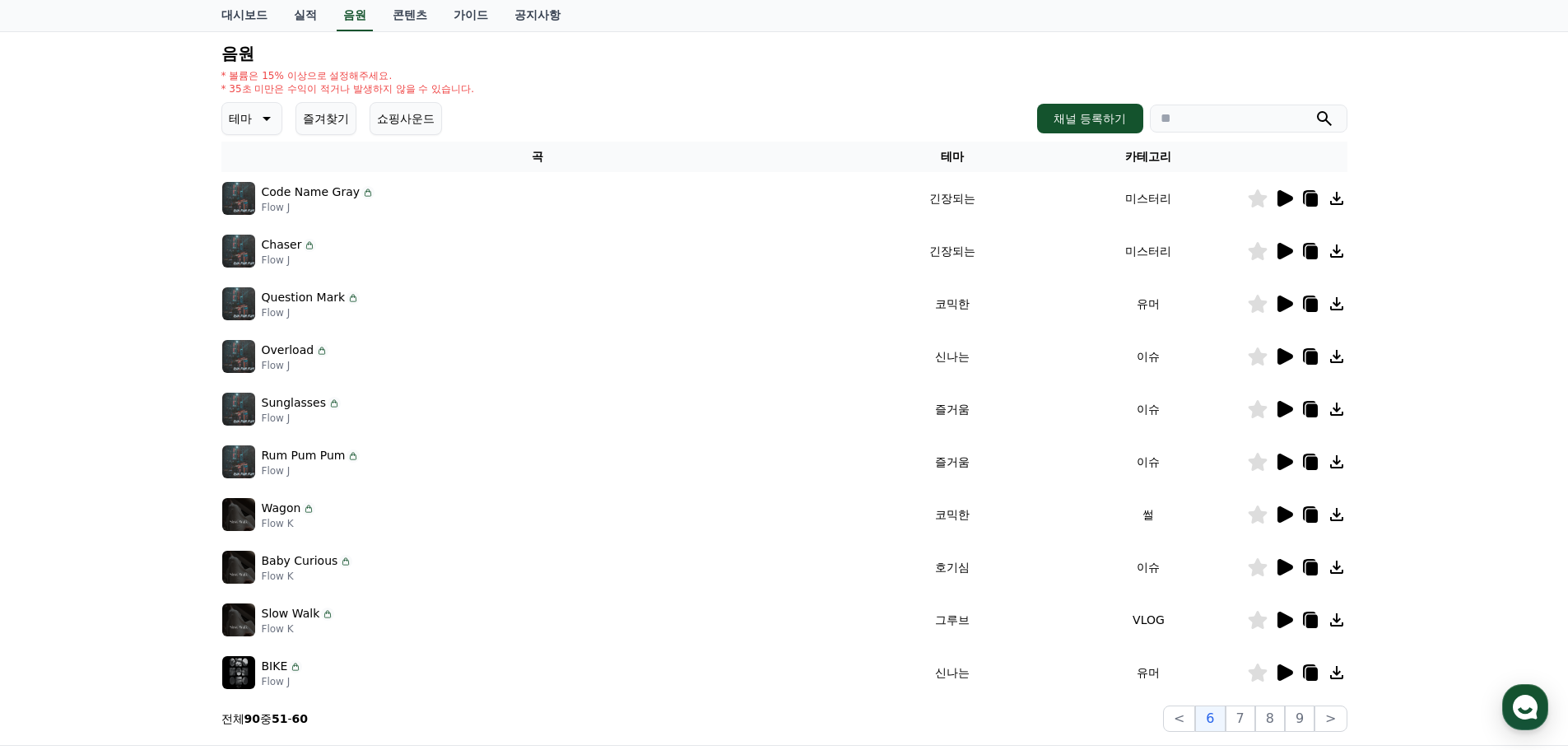
click at [1282, 249] on icon at bounding box center [1286, 251] width 16 height 17
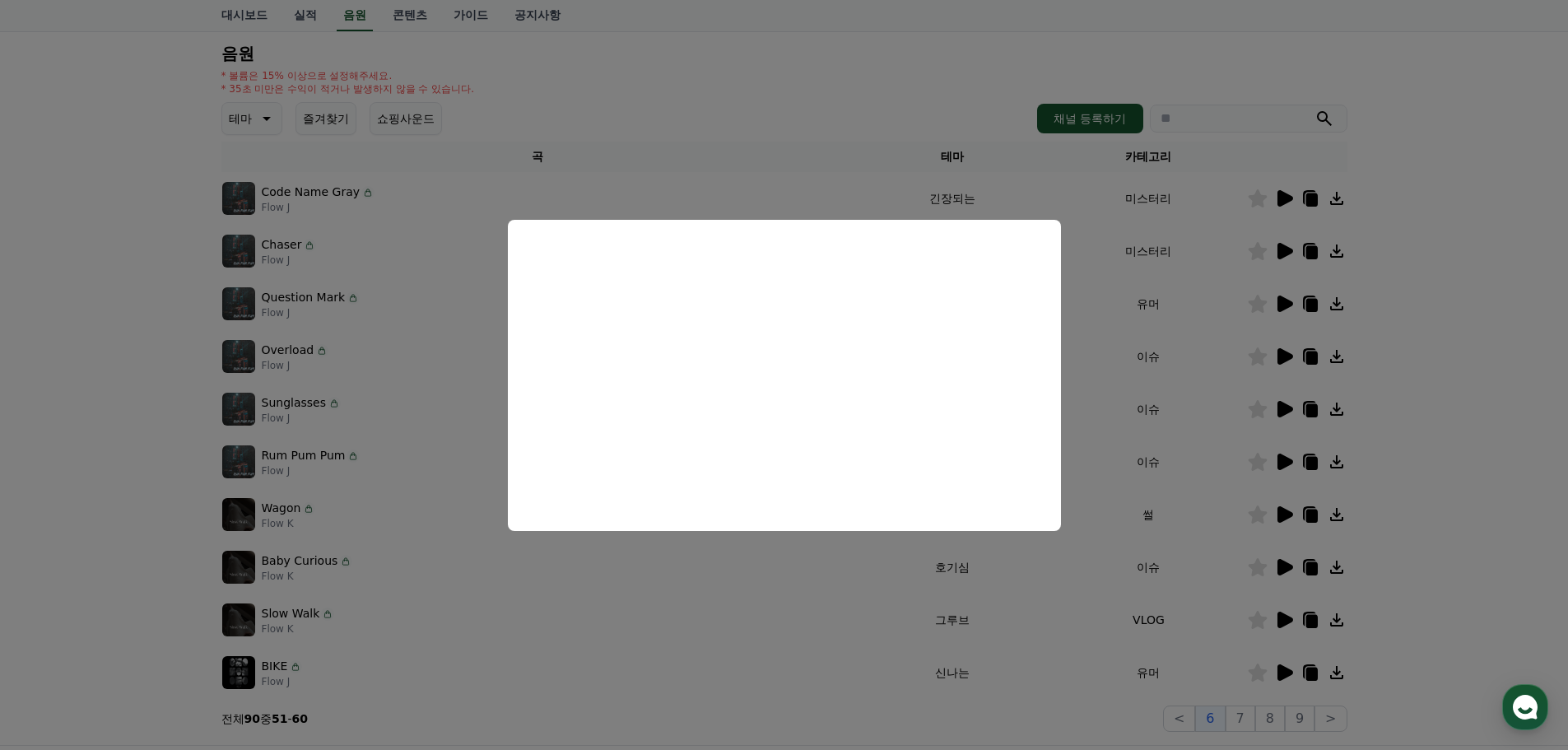
click at [1494, 463] on button "close modal" at bounding box center [784, 375] width 1568 height 750
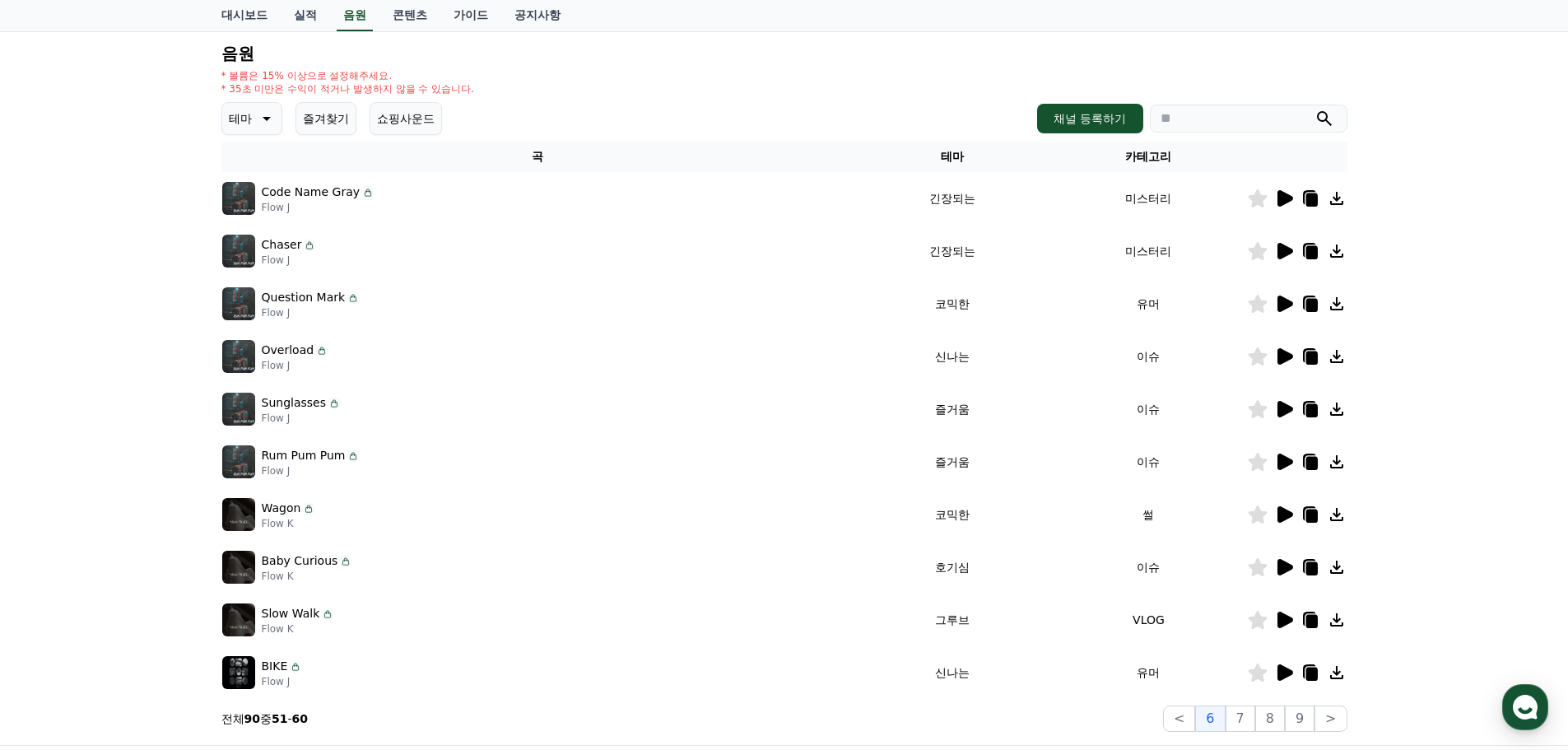
click at [1285, 309] on icon at bounding box center [1285, 304] width 20 height 20
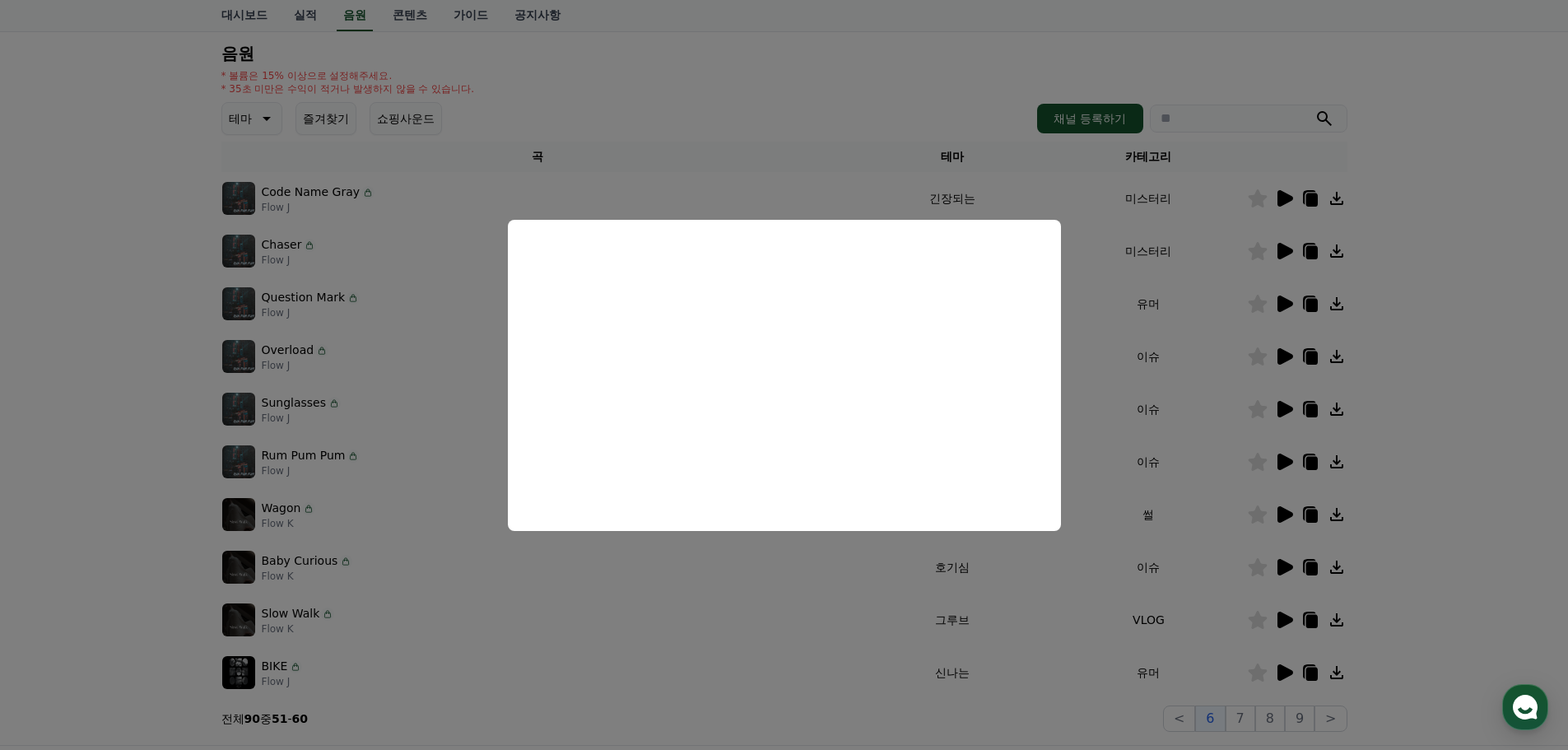
click at [1530, 459] on button "close modal" at bounding box center [784, 375] width 1568 height 750
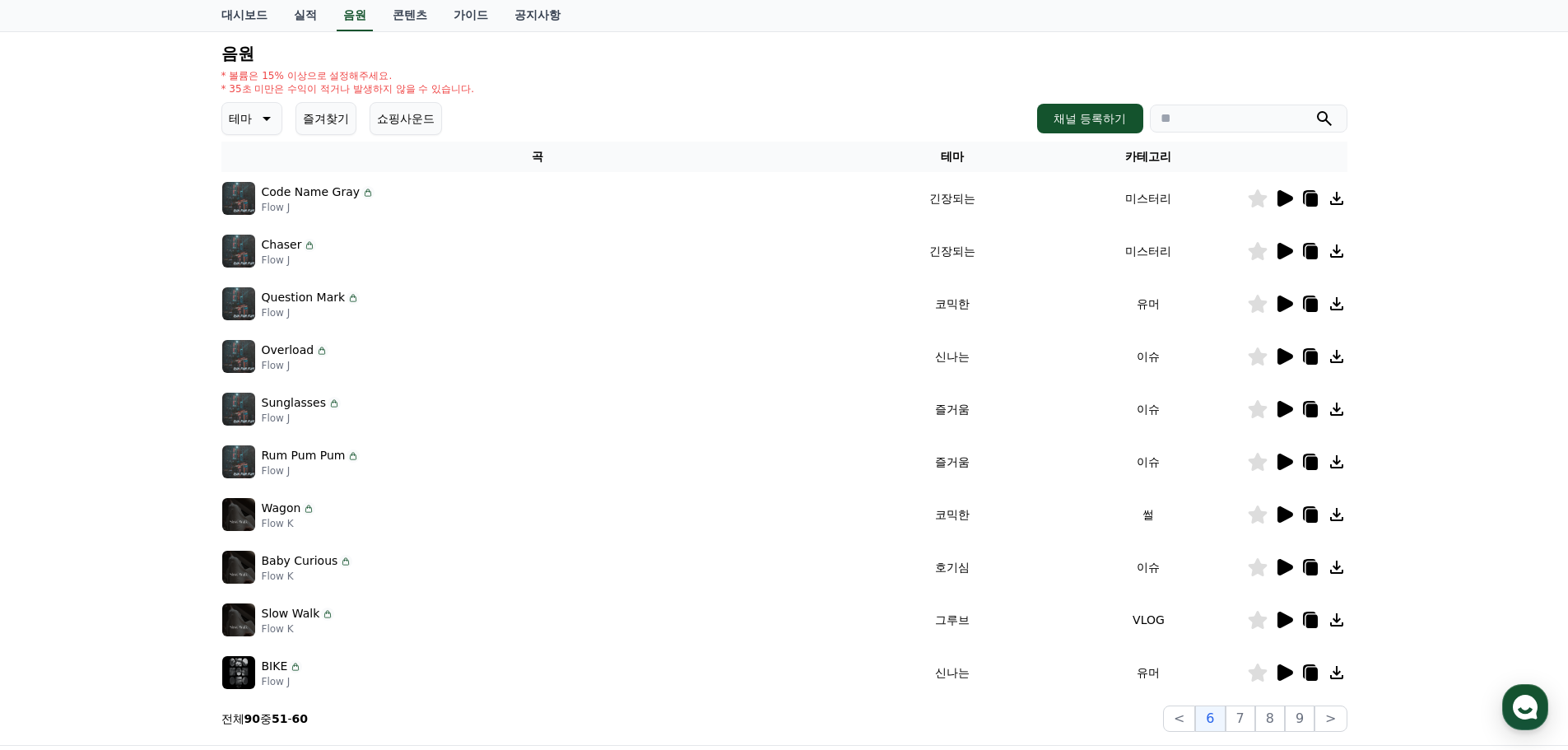
click at [1280, 300] on icon at bounding box center [1286, 303] width 16 height 17
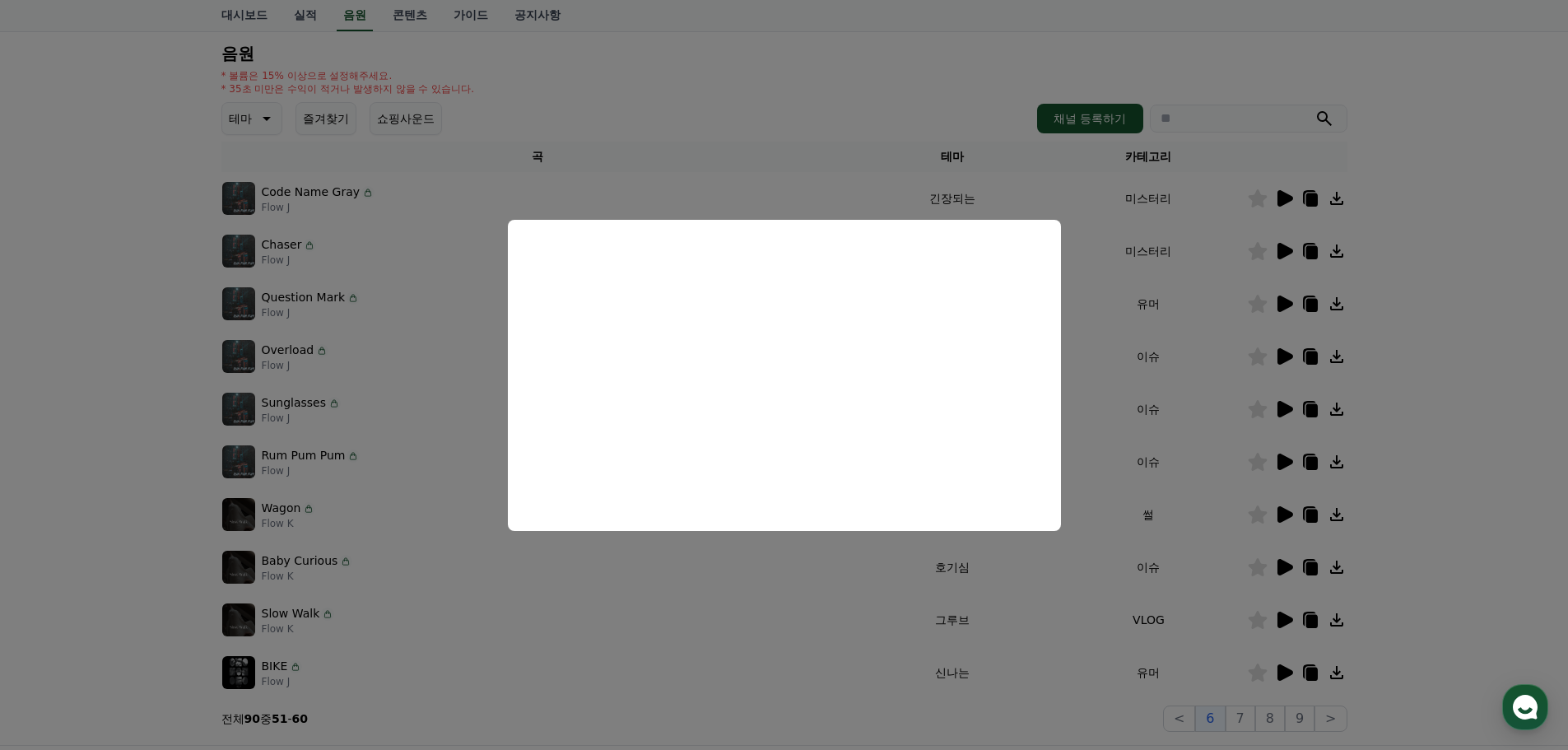
click at [1415, 434] on button "close modal" at bounding box center [784, 375] width 1568 height 750
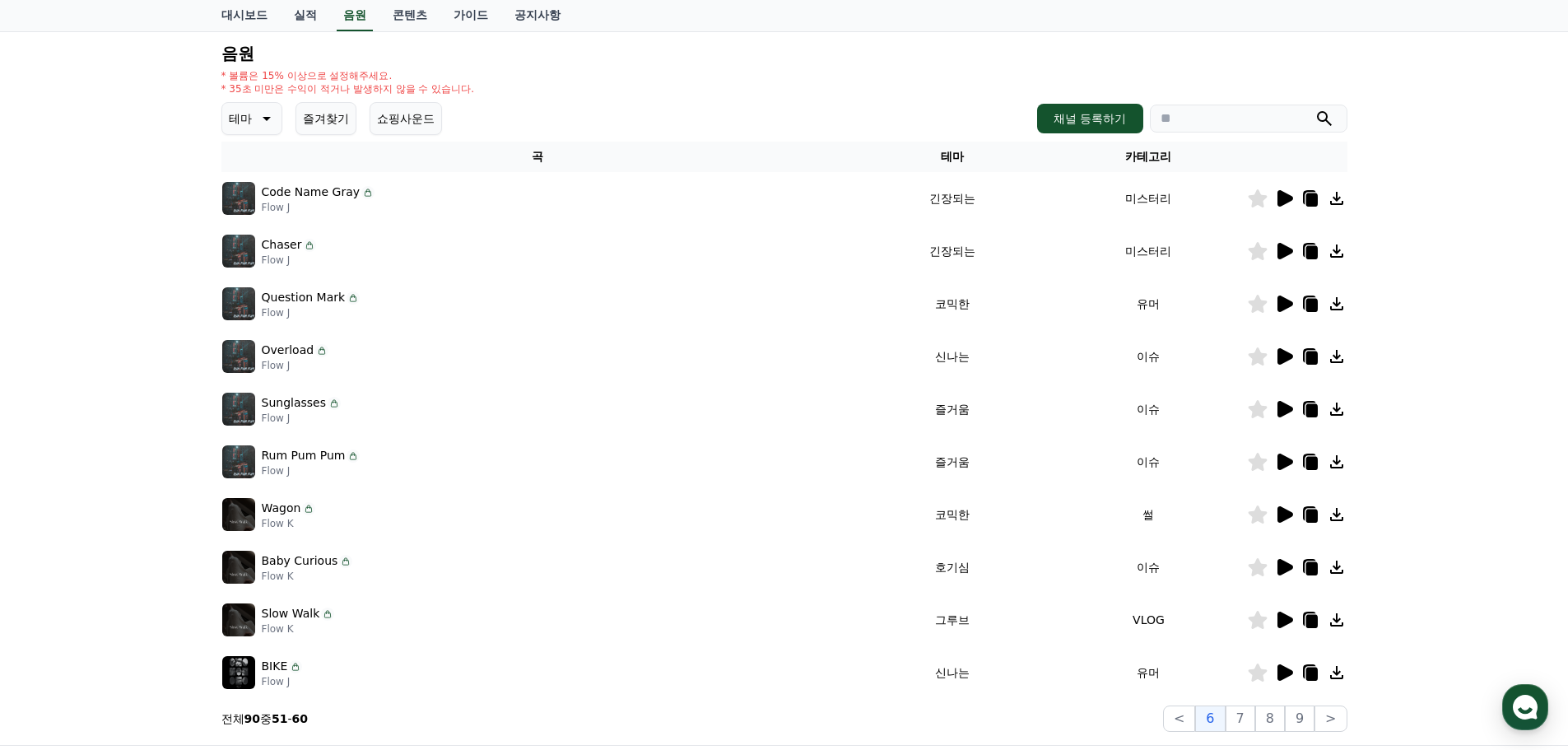
click at [1280, 352] on icon at bounding box center [1286, 356] width 16 height 17
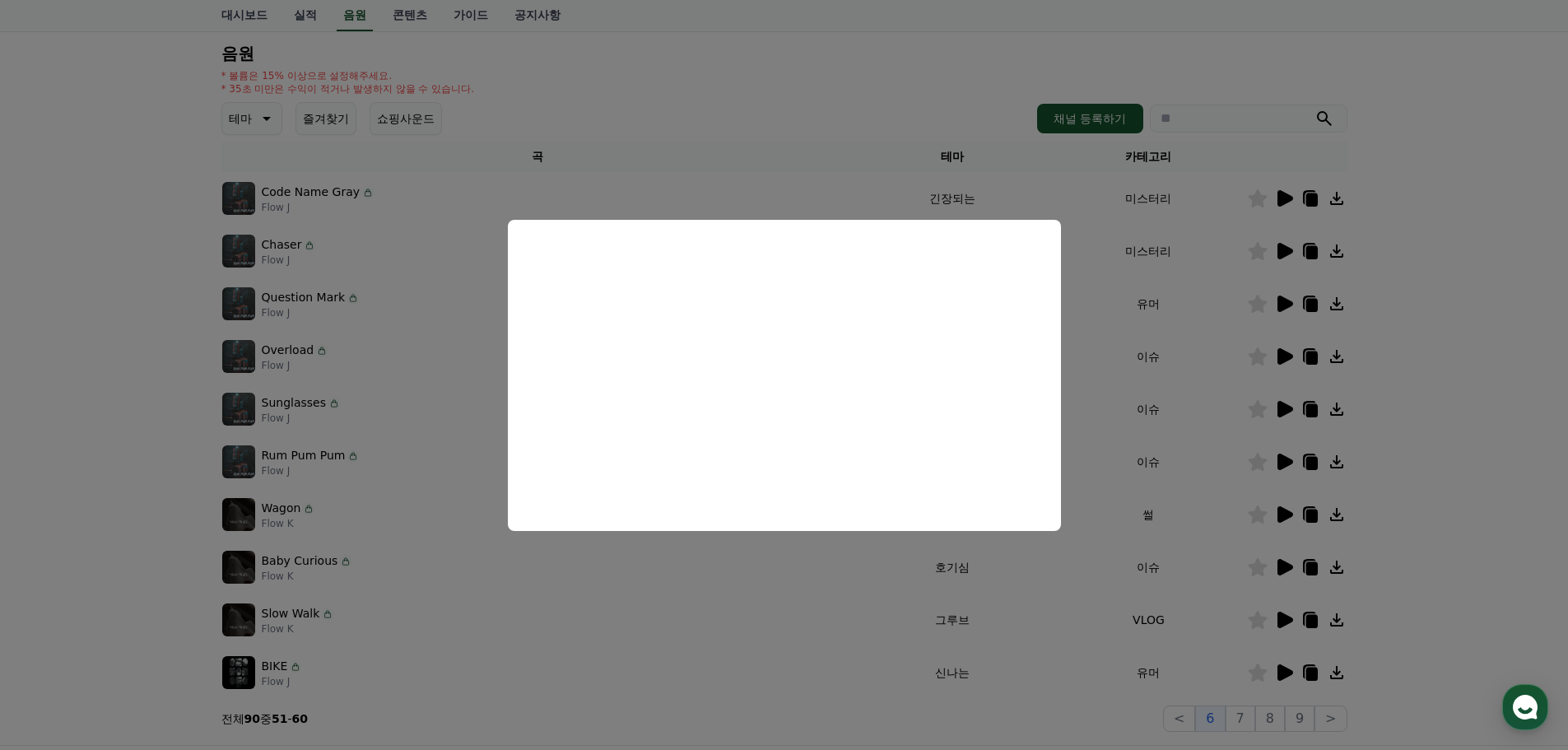
click at [1408, 453] on button "close modal" at bounding box center [784, 375] width 1568 height 750
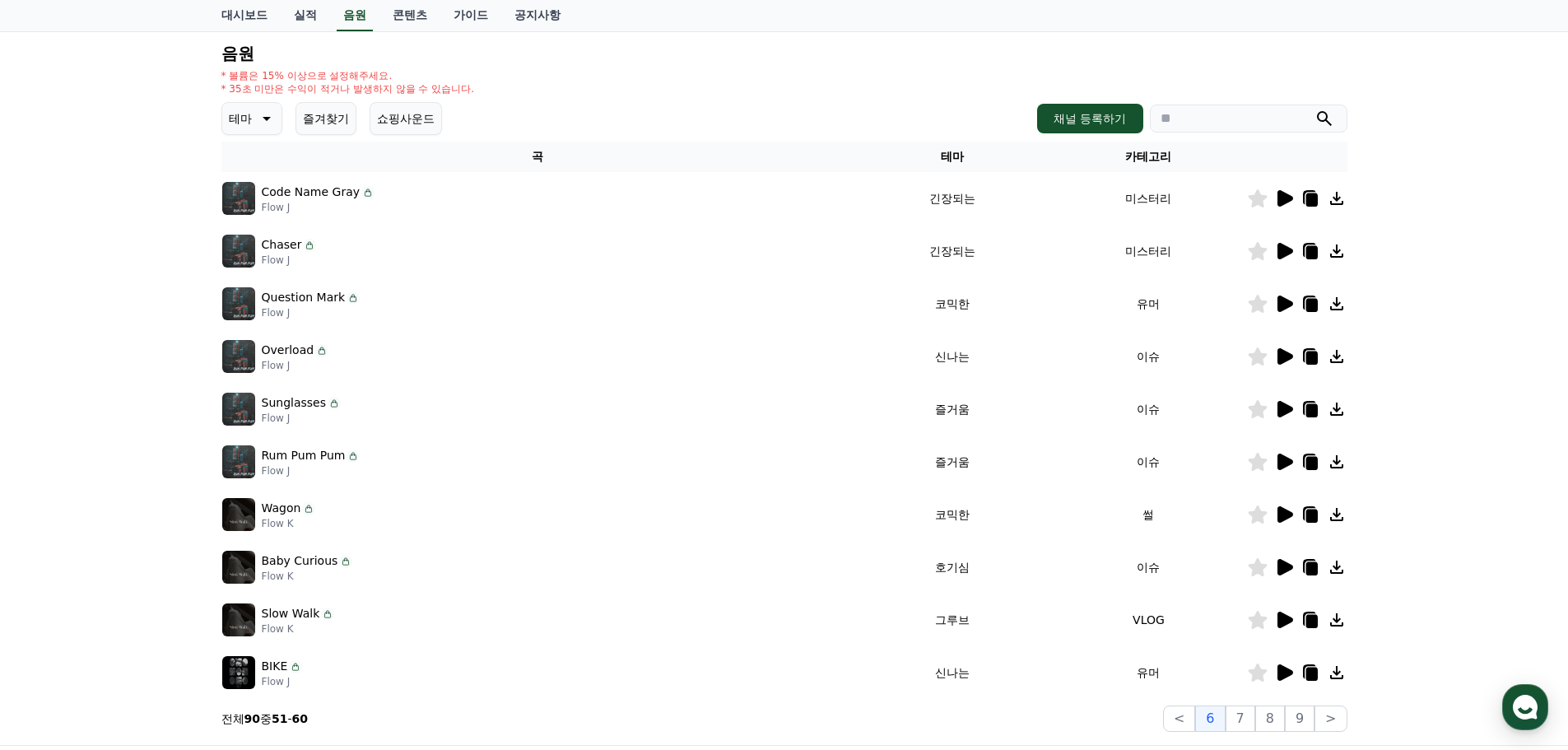
click at [1282, 406] on icon at bounding box center [1286, 409] width 16 height 17
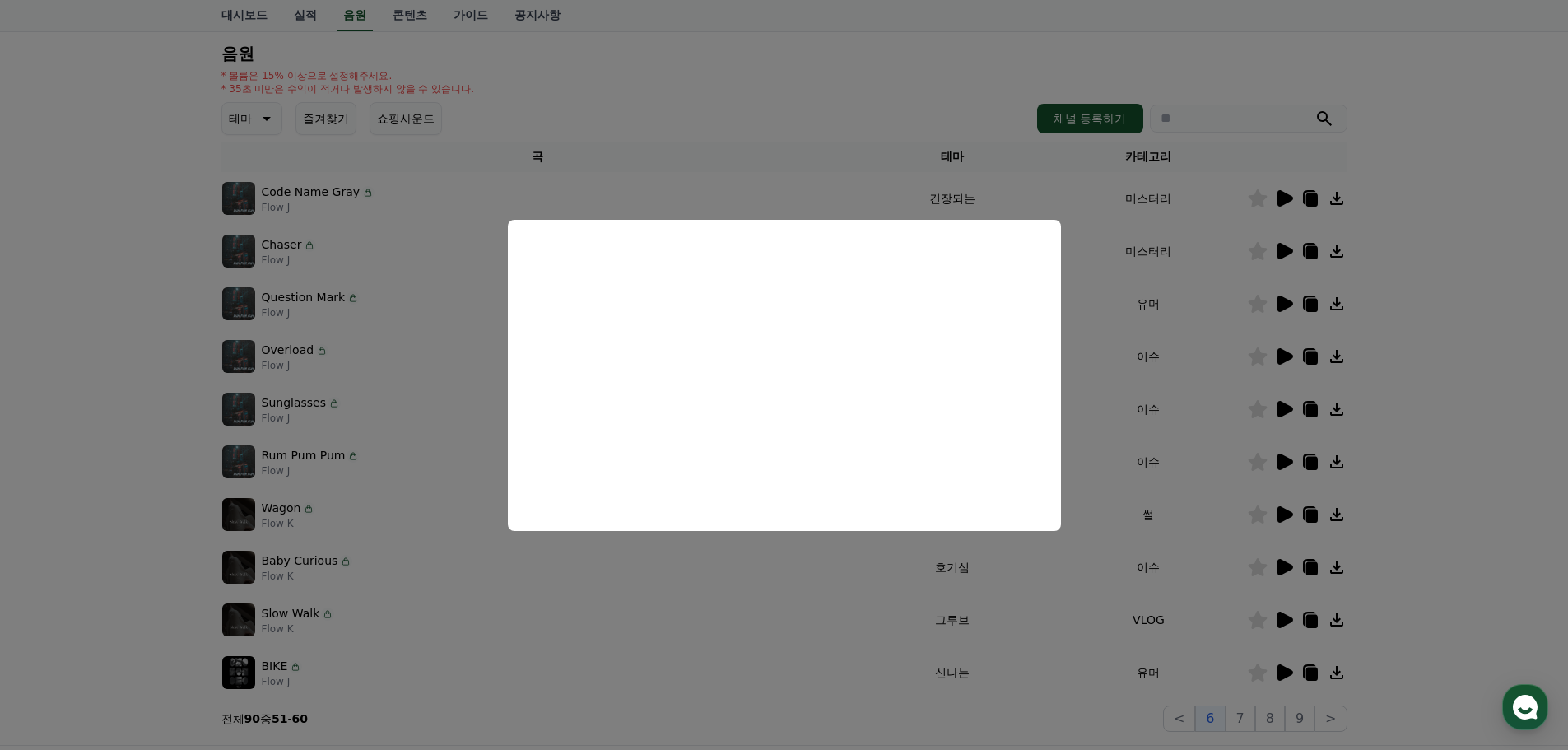
click at [1478, 425] on button "close modal" at bounding box center [784, 375] width 1568 height 750
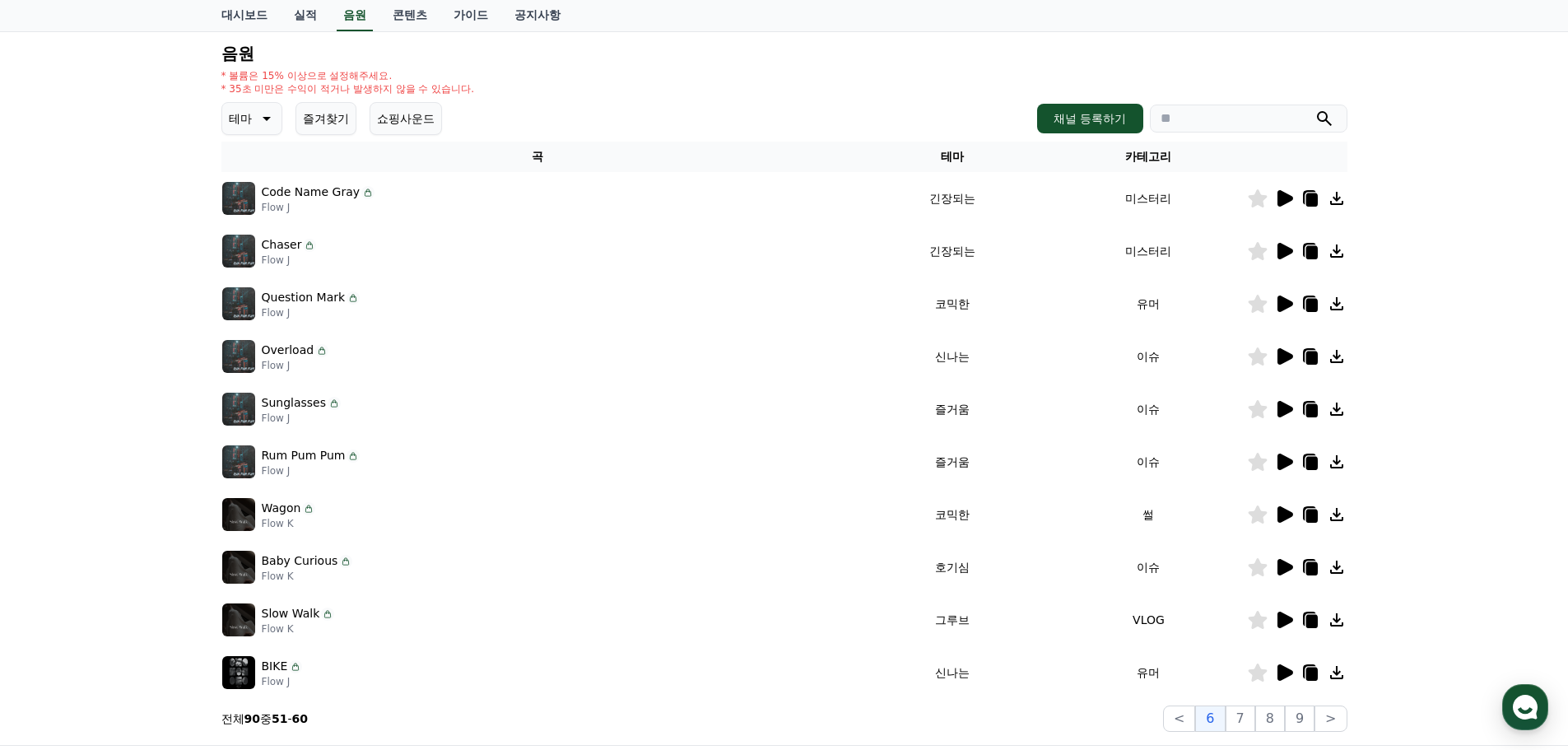
drag, startPoint x: 318, startPoint y: 405, endPoint x: 261, endPoint y: 410, distance: 57.2
click at [261, 410] on p "Sunglasses" at bounding box center [293, 403] width 65 height 17
copy p "Sunglasses"
click at [1284, 459] on icon at bounding box center [1286, 462] width 16 height 17
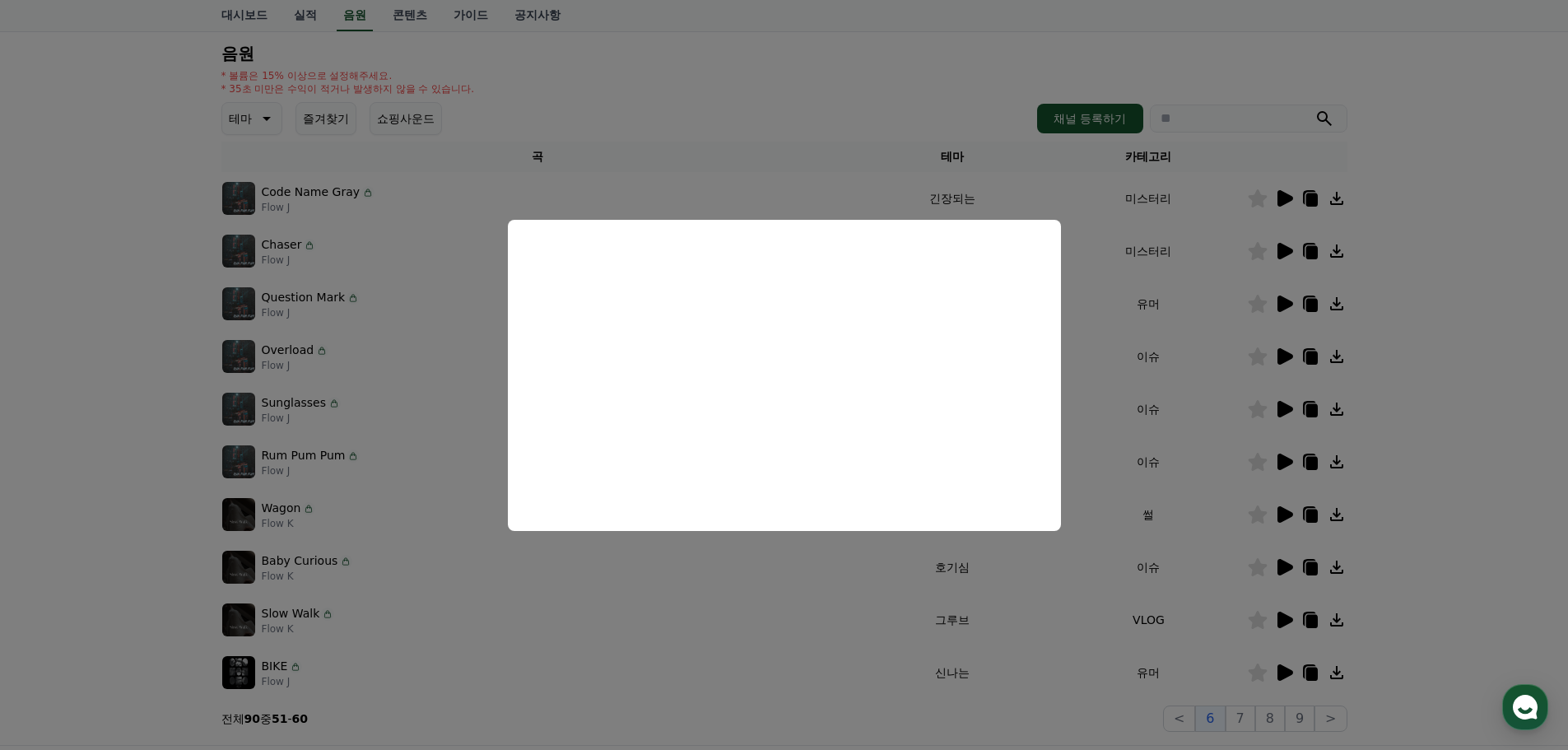
click at [1492, 529] on button "close modal" at bounding box center [784, 375] width 1568 height 750
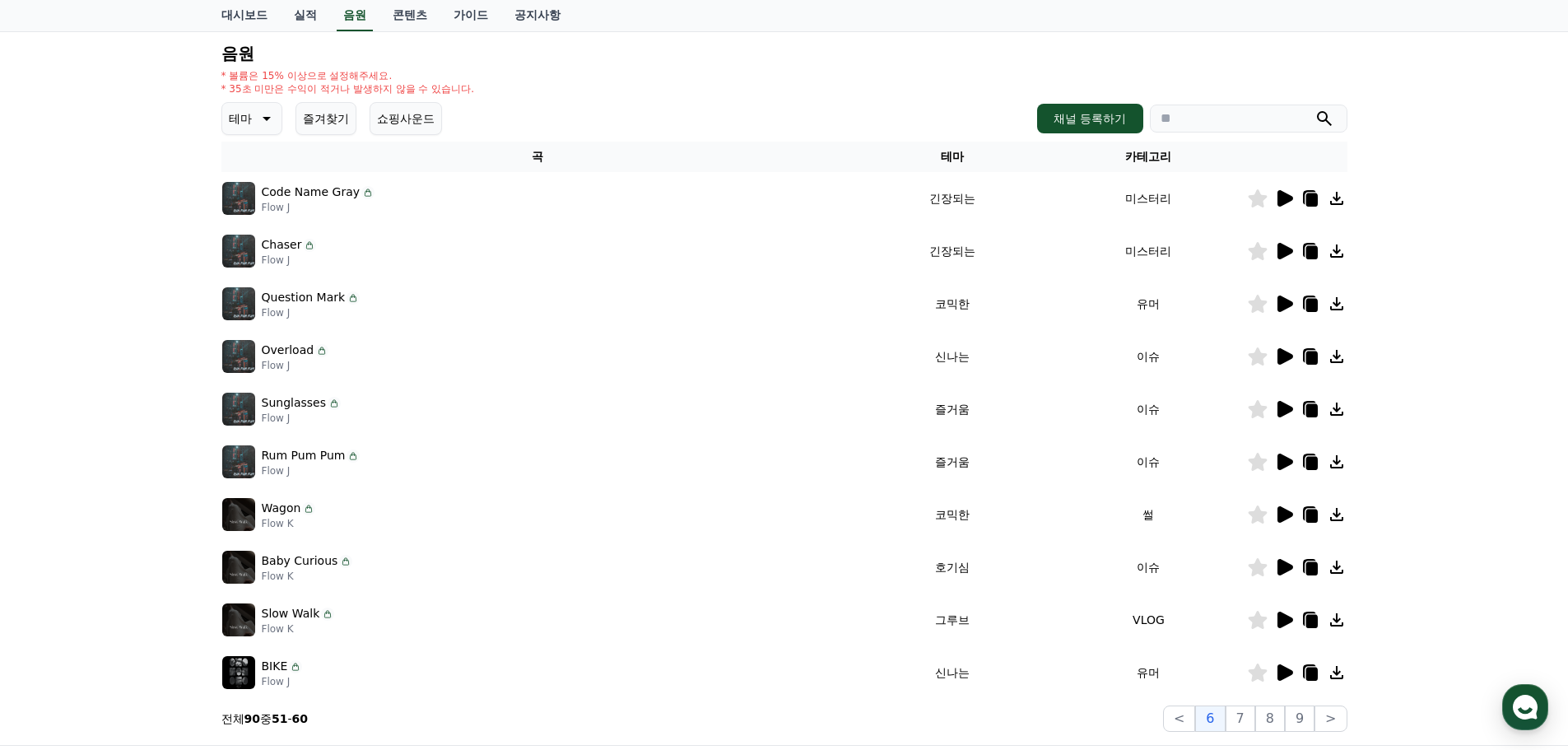
drag, startPoint x: 340, startPoint y: 458, endPoint x: 256, endPoint y: 462, distance: 84.1
click at [256, 462] on div "Rum Pum Pum Flow J" at bounding box center [539, 462] width 632 height 33
copy div "Rum Pum Pum"
click at [1280, 514] on icon at bounding box center [1286, 514] width 16 height 17
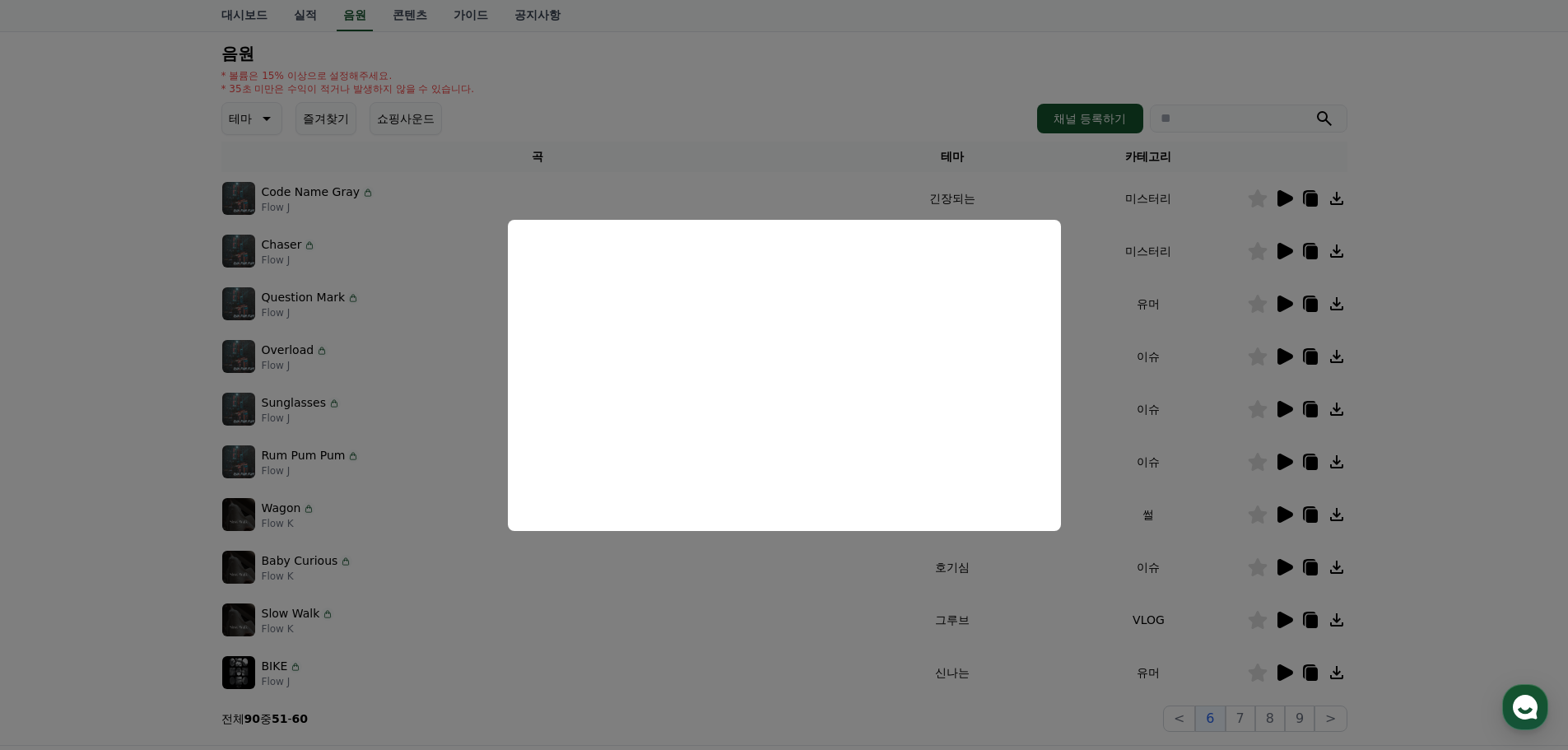
click at [1485, 506] on button "close modal" at bounding box center [784, 375] width 1568 height 750
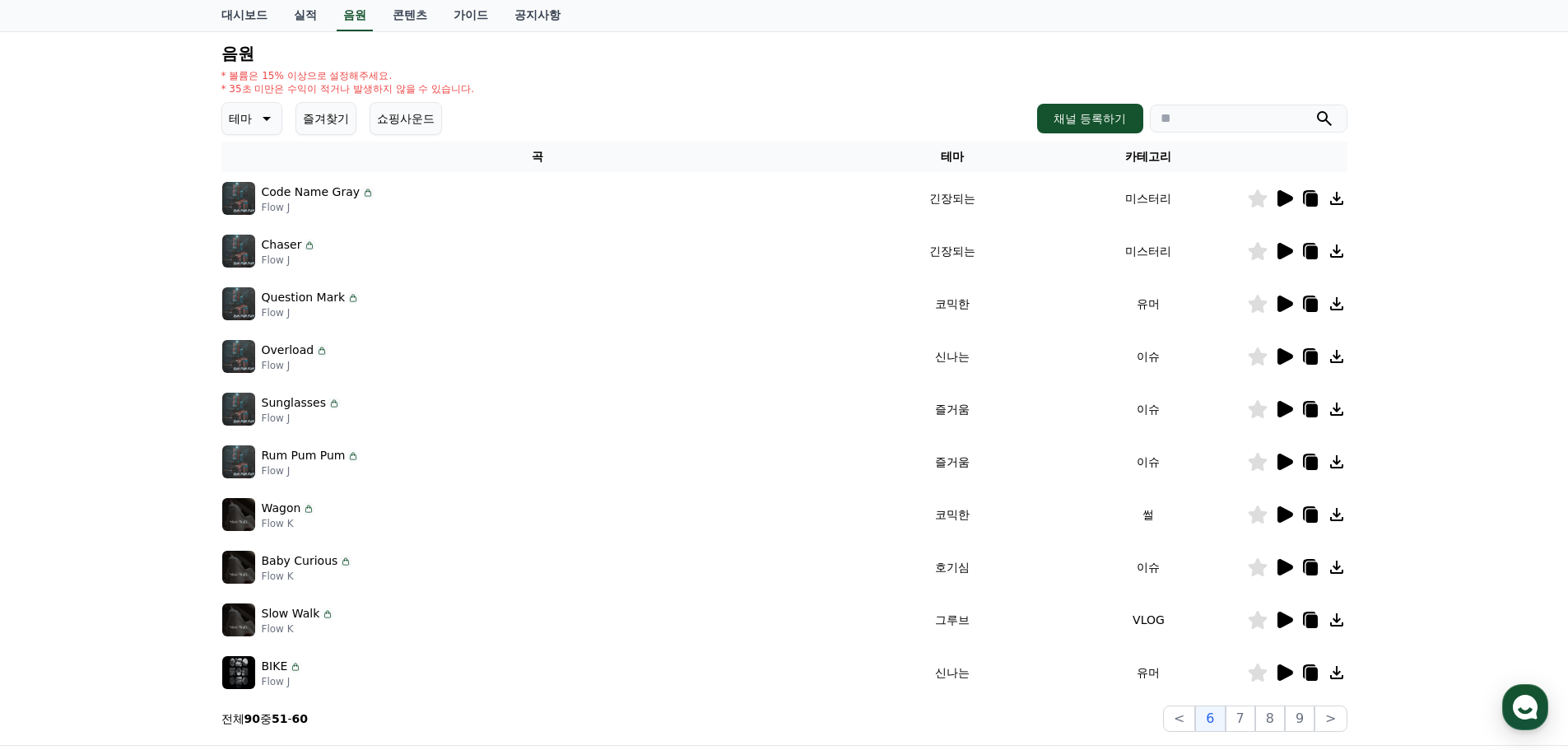
click at [1284, 567] on icon at bounding box center [1286, 567] width 16 height 17
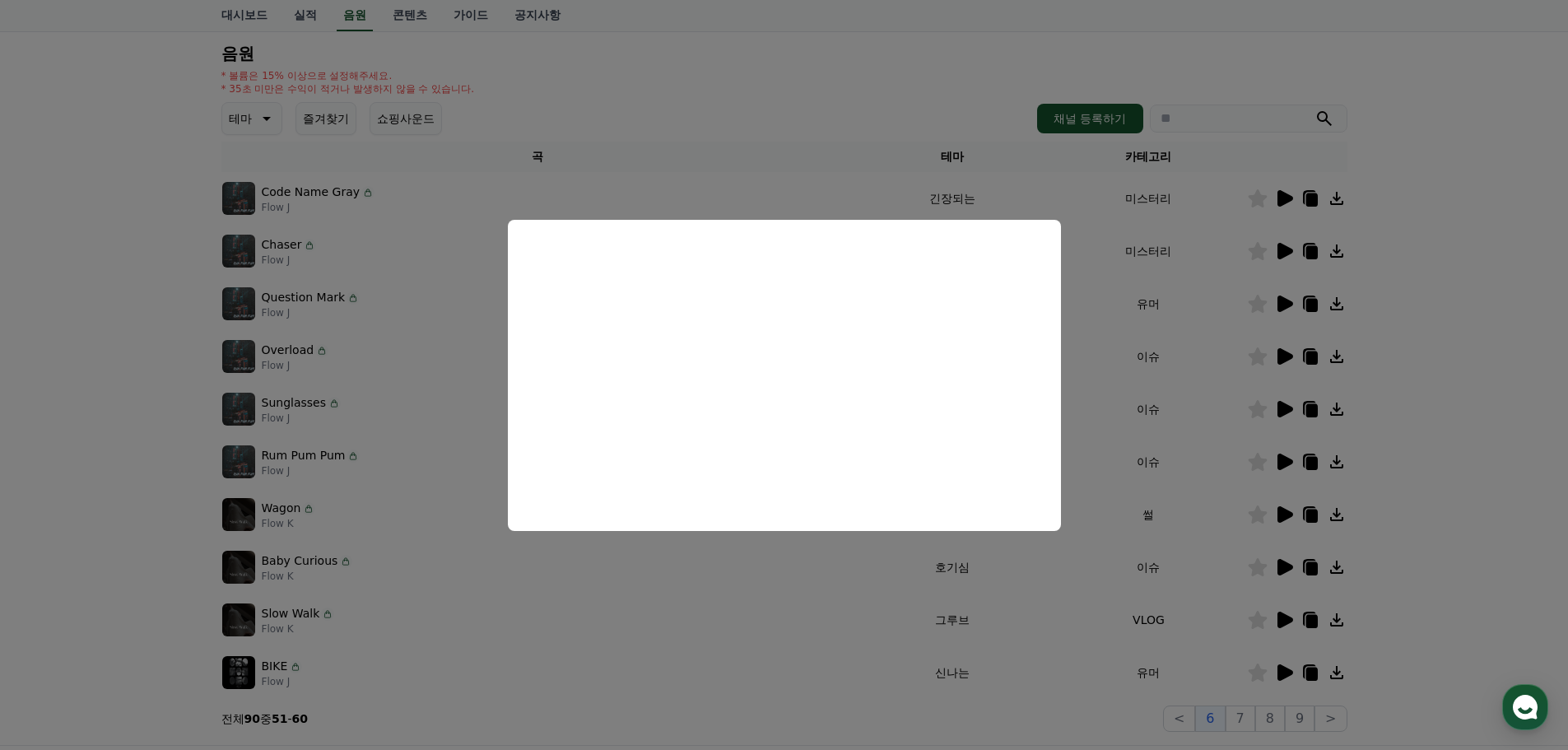
click at [1450, 604] on button "close modal" at bounding box center [784, 375] width 1568 height 750
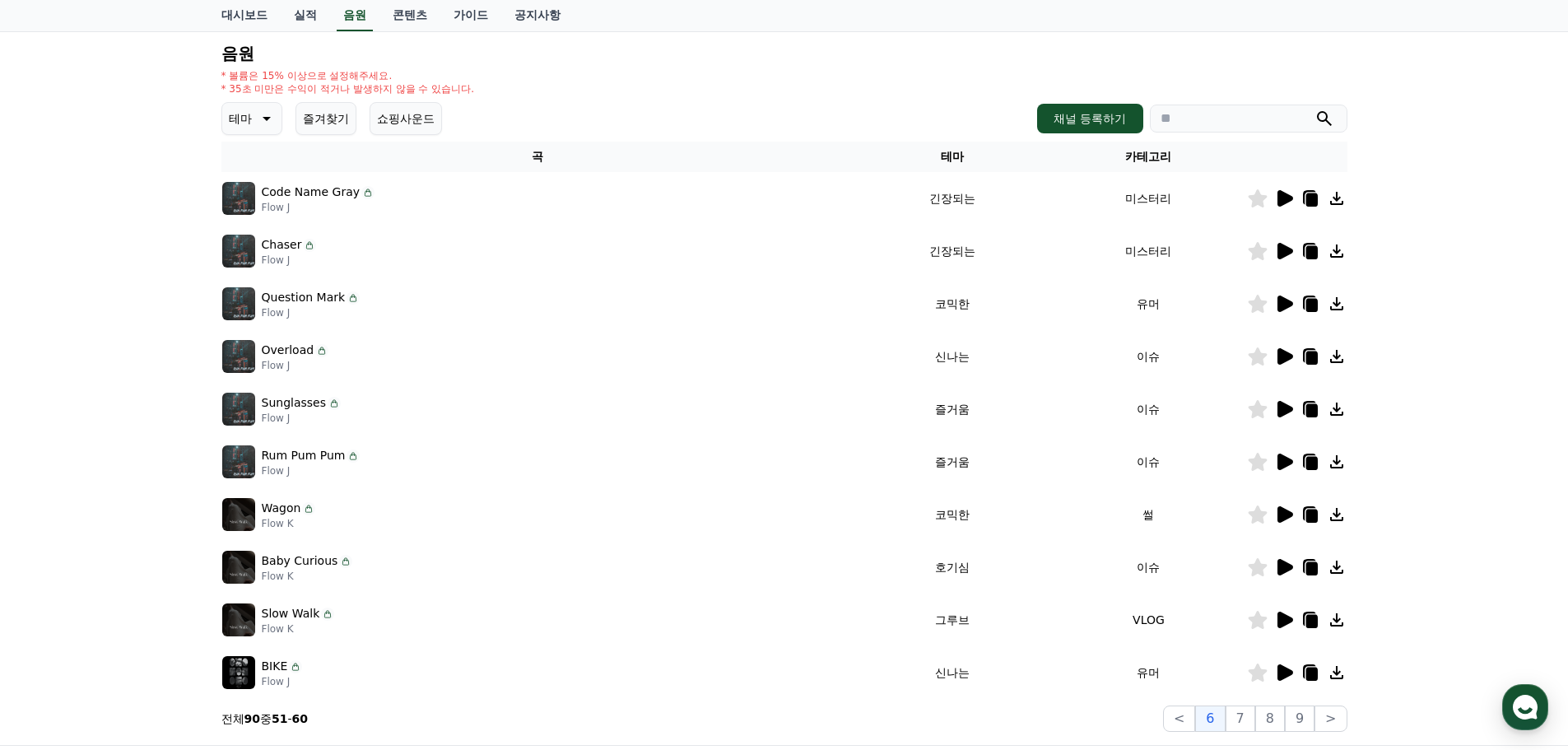
click at [1285, 620] on icon at bounding box center [1286, 620] width 16 height 17
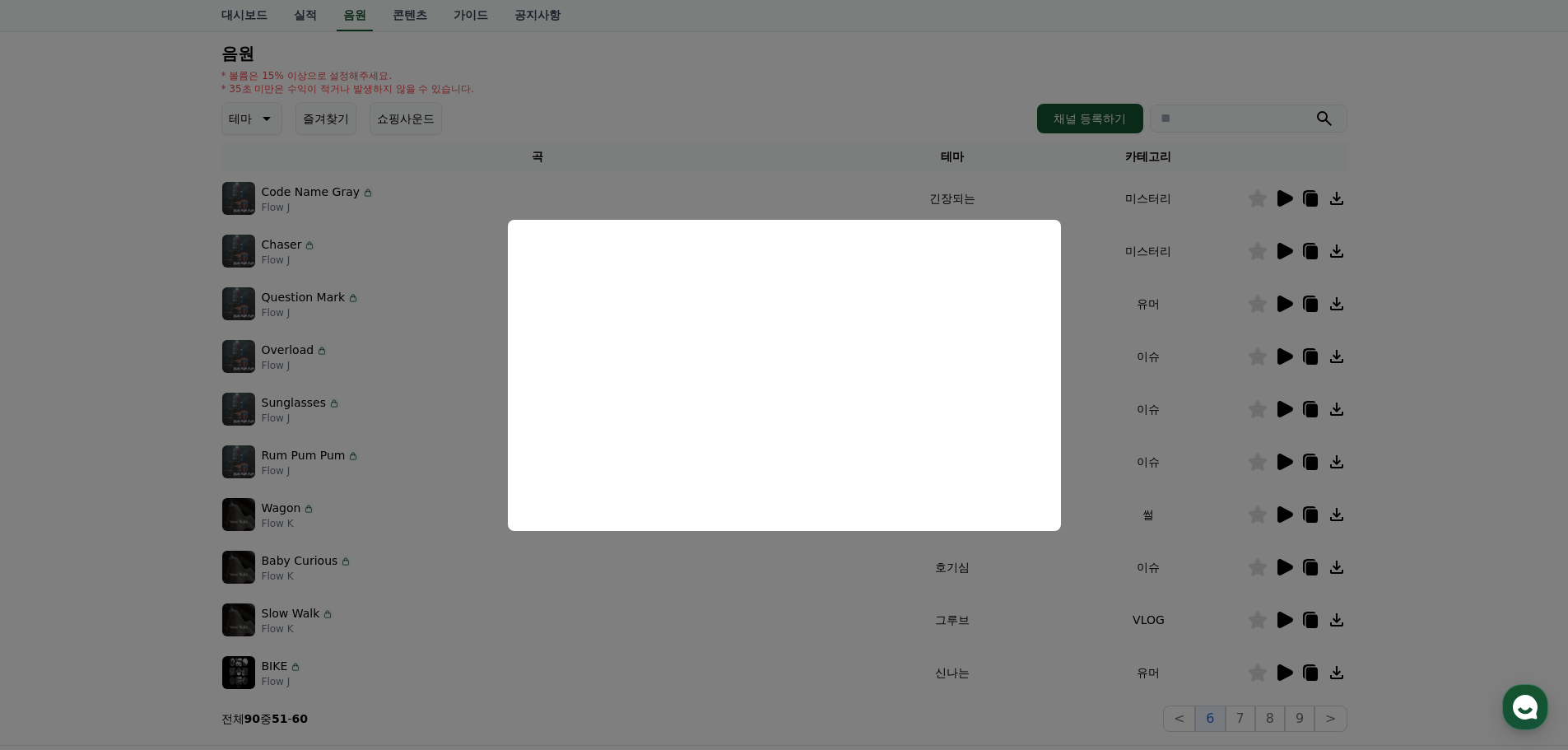
click at [1354, 569] on button "close modal" at bounding box center [784, 375] width 1568 height 750
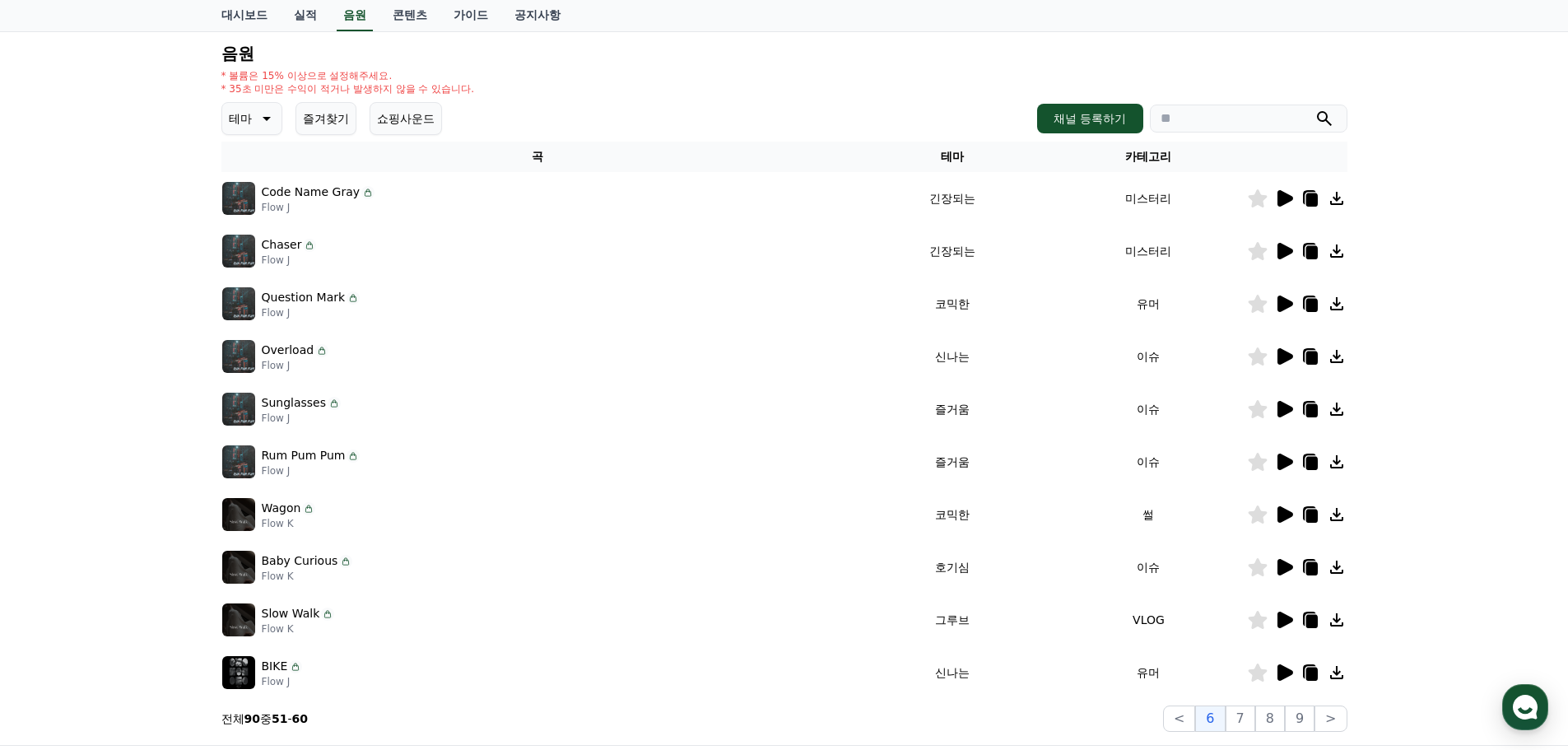
click at [1277, 672] on icon at bounding box center [1285, 673] width 20 height 20
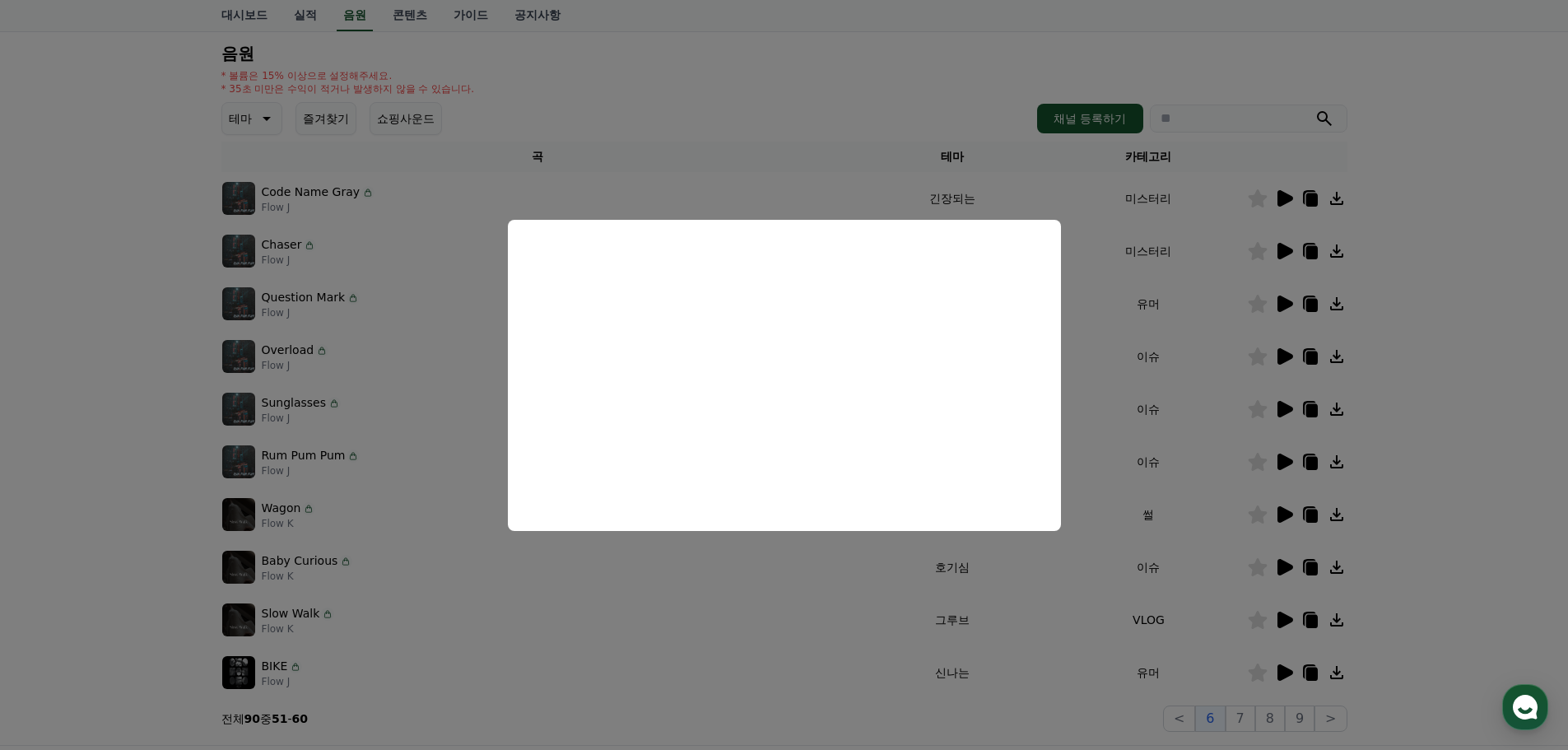
click at [1397, 664] on button "close modal" at bounding box center [784, 375] width 1568 height 750
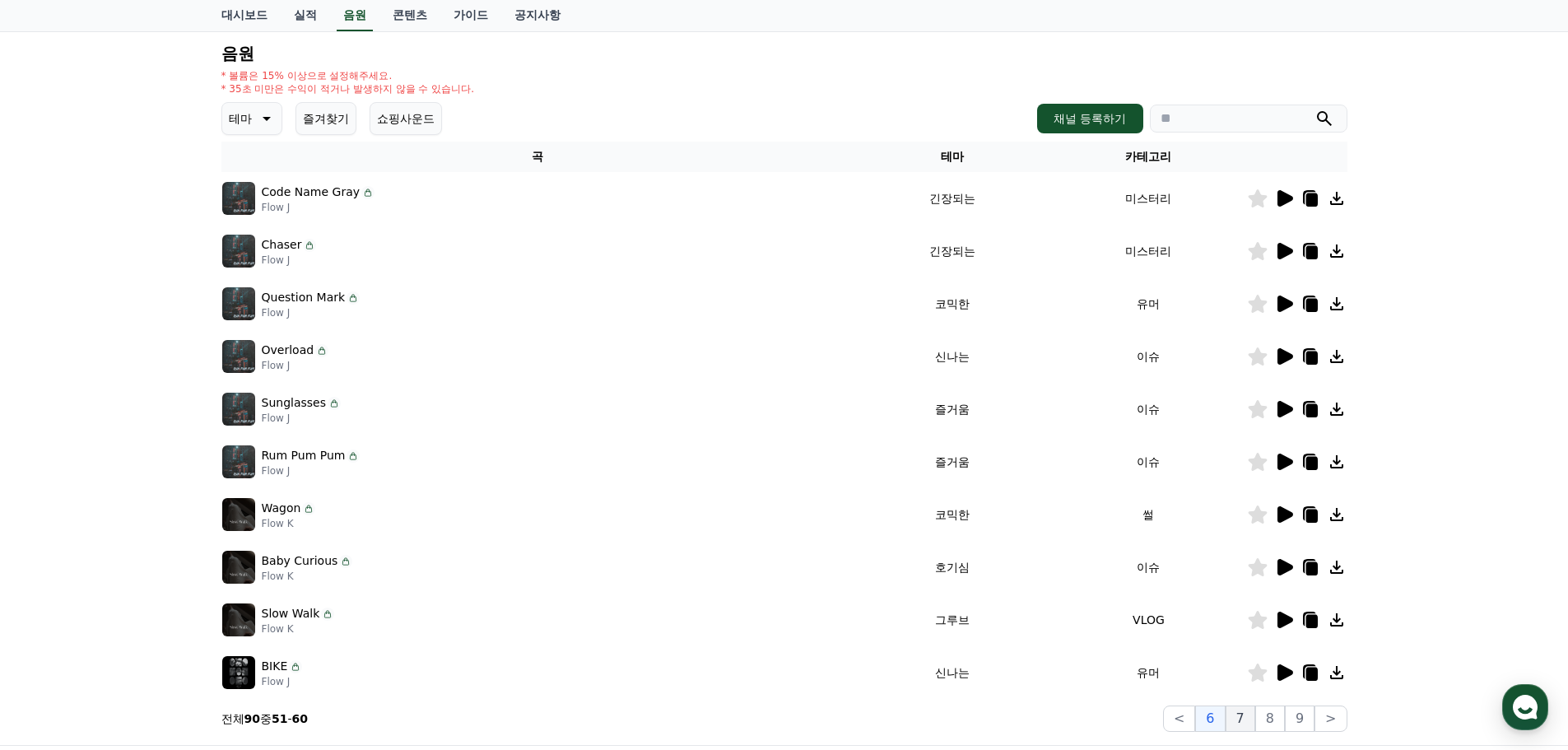
click at [1252, 722] on button "7" at bounding box center [1241, 719] width 30 height 26
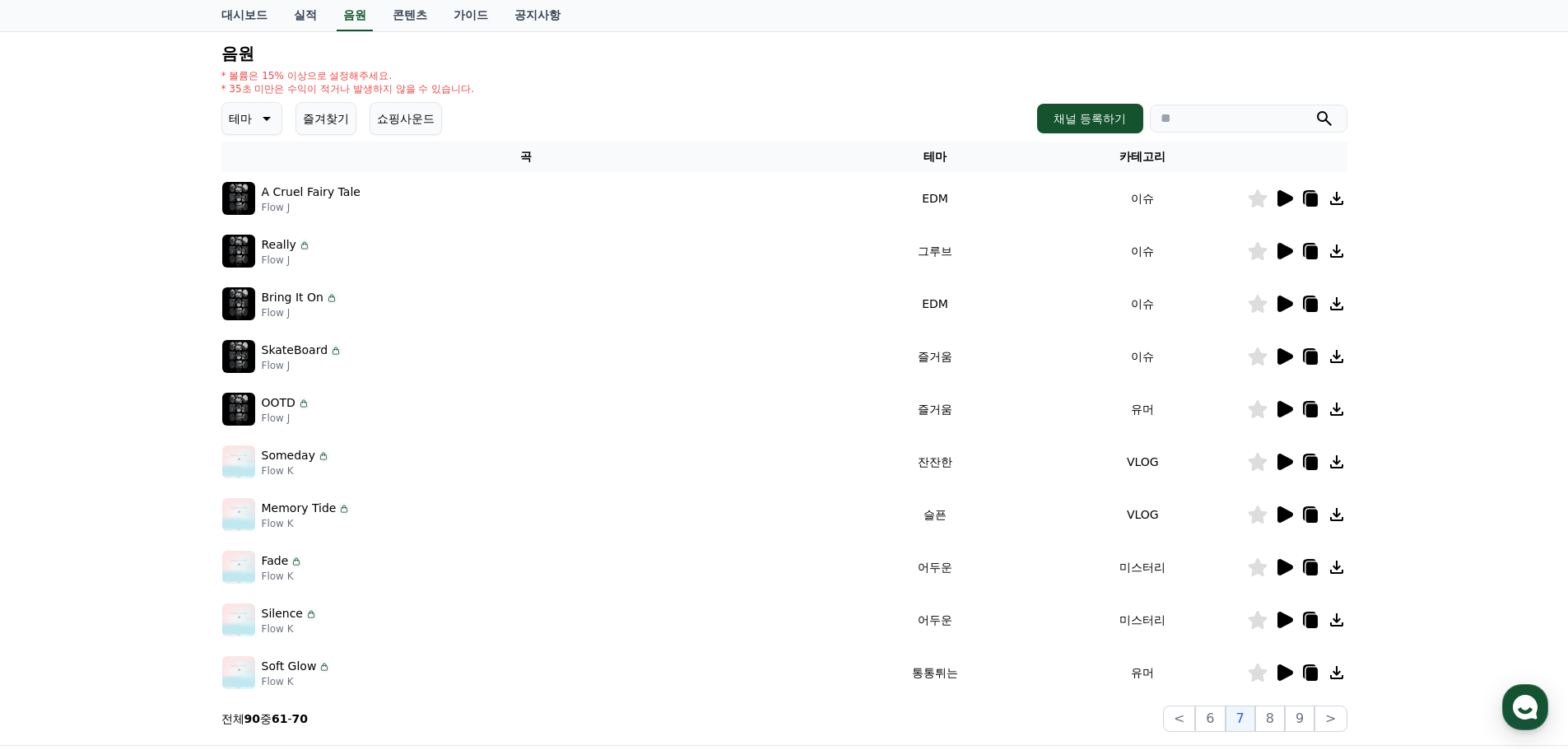
click at [1277, 201] on icon at bounding box center [1285, 199] width 20 height 20
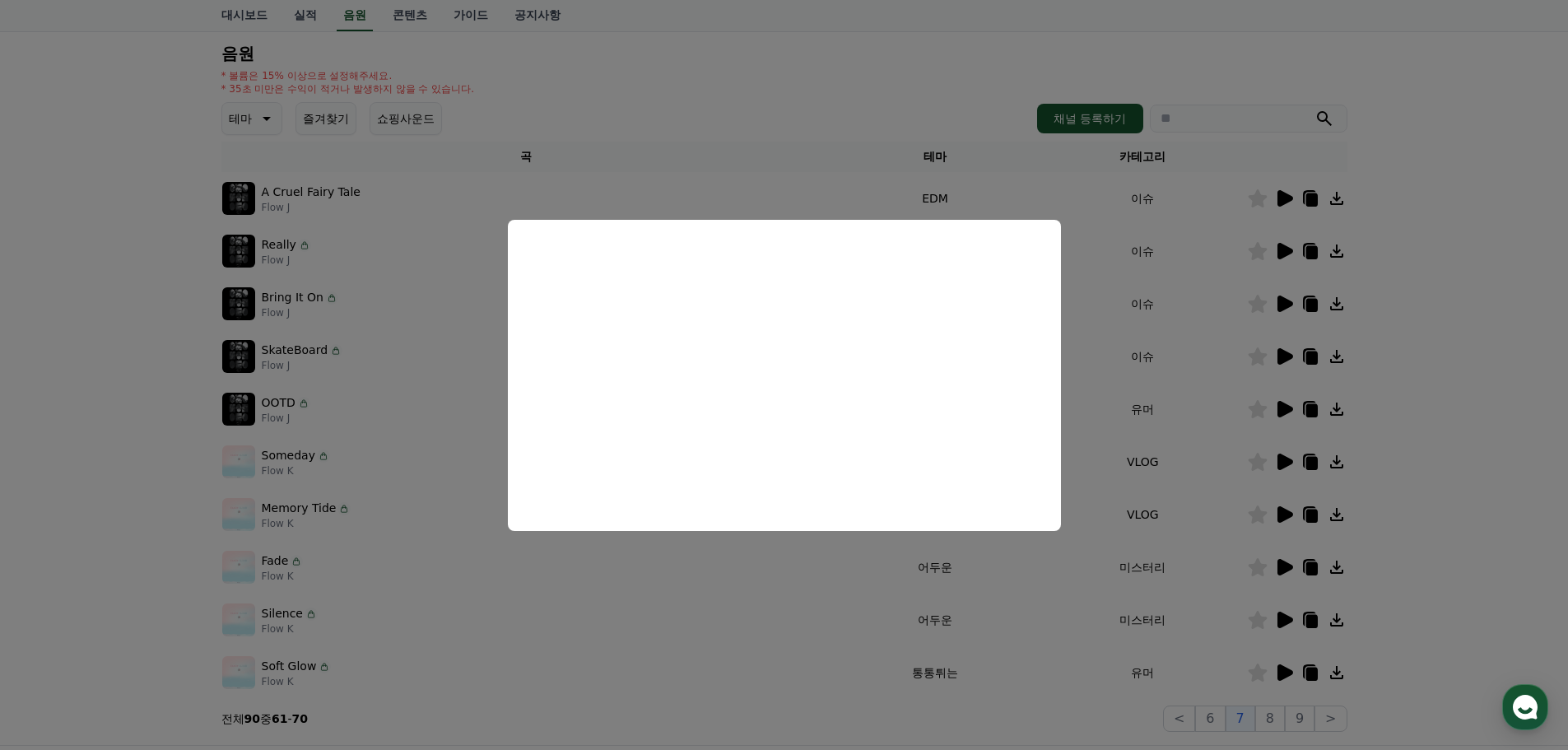
click at [1386, 323] on button "close modal" at bounding box center [784, 375] width 1568 height 750
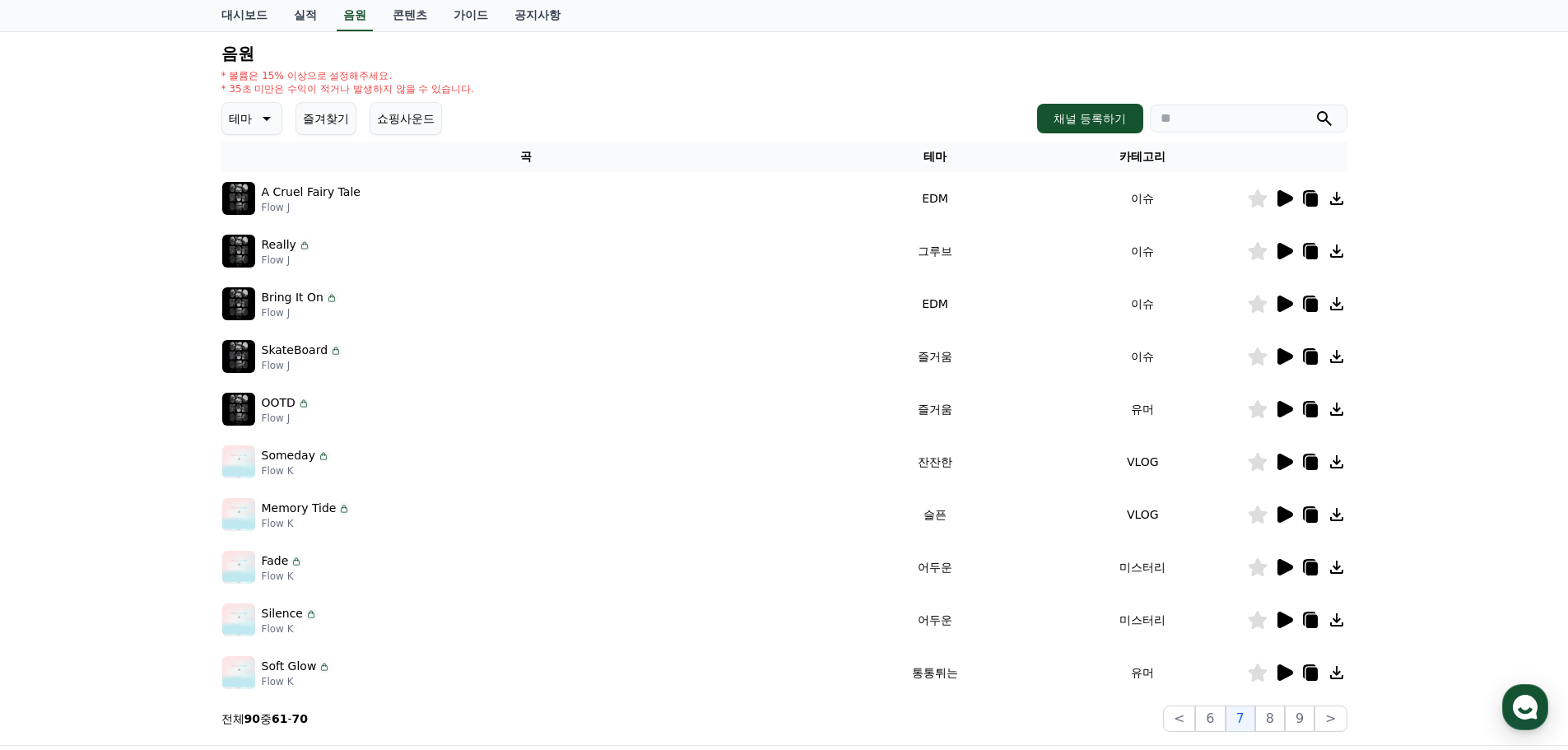
click at [1279, 252] on icon at bounding box center [1286, 251] width 16 height 17
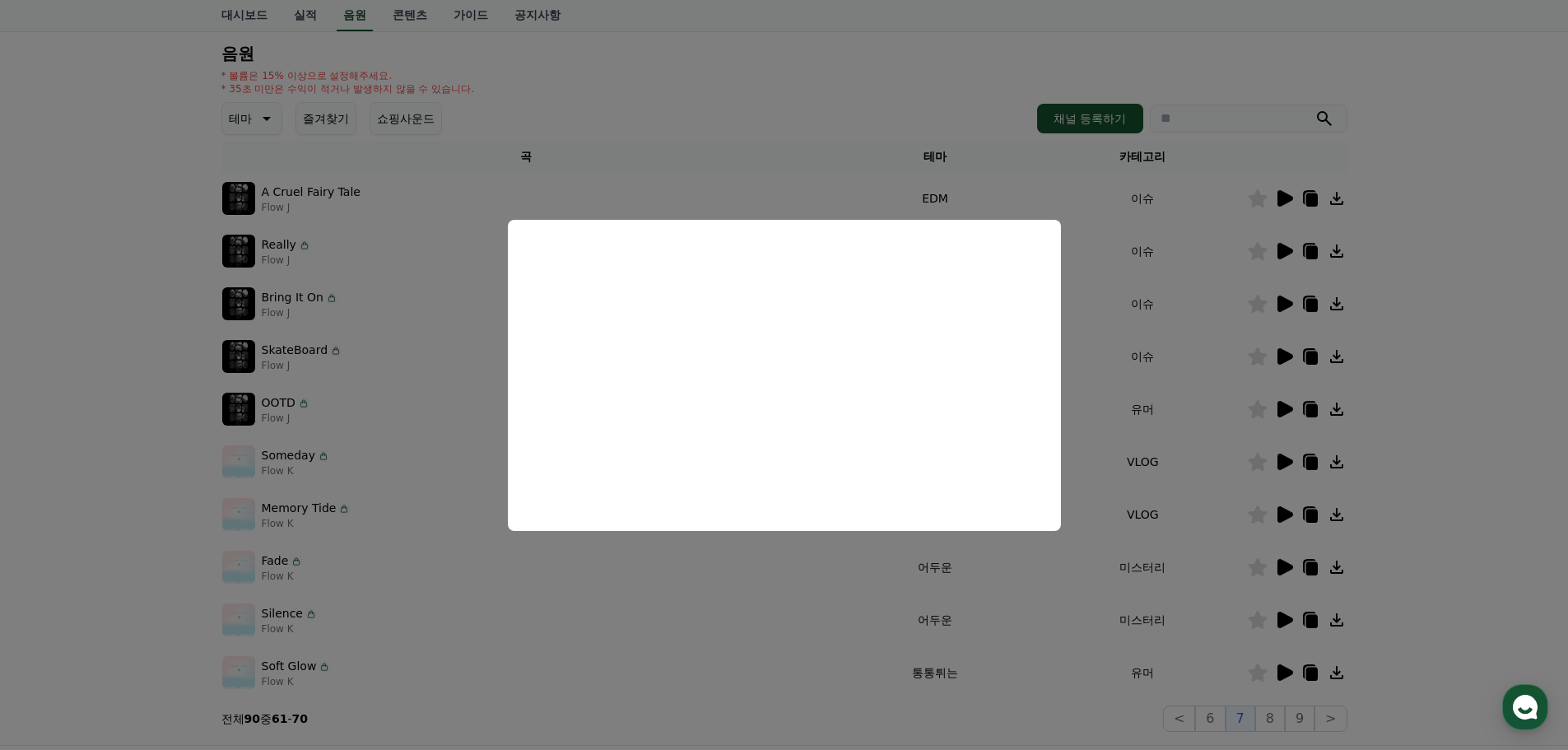
click at [1414, 394] on button "close modal" at bounding box center [784, 375] width 1568 height 750
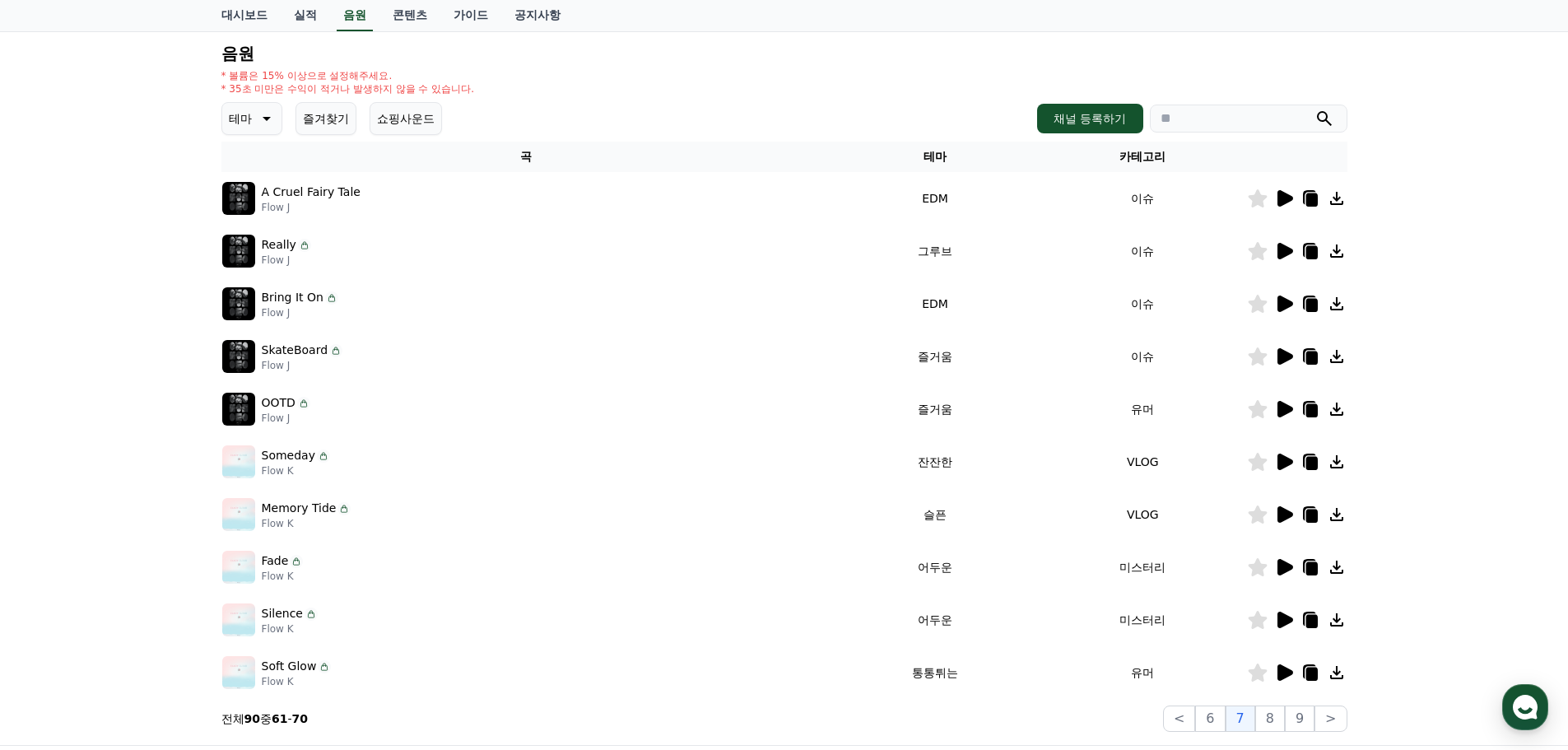
drag, startPoint x: 300, startPoint y: 256, endPoint x: 265, endPoint y: 252, distance: 35.2
click at [265, 251] on div "Really Flow J" at bounding box center [286, 252] width 50 height 31
click at [439, 249] on div "Really Flow J" at bounding box center [527, 251] width 609 height 33
drag, startPoint x: 293, startPoint y: 249, endPoint x: 261, endPoint y: 252, distance: 32.1
click at [261, 252] on div "Really Flow J" at bounding box center [527, 251] width 609 height 33
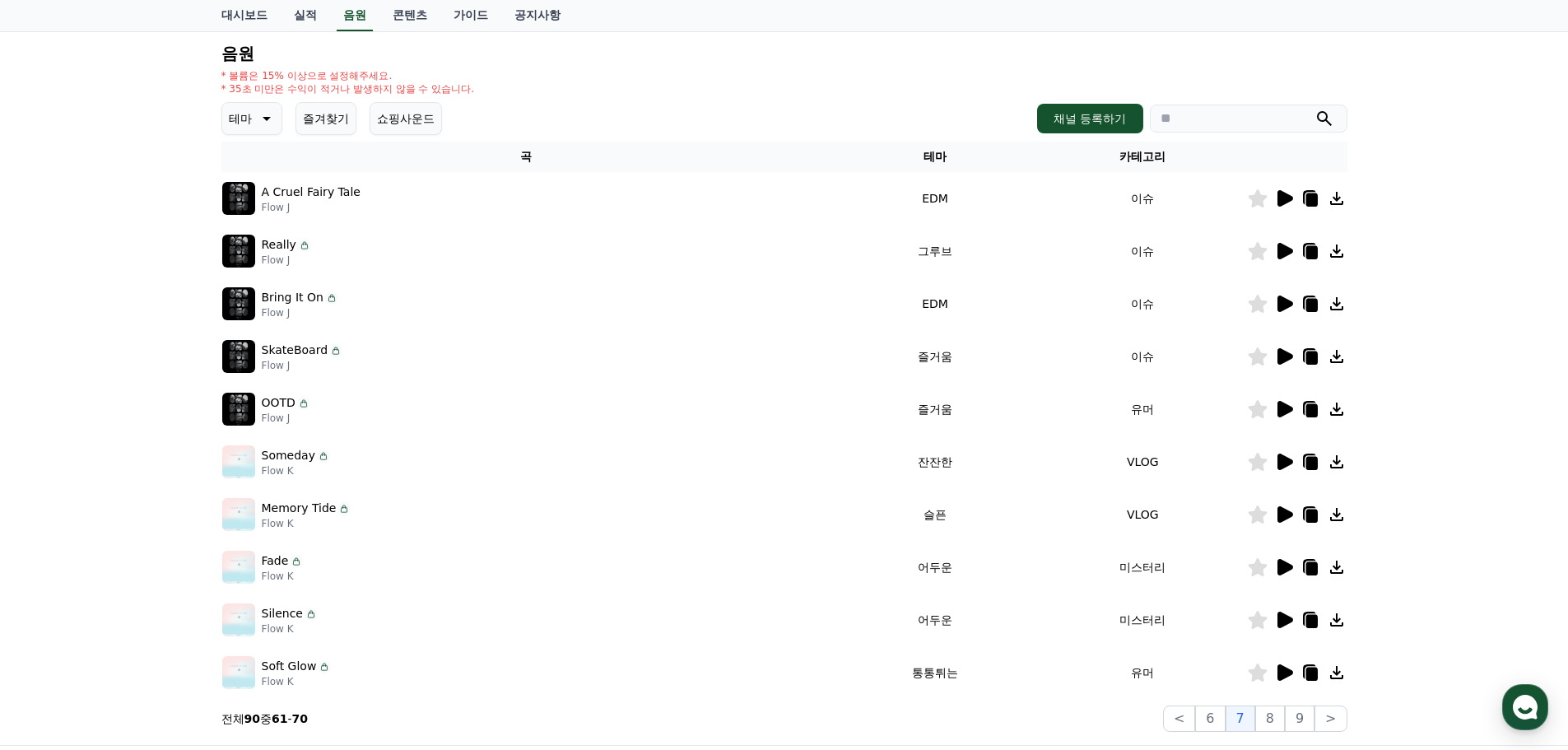
copy div "Really"
click at [1276, 302] on icon at bounding box center [1285, 304] width 20 height 20
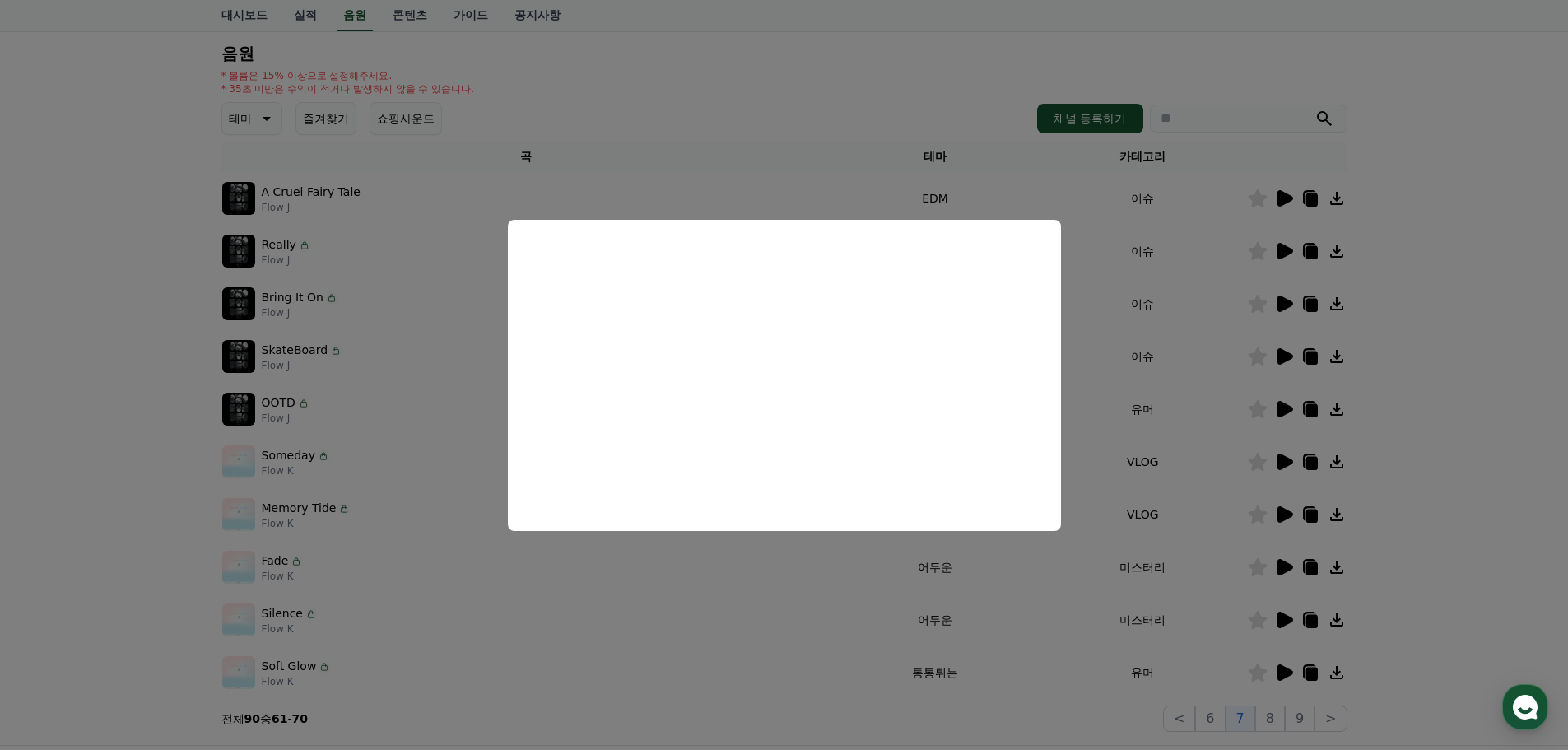
click at [1440, 365] on button "close modal" at bounding box center [784, 375] width 1568 height 750
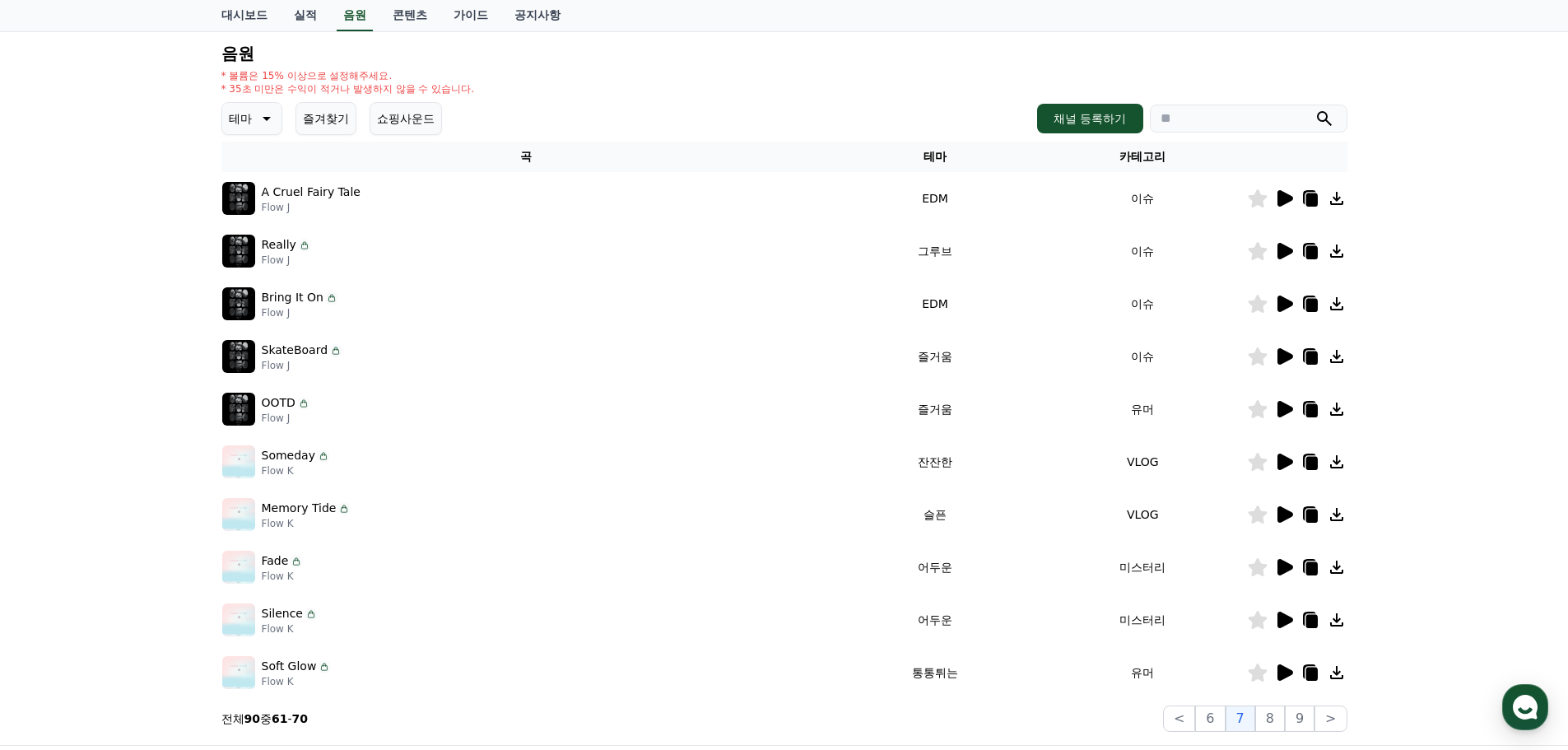
click at [1286, 304] on icon at bounding box center [1286, 303] width 16 height 17
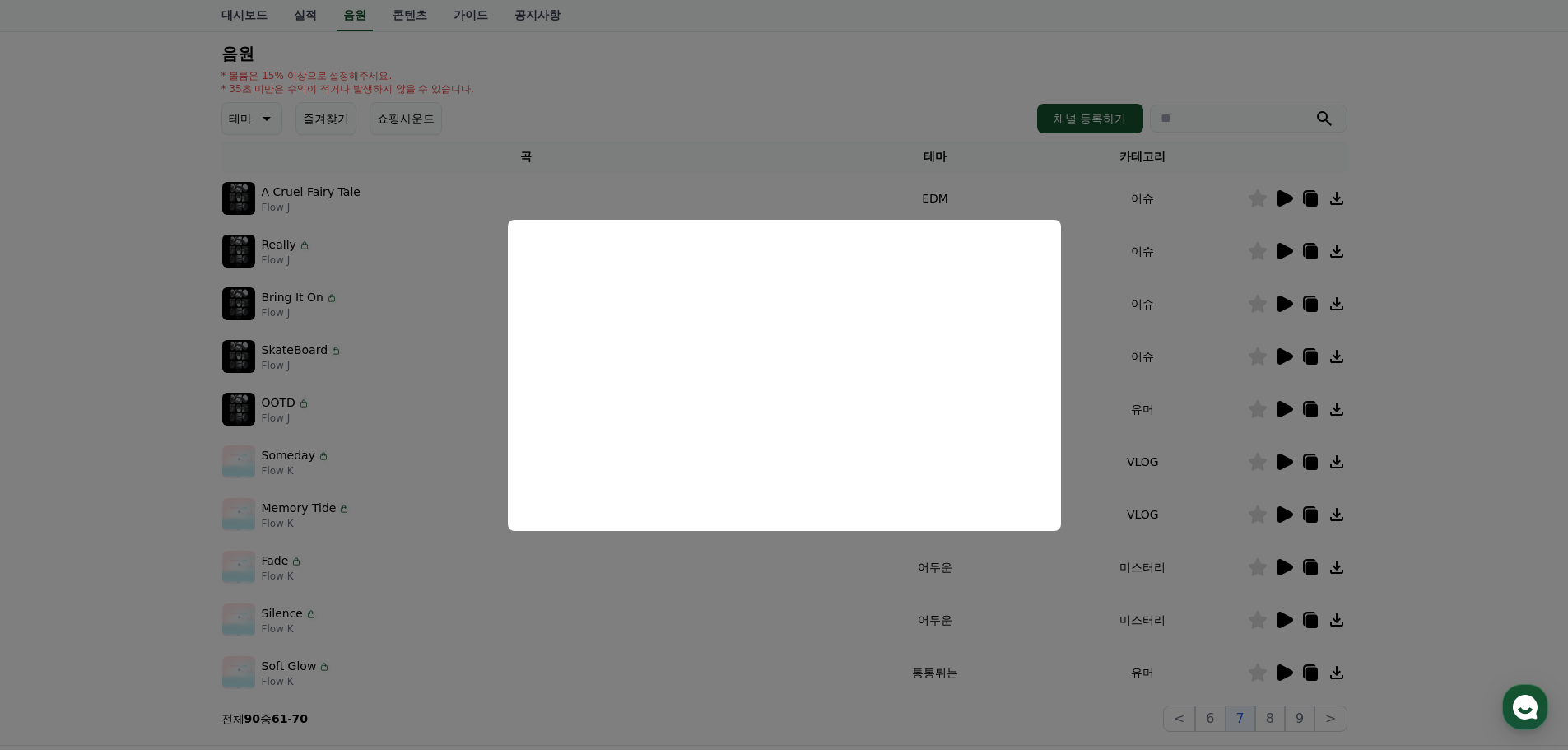
drag, startPoint x: 1542, startPoint y: 345, endPoint x: 1324, endPoint y: 357, distance: 218.3
click at [1529, 345] on button "close modal" at bounding box center [784, 375] width 1568 height 750
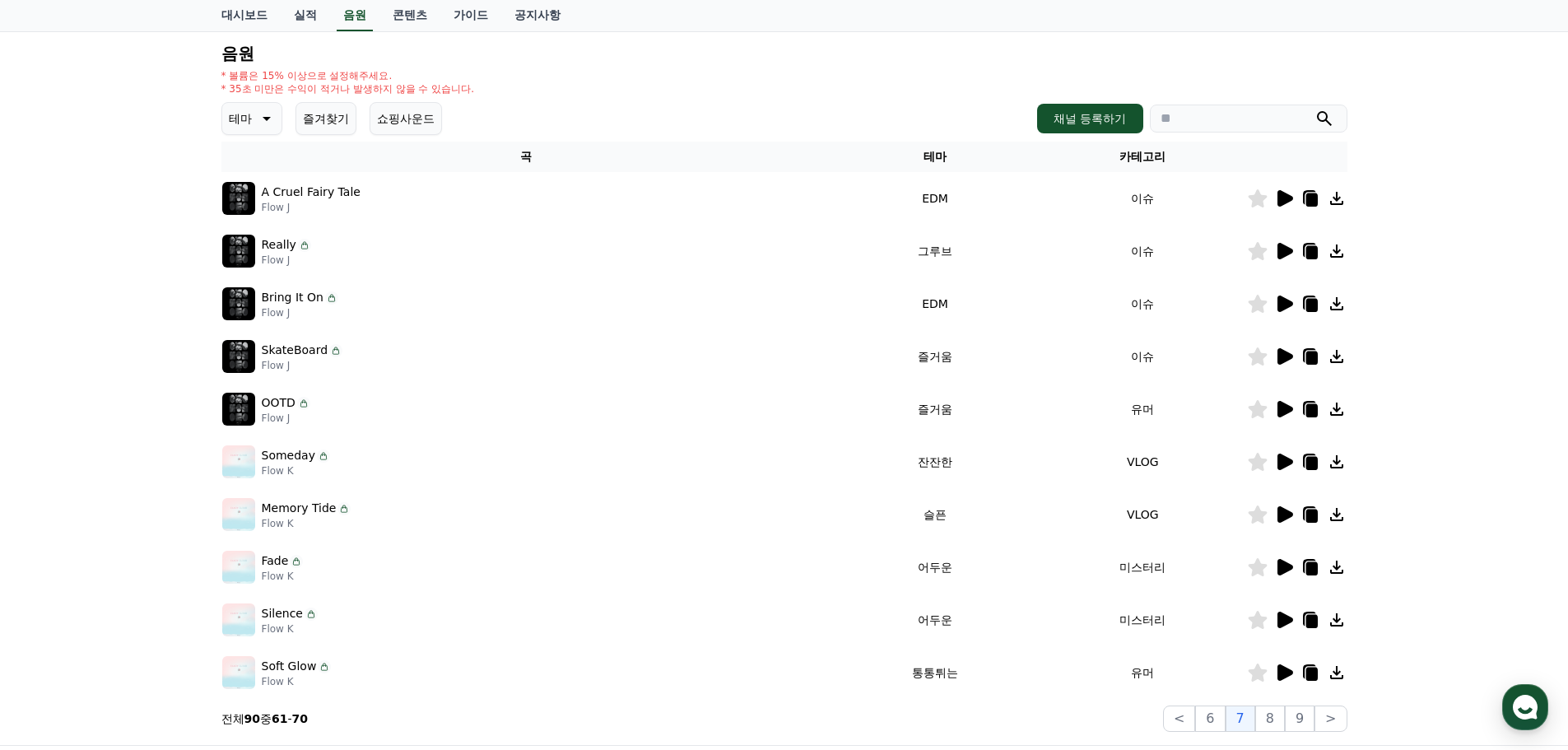
click at [1281, 358] on icon at bounding box center [1286, 356] width 16 height 17
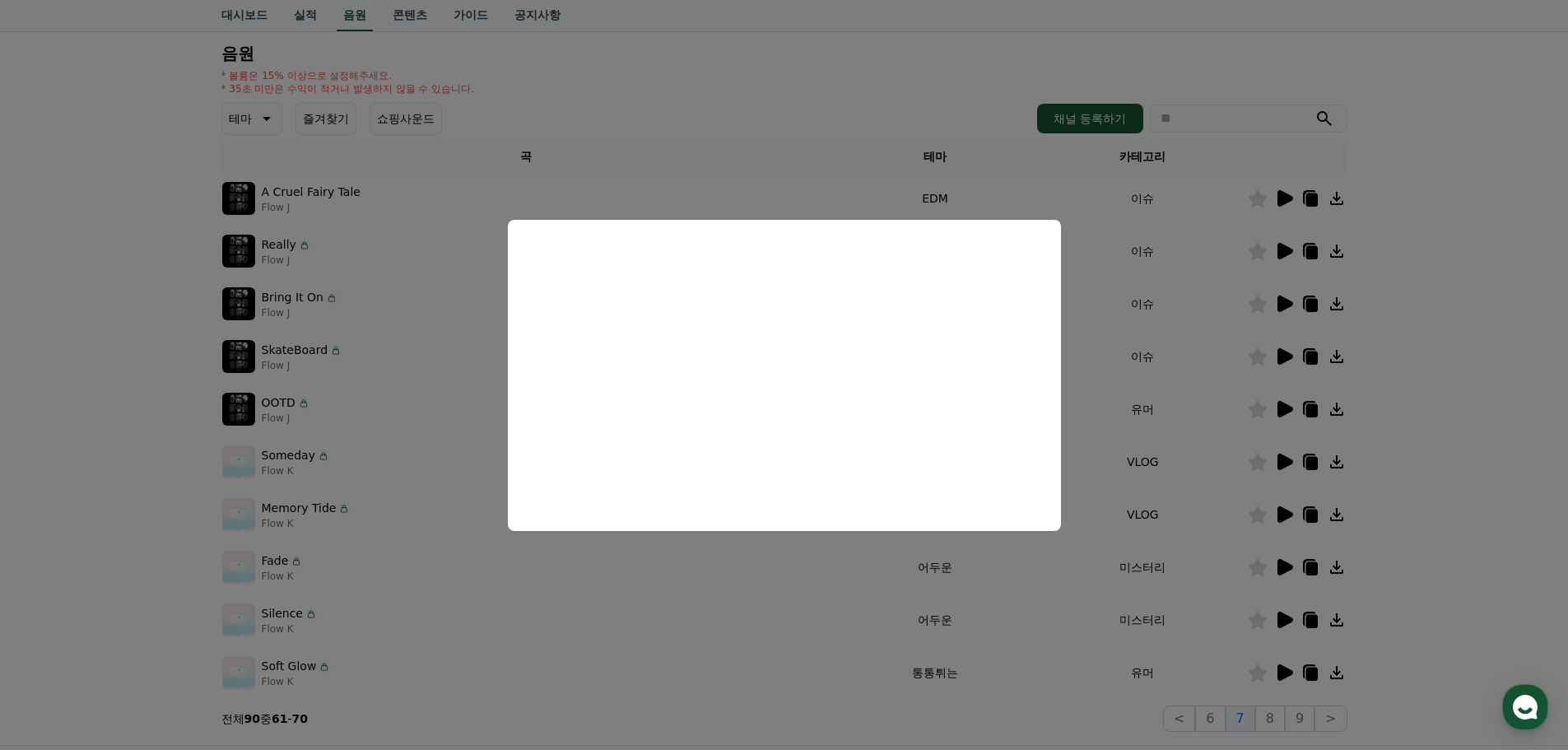
click at [1401, 353] on button "close modal" at bounding box center [784, 375] width 1568 height 750
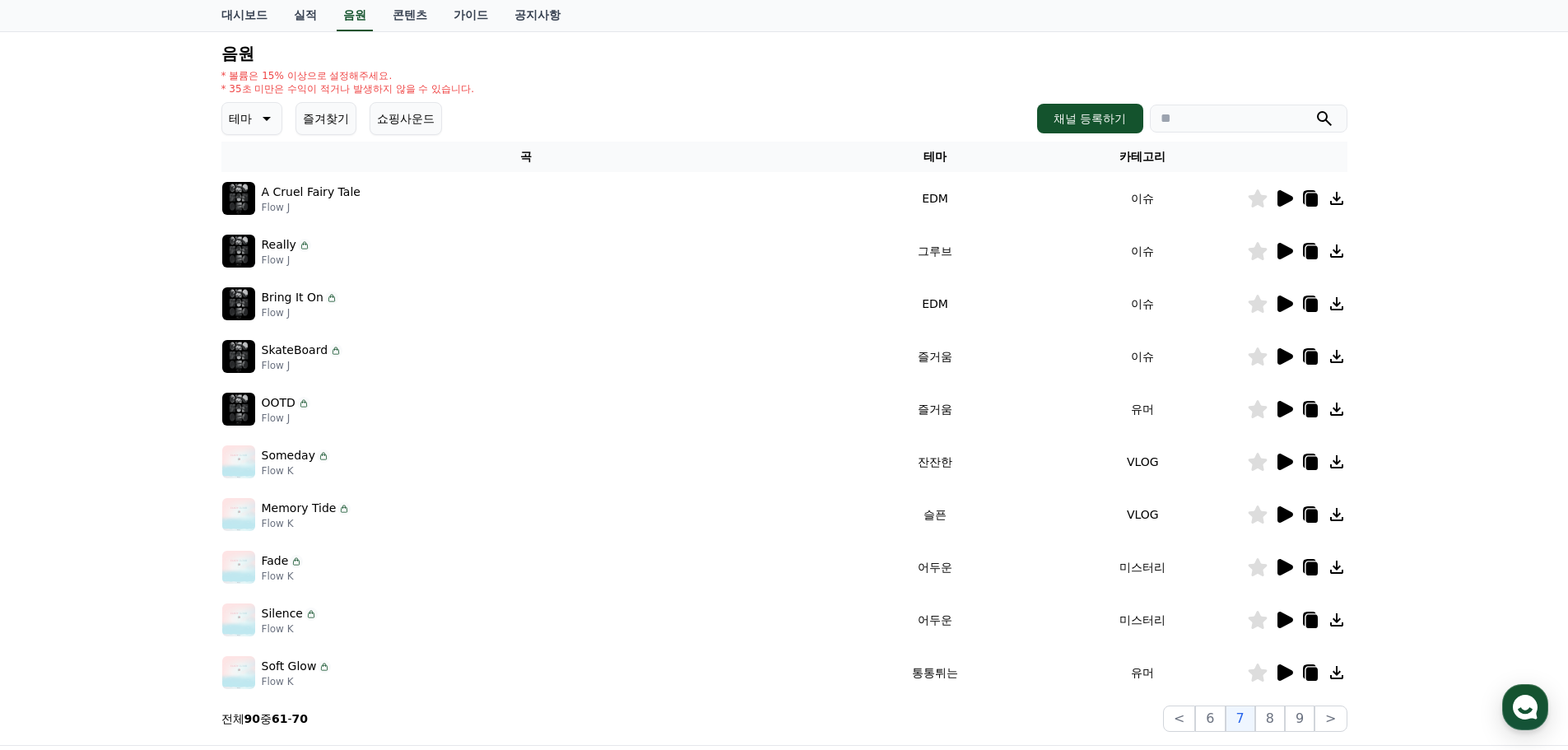
drag, startPoint x: 314, startPoint y: 352, endPoint x: 260, endPoint y: 357, distance: 54.2
click at [260, 357] on div "SkateBoard Flow J" at bounding box center [527, 356] width 609 height 33
copy div "SkateBoard"
click at [1286, 412] on icon at bounding box center [1286, 409] width 16 height 17
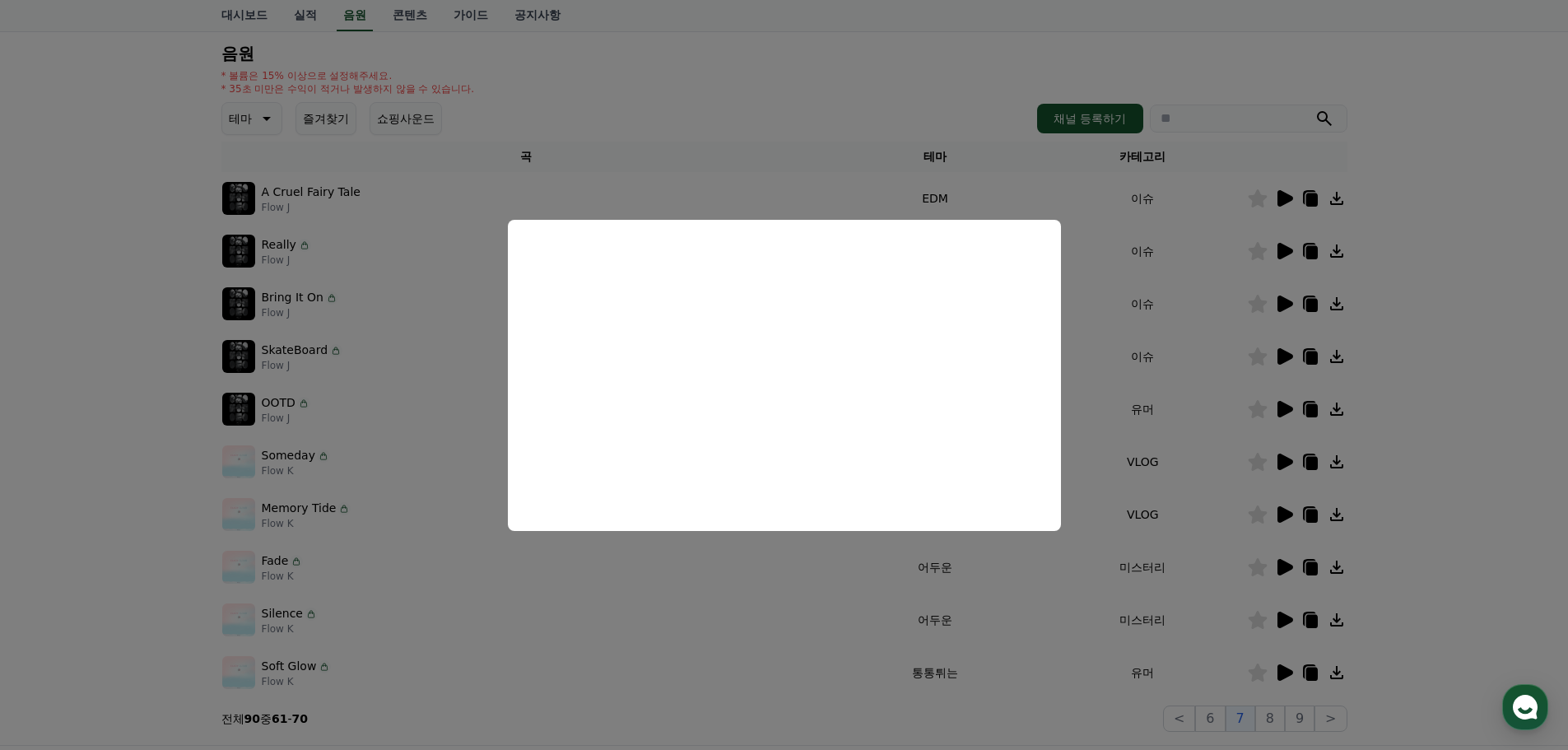
click at [1414, 485] on button "close modal" at bounding box center [784, 375] width 1568 height 750
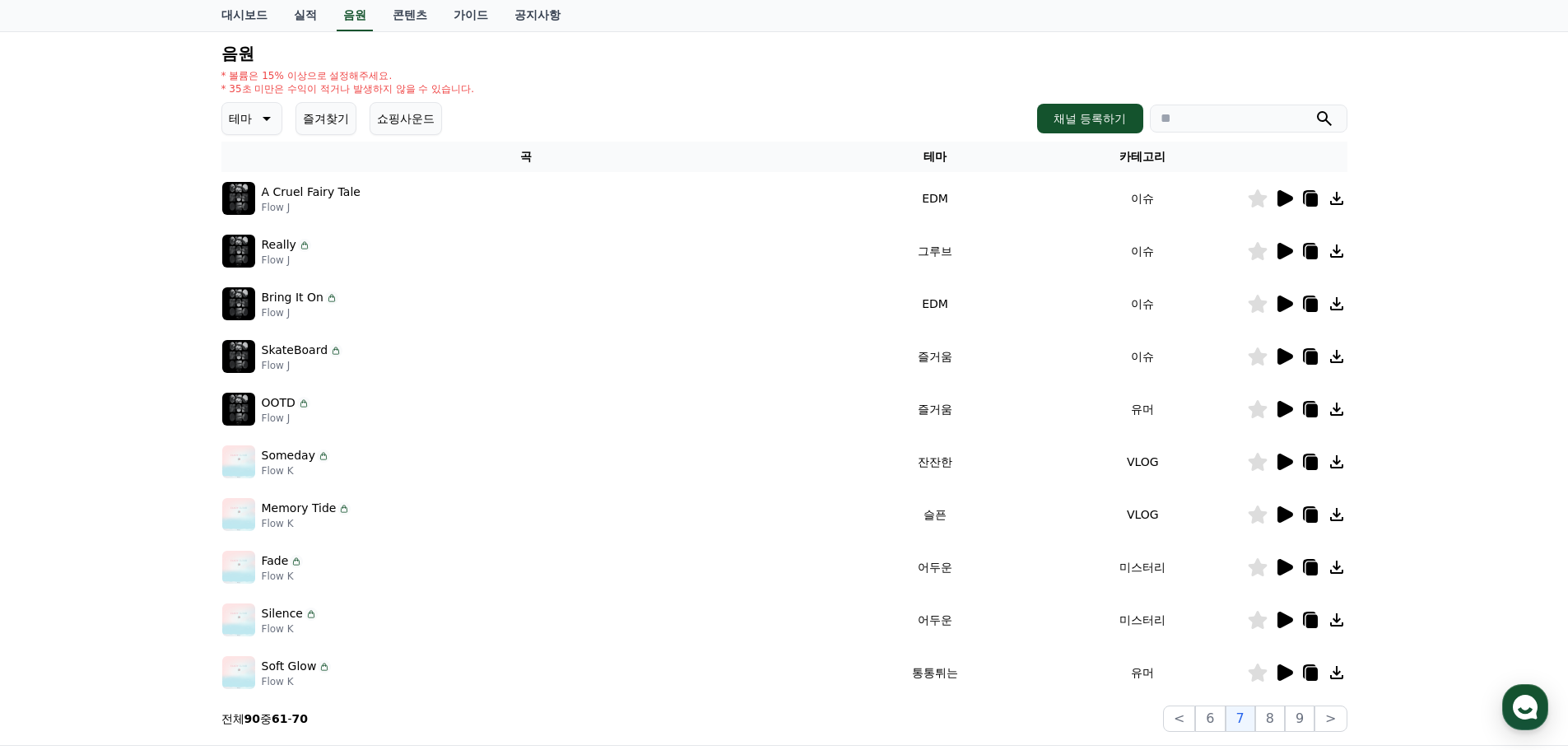
drag, startPoint x: 294, startPoint y: 405, endPoint x: 262, endPoint y: 409, distance: 32.2
click at [262, 409] on div "OOTD" at bounding box center [285, 403] width 49 height 17
copy div "OOTD"
click at [1290, 461] on icon at bounding box center [1286, 462] width 16 height 17
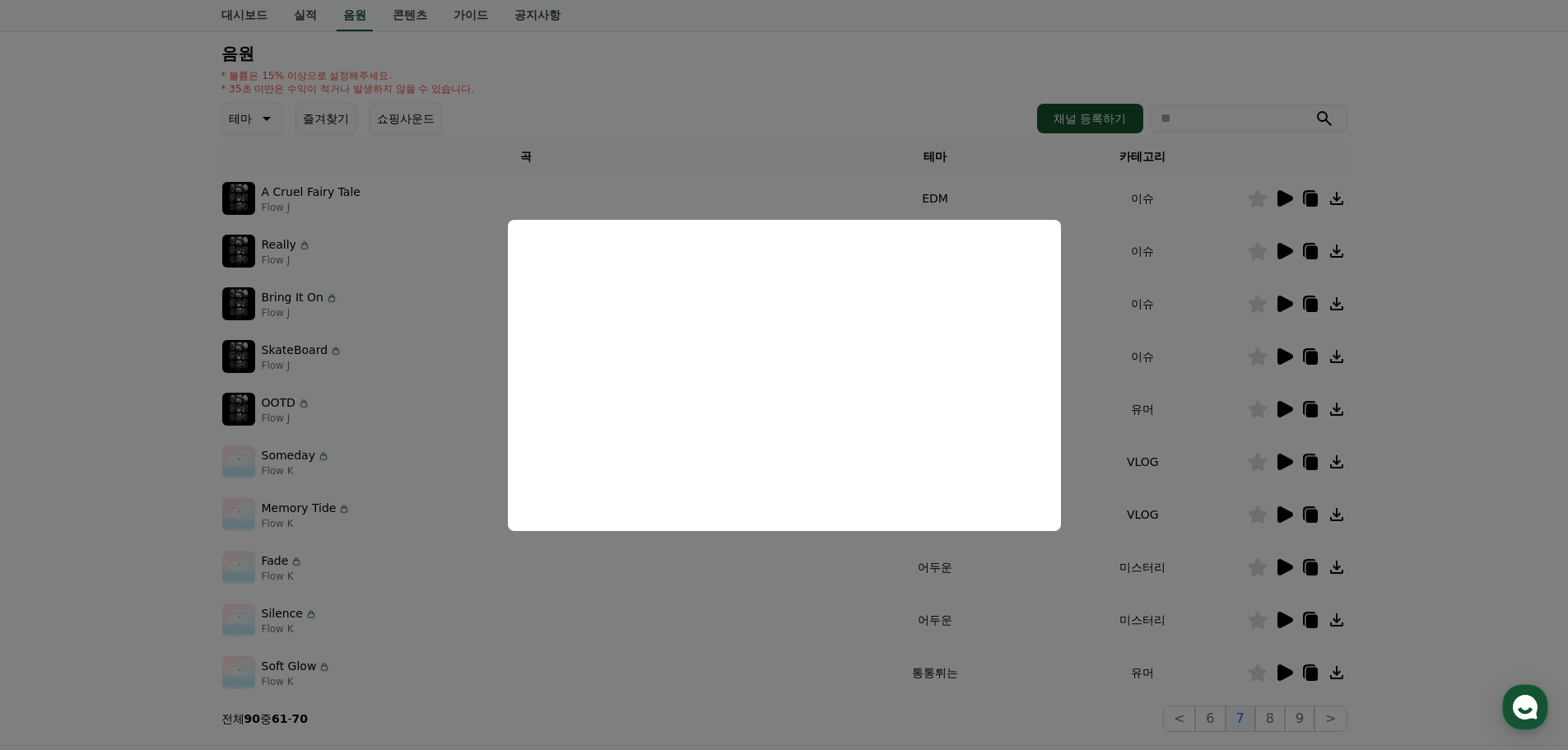
click at [1267, 514] on button "close modal" at bounding box center [784, 375] width 1568 height 750
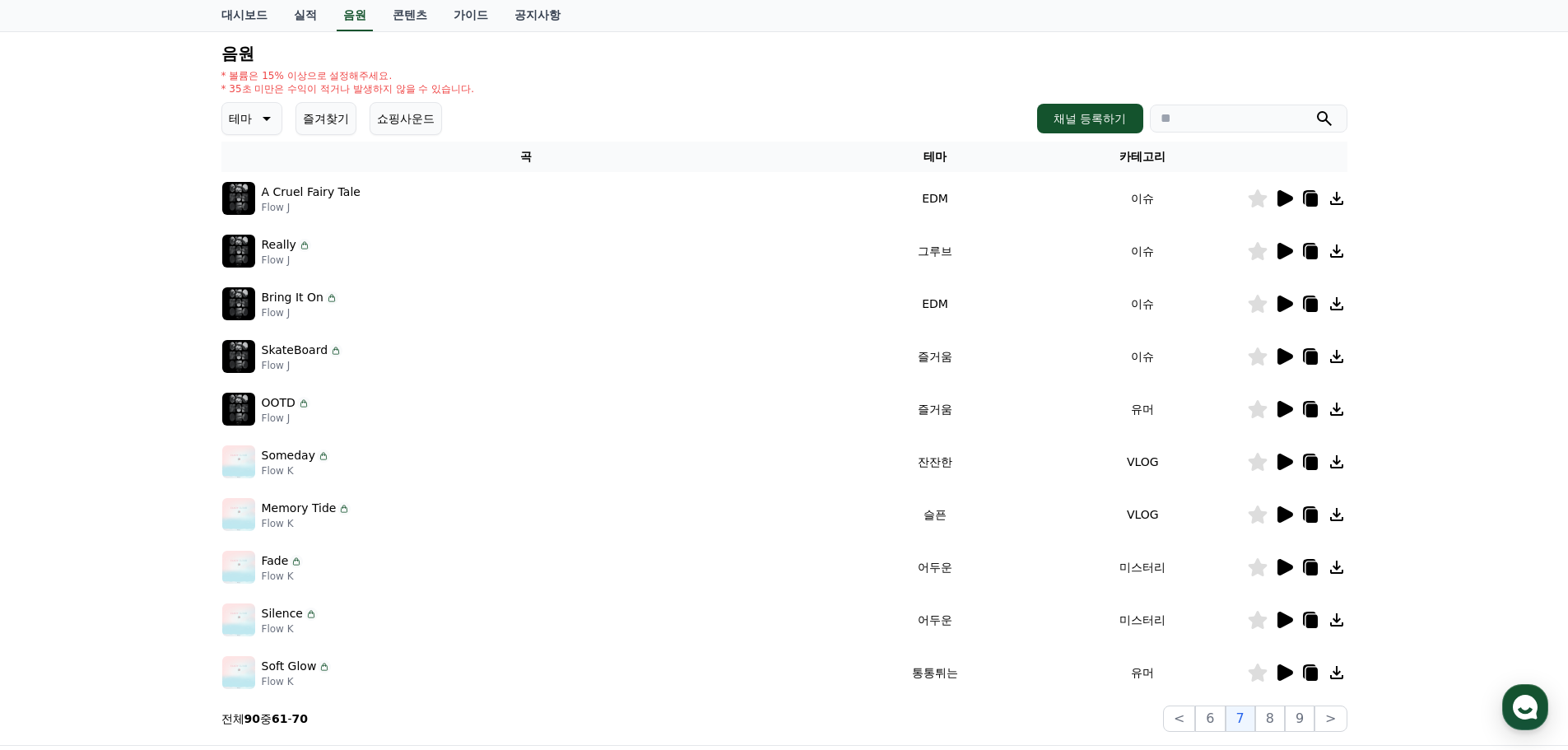
click at [1282, 565] on icon at bounding box center [1286, 567] width 16 height 17
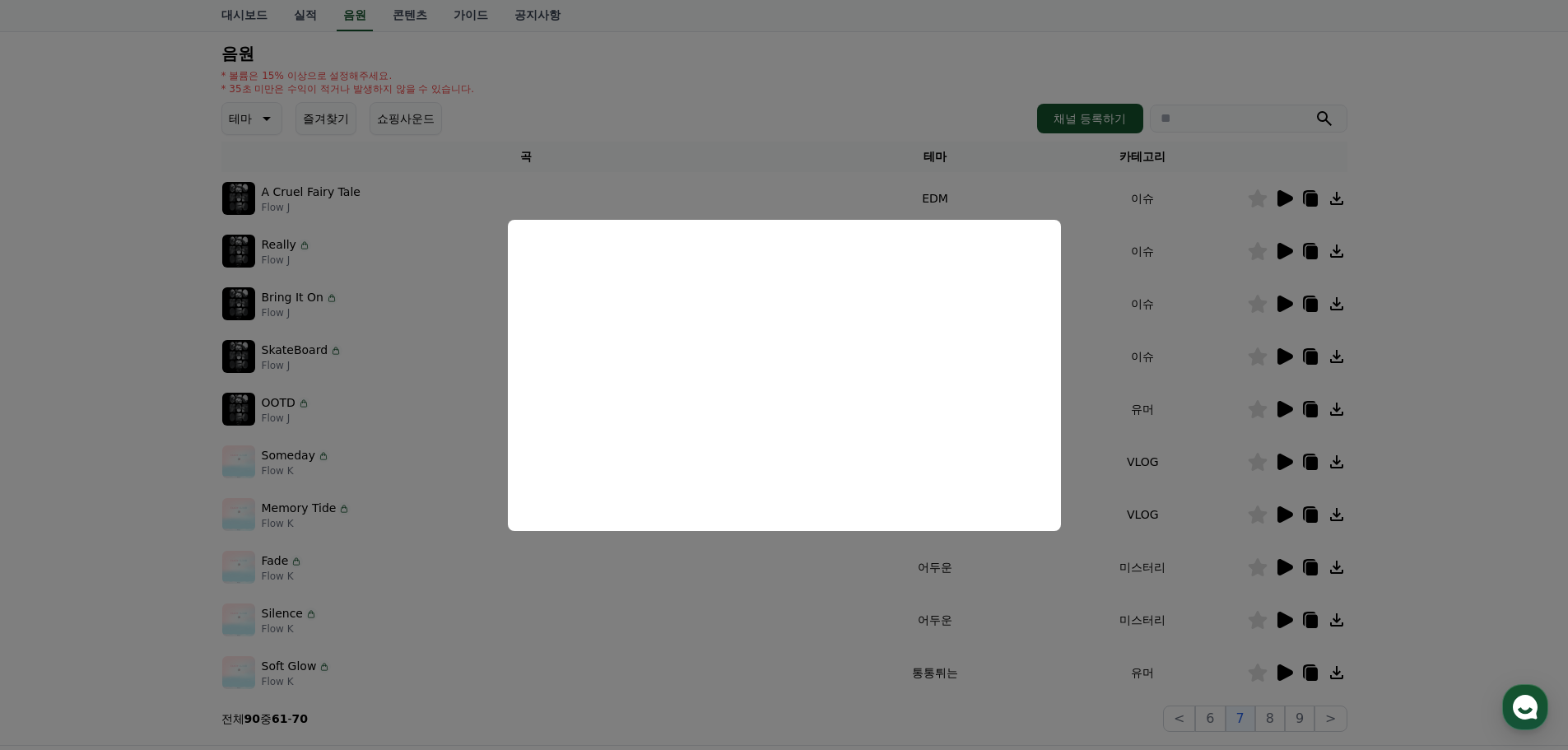
click at [1282, 619] on button "close modal" at bounding box center [784, 375] width 1568 height 750
click at [1281, 619] on icon at bounding box center [1286, 620] width 16 height 17
click at [1488, 505] on button "close modal" at bounding box center [784, 375] width 1568 height 750
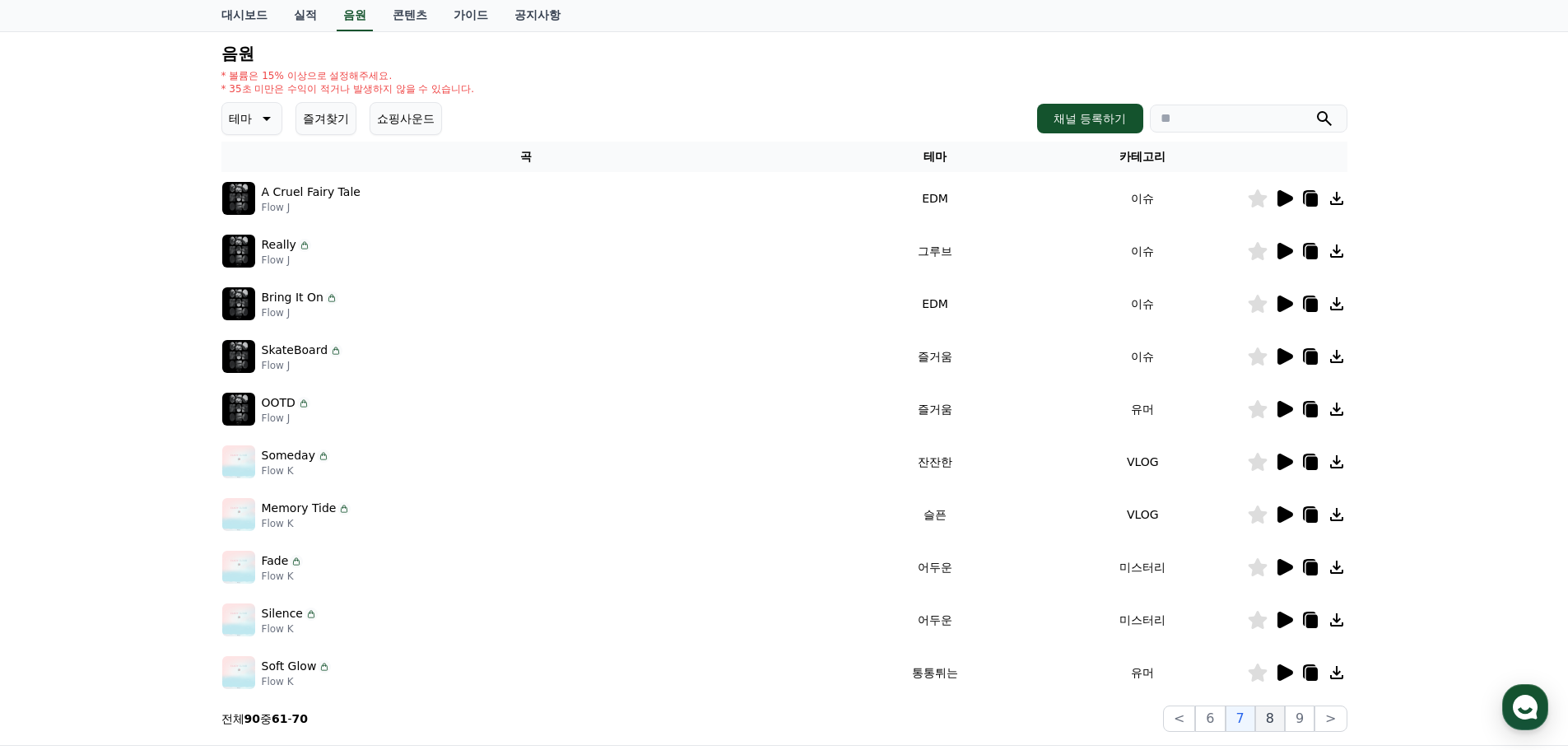
click at [1272, 710] on button "8" at bounding box center [1271, 719] width 30 height 26
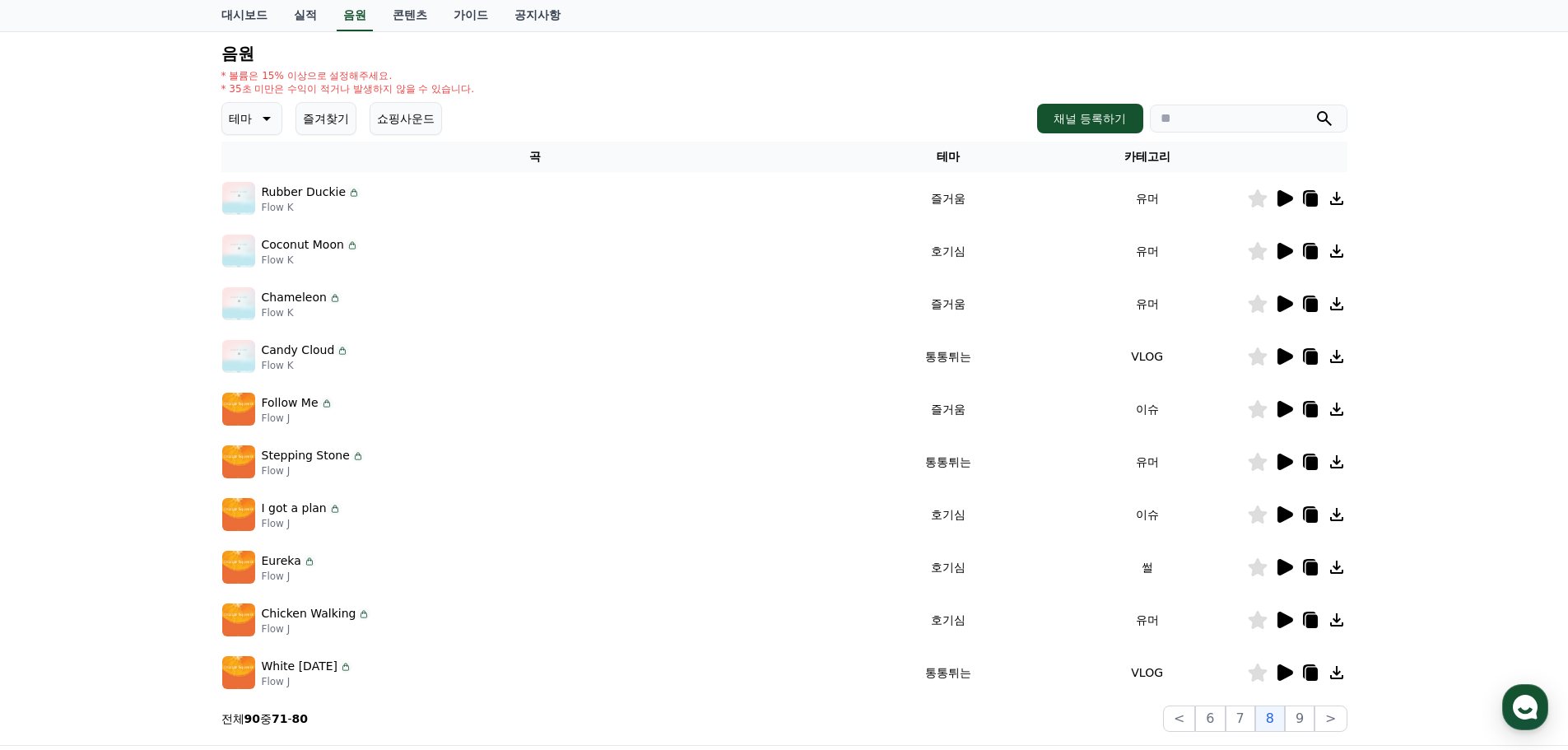
click at [1282, 202] on icon at bounding box center [1286, 198] width 16 height 17
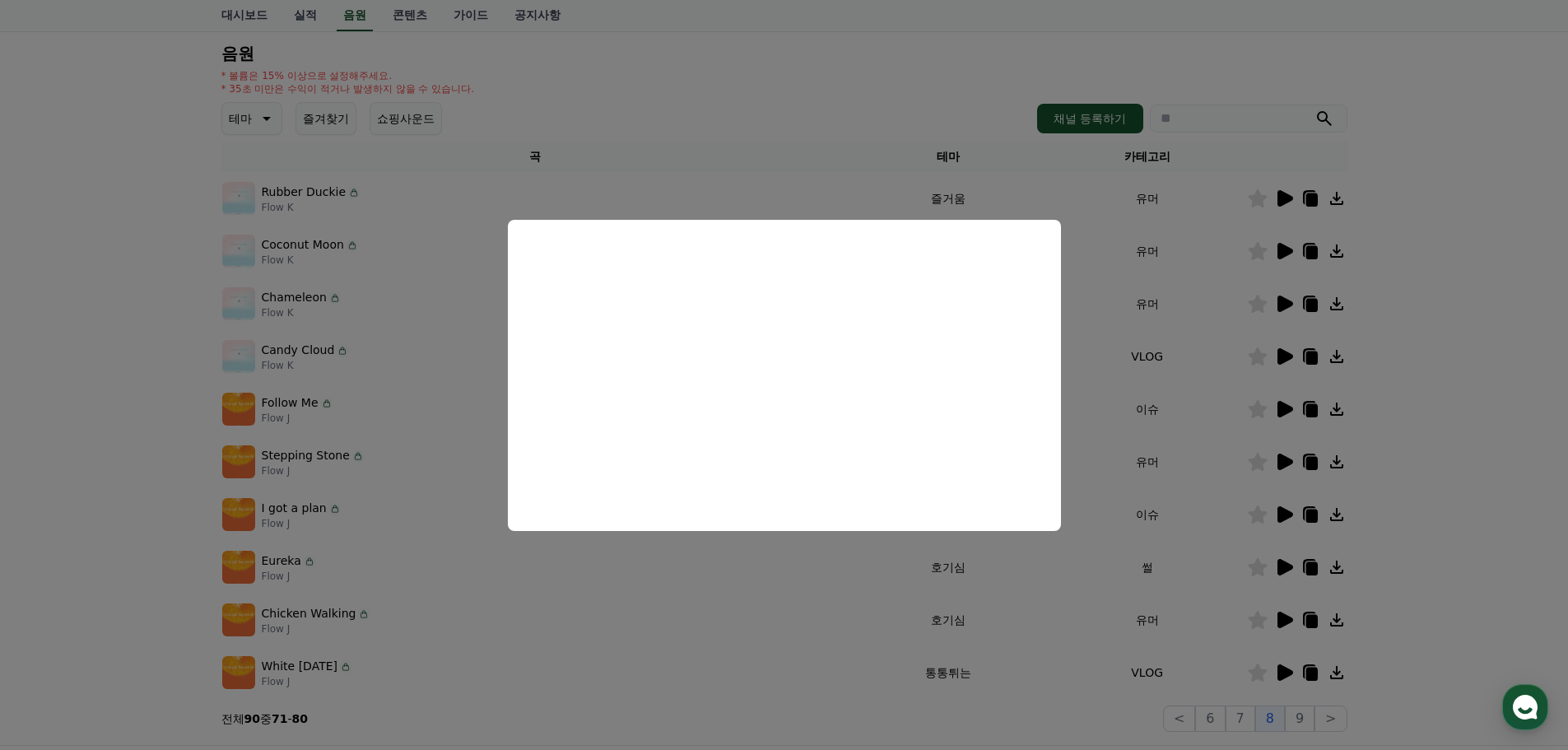
click at [1479, 385] on button "close modal" at bounding box center [784, 375] width 1568 height 750
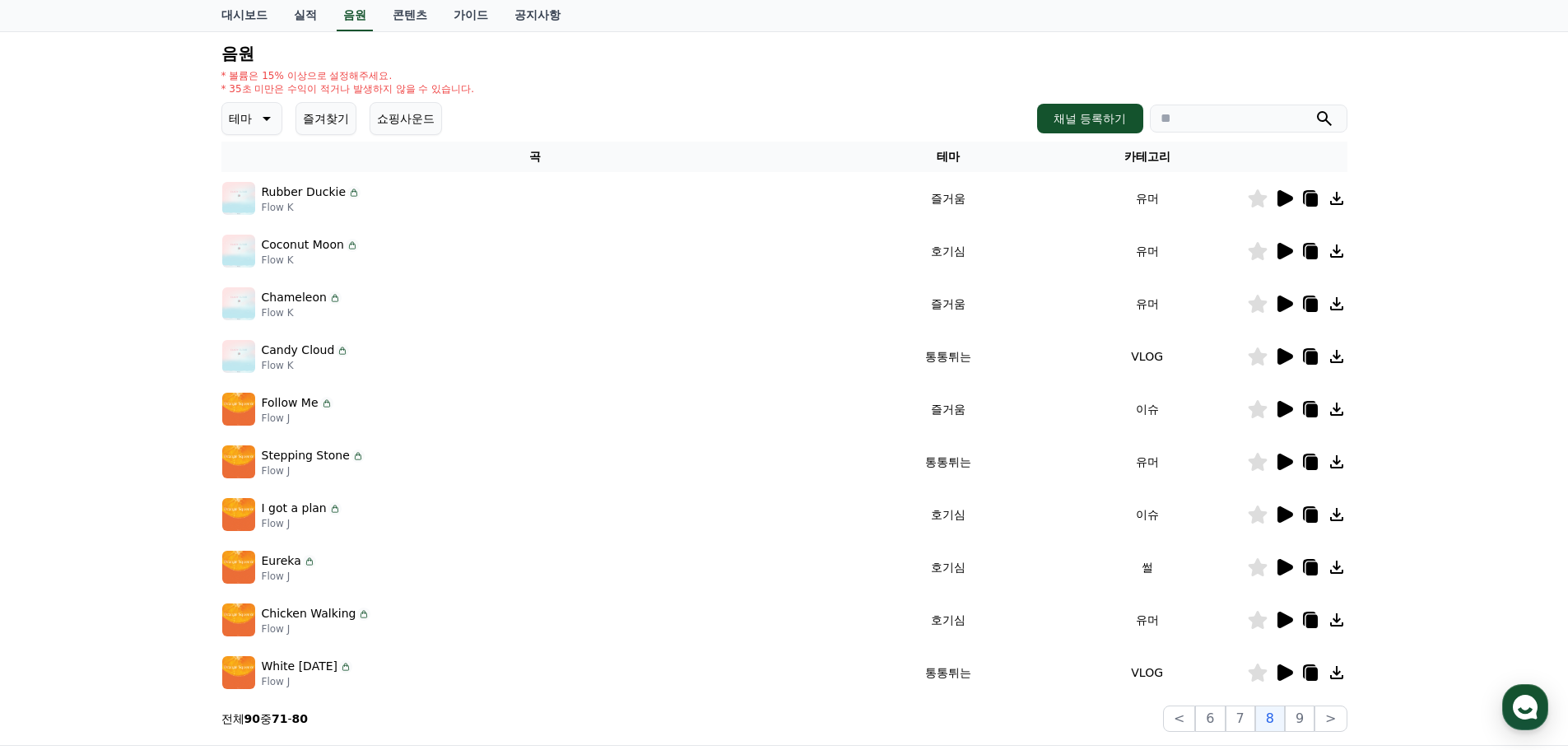
click at [1277, 253] on icon at bounding box center [1285, 252] width 20 height 20
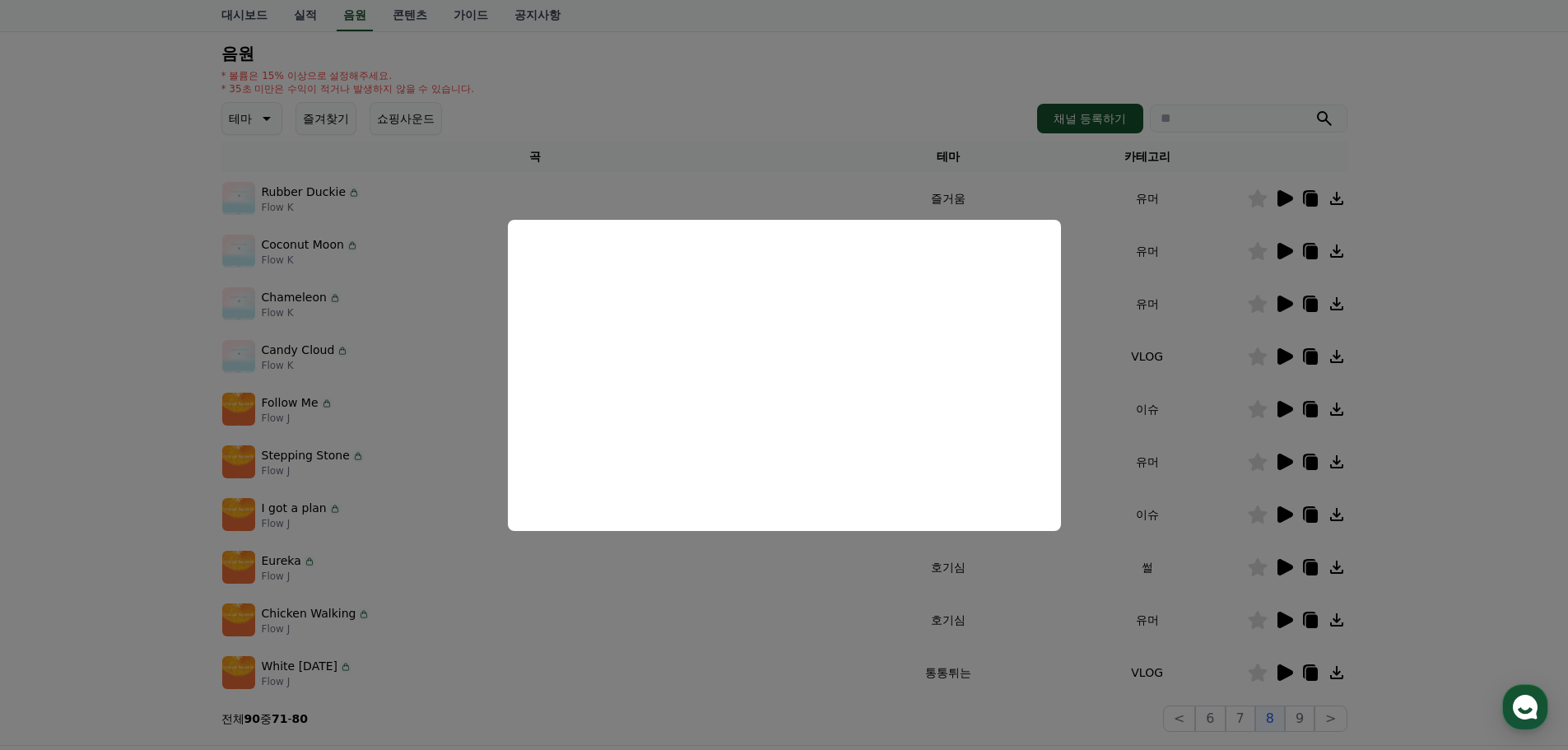
click at [1419, 383] on button "close modal" at bounding box center [784, 375] width 1568 height 750
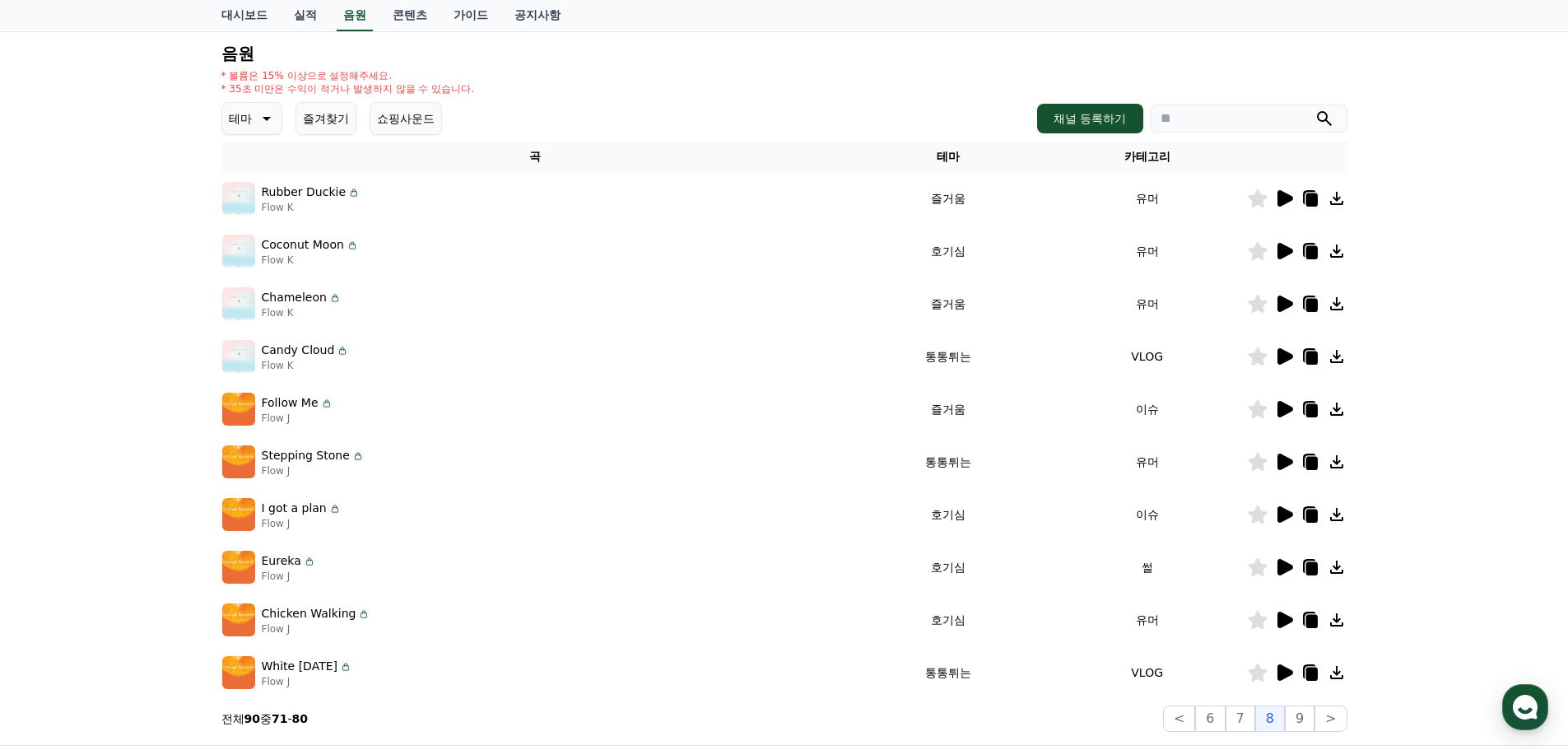
click at [1278, 409] on icon at bounding box center [1286, 409] width 16 height 17
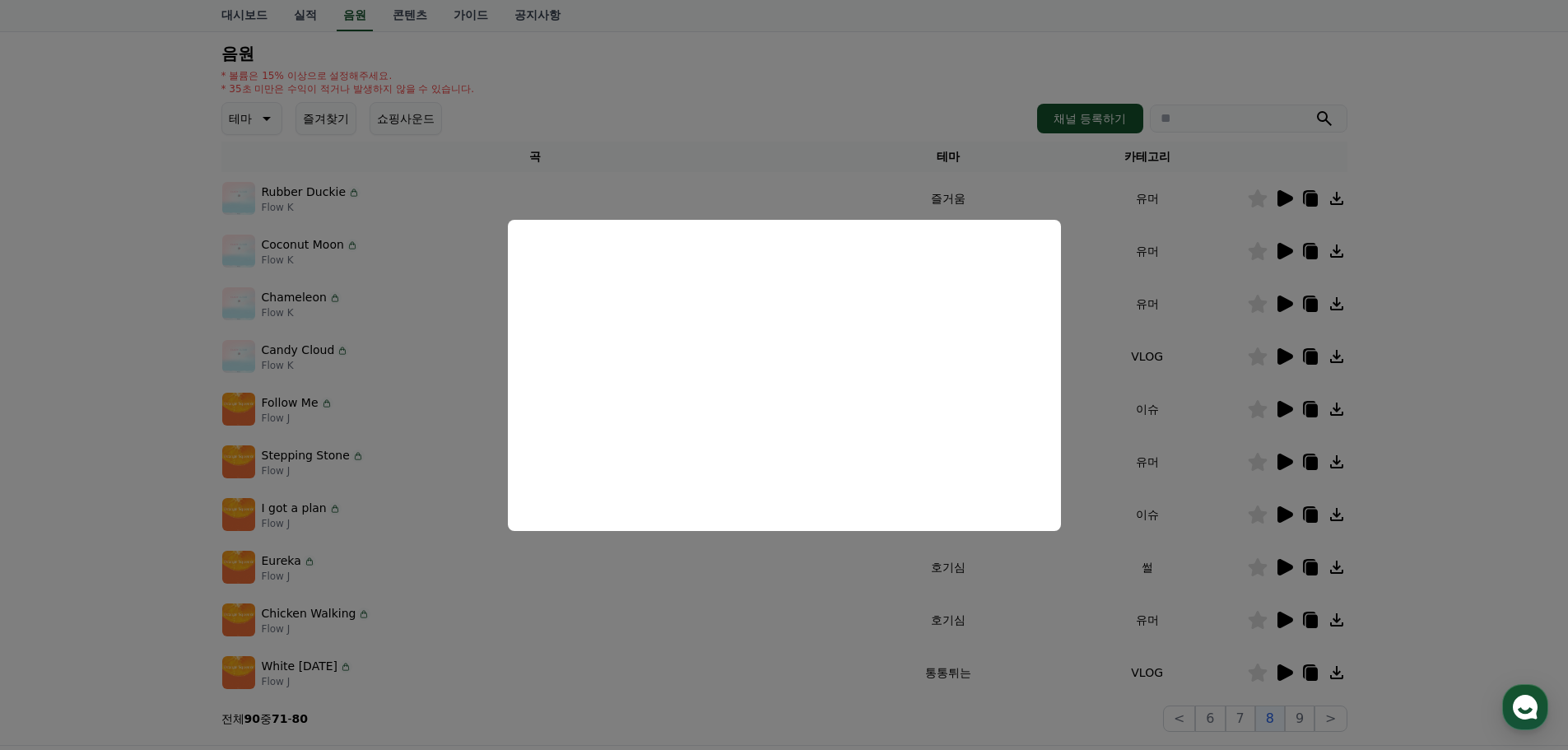
click at [1388, 392] on button "close modal" at bounding box center [784, 375] width 1568 height 750
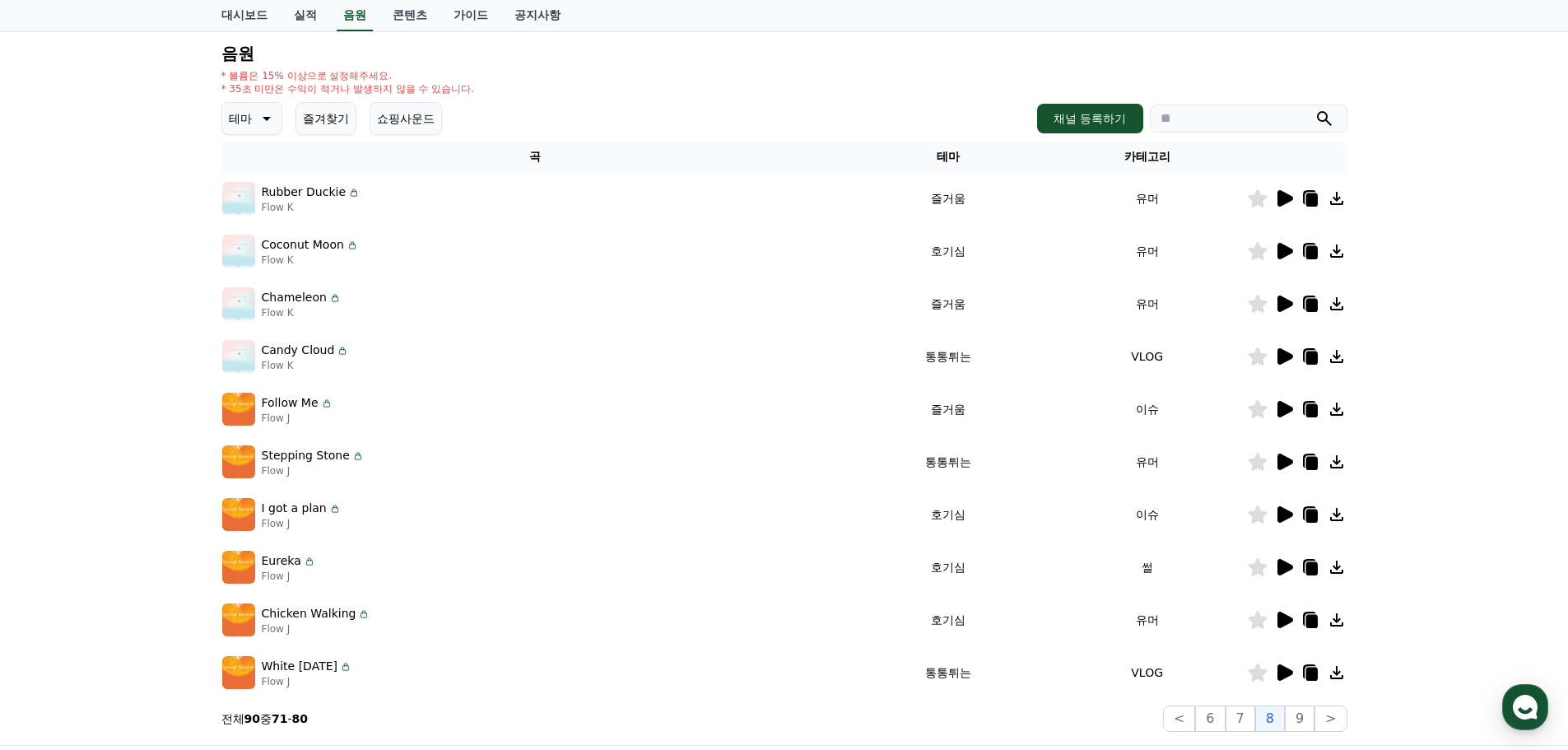
click at [1278, 517] on icon at bounding box center [1285, 515] width 20 height 20
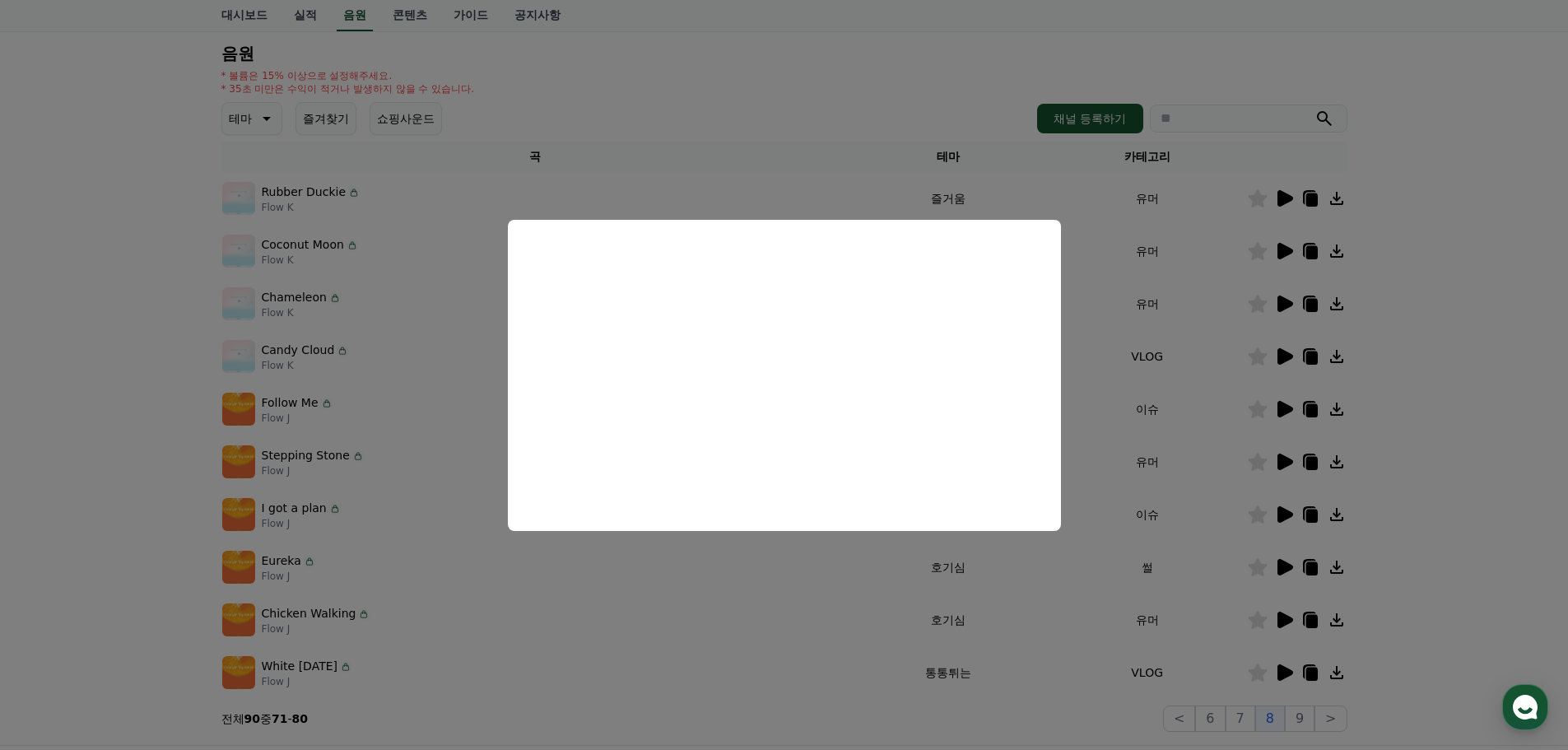
click at [1413, 571] on button "close modal" at bounding box center [784, 375] width 1568 height 750
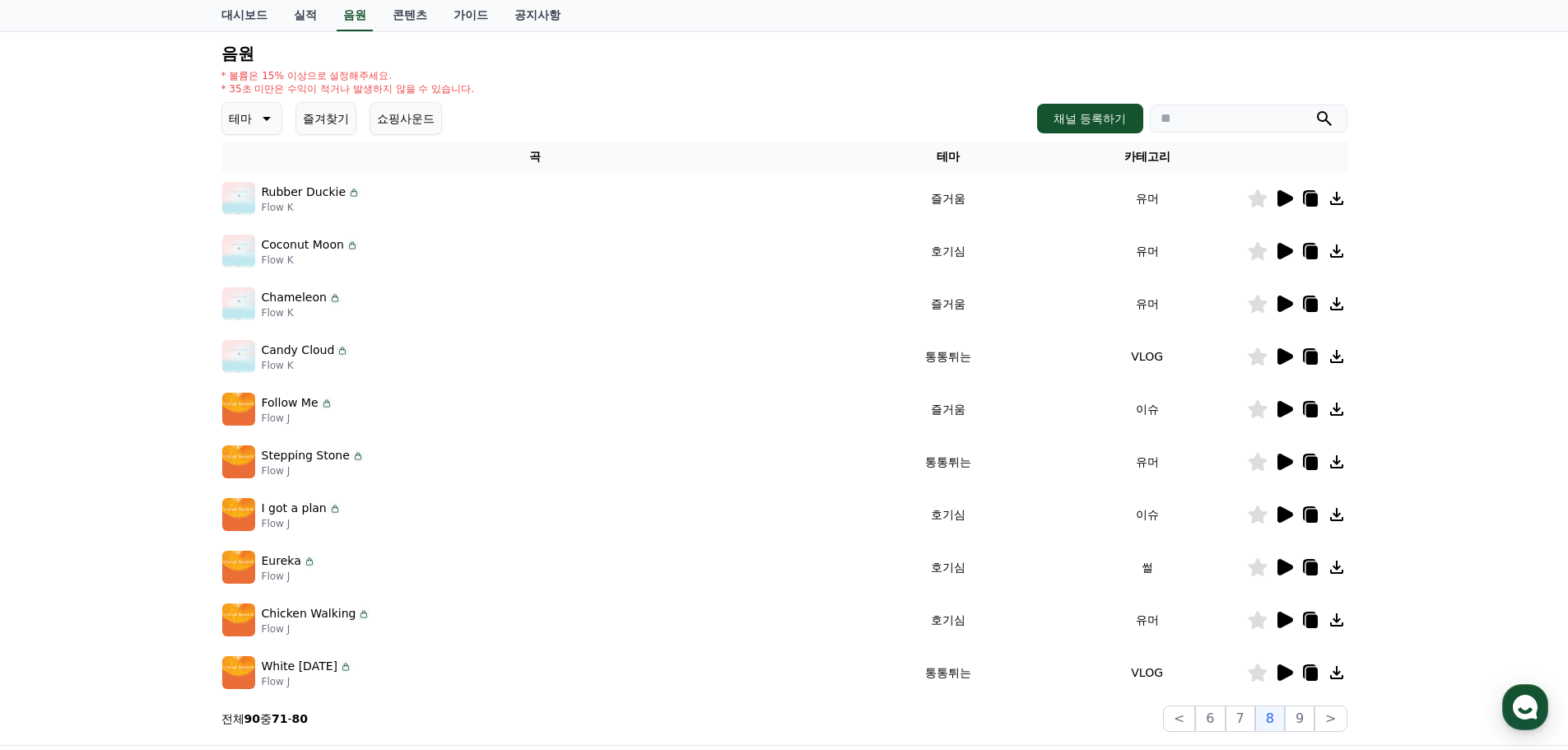
click at [1276, 566] on icon at bounding box center [1285, 568] width 20 height 20
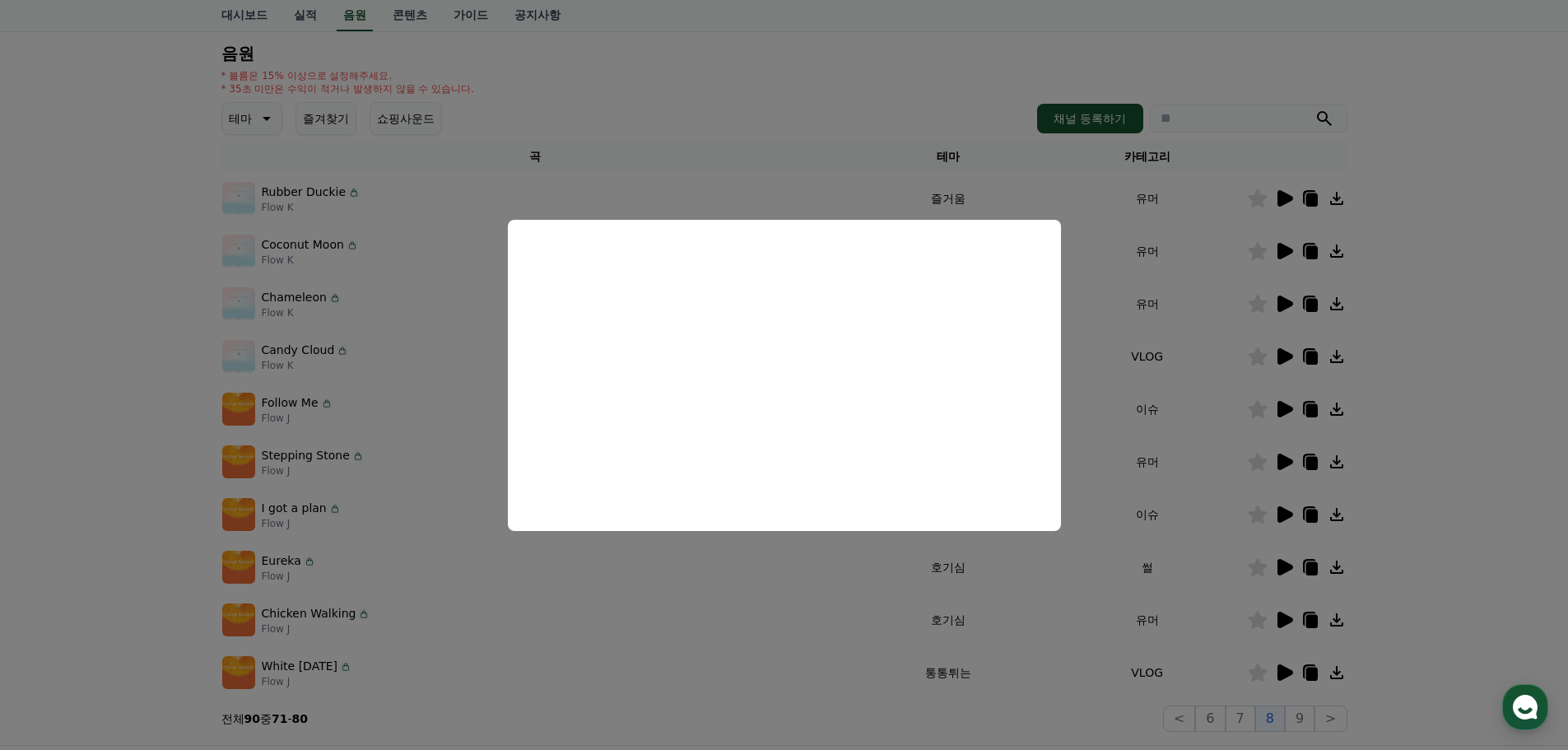
click at [1395, 574] on button "close modal" at bounding box center [784, 375] width 1568 height 750
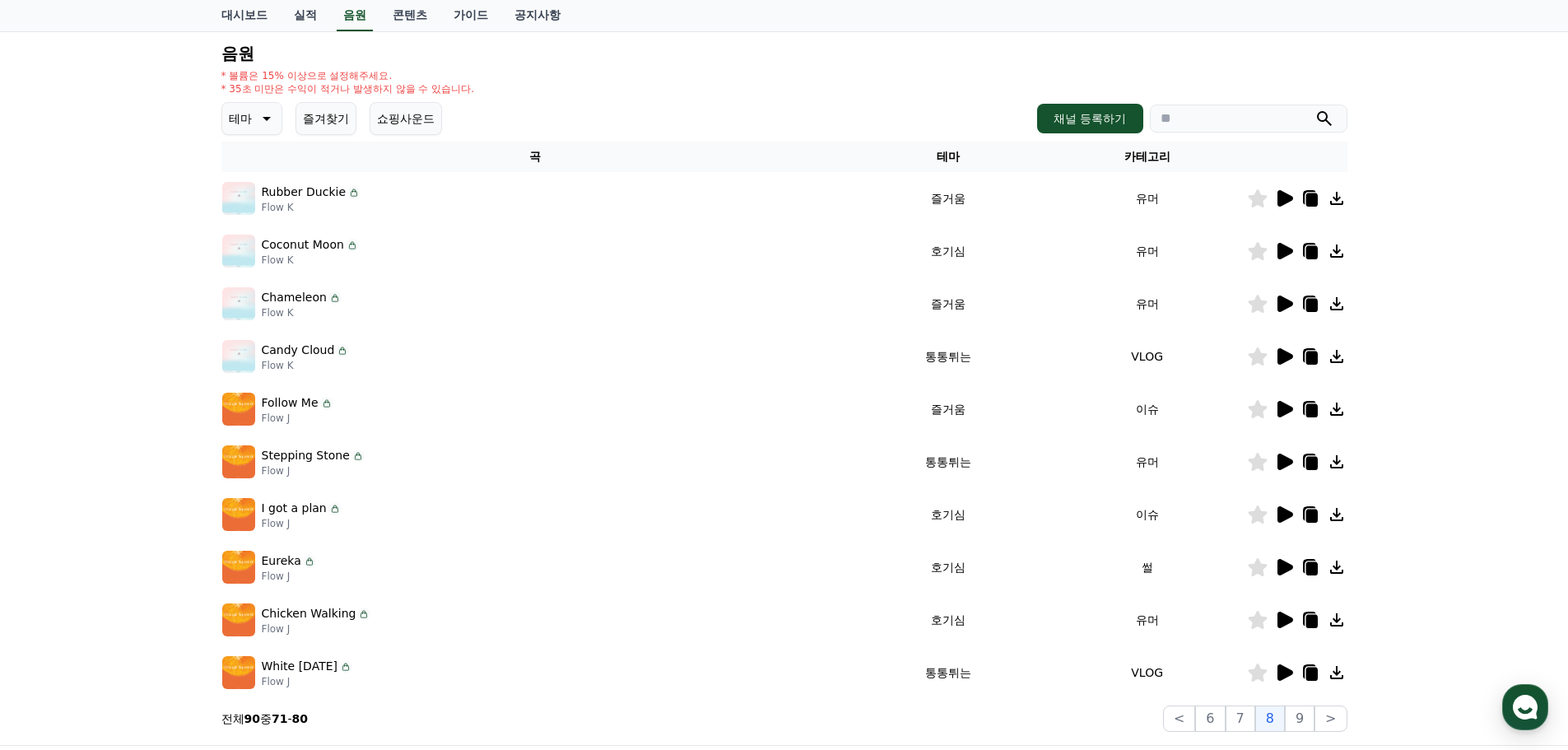
click at [1286, 620] on icon at bounding box center [1286, 620] width 16 height 17
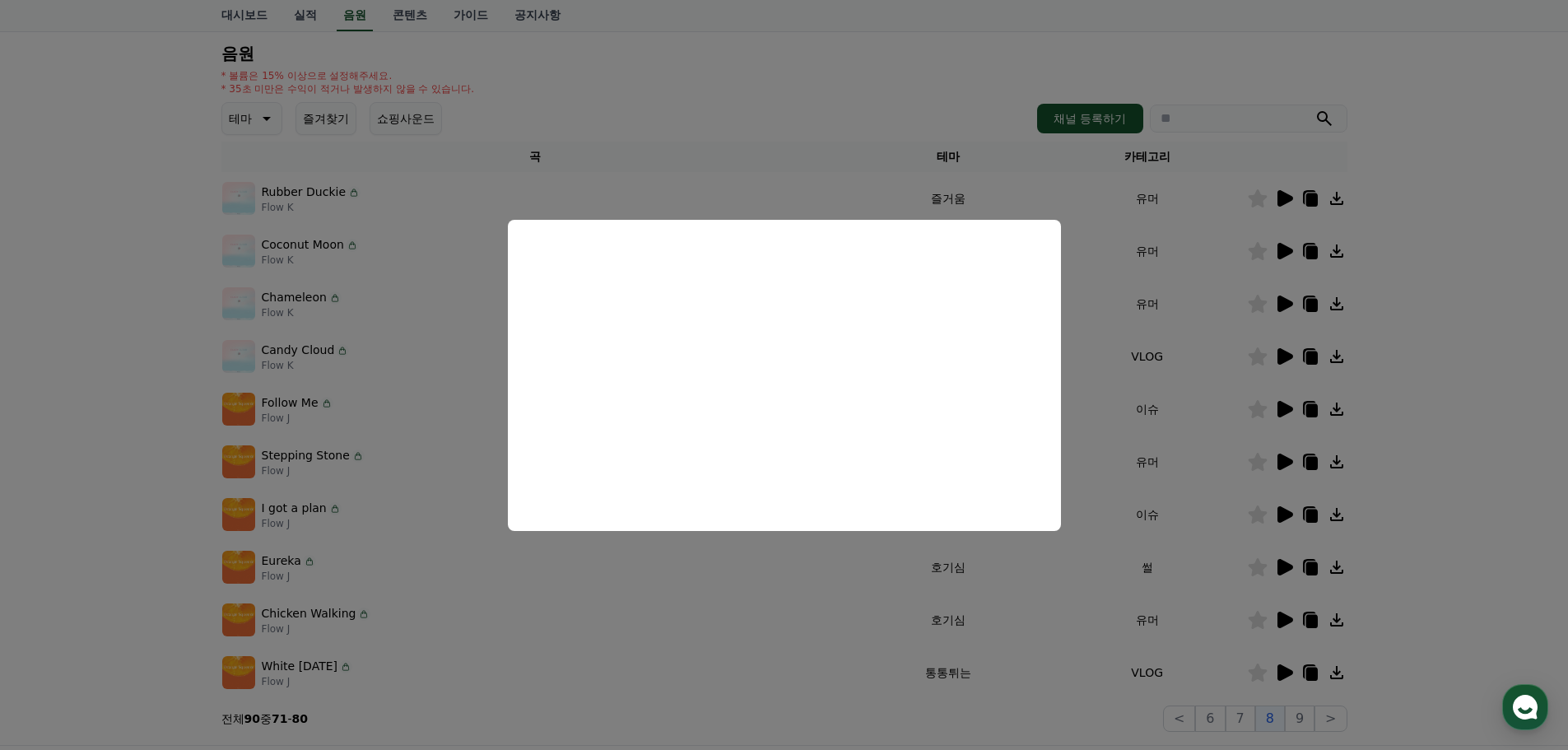
click at [1439, 472] on button "close modal" at bounding box center [784, 375] width 1568 height 750
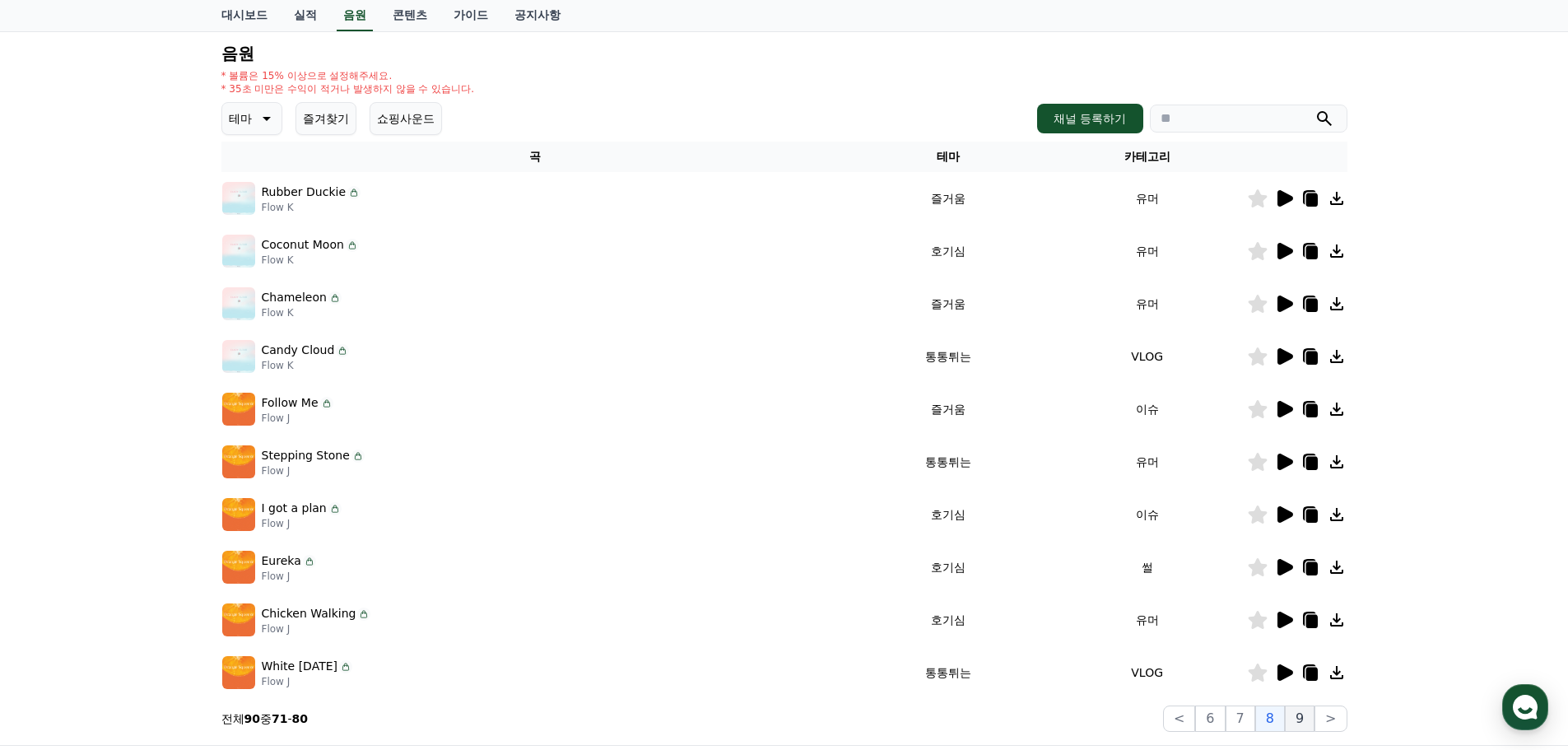
click at [1300, 712] on button "9" at bounding box center [1300, 719] width 30 height 26
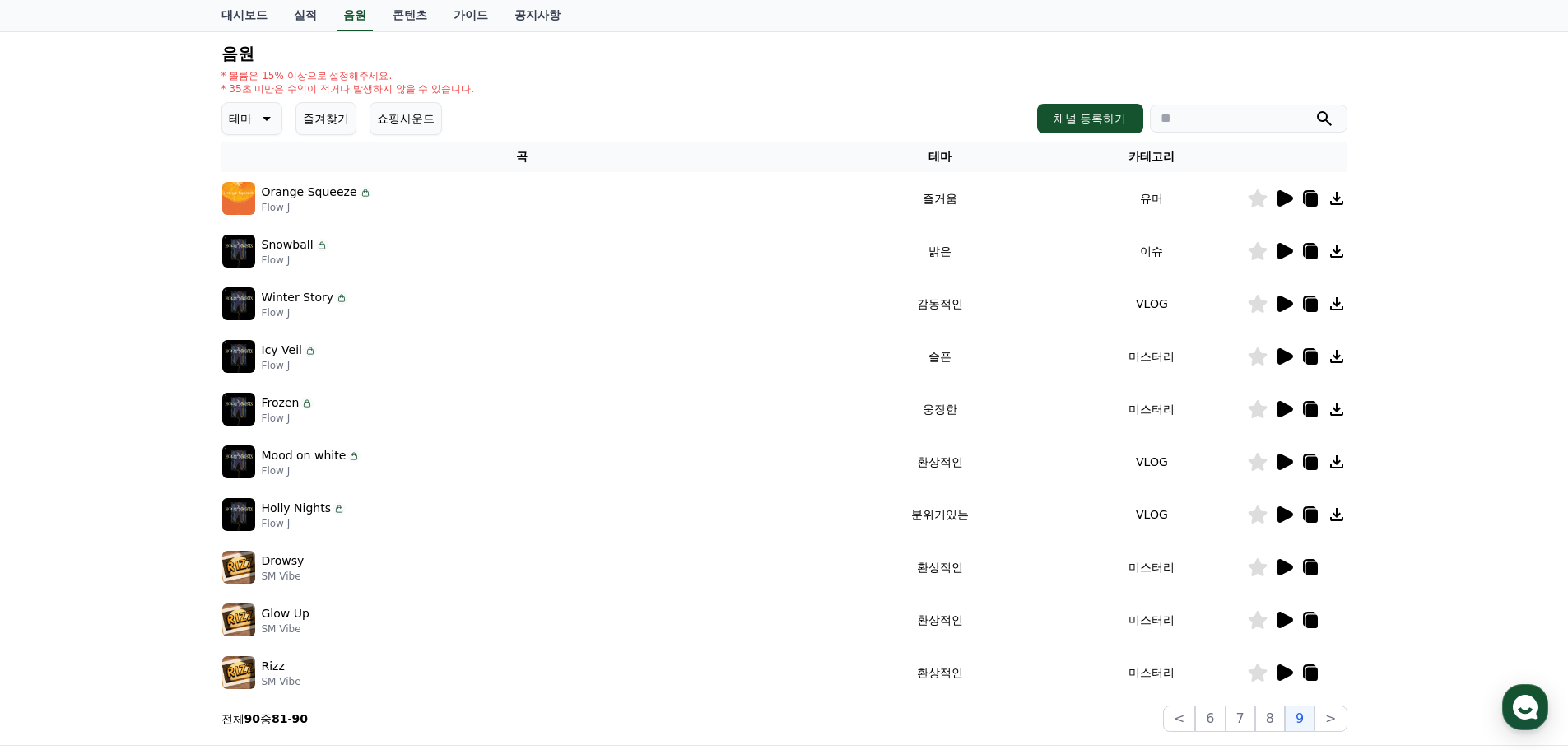
click at [1285, 204] on icon at bounding box center [1286, 198] width 16 height 17
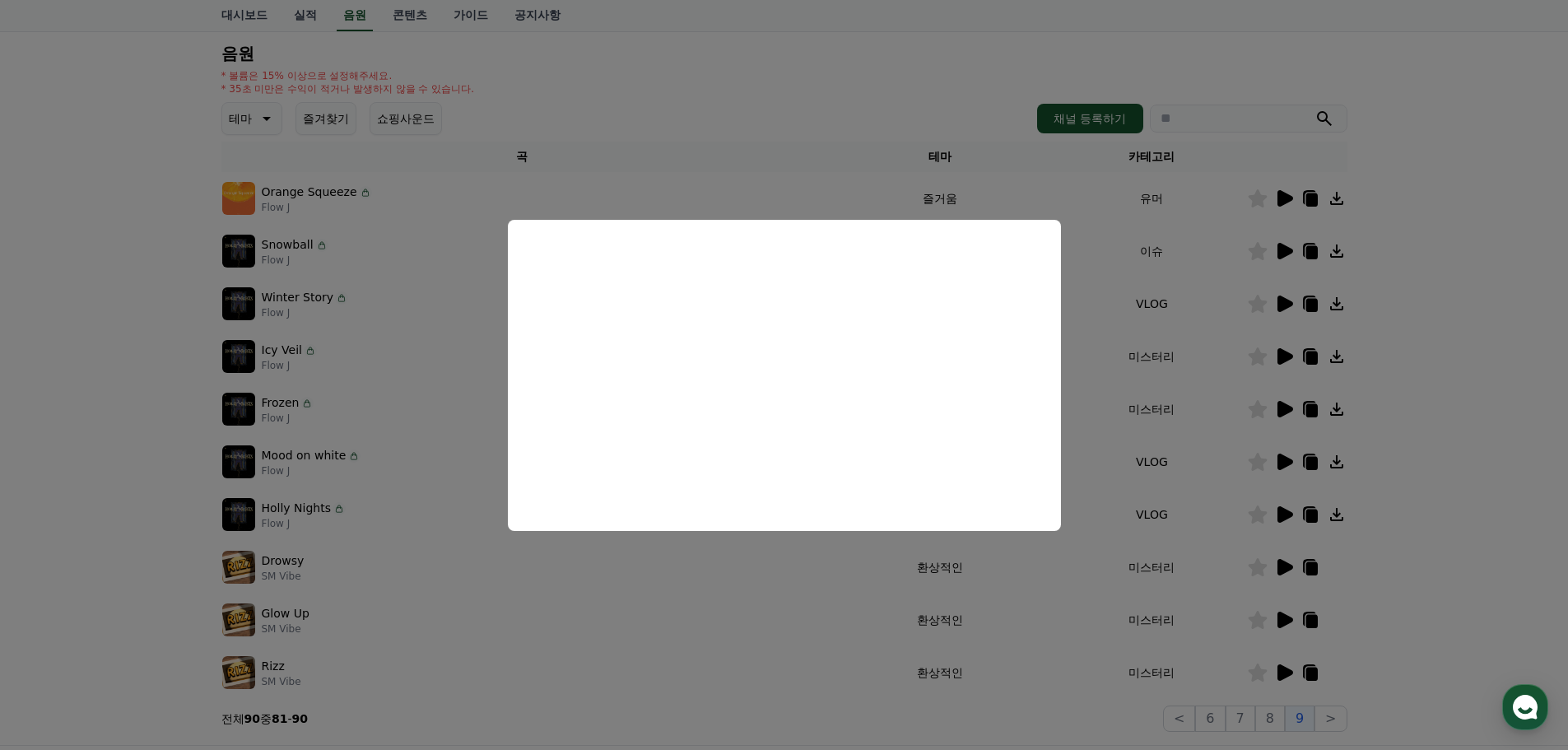
click at [1405, 281] on button "close modal" at bounding box center [784, 375] width 1568 height 750
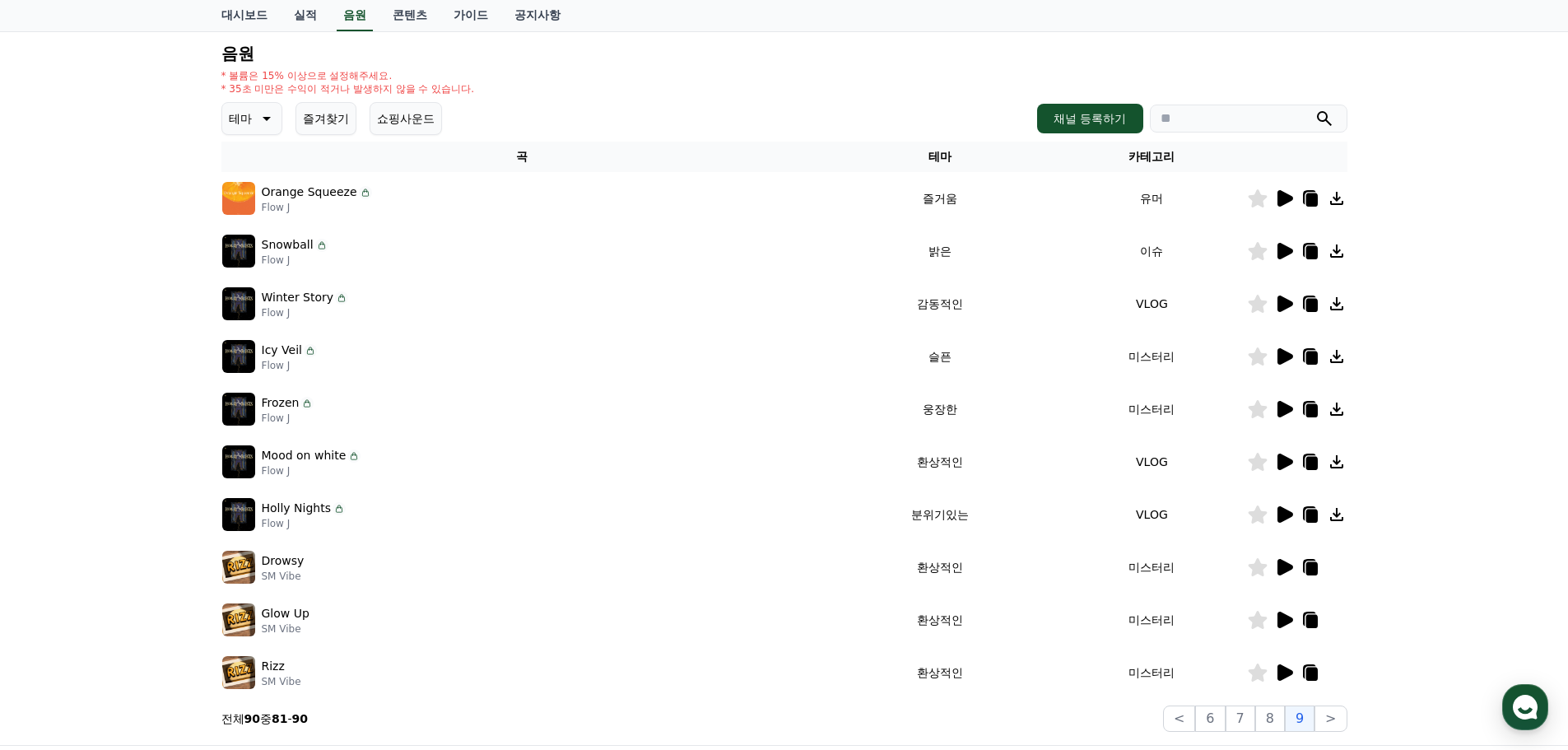
click at [1290, 247] on icon at bounding box center [1285, 252] width 20 height 20
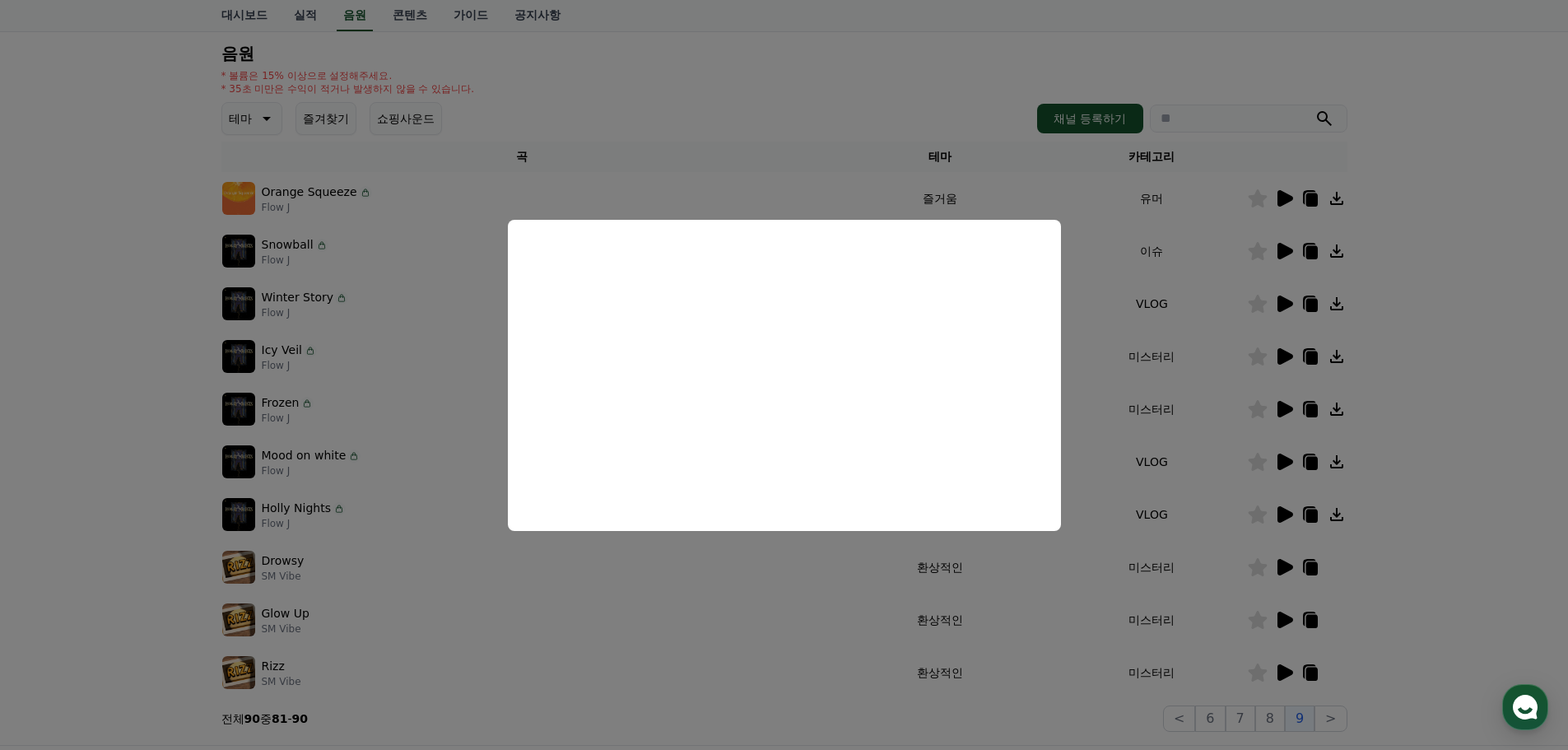
click at [1361, 350] on button "close modal" at bounding box center [784, 375] width 1568 height 750
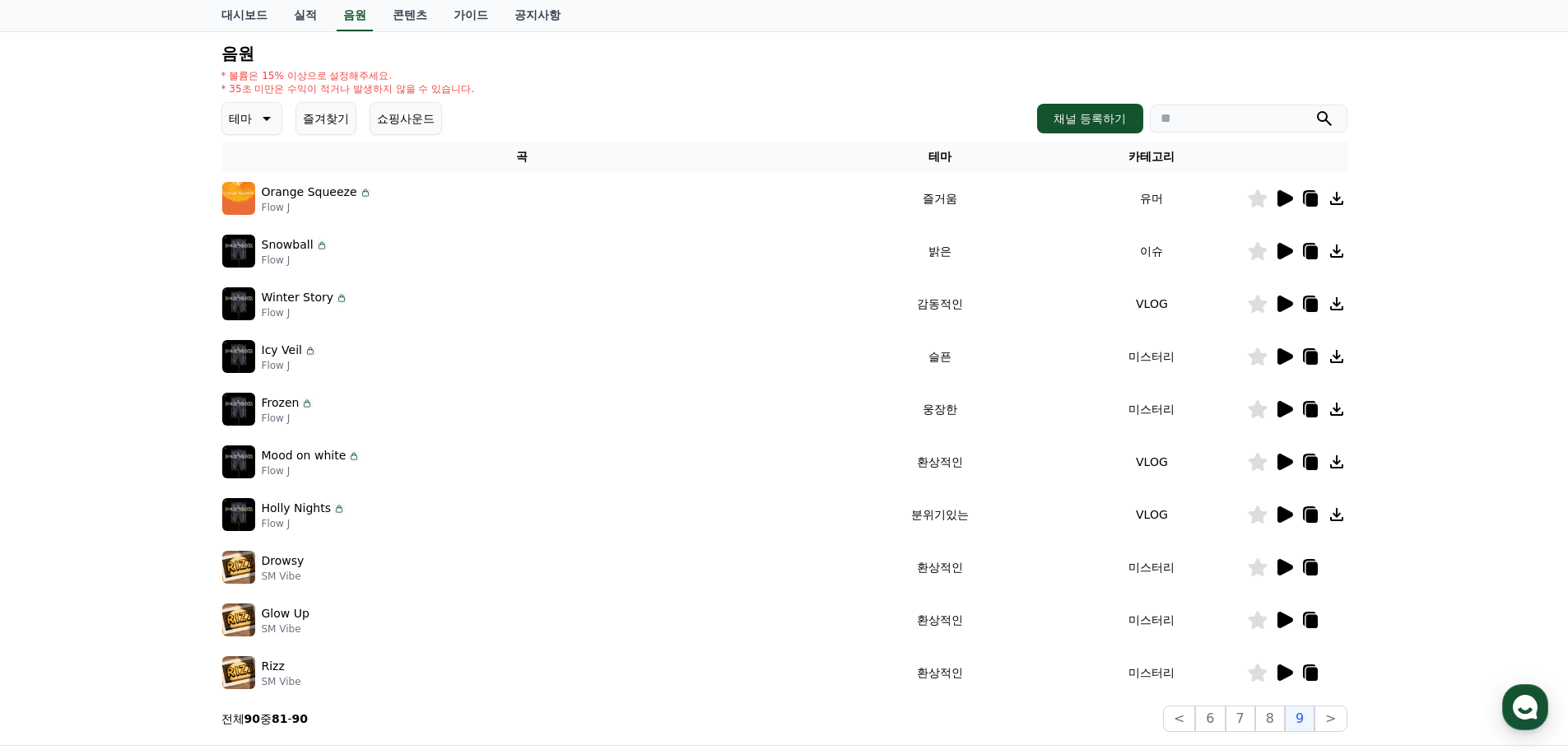
click at [1284, 305] on icon at bounding box center [1286, 303] width 16 height 17
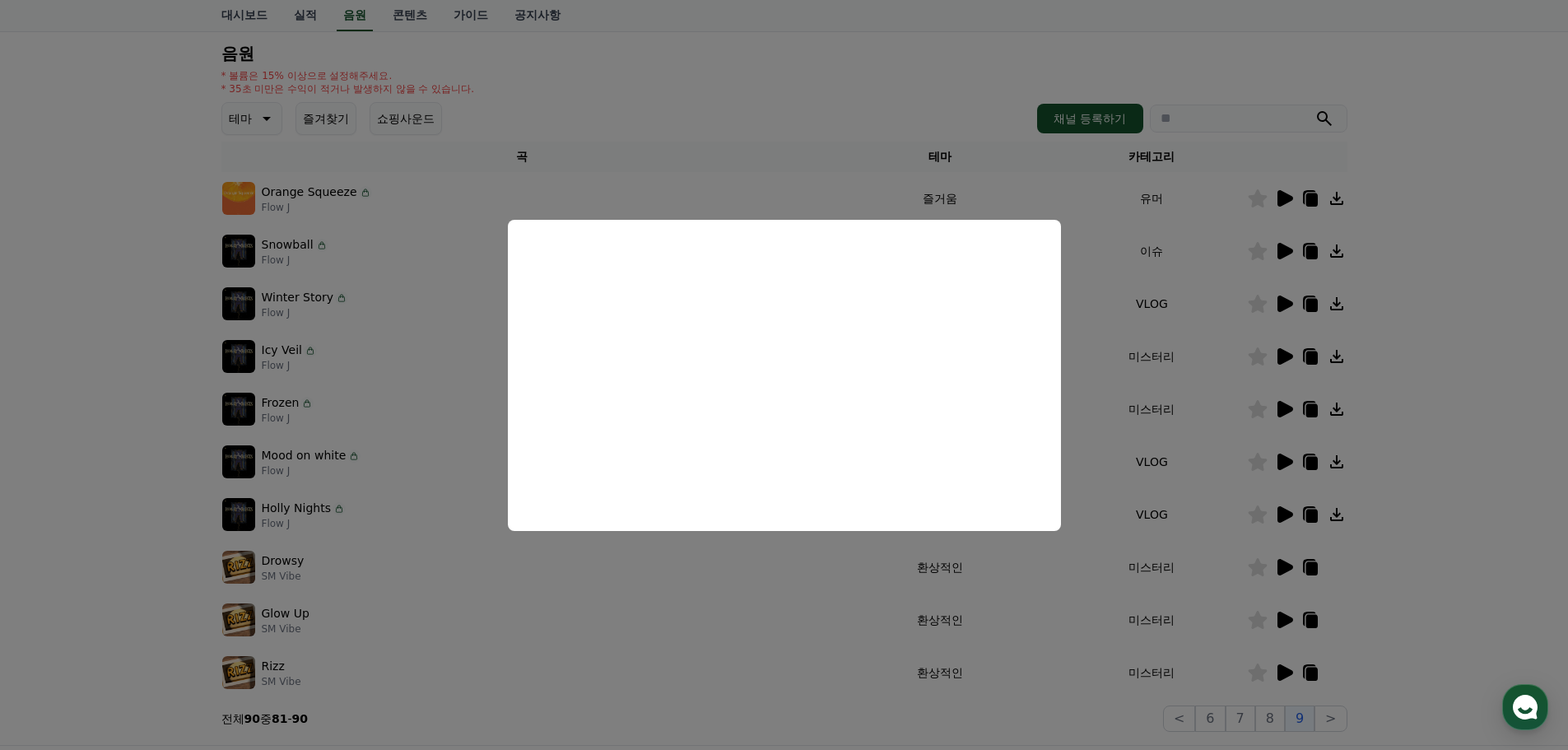
click at [1361, 354] on button "close modal" at bounding box center [784, 375] width 1568 height 750
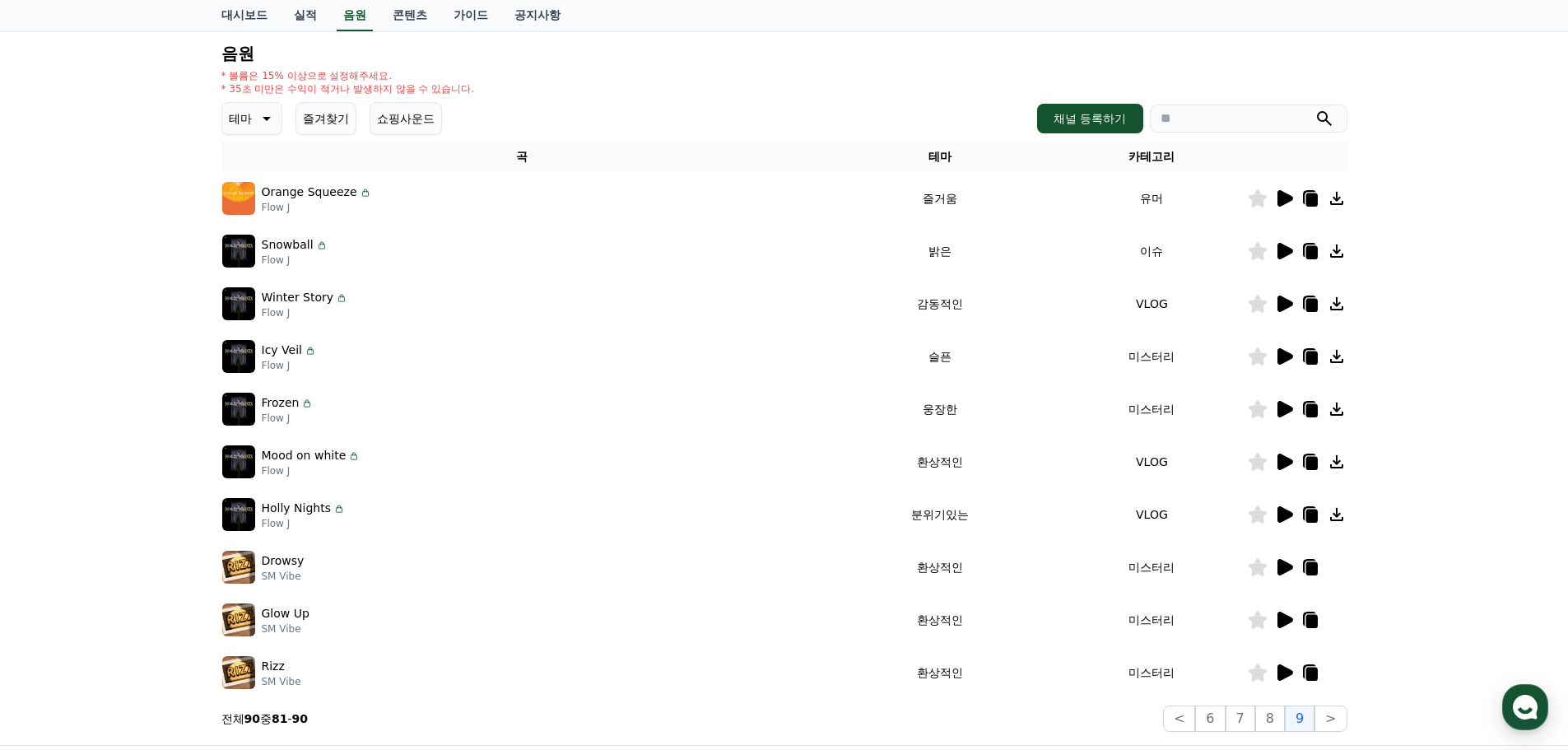
click at [1292, 355] on icon at bounding box center [1286, 356] width 16 height 17
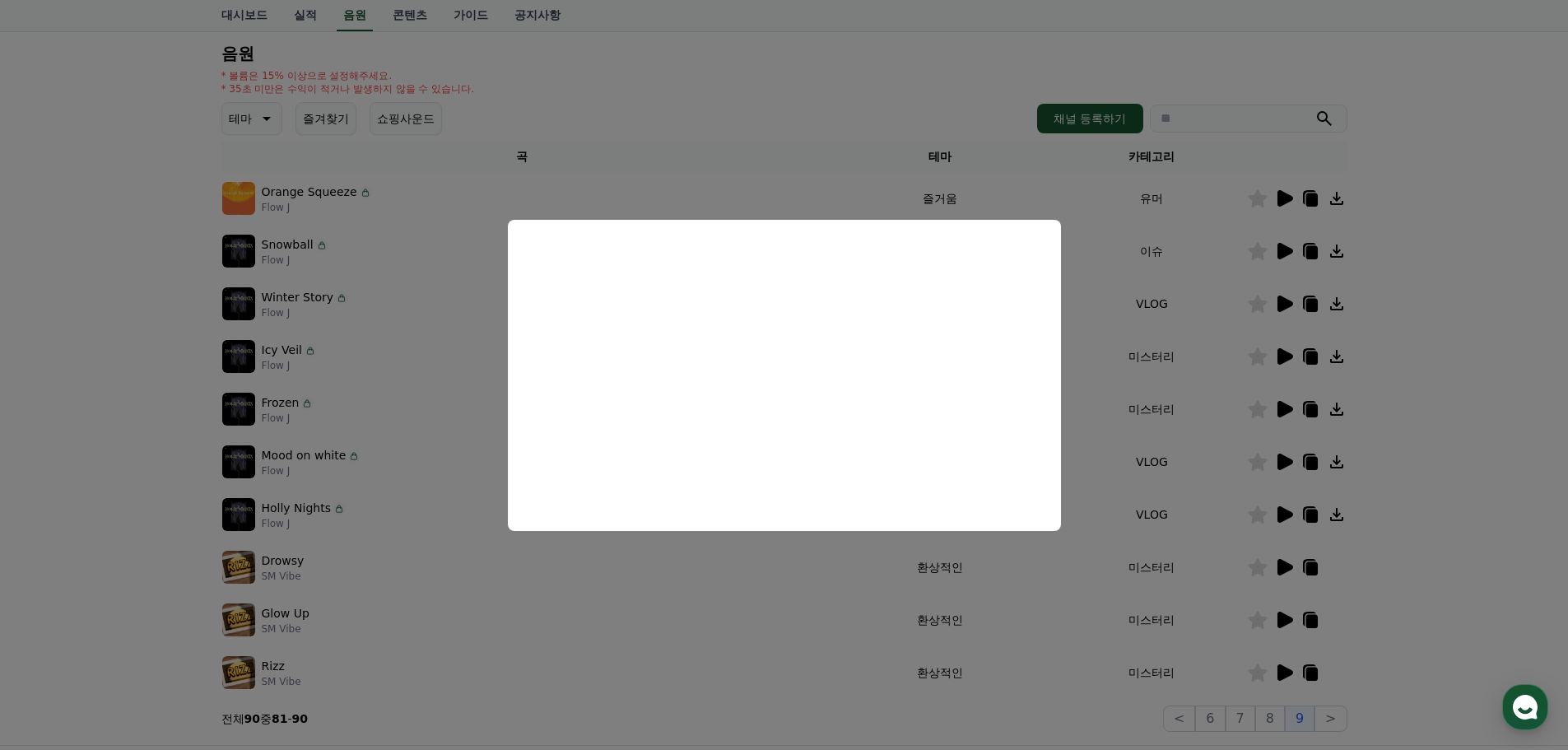
click at [1414, 449] on button "close modal" at bounding box center [784, 375] width 1568 height 750
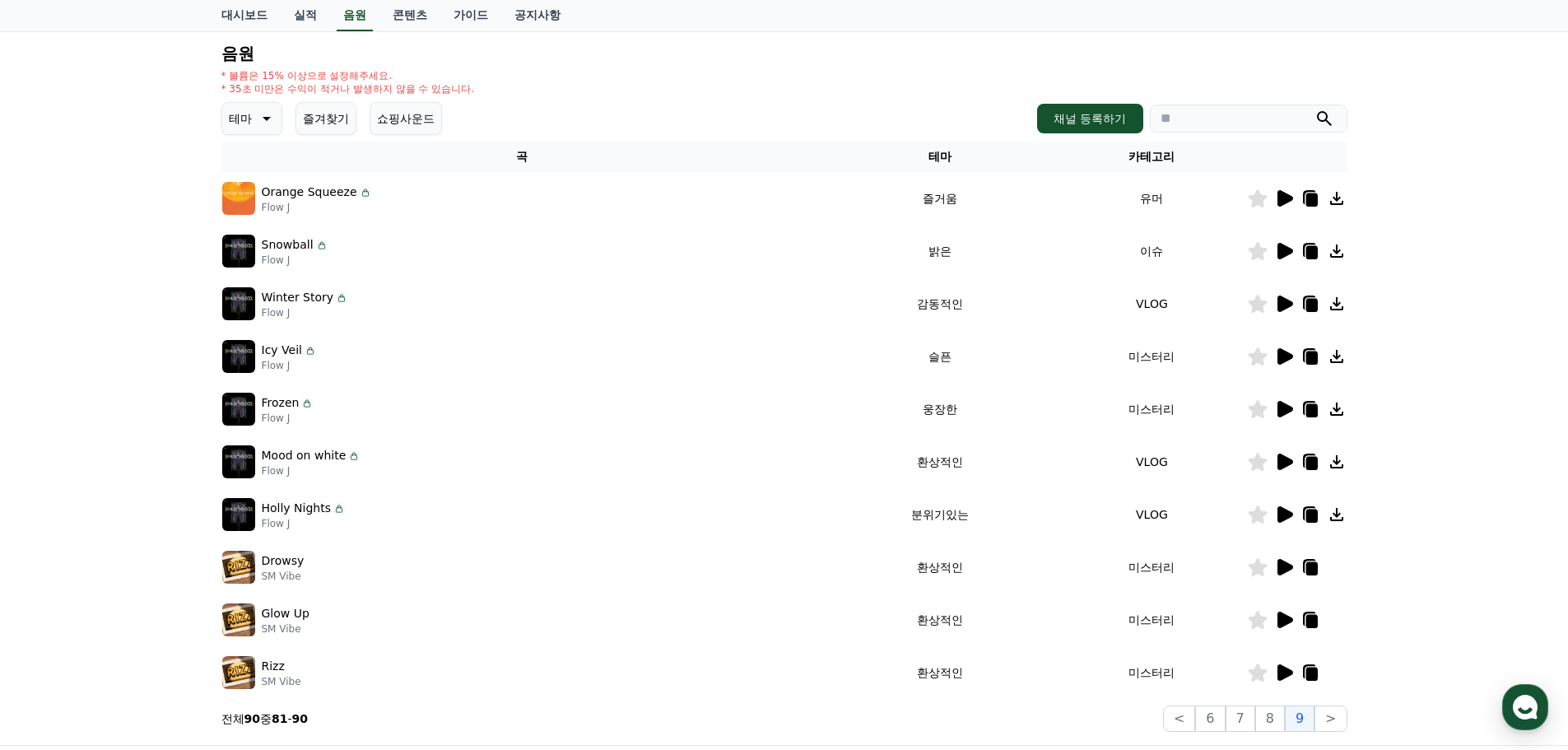
click at [1285, 412] on icon at bounding box center [1286, 409] width 16 height 17
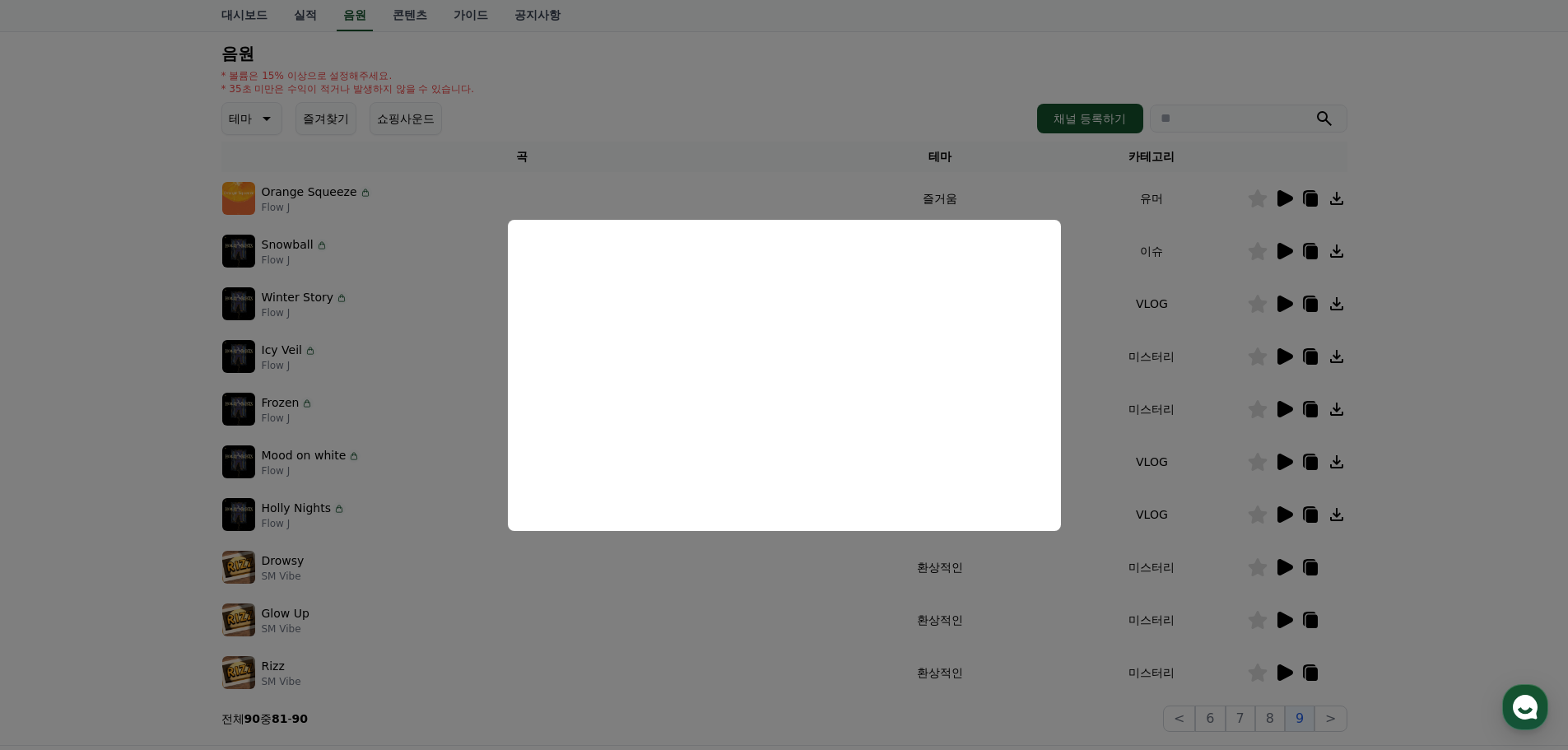
click at [1375, 534] on button "close modal" at bounding box center [784, 375] width 1568 height 750
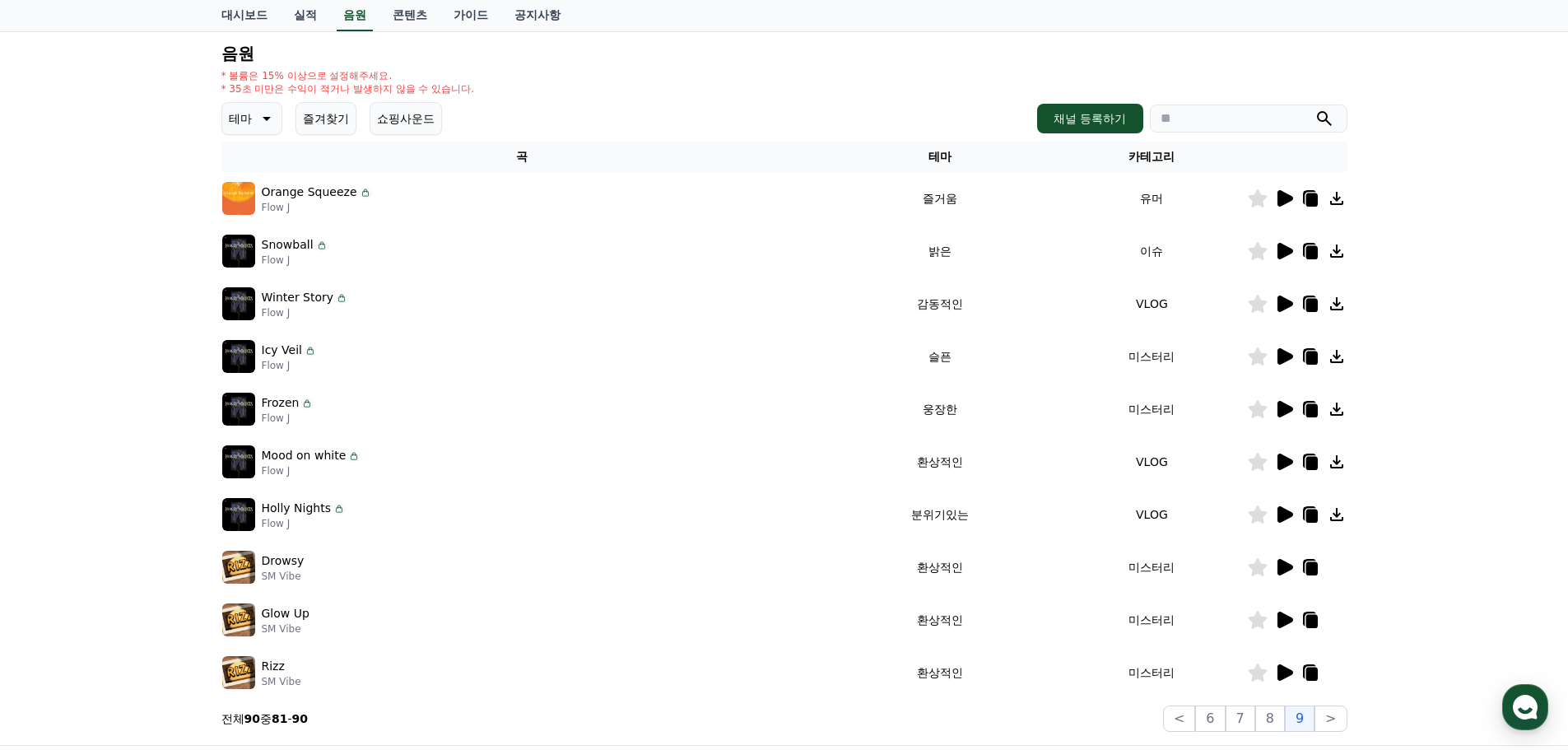
click at [1278, 406] on icon at bounding box center [1286, 409] width 16 height 17
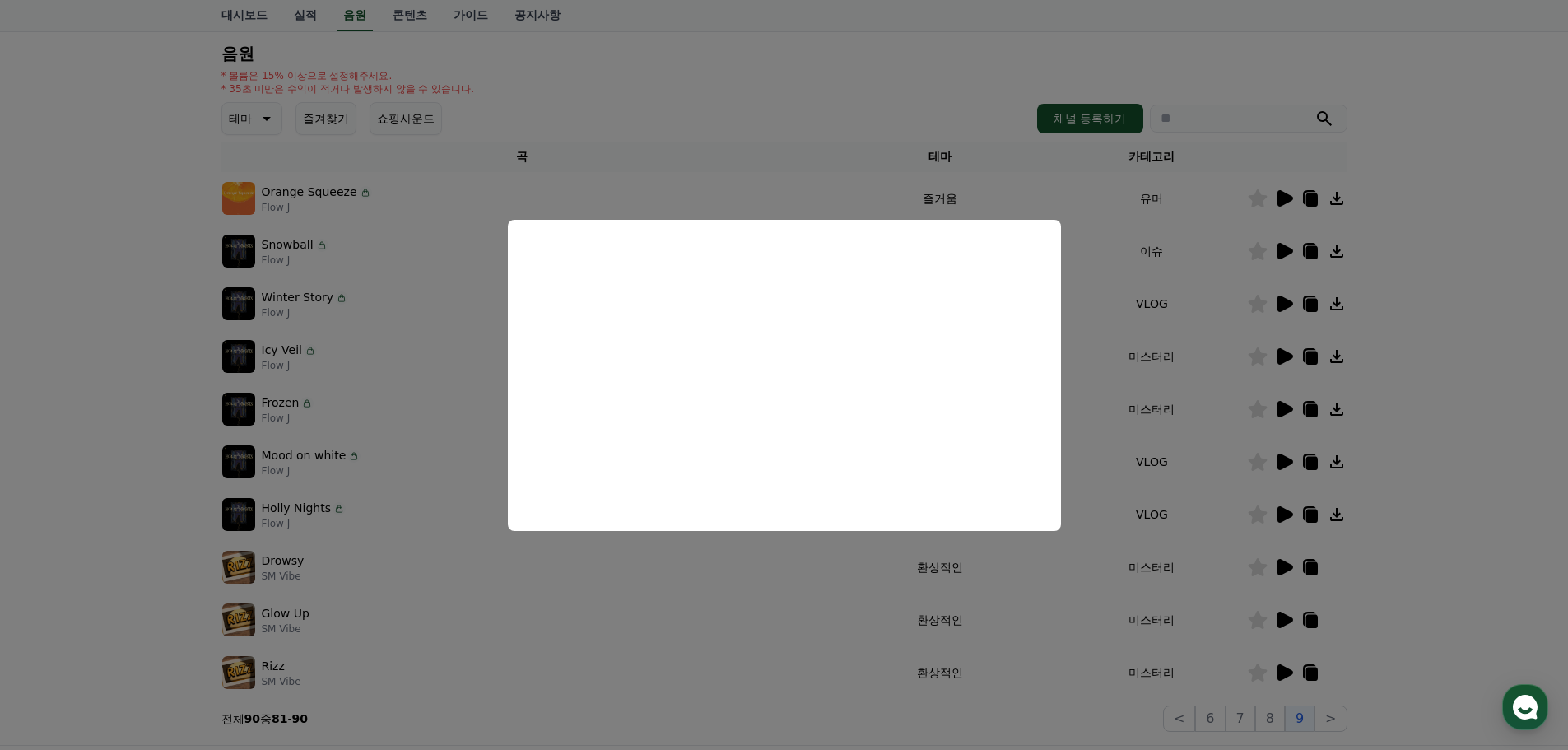
click at [1474, 463] on button "close modal" at bounding box center [784, 375] width 1568 height 750
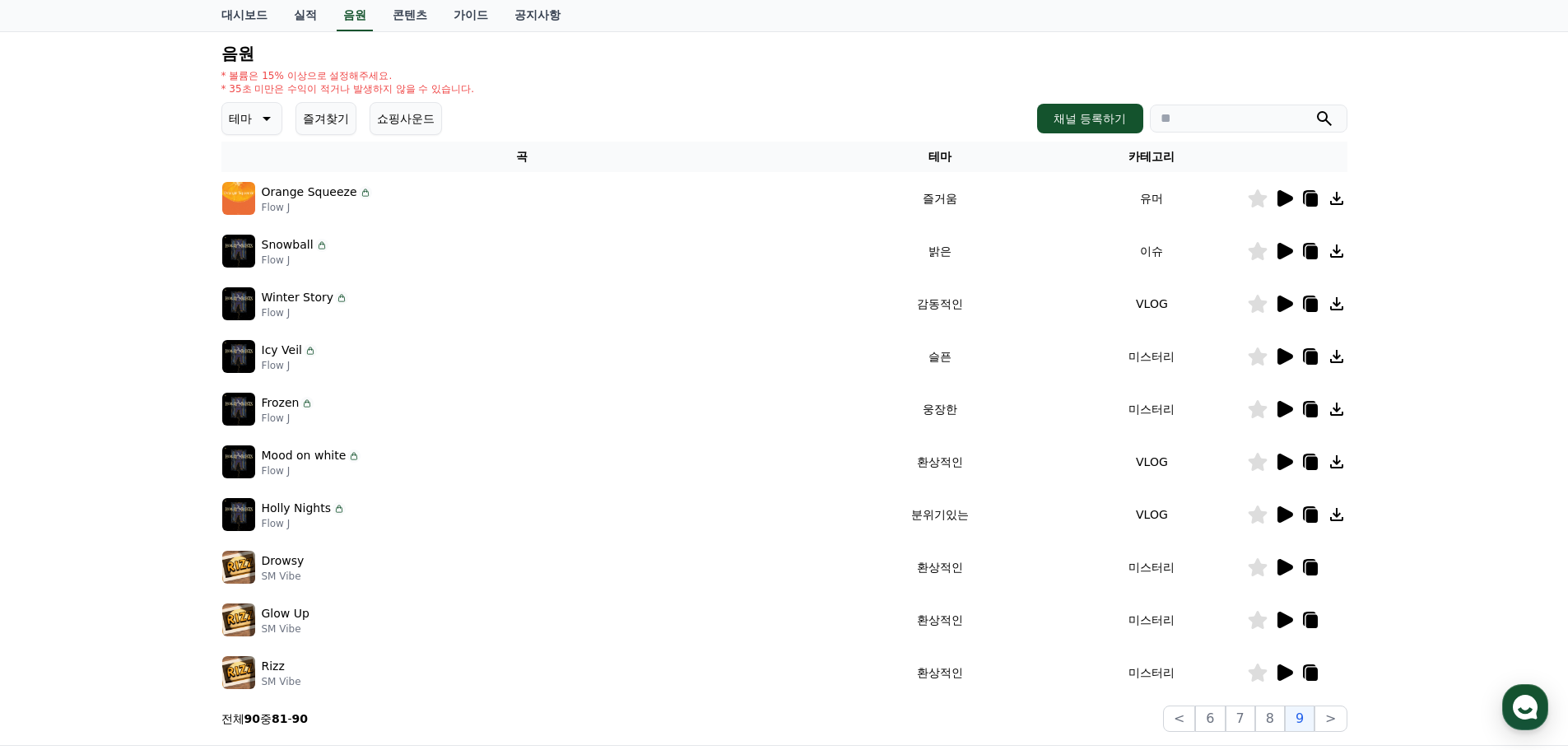
click at [1271, 462] on div at bounding box center [1297, 463] width 98 height 20
click at [1285, 462] on icon at bounding box center [1286, 462] width 16 height 17
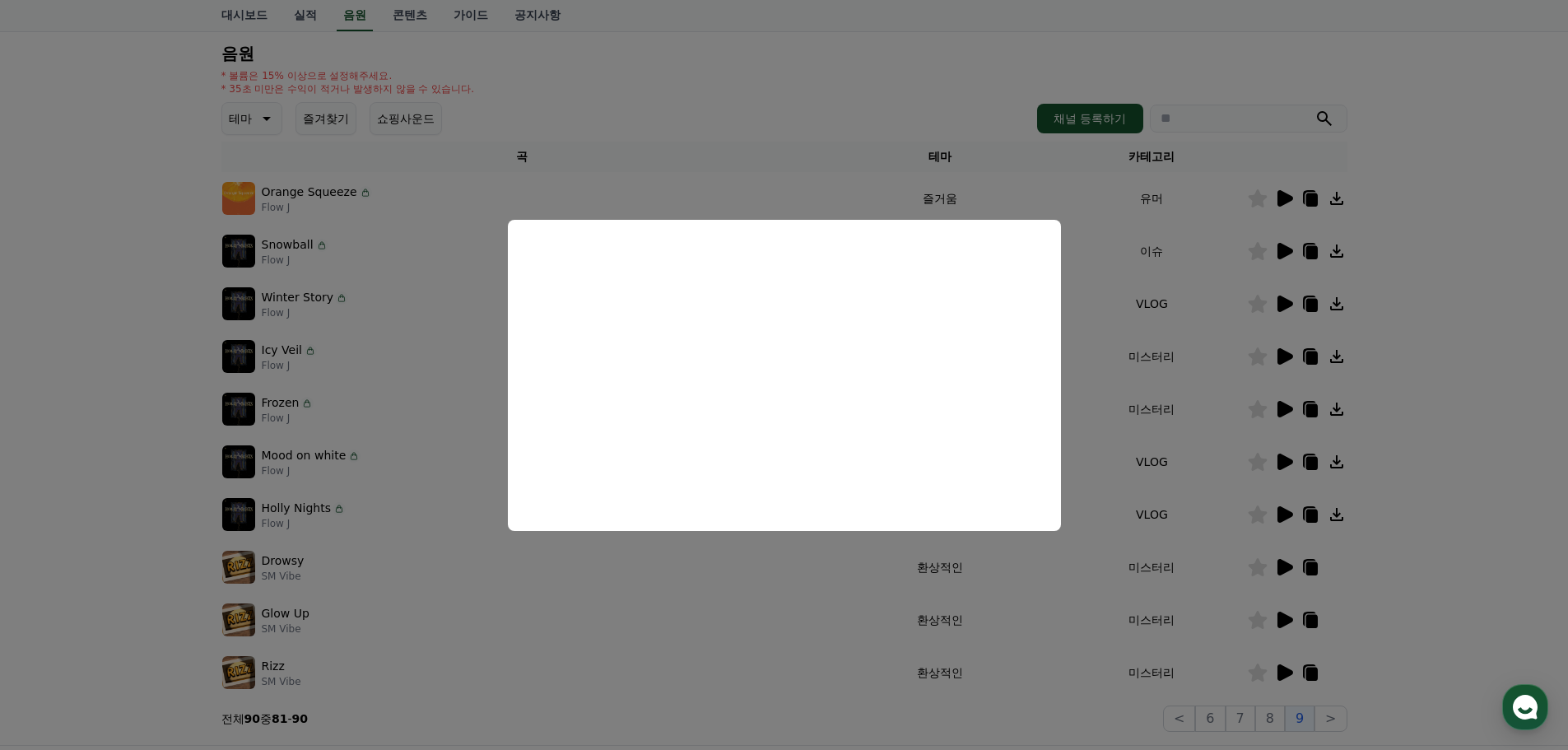
drag, startPoint x: 1419, startPoint y: 546, endPoint x: 1192, endPoint y: 559, distance: 227.4
click at [1418, 546] on button "close modal" at bounding box center [784, 375] width 1568 height 750
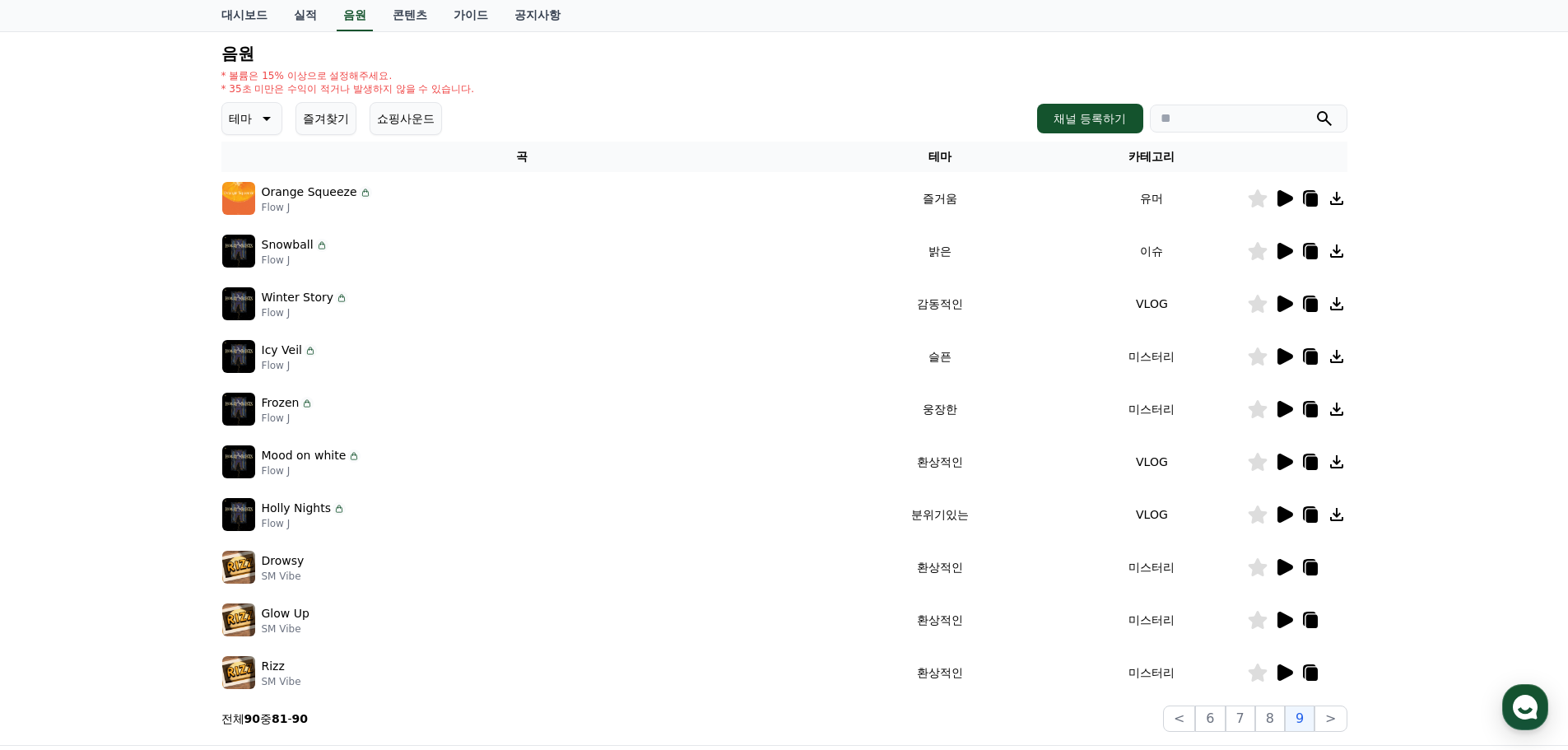
click at [1279, 509] on icon at bounding box center [1286, 514] width 16 height 17
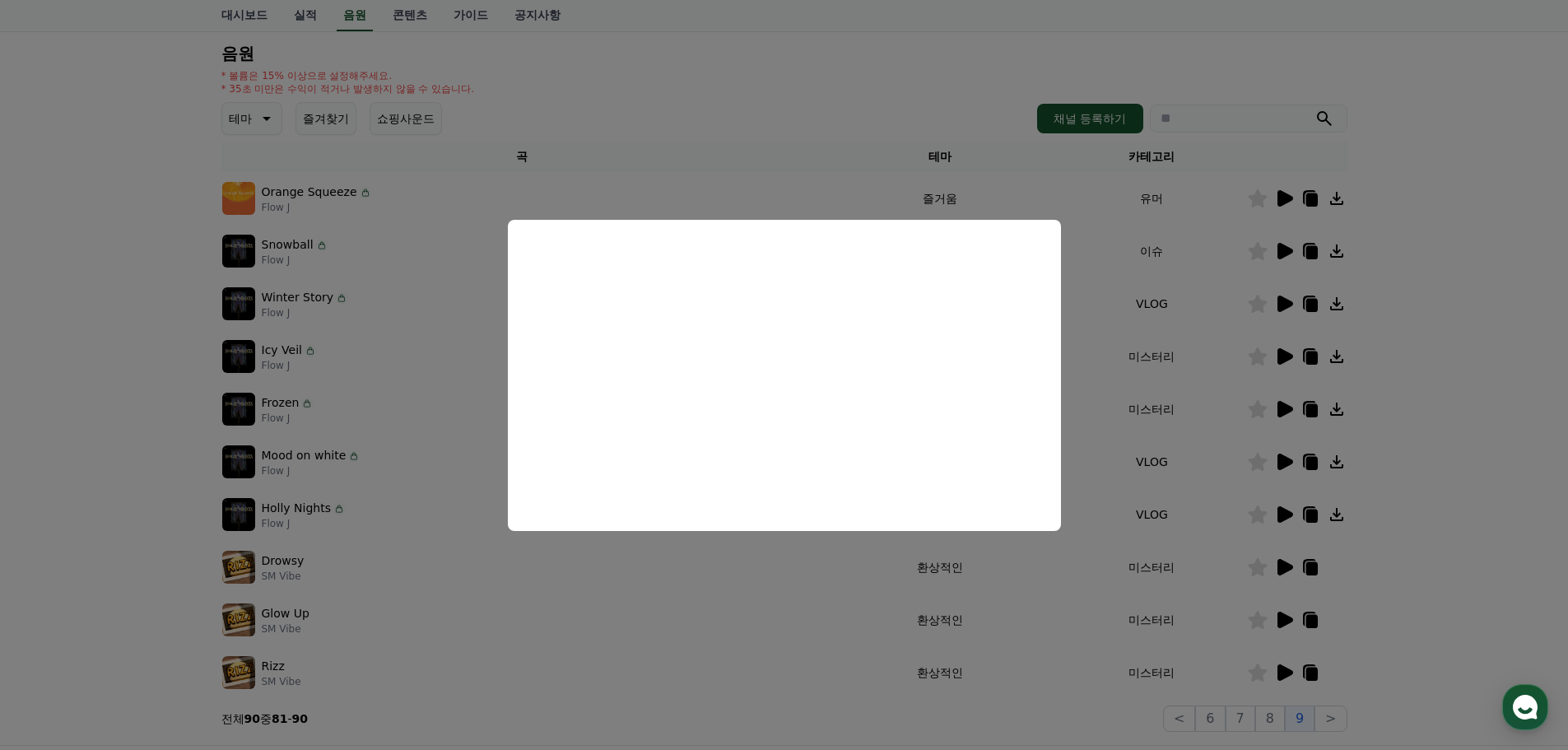
click at [1489, 506] on button "close modal" at bounding box center [784, 375] width 1568 height 750
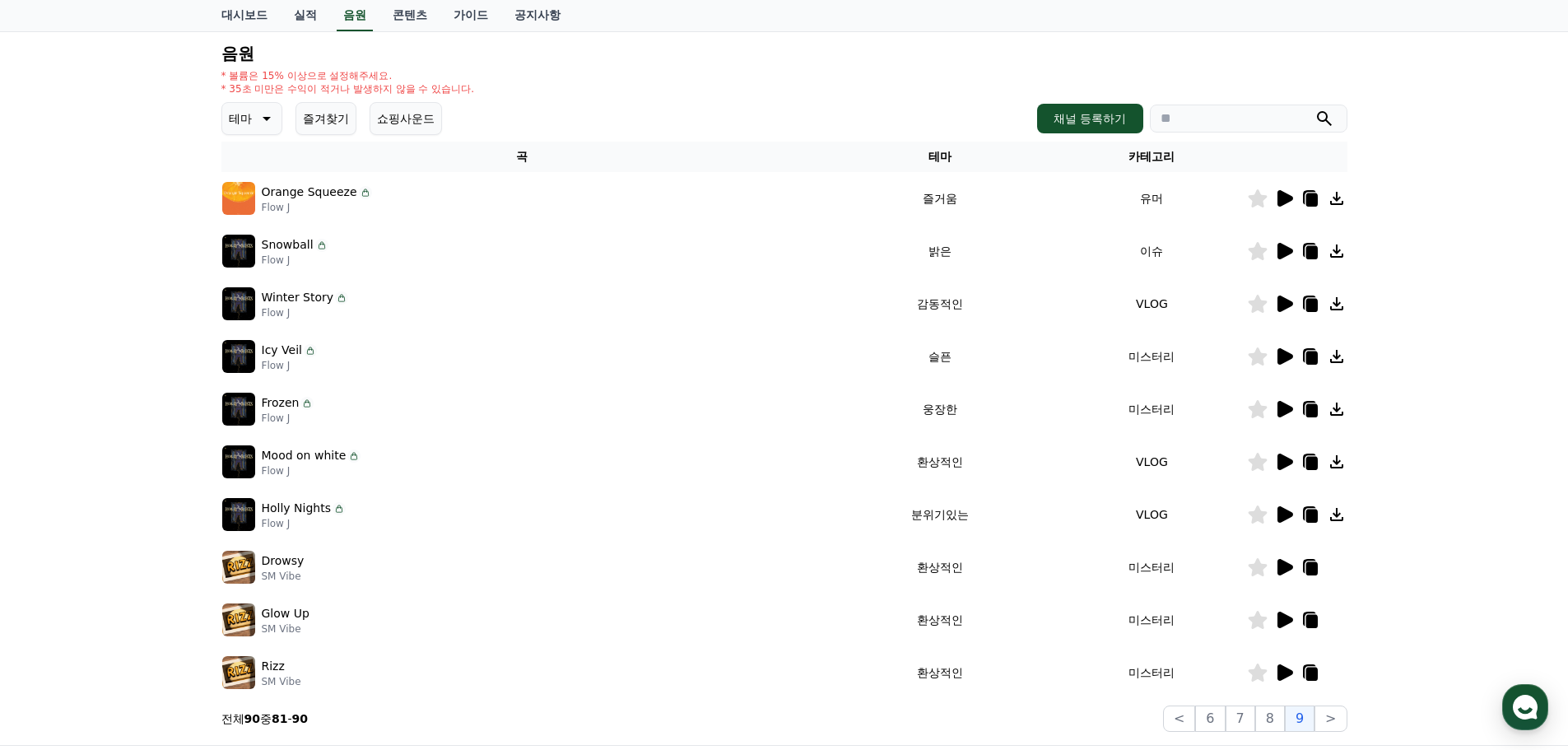
click at [1285, 562] on icon at bounding box center [1285, 568] width 20 height 20
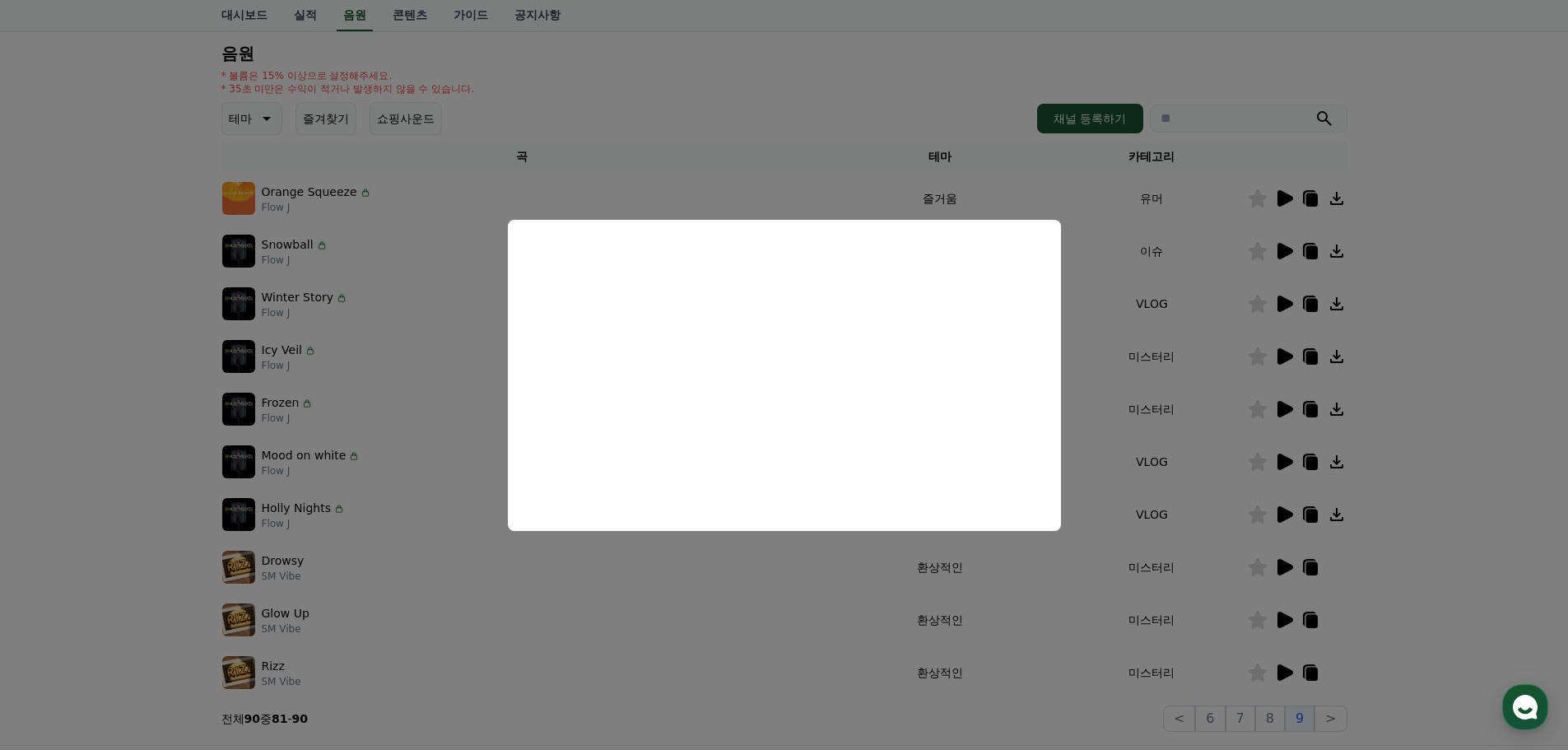
drag, startPoint x: 1464, startPoint y: 552, endPoint x: 1347, endPoint y: 608, distance: 129.7
click at [1464, 552] on button "close modal" at bounding box center [784, 375] width 1568 height 750
click at [1261, 608] on td at bounding box center [1297, 620] width 100 height 53
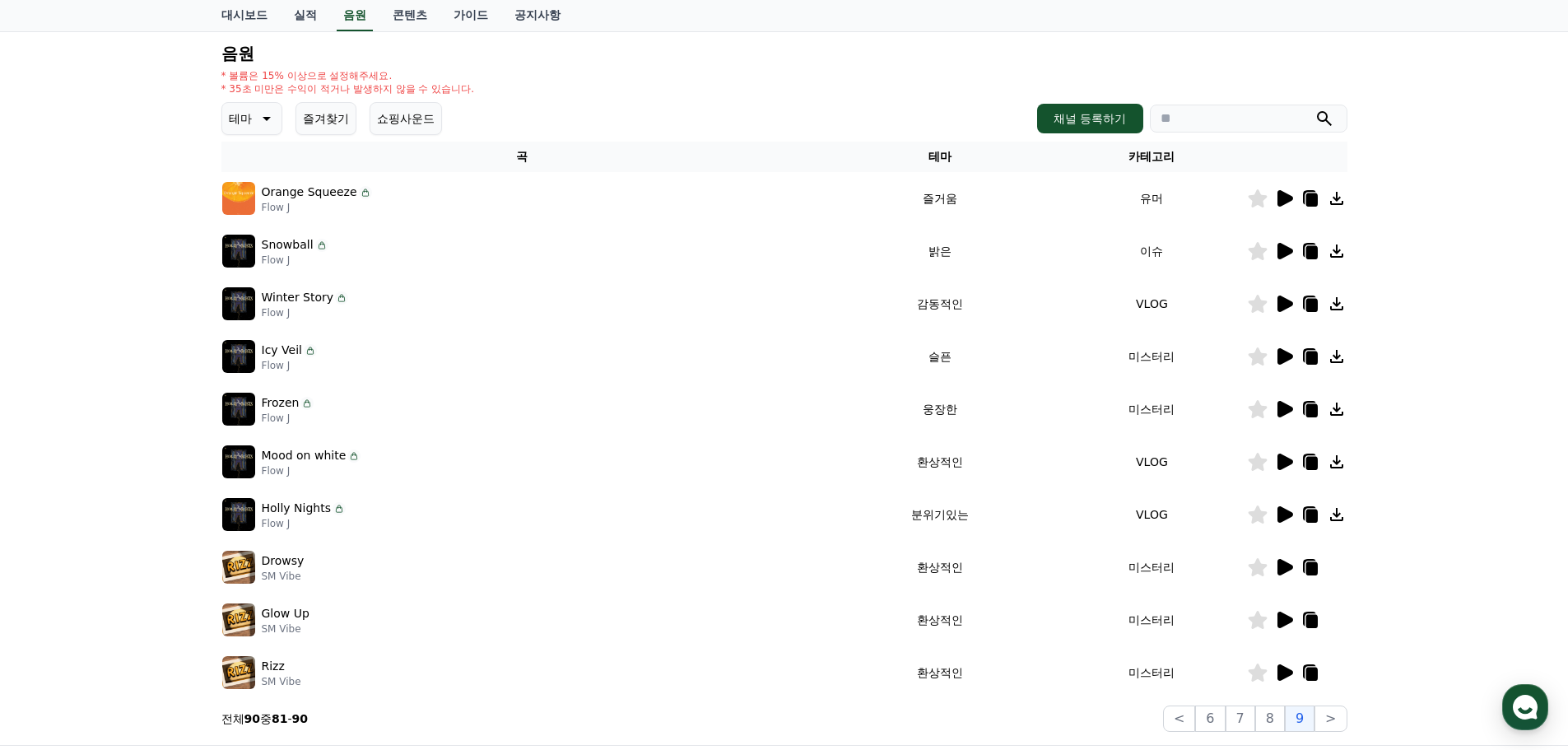
click at [1271, 610] on td at bounding box center [1297, 620] width 100 height 53
click at [1285, 615] on icon at bounding box center [1286, 620] width 16 height 17
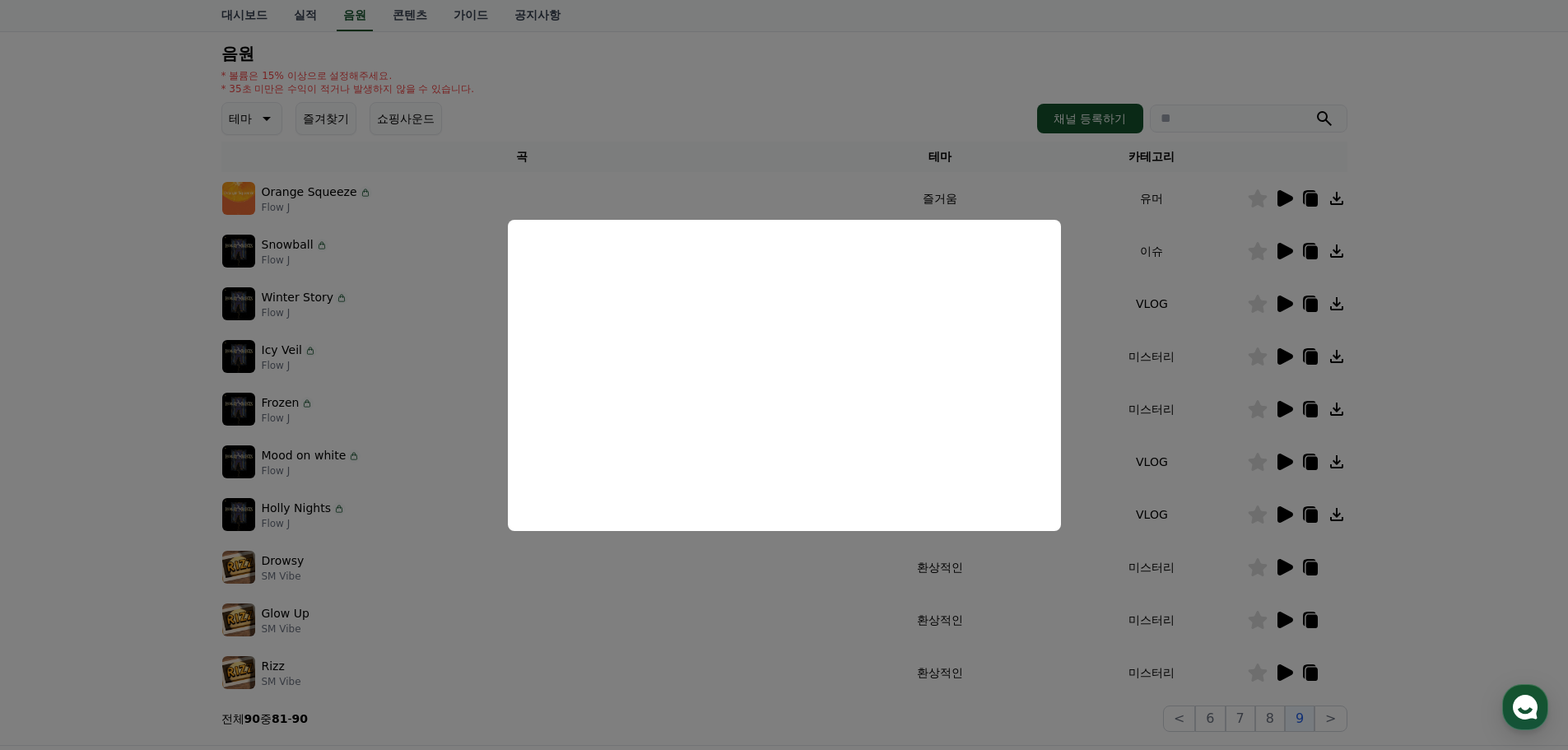
click at [1482, 611] on button "close modal" at bounding box center [784, 375] width 1568 height 750
click at [1275, 668] on icon at bounding box center [1285, 673] width 20 height 20
click at [1439, 566] on button "close modal" at bounding box center [784, 375] width 1568 height 750
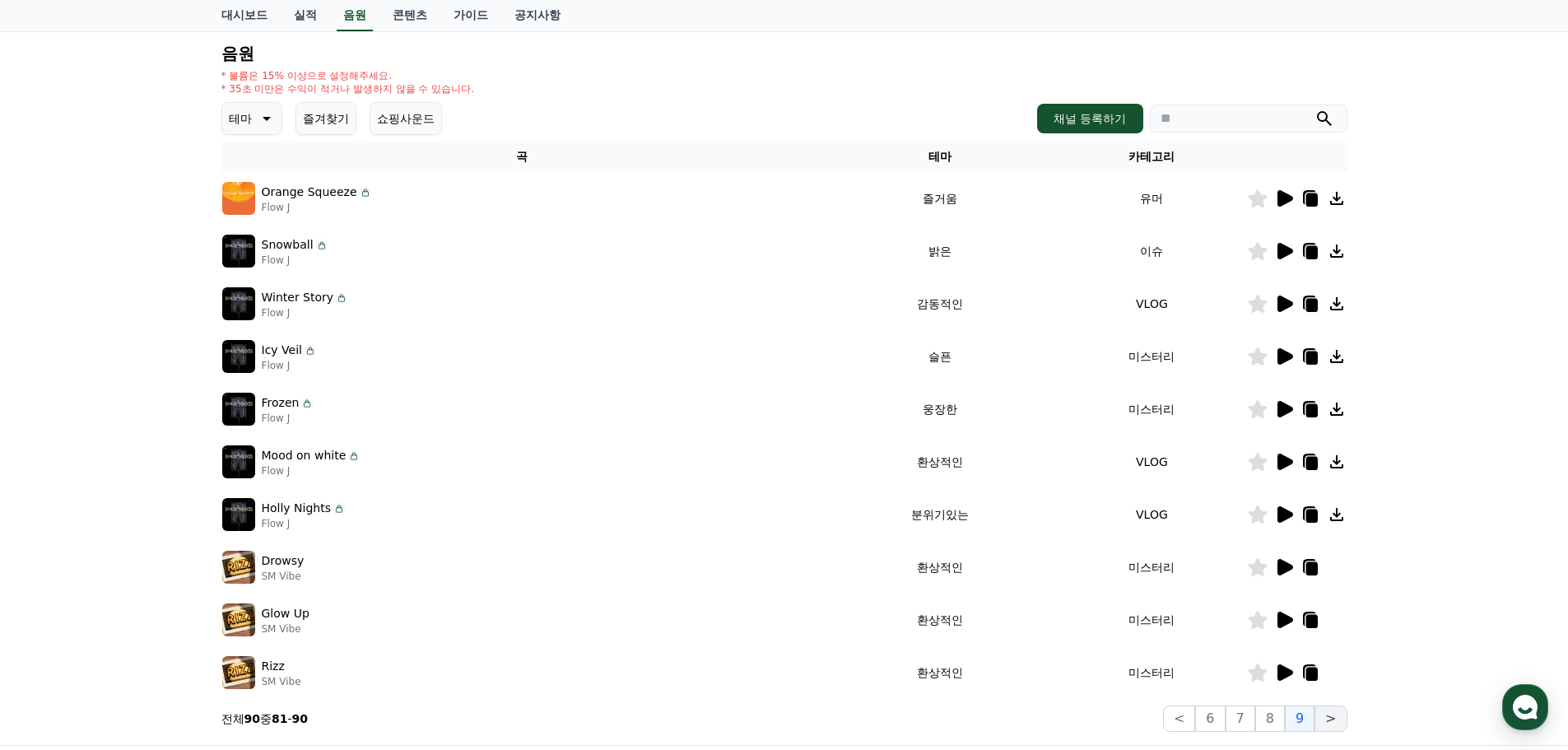
click at [1328, 719] on button ">" at bounding box center [1330, 719] width 32 height 26
click at [1330, 720] on button ">" at bounding box center [1330, 719] width 32 height 26
click at [256, 16] on link "대시보드" at bounding box center [244, 15] width 73 height 31
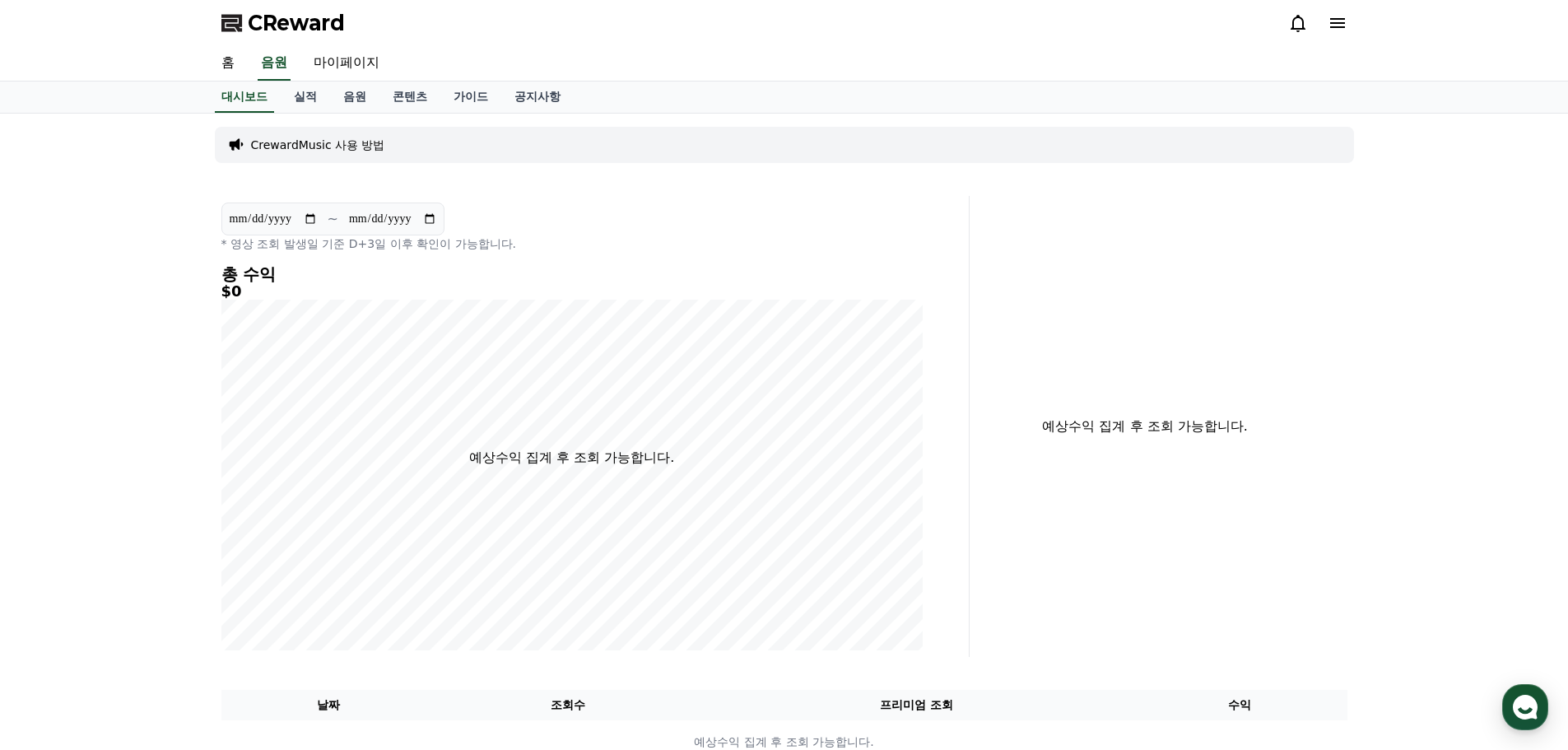
click at [1329, 19] on icon at bounding box center [1337, 23] width 20 height 20
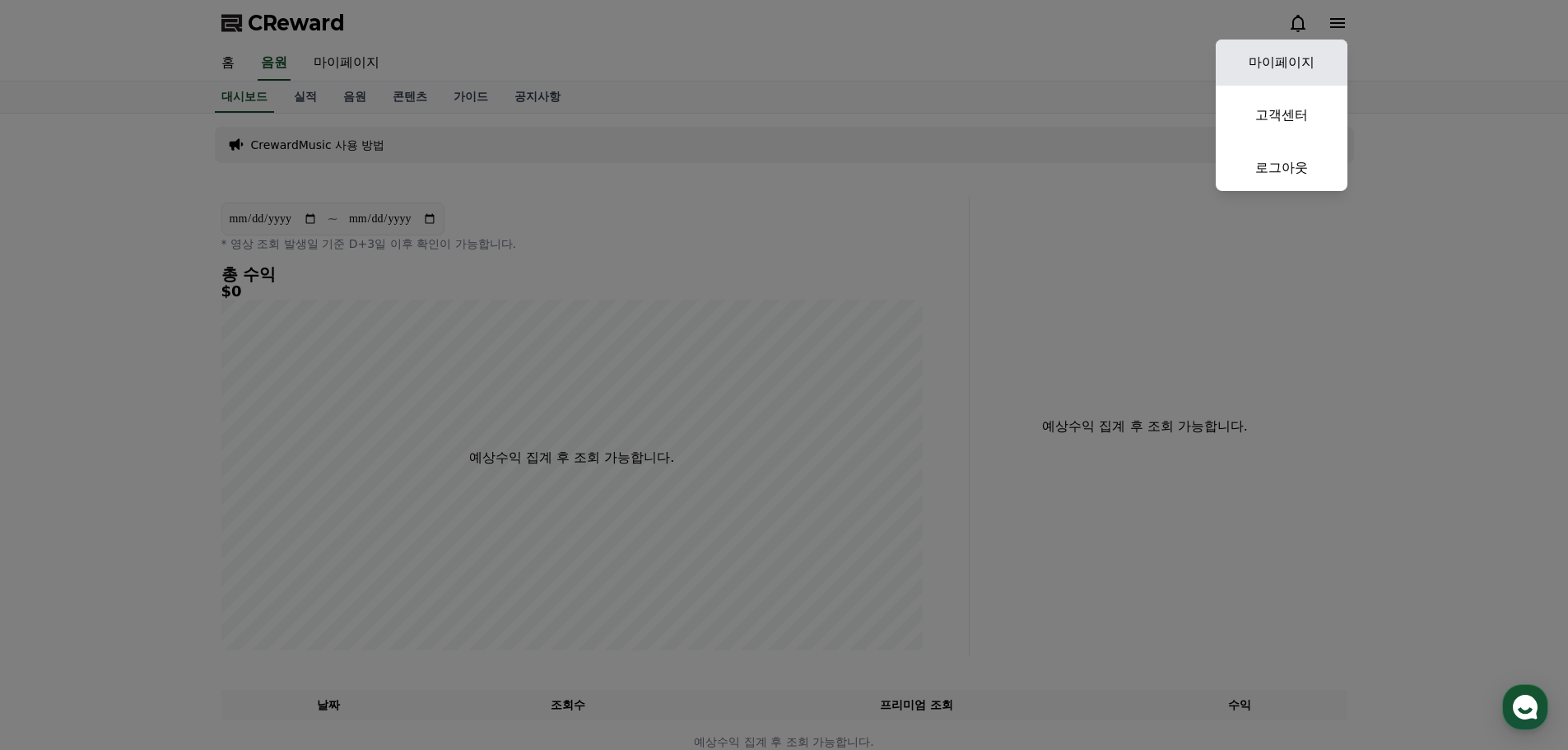
click at [1288, 54] on link "마이페이지" at bounding box center [1282, 63] width 131 height 46
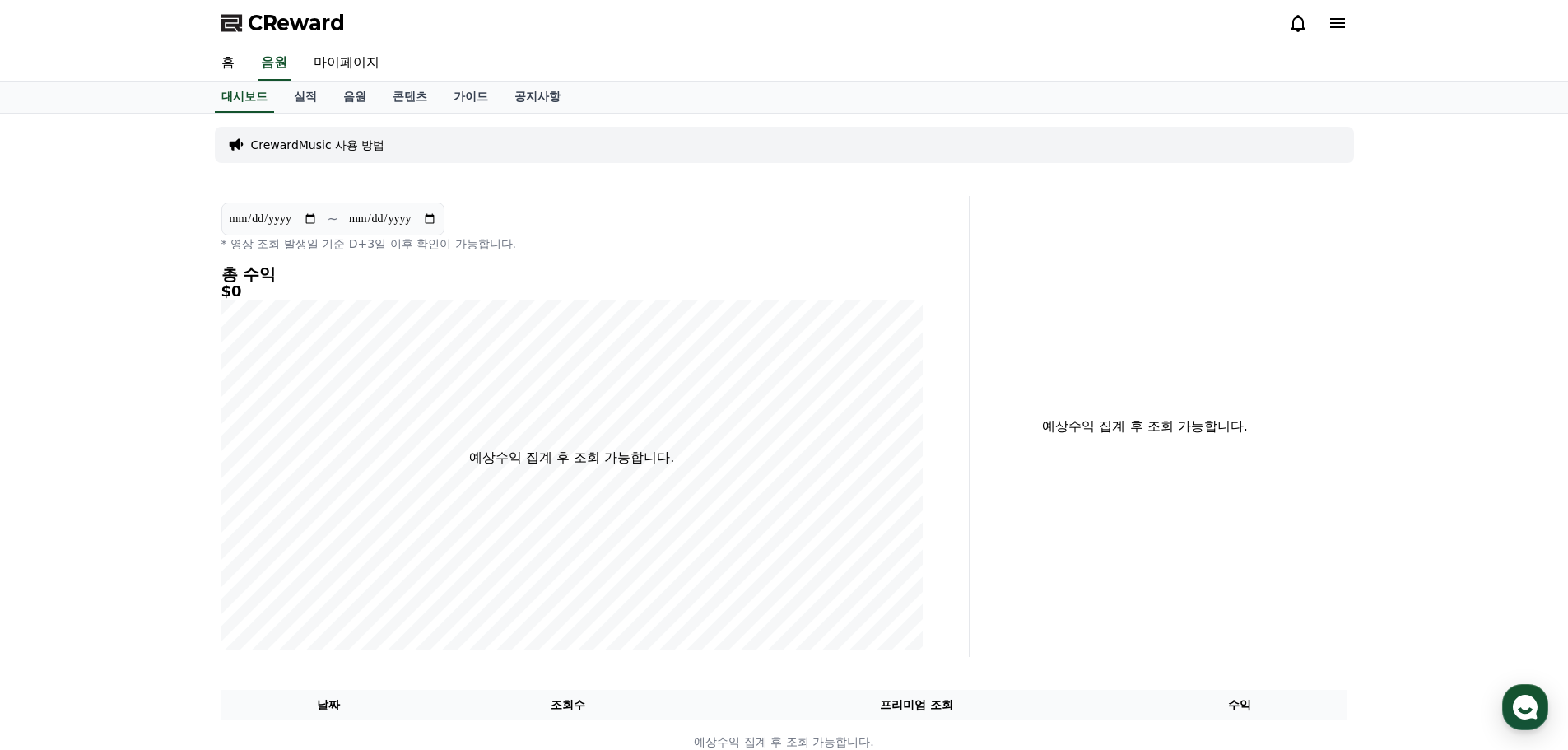
select select "**********"
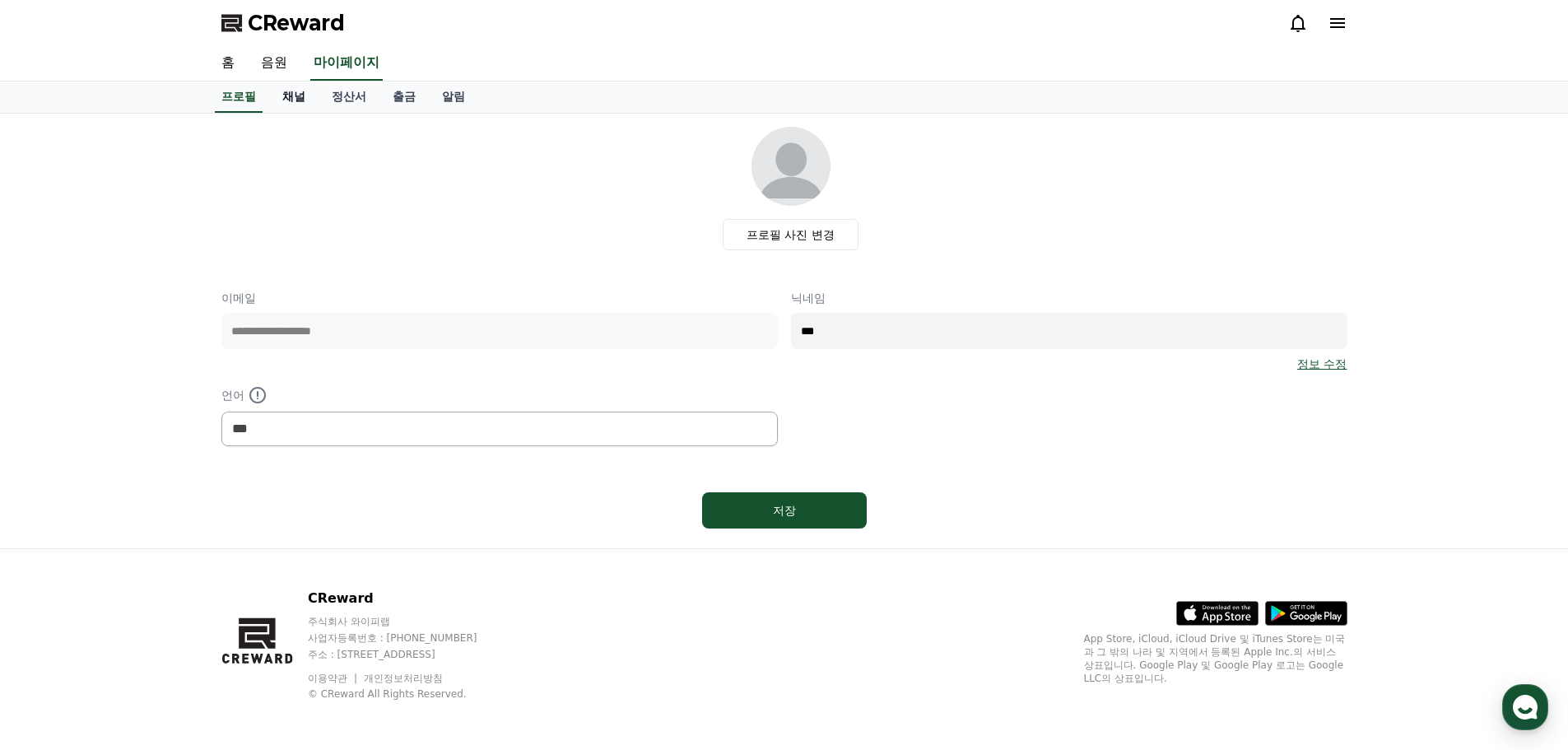
click at [302, 94] on link "채널" at bounding box center [294, 96] width 50 height 31
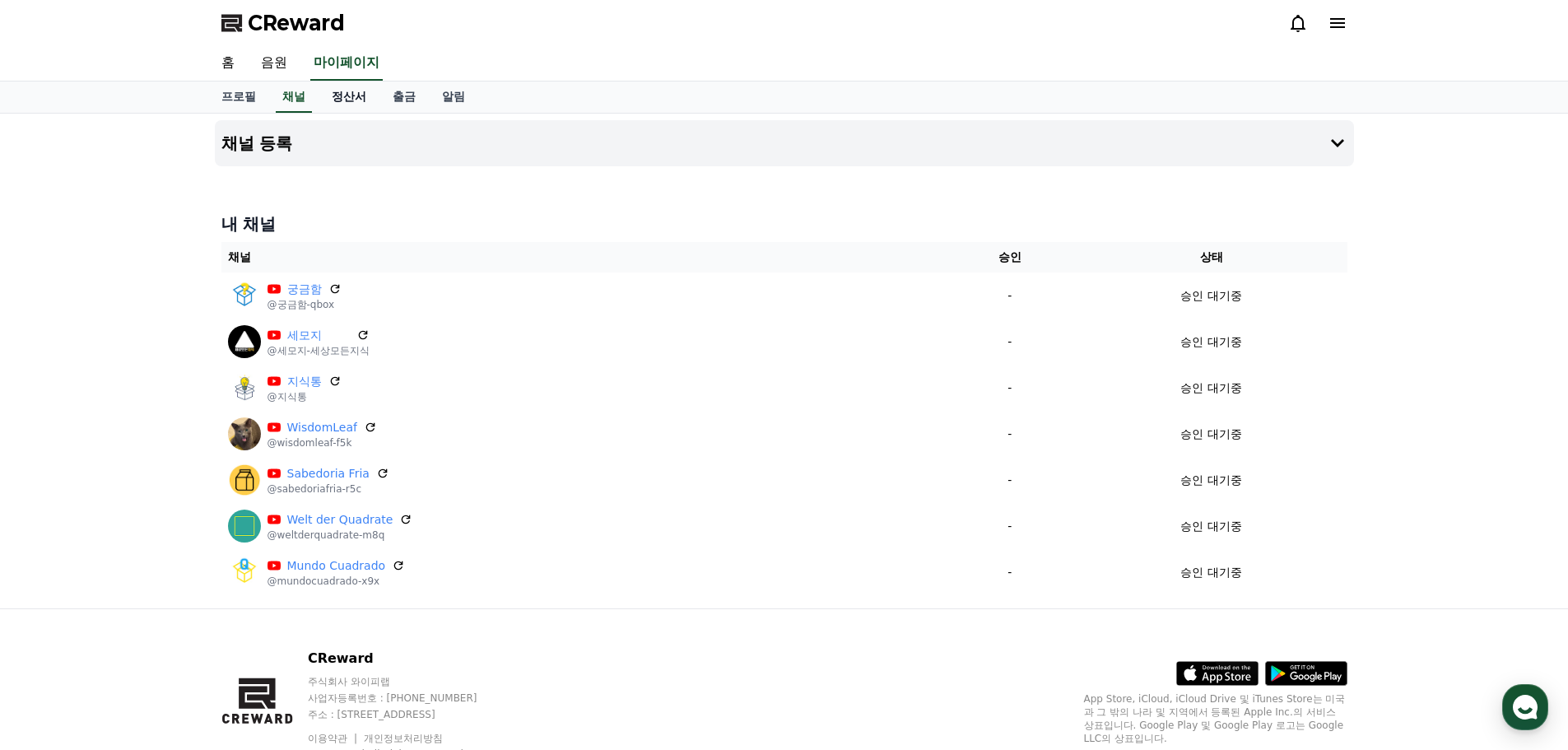
click at [346, 97] on link "정산서" at bounding box center [348, 96] width 61 height 31
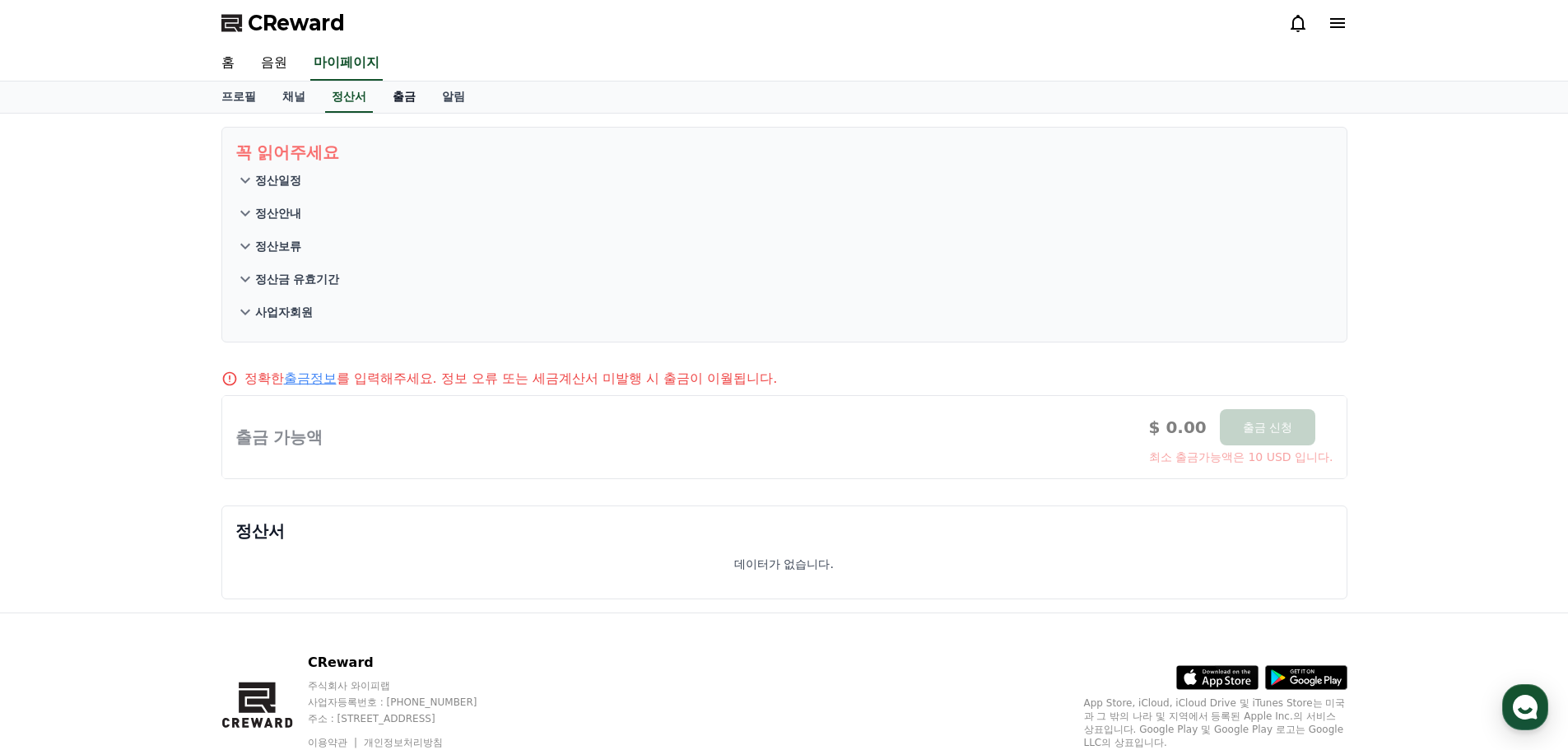
click at [399, 97] on link "출금" at bounding box center [405, 96] width 50 height 31
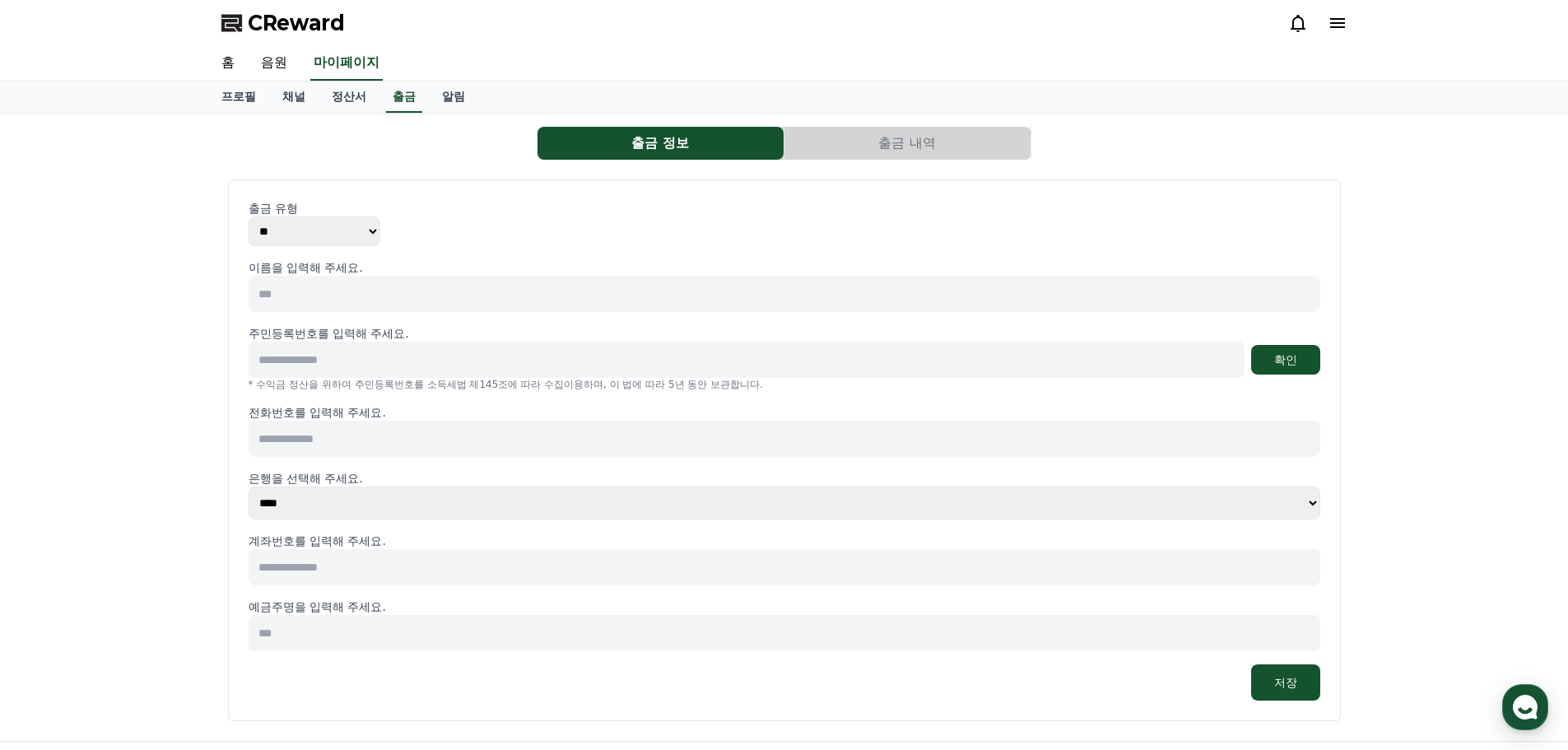
click at [343, 292] on input at bounding box center [784, 293] width 1072 height 36
click at [868, 156] on button "출금 내역" at bounding box center [908, 143] width 247 height 33
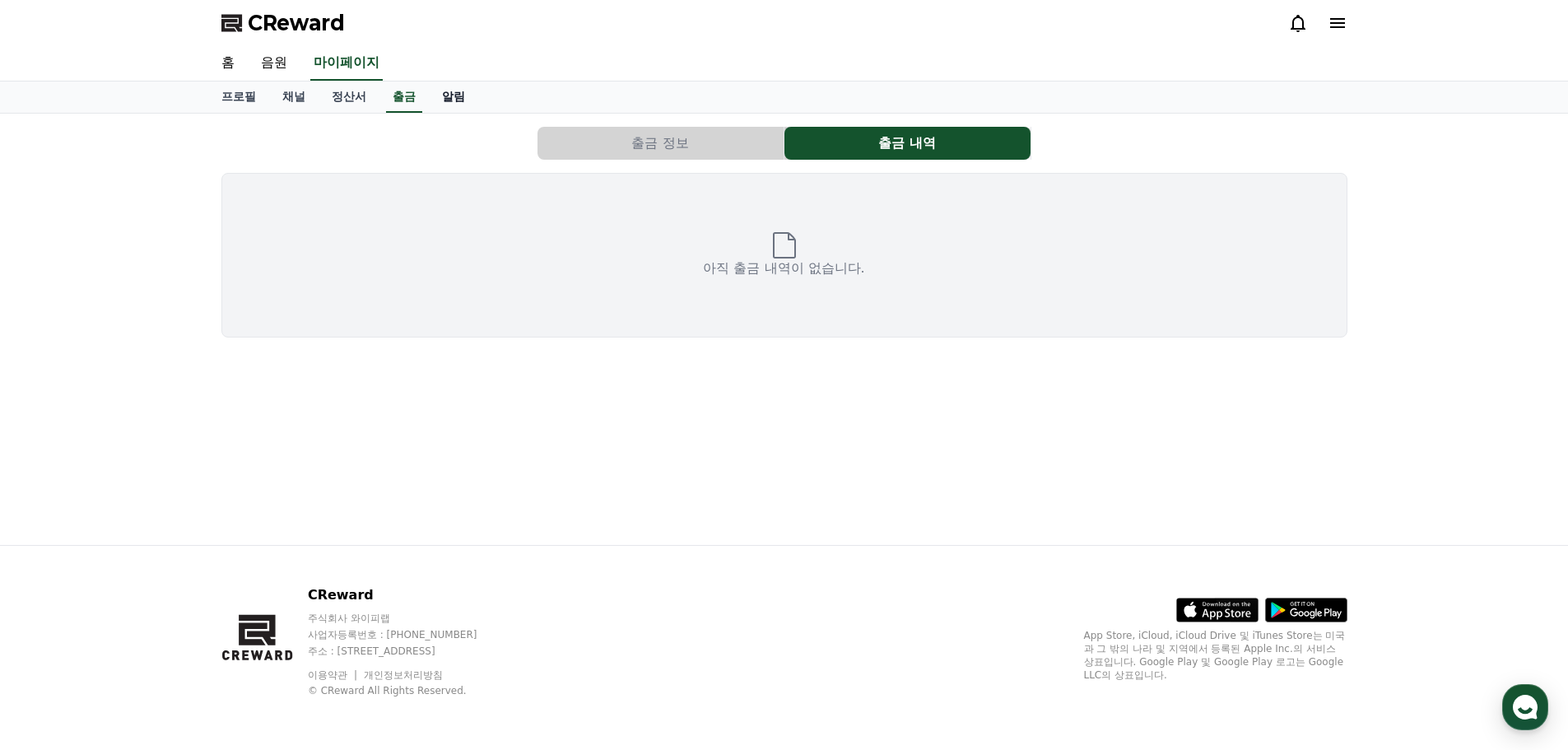
click at [460, 91] on link "알림" at bounding box center [453, 96] width 50 height 31
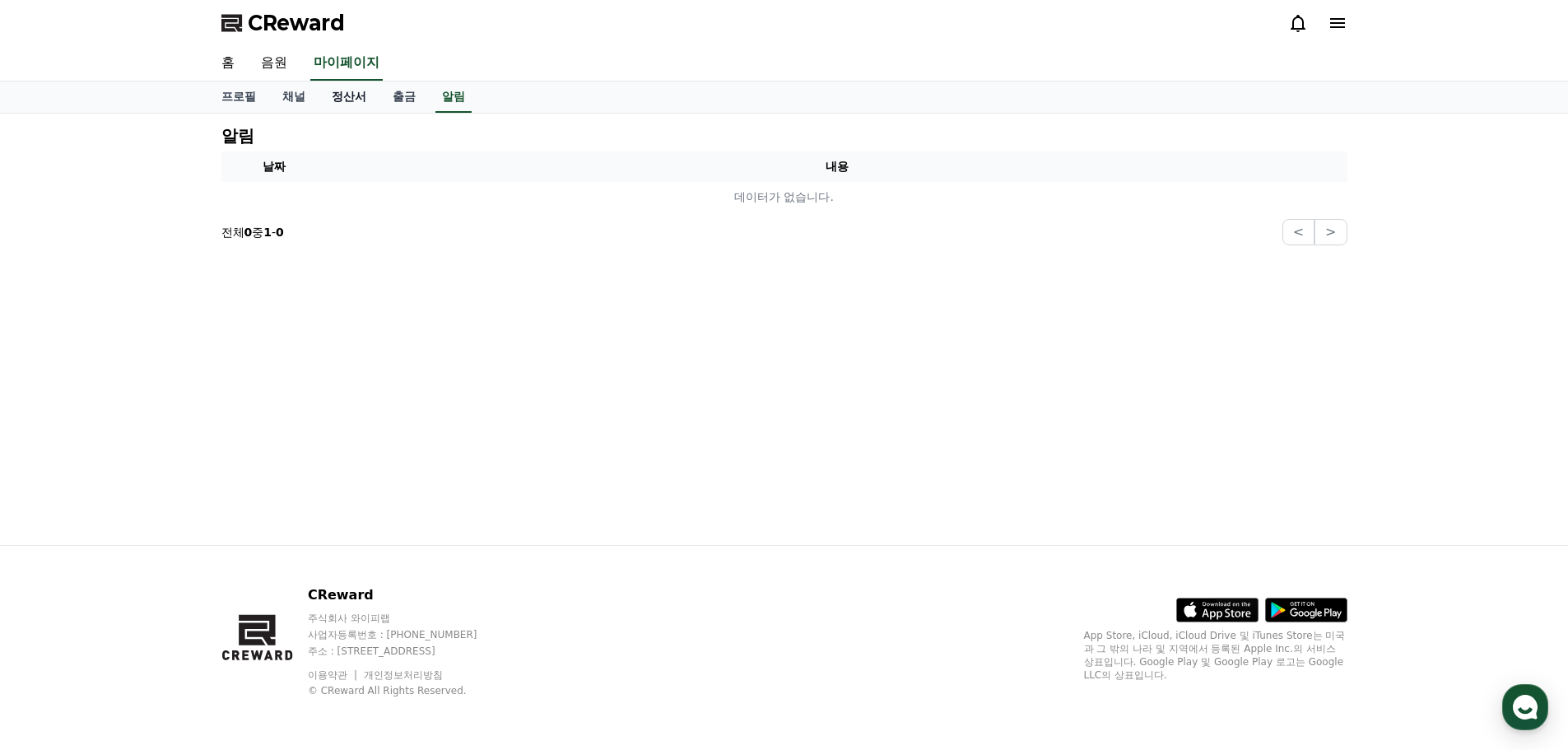
click at [363, 98] on link "정산서" at bounding box center [348, 96] width 61 height 31
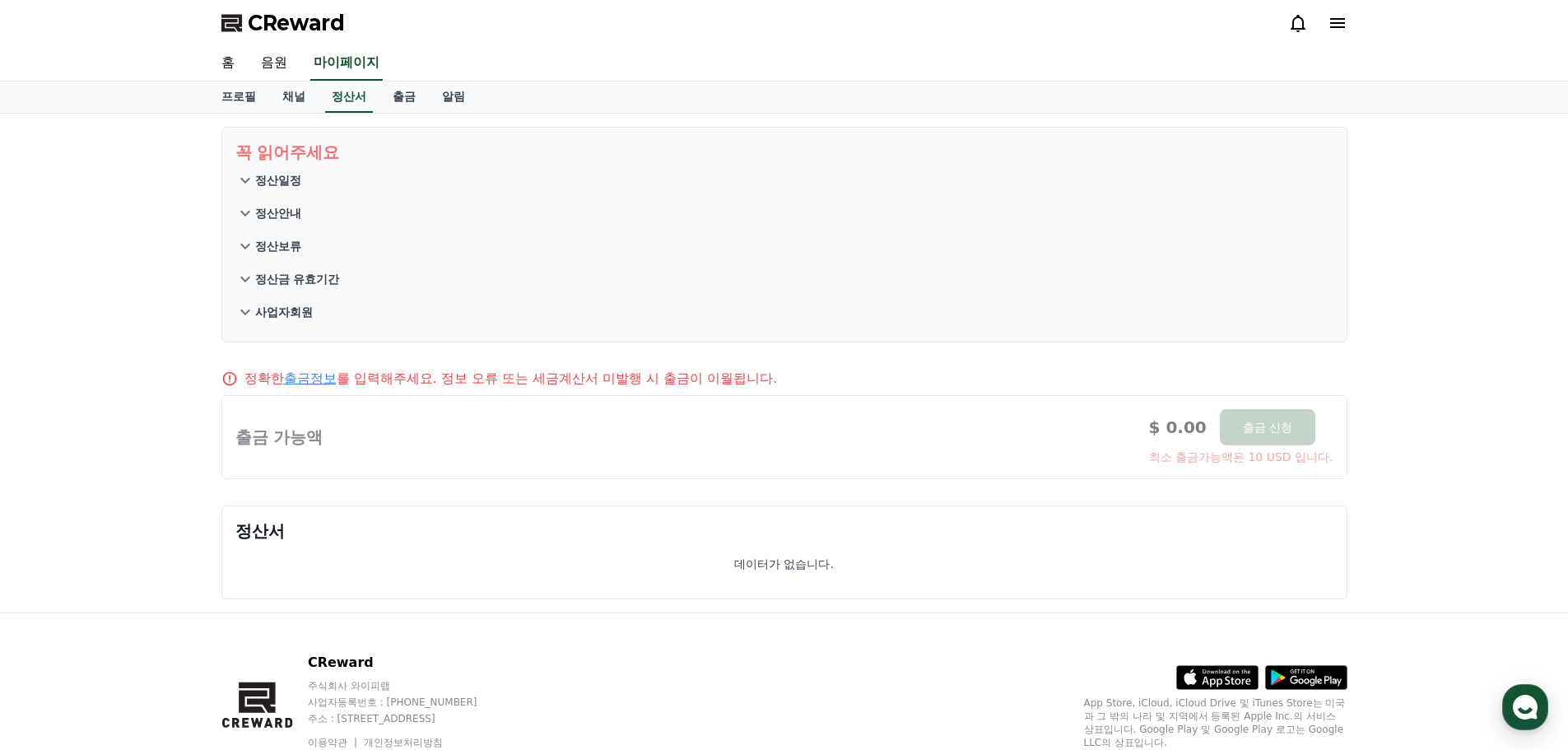
click at [284, 308] on p "사업자회원" at bounding box center [284, 312] width 58 height 17
